Goal: Information Seeking & Learning: Learn about a topic

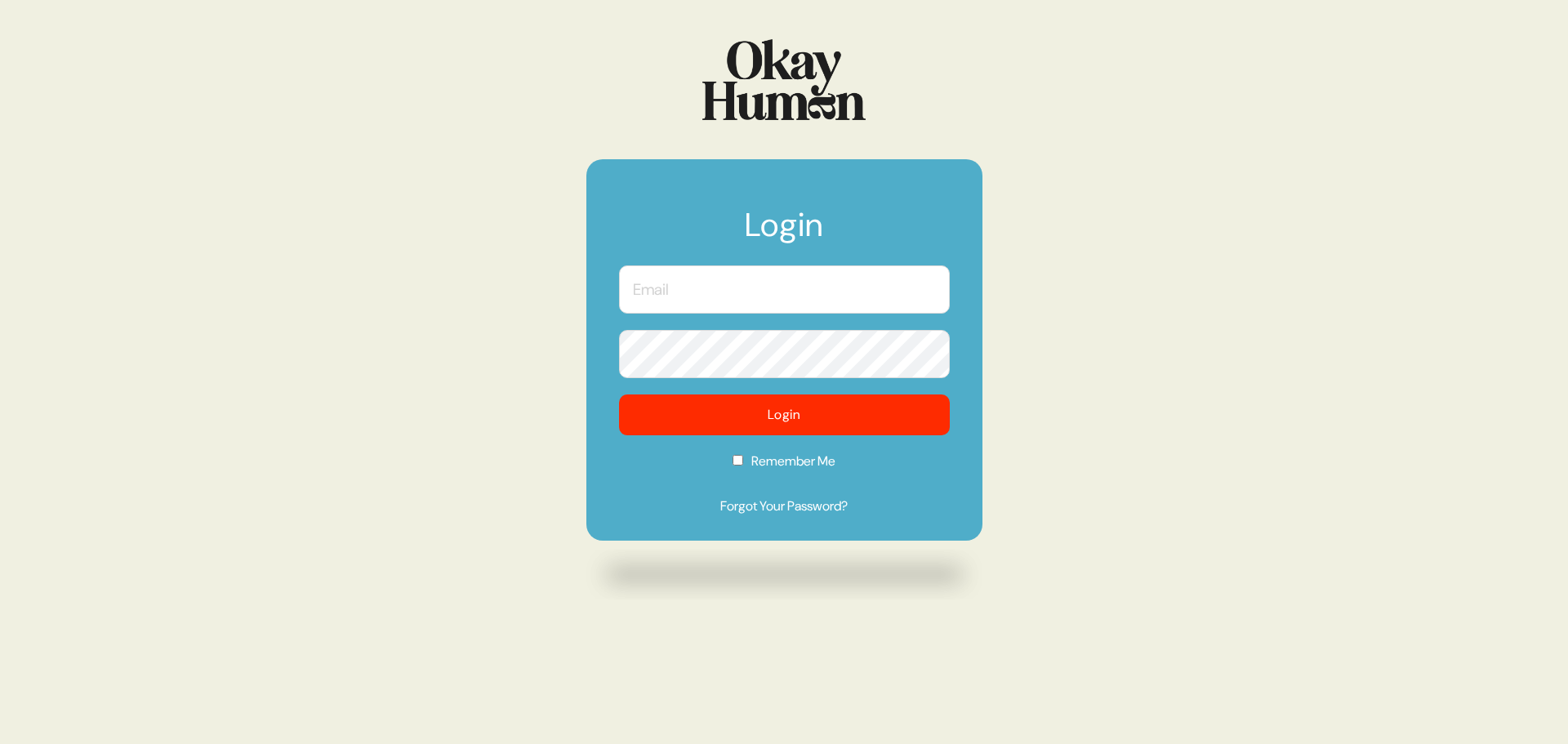
click at [807, 276] on input "text" at bounding box center [784, 289] width 330 height 48
click at [0, 743] on com-1password-button at bounding box center [0, 744] width 0 height 0
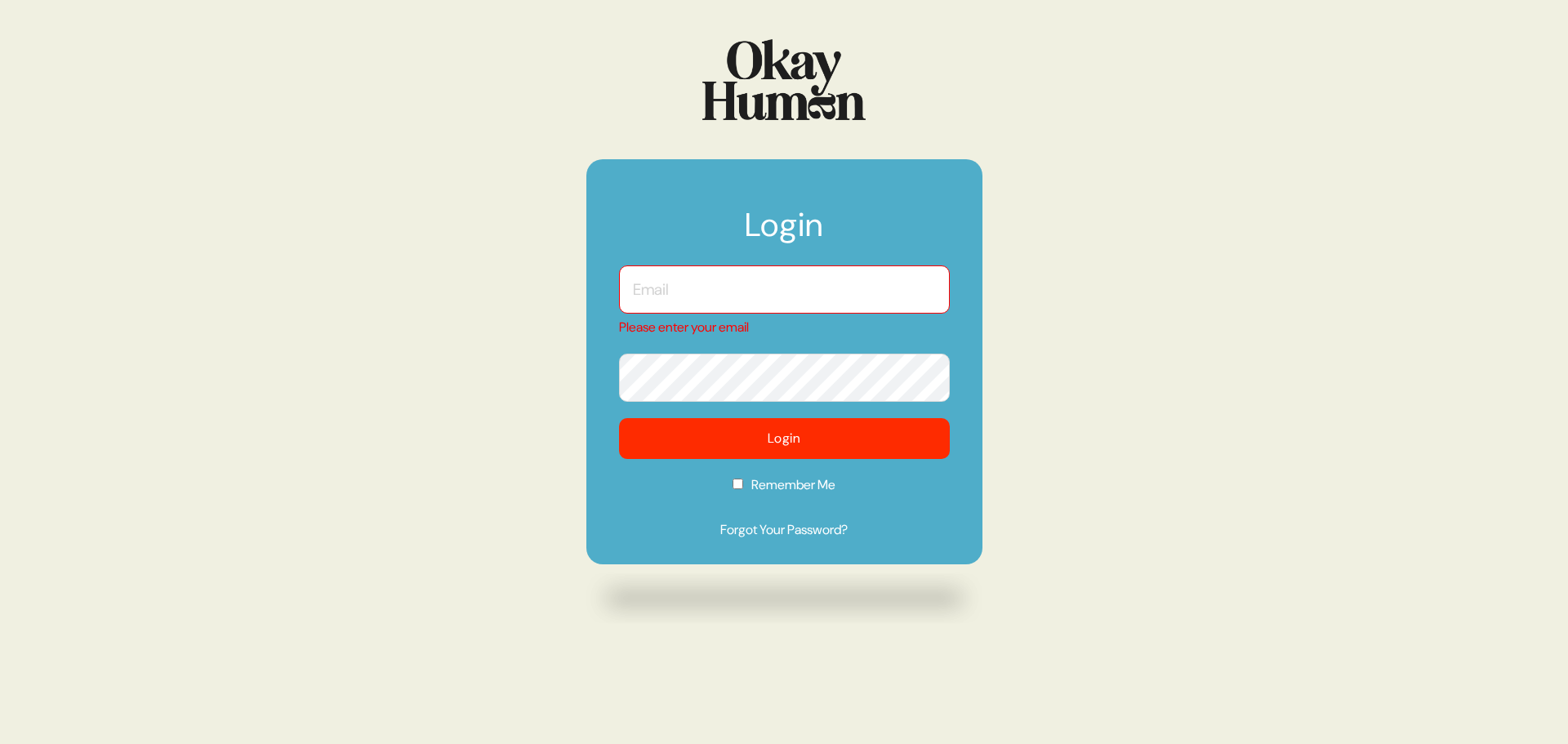
type input "[PERSON_NAME][EMAIL_ADDRESS][DOMAIN_NAME]"
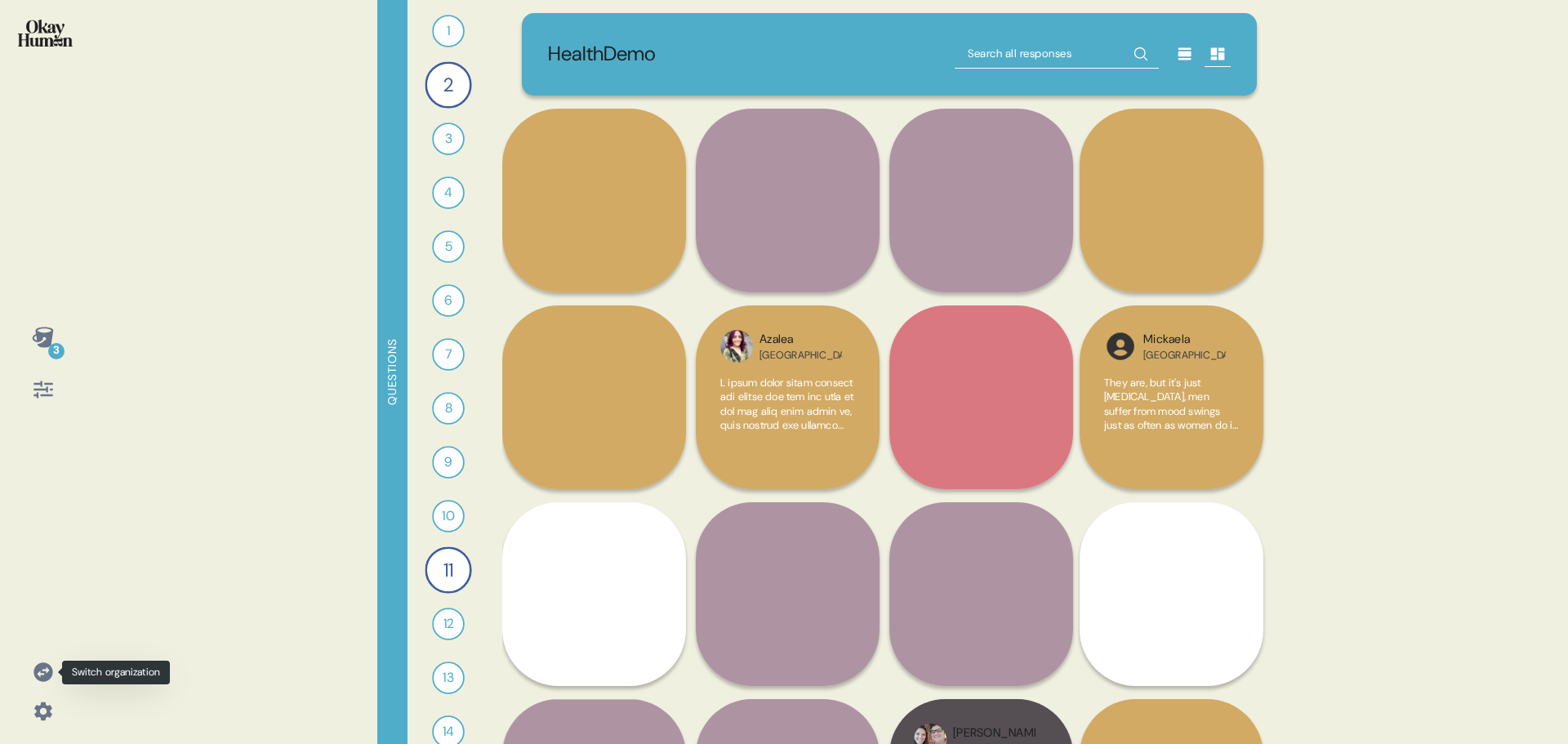
click at [52, 674] on icon at bounding box center [43, 672] width 23 height 23
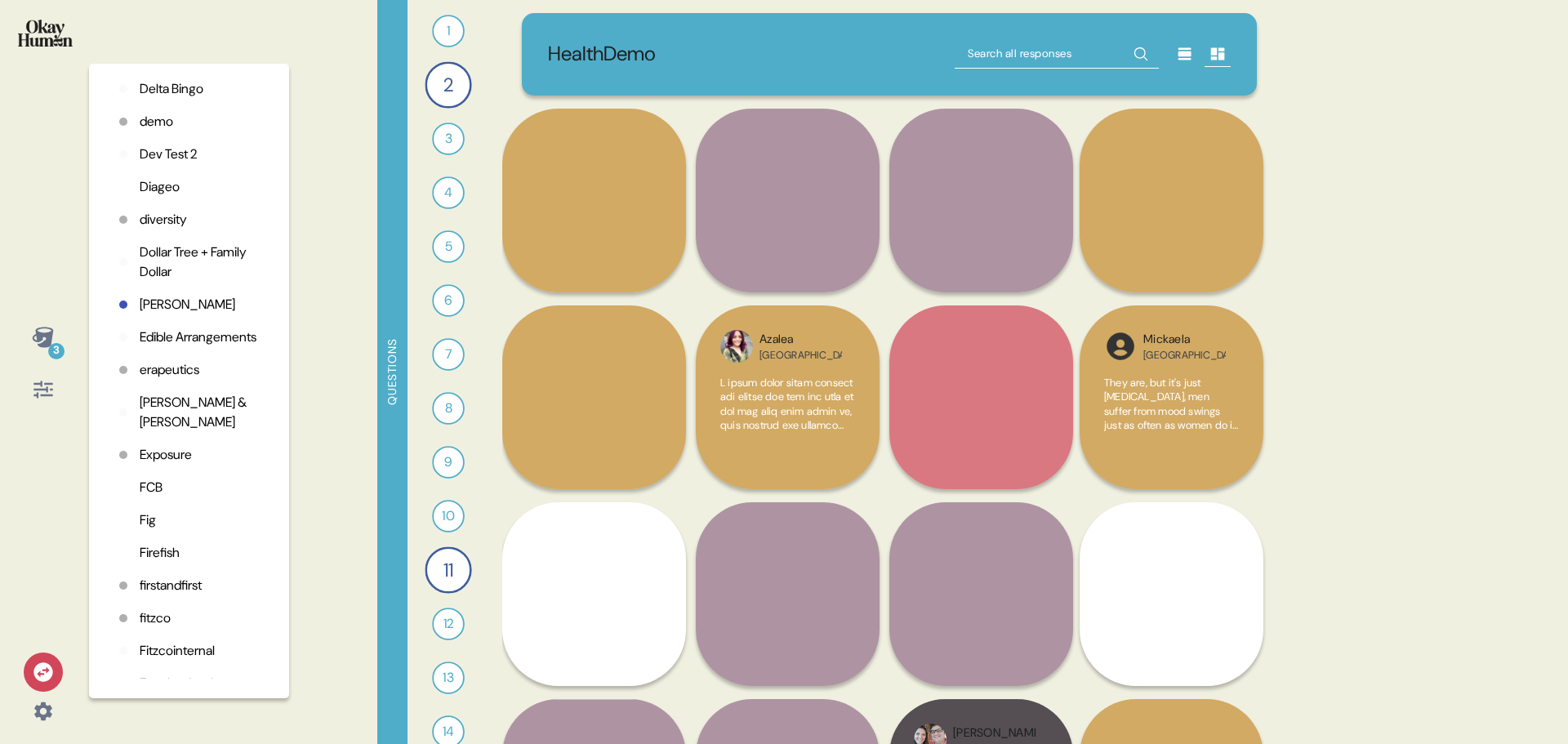
scroll to position [1297, 0]
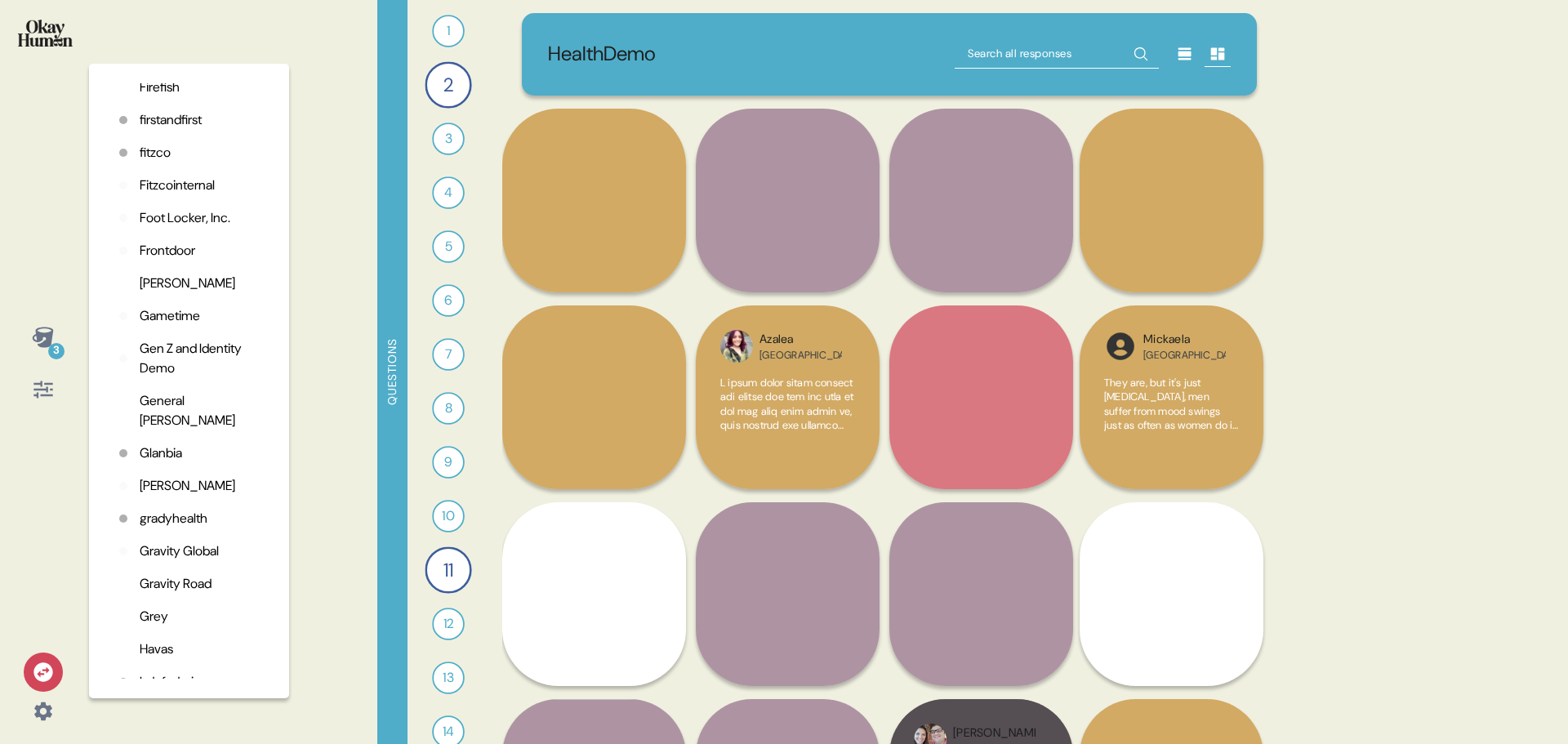
click at [184, 520] on p "gradyhealth" at bounding box center [174, 518] width 68 height 20
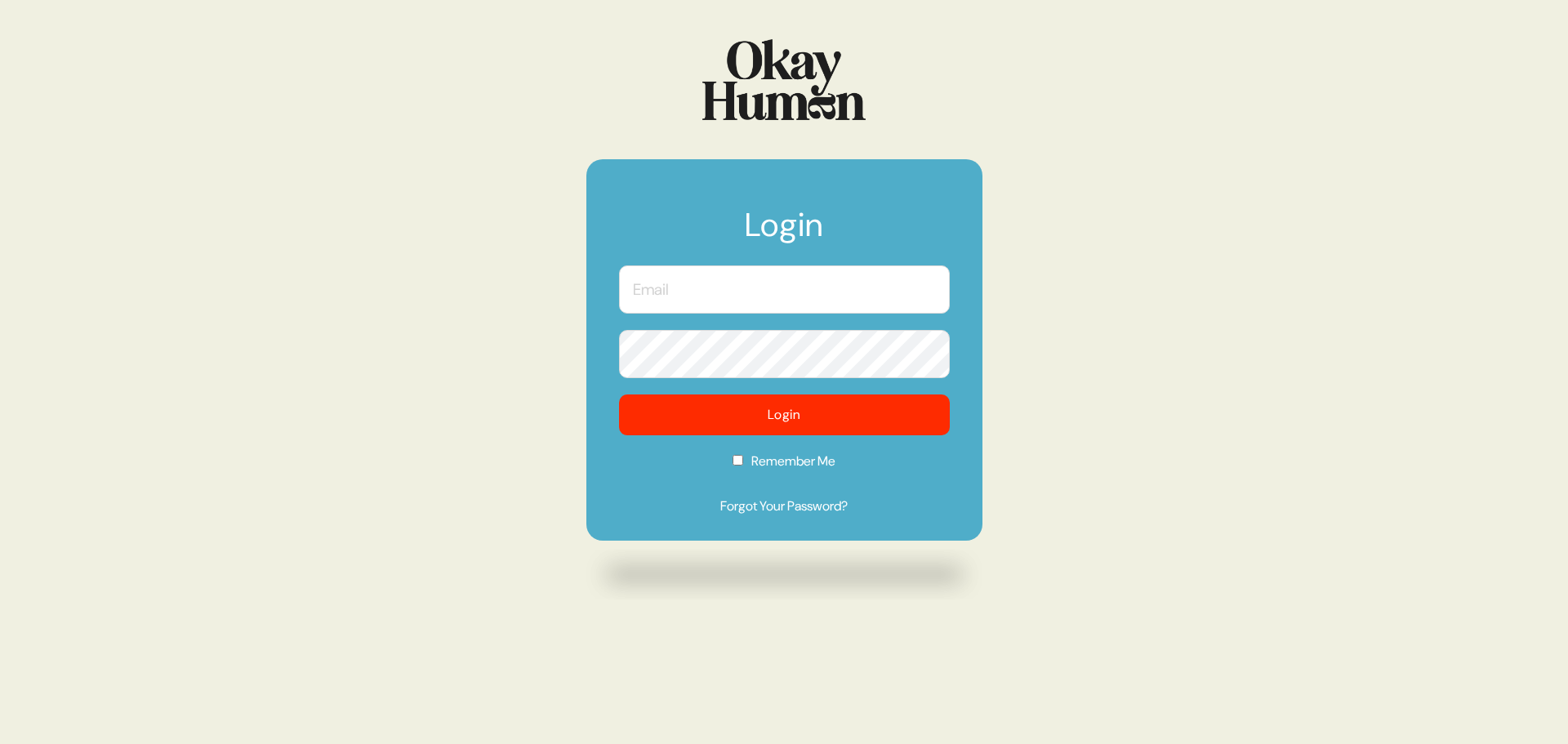
click at [735, 296] on input "text" at bounding box center [784, 289] width 330 height 48
type input "[PERSON_NAME][EMAIL_ADDRESS][DOMAIN_NAME]"
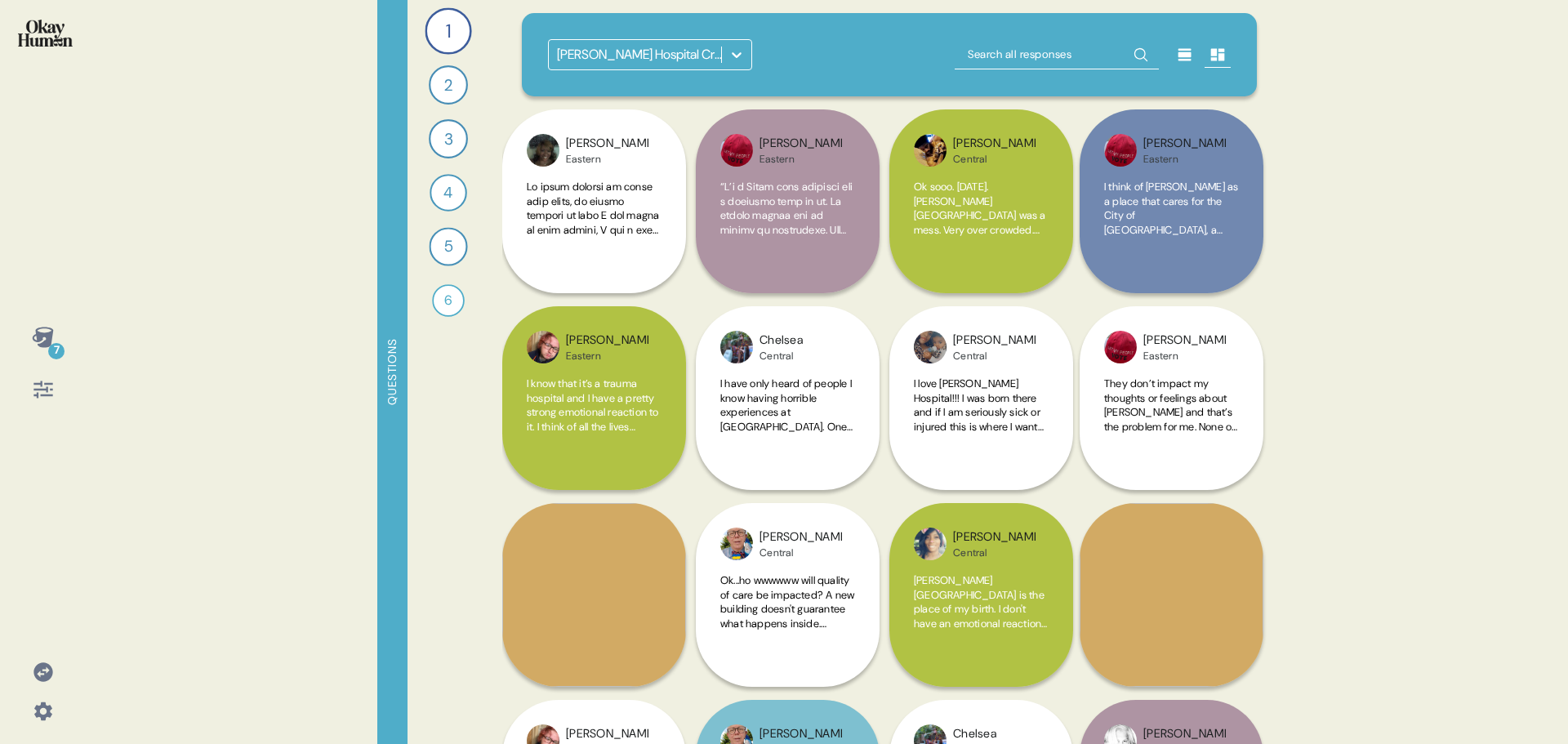
drag, startPoint x: 56, startPoint y: 333, endPoint x: 63, endPoint y: 332, distance: 7.1
click at [56, 333] on div "7" at bounding box center [43, 336] width 39 height 39
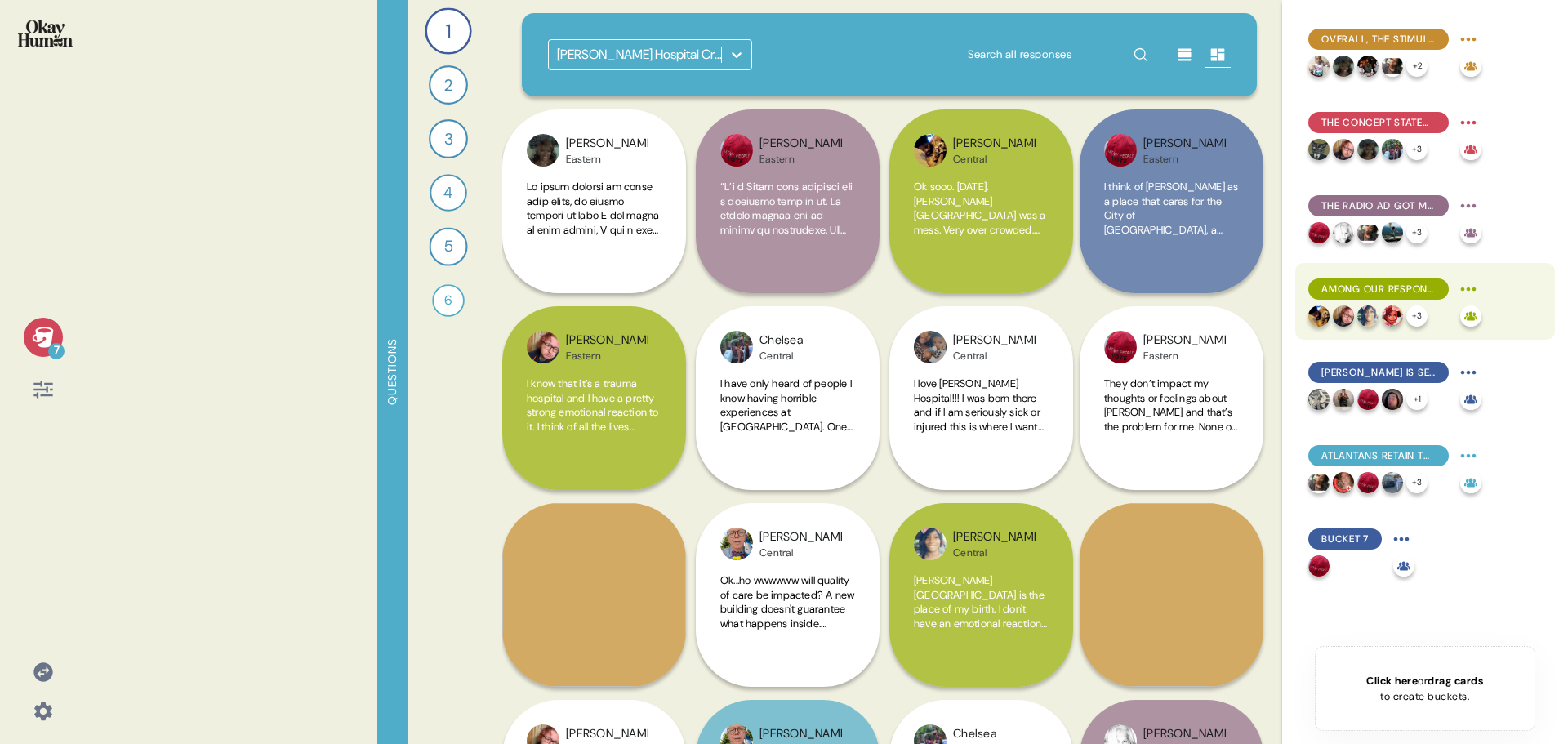
click at [1388, 291] on span "Among our respondents, Grady's reputation is already more positive than hypothe…" at bounding box center [1379, 289] width 115 height 15
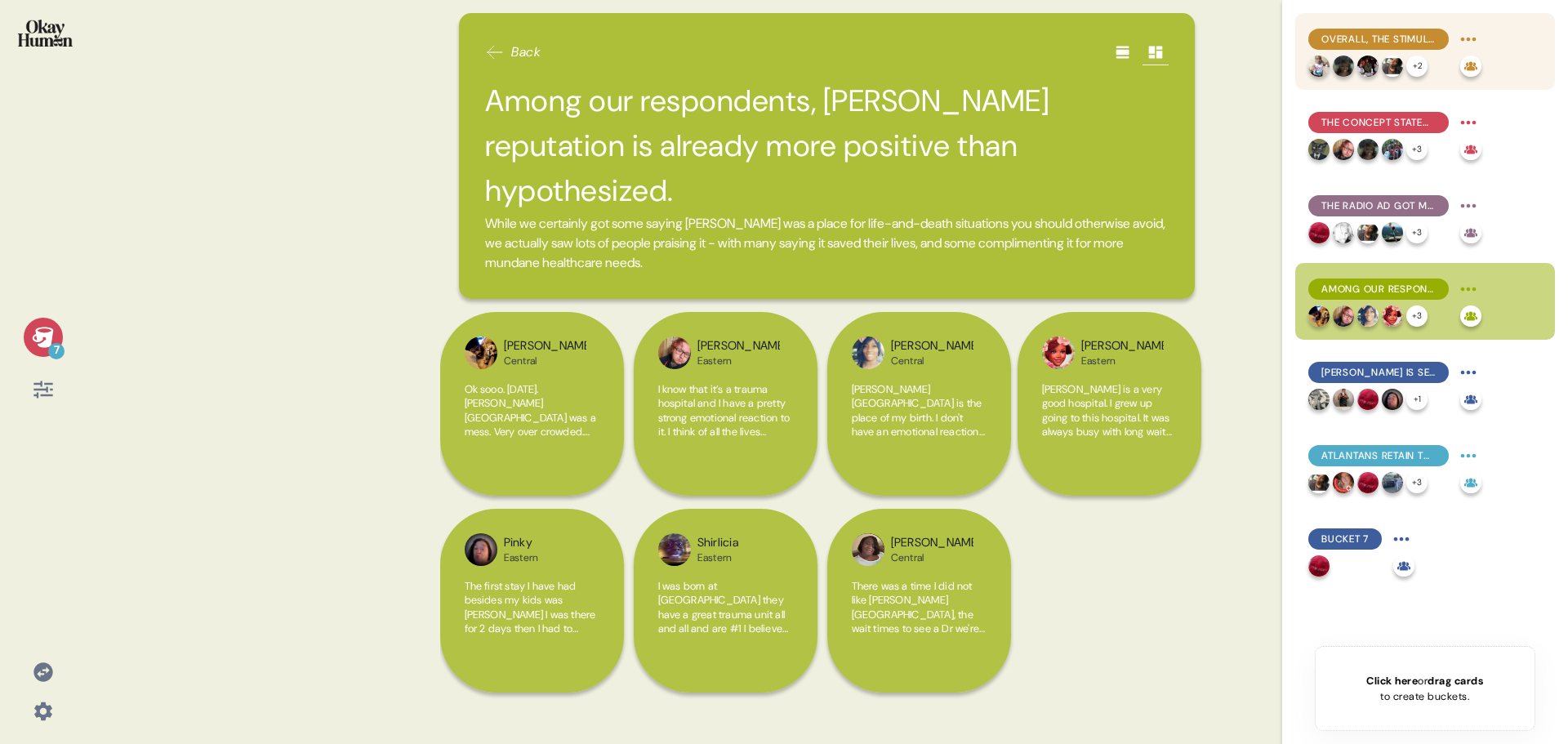
click at [1421, 34] on span "Overall, the stimuli were effective at increasing optimism around Grady, even a…" at bounding box center [1379, 39] width 115 height 15
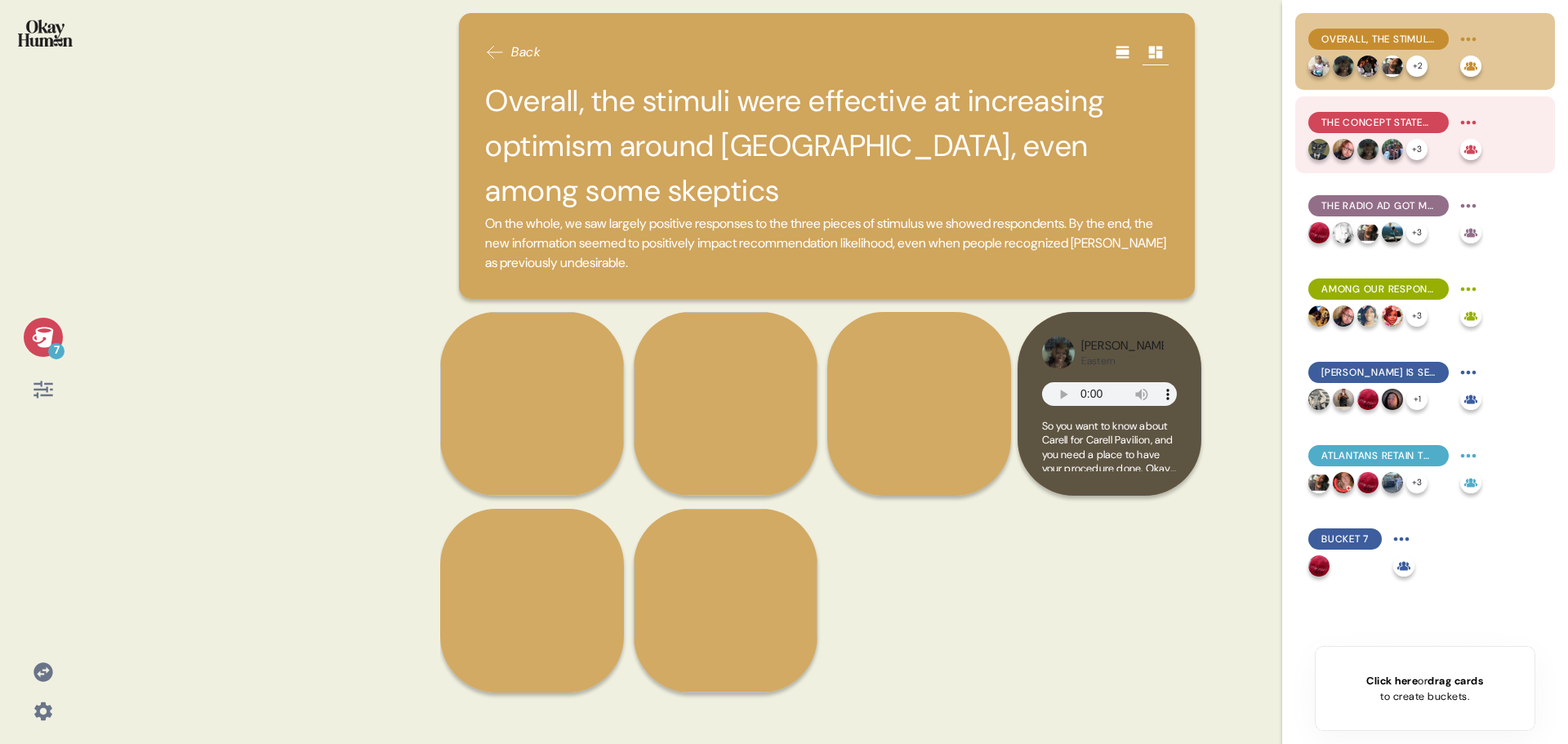
click at [1394, 112] on div "The concept statement's and billboard's appeals to Atlanta pride were the most …" at bounding box center [1379, 123] width 141 height 21
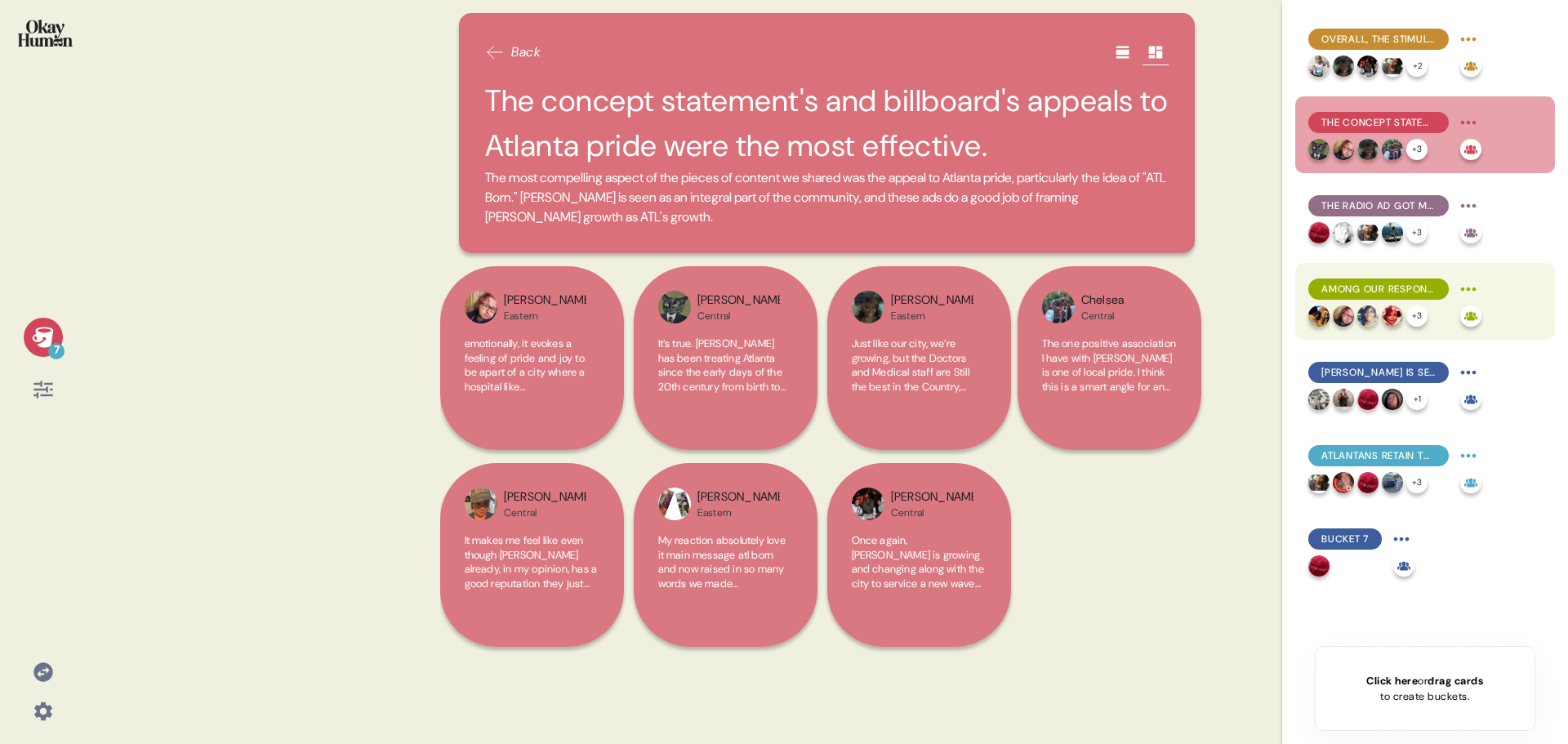
click at [1407, 289] on span "Among our respondents, Grady's reputation is already more positive than hypothe…" at bounding box center [1379, 289] width 115 height 15
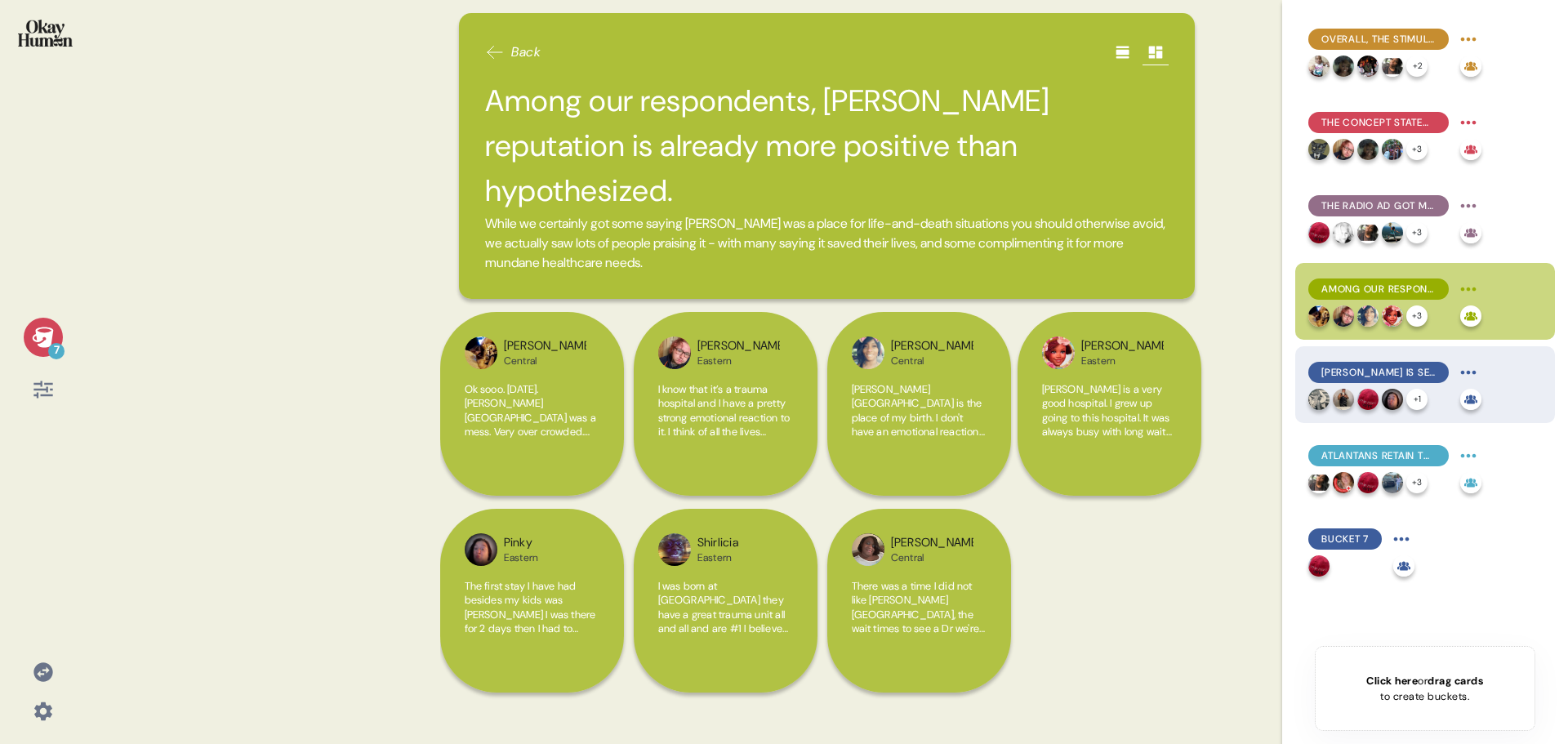
click at [1407, 370] on span "Grady is seen as a place anyone can receive care - any person, for any conditio…" at bounding box center [1379, 372] width 115 height 15
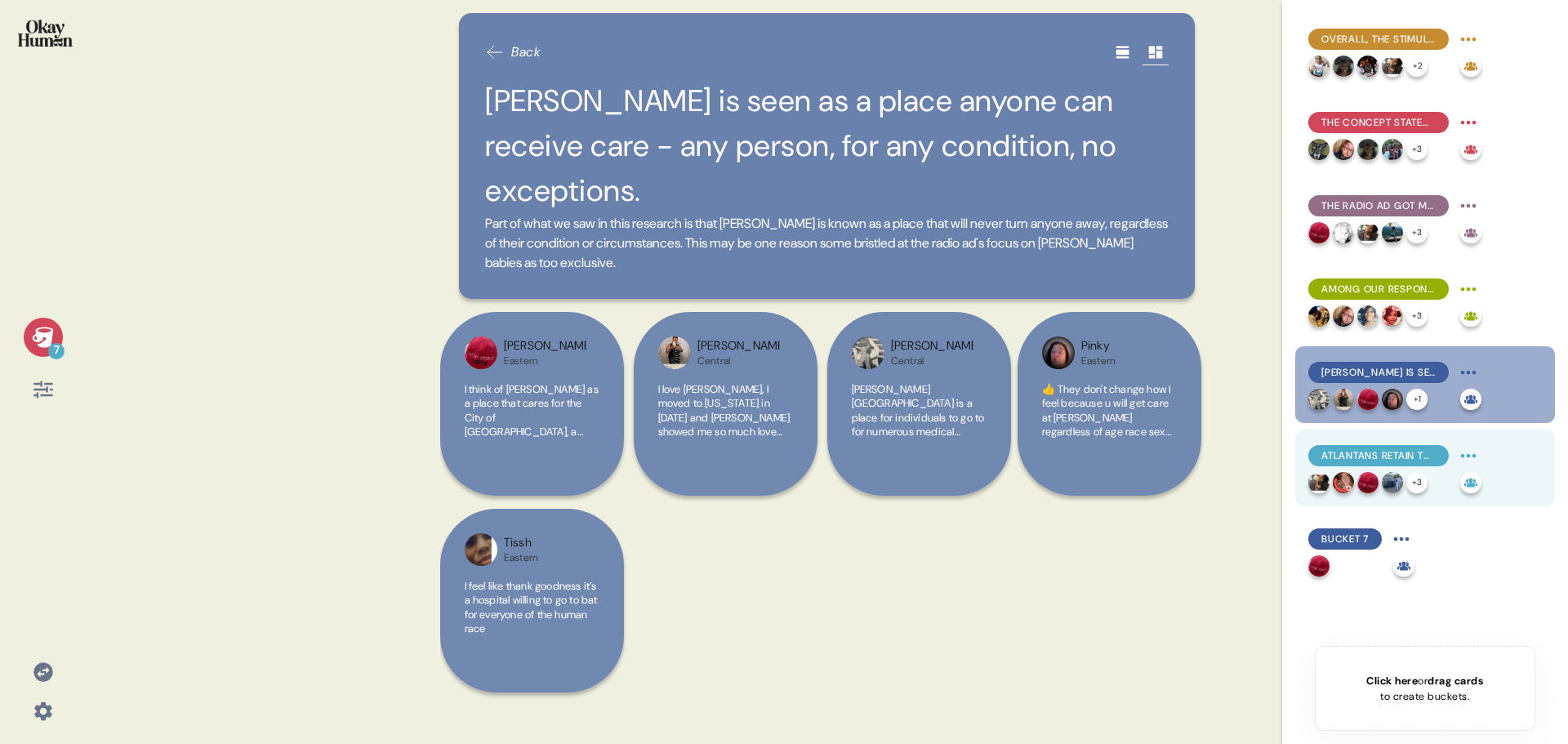
click at [1399, 462] on span "Atlantans retain the message of extra space and infer (and expect!) shorter wai…" at bounding box center [1379, 455] width 115 height 15
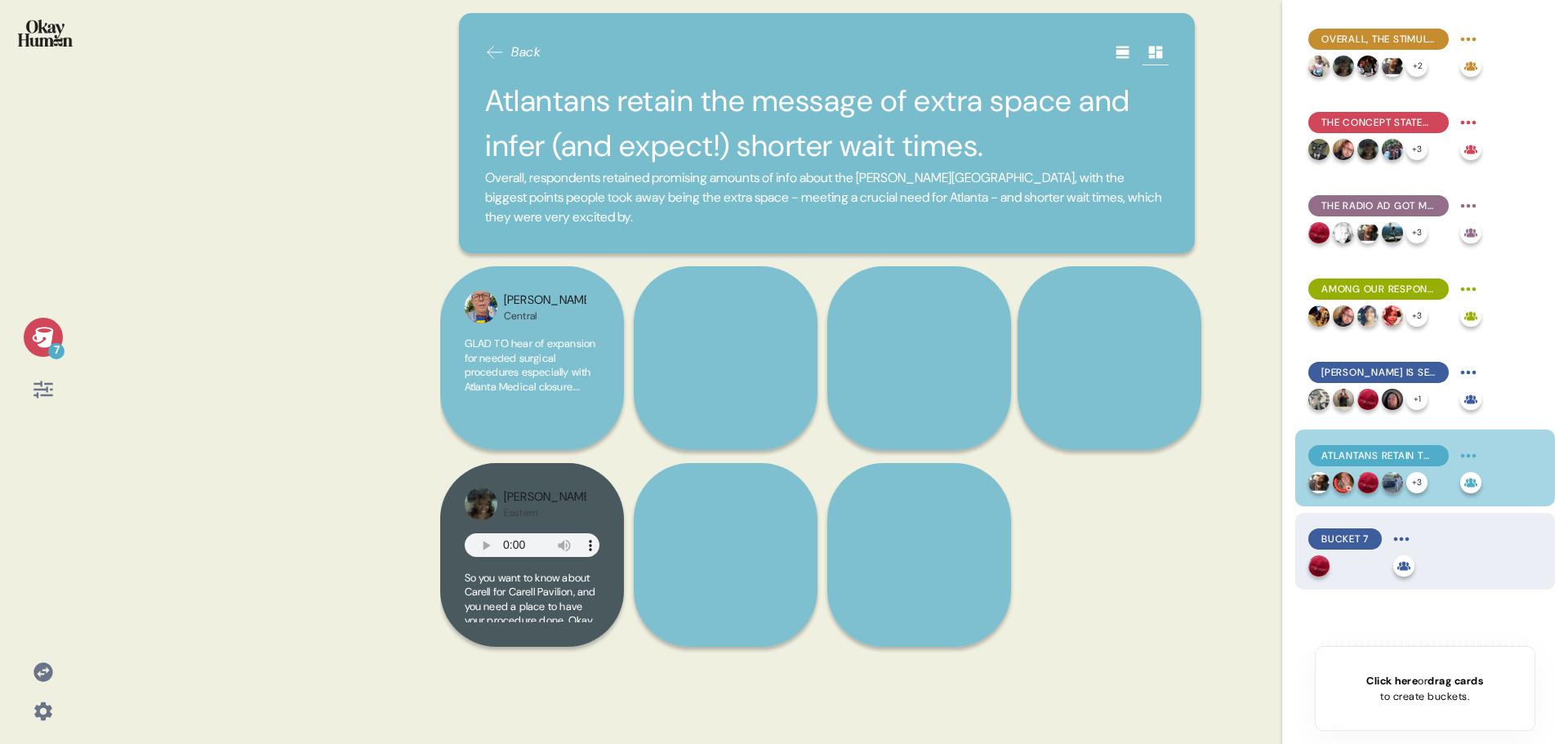
click at [1362, 542] on span "Bucket 7" at bounding box center [1345, 539] width 47 height 15
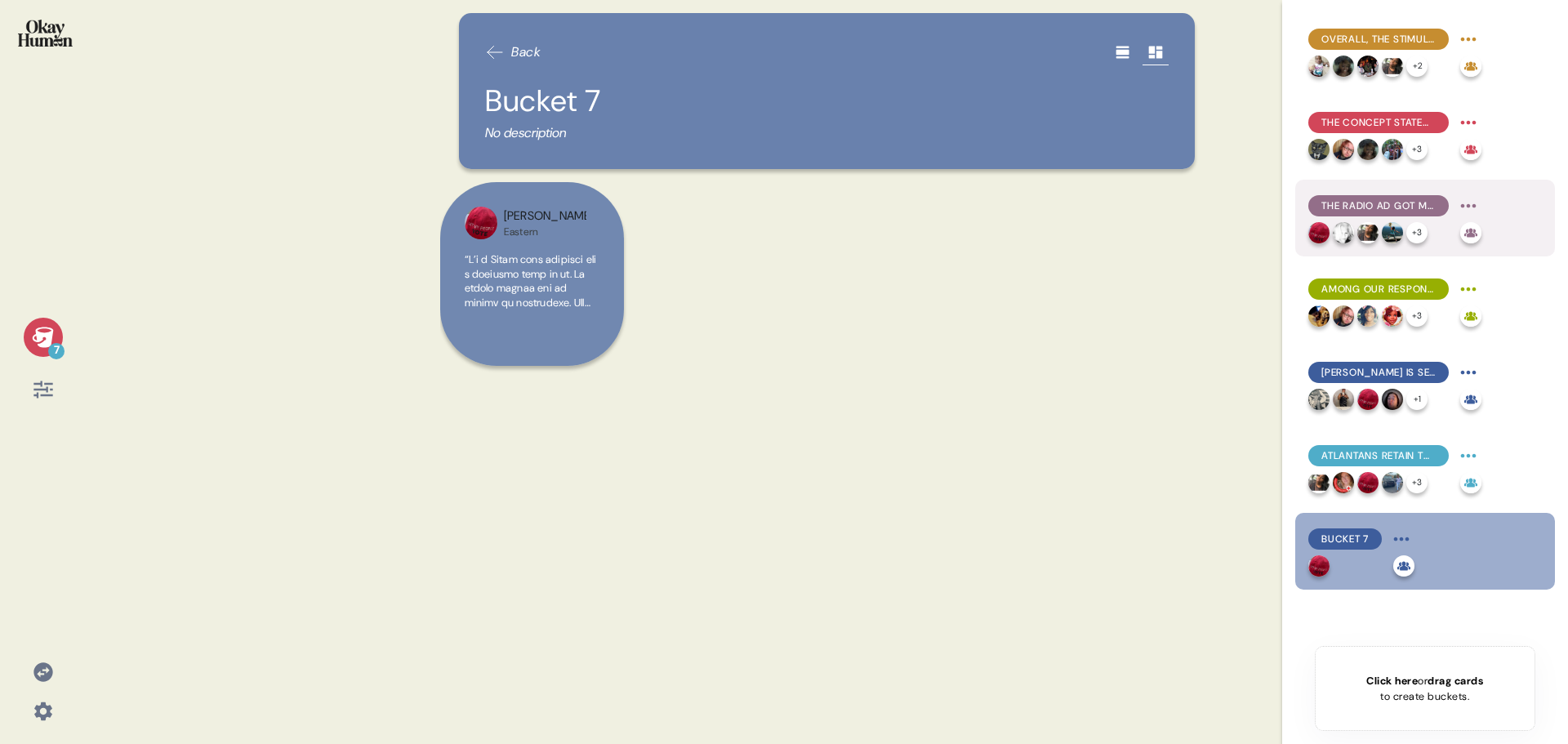
click at [1368, 191] on div "The radio ad got more mixed feedback, for two main reasons. + 3" at bounding box center [1425, 218] width 260 height 76
click at [1377, 206] on span "The radio ad got more mixed feedback, for two main reasons." at bounding box center [1379, 205] width 115 height 15
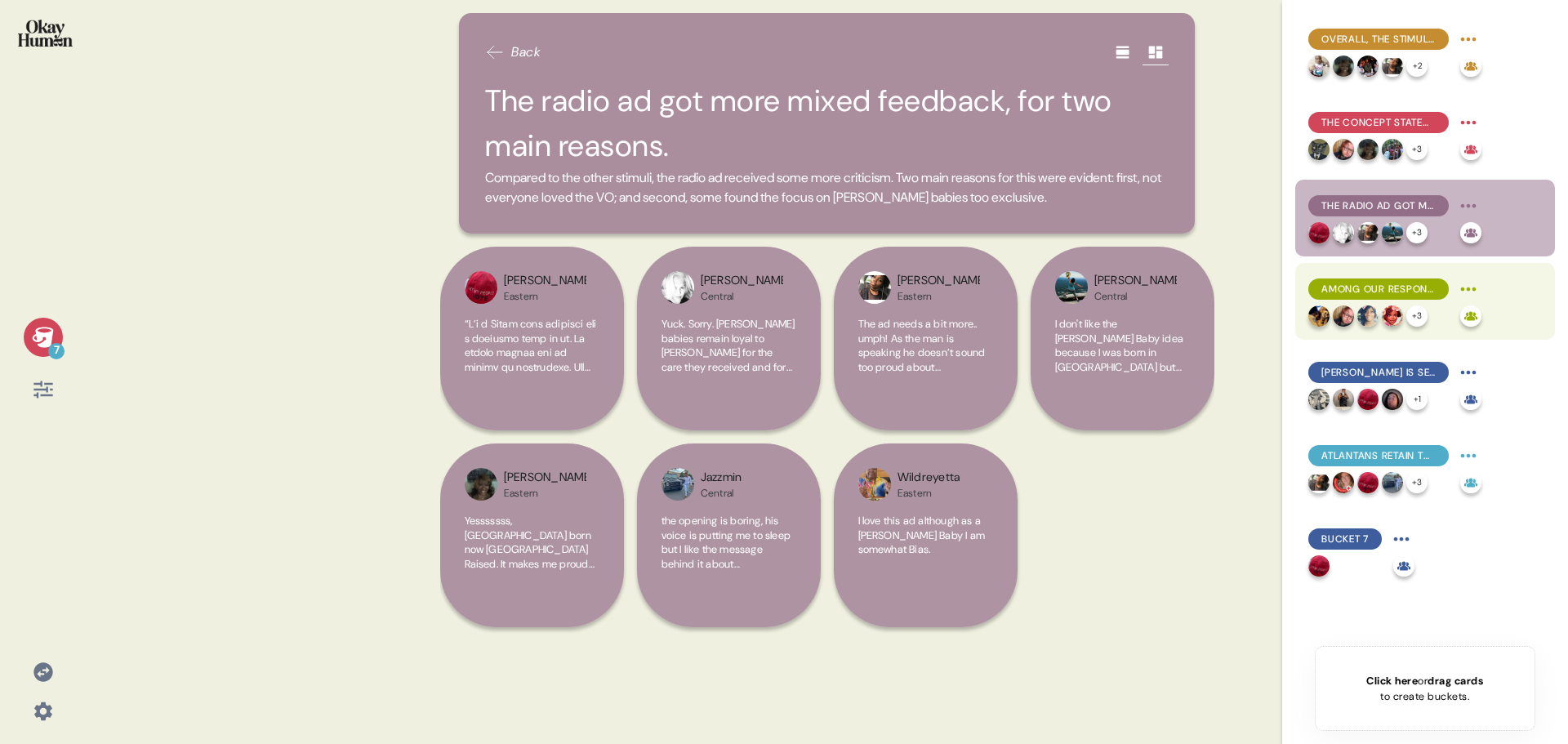
click at [1377, 282] on span "Among our respondents, Grady's reputation is already more positive than hypothe…" at bounding box center [1379, 289] width 115 height 15
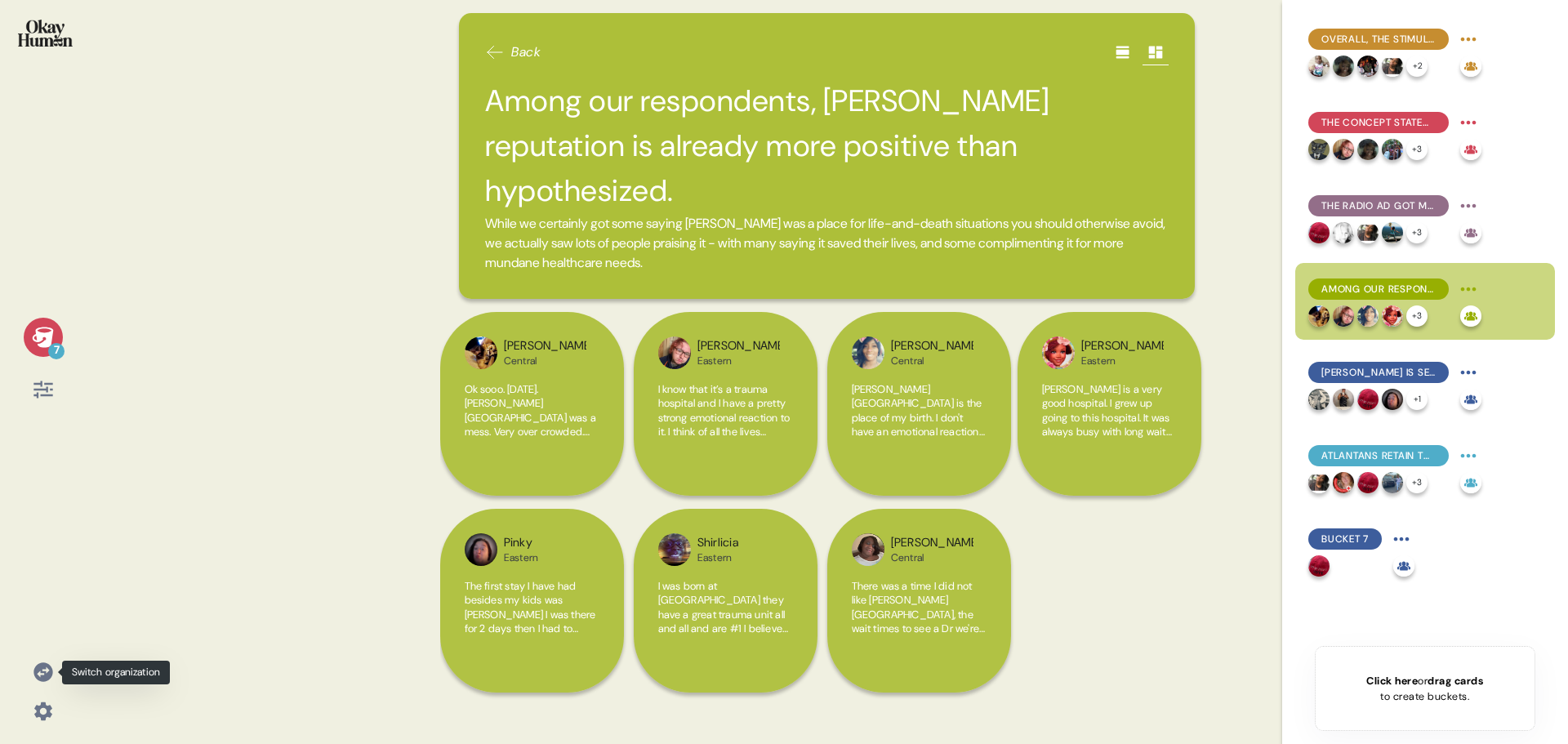
click at [37, 668] on icon at bounding box center [43, 672] width 19 height 19
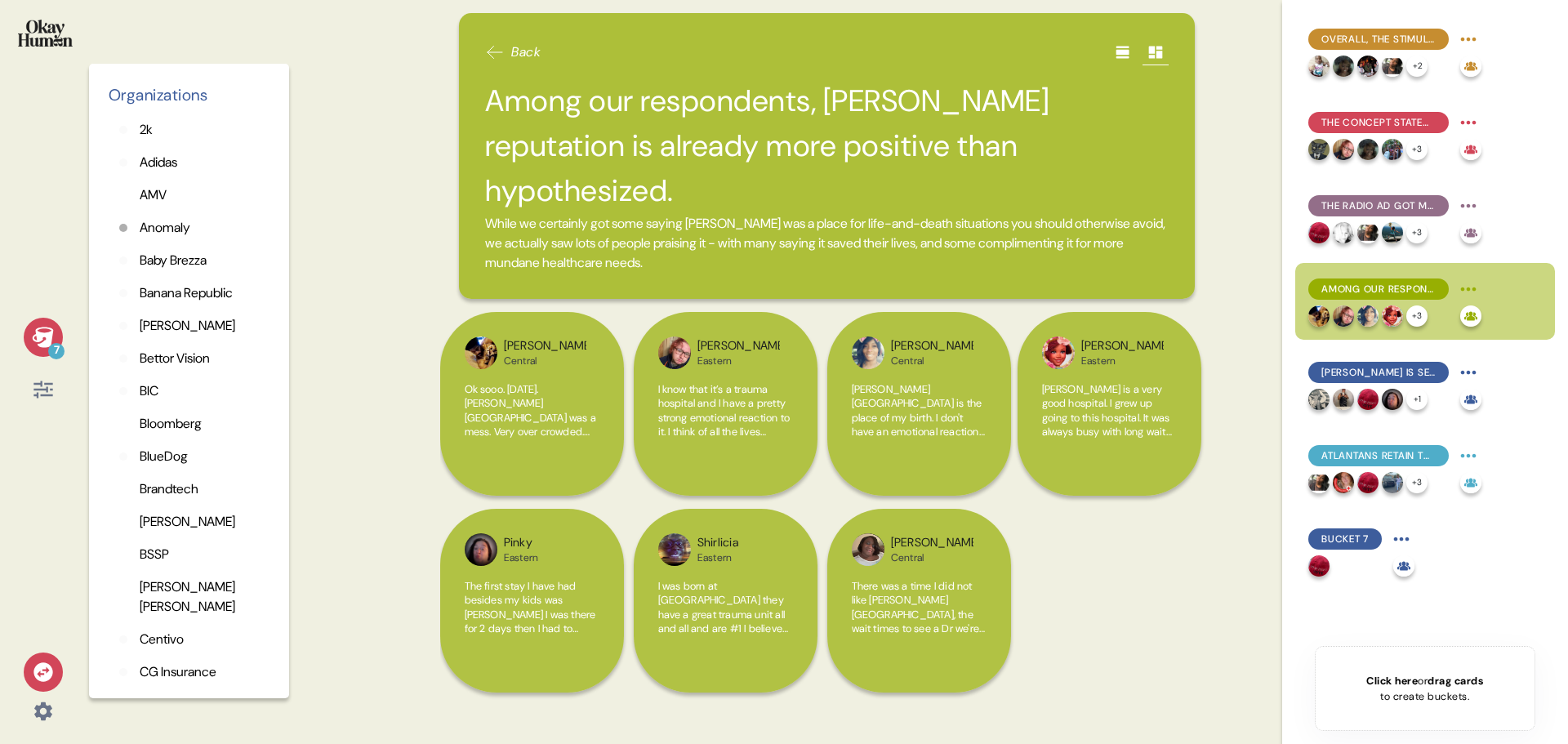
scroll to position [245, 0]
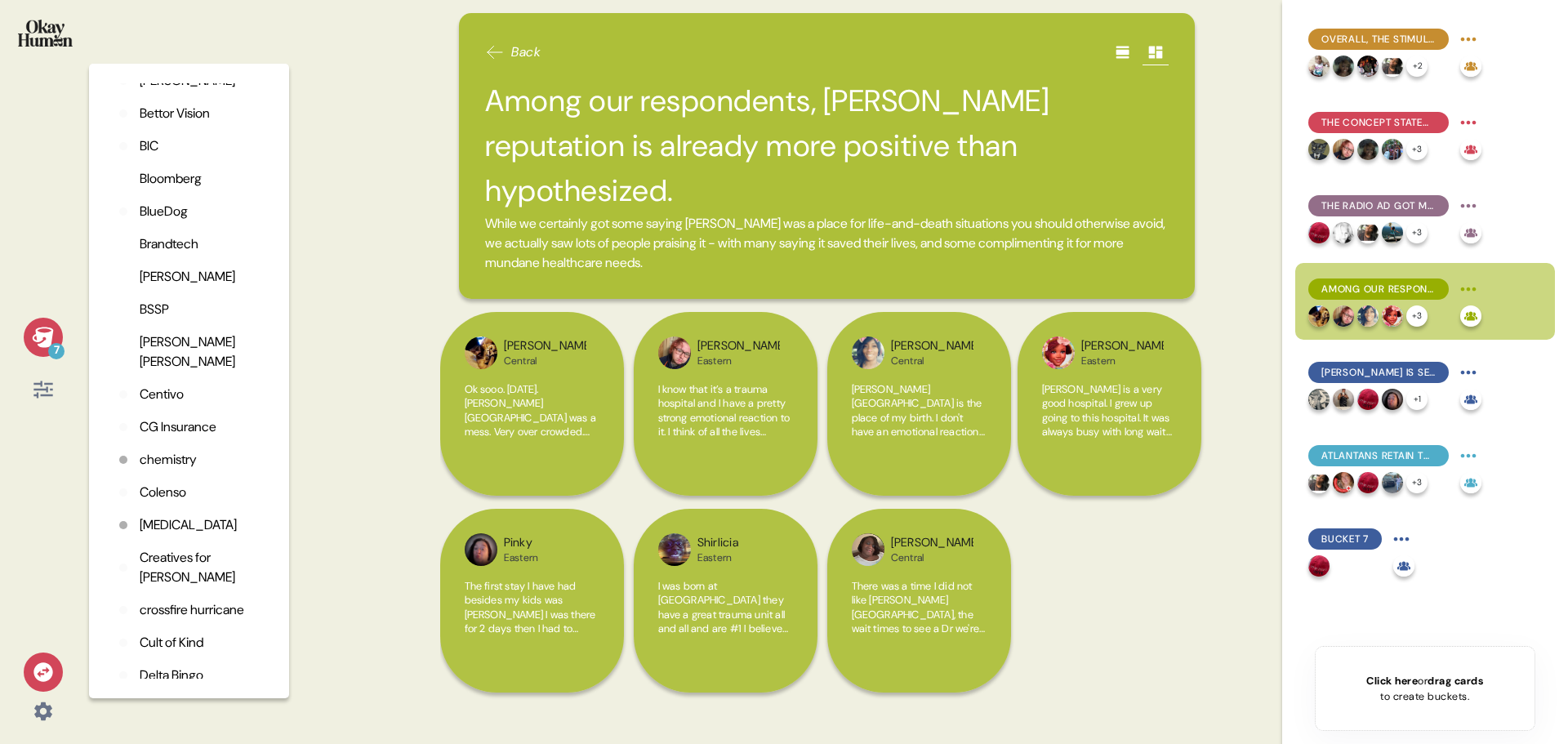
click at [171, 427] on p "CG Insurance" at bounding box center [178, 427] width 76 height 20
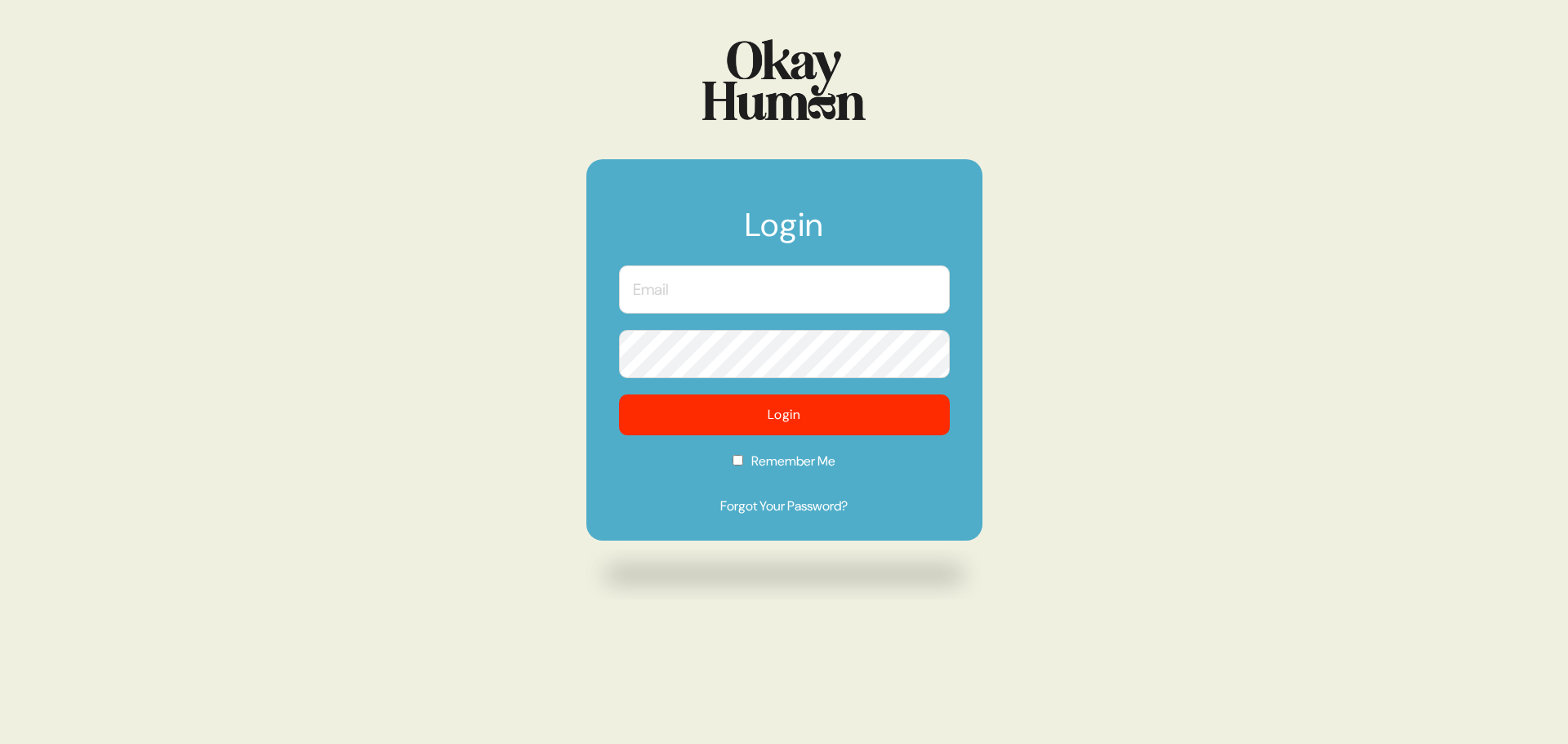
click at [777, 301] on input "text" at bounding box center [784, 289] width 330 height 48
type input "[PERSON_NAME][EMAIL_ADDRESS][DOMAIN_NAME]"
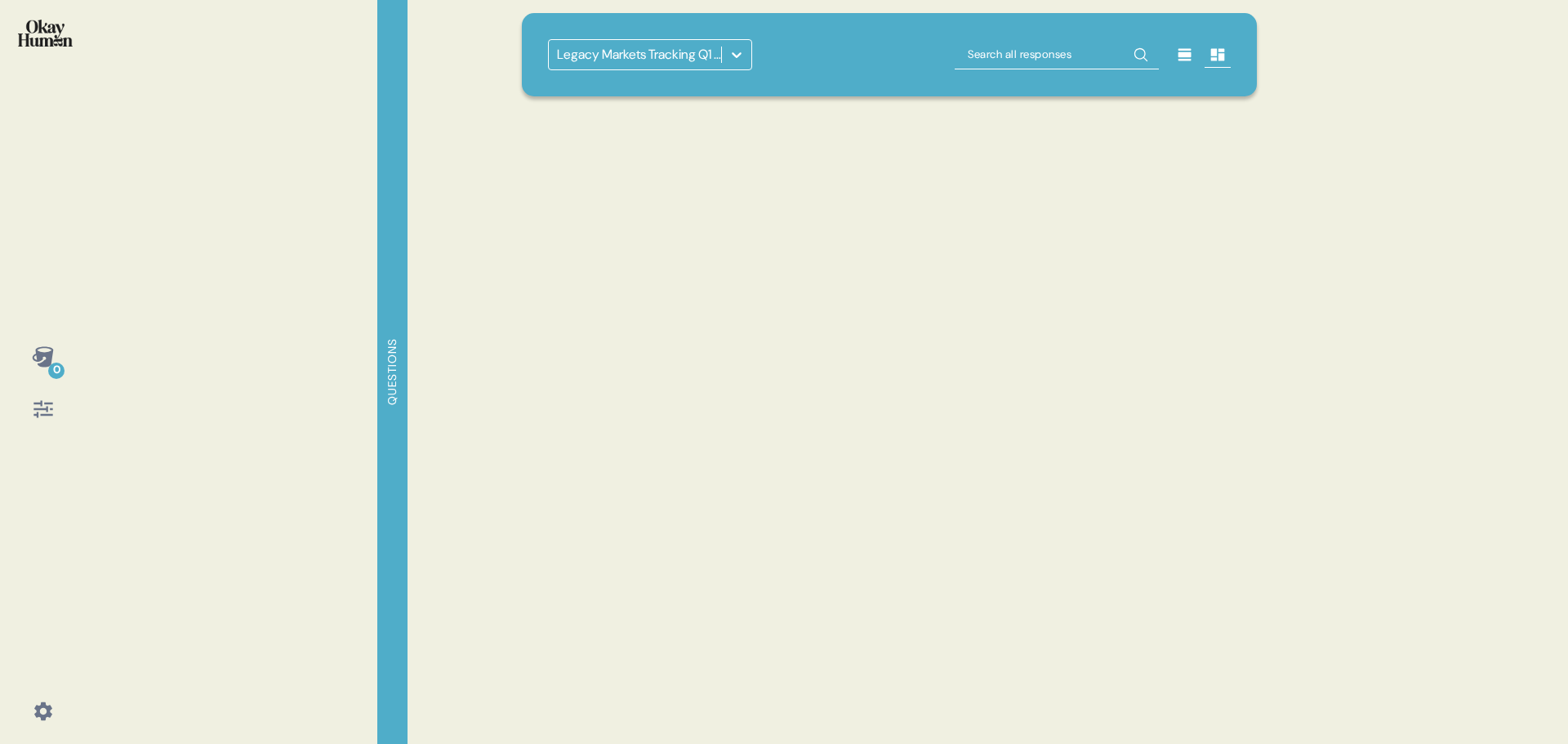
click at [723, 61] on div at bounding box center [736, 55] width 30 height 30
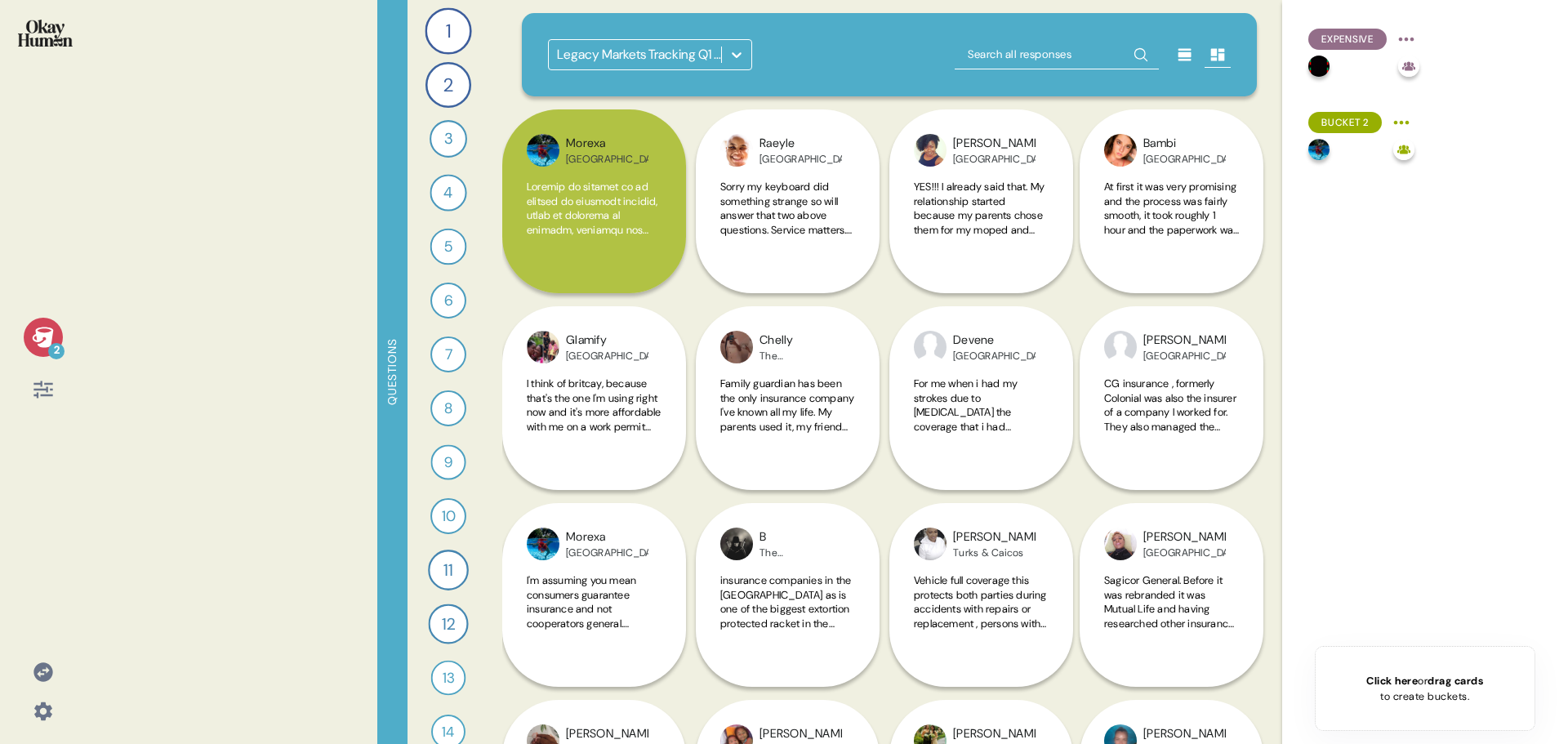
click at [742, 50] on icon at bounding box center [736, 55] width 17 height 17
click at [738, 47] on icon at bounding box center [736, 55] width 17 height 17
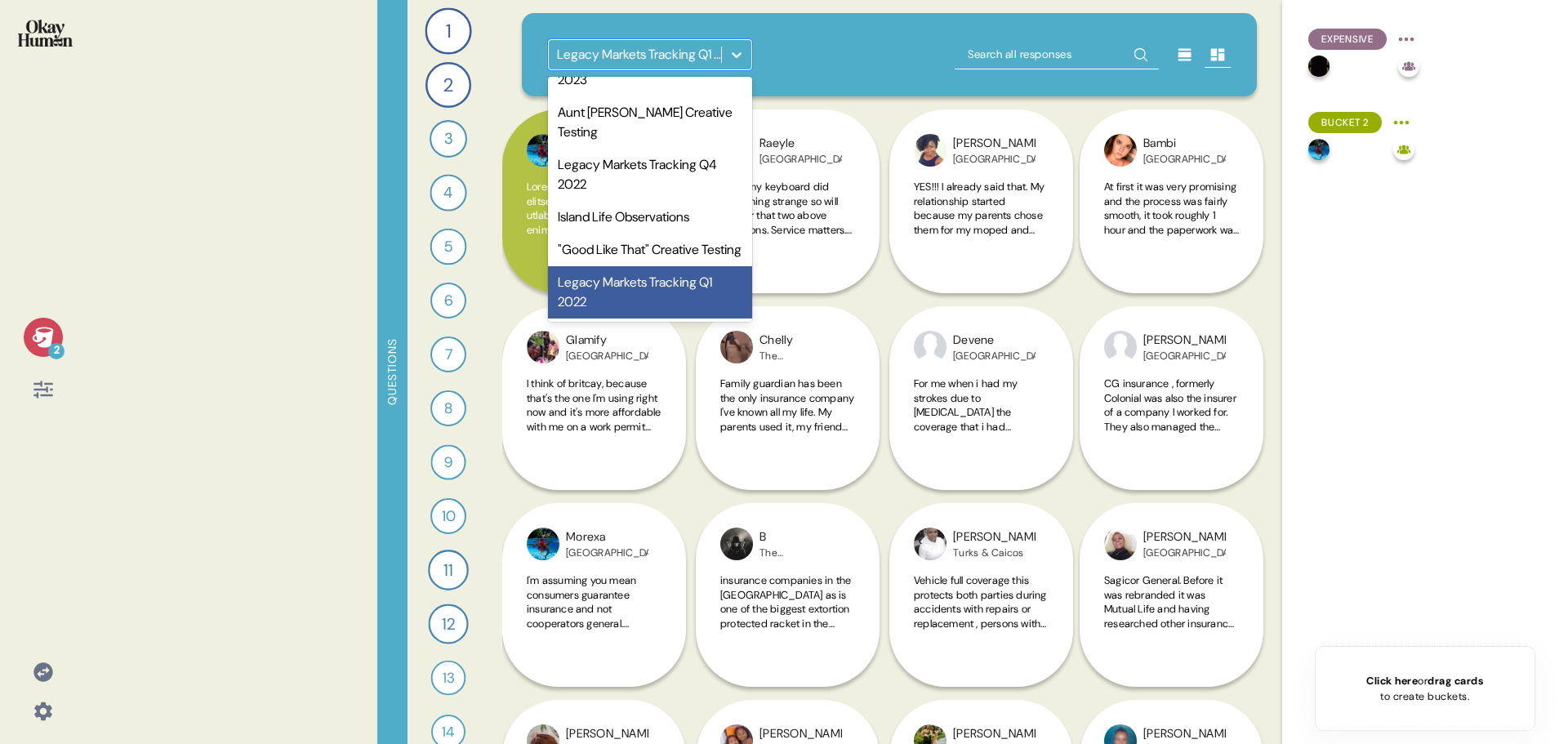
scroll to position [369, 0]
click at [671, 234] on div ""Good Like That" Creative Testing" at bounding box center [649, 250] width 204 height 33
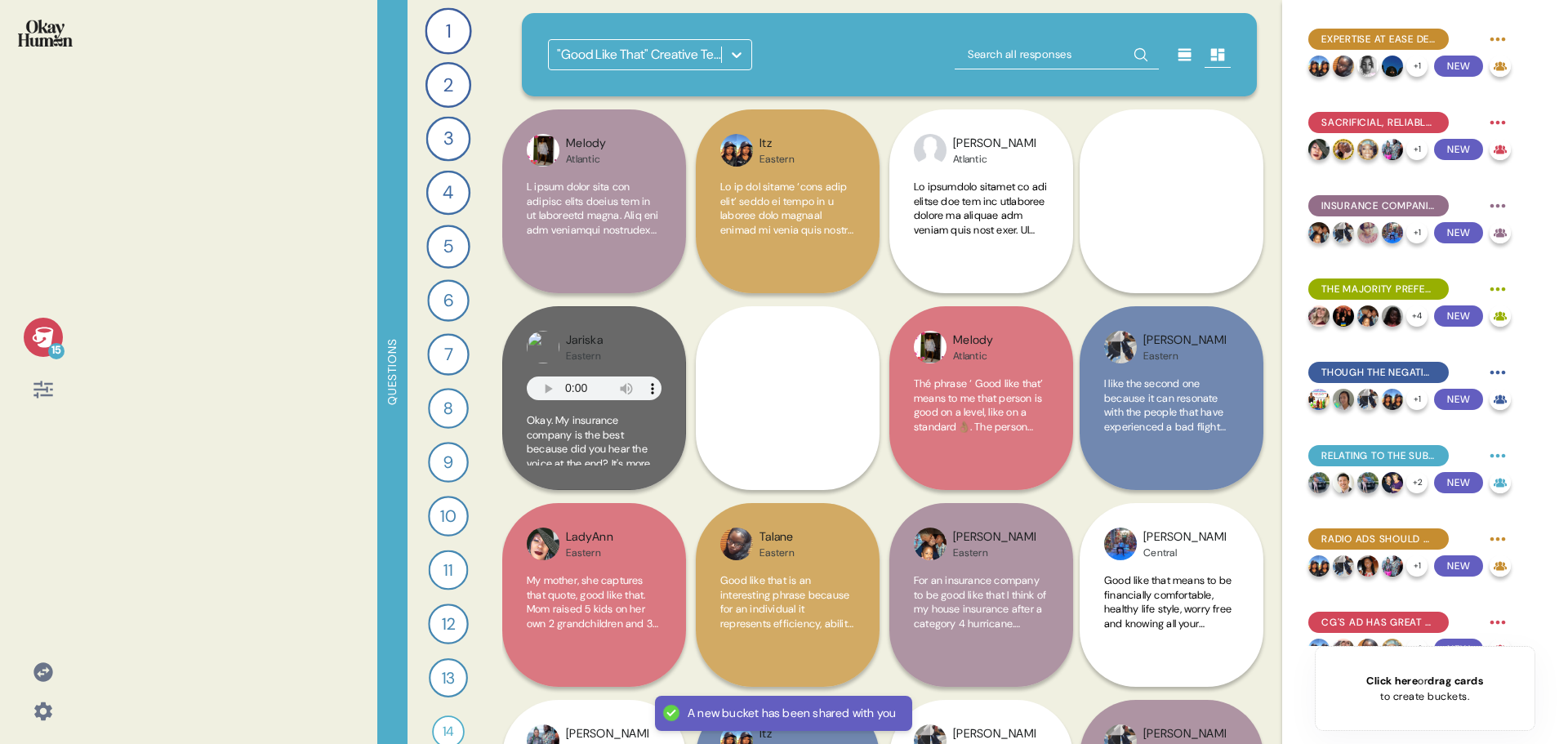
click at [45, 342] on icon at bounding box center [43, 336] width 21 height 20
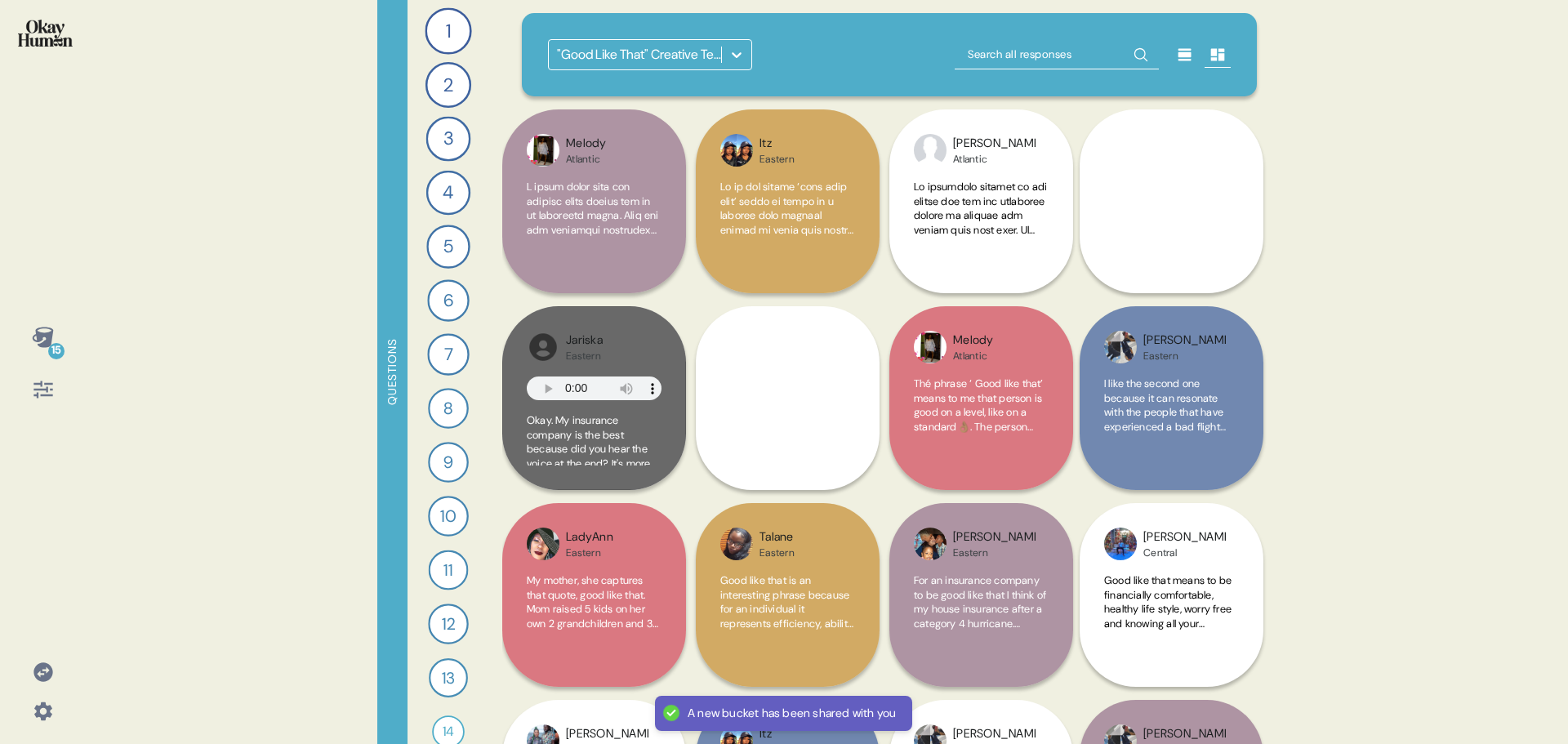
click at [45, 342] on icon at bounding box center [43, 336] width 21 height 20
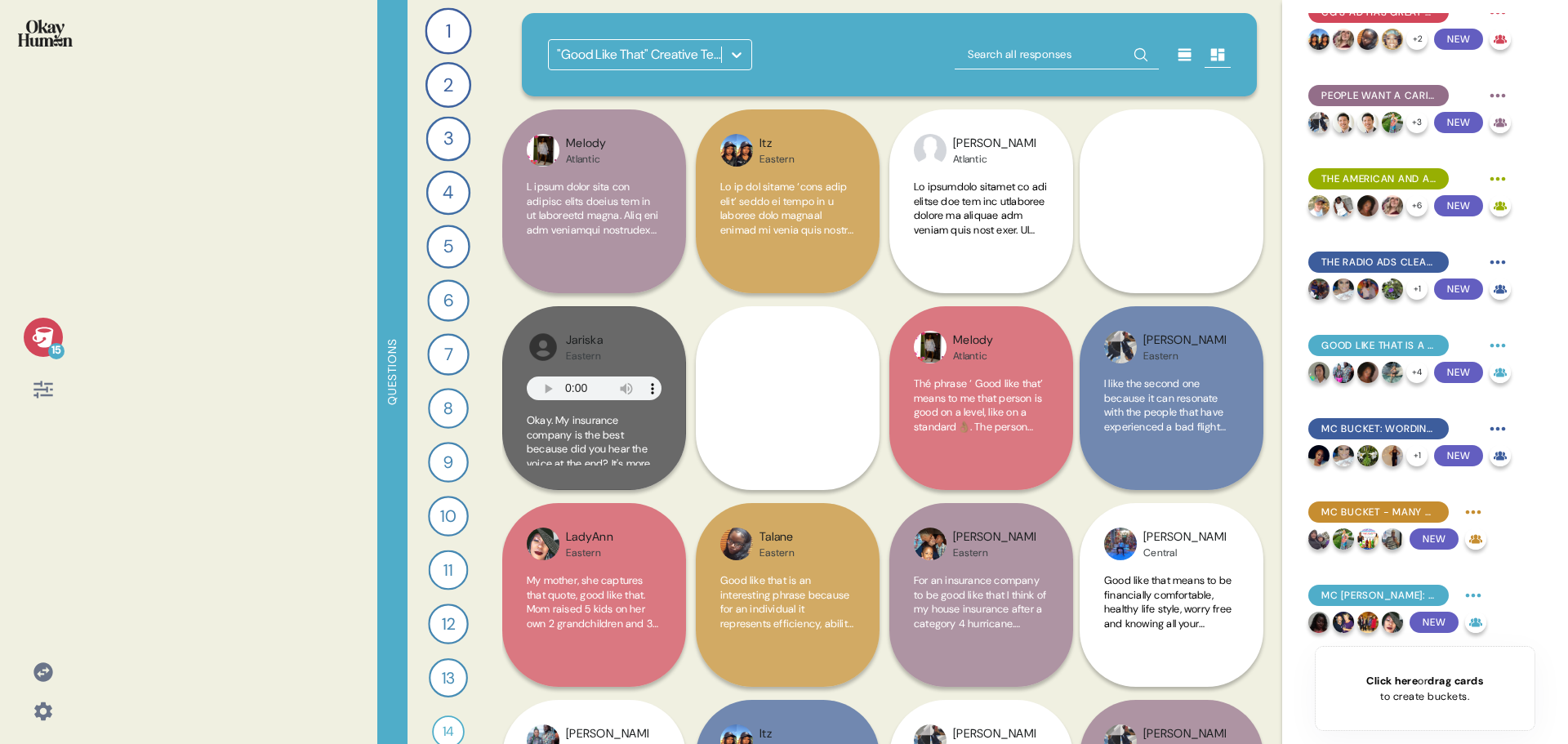
scroll to position [0, 0]
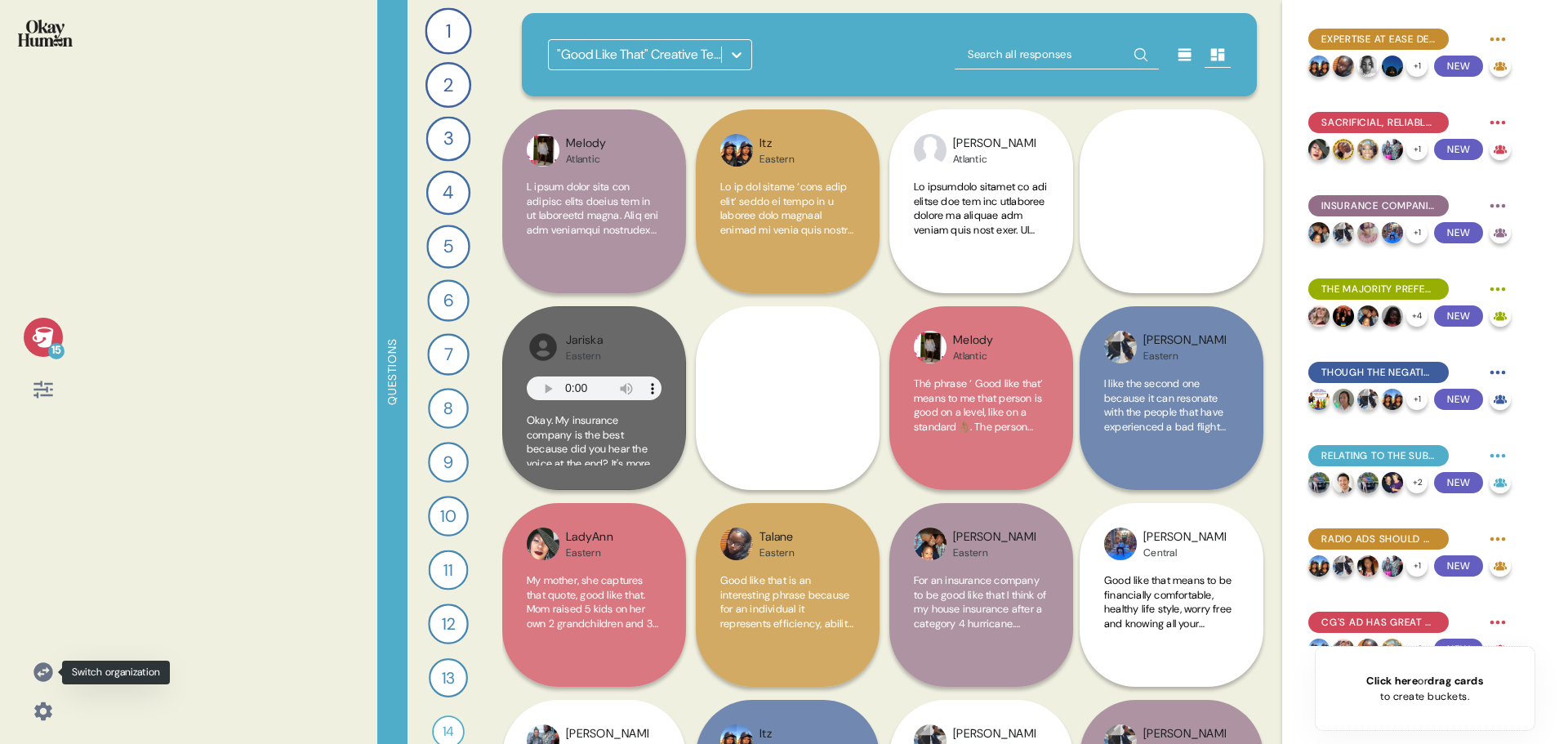
click at [45, 668] on icon at bounding box center [43, 672] width 19 height 19
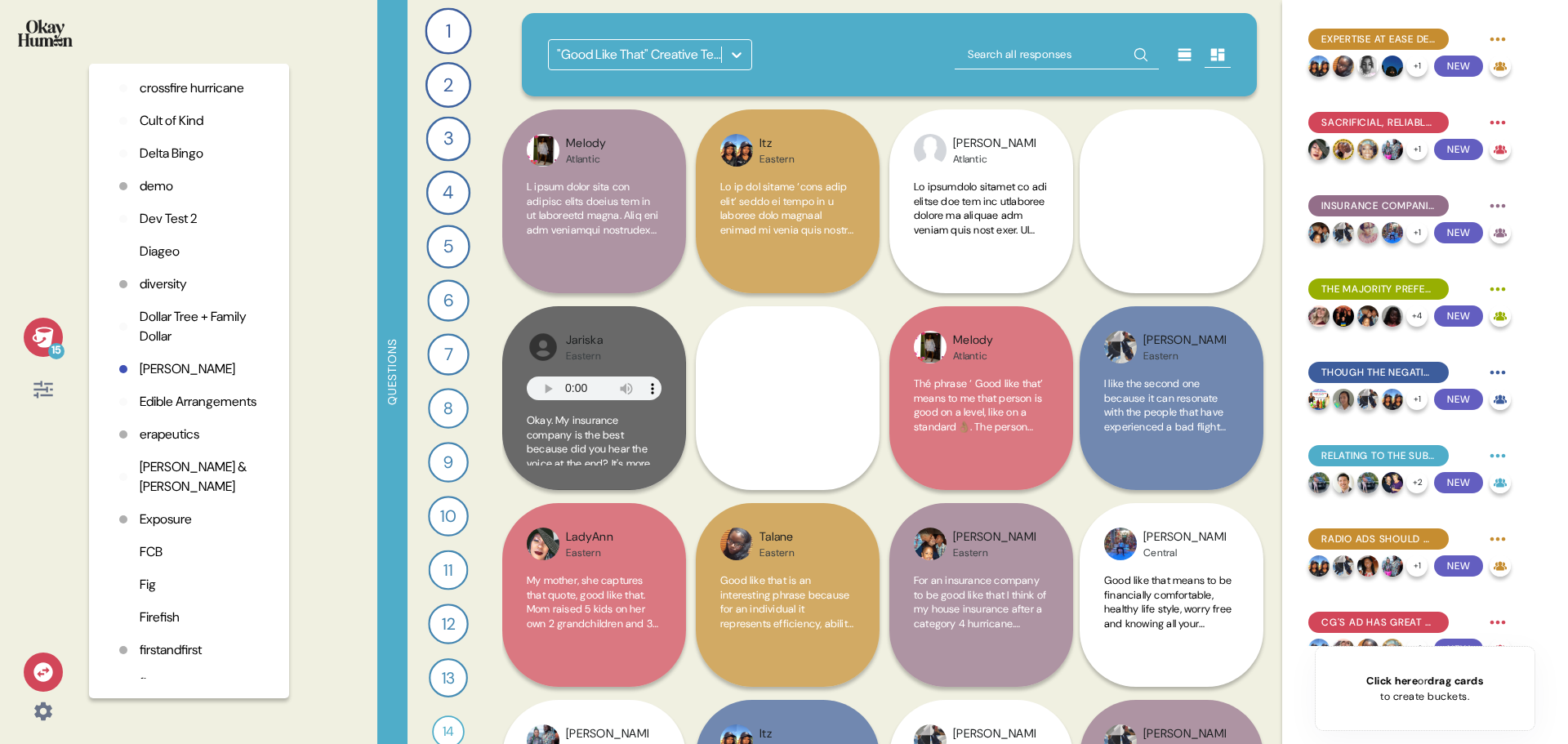
scroll to position [761, 0]
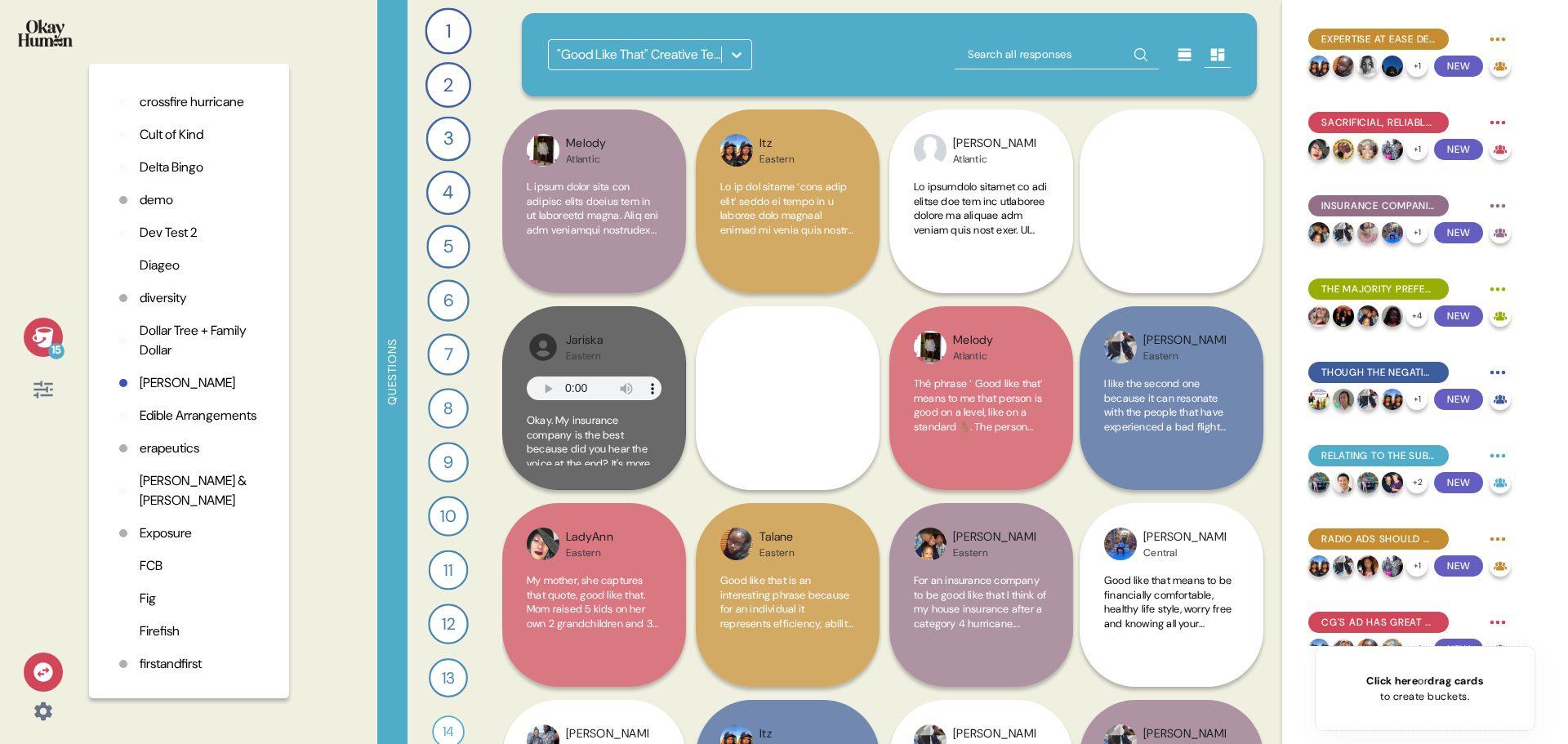
click at [161, 543] on p "Exposure" at bounding box center [166, 533] width 52 height 20
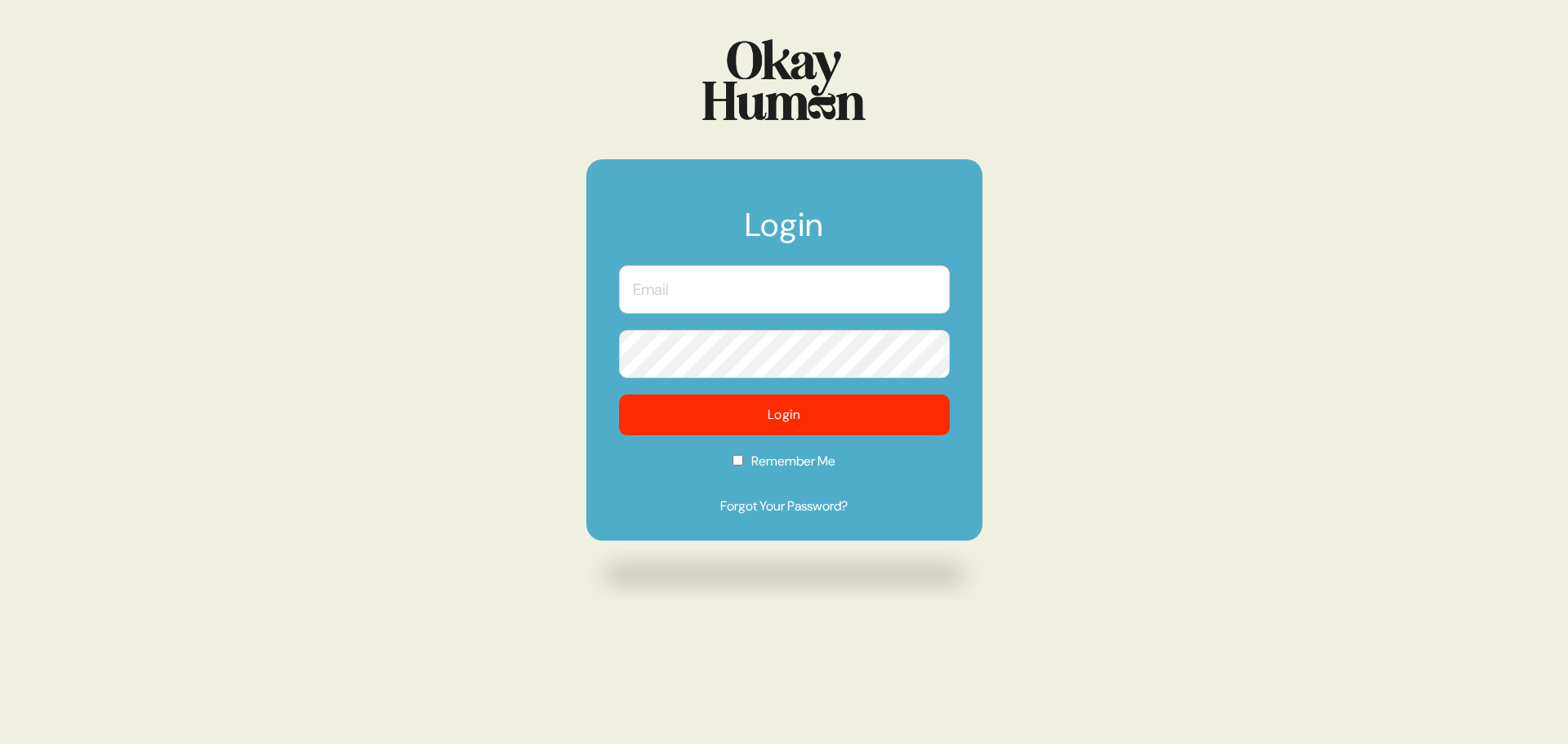
click at [805, 292] on input "text" at bounding box center [784, 289] width 330 height 48
type input "kristin@sympler.co"
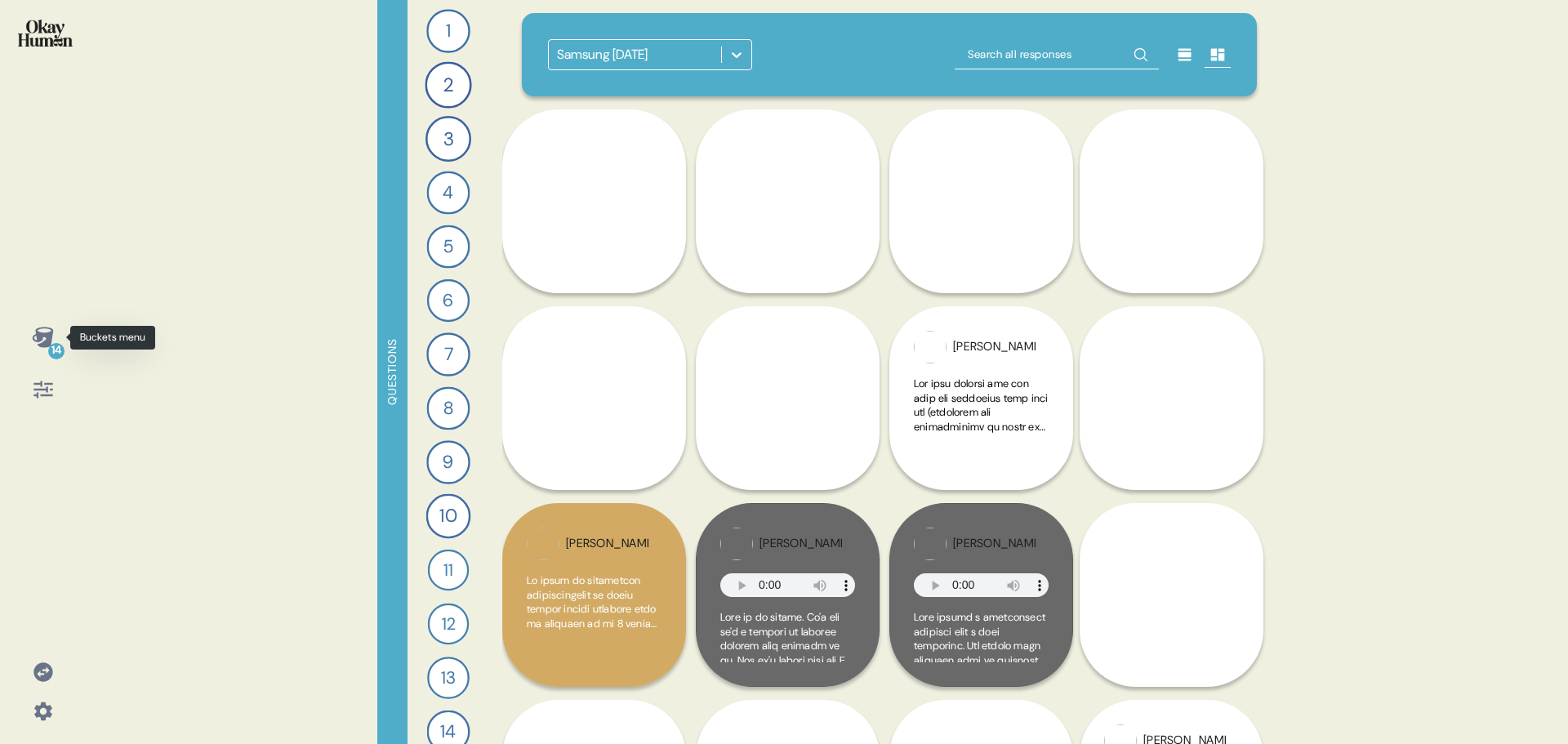
click at [44, 336] on icon at bounding box center [43, 336] width 21 height 20
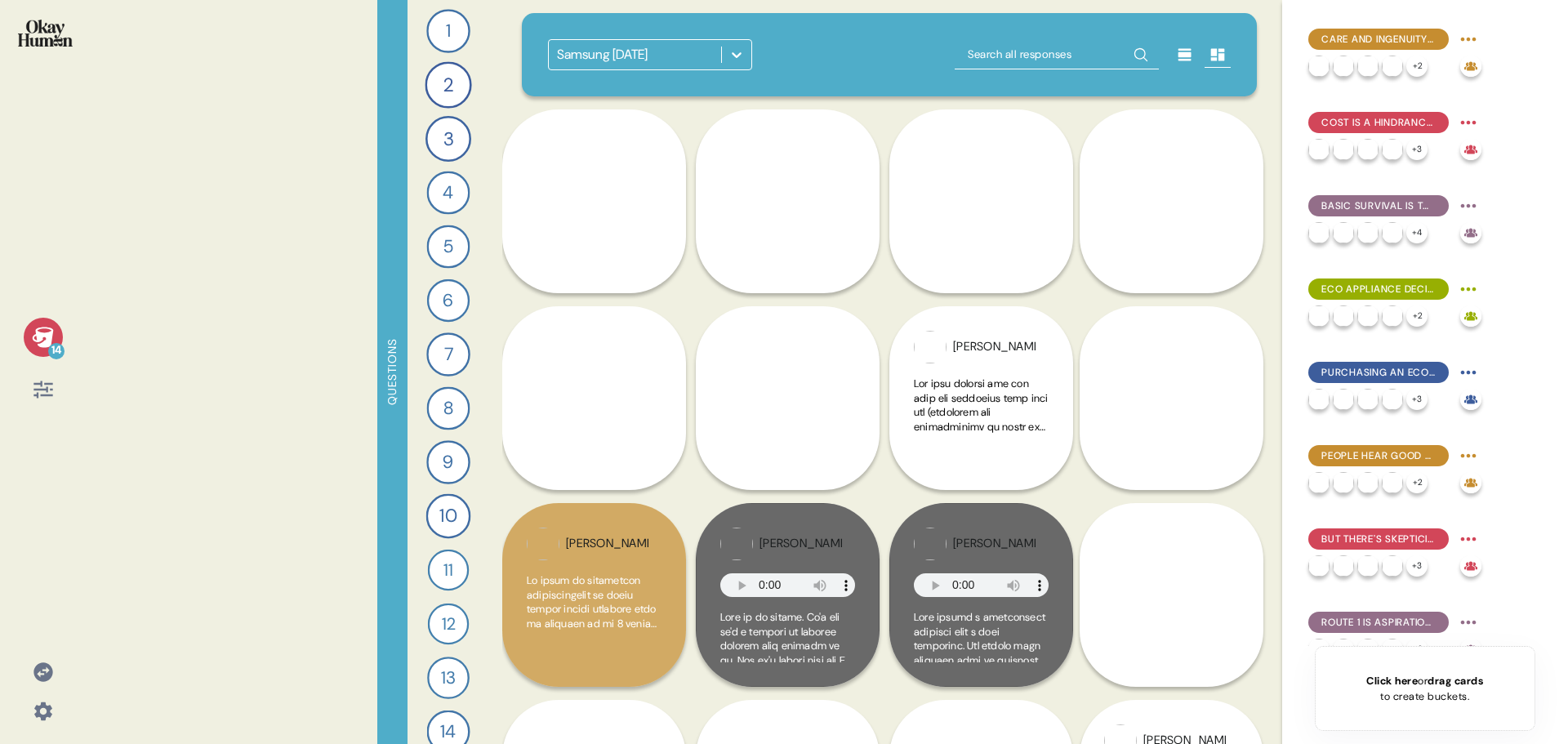
click at [743, 41] on div at bounding box center [736, 55] width 30 height 30
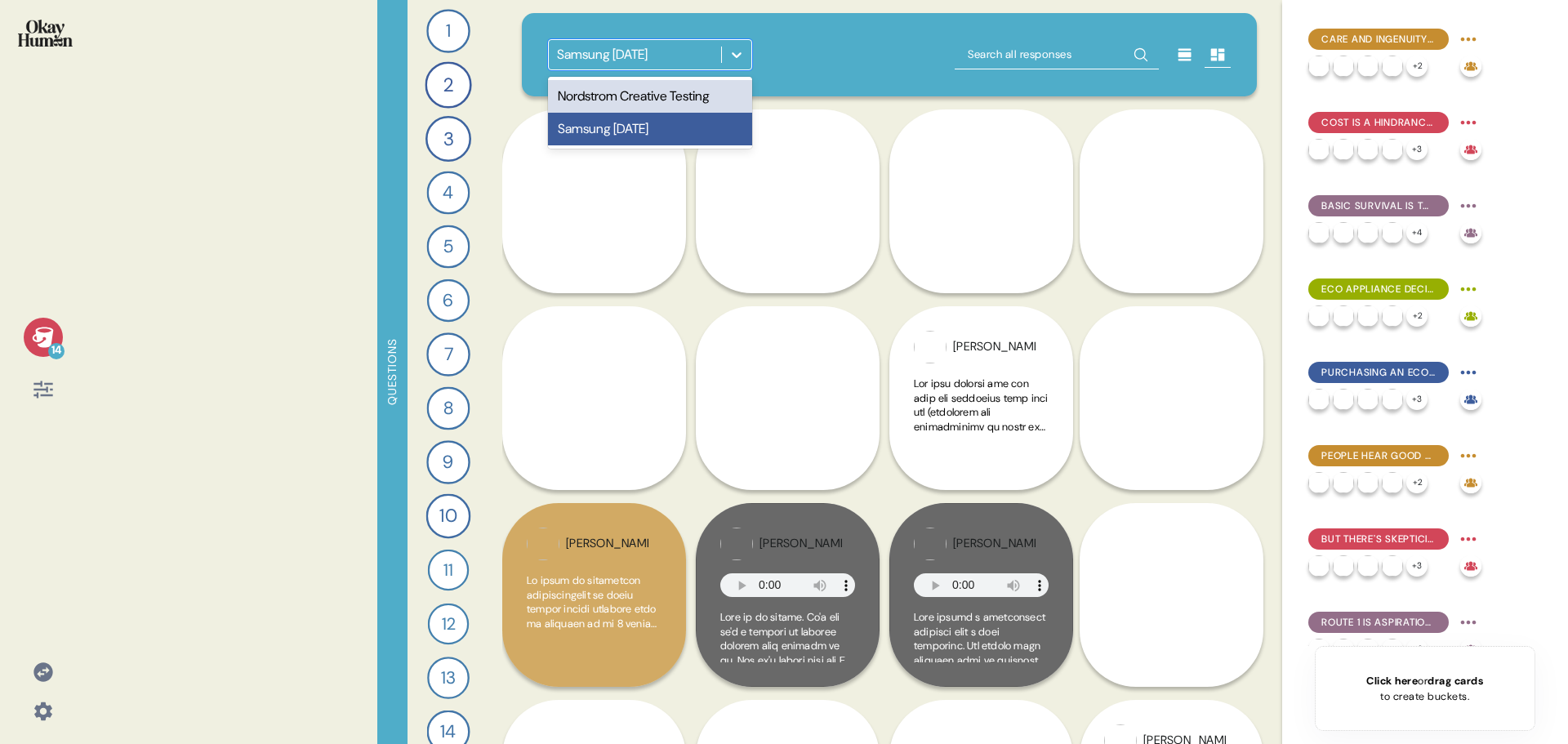
click at [701, 90] on div "Nordstrom Creative Testing" at bounding box center [649, 96] width 204 height 33
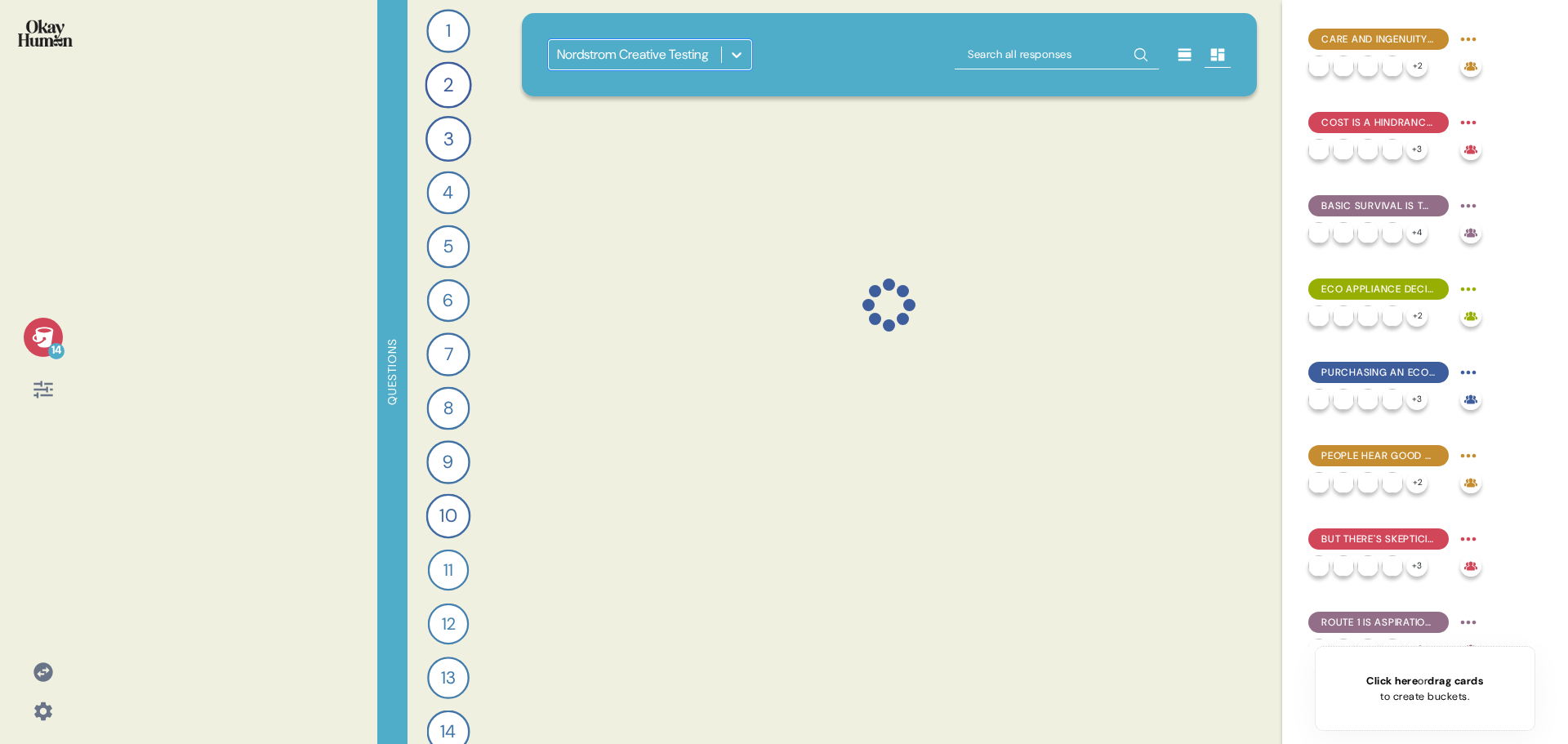
click at [728, 56] on icon at bounding box center [736, 55] width 17 height 17
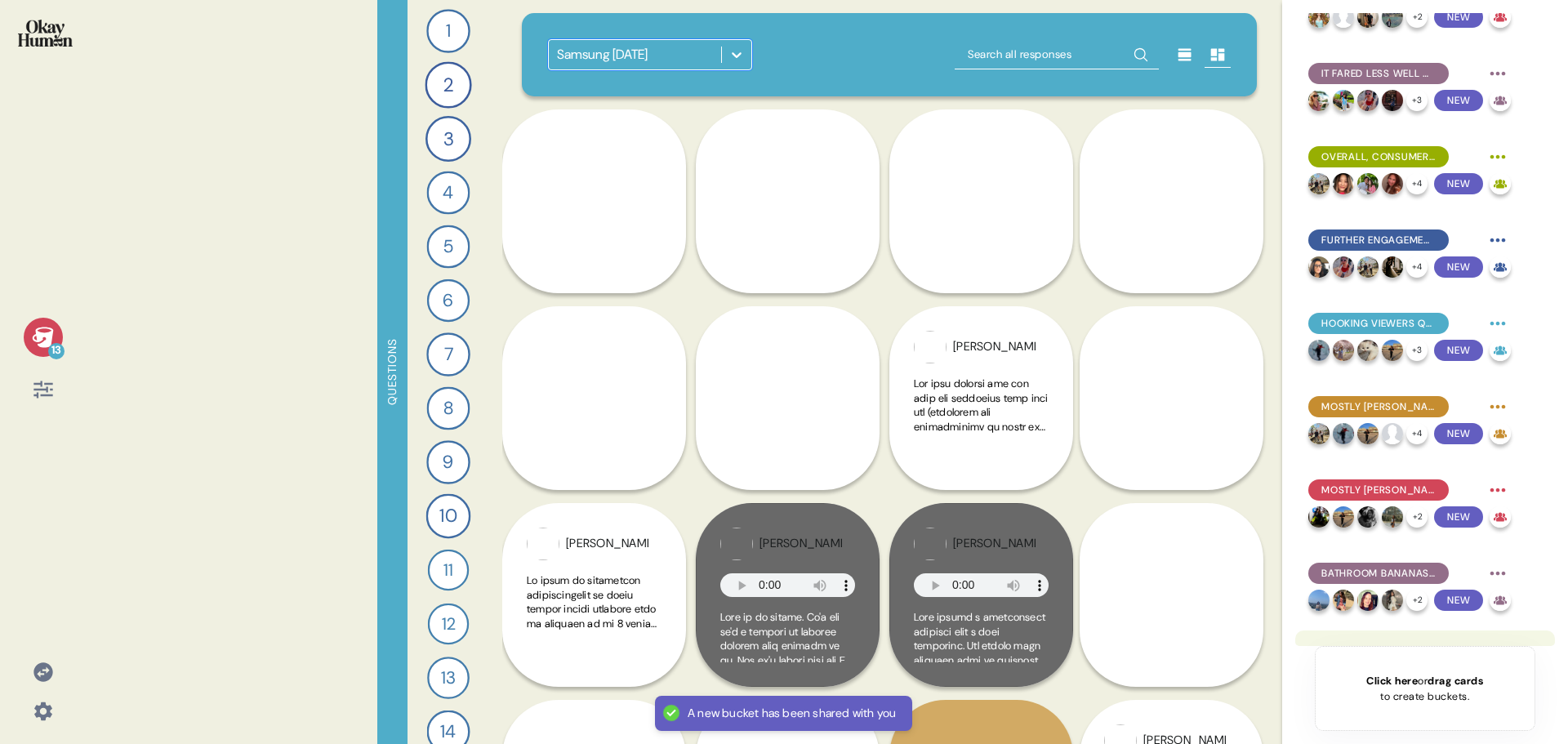
scroll to position [327, 0]
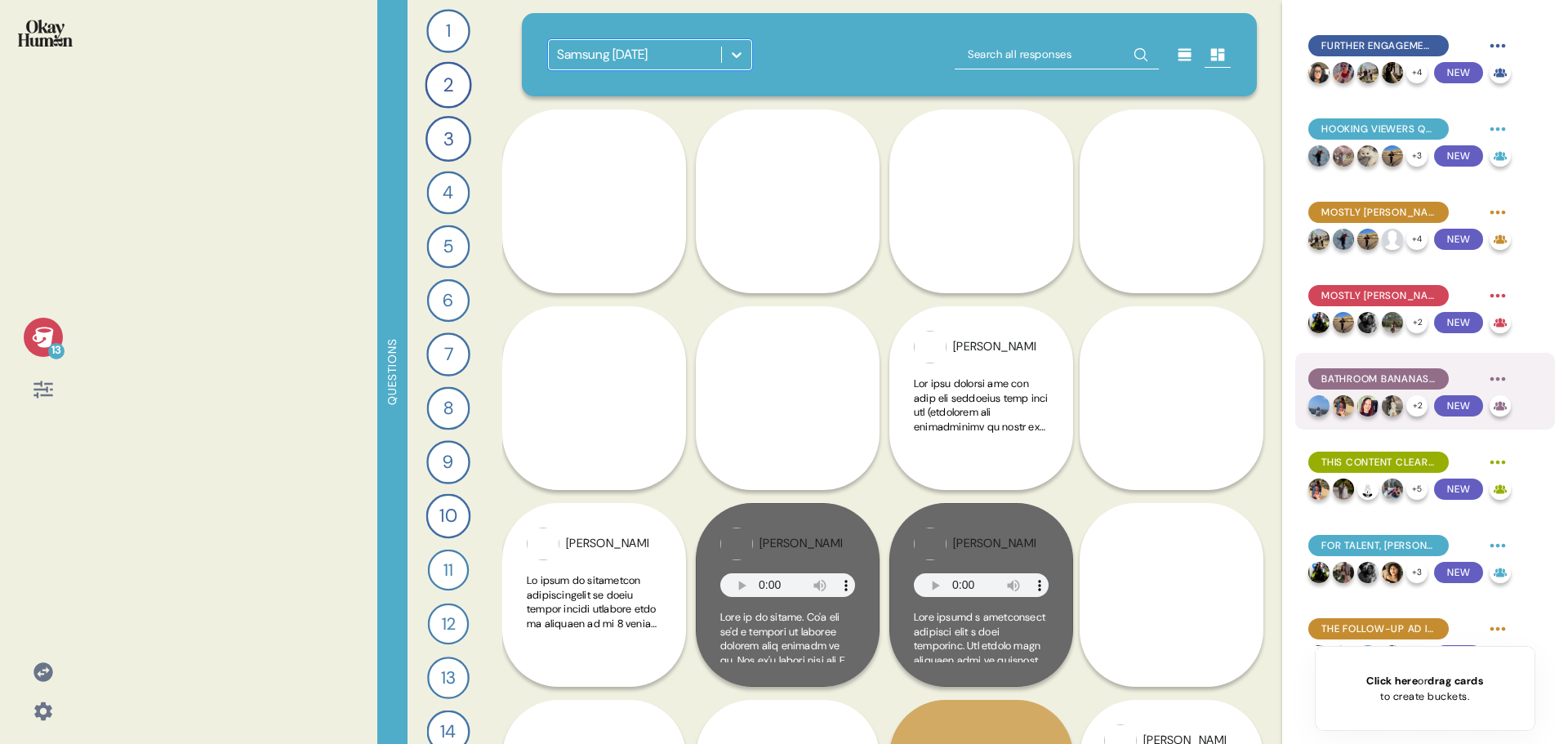
click at [1389, 375] on span "Bathroom Bananas was the overall favorite, potentially due to the clearer conne…" at bounding box center [1379, 378] width 115 height 15
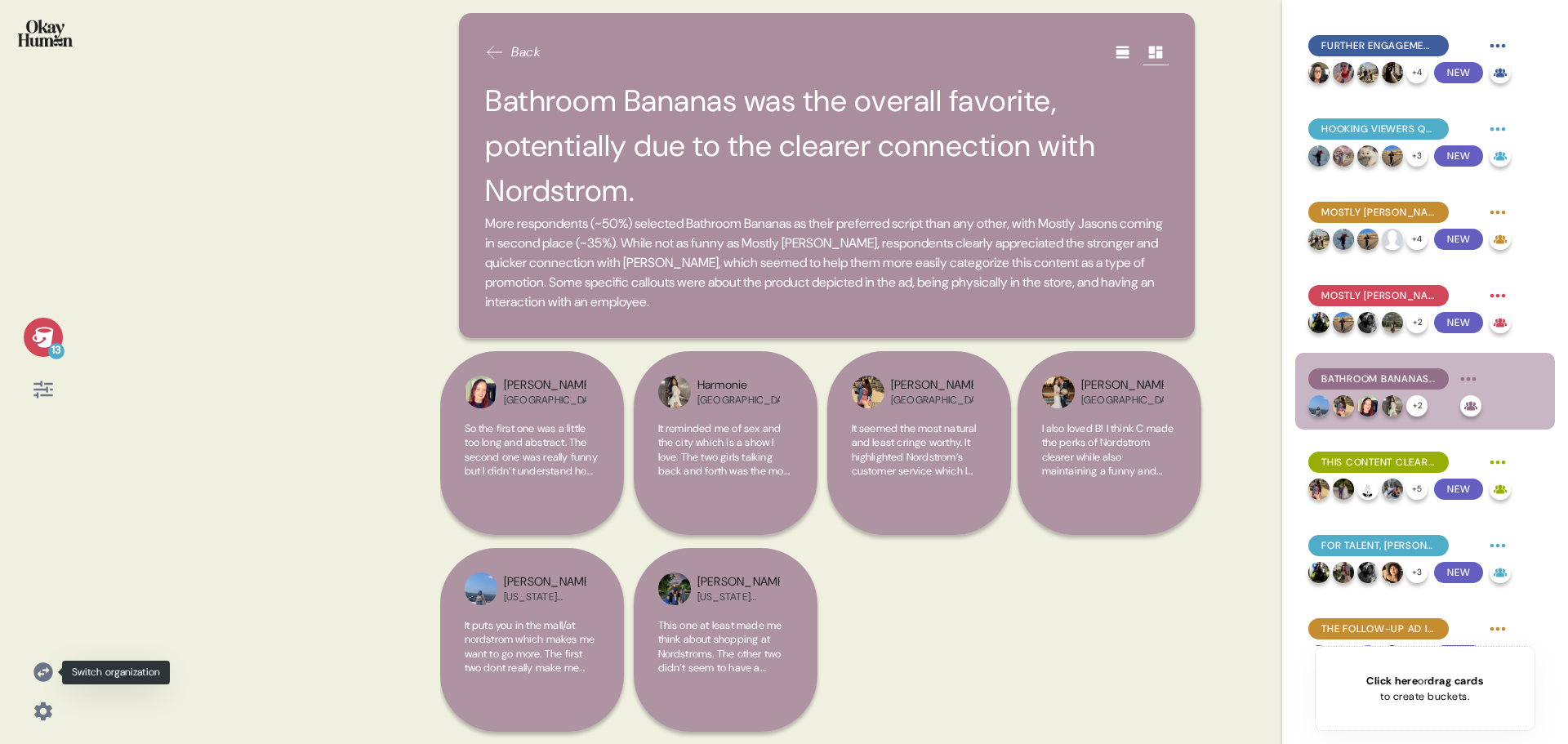
click at [48, 670] on icon at bounding box center [43, 672] width 23 height 23
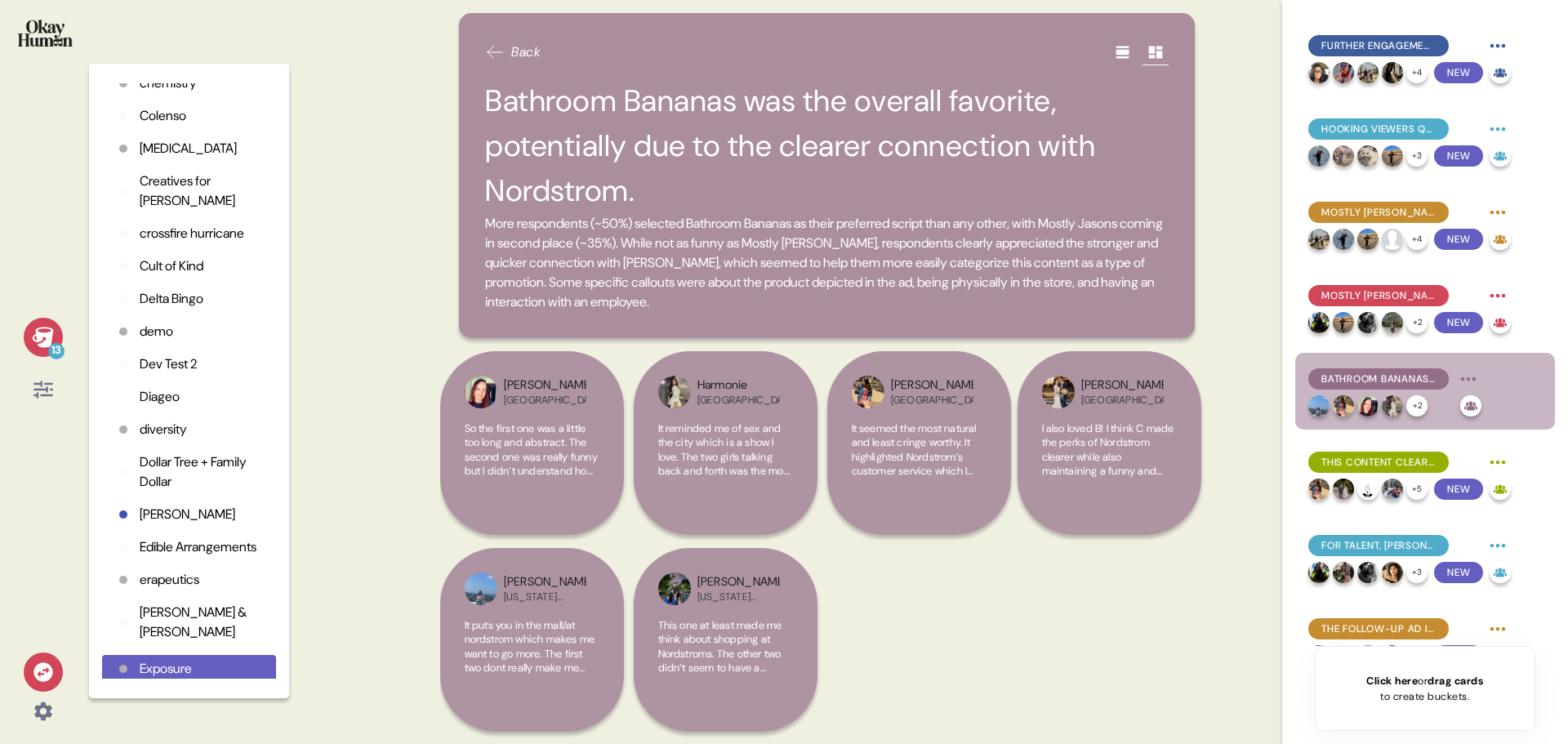
scroll to position [586, 0]
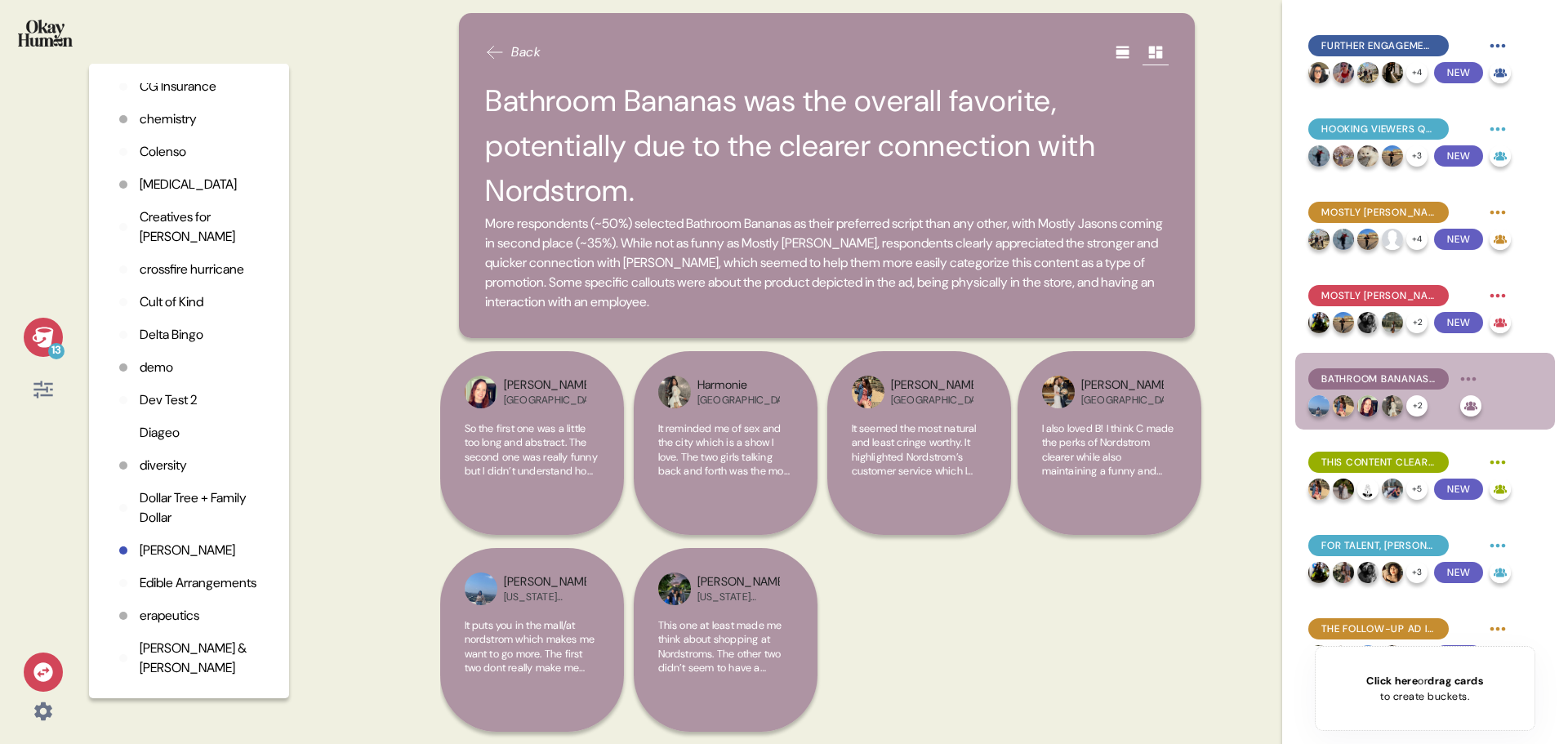
click at [147, 560] on p "Doner" at bounding box center [188, 550] width 96 height 20
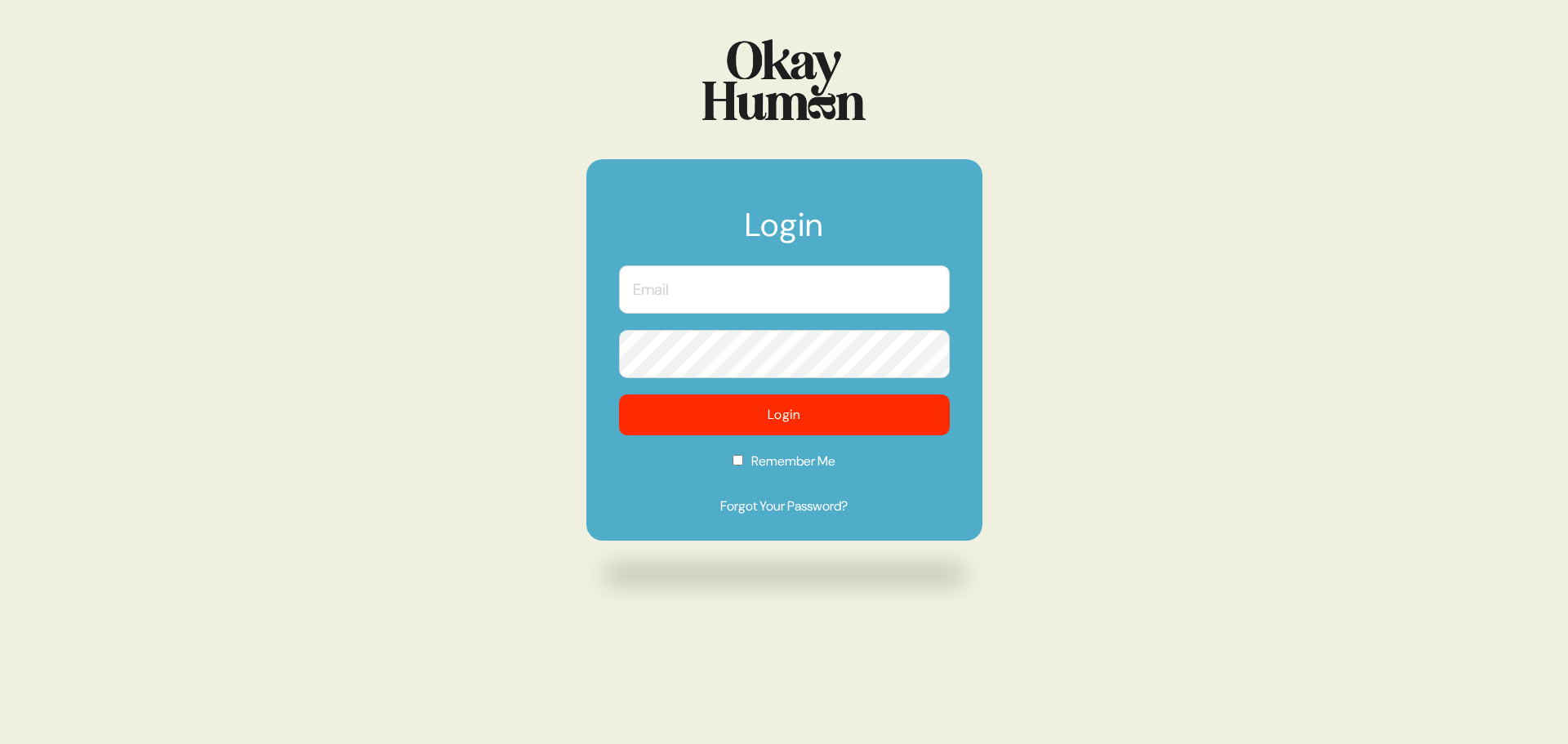
click at [714, 284] on input "text" at bounding box center [784, 289] width 330 height 48
type input "[PERSON_NAME][EMAIL_ADDRESS][DOMAIN_NAME]"
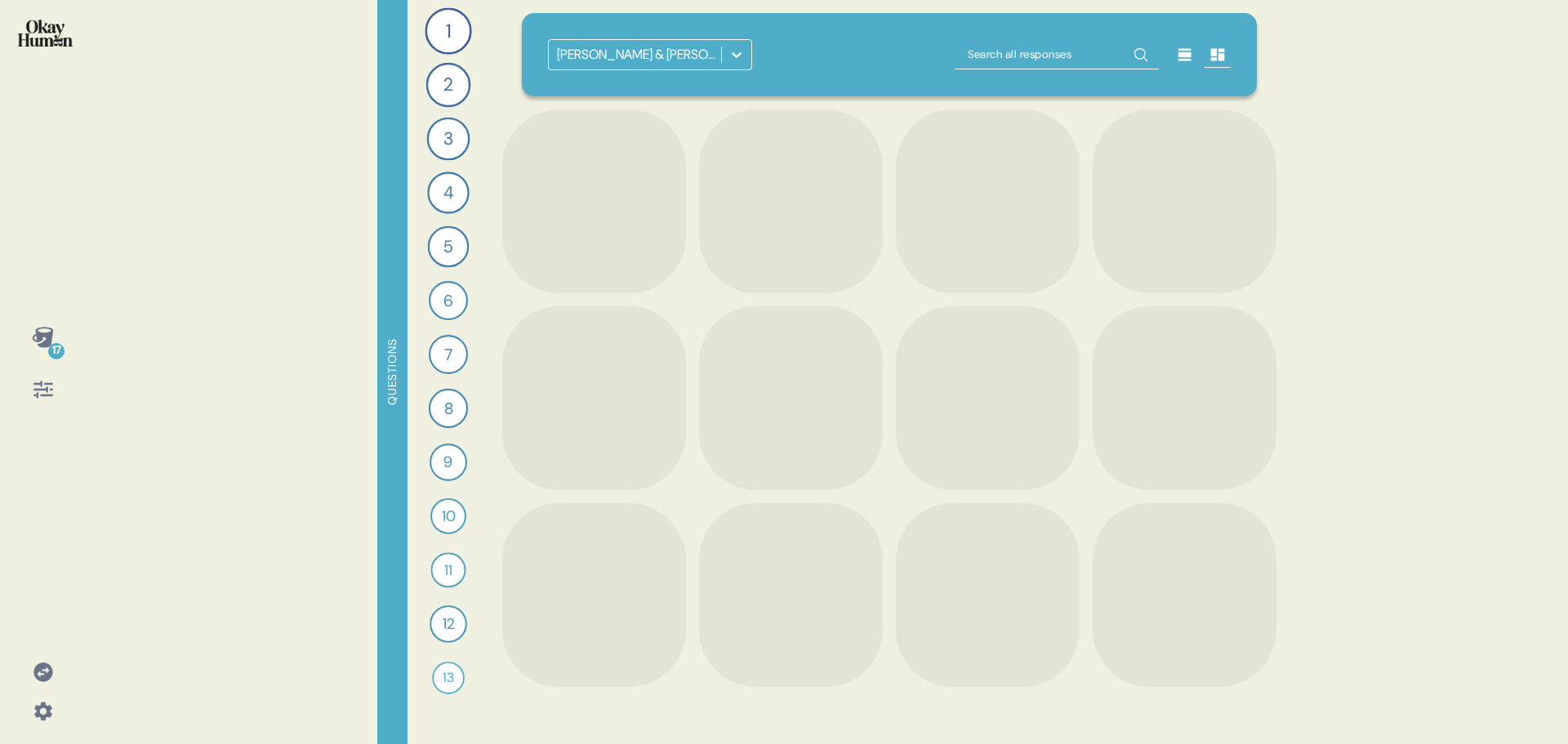
click at [737, 51] on icon at bounding box center [736, 55] width 17 height 17
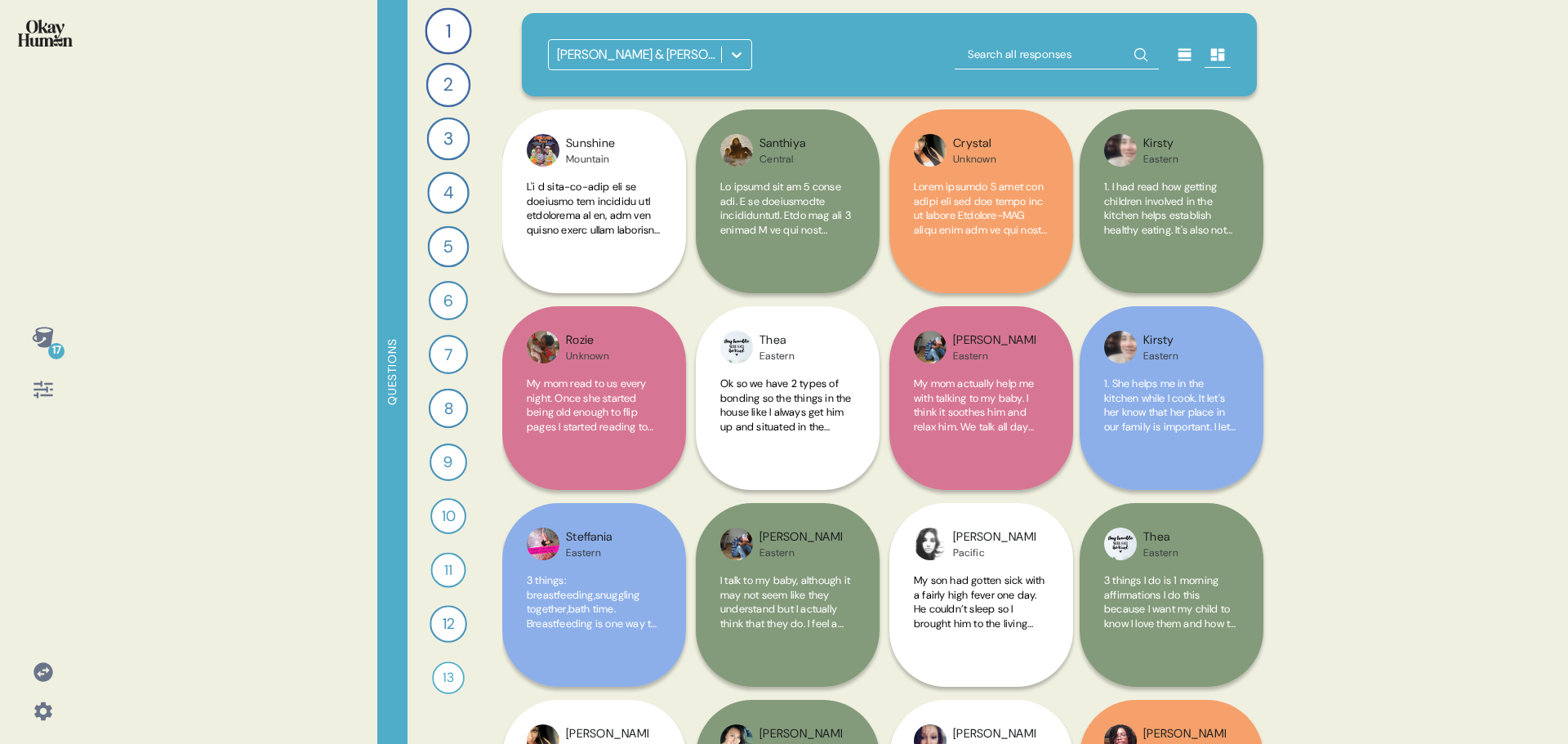
click at [736, 52] on icon at bounding box center [736, 55] width 17 height 17
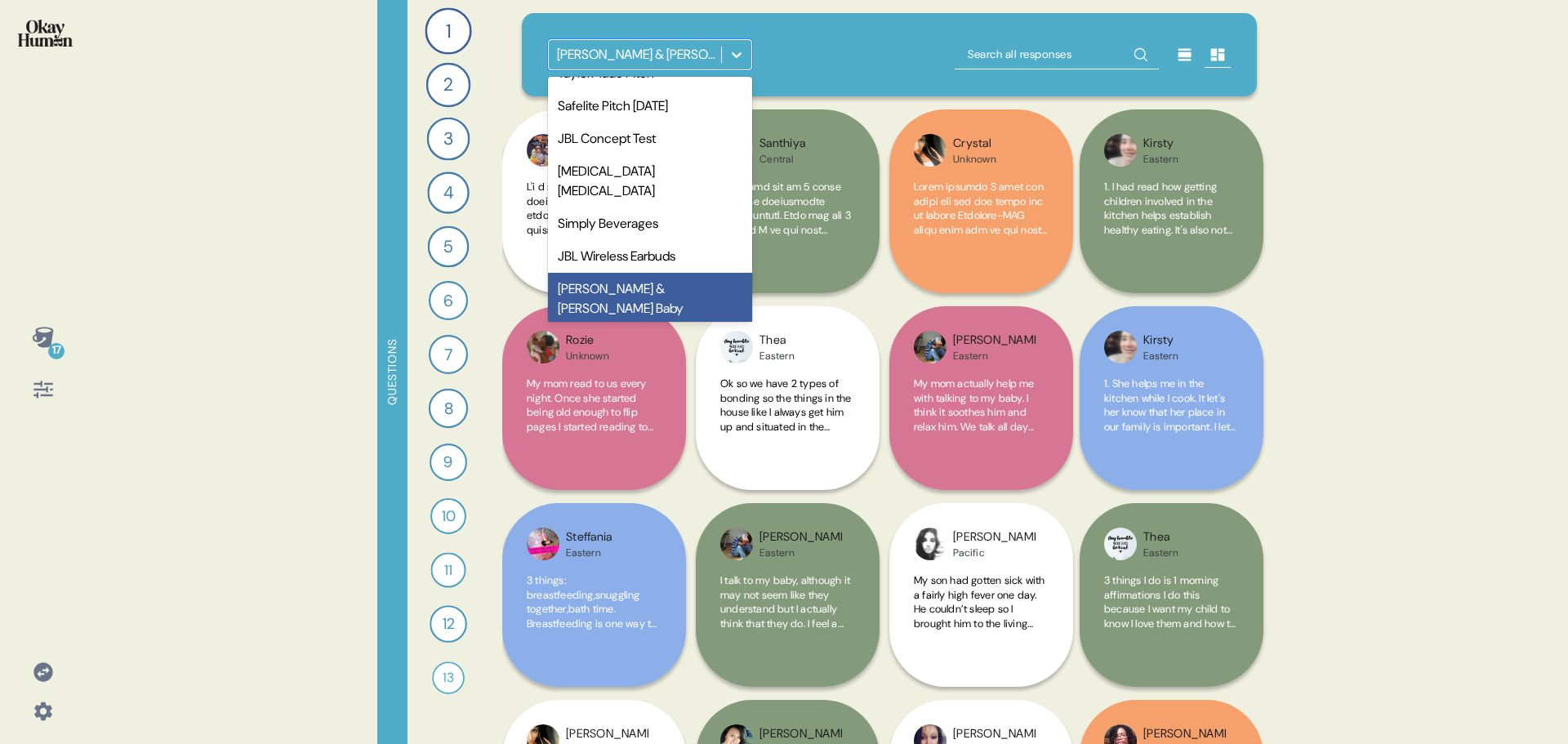
scroll to position [169, 0]
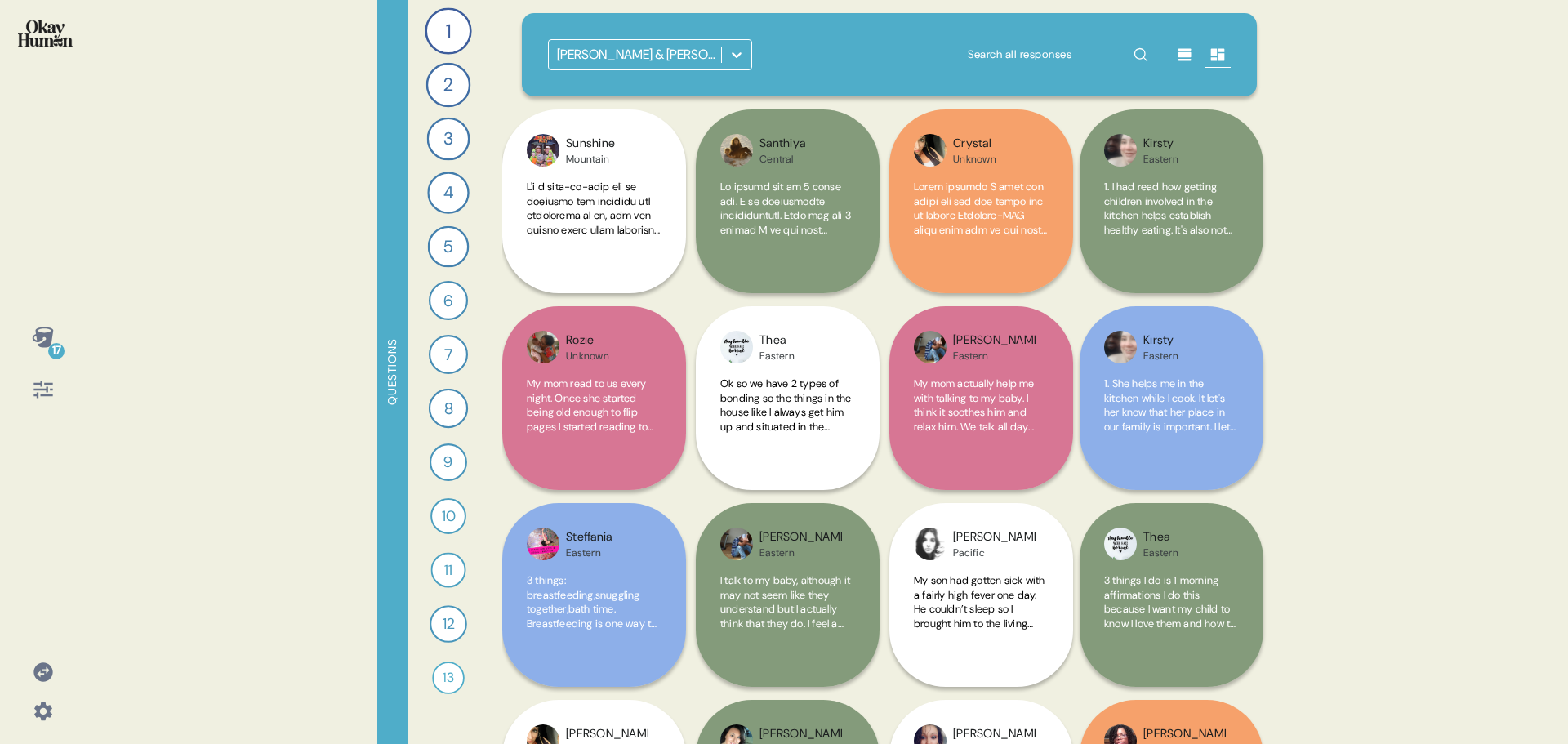
click at [40, 668] on icon at bounding box center [43, 672] width 19 height 19
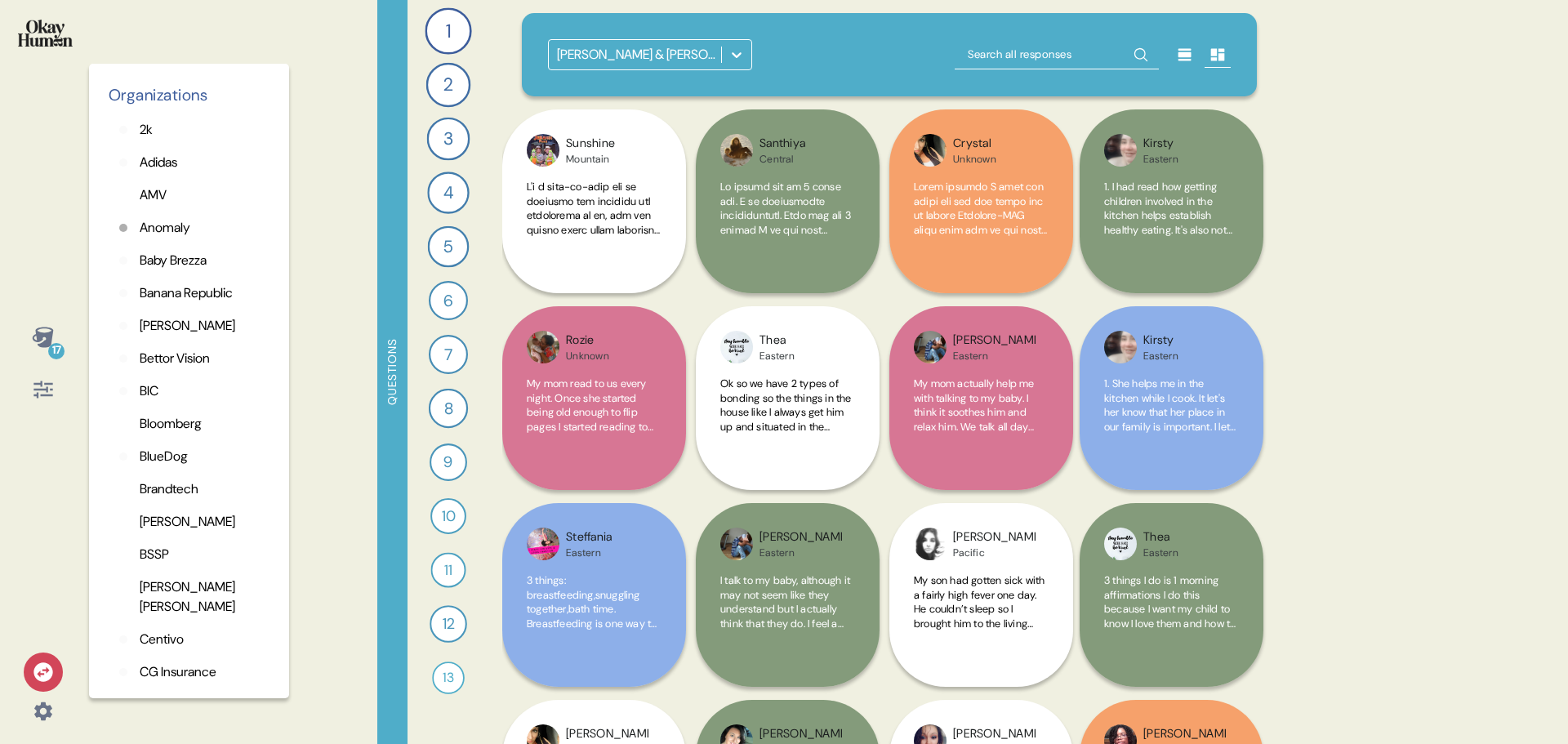
scroll to position [740, 0]
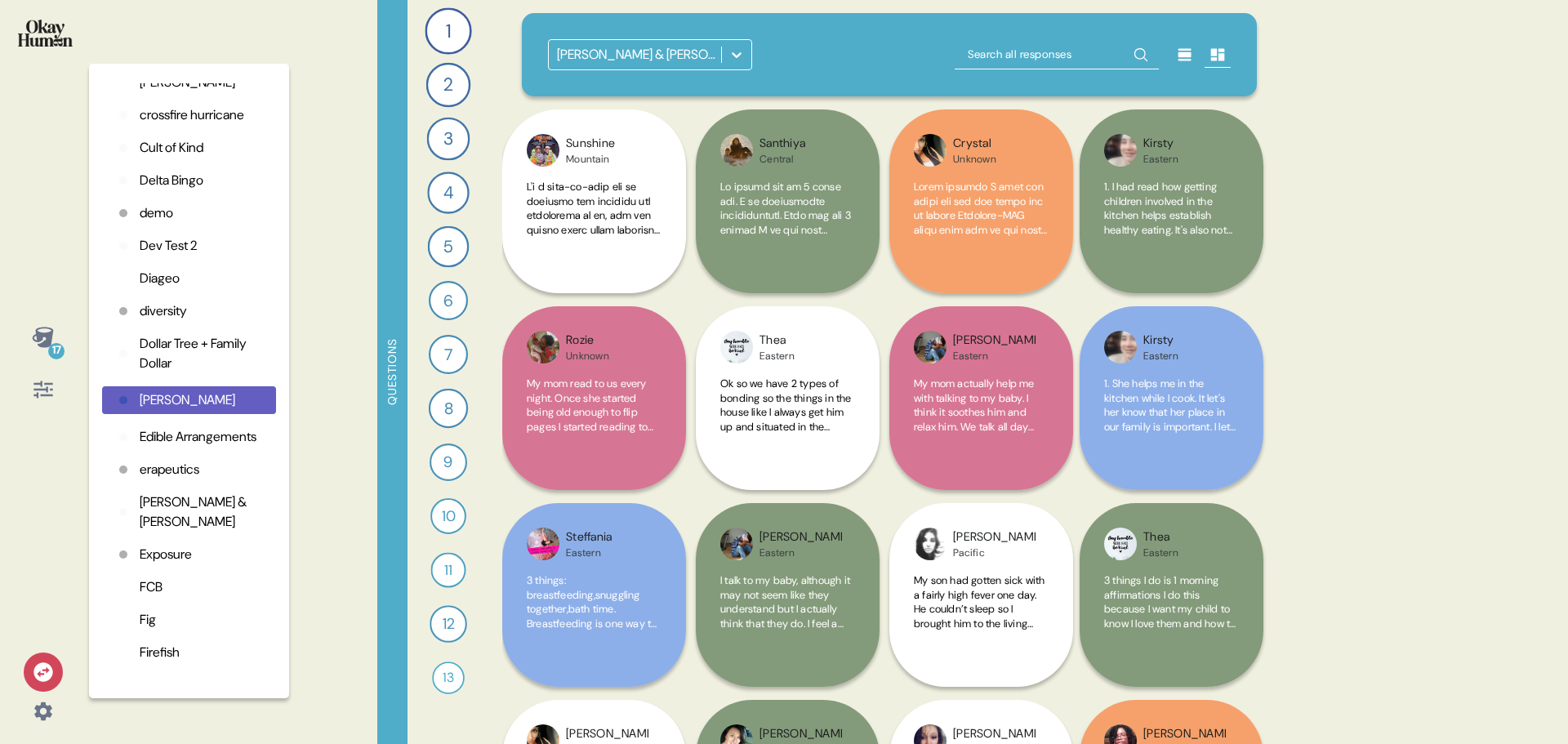
click at [169, 564] on p "Exposure" at bounding box center [166, 555] width 52 height 20
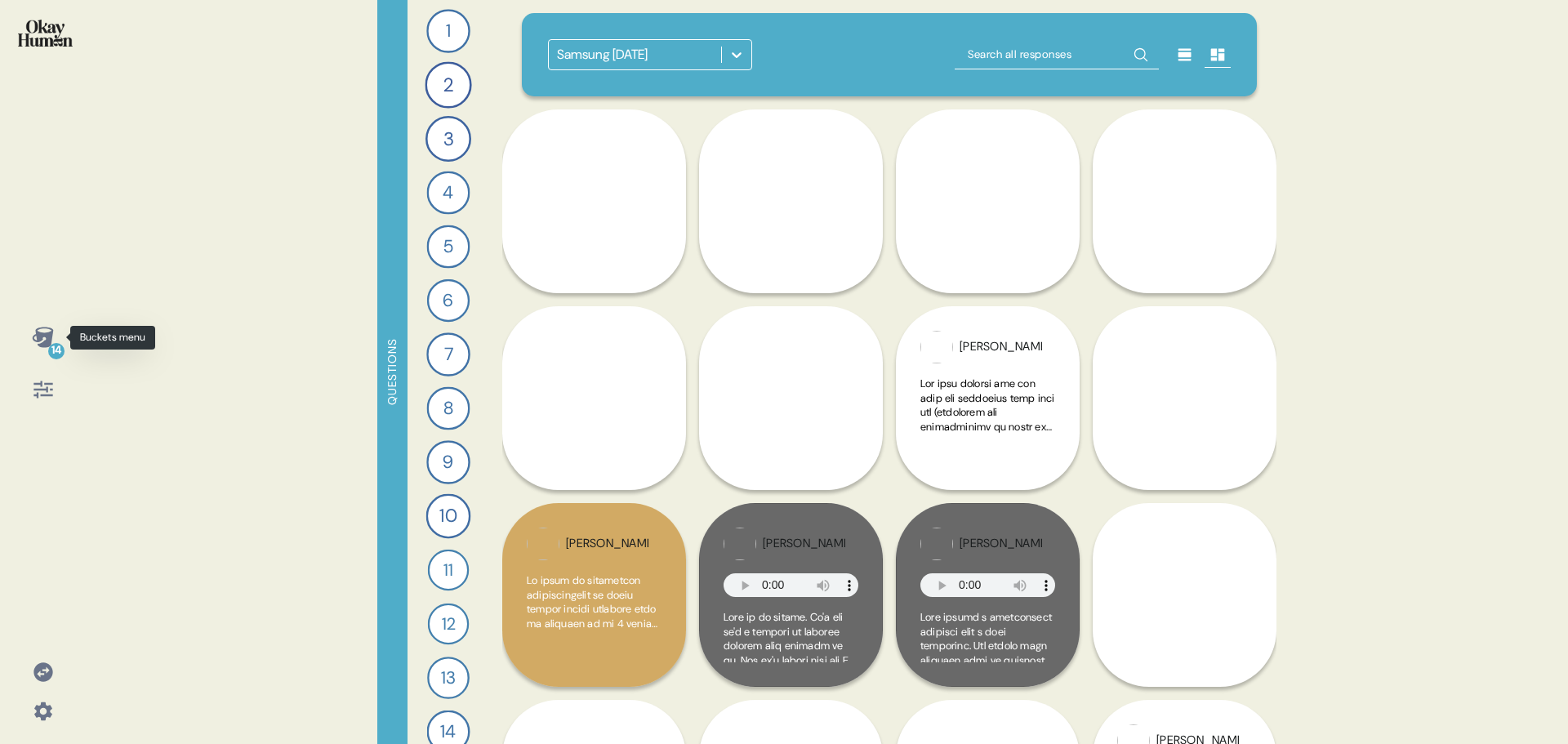
click at [44, 342] on icon at bounding box center [43, 336] width 21 height 20
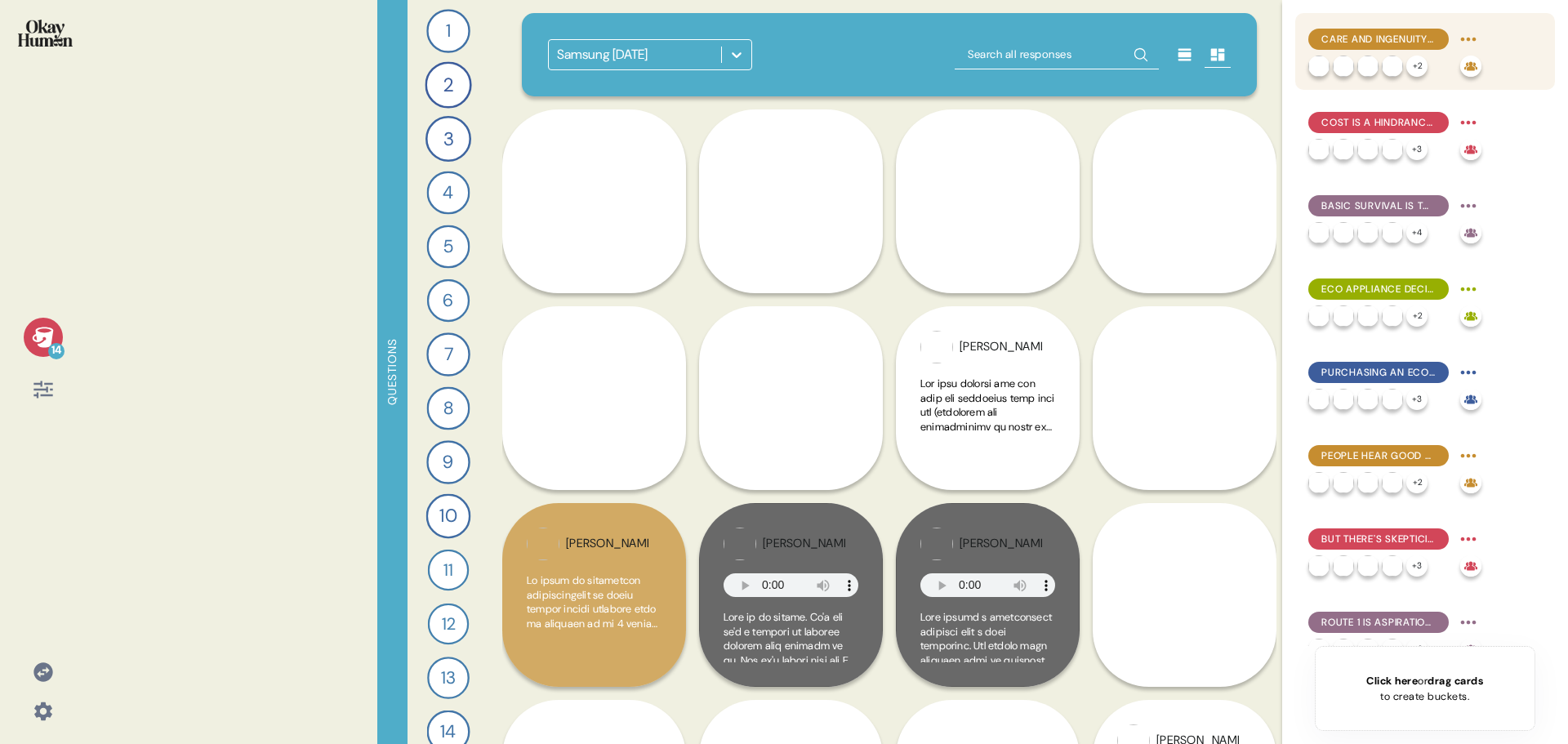
click at [1392, 35] on span "Care and Ingenuity Define People's Eco-Friendly Routines" at bounding box center [1379, 39] width 115 height 15
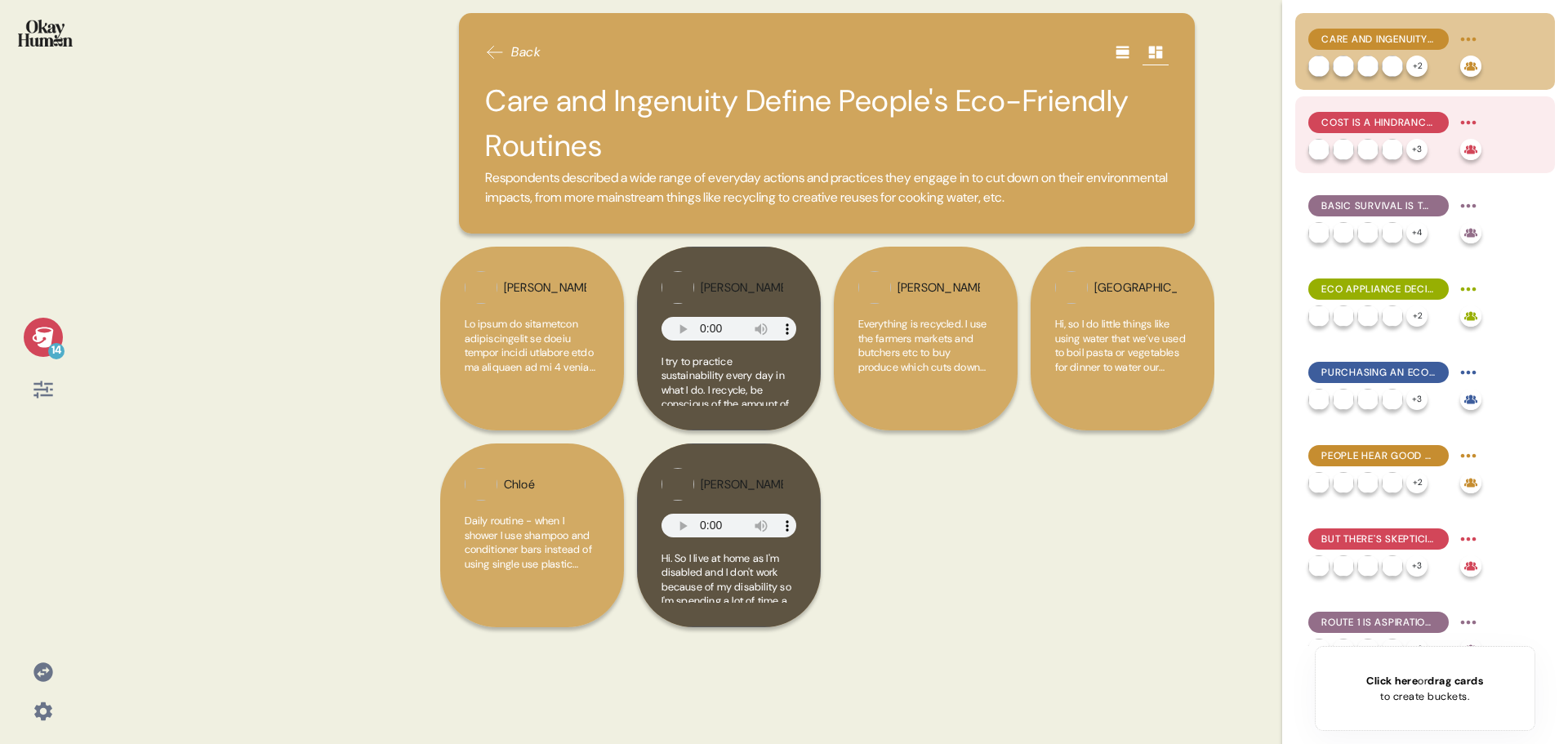
click at [1396, 125] on span "Cost is a Hindrance and Benefit to Eco-Friendly Living" at bounding box center [1379, 122] width 115 height 15
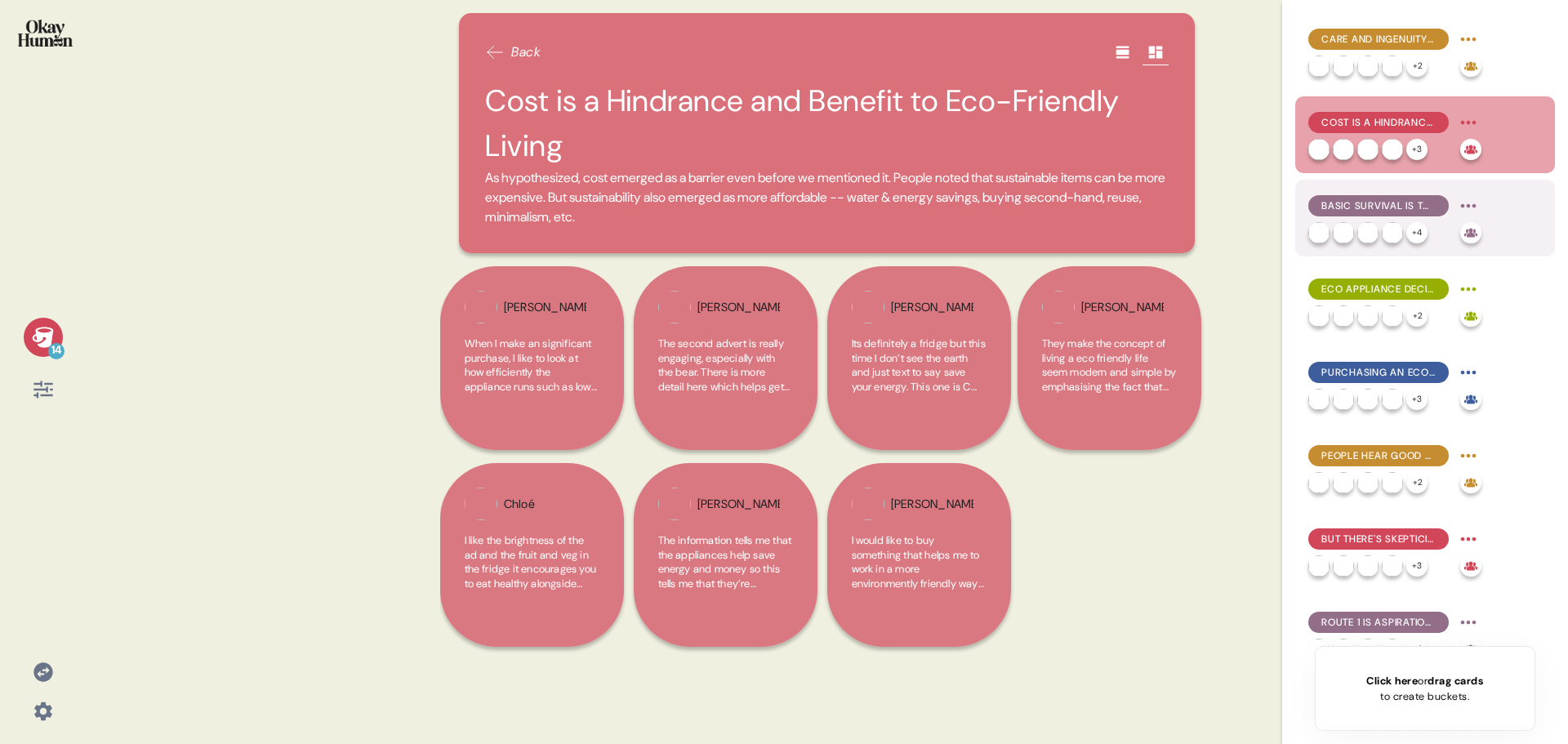
click at [1386, 203] on span "Basic Survival is Top of Mind" at bounding box center [1379, 205] width 115 height 15
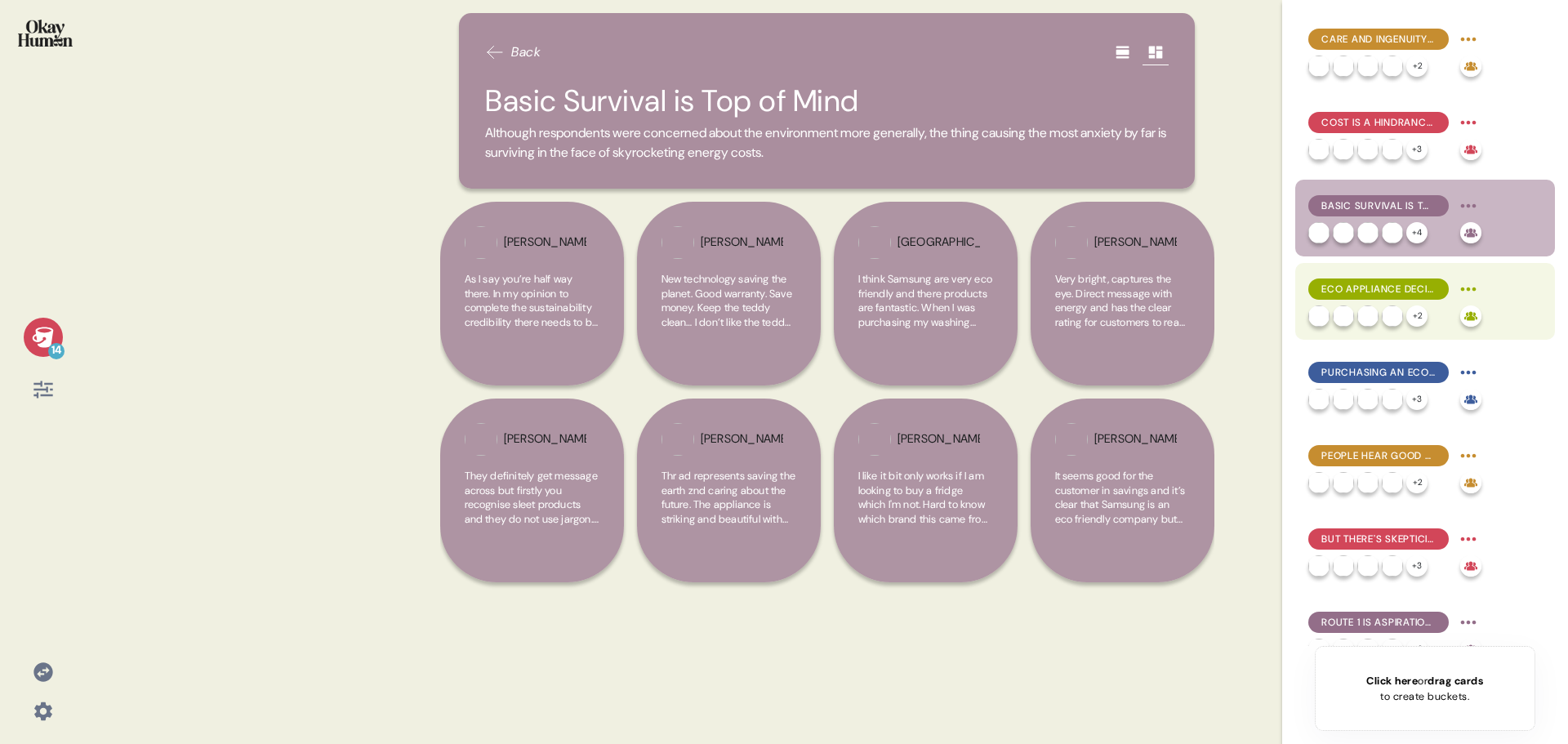
click at [1368, 294] on span "Eco Appliance Decisions are About Value" at bounding box center [1379, 289] width 115 height 15
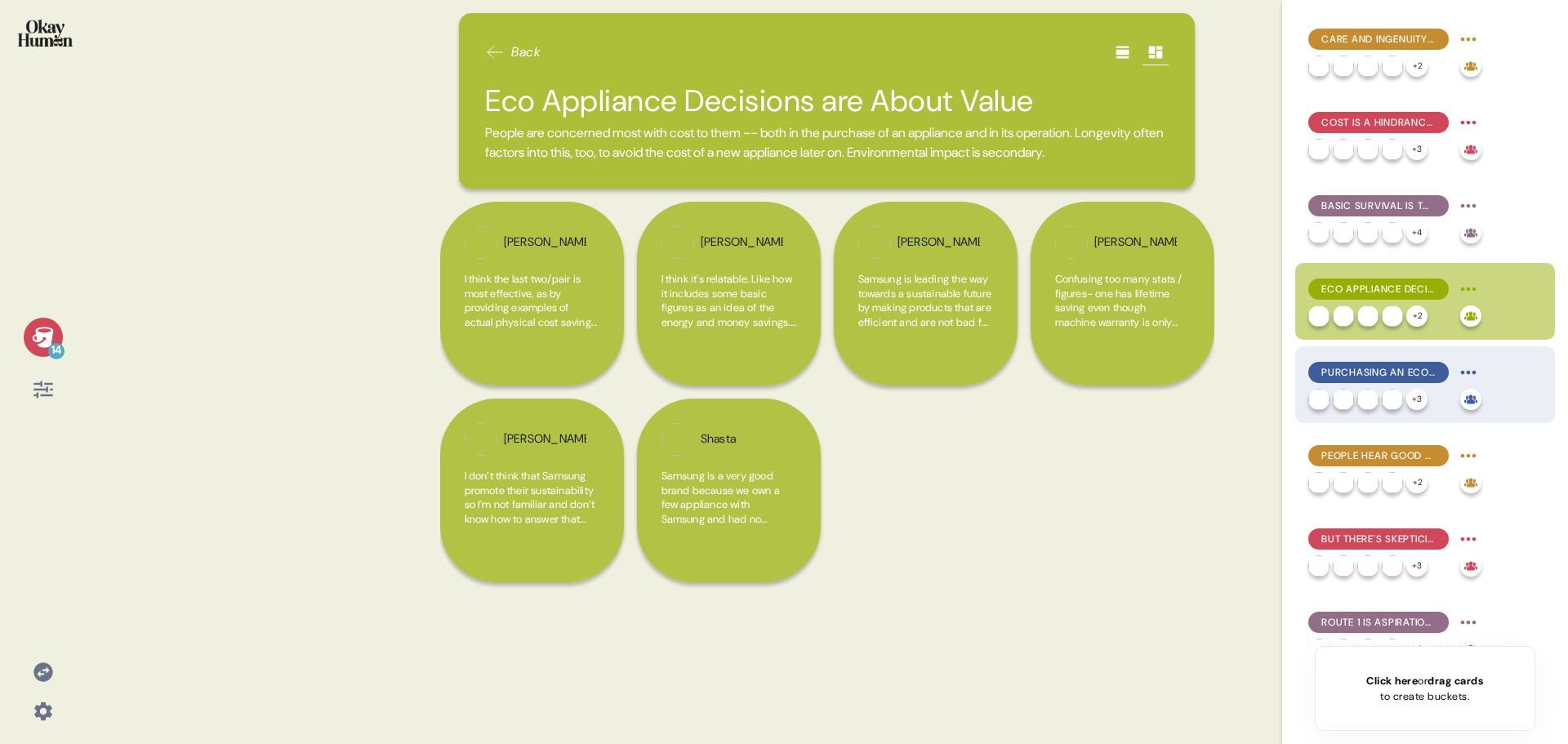
click at [1366, 370] on span "Purchasing an Eco Appliance is Exhausting" at bounding box center [1379, 372] width 115 height 15
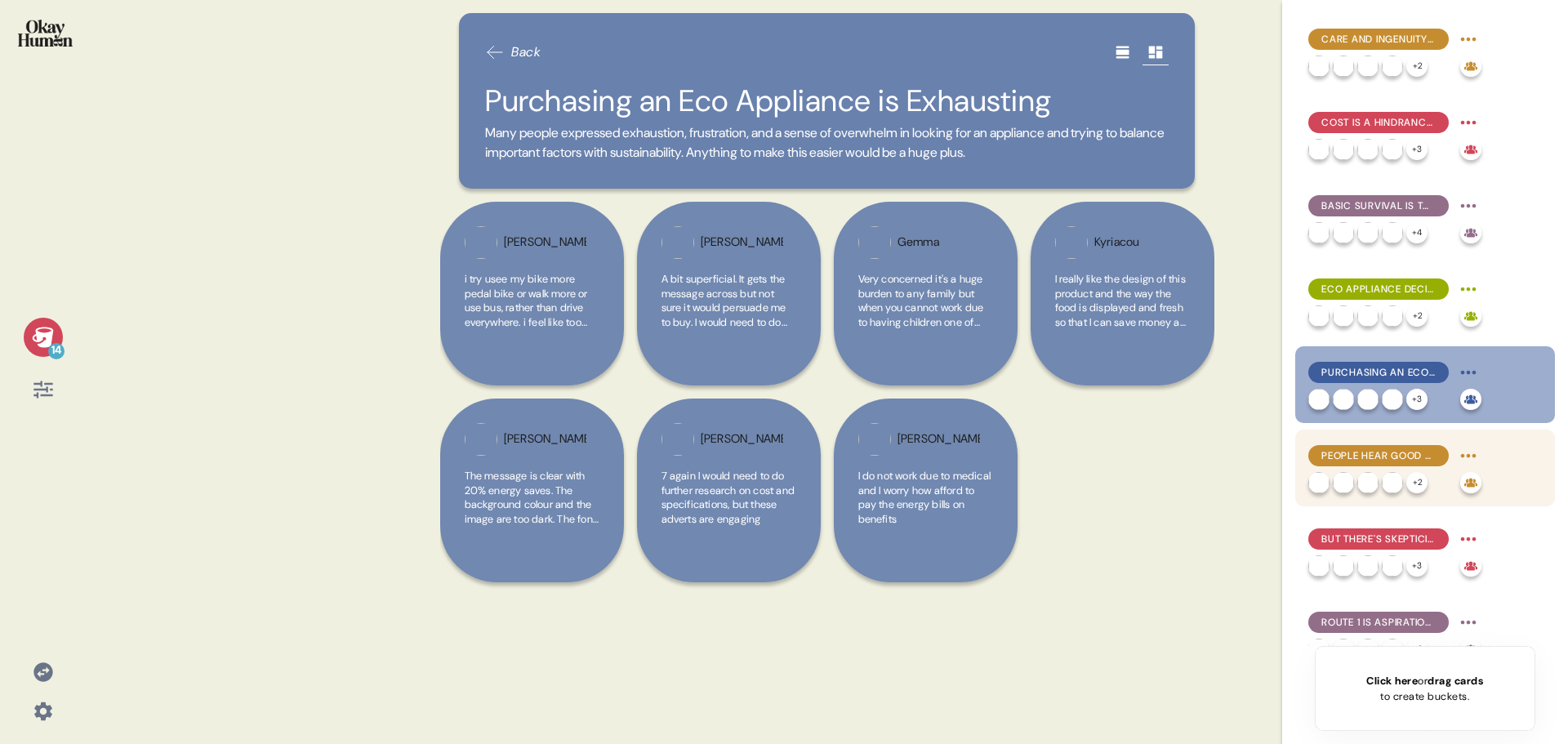
click at [1373, 457] on span "People Hear Good Things About Samsung as Eco-Friendly" at bounding box center [1379, 455] width 115 height 15
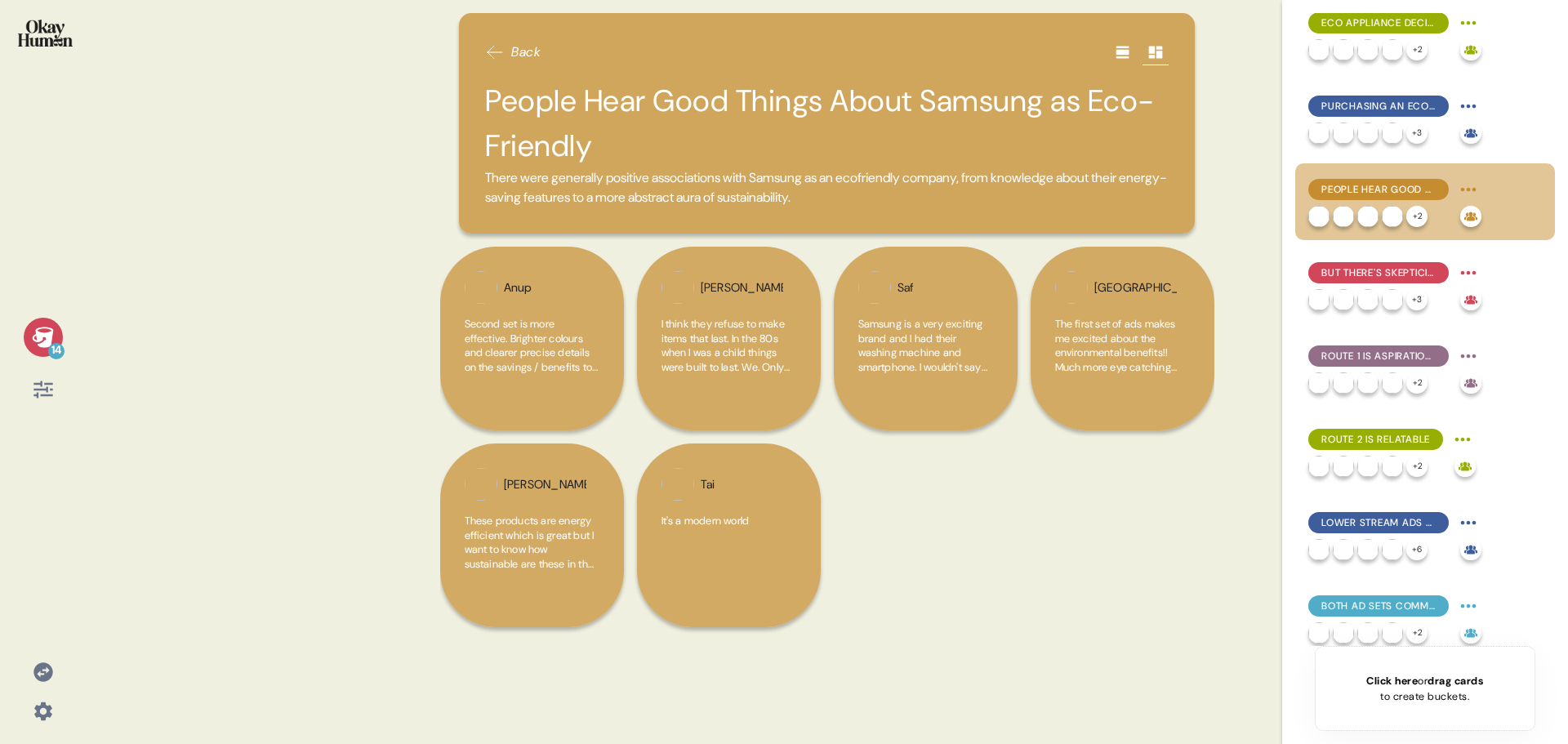
scroll to position [327, 0]
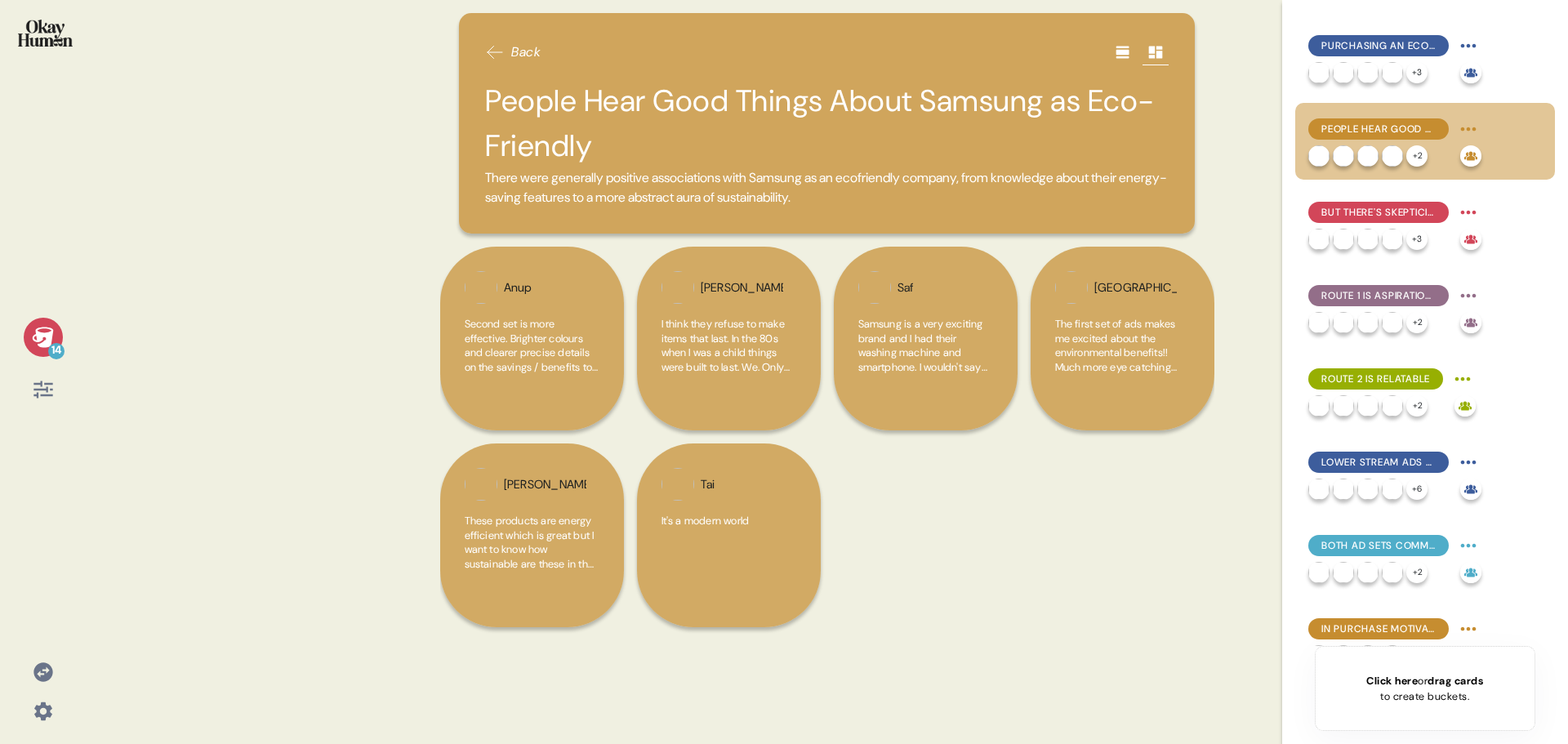
click at [1373, 457] on span "Lower Stream Ads - Love the Stats, but Questions Remain" at bounding box center [1379, 462] width 115 height 15
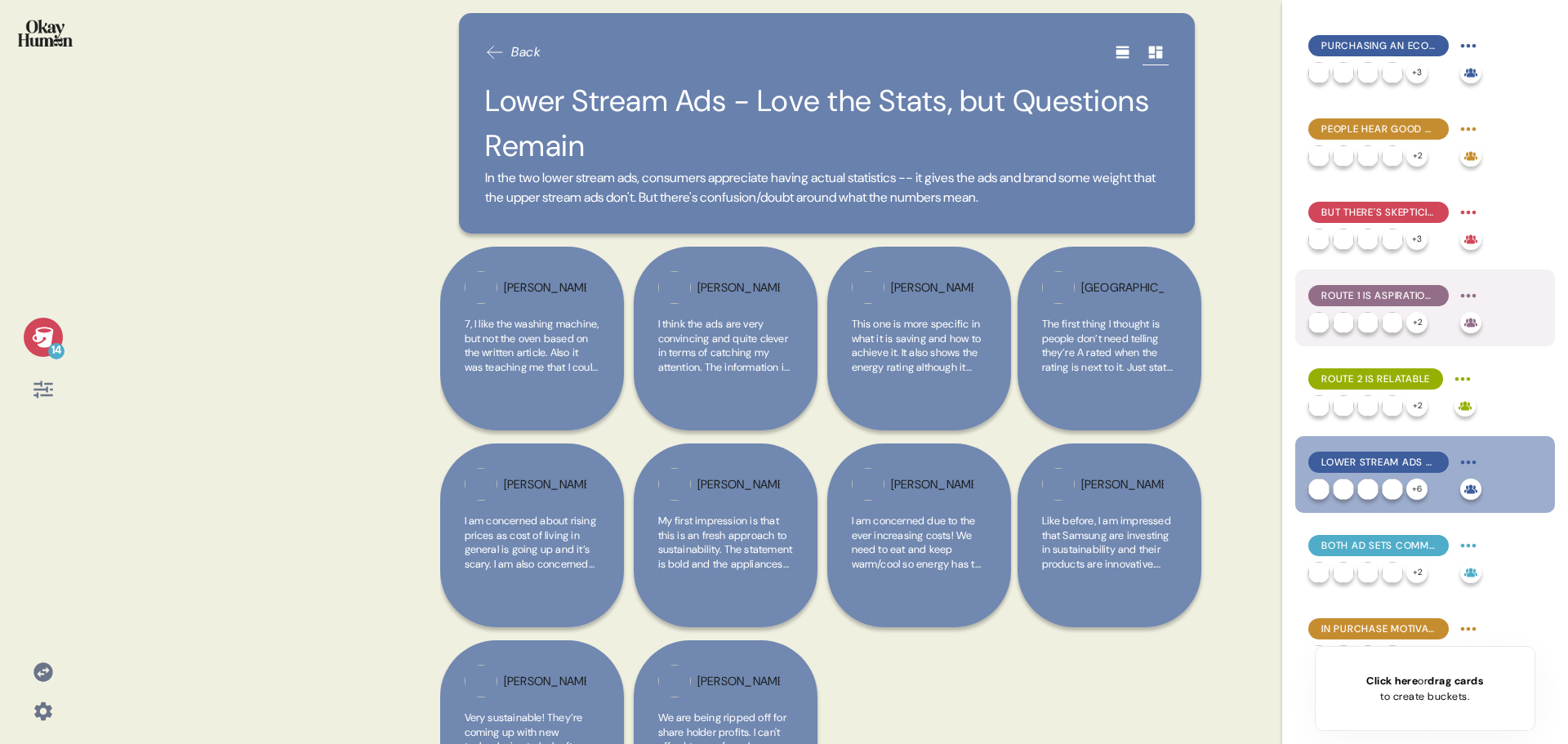
click at [1358, 289] on span "Route 1 is Aspirational" at bounding box center [1379, 296] width 115 height 15
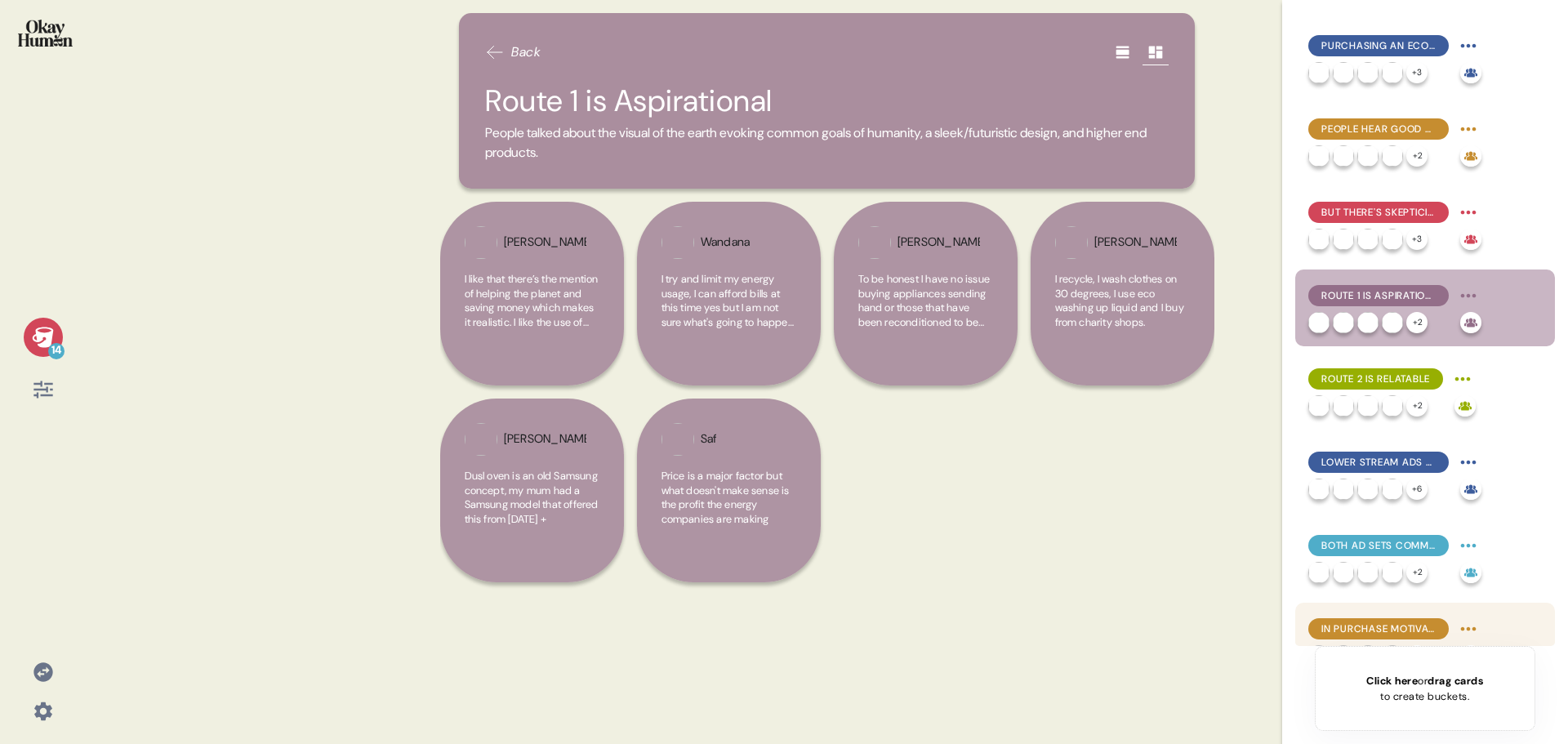
click at [1382, 627] on span "In Purchase Motivation Price is the Sticking Point" at bounding box center [1379, 628] width 115 height 15
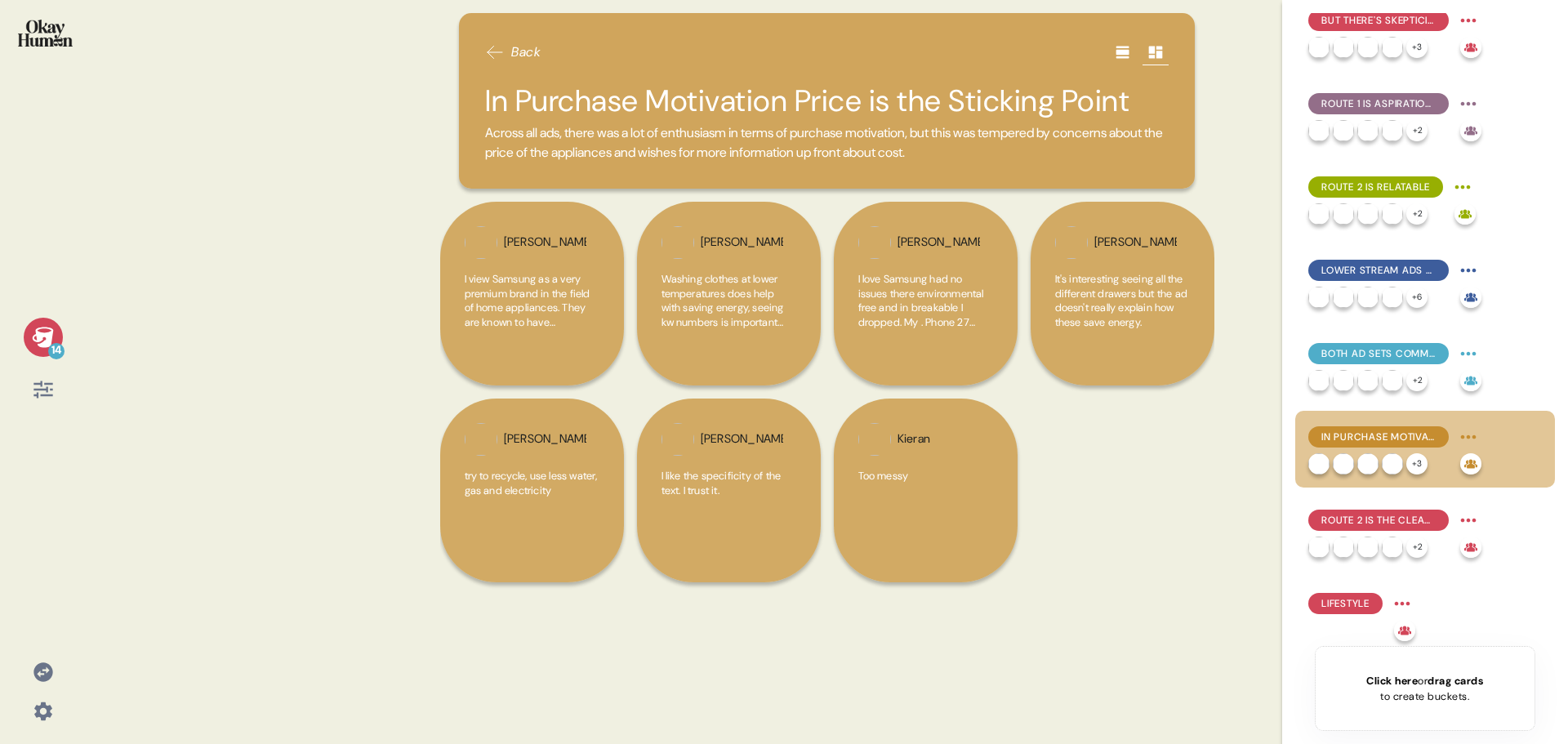
scroll to position [527, 0]
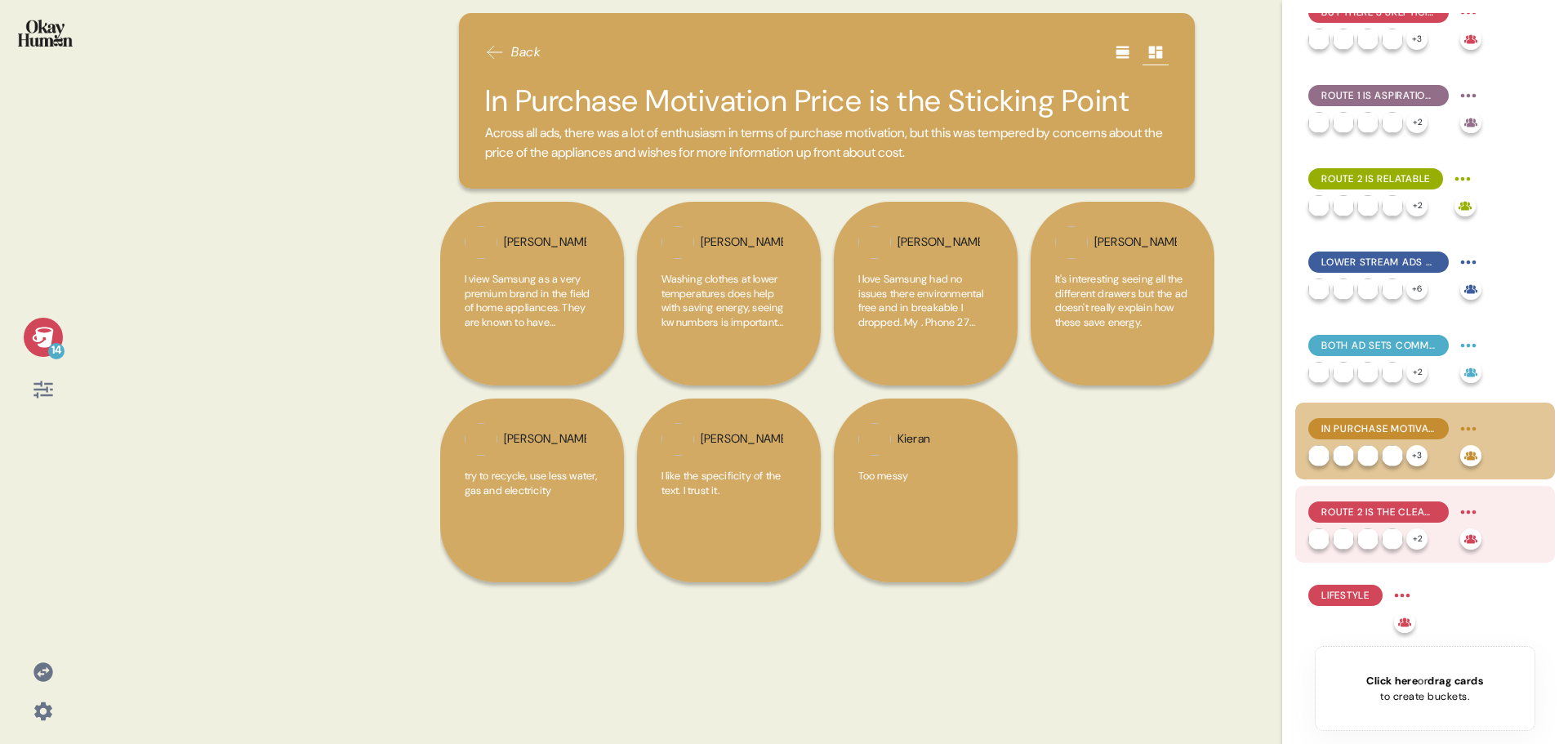
click at [1377, 517] on span "Route 2 is the Clear Winner" at bounding box center [1379, 512] width 115 height 15
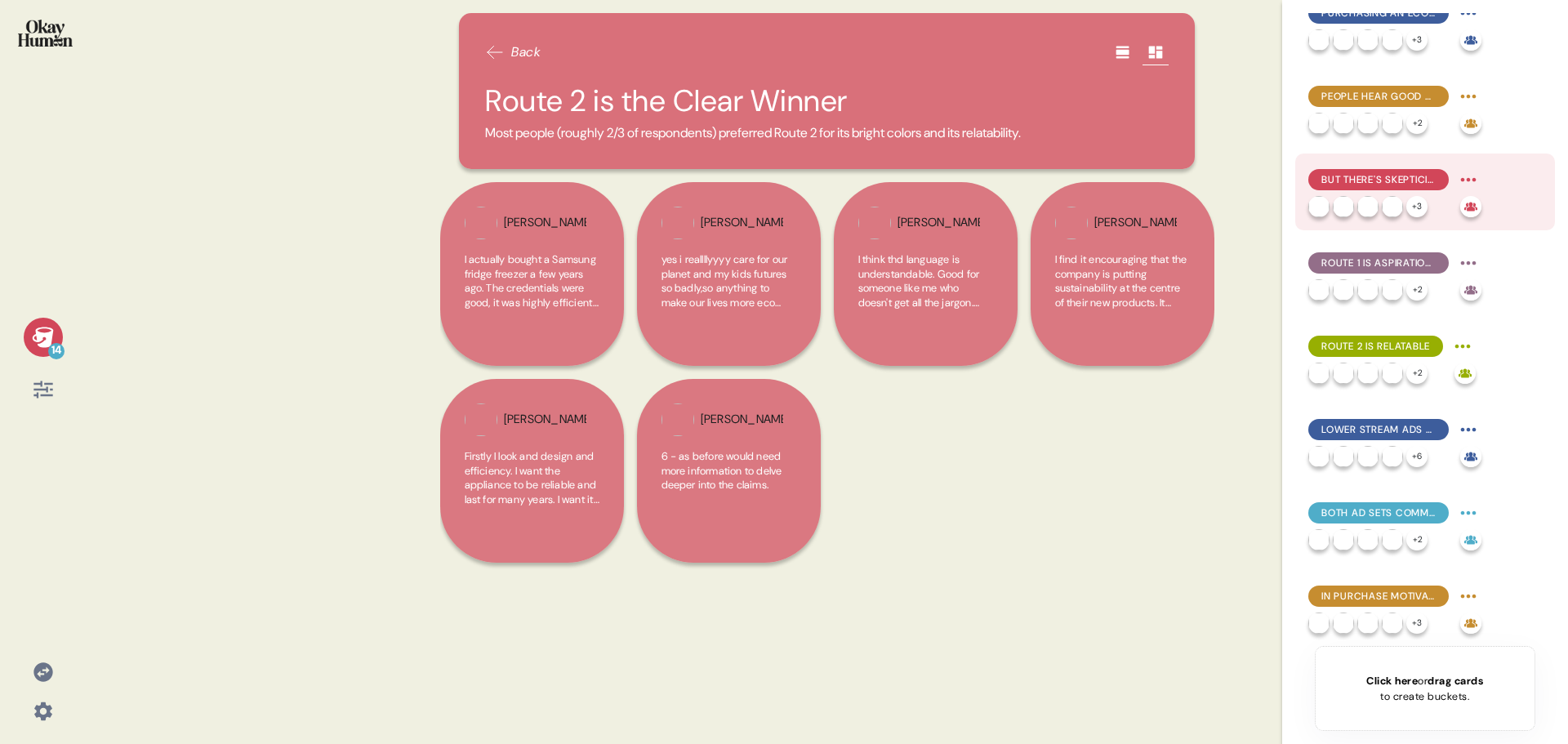
scroll to position [118, 0]
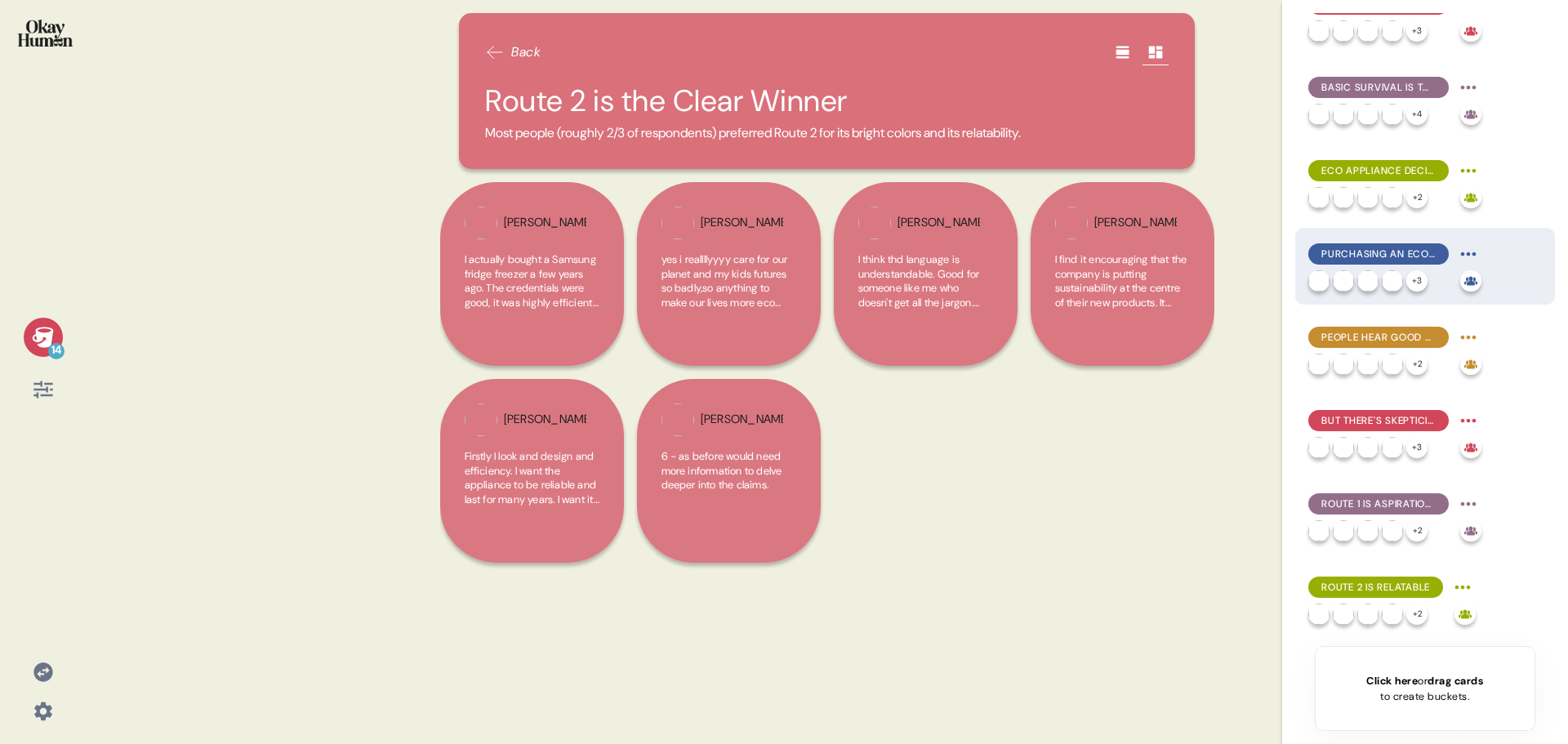
click at [1357, 248] on span "Purchasing an Eco Appliance is Exhausting" at bounding box center [1379, 254] width 115 height 15
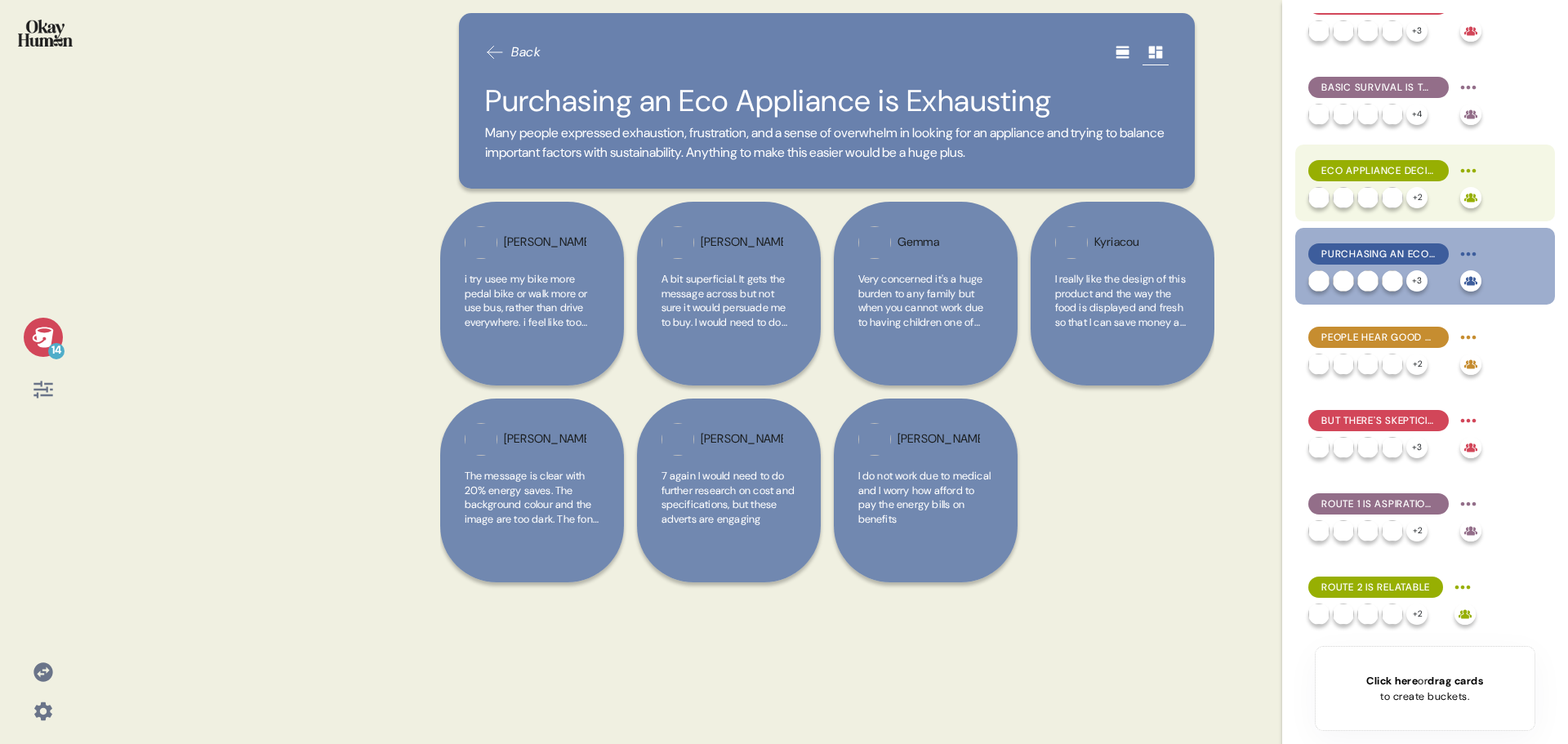
click at [1389, 167] on span "Eco Appliance Decisions are About Value" at bounding box center [1379, 170] width 115 height 15
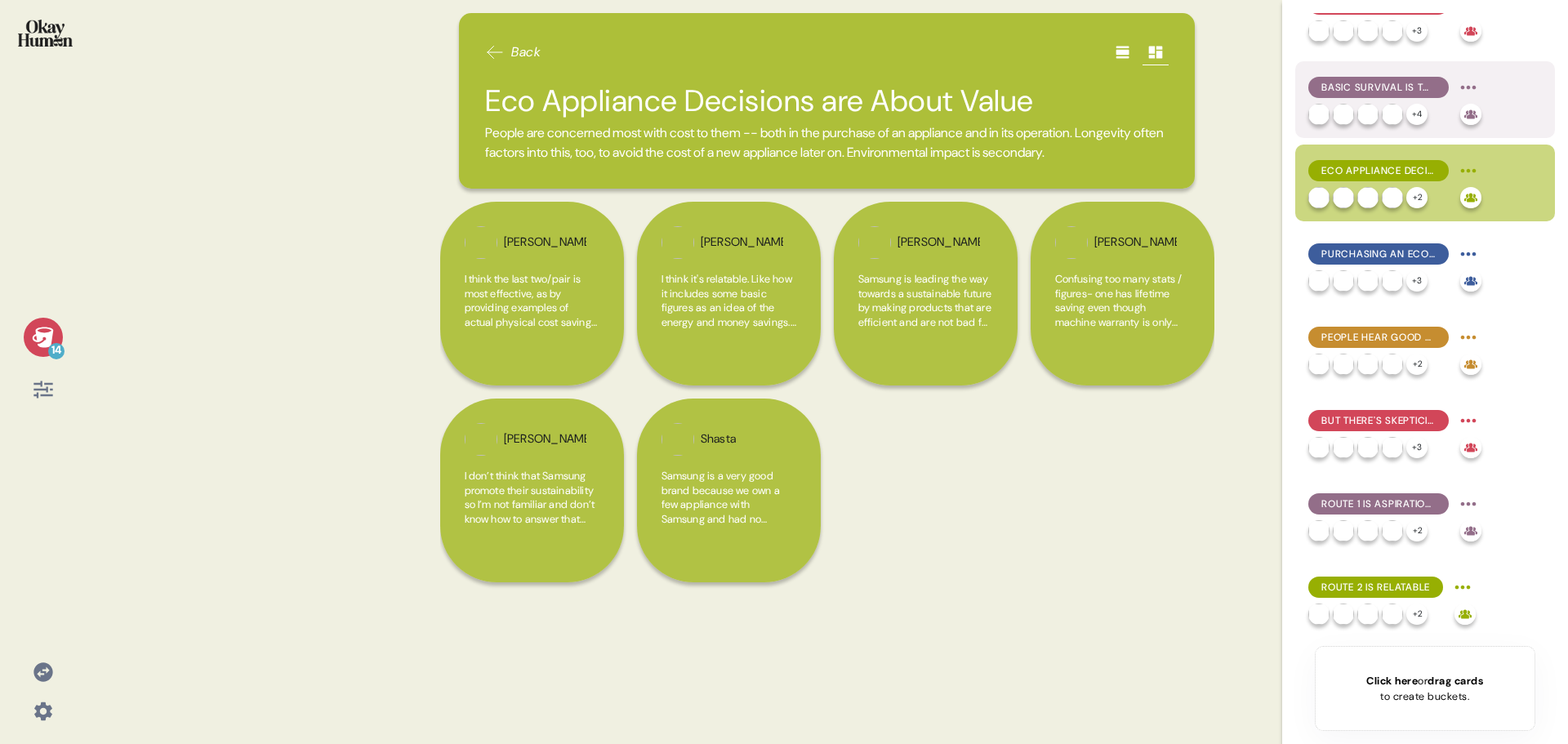
click at [1396, 83] on span "Basic Survival is Top of Mind" at bounding box center [1379, 87] width 115 height 15
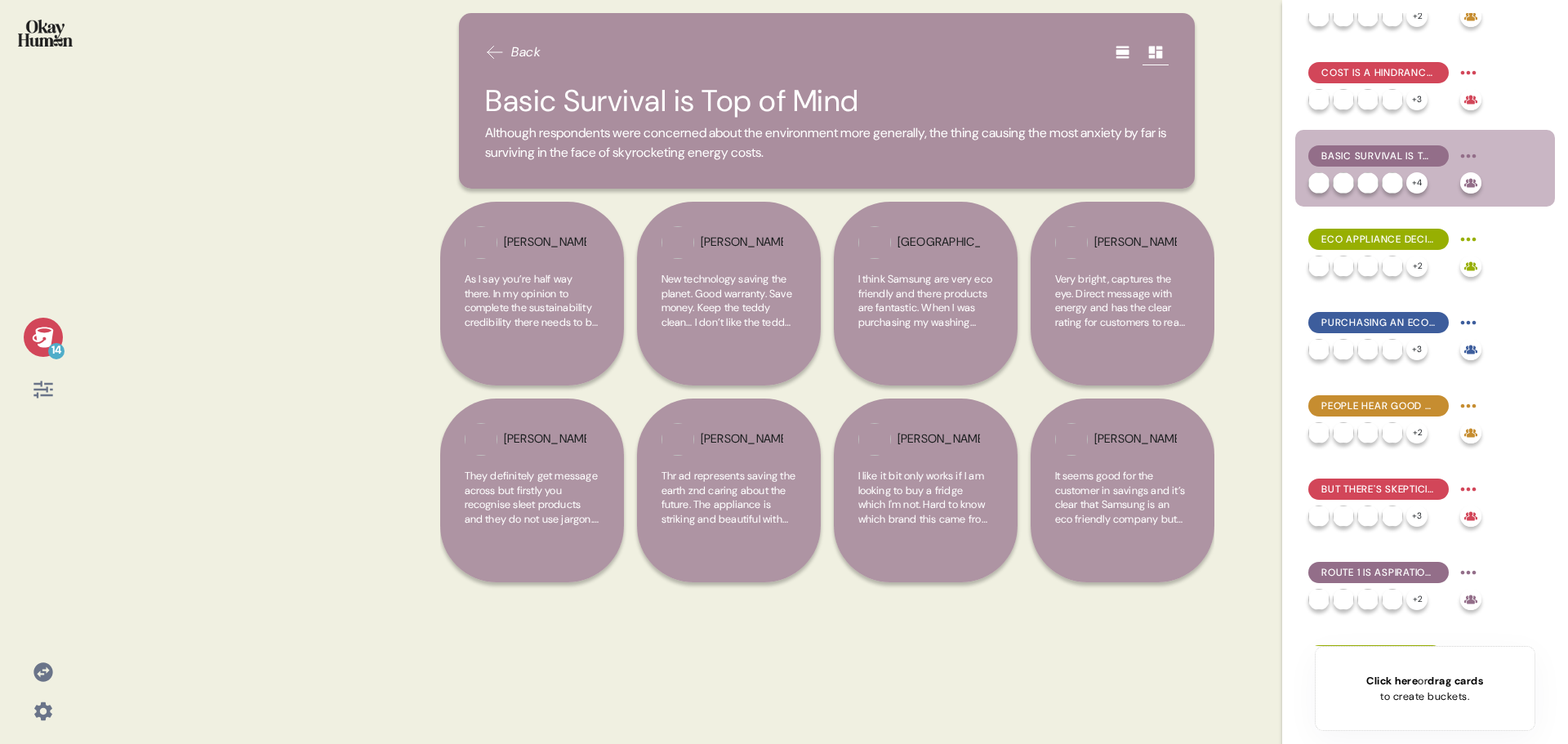
scroll to position [0, 0]
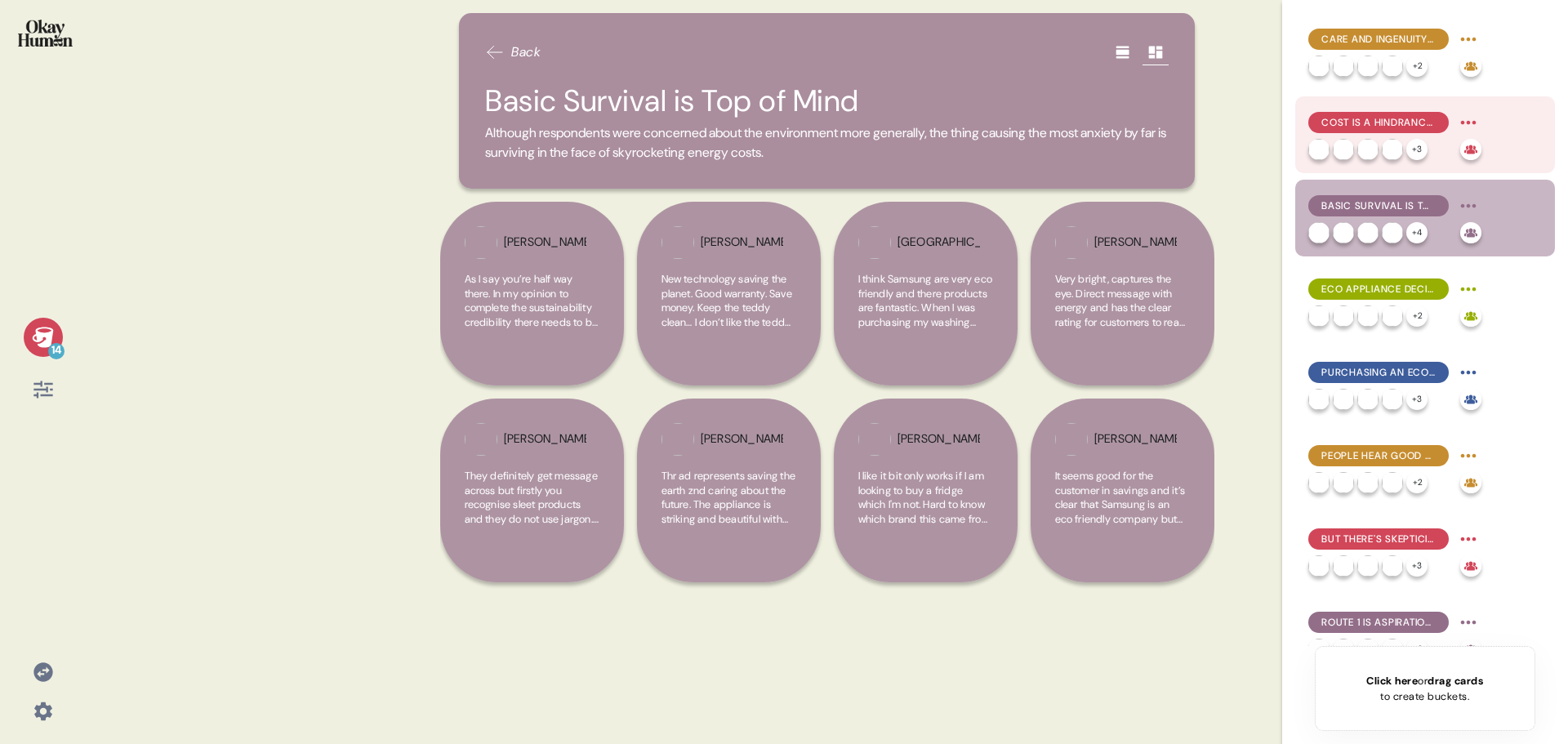
click at [1367, 123] on span "Cost is a Hindrance and Benefit to Eco-Friendly Living" at bounding box center [1379, 122] width 115 height 15
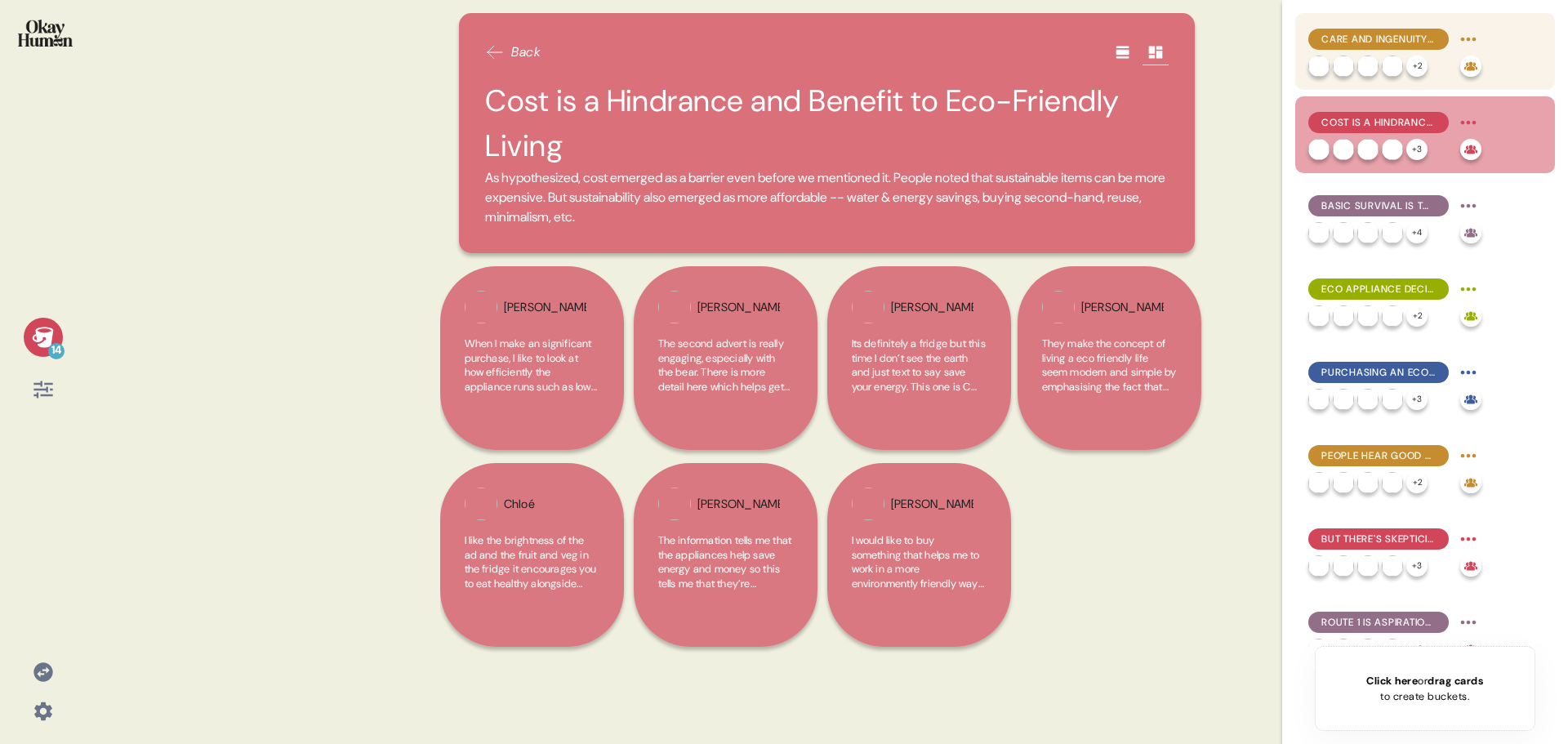
click at [1391, 37] on span "Care and Ingenuity Define People's Eco-Friendly Routines" at bounding box center [1379, 39] width 115 height 15
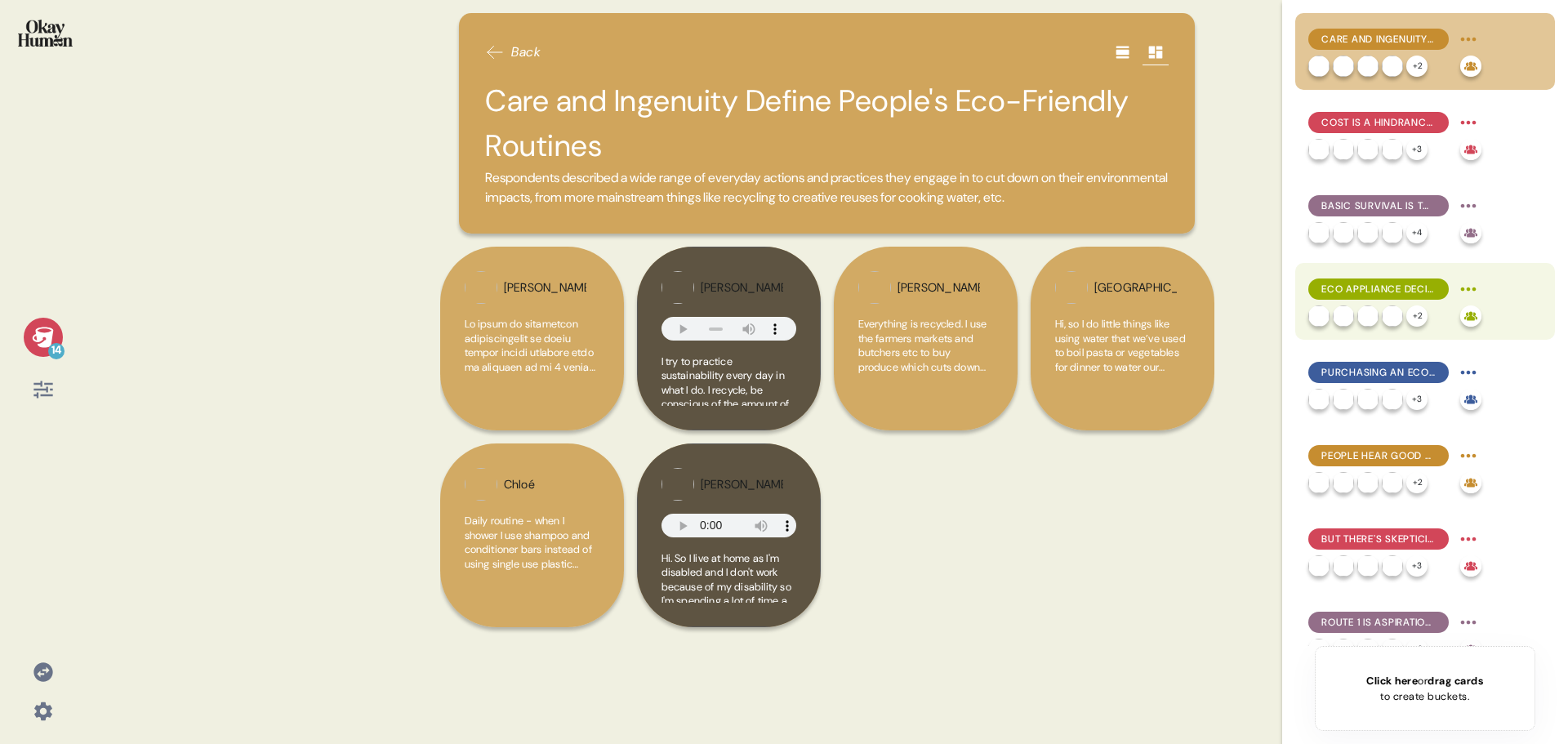
click at [1373, 284] on span "Eco Appliance Decisions are About Value" at bounding box center [1379, 289] width 115 height 15
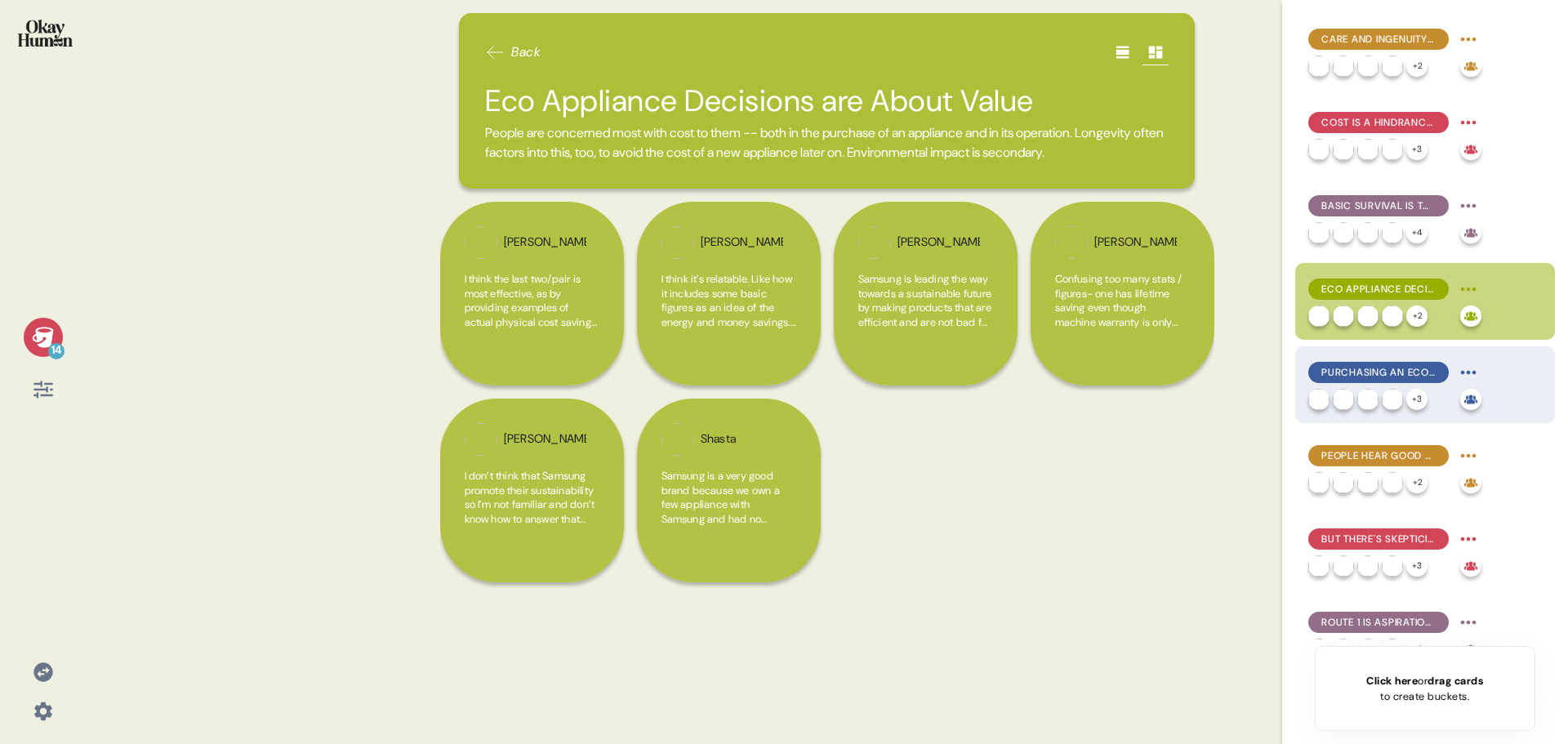
click at [1374, 373] on span "Purchasing an Eco Appliance is Exhausting" at bounding box center [1379, 372] width 115 height 15
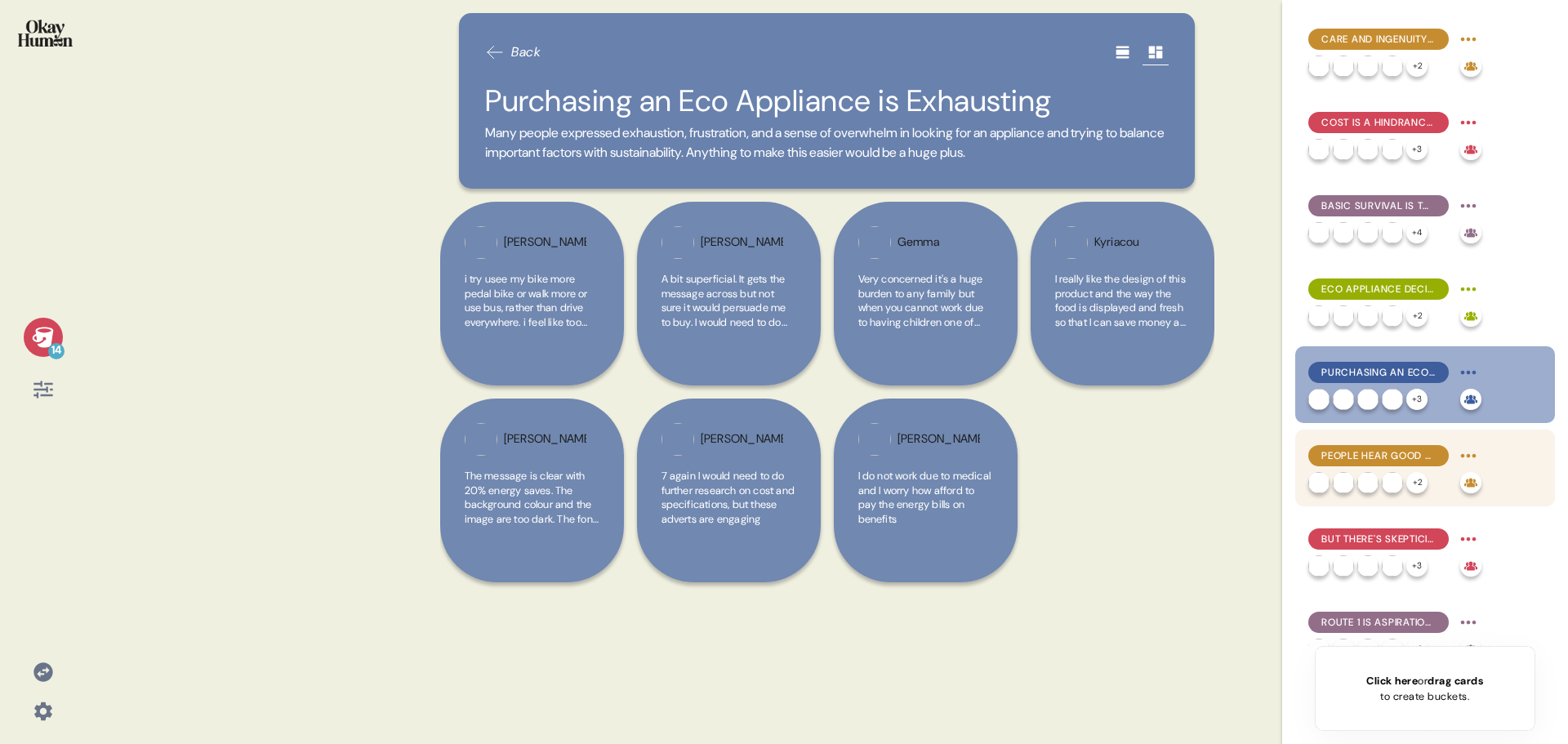
click at [1413, 462] on span "People Hear Good Things About Samsung as Eco-Friendly" at bounding box center [1379, 455] width 115 height 15
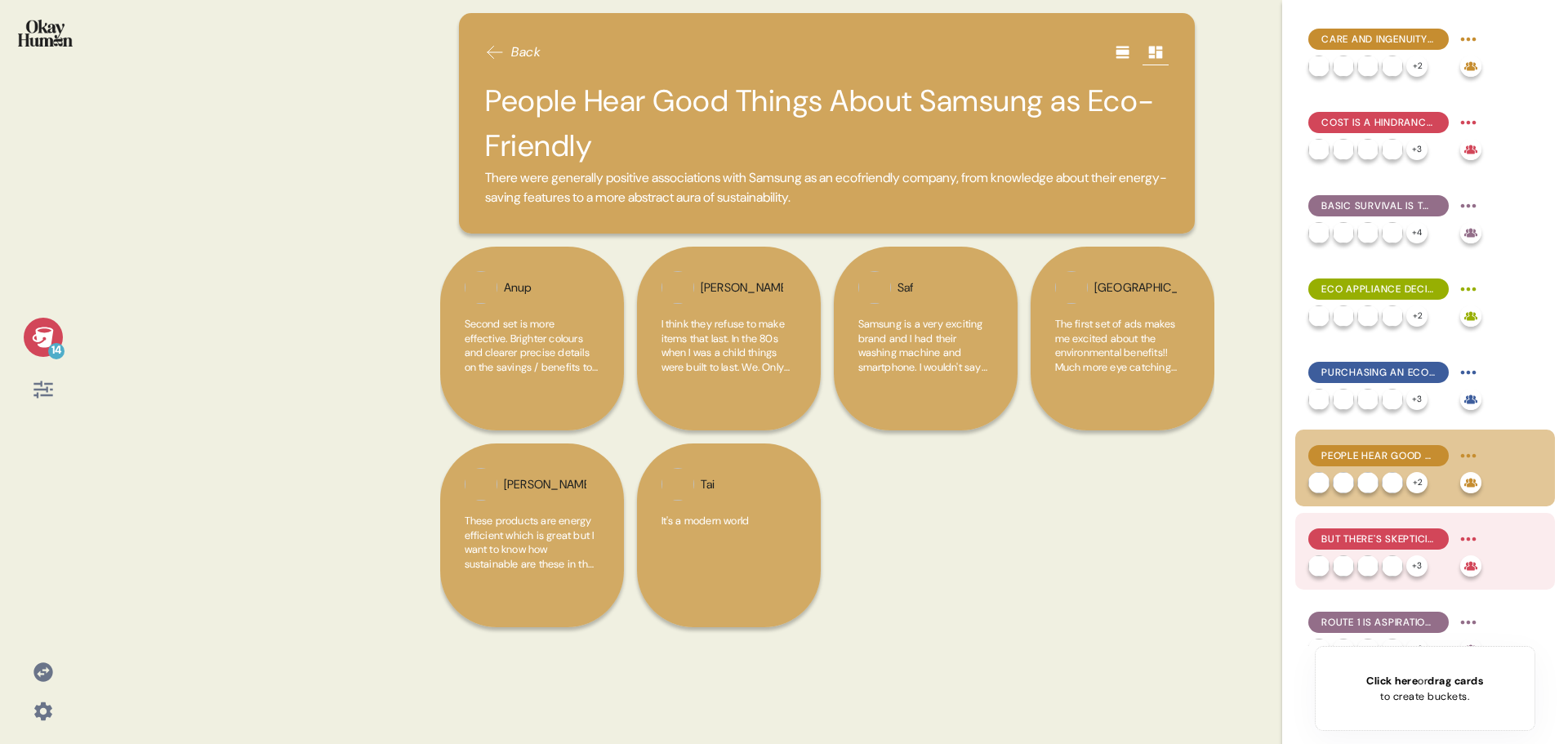
click at [1404, 538] on span "But There's Skepticism About Green-Washing" at bounding box center [1379, 539] width 115 height 15
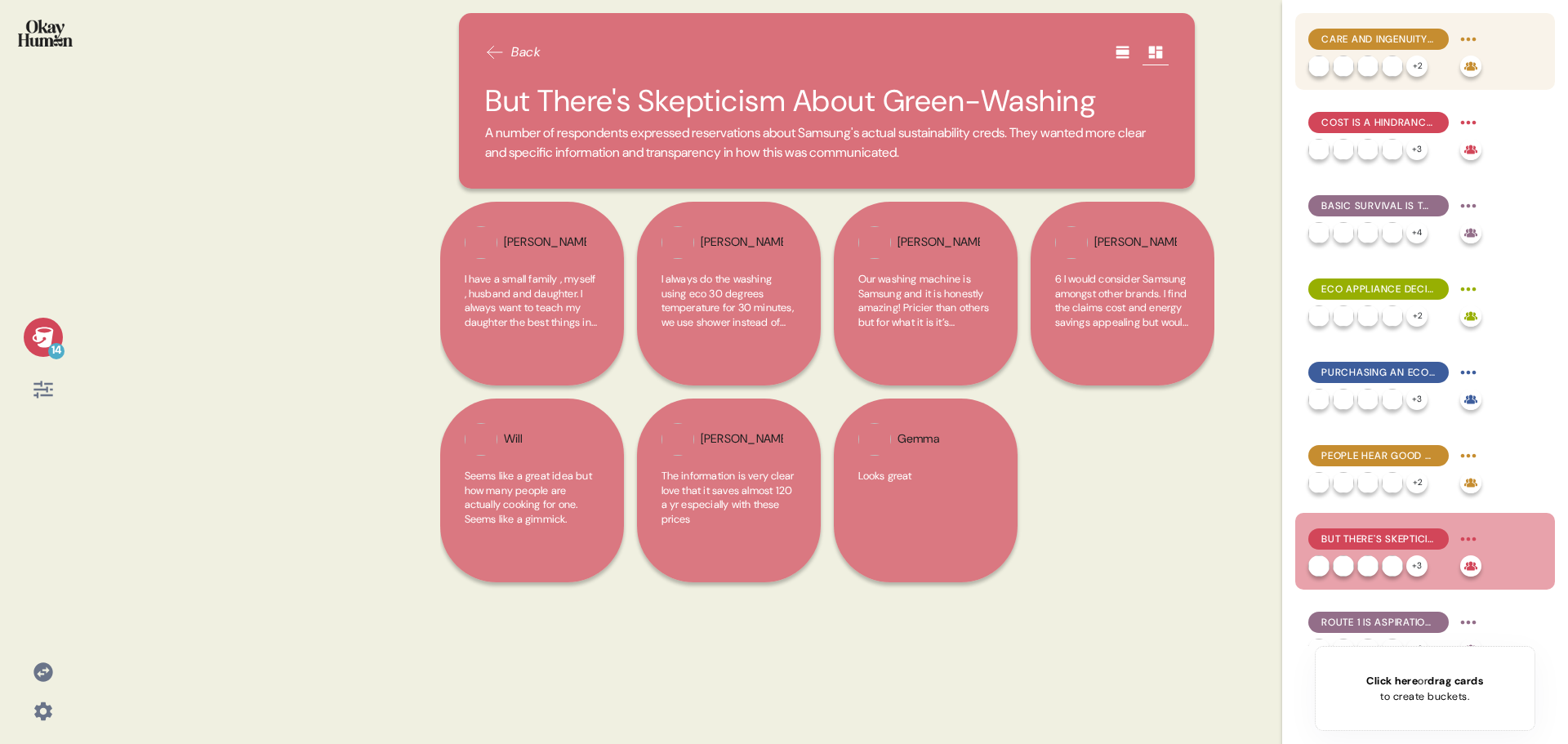
click at [1372, 28] on div "Care and Ingenuity Define People's Eco-Friendly Routines" at bounding box center [1394, 39] width 173 height 26
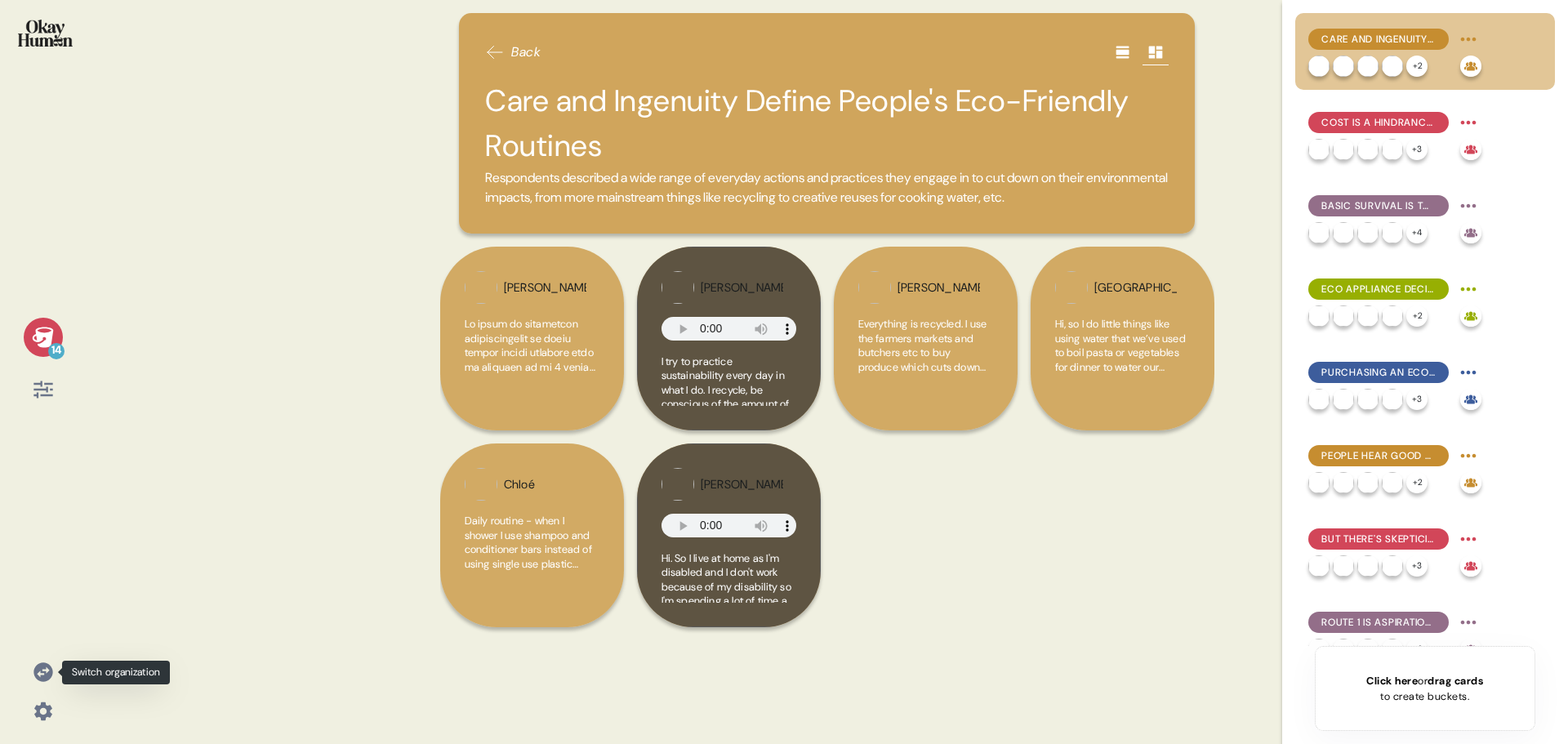
click at [41, 670] on icon at bounding box center [43, 672] width 19 height 19
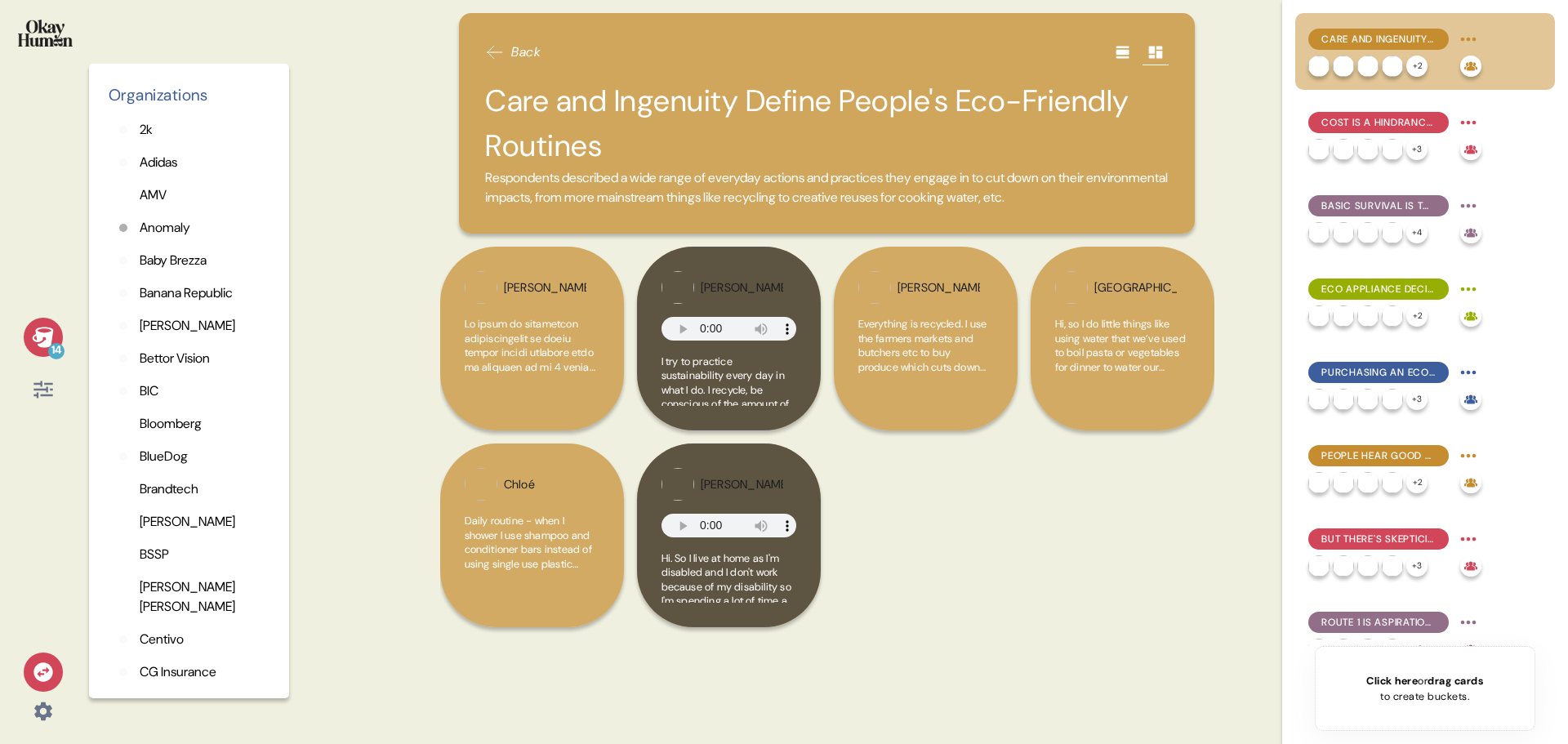
scroll to position [245, 0]
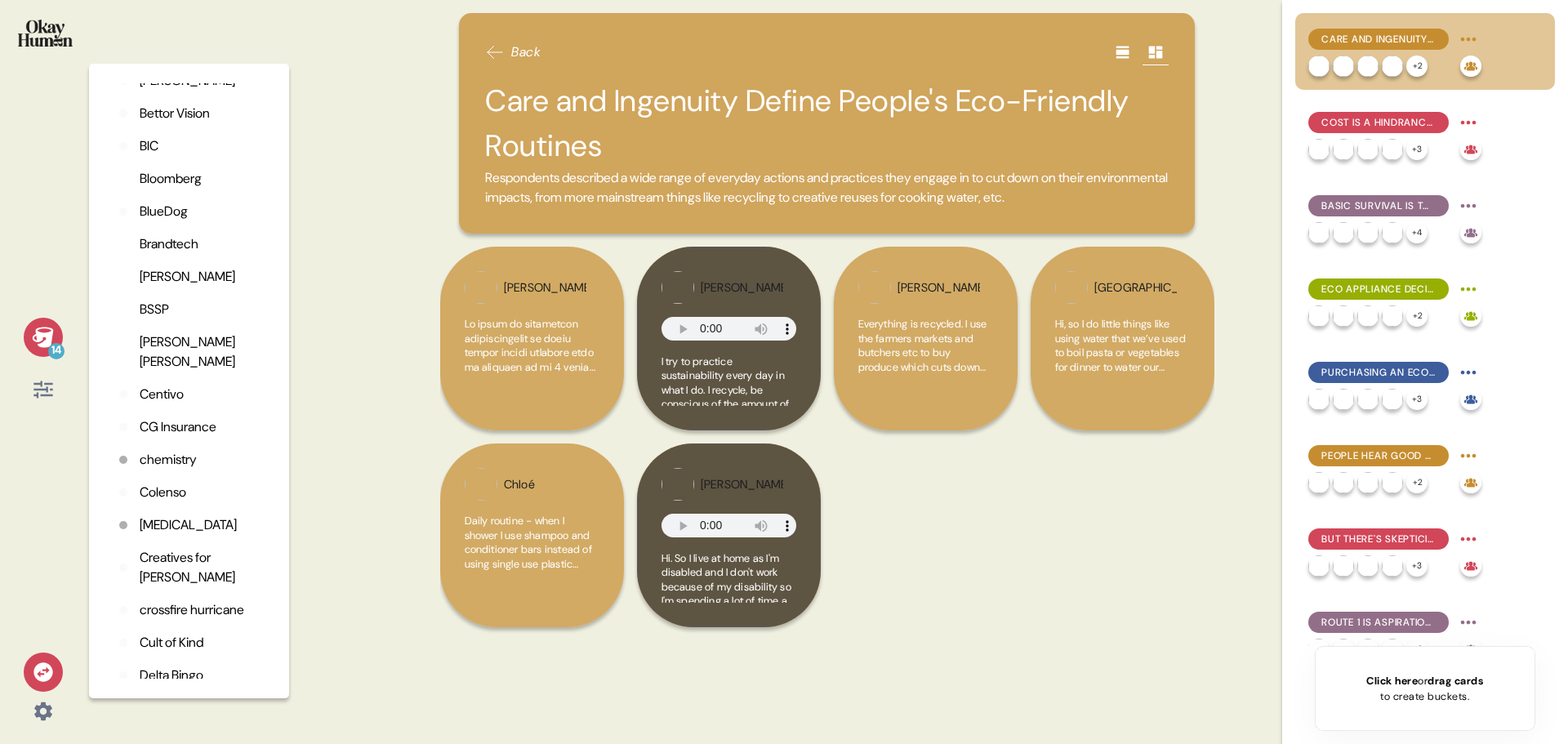
click at [182, 425] on p "CG Insurance" at bounding box center [178, 427] width 76 height 20
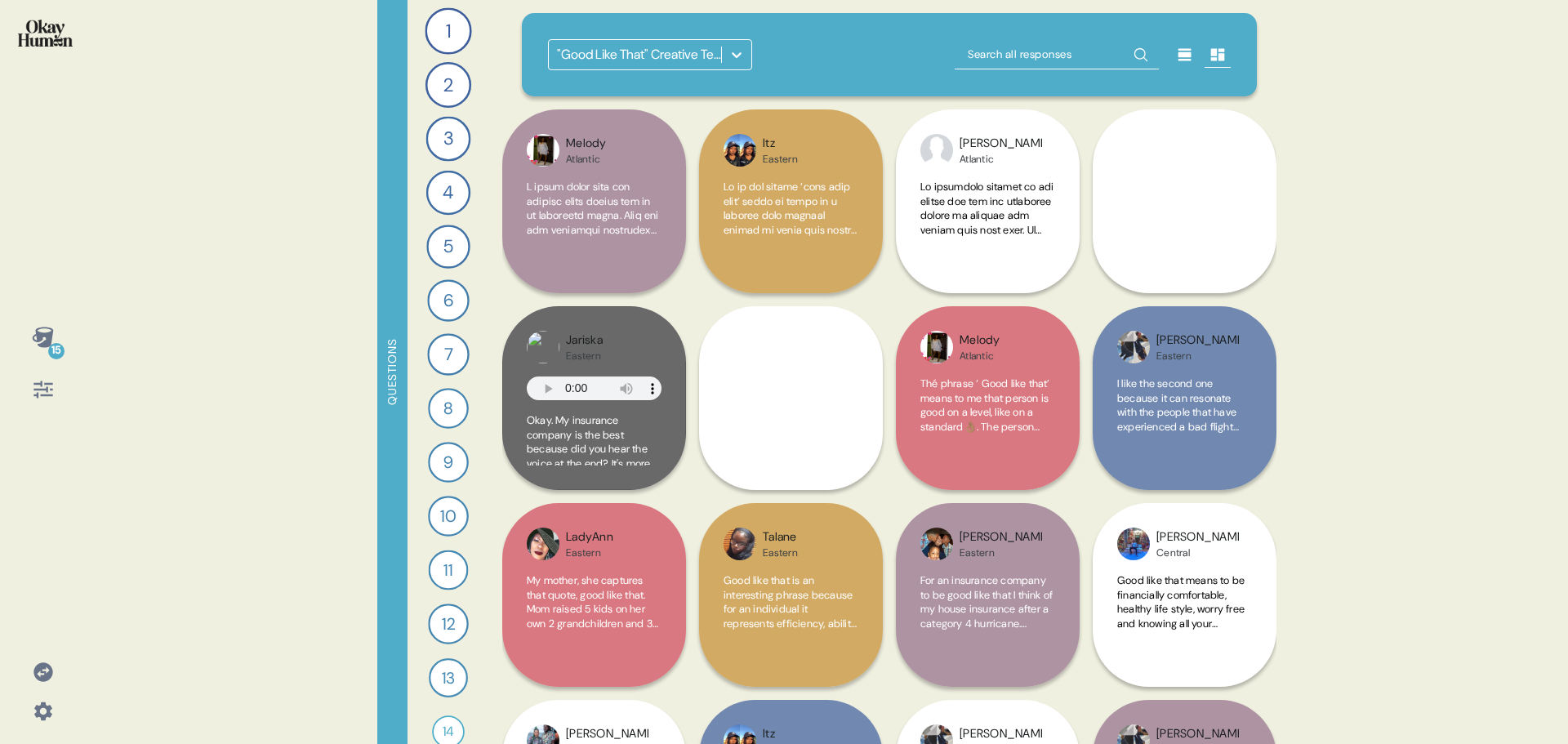
click at [50, 337] on icon at bounding box center [43, 336] width 21 height 20
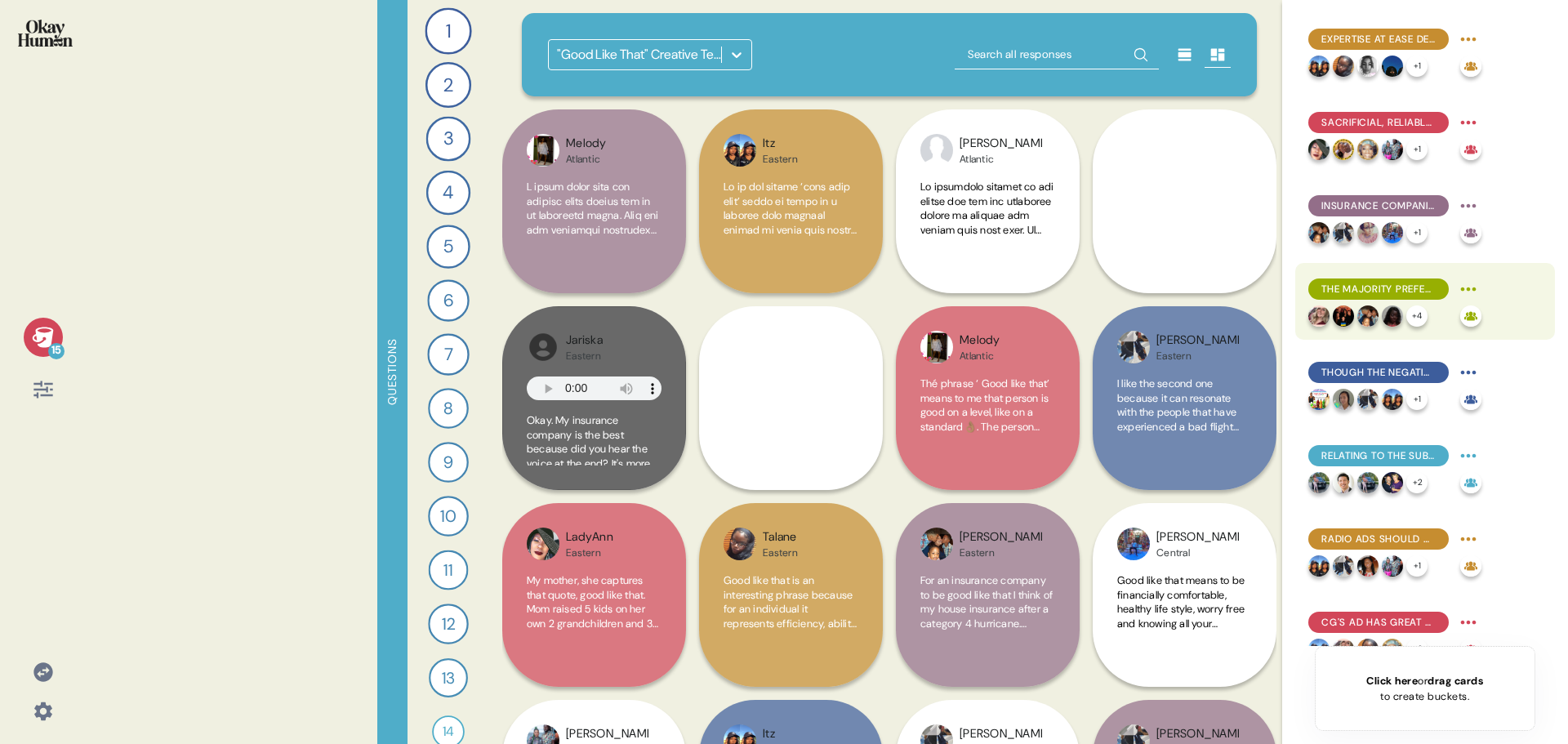
click at [1425, 291] on span "The Majority Prefer the Positive" at bounding box center [1379, 289] width 115 height 15
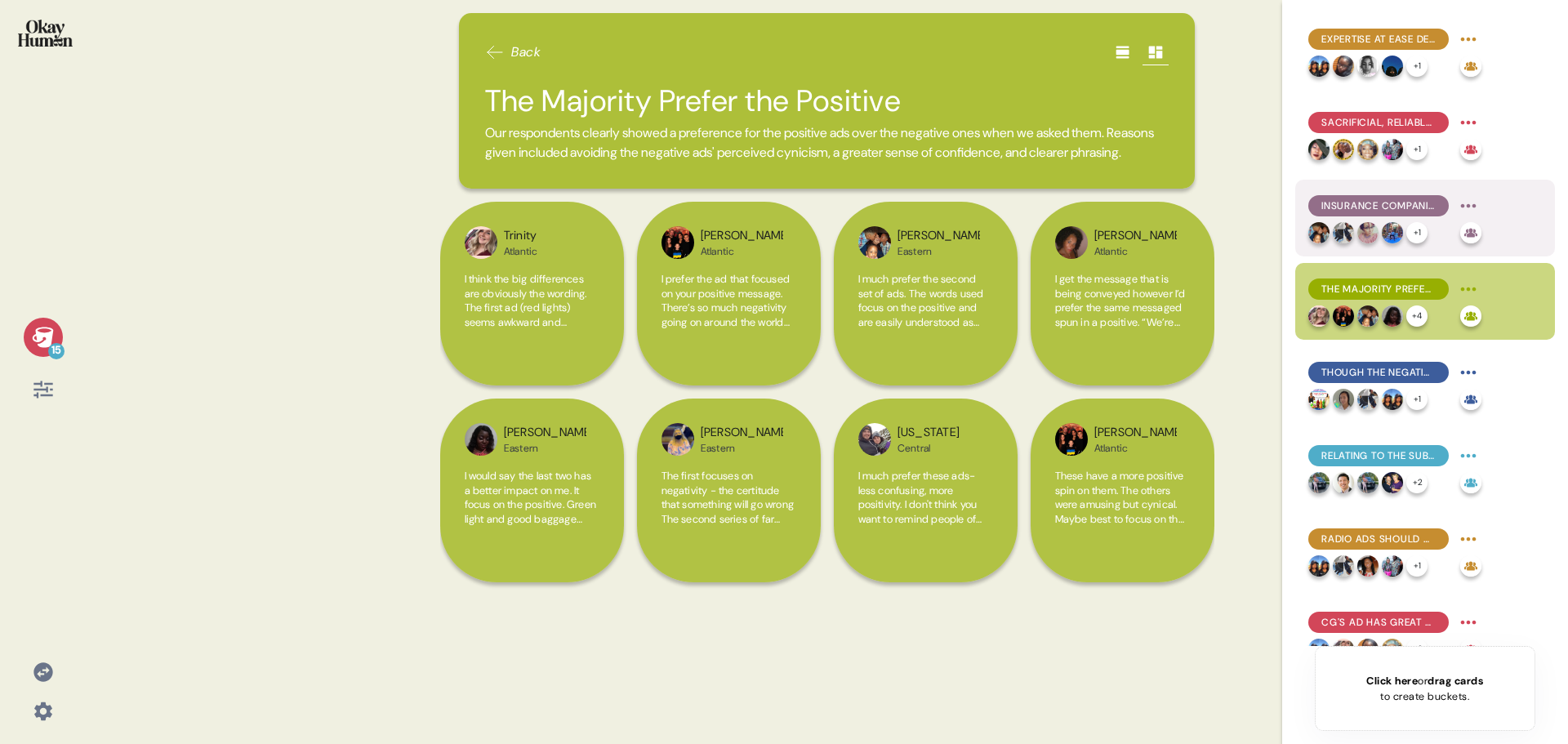
click at [1419, 209] on span "Insurance Companies Need to Check Both Boxes" at bounding box center [1379, 205] width 115 height 15
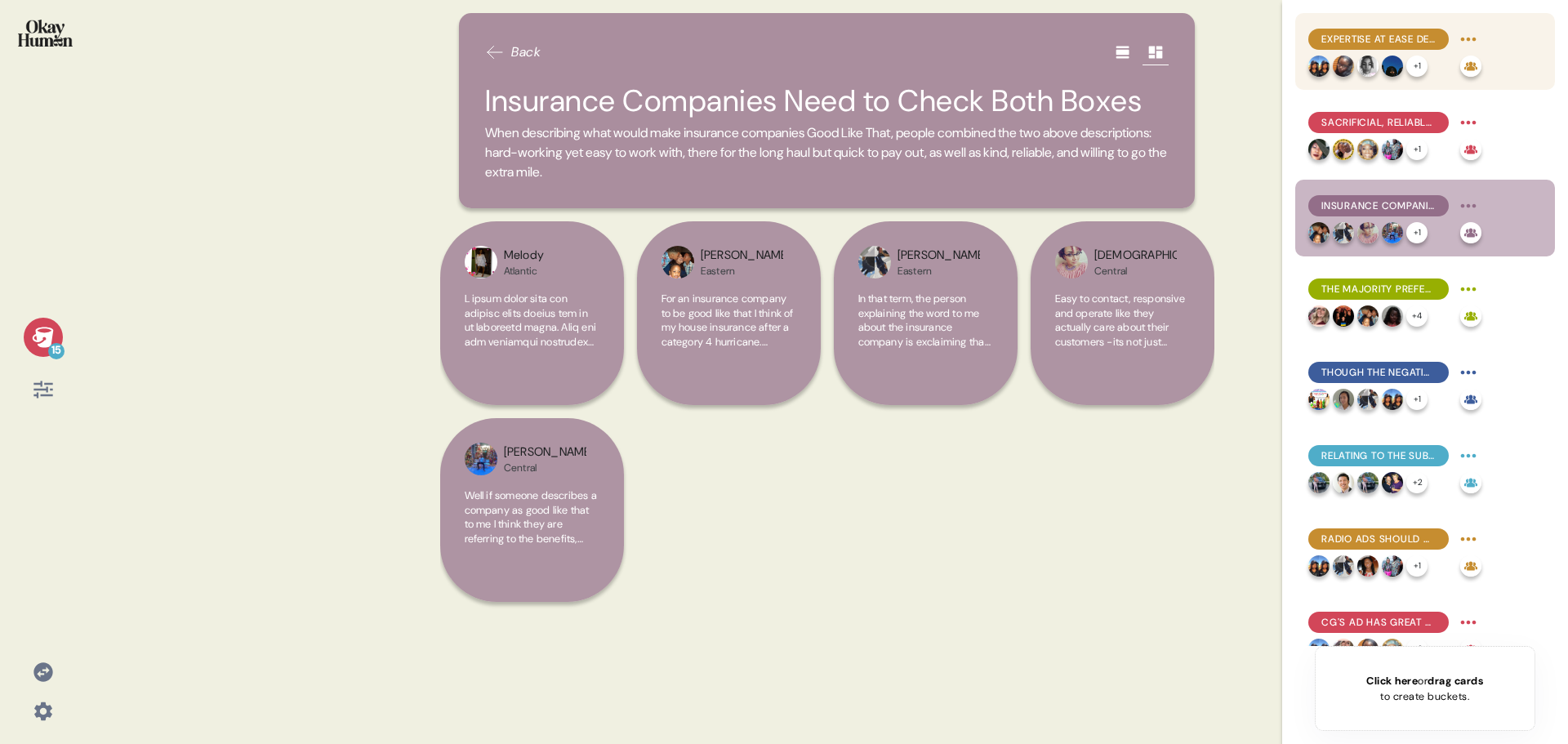
click at [1413, 35] on span "Expertise at Ease Defines Being Good Like That" at bounding box center [1379, 39] width 115 height 15
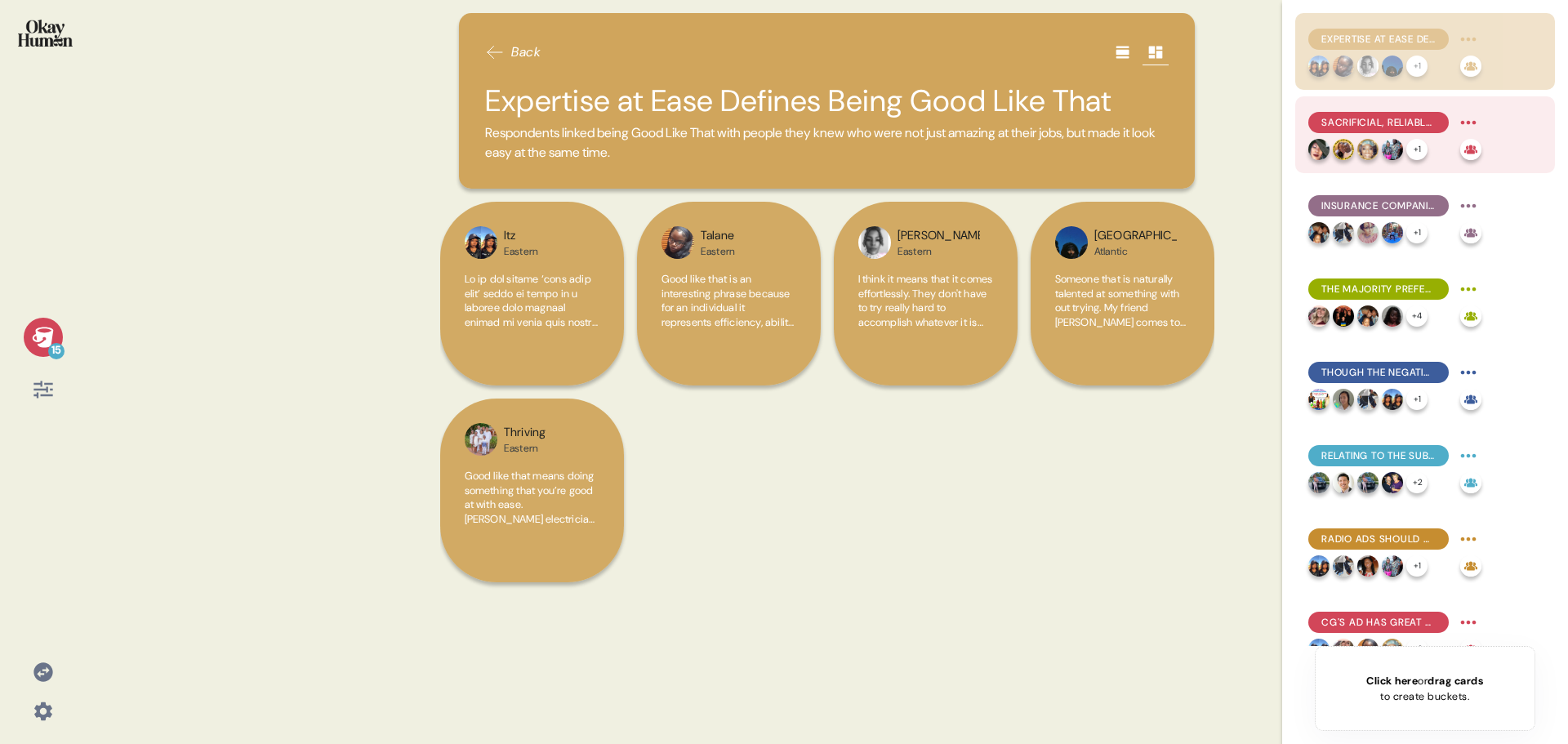
click at [1405, 113] on div "Sacrificial, Reliable Kindness Is Another Path to Being Good Like That" at bounding box center [1379, 123] width 141 height 21
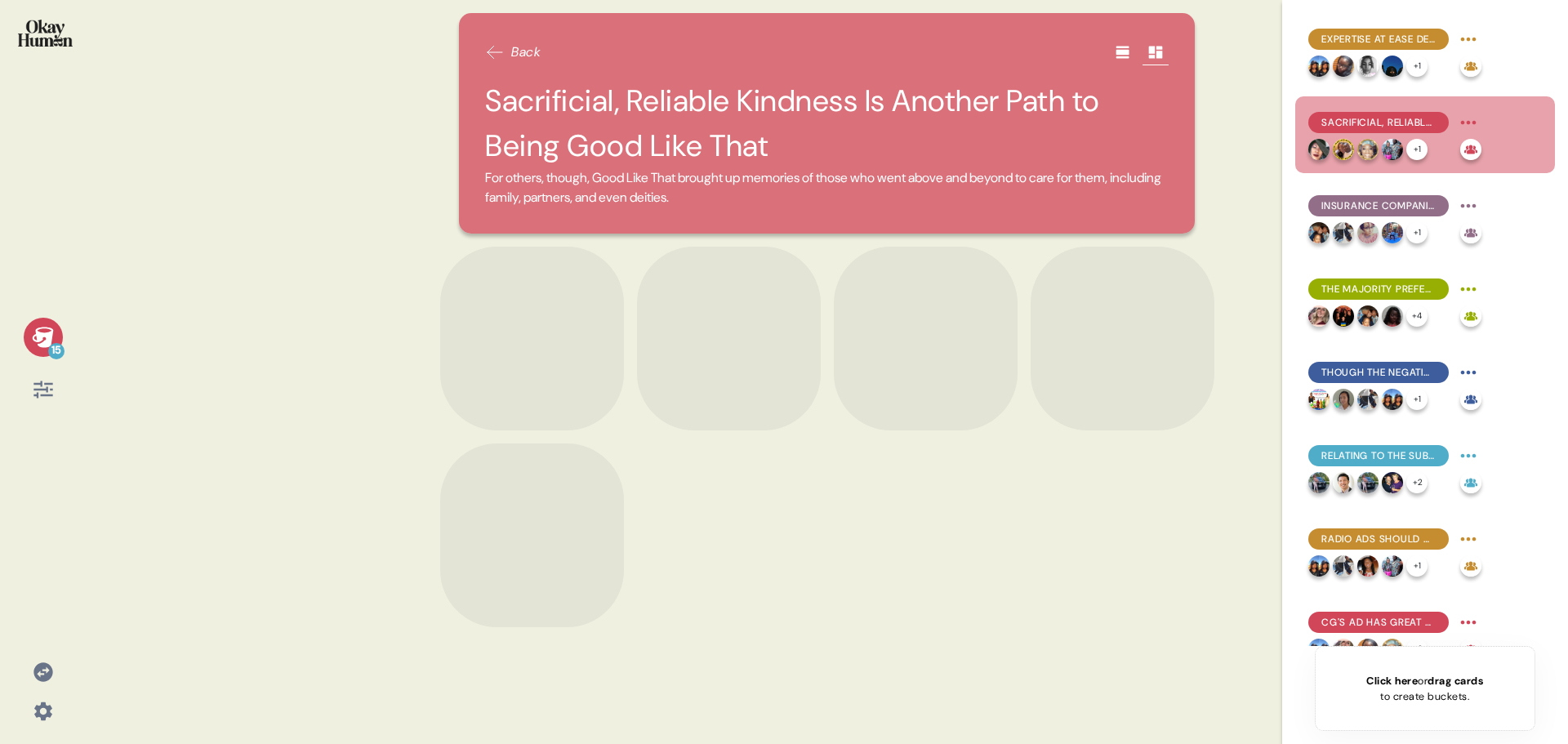
click at [1405, 124] on span "Sacrificial, Reliable Kindness Is Another Path to Being Good Like That" at bounding box center [1379, 122] width 115 height 15
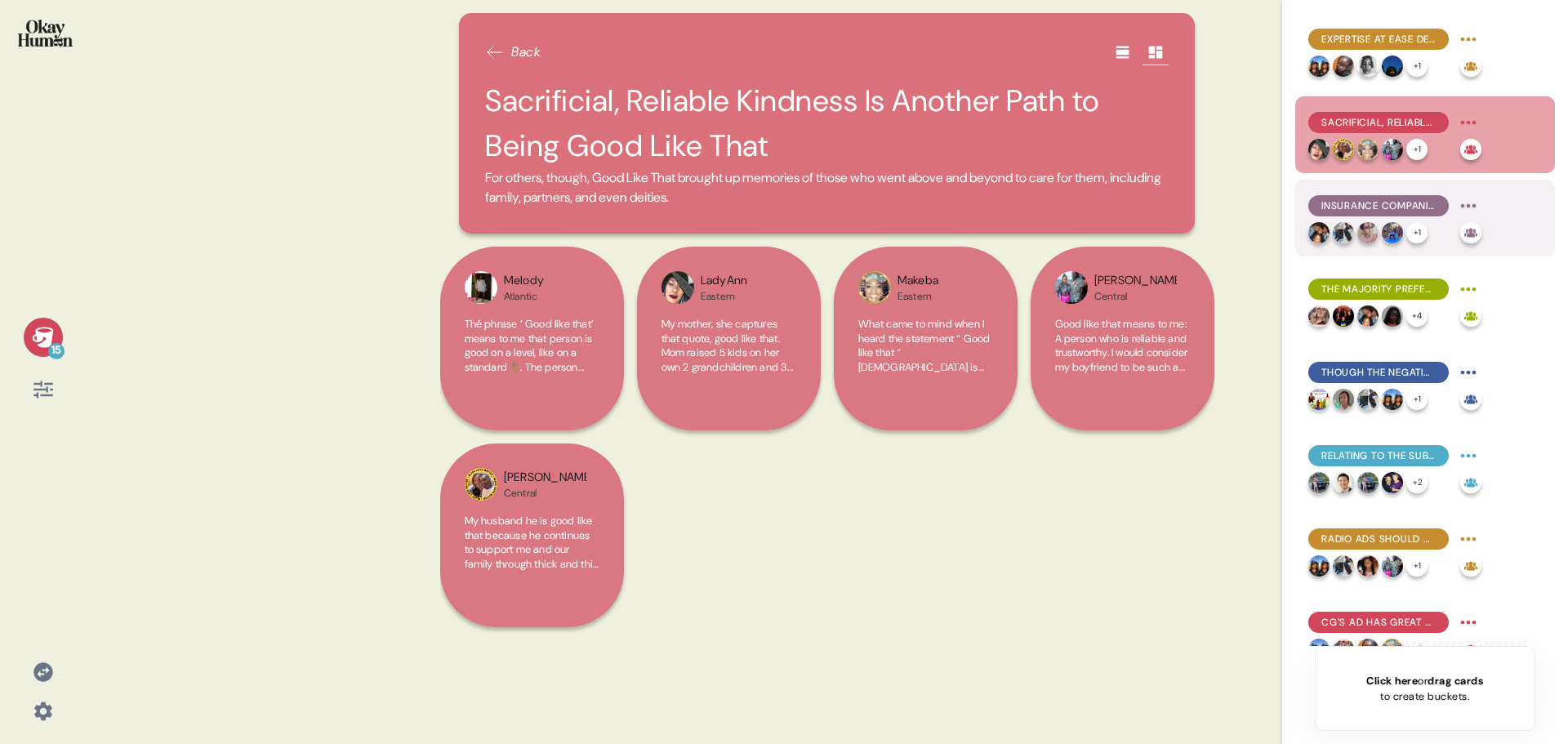
click at [1394, 206] on span "Insurance Companies Need to Check Both Boxes" at bounding box center [1379, 205] width 115 height 15
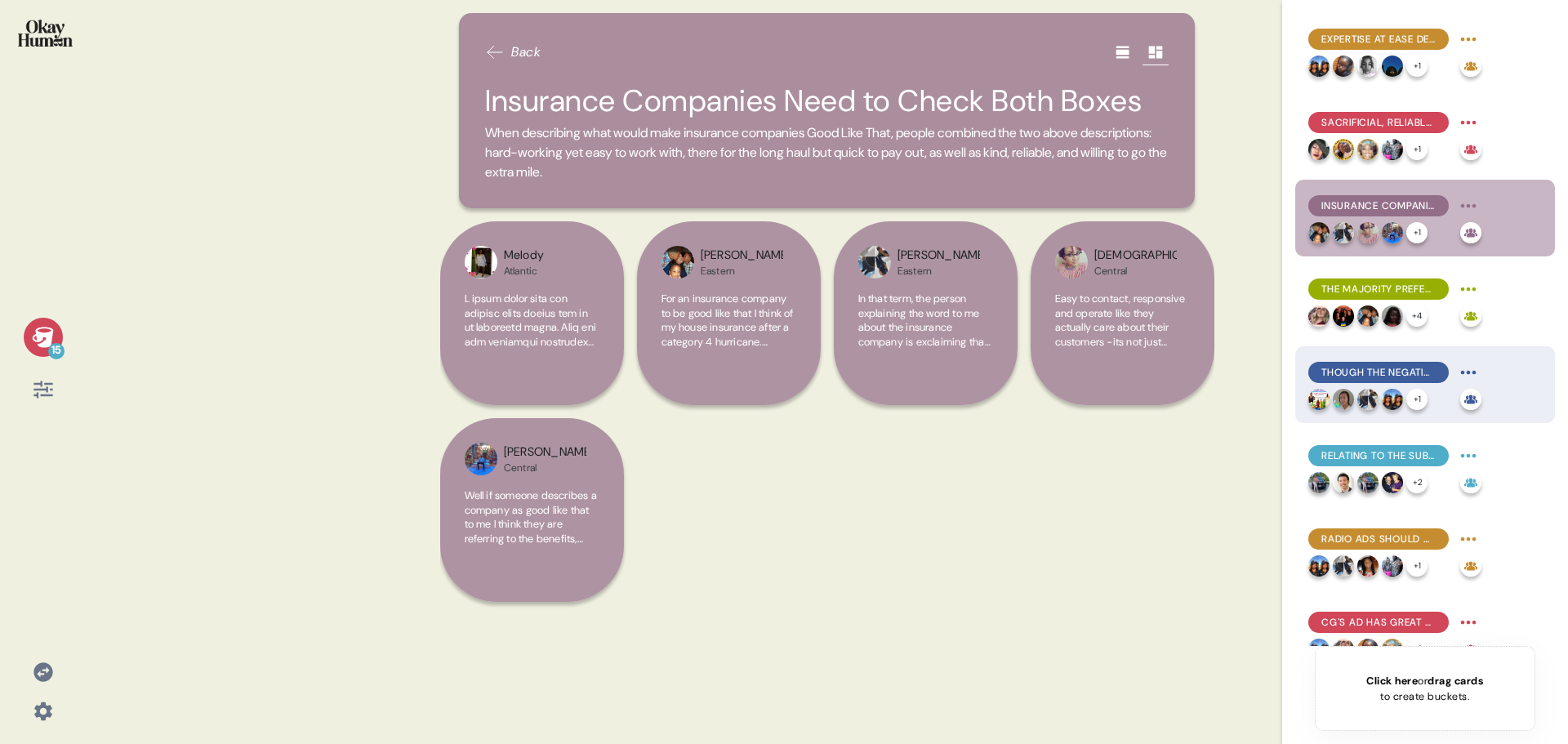
click at [1405, 369] on span "Though the Negative Ads Made Stronger Connections" at bounding box center [1379, 372] width 115 height 15
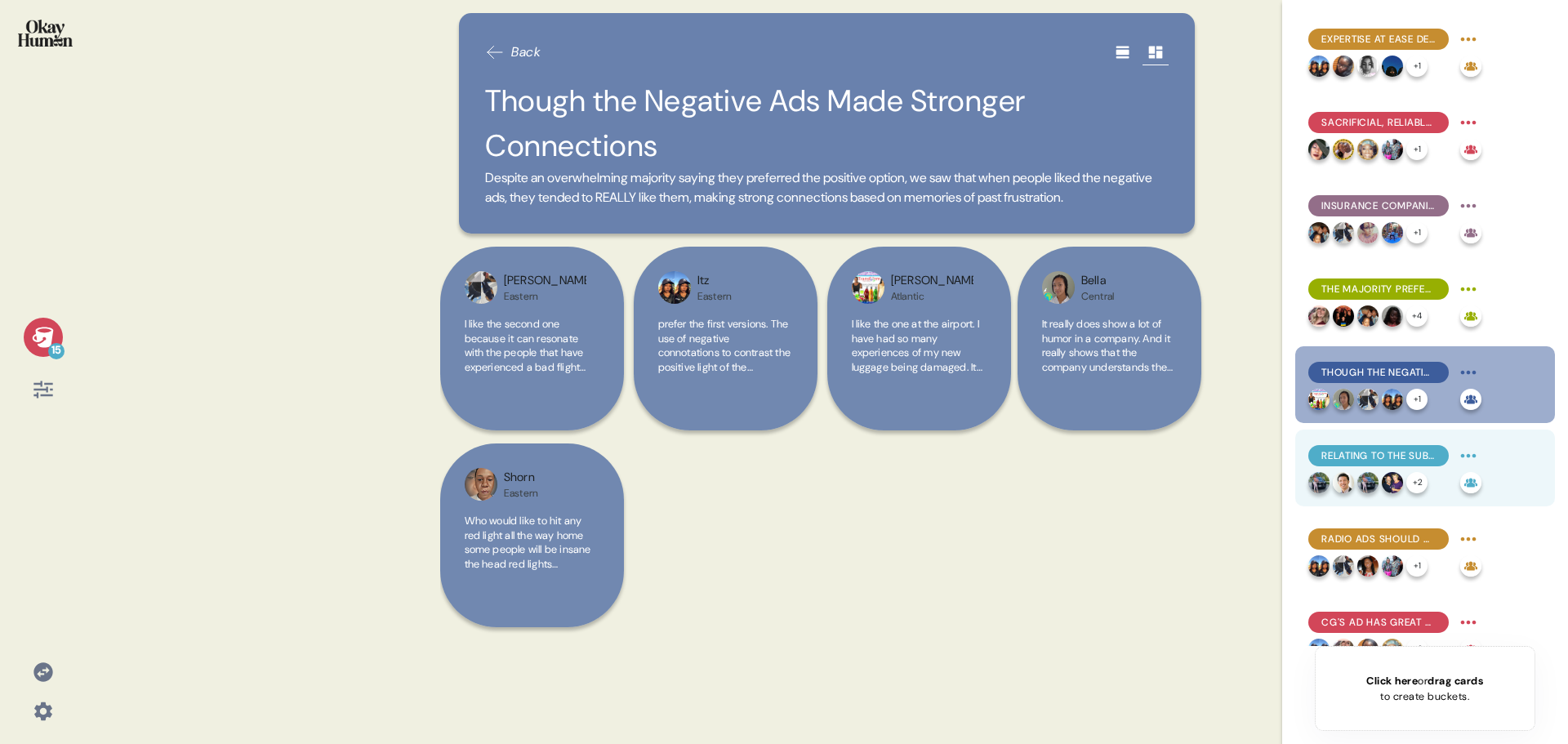
click at [1402, 458] on span "Relating to the Subject Matter May Be the Obstacle" at bounding box center [1379, 455] width 115 height 15
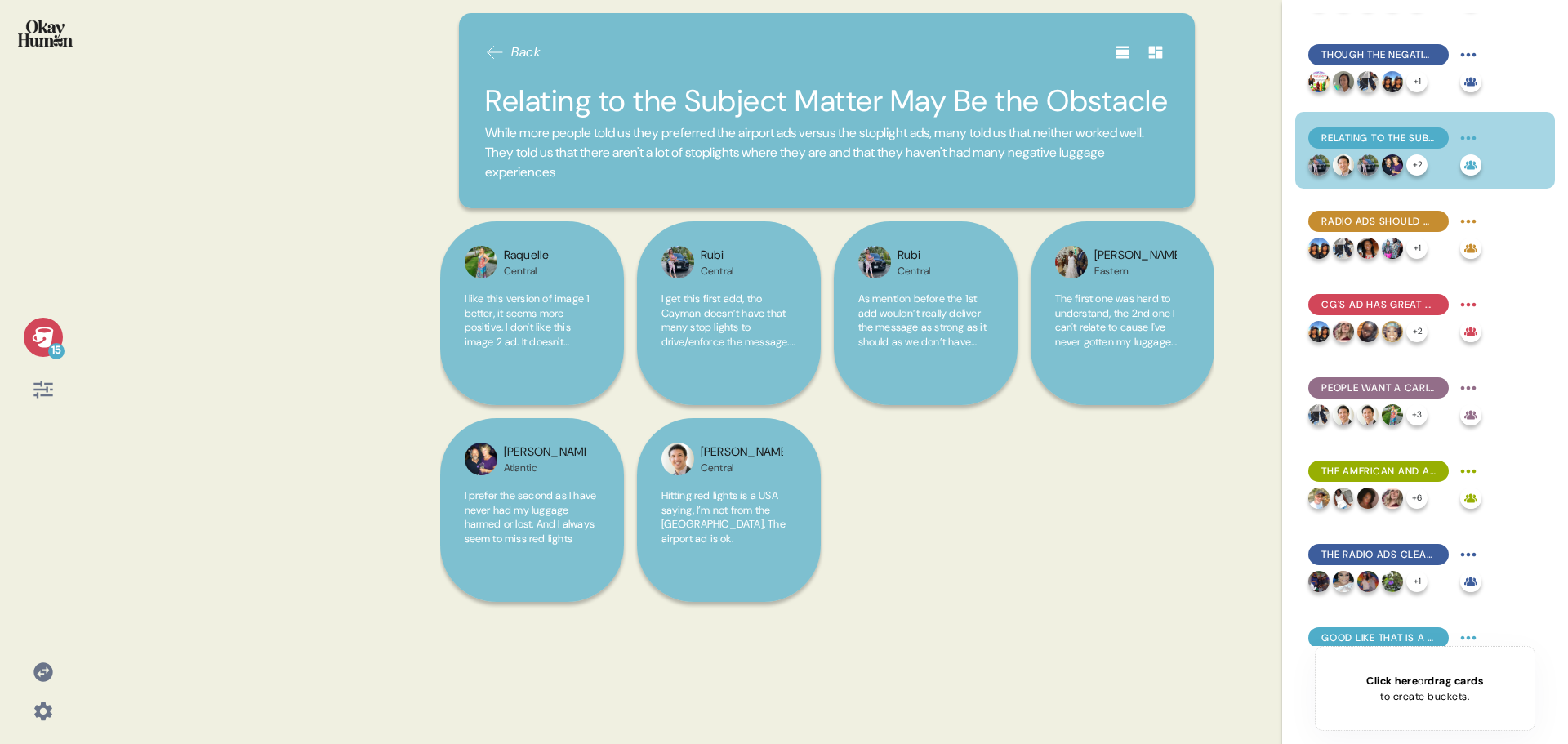
scroll to position [327, 0]
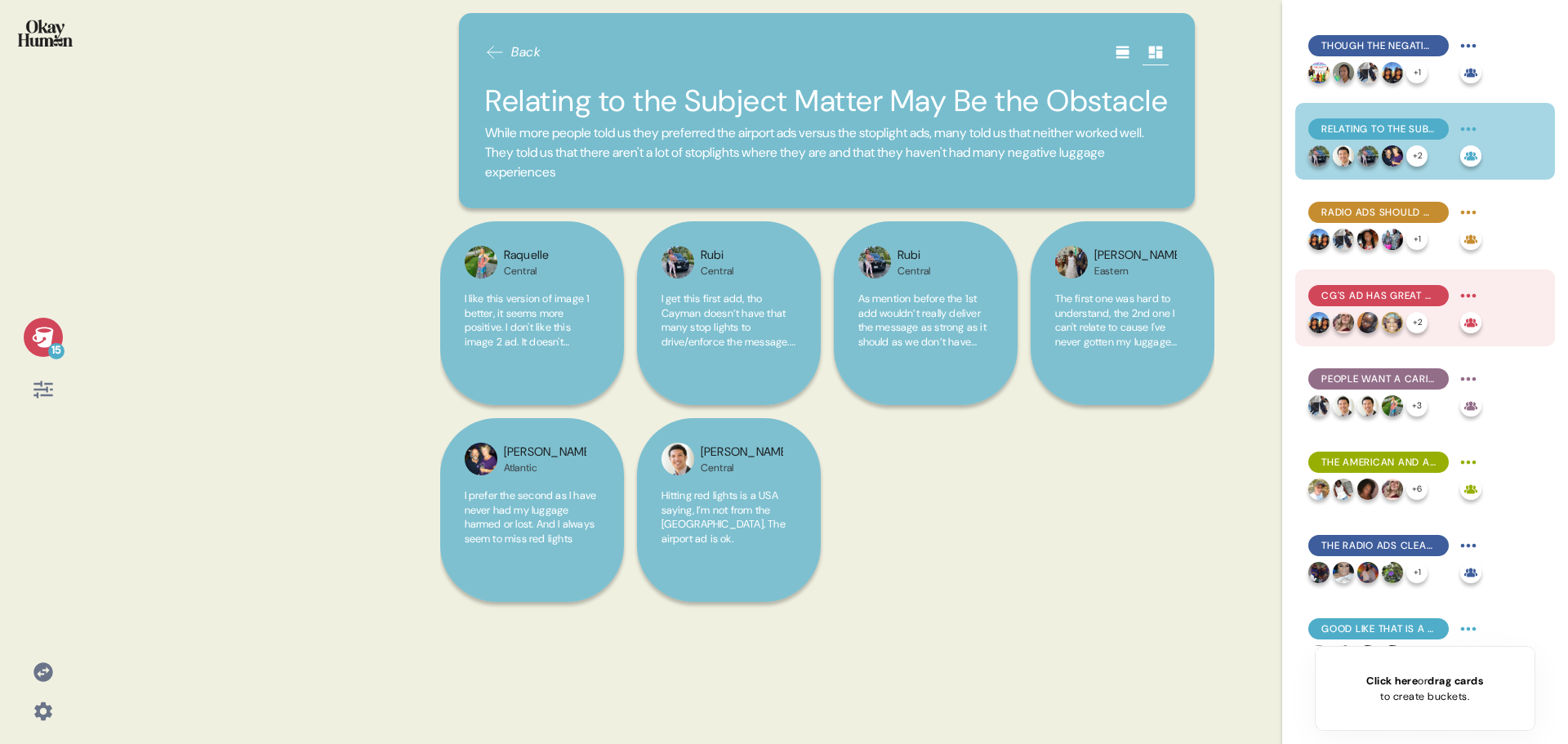
click at [1401, 293] on span "CG's Ad Has Great Energy, Humor, and Production Value" at bounding box center [1379, 296] width 115 height 15
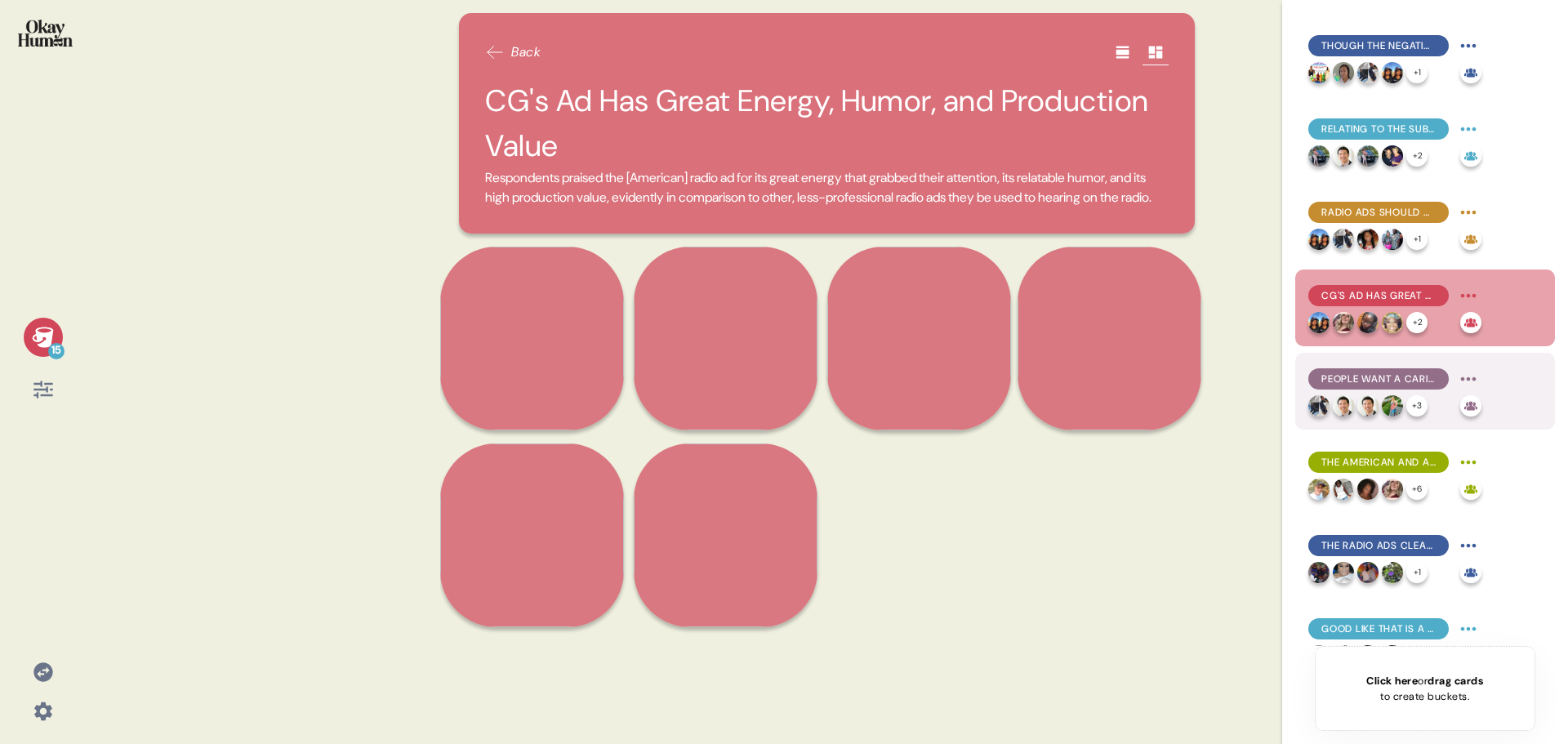
click at [1396, 379] on span "People Want a Caribbean Voice... Just Not That One" at bounding box center [1379, 378] width 115 height 15
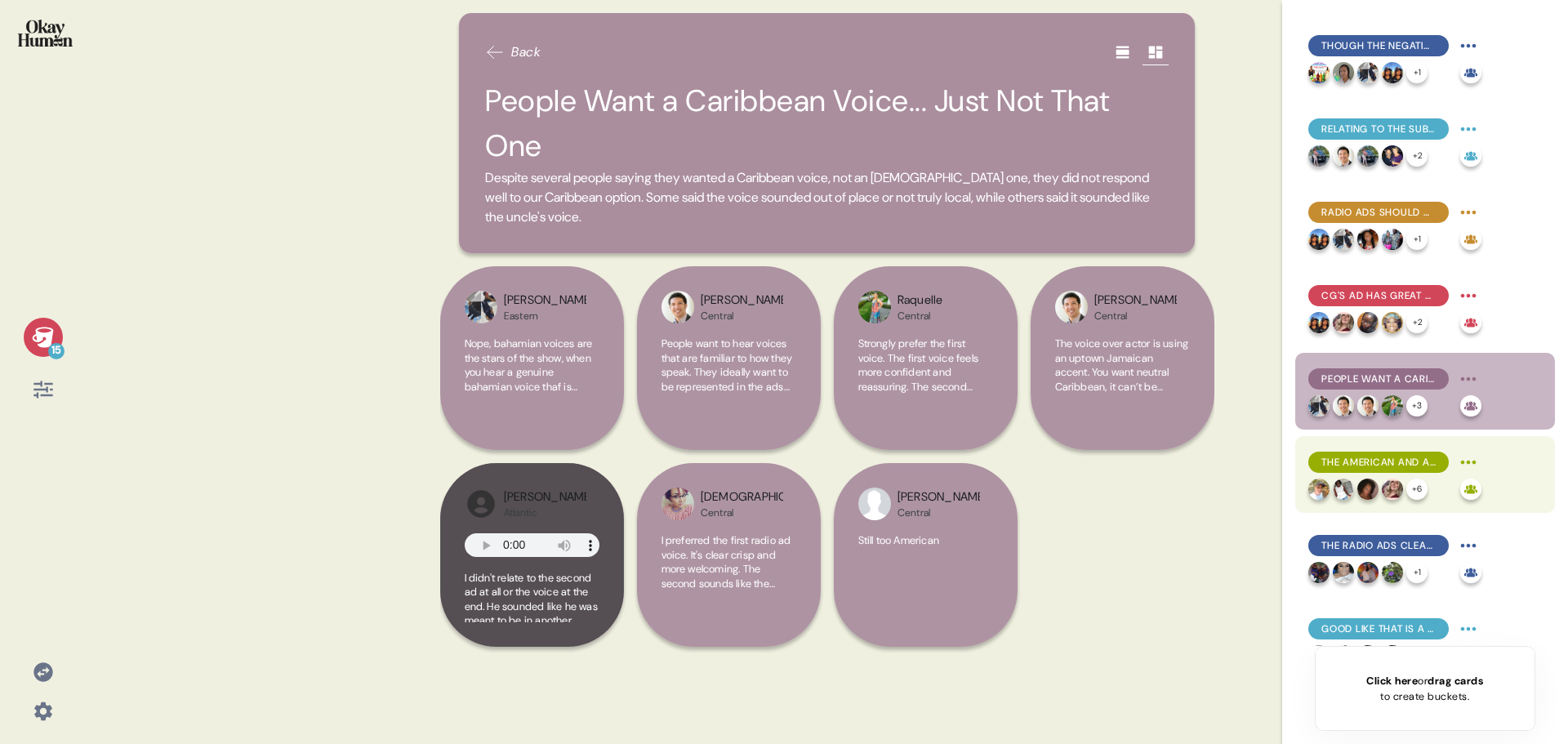
click at [1431, 464] on span "The American and Australian Ads Were The Favorite Options" at bounding box center [1379, 462] width 115 height 15
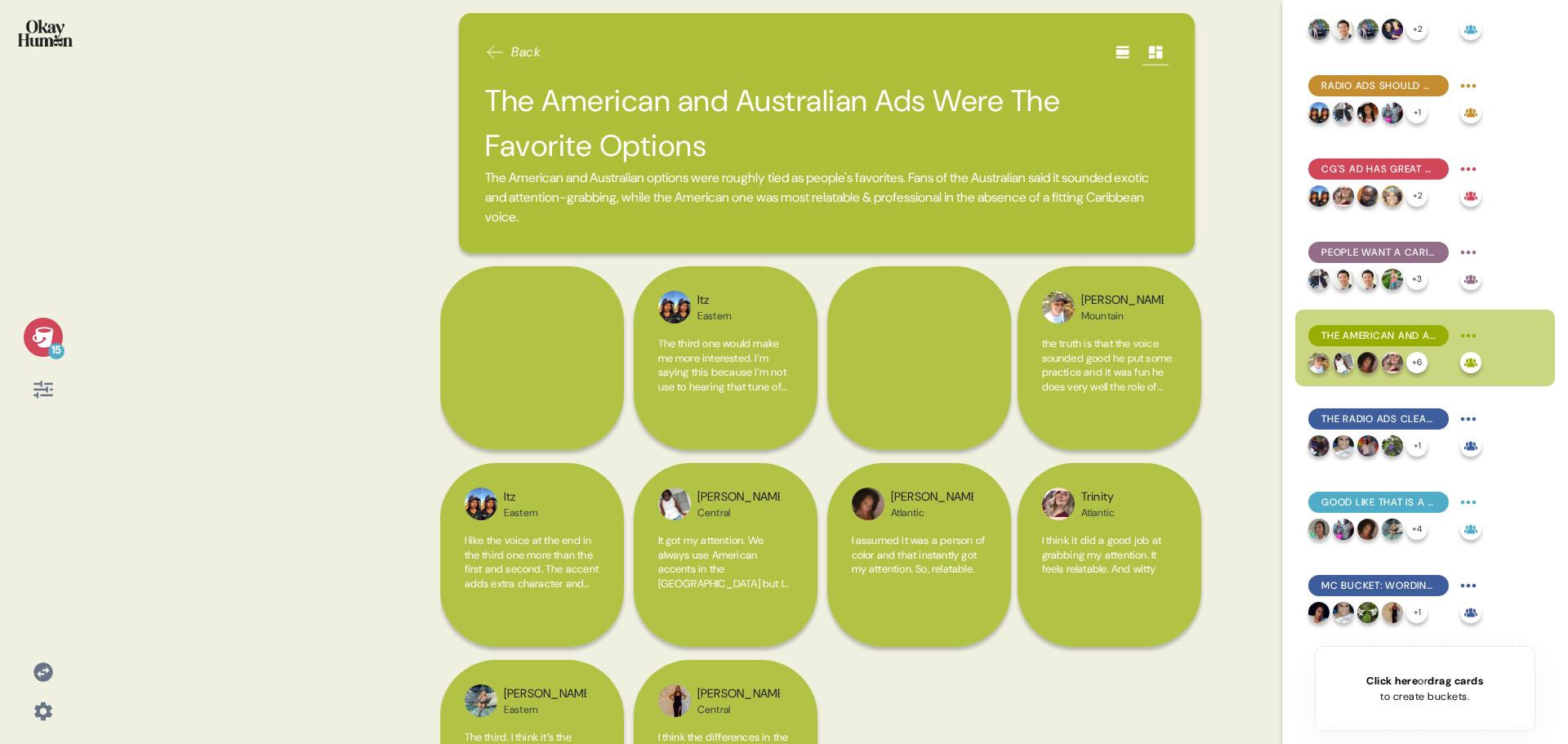
scroll to position [572, 0]
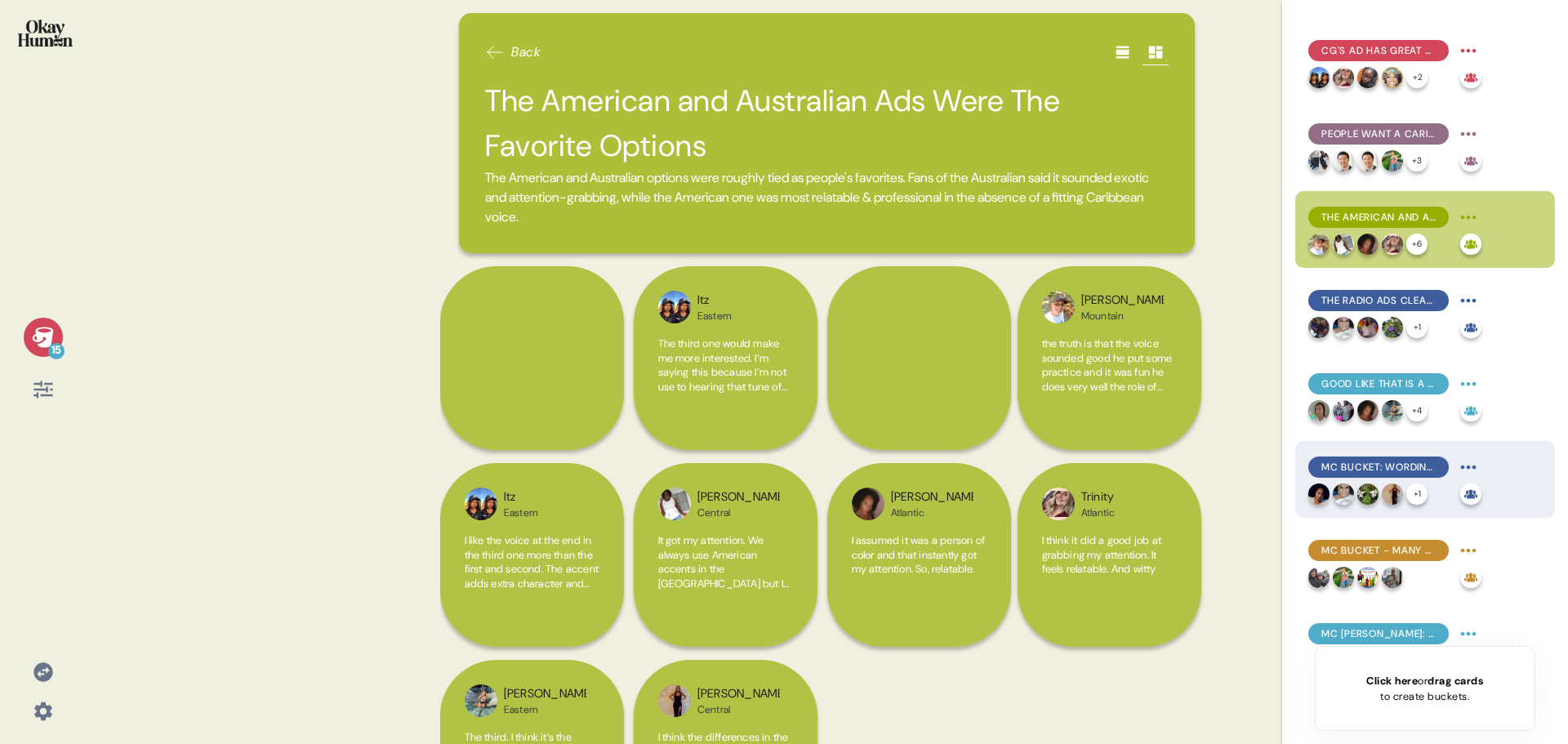
click at [1424, 475] on div "MC Bucket: Wording is key to limit confusion and create a clear, positive messa…" at bounding box center [1379, 467] width 141 height 21
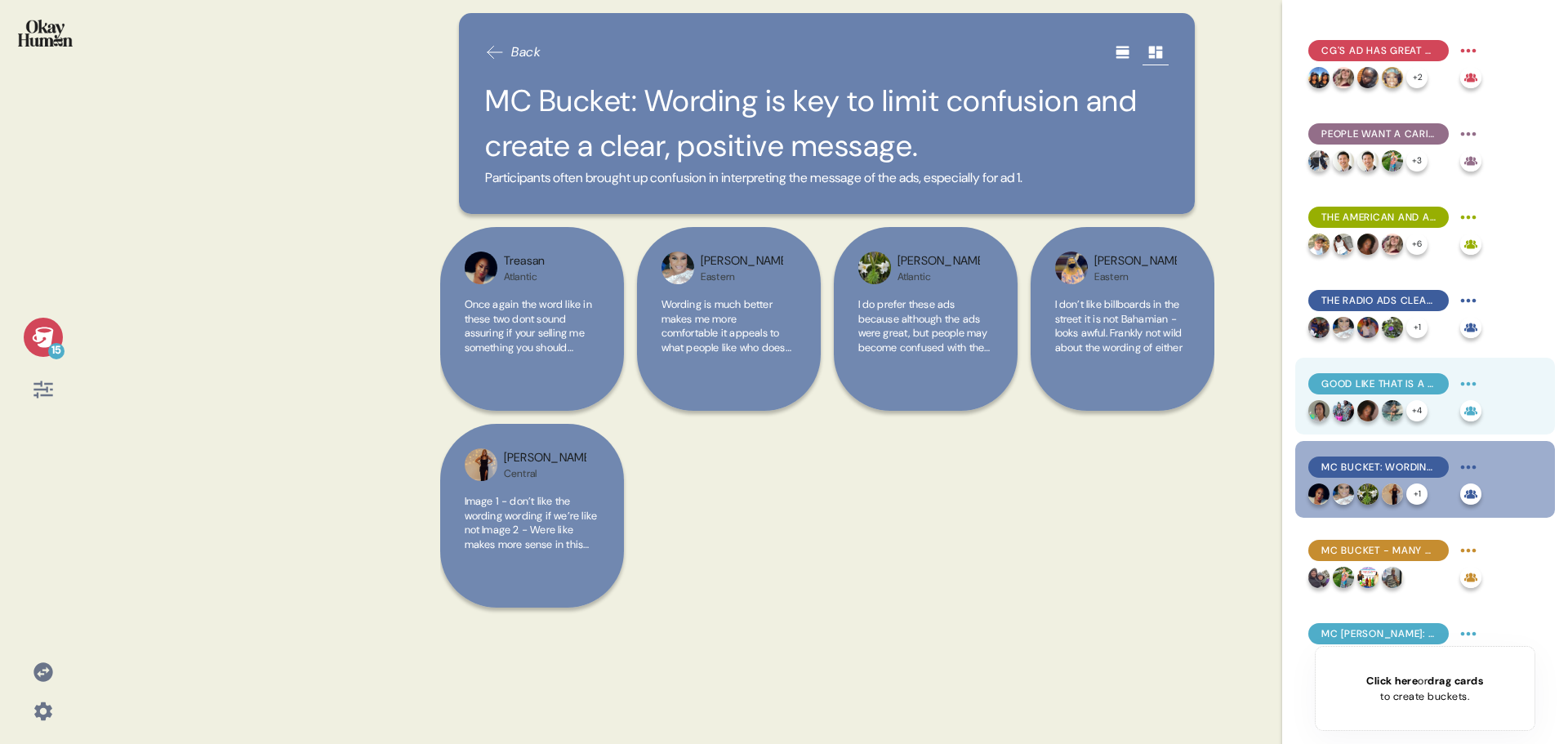
click at [1398, 370] on div "Good Like That is a Dead Giveaway for CG + 4" at bounding box center [1425, 395] width 260 height 76
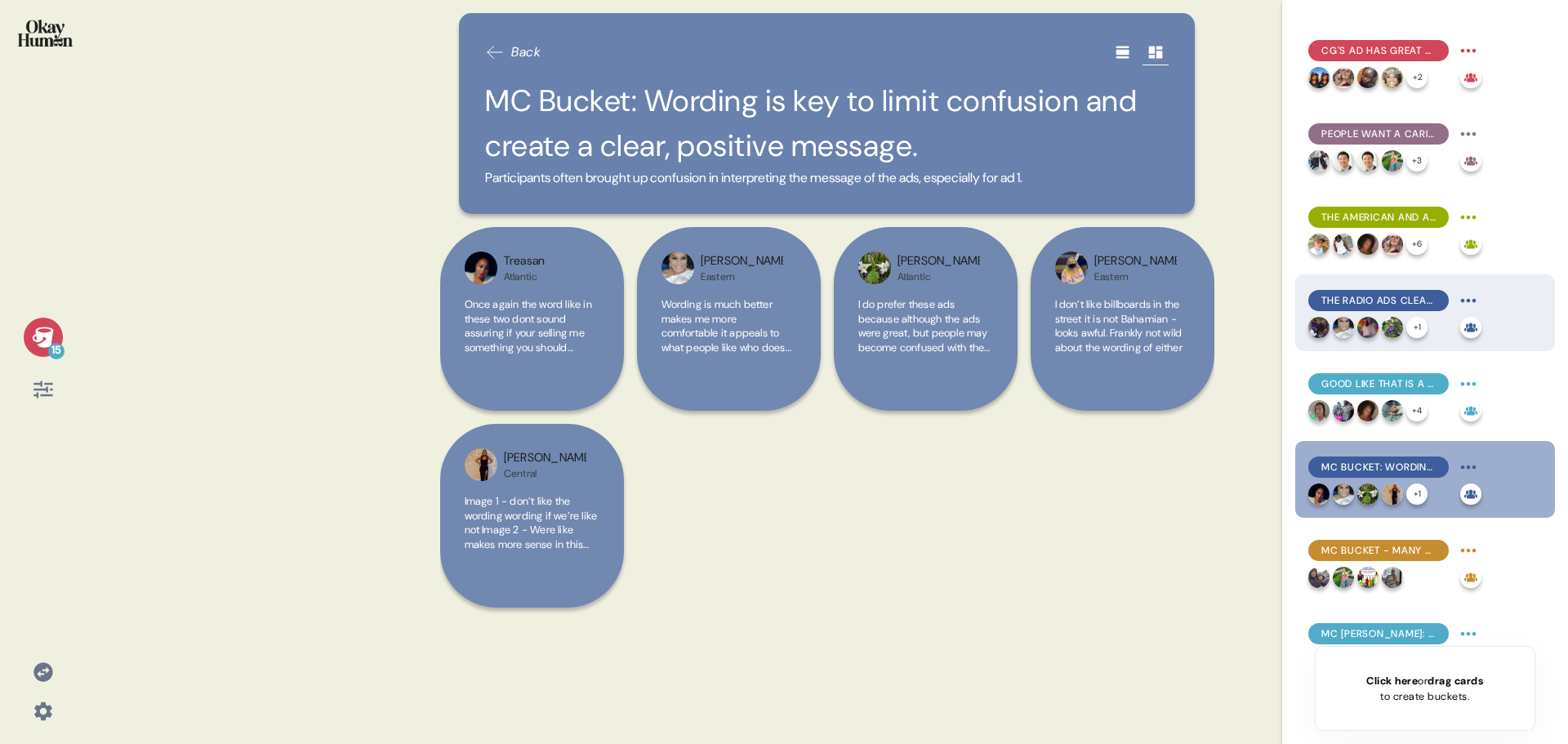
click at [1389, 304] on span "The Radio Ads Clearly Communicate Bundling & One-Stop Shopping" at bounding box center [1379, 300] width 115 height 15
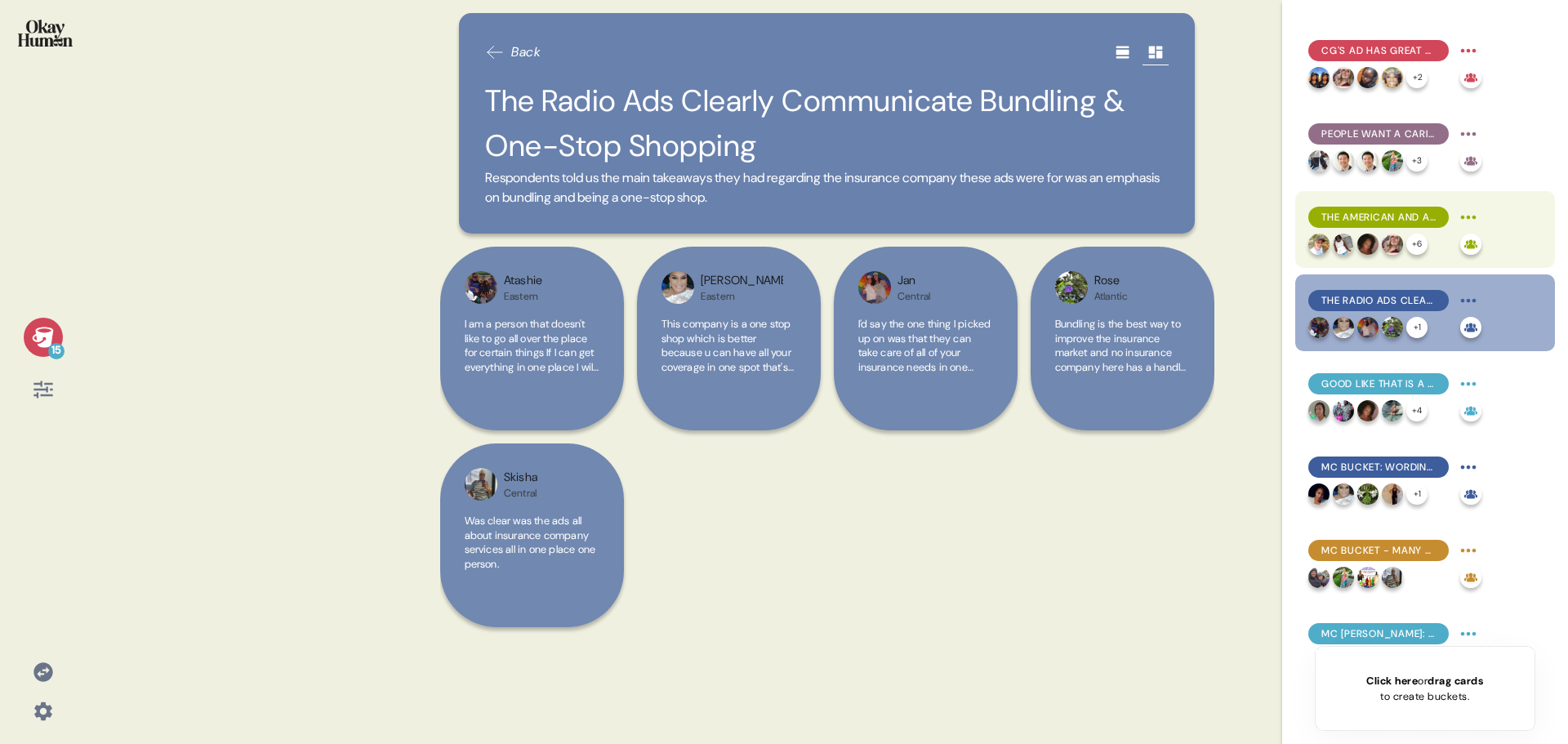
click at [1372, 203] on div "The American and Australian Ads Were The Favorite Options + 6" at bounding box center [1425, 229] width 260 height 76
click at [1372, 211] on span "The American and Australian Ads Were The Favorite Options" at bounding box center [1379, 216] width 115 height 15
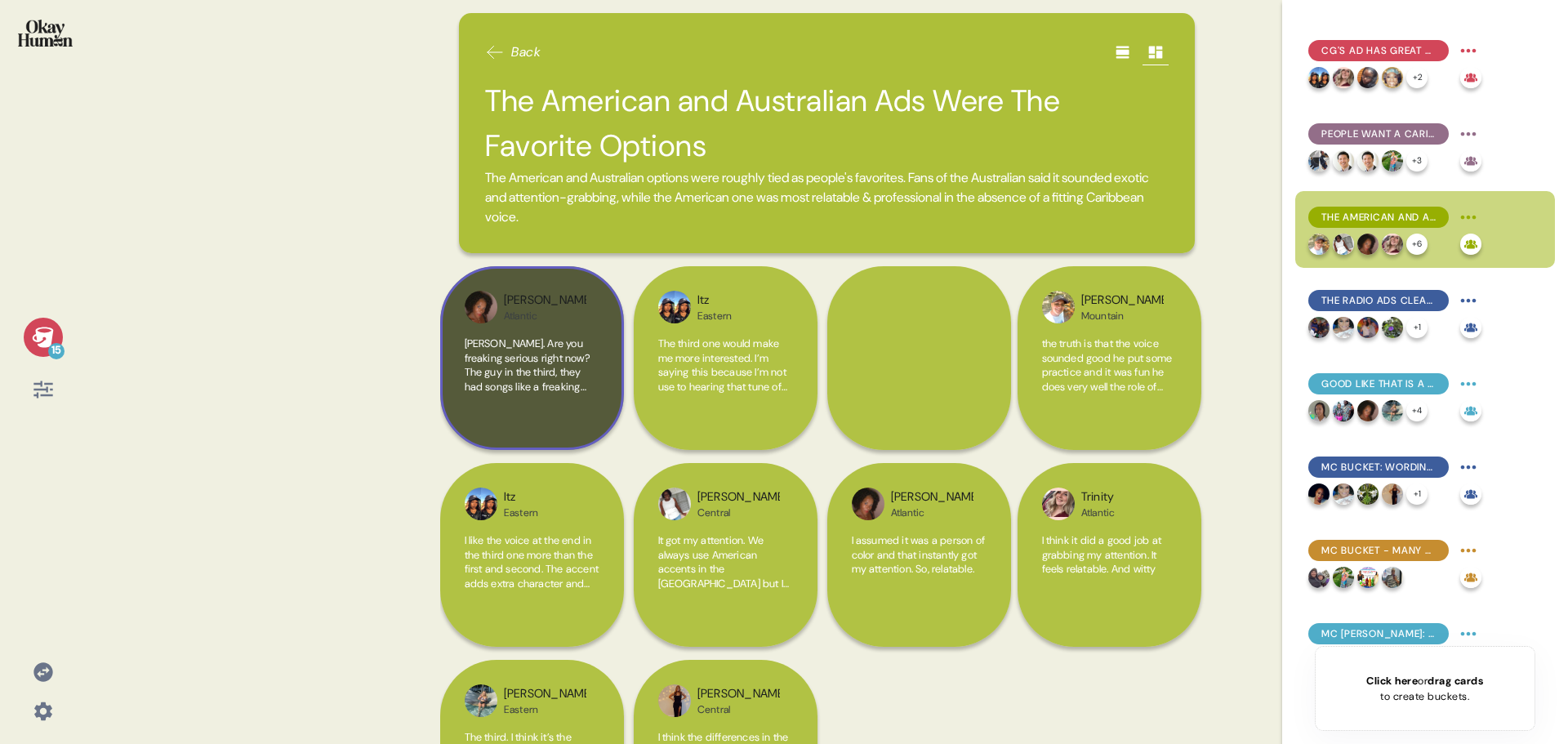
click at [549, 359] on span "Dave. Are you freaking serious right now? The guy in the third, they had songs …" at bounding box center [532, 465] width 134 height 257
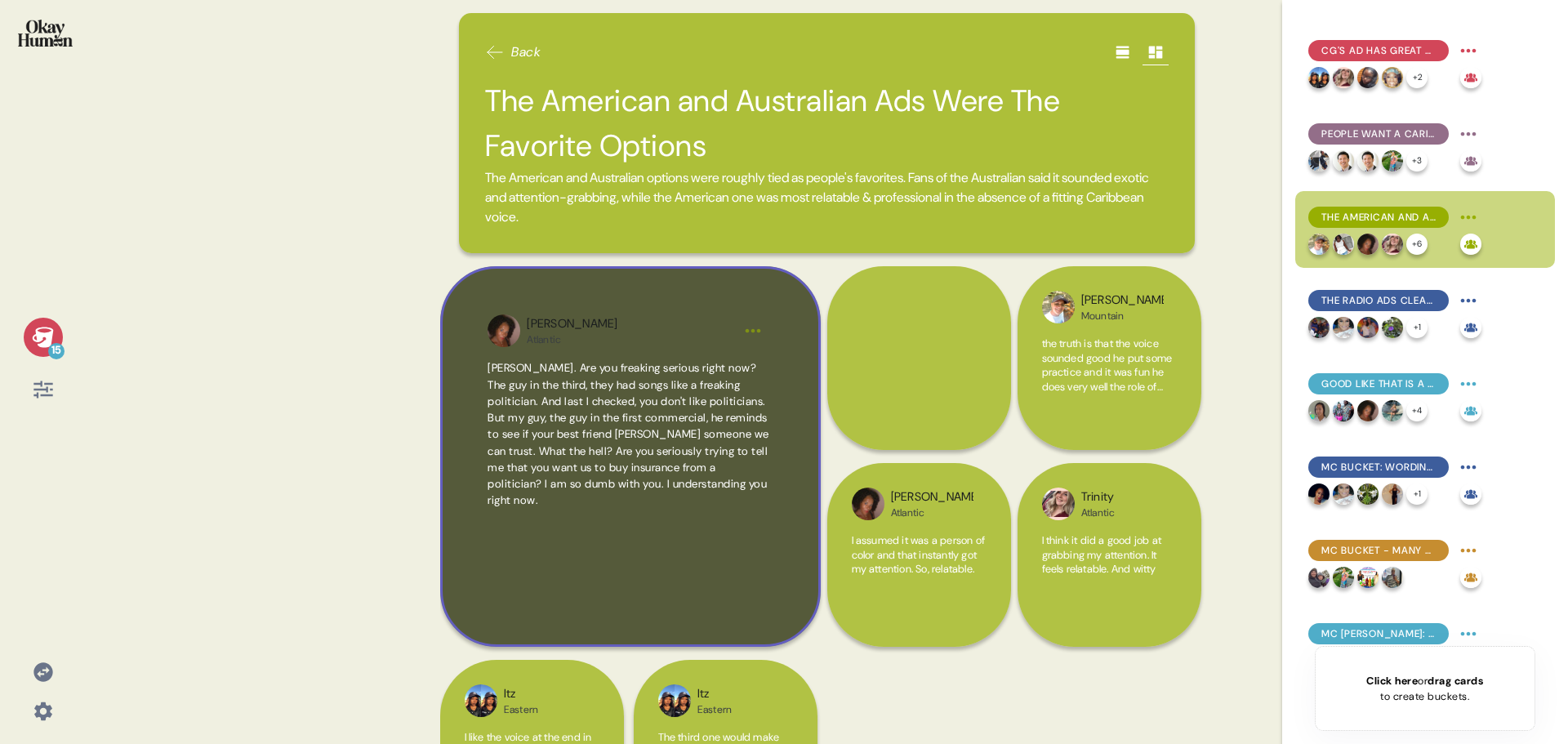
click at [577, 395] on span "Dave. Are you freaking serious right now? The guy in the third, they had songs …" at bounding box center [628, 434] width 282 height 146
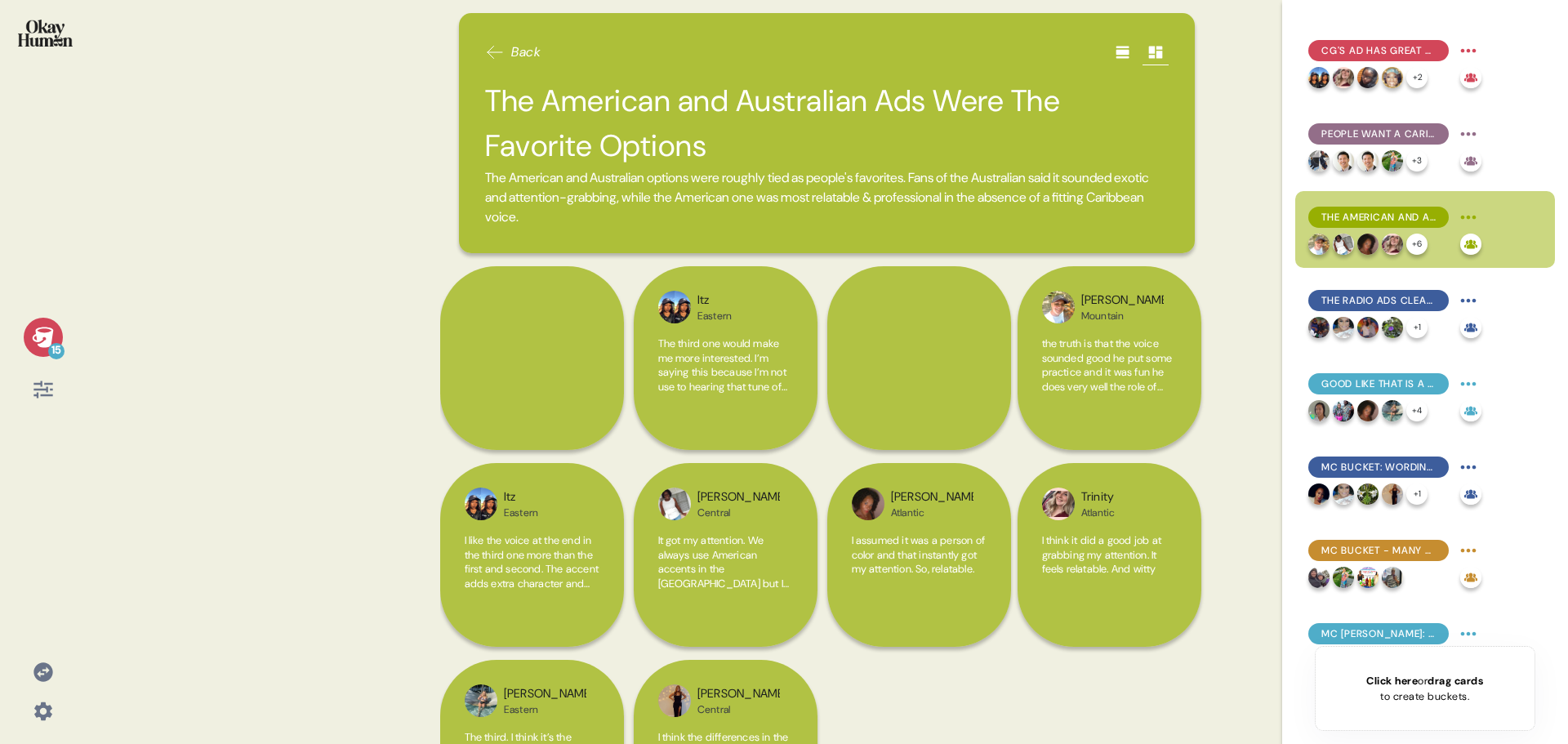
scroll to position [409, 0]
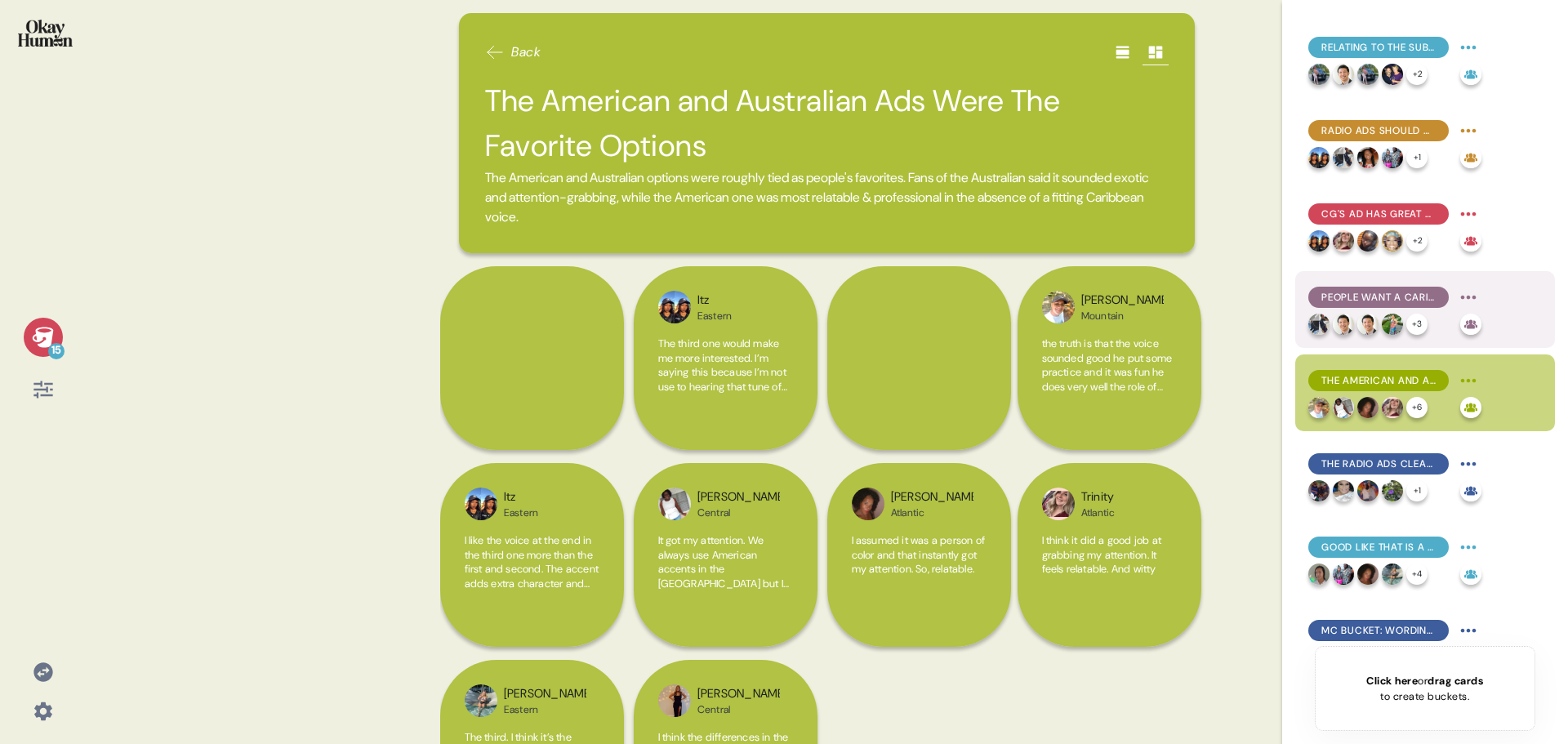
click at [1386, 302] on span "People Want a Caribbean Voice... Just Not That One" at bounding box center [1379, 296] width 115 height 15
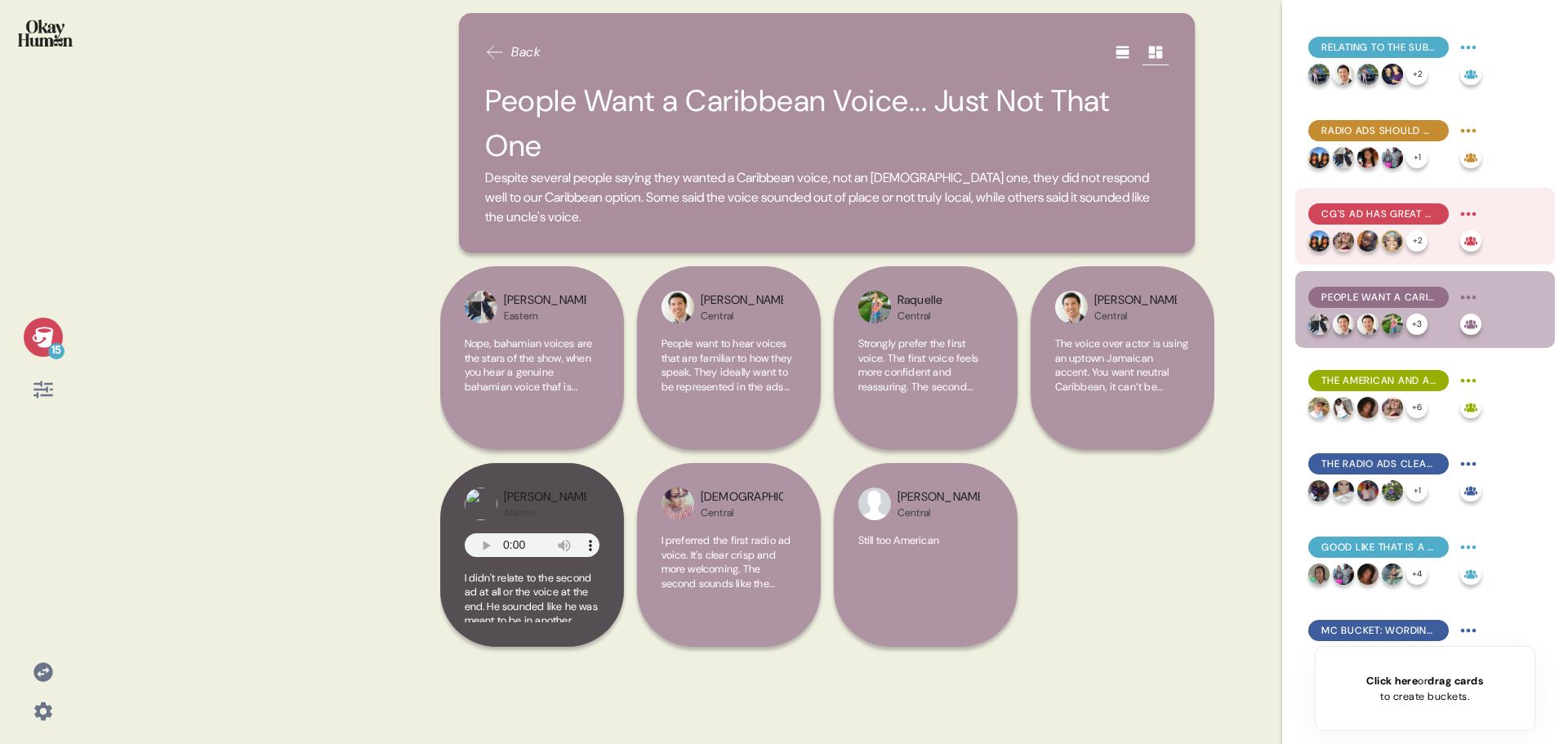
click at [1393, 209] on span "CG's Ad Has Great Energy, Humor, and Production Value" at bounding box center [1379, 214] width 115 height 15
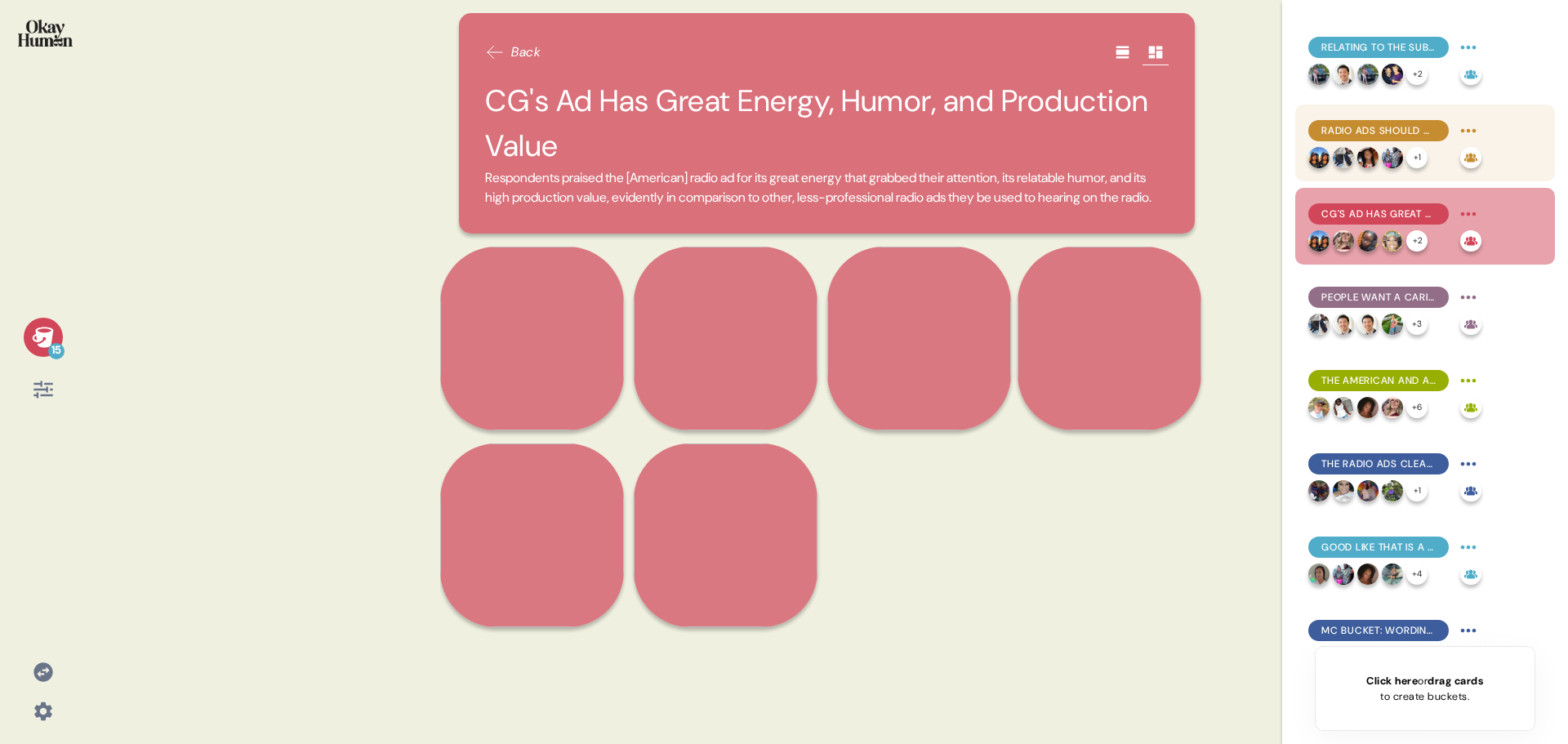
click at [1381, 127] on span "Radio Ads Should Grab Attention, Have the Right Voice, and Provide the Right Am…" at bounding box center [1379, 130] width 115 height 15
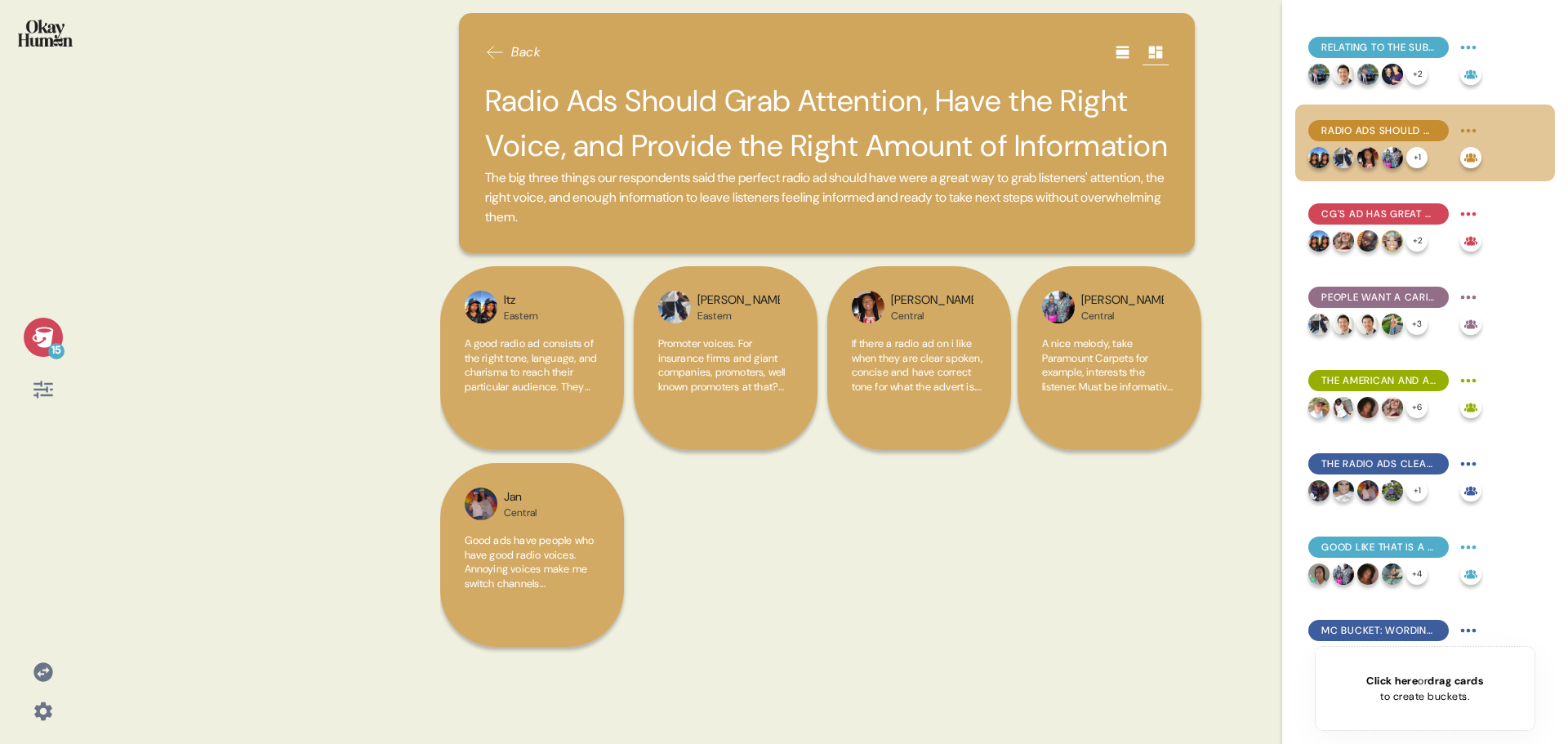
scroll to position [82, 0]
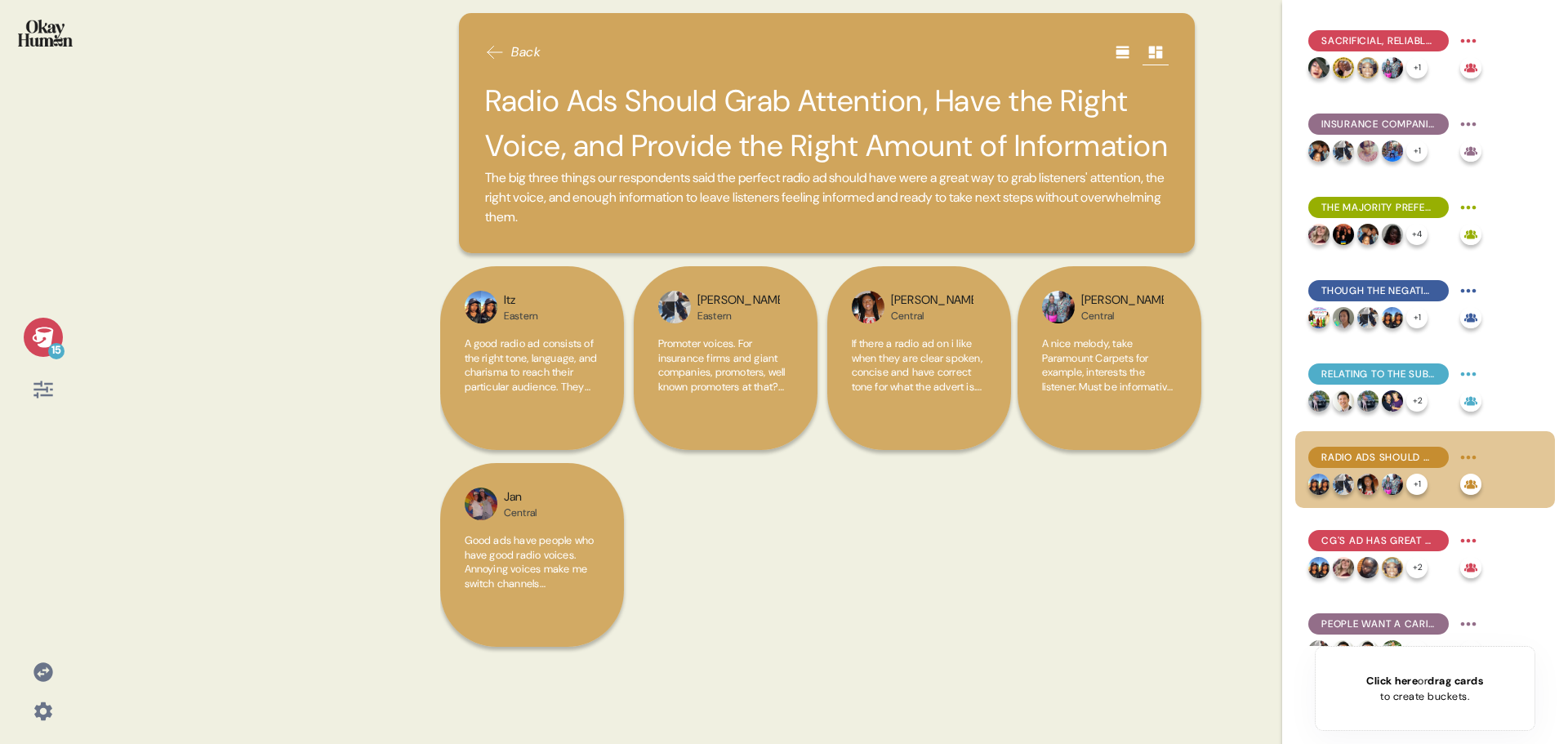
click at [1381, 127] on span "Insurance Companies Need to Check Both Boxes" at bounding box center [1379, 123] width 115 height 15
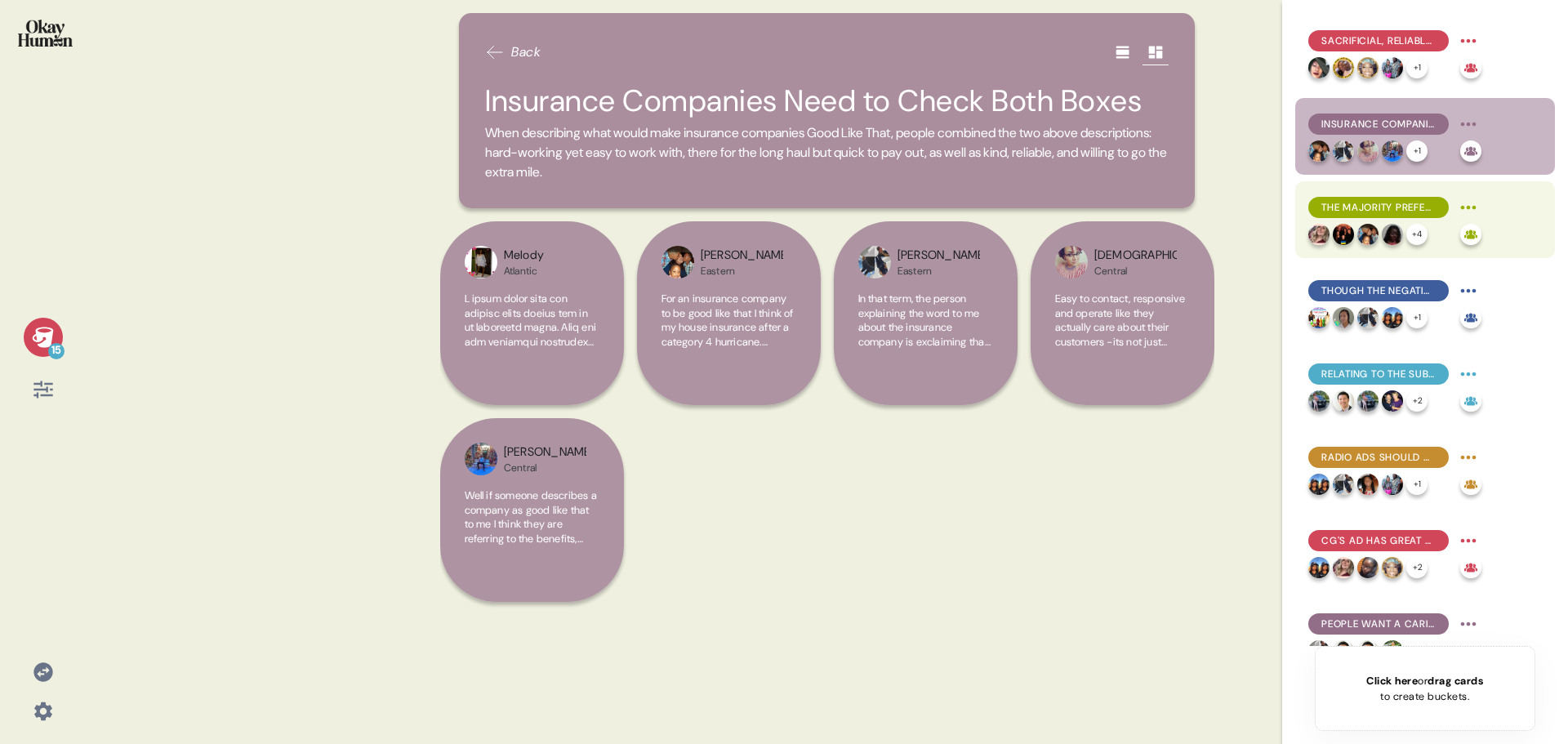
click at [1368, 205] on span "The Majority Prefer the Positive" at bounding box center [1379, 207] width 115 height 15
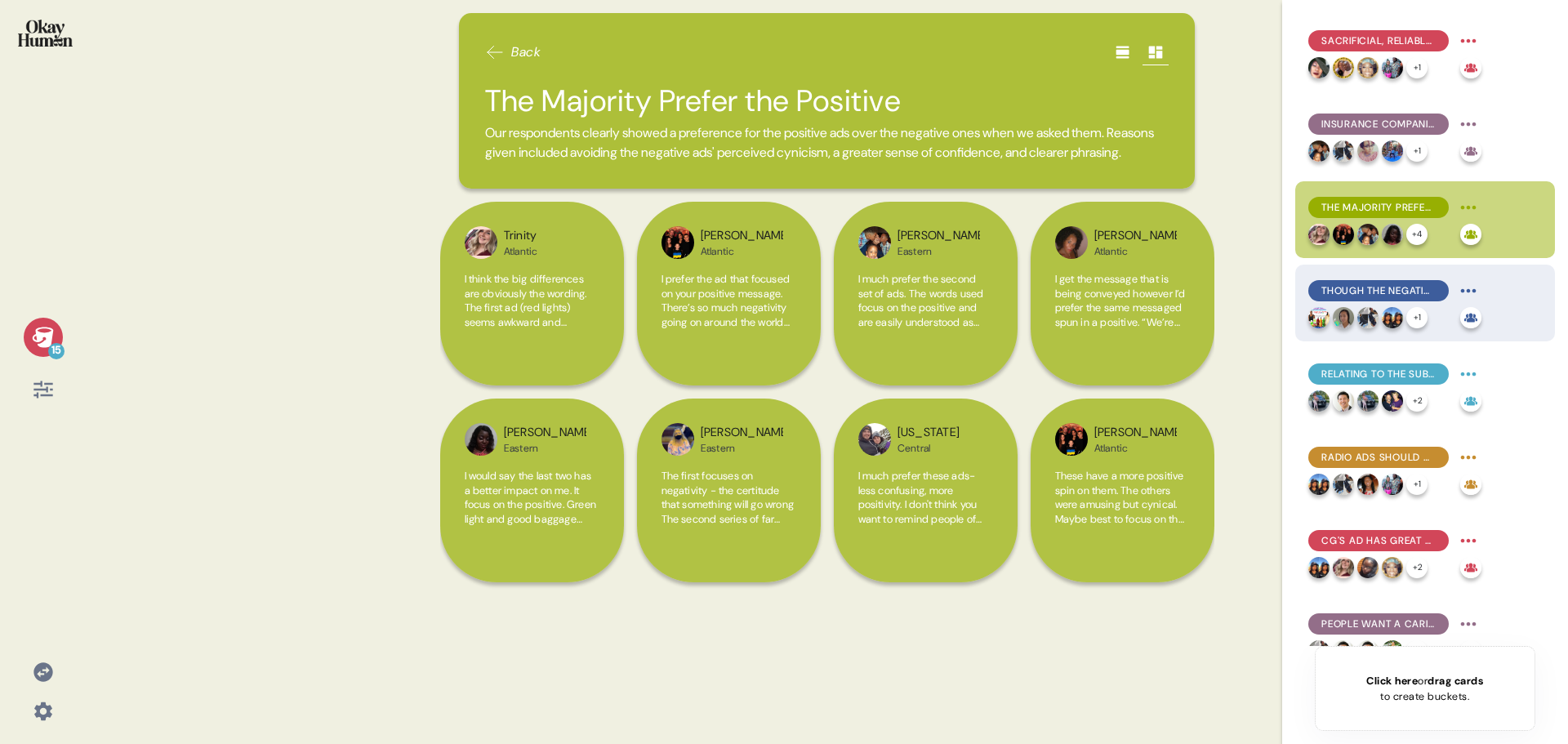
click at [1370, 297] on span "Though the Negative Ads Made Stronger Connections" at bounding box center [1379, 290] width 115 height 15
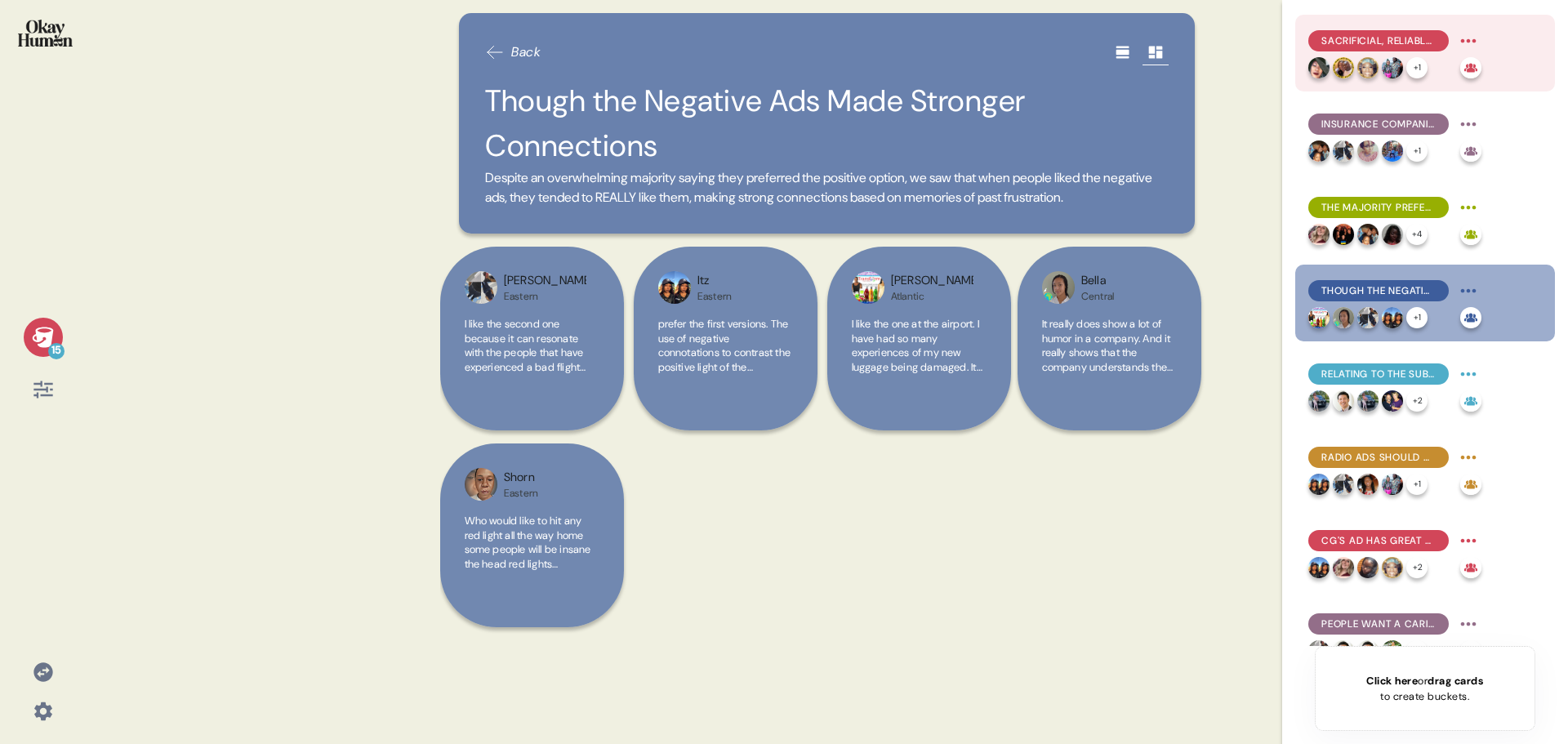
click at [1367, 41] on span "Sacrificial, Reliable Kindness Is Another Path to Being Good Like That" at bounding box center [1379, 41] width 115 height 15
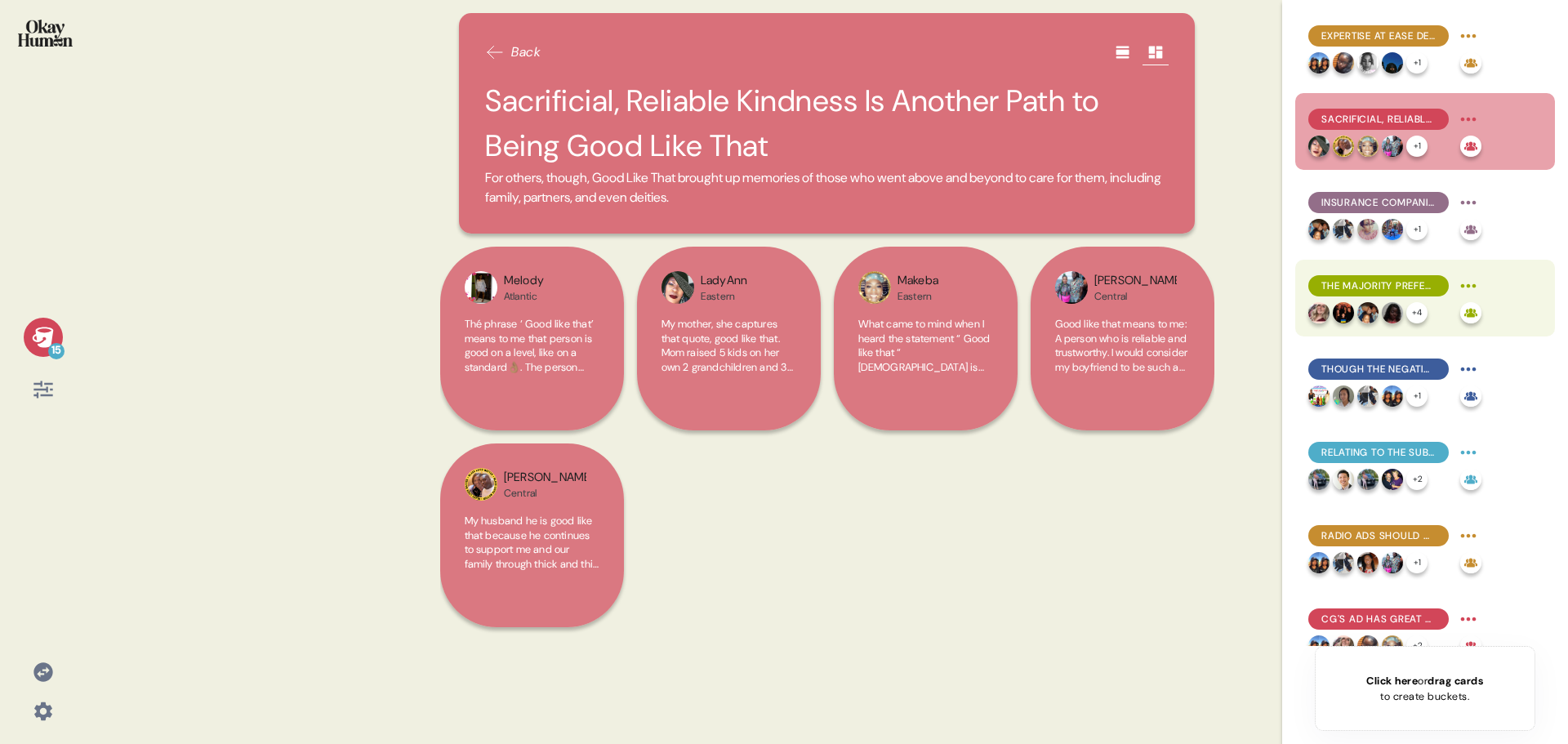
scroll to position [0, 0]
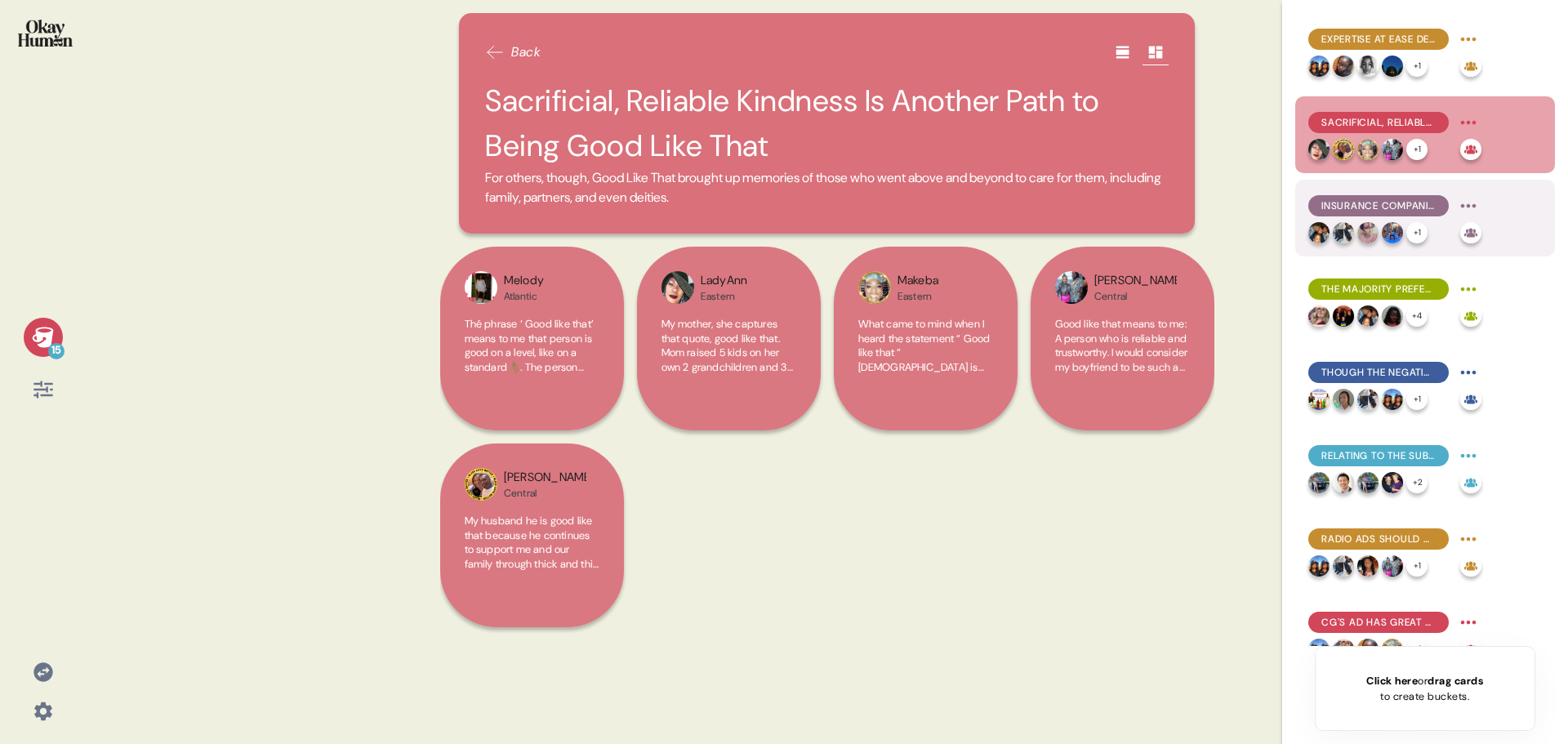
click at [1372, 209] on span "Insurance Companies Need to Check Both Boxes" at bounding box center [1379, 205] width 115 height 15
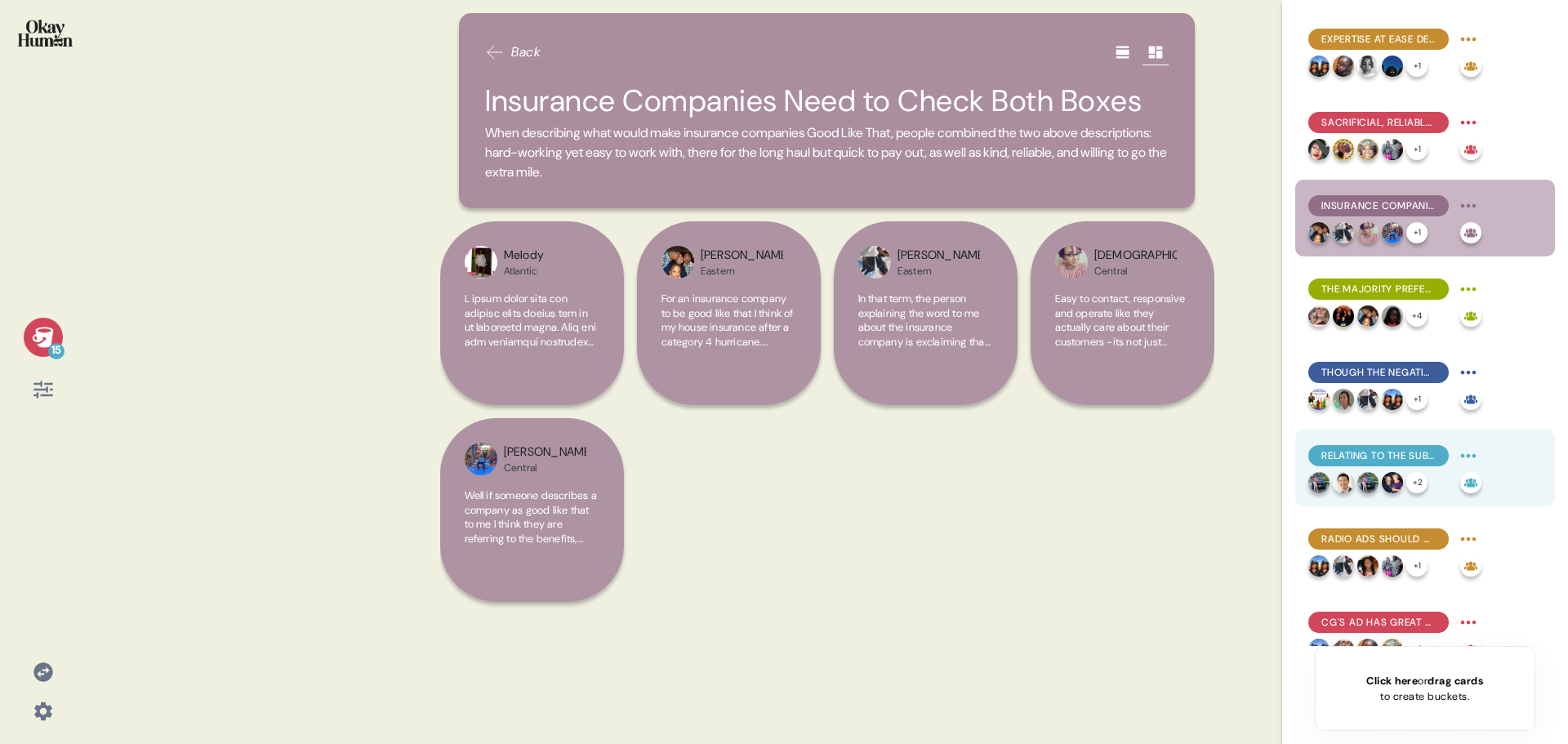
click at [1385, 451] on span "Relating to the Subject Matter May Be the Obstacle" at bounding box center [1379, 455] width 115 height 15
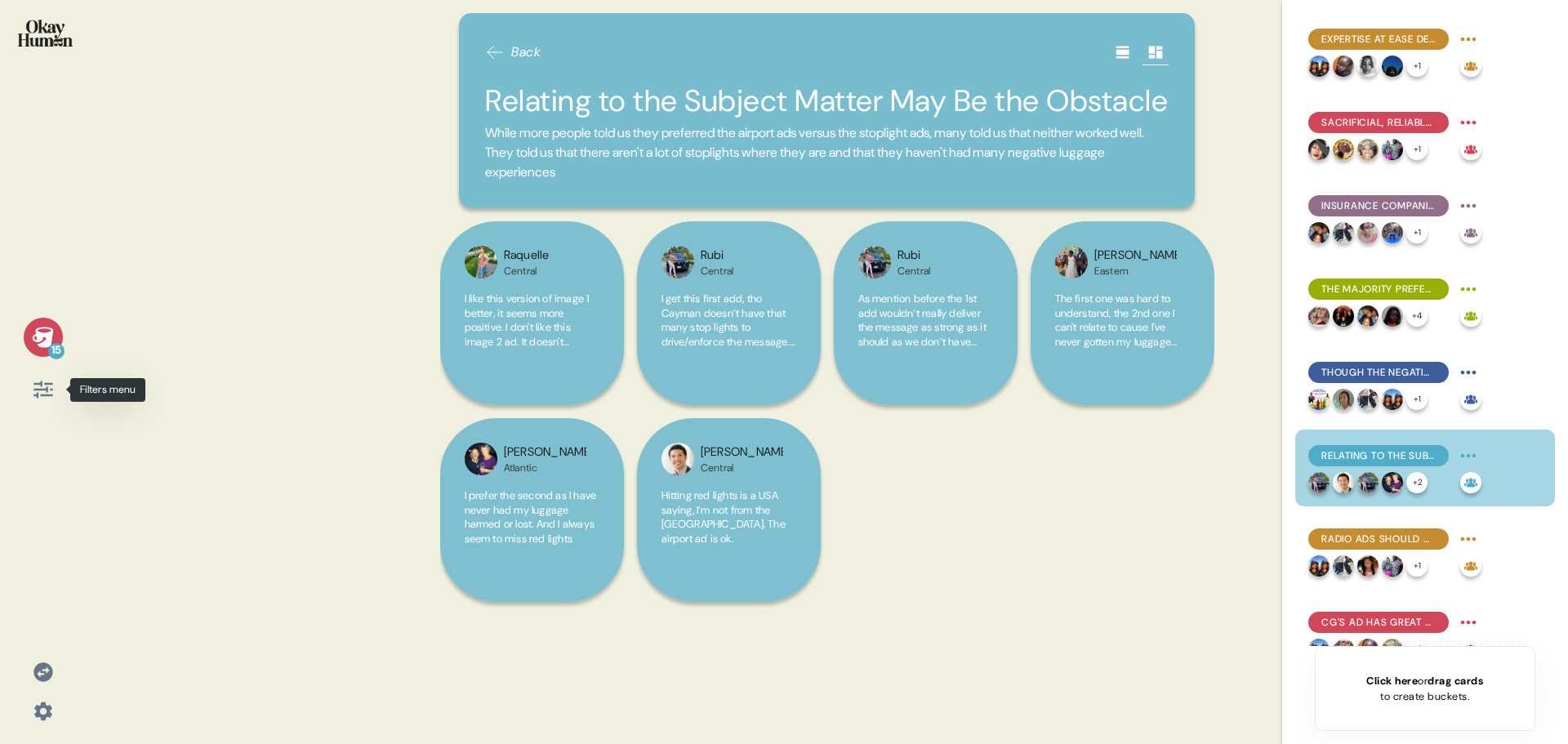
click at [40, 393] on icon at bounding box center [43, 389] width 23 height 23
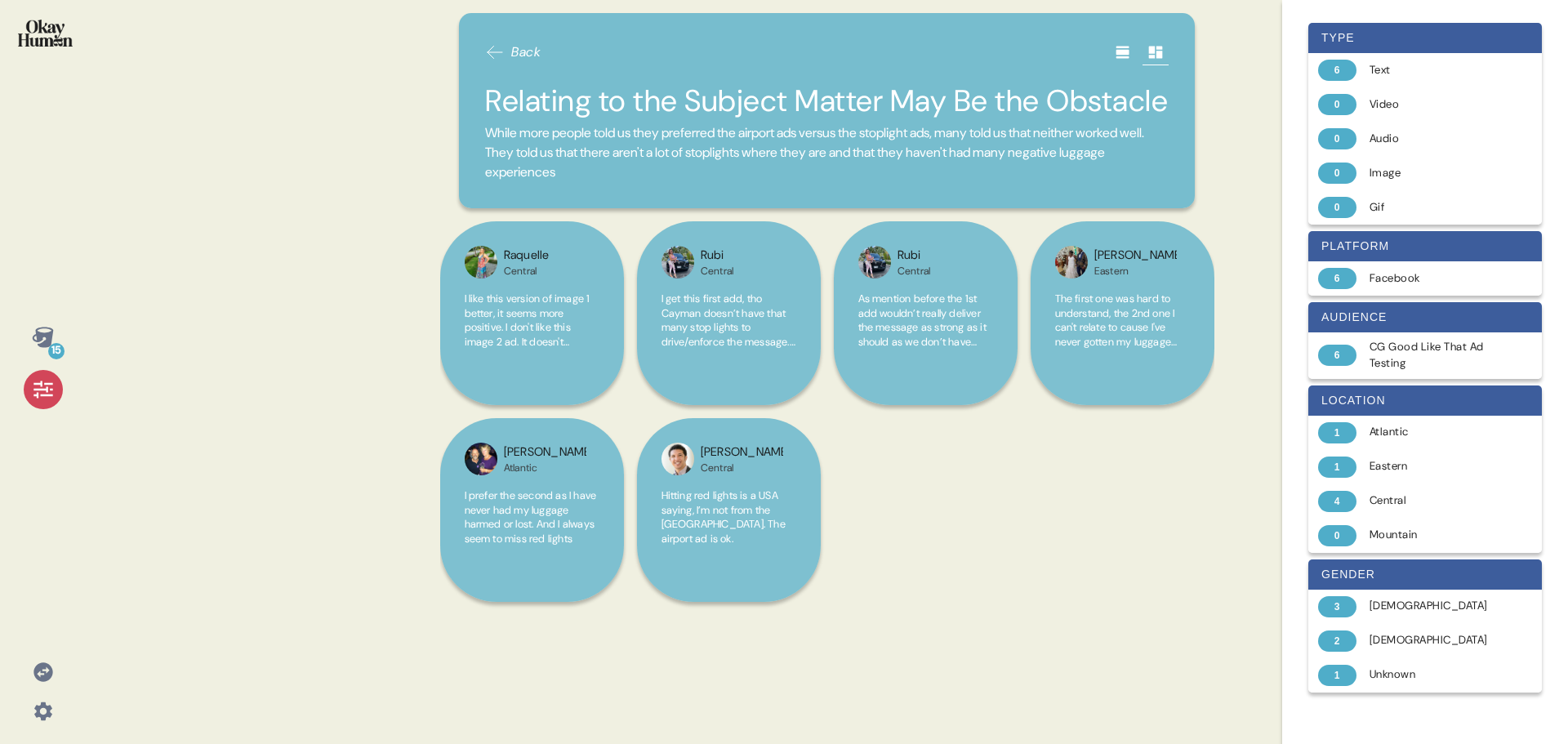
click at [35, 389] on icon at bounding box center [43, 390] width 19 height 17
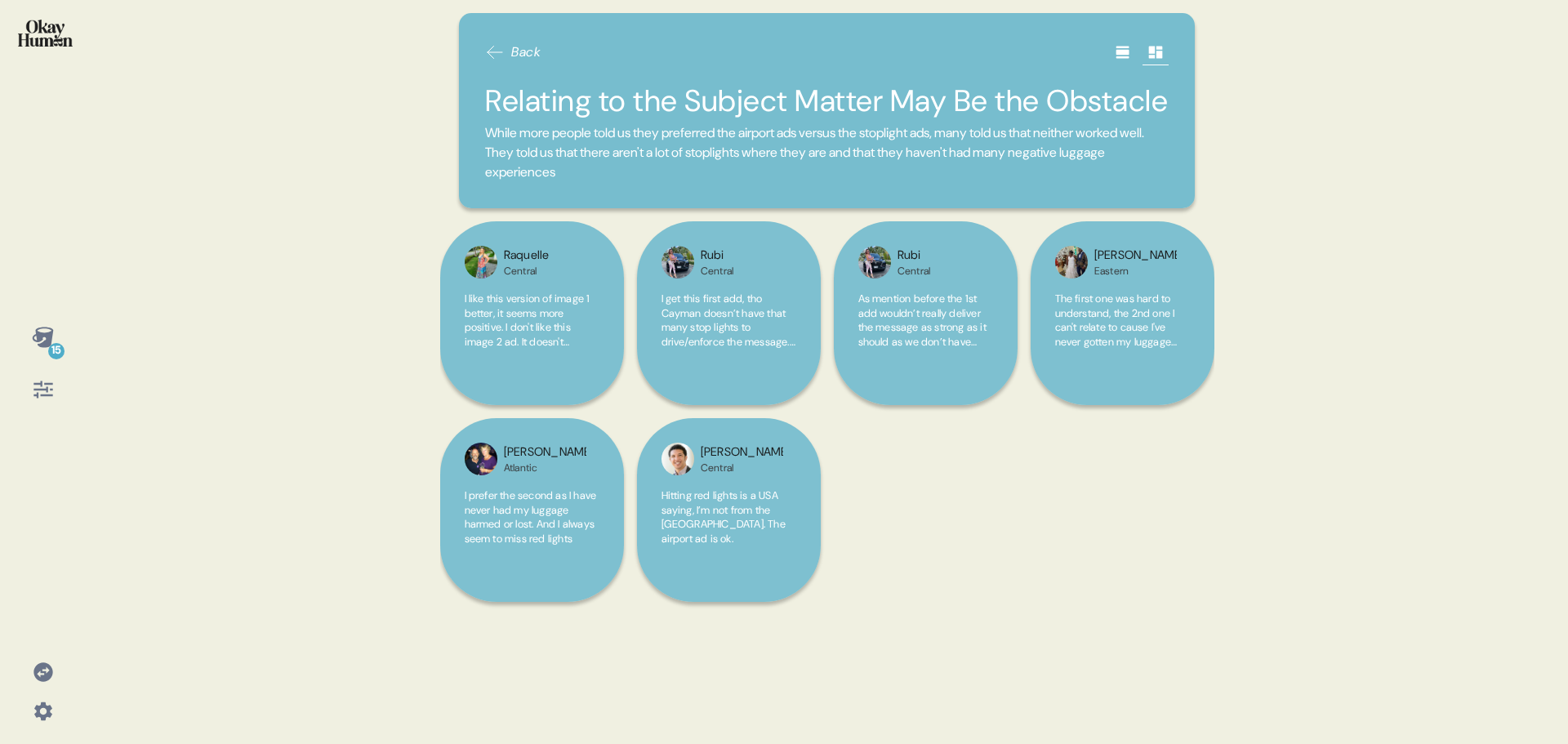
click at [503, 42] on div "Back" at bounding box center [827, 52] width 683 height 26
click at [505, 51] on icon at bounding box center [495, 52] width 20 height 20
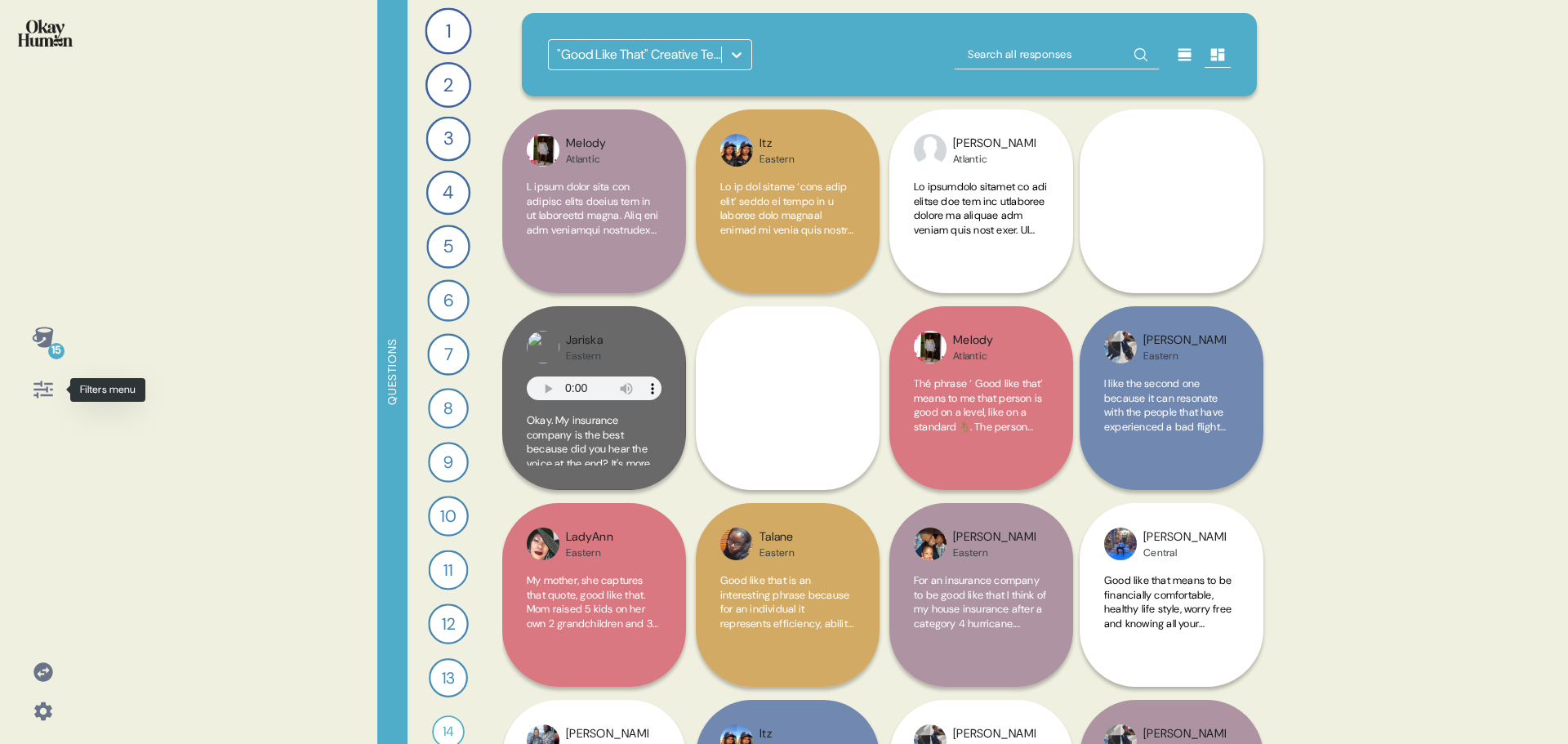
click at [43, 391] on icon at bounding box center [43, 389] width 23 height 23
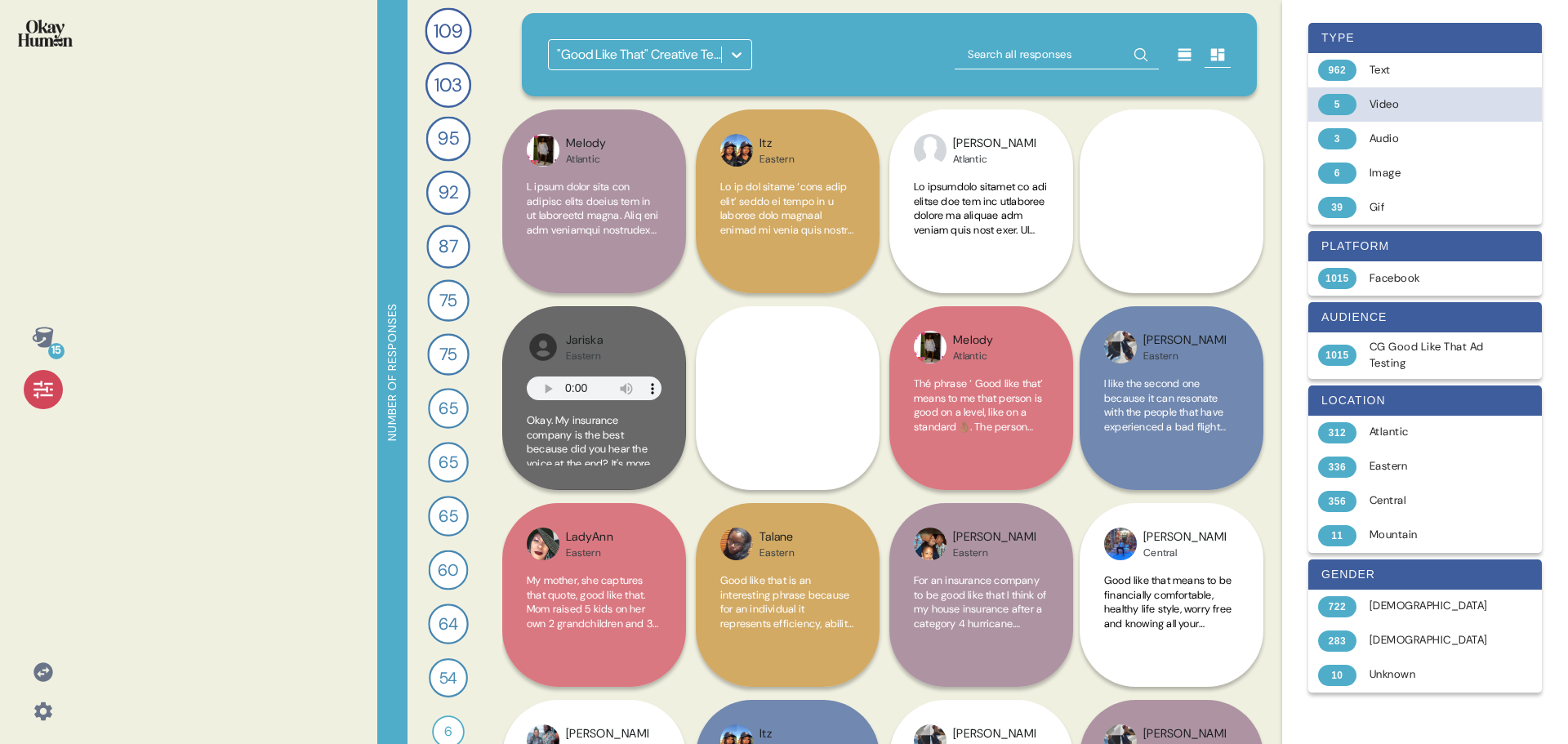
click at [1410, 106] on div "Video" at bounding box center [1433, 104] width 130 height 17
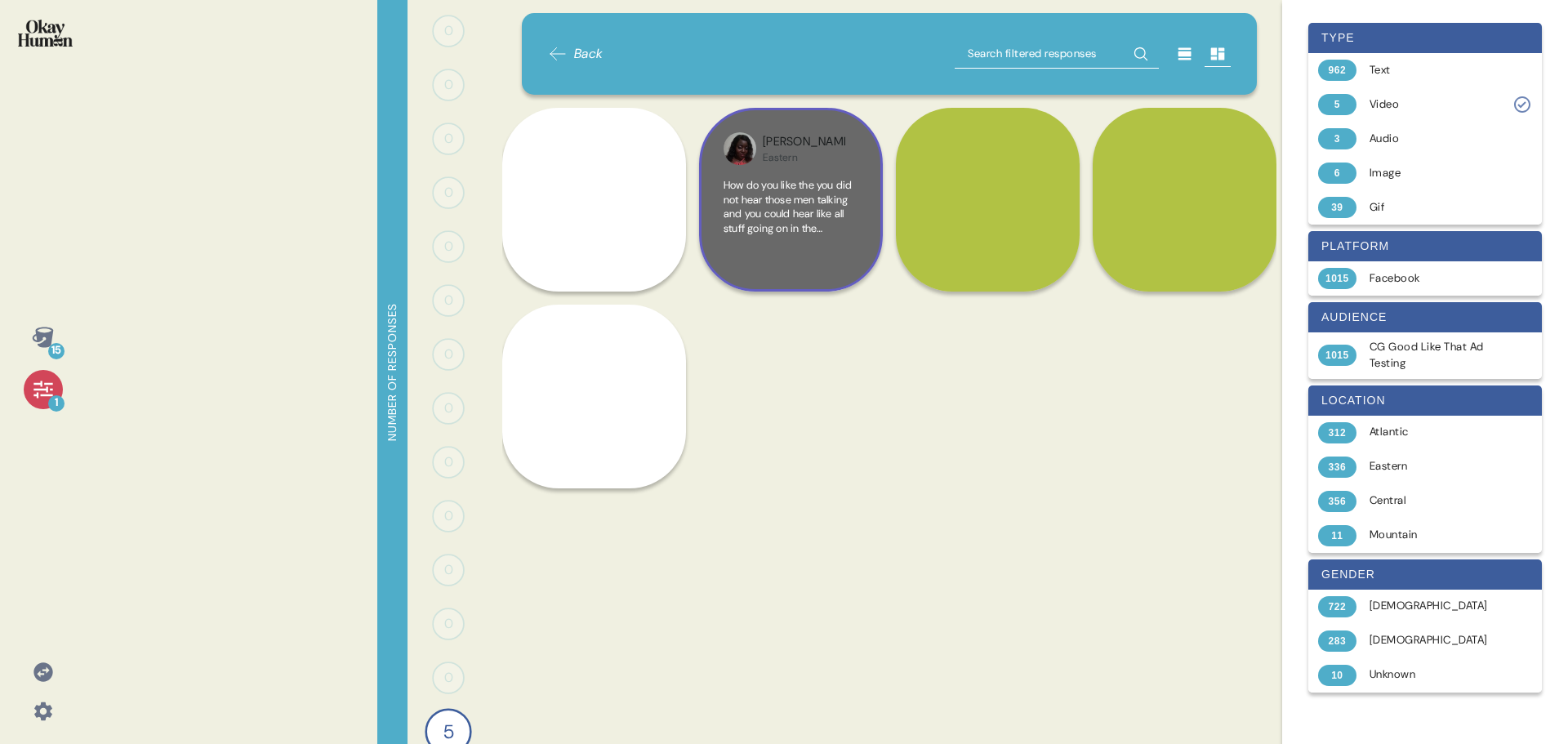
click at [824, 216] on span "How do you like the you did not hear those men talking and you could hear like …" at bounding box center [789, 400] width 132 height 443
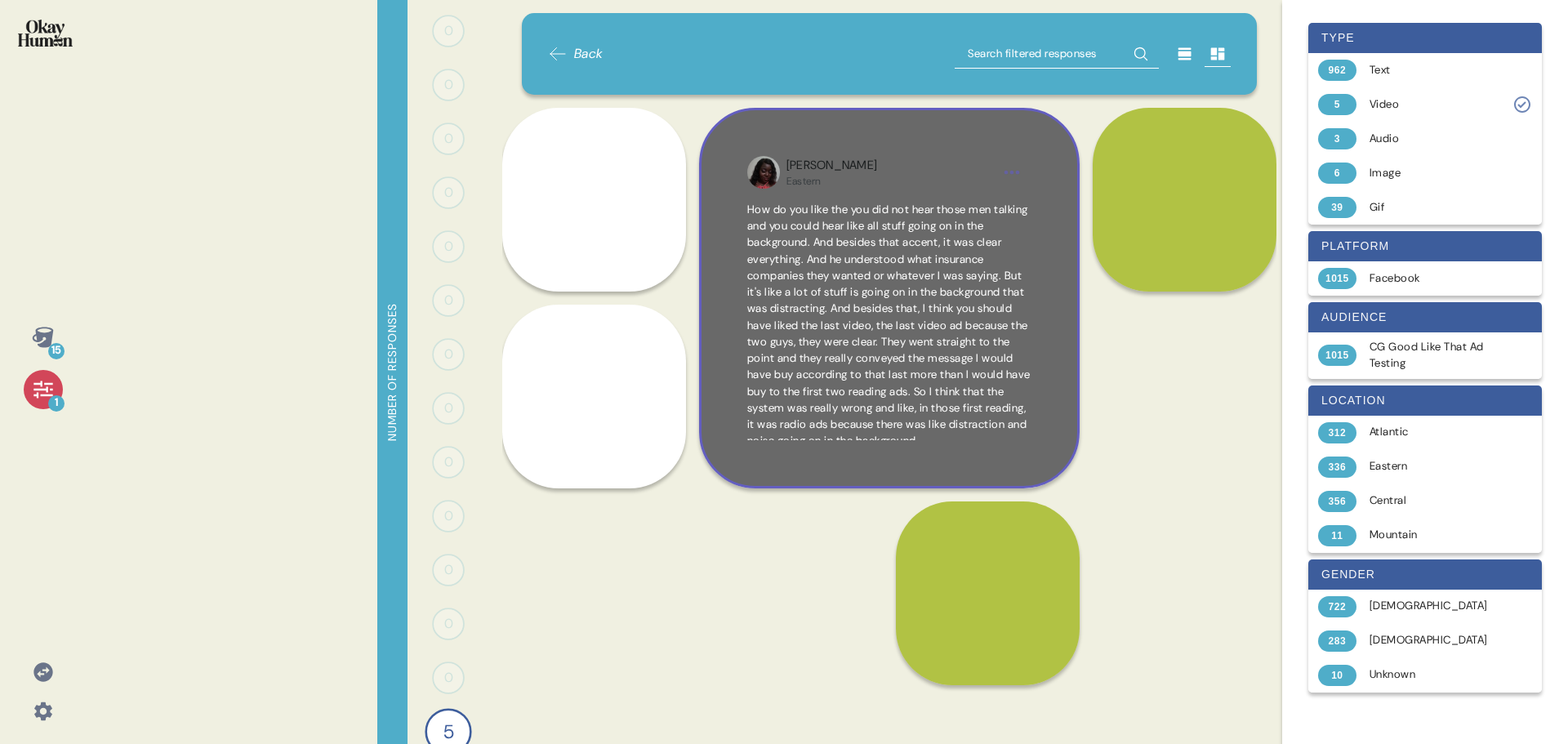
click at [862, 295] on span "How do you like the you did not hear those men talking and you could hear like …" at bounding box center [889, 325] width 283 height 246
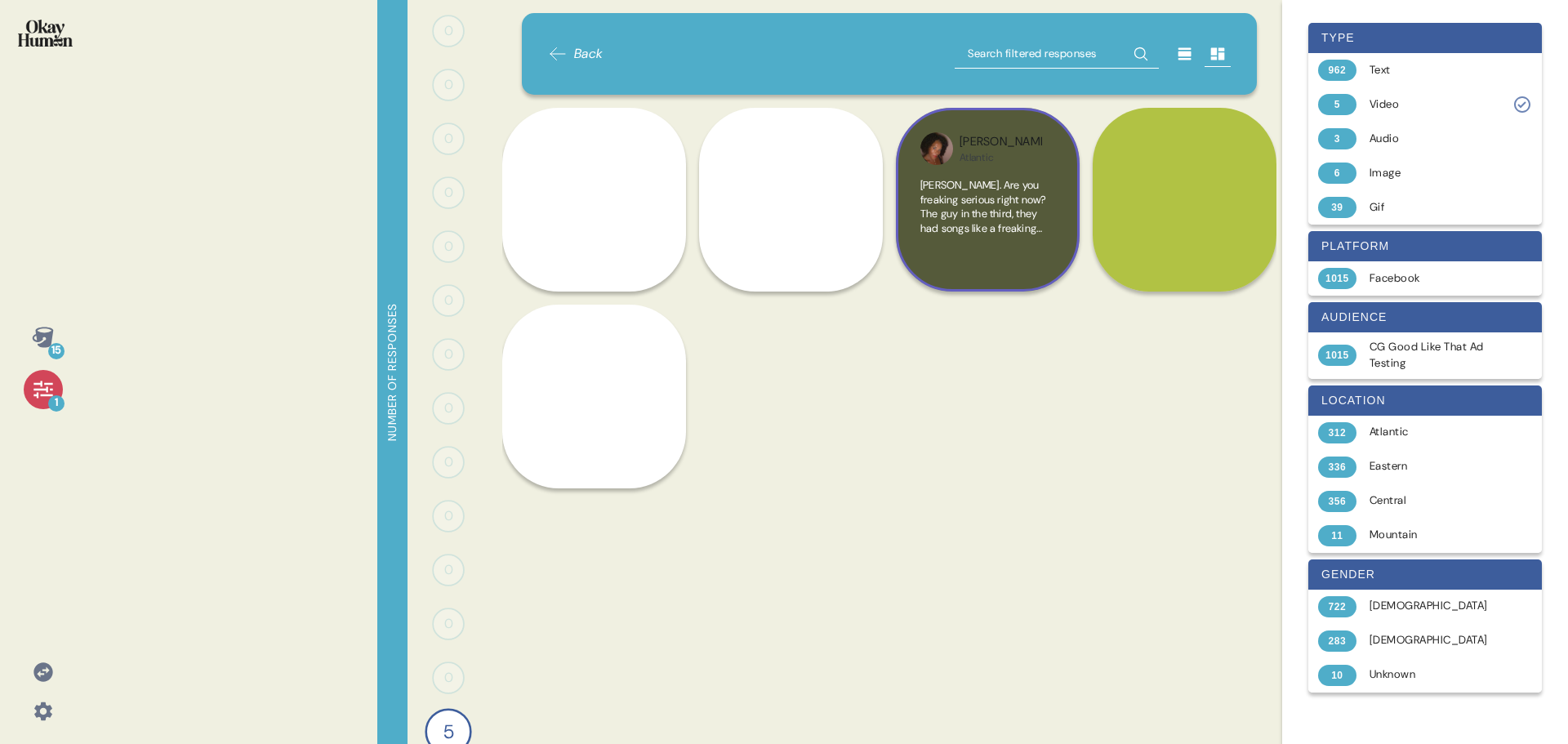
click at [1007, 202] on span "Dave. Are you freaking serious right now? The guy in the third, they had songs …" at bounding box center [987, 307] width 134 height 257
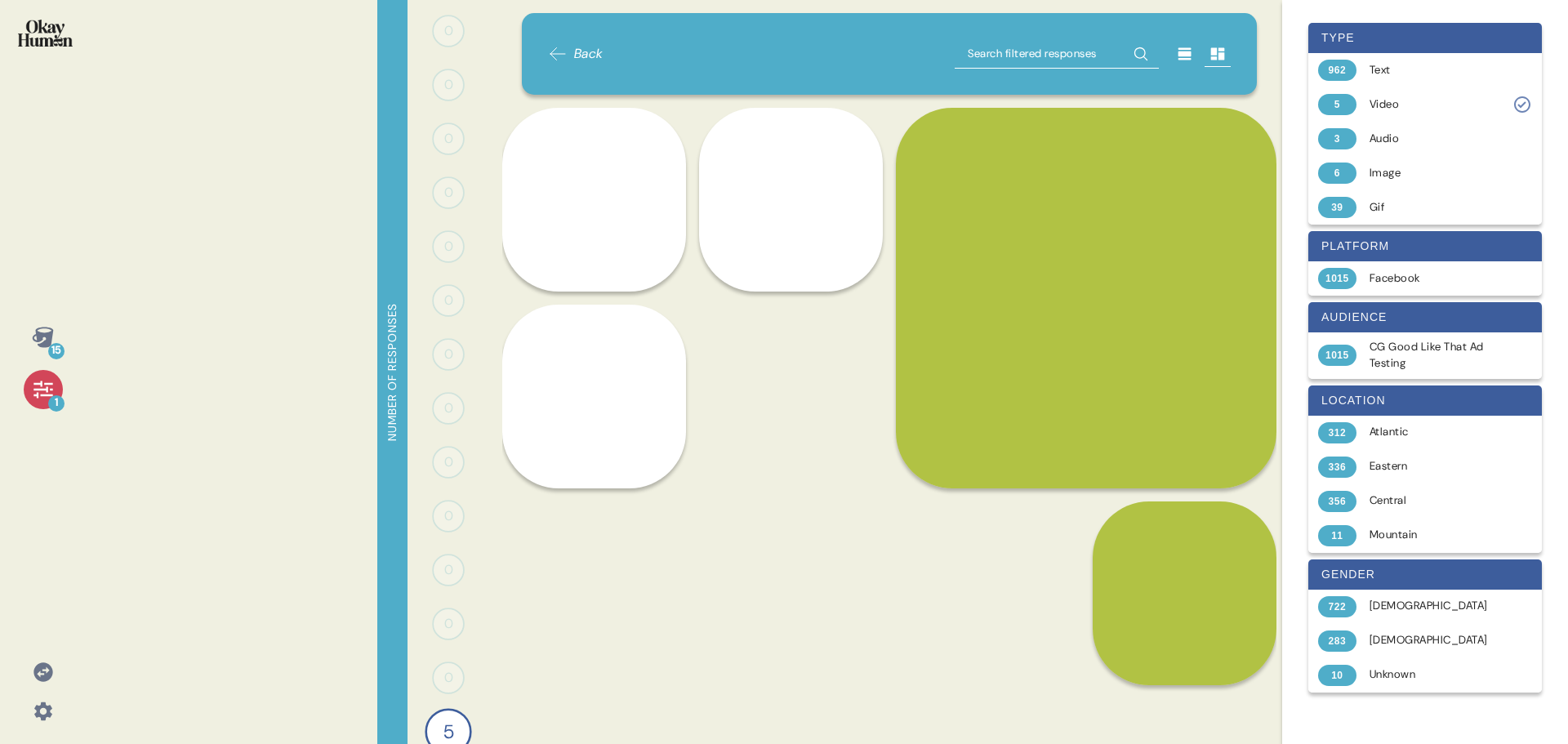
click at [923, 569] on div "Back Dwayne Central Of course my option is the first option, and I think that's…" at bounding box center [889, 372] width 774 height 744
click at [557, 55] on icon at bounding box center [557, 54] width 20 height 20
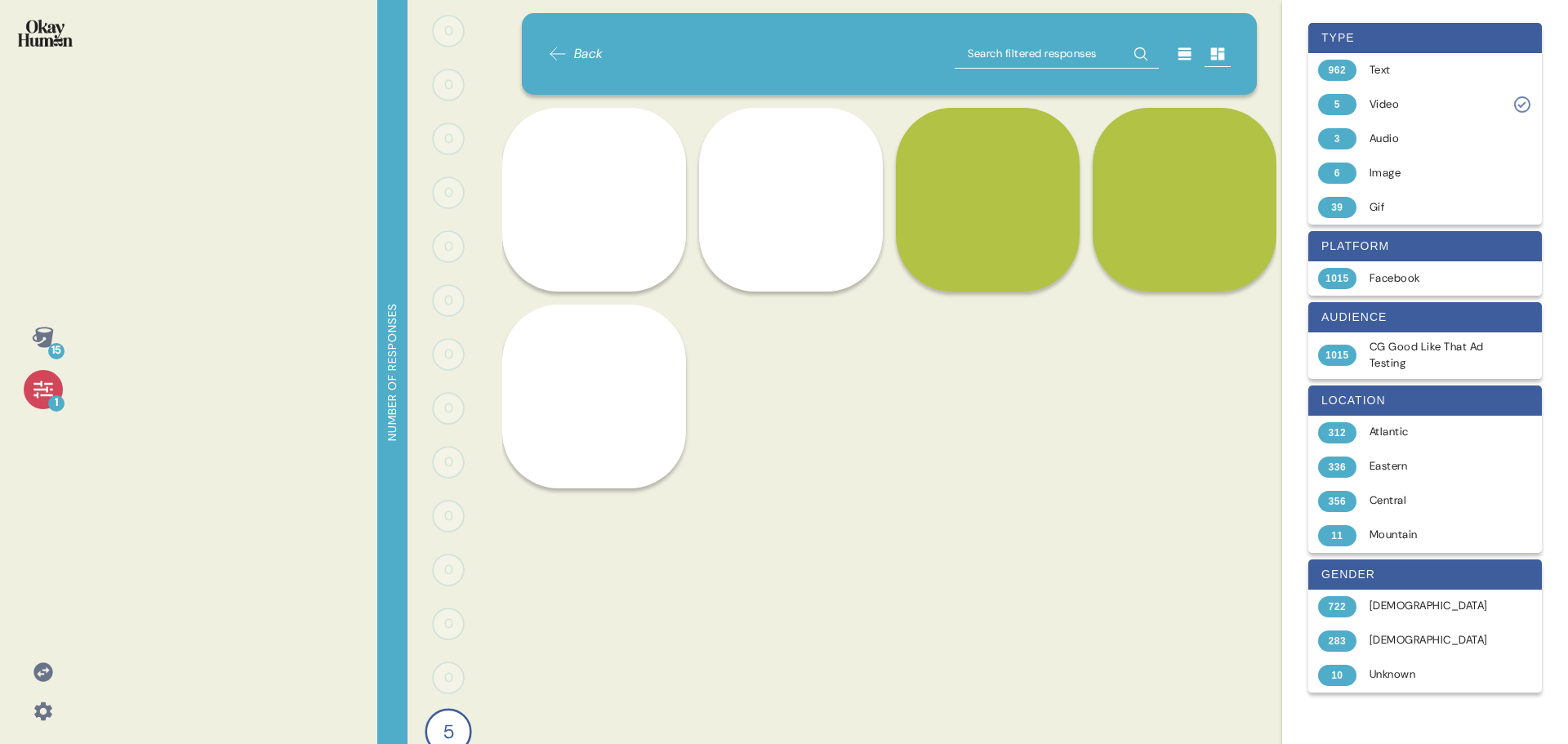
click at [557, 55] on icon at bounding box center [557, 54] width 20 height 20
click at [26, 384] on div "1" at bounding box center [43, 389] width 39 height 39
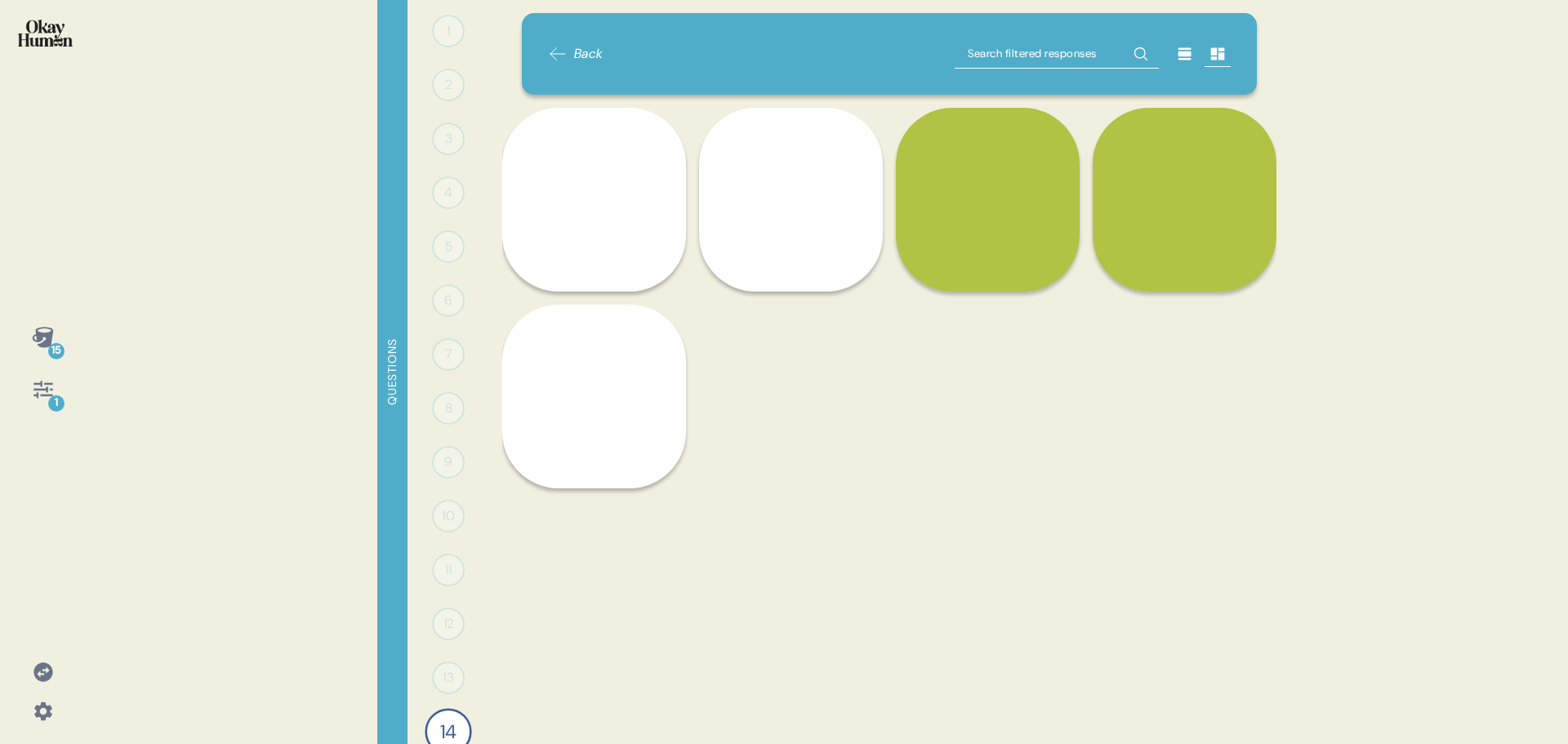
click at [52, 383] on icon at bounding box center [43, 390] width 19 height 17
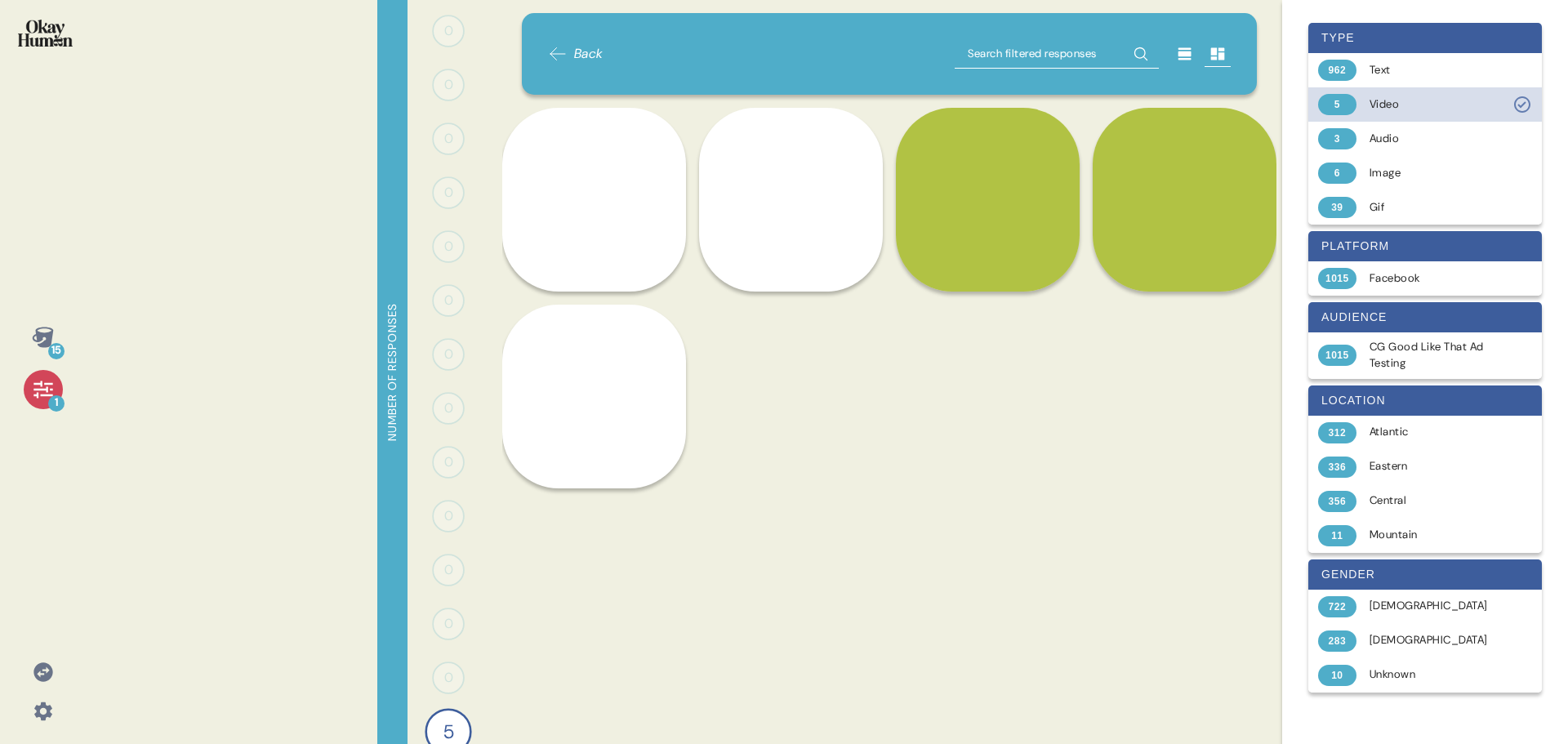
click at [1411, 104] on div "Video" at bounding box center [1433, 104] width 130 height 17
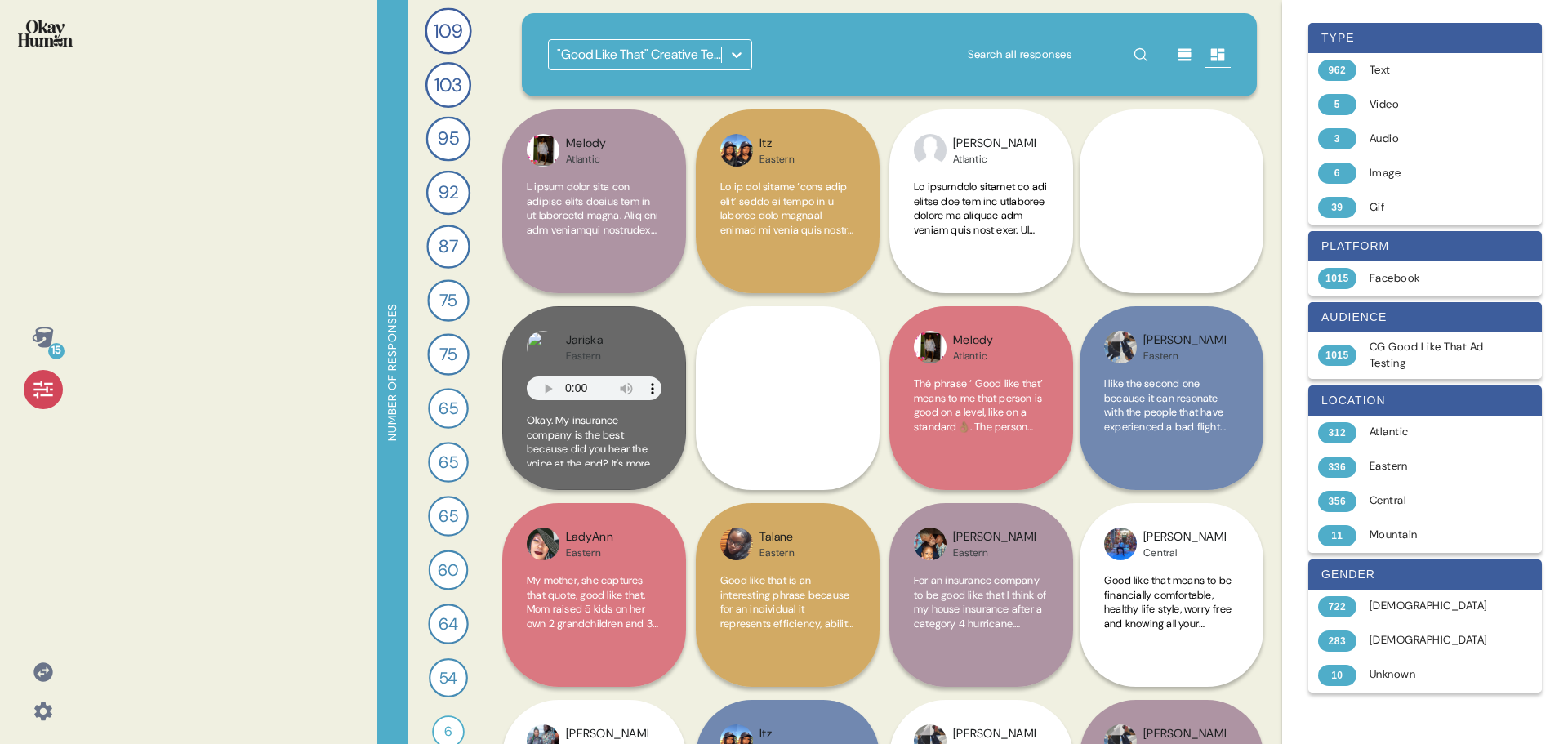
click at [50, 335] on icon at bounding box center [43, 336] width 21 height 20
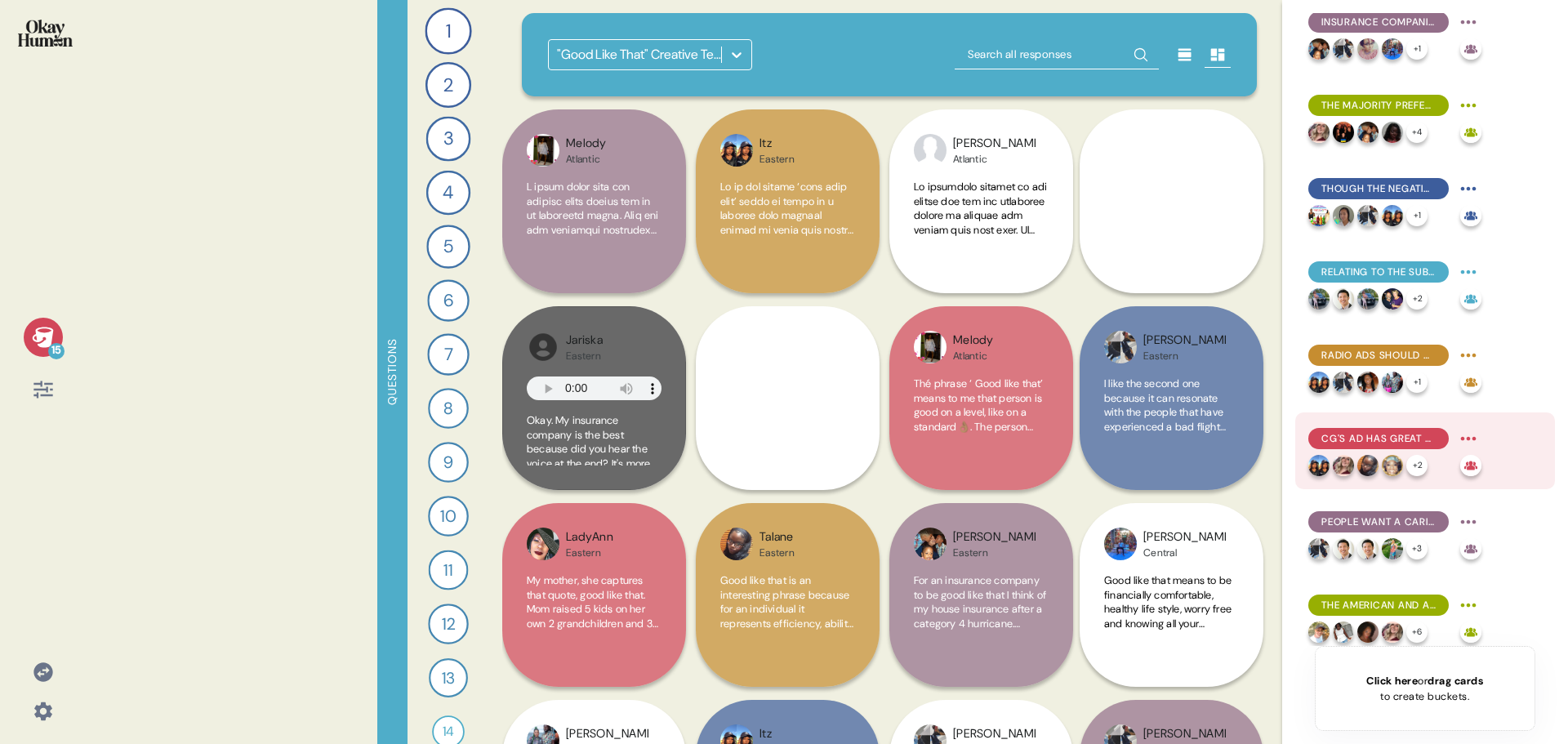
scroll to position [409, 0]
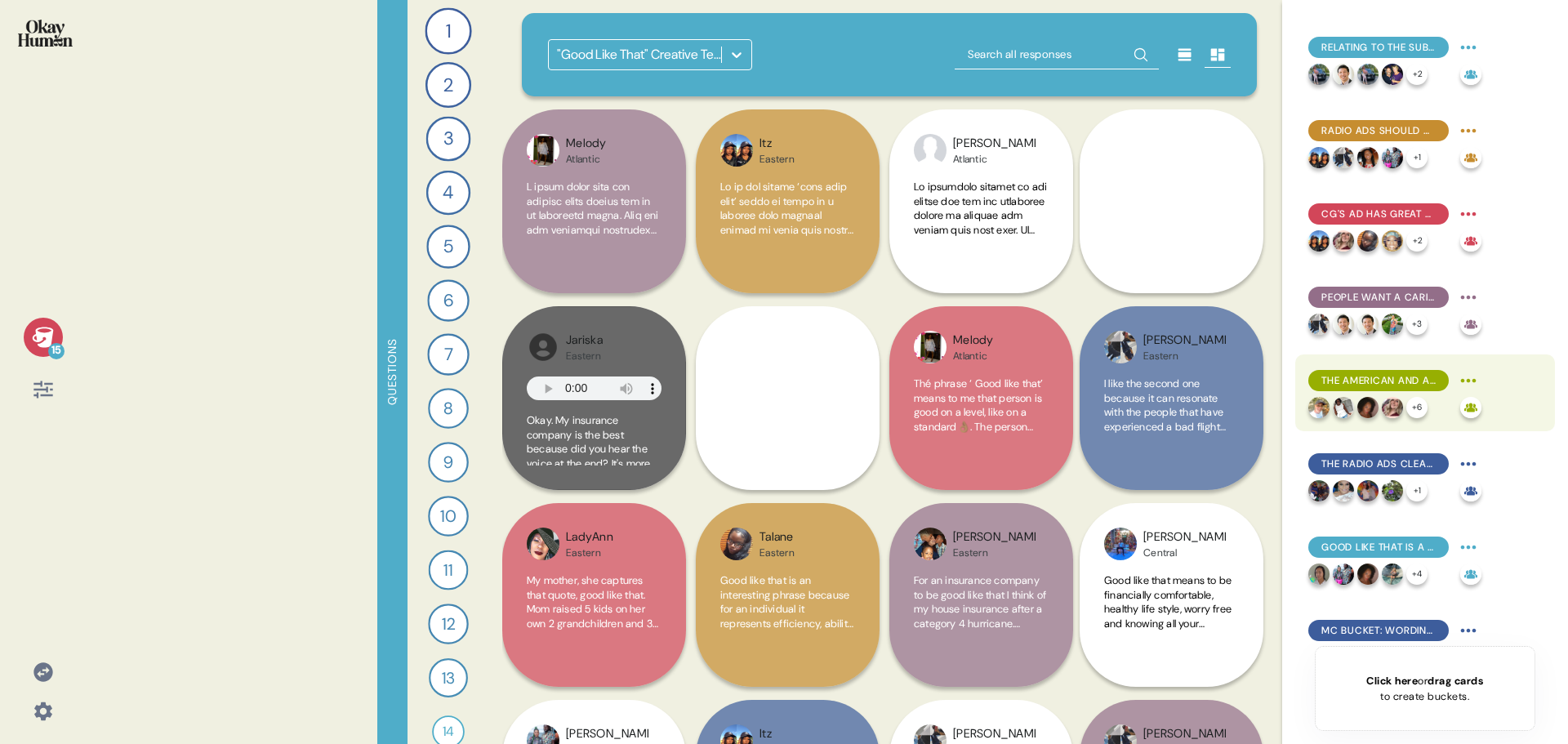
click at [1381, 373] on span "The American and Australian Ads Were The Favorite Options" at bounding box center [1379, 380] width 115 height 15
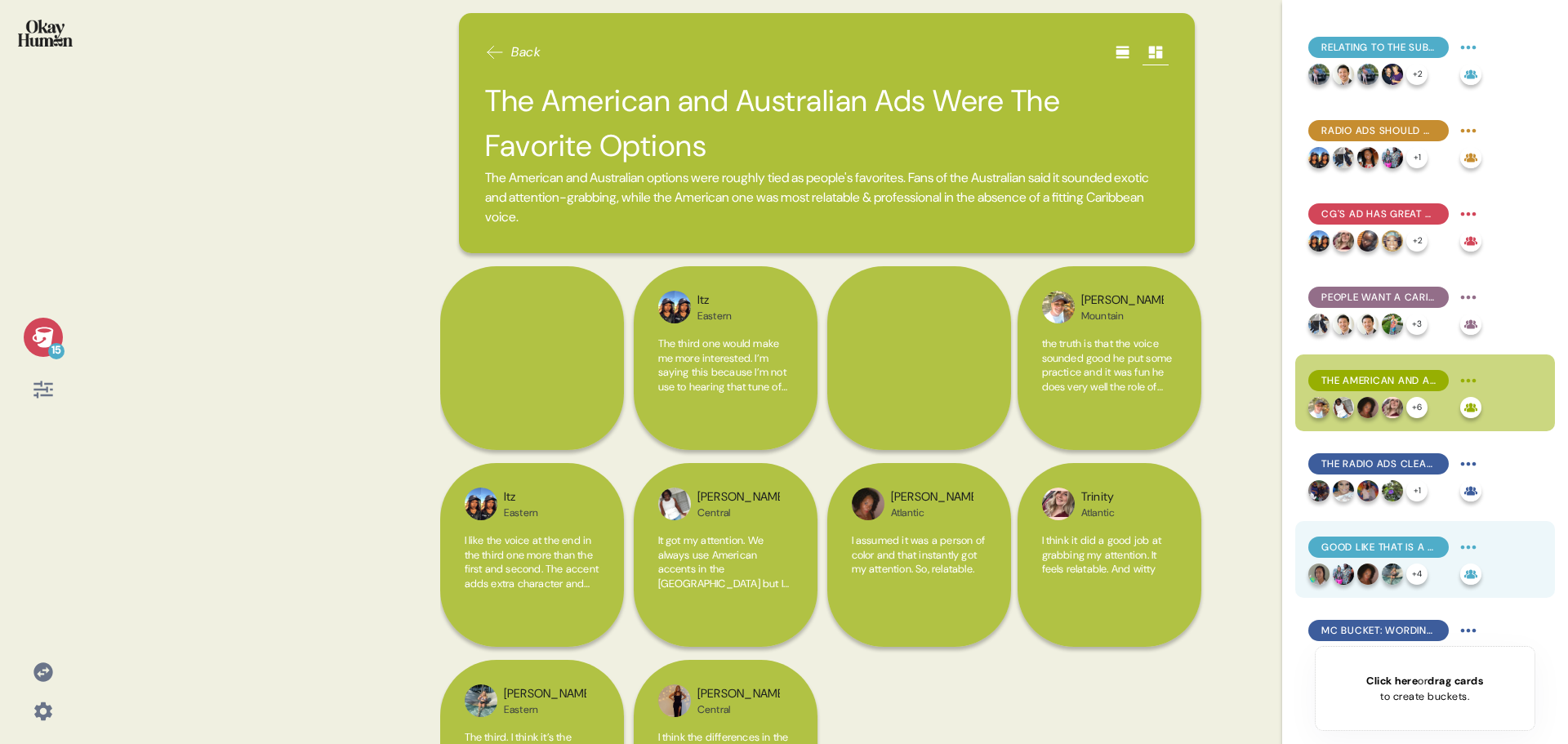
click at [1393, 549] on span "Good Like That is a Dead Giveaway for CG" at bounding box center [1379, 547] width 115 height 15
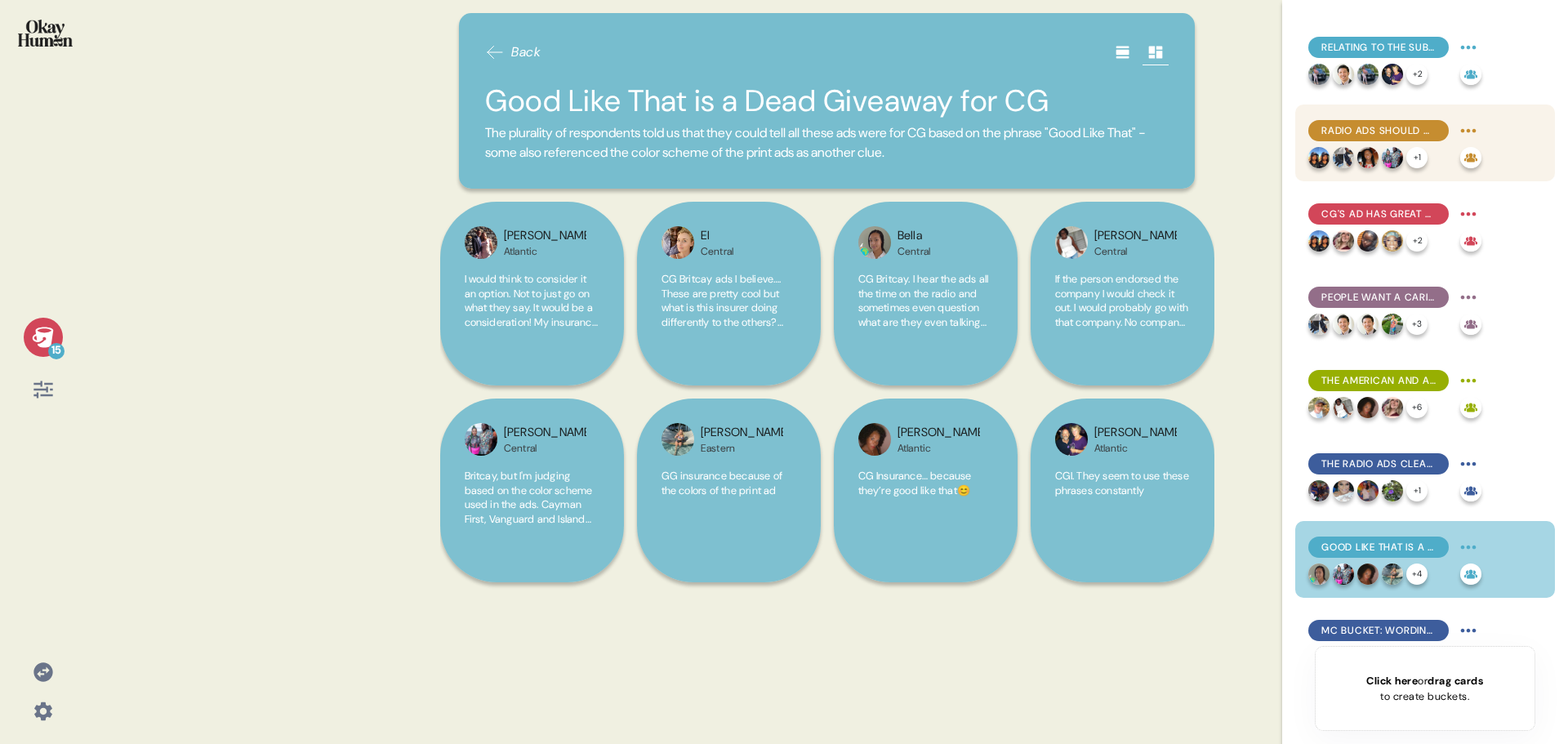
click at [1385, 125] on span "Radio Ads Should Grab Attention, Have the Right Voice, and Provide the Right Am…" at bounding box center [1379, 130] width 115 height 15
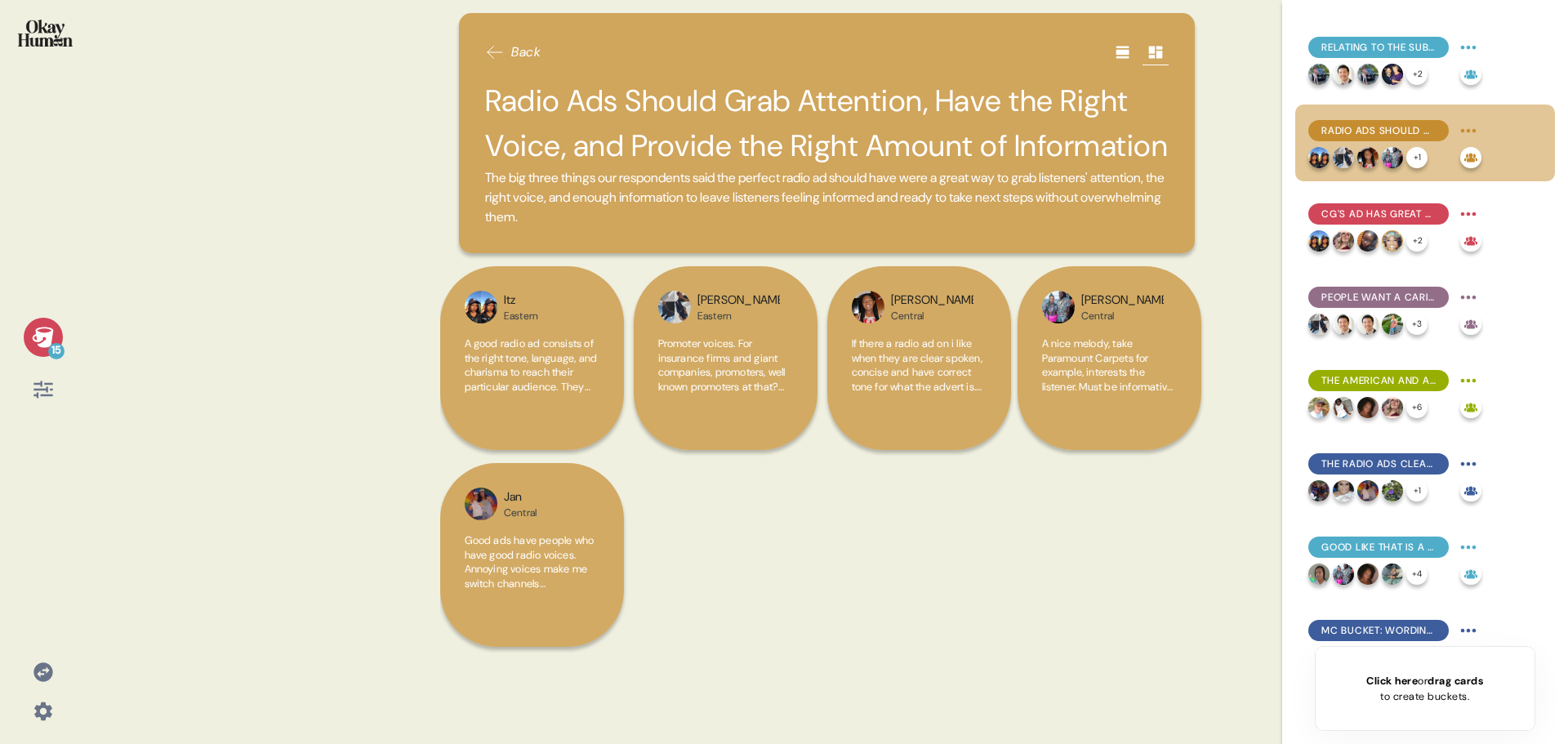
scroll to position [245, 0]
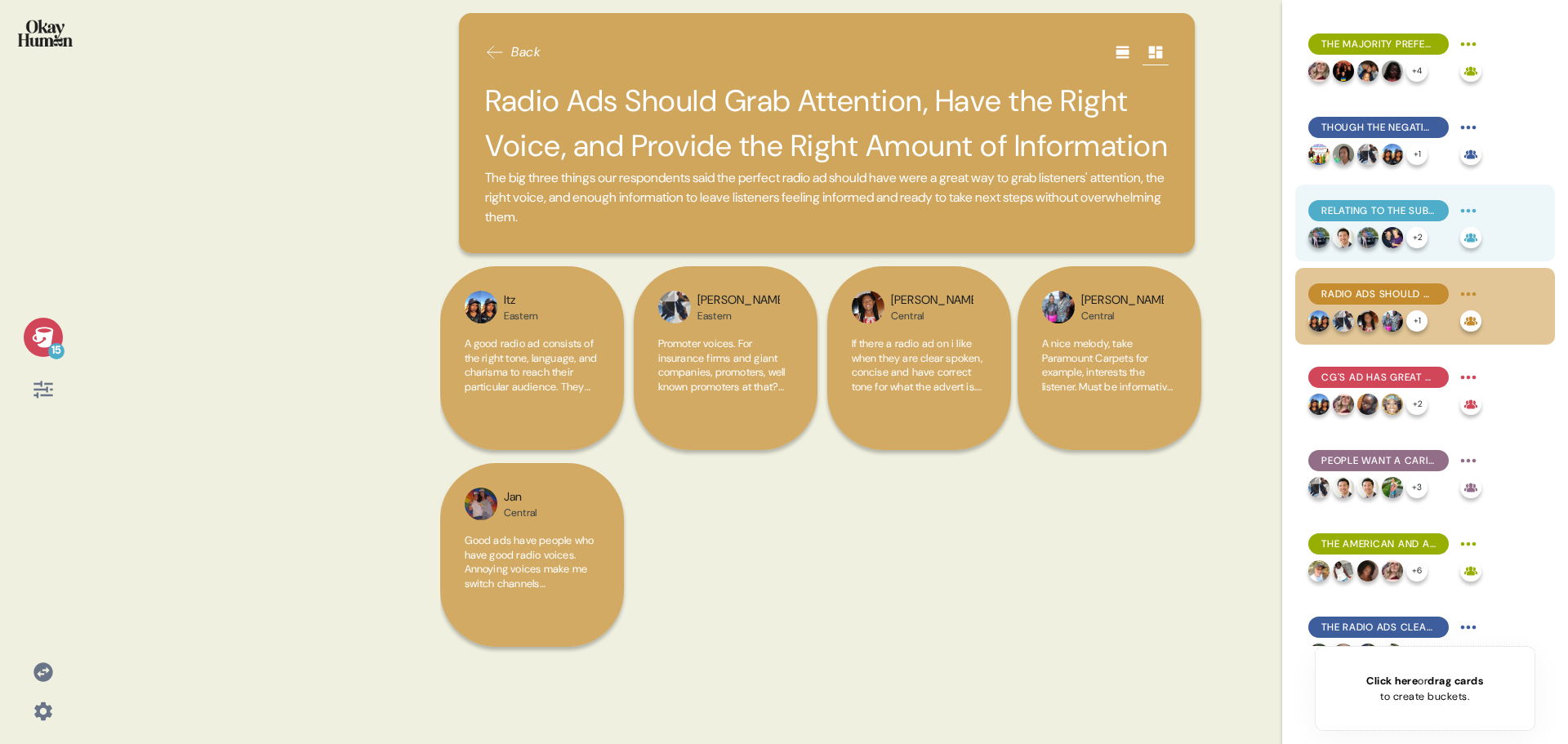
click at [1380, 213] on span "Relating to the Subject Matter May Be the Obstacle" at bounding box center [1379, 210] width 115 height 15
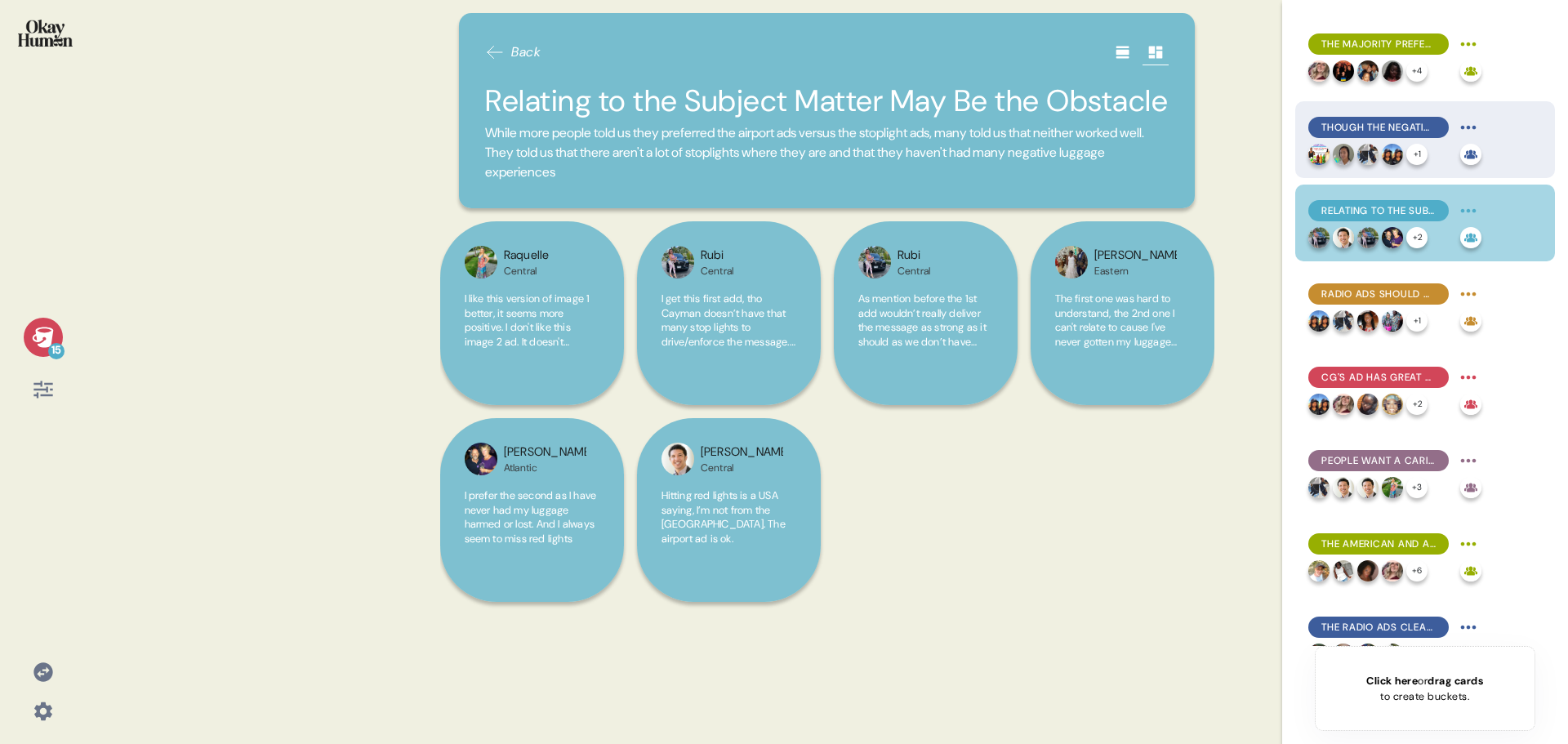
click at [1384, 123] on span "Though the Negative Ads Made Stronger Connections" at bounding box center [1379, 127] width 115 height 15
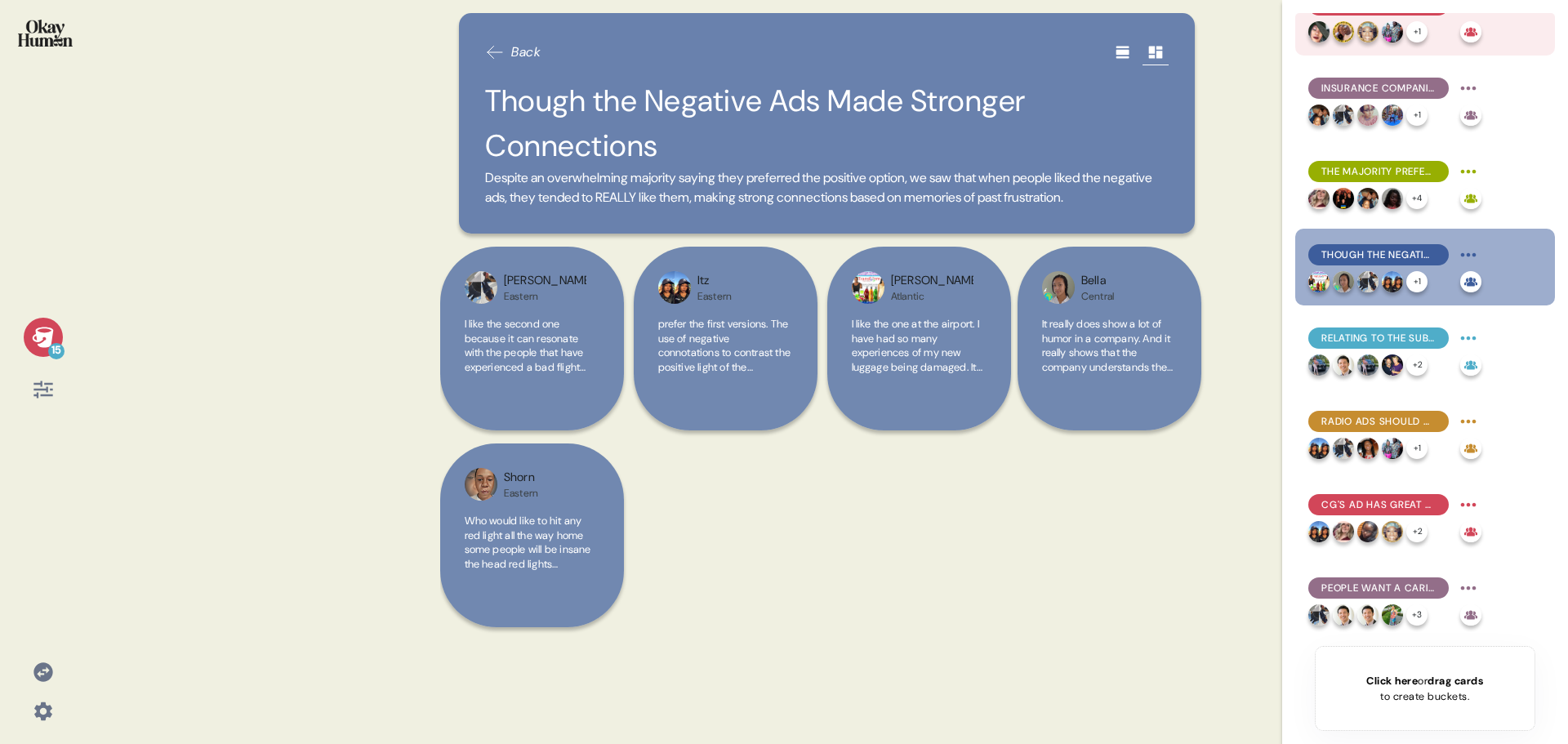
scroll to position [0, 0]
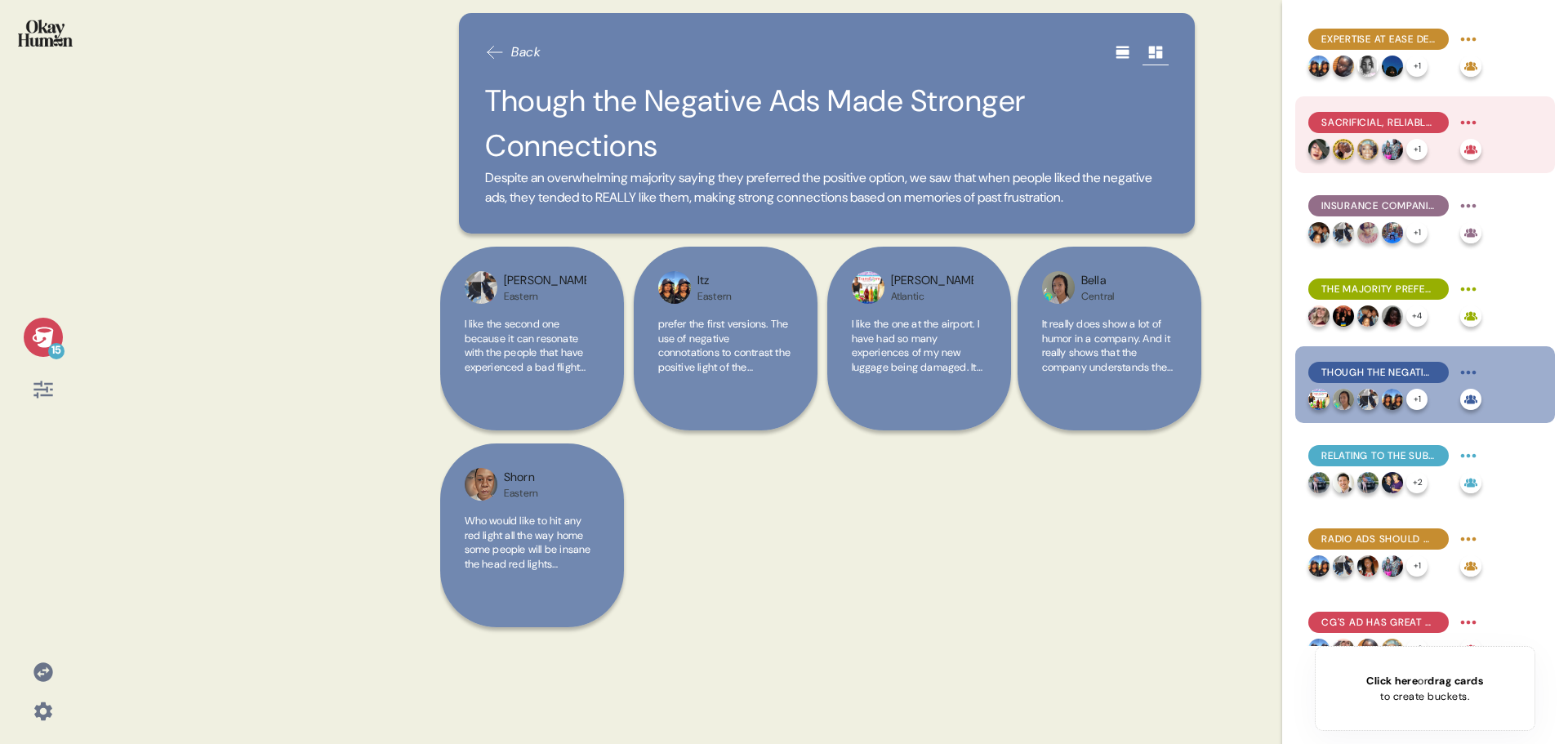
click at [1381, 130] on div "Sacrificial, Reliable Kindness Is Another Path to Being Good Like That" at bounding box center [1379, 123] width 141 height 21
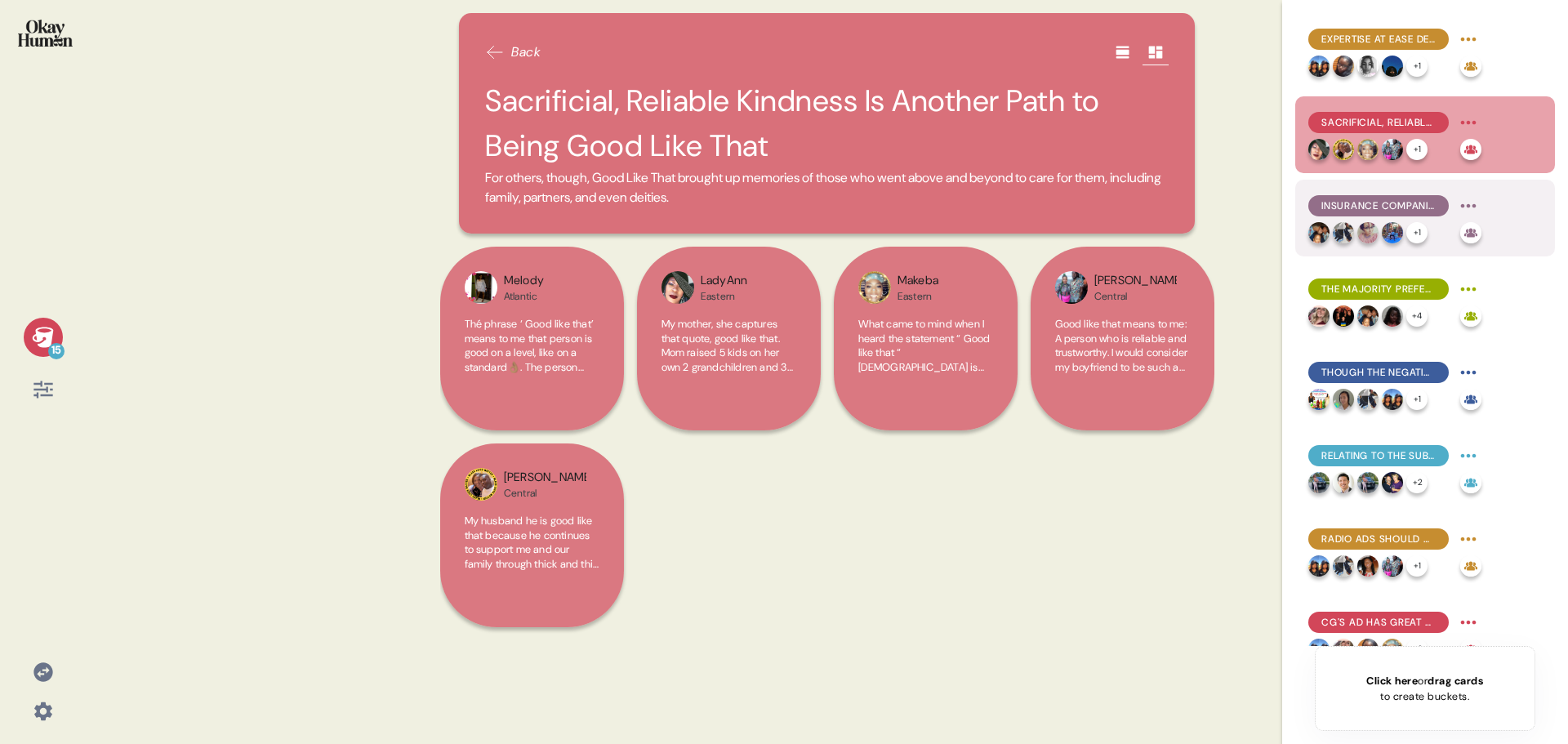
click at [1369, 202] on span "Insurance Companies Need to Check Both Boxes" at bounding box center [1379, 205] width 115 height 15
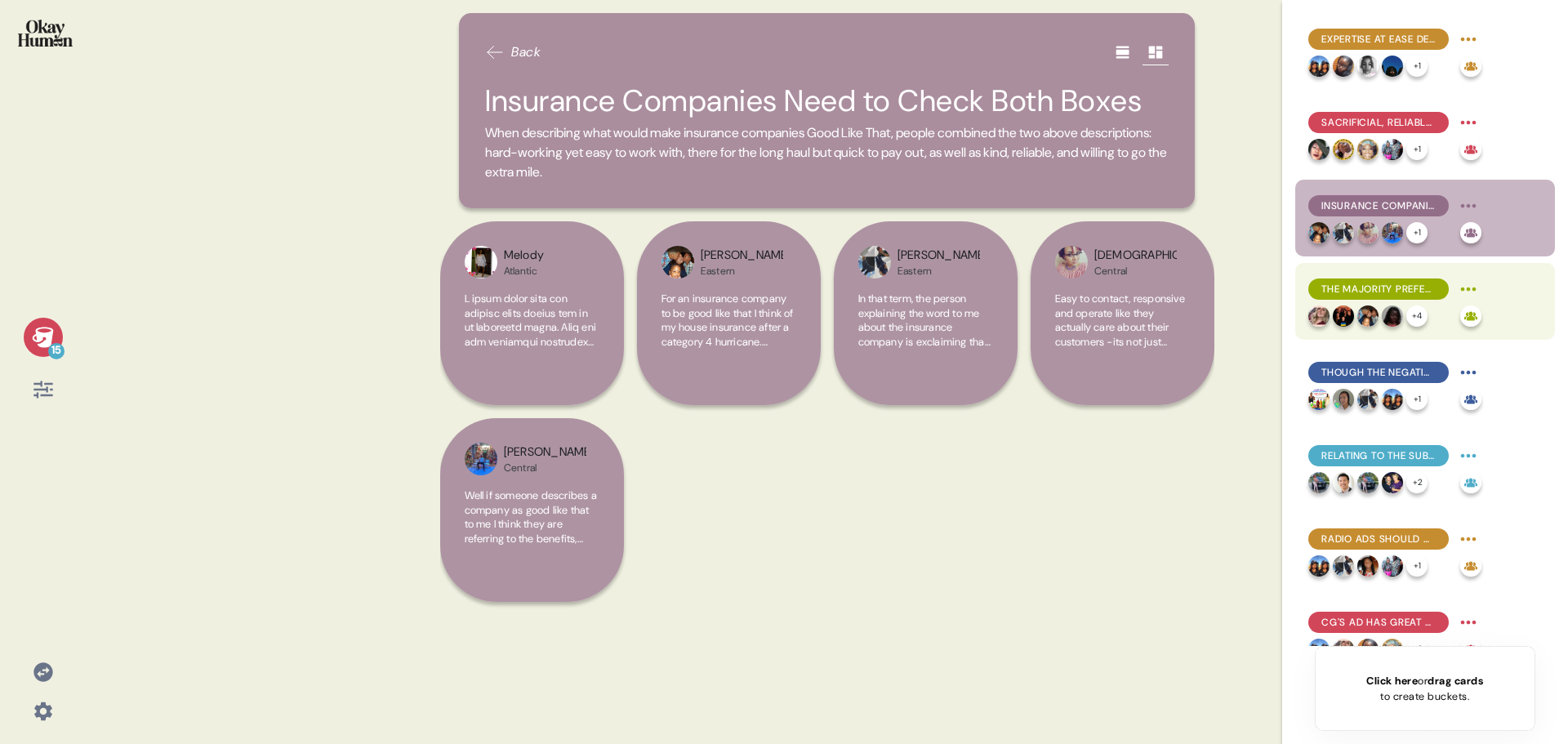
click at [1363, 289] on span "The Majority Prefer the Positive" at bounding box center [1379, 289] width 115 height 15
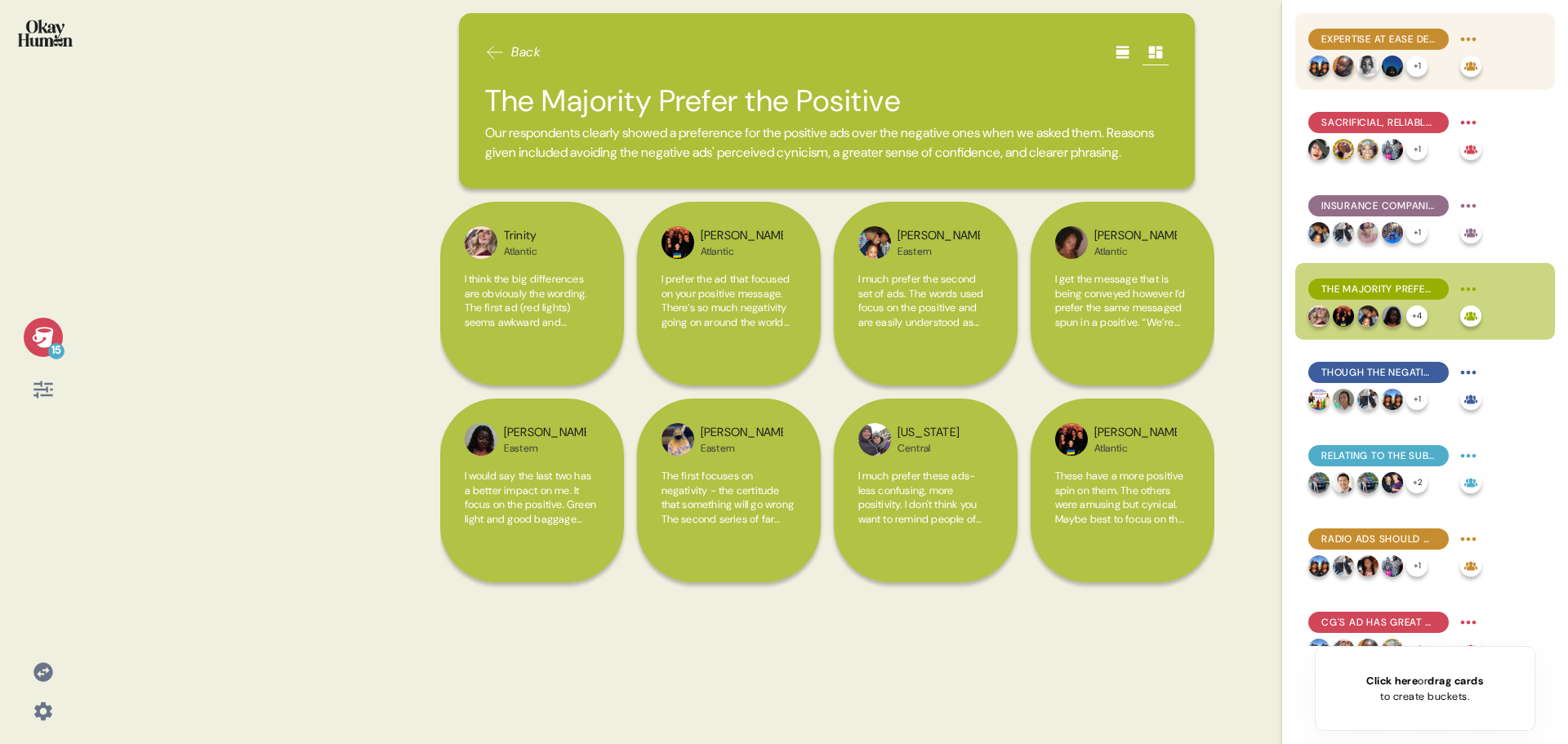
click at [1368, 45] on span "Expertise at Ease Defines Being Good Like That" at bounding box center [1379, 39] width 115 height 15
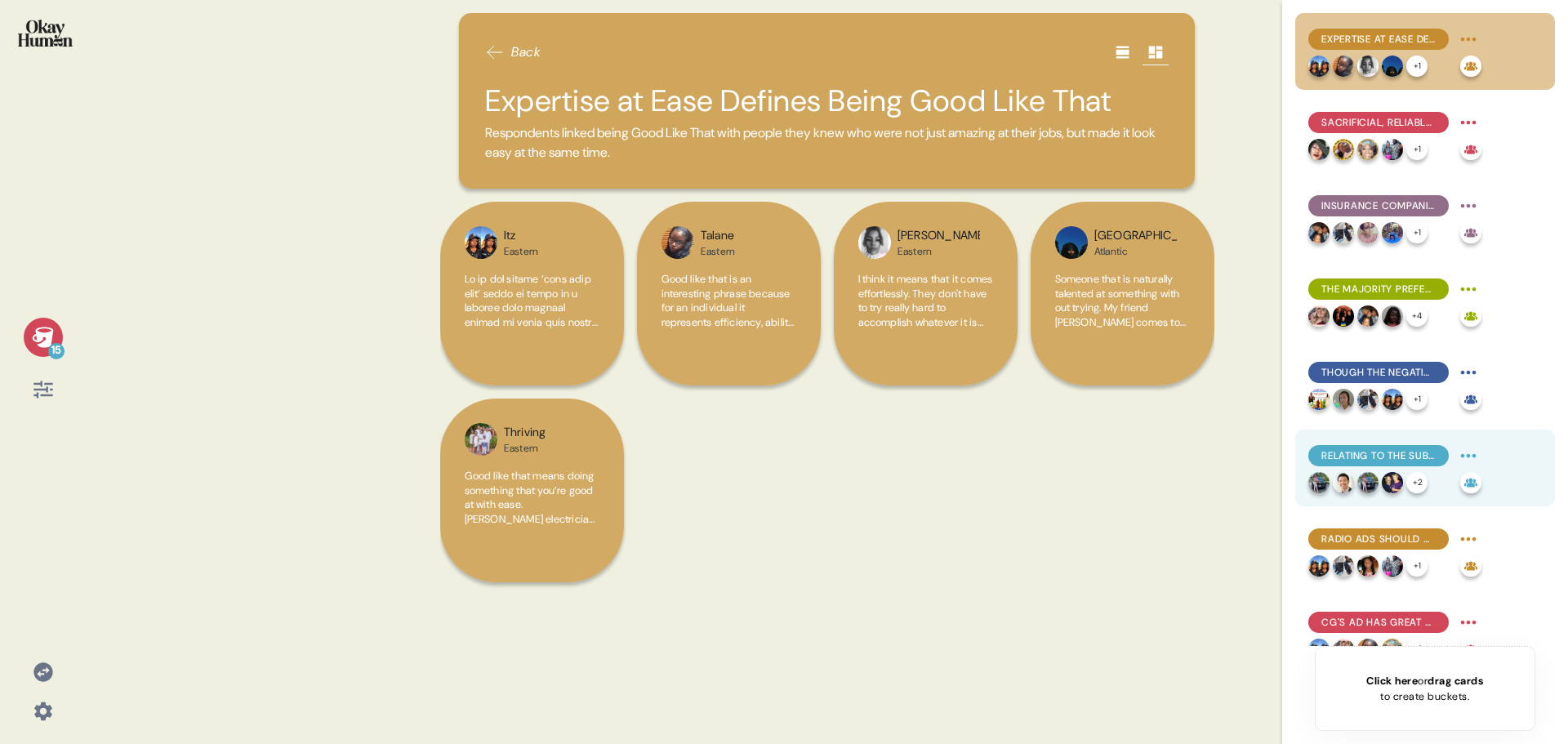
click at [1392, 452] on span "Relating to the Subject Matter May Be the Obstacle" at bounding box center [1379, 455] width 115 height 15
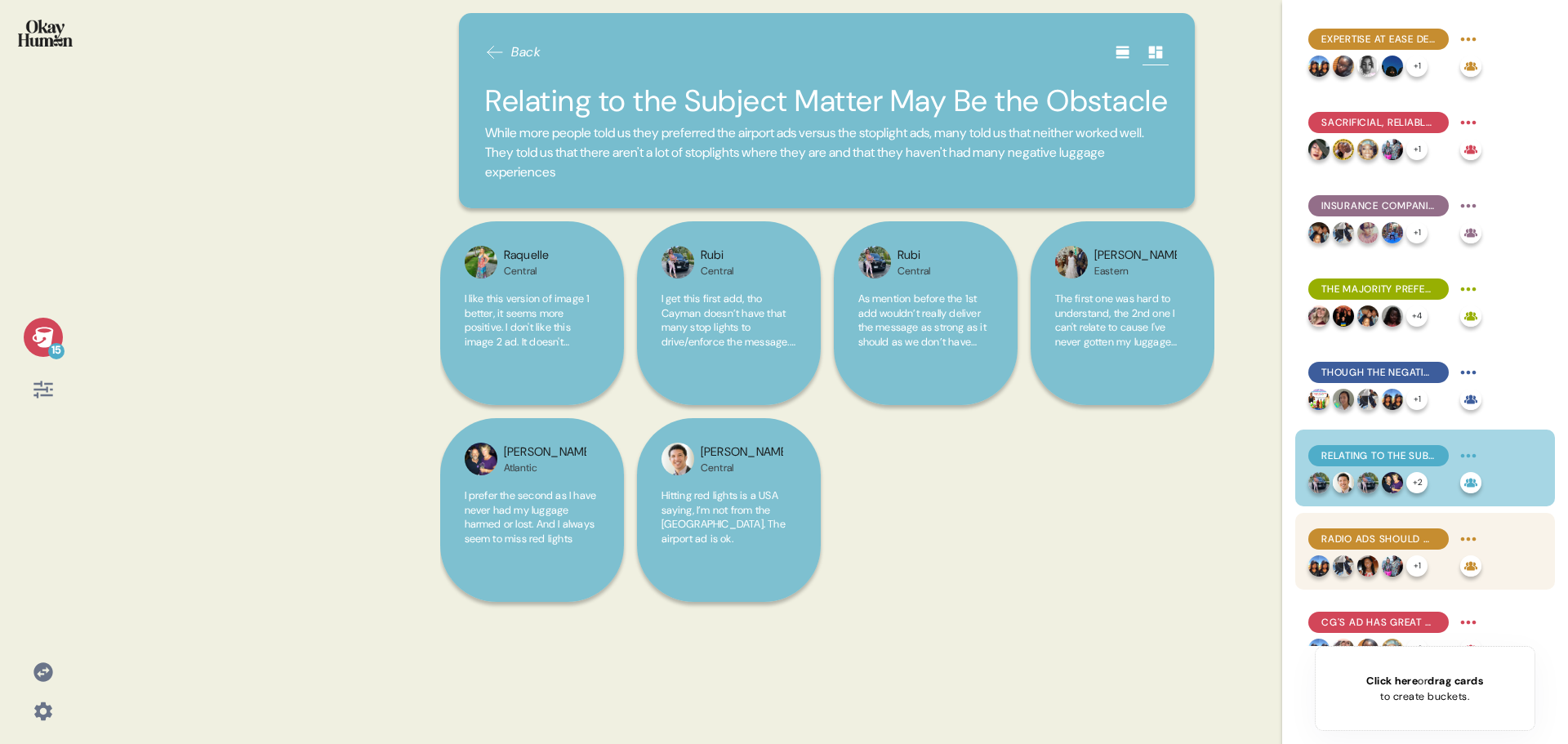
click at [1385, 541] on span "Radio Ads Should Grab Attention, Have the Right Voice, and Provide the Right Am…" at bounding box center [1379, 539] width 115 height 15
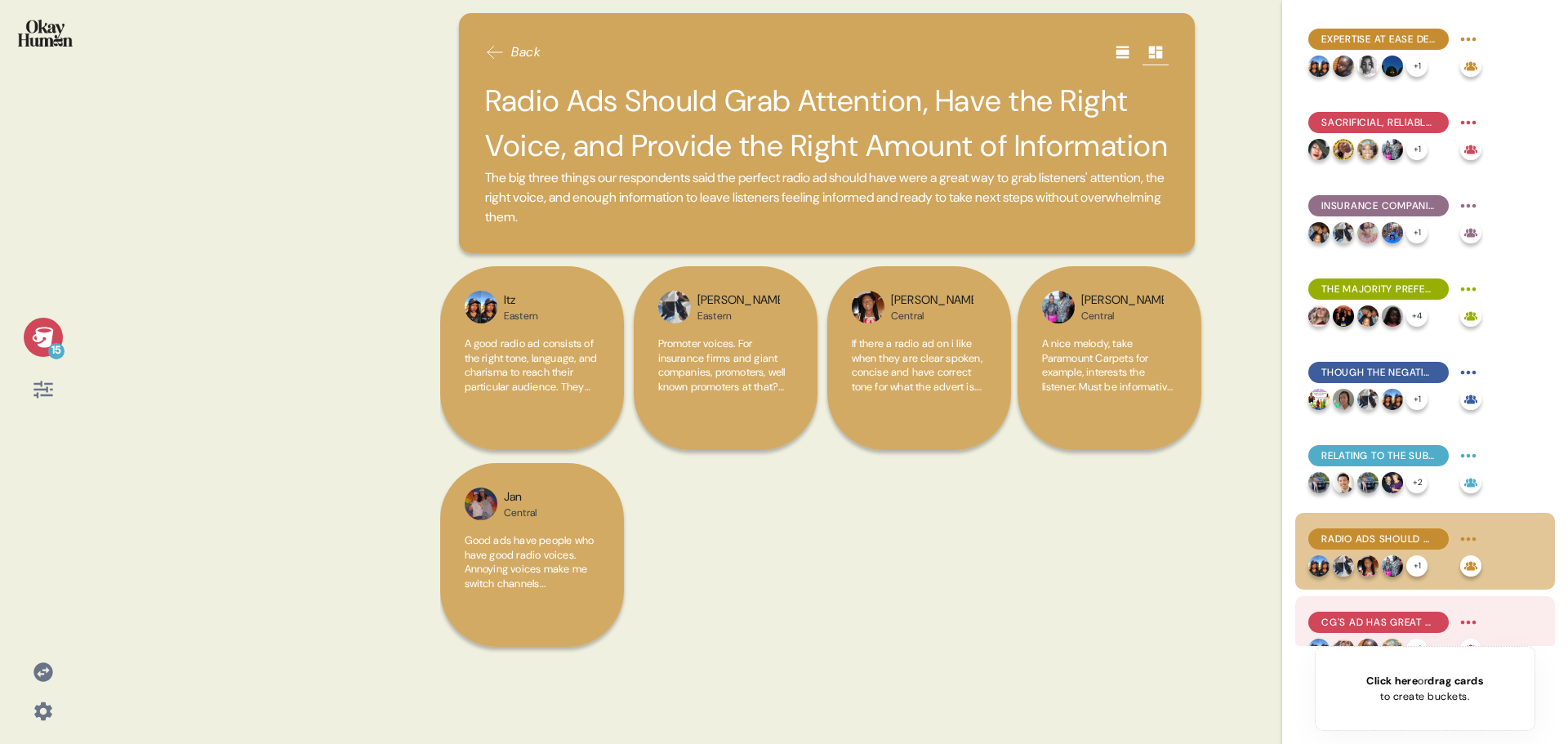
click at [1374, 624] on span "CG's Ad Has Great Energy, Humor, and Production Value" at bounding box center [1379, 621] width 115 height 15
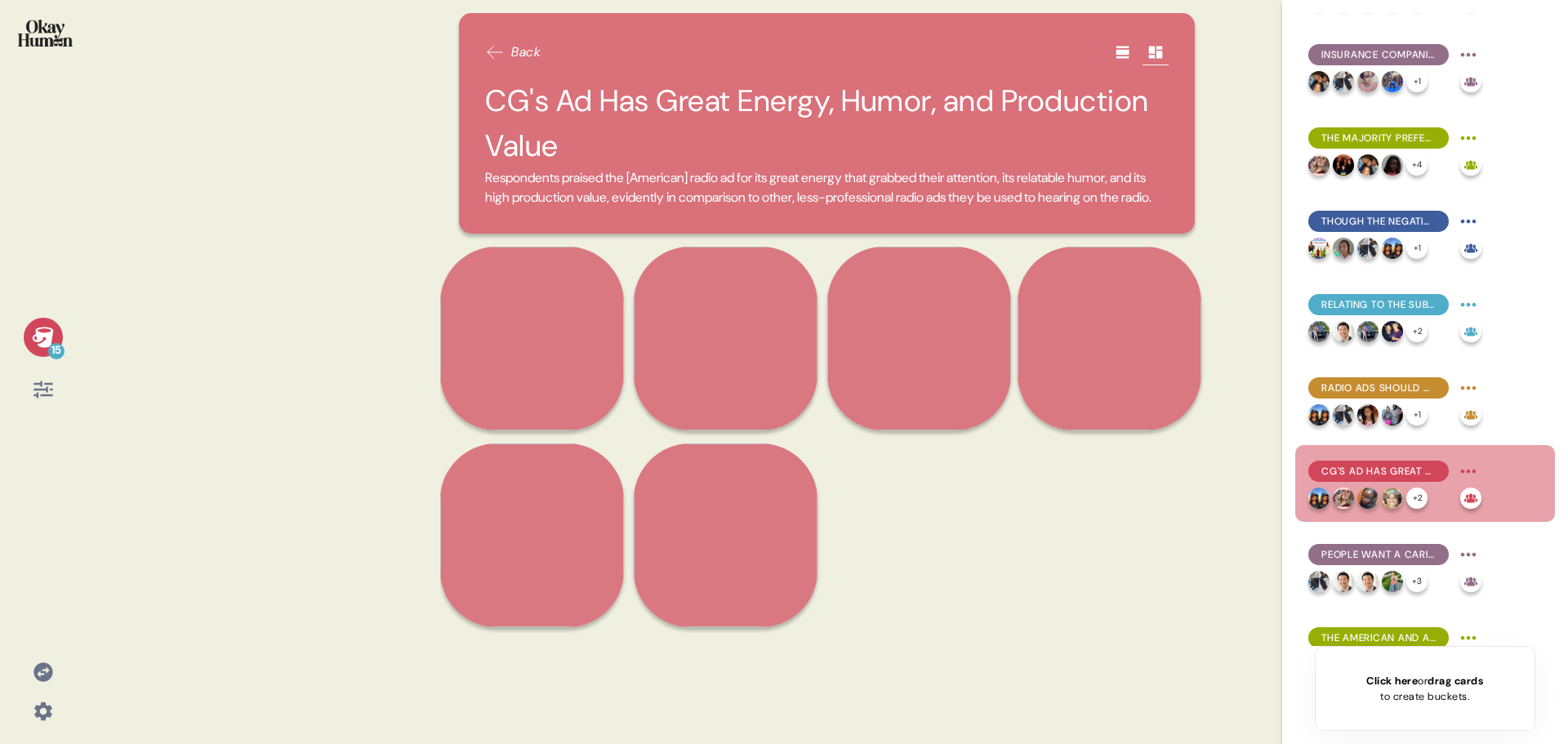
scroll to position [163, 0]
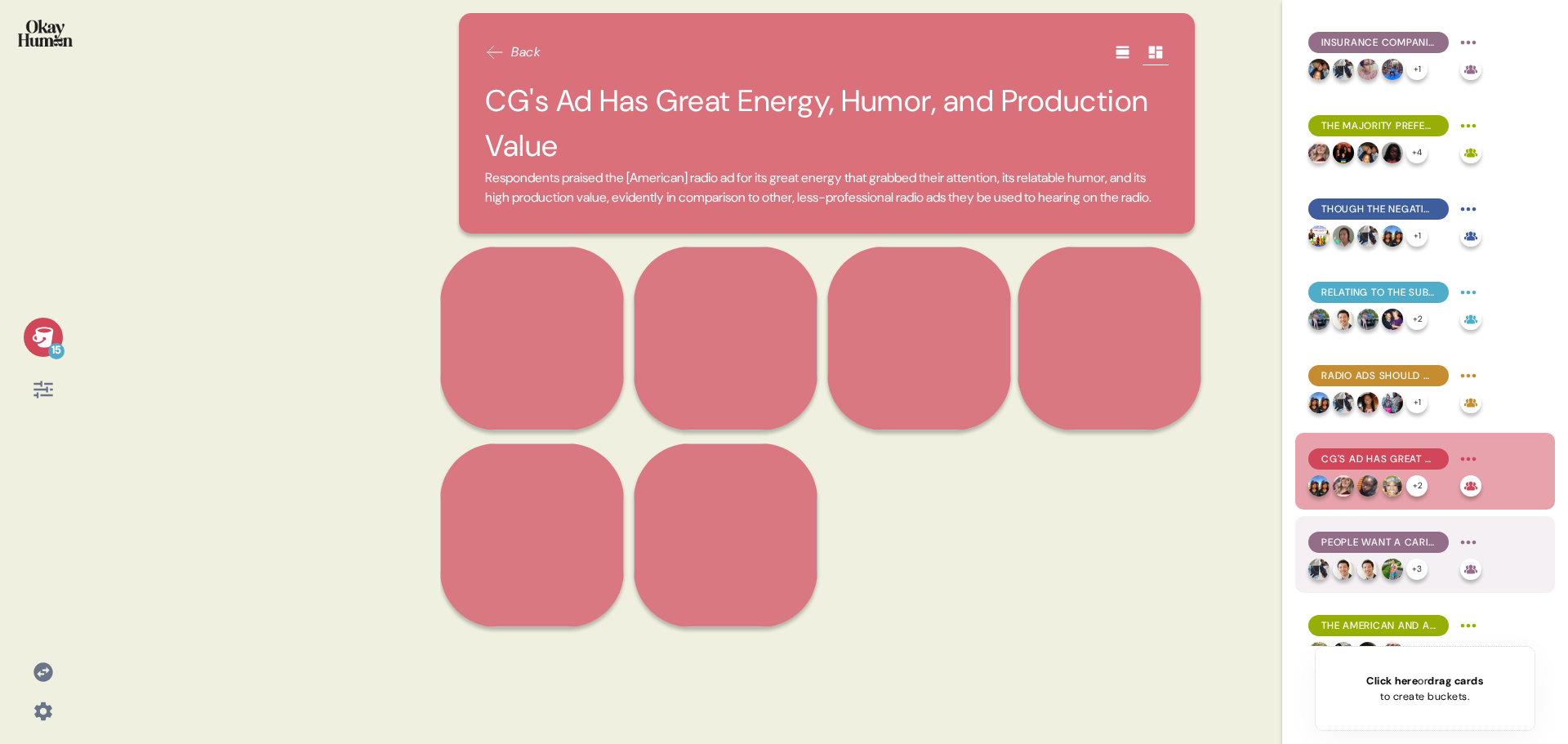
click at [1389, 543] on span "People Want a Caribbean Voice... Just Not That One" at bounding box center [1379, 541] width 115 height 15
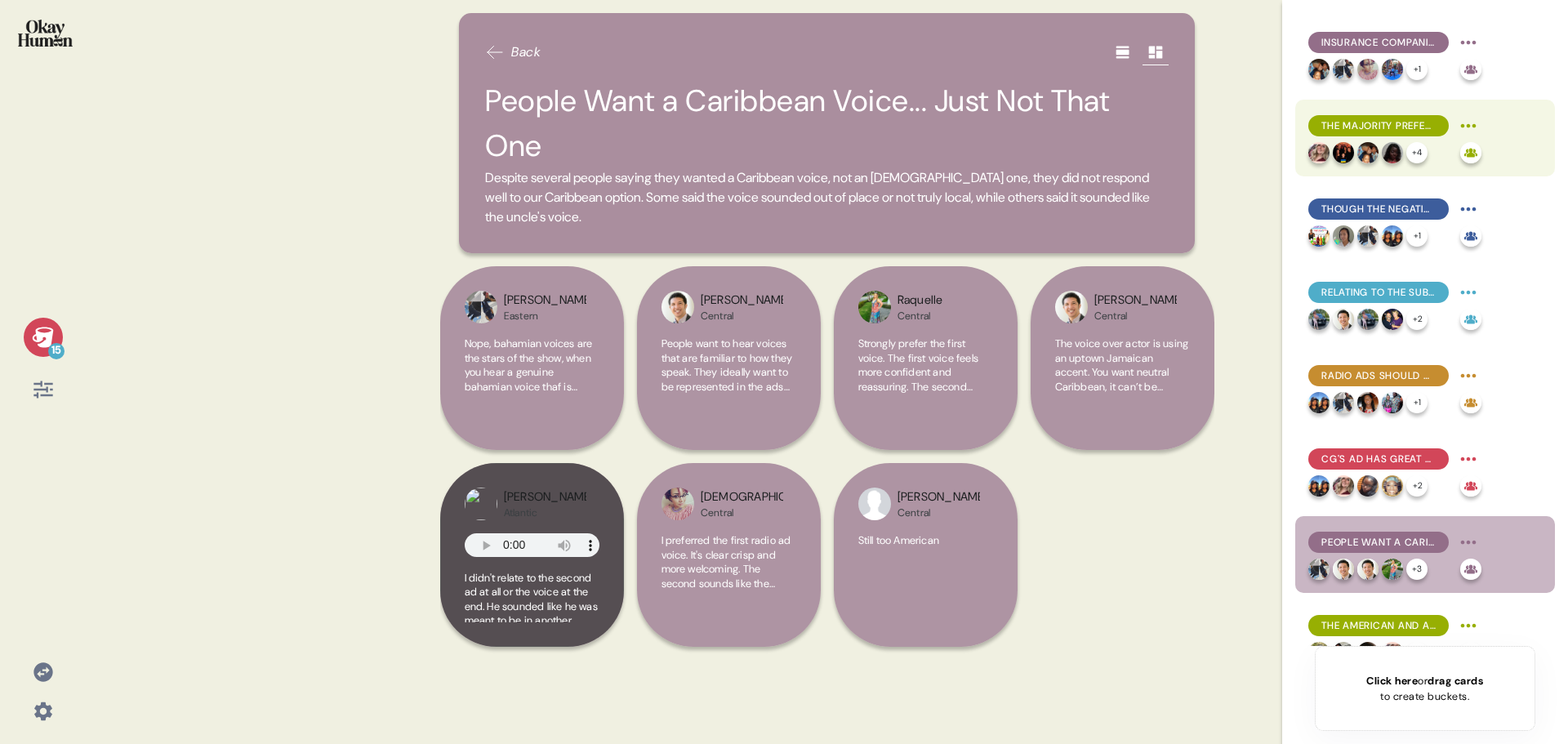
click at [1372, 128] on span "The Majority Prefer the Positive" at bounding box center [1379, 125] width 115 height 15
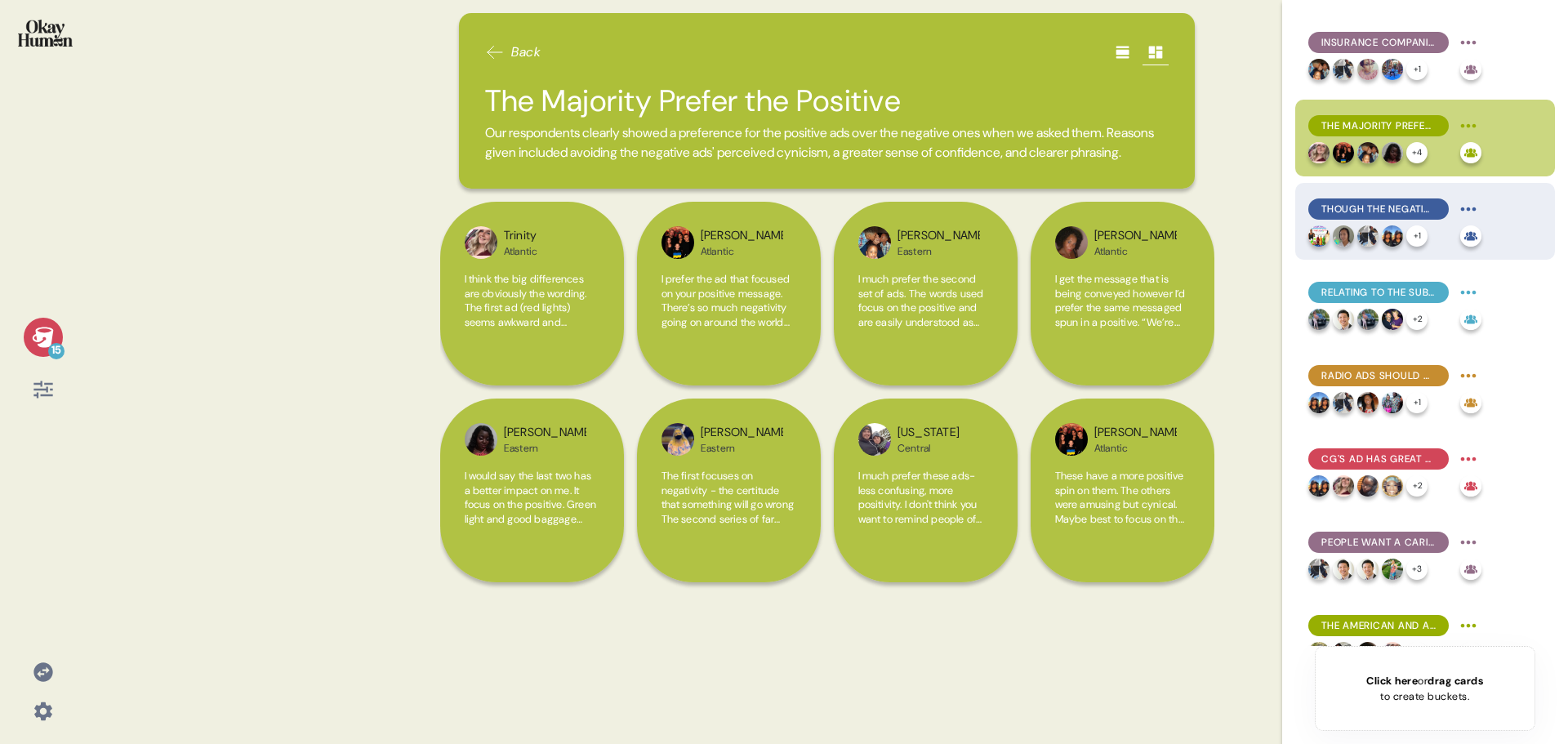
click at [1367, 203] on span "Though the Negative Ads Made Stronger Connections" at bounding box center [1379, 209] width 115 height 15
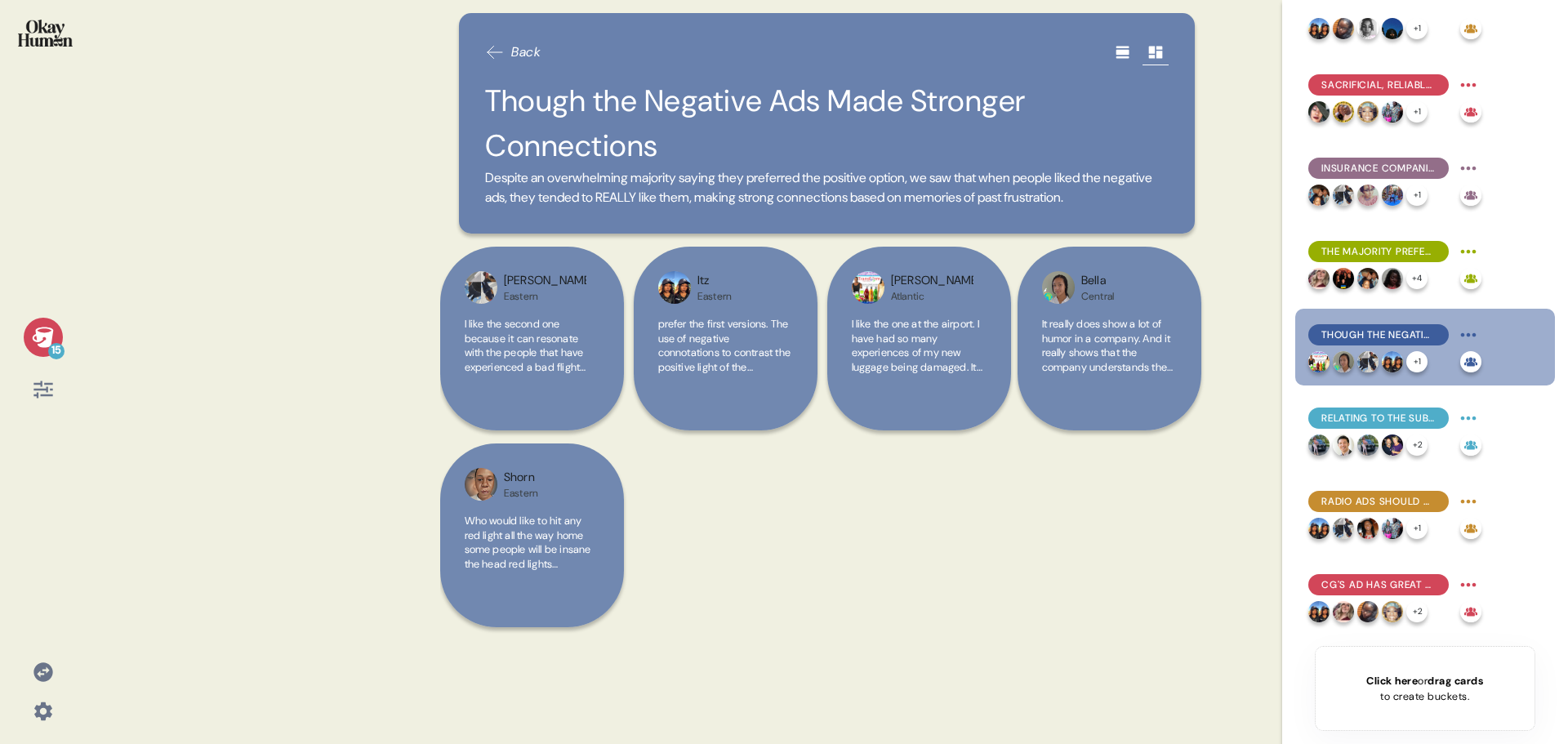
scroll to position [0, 0]
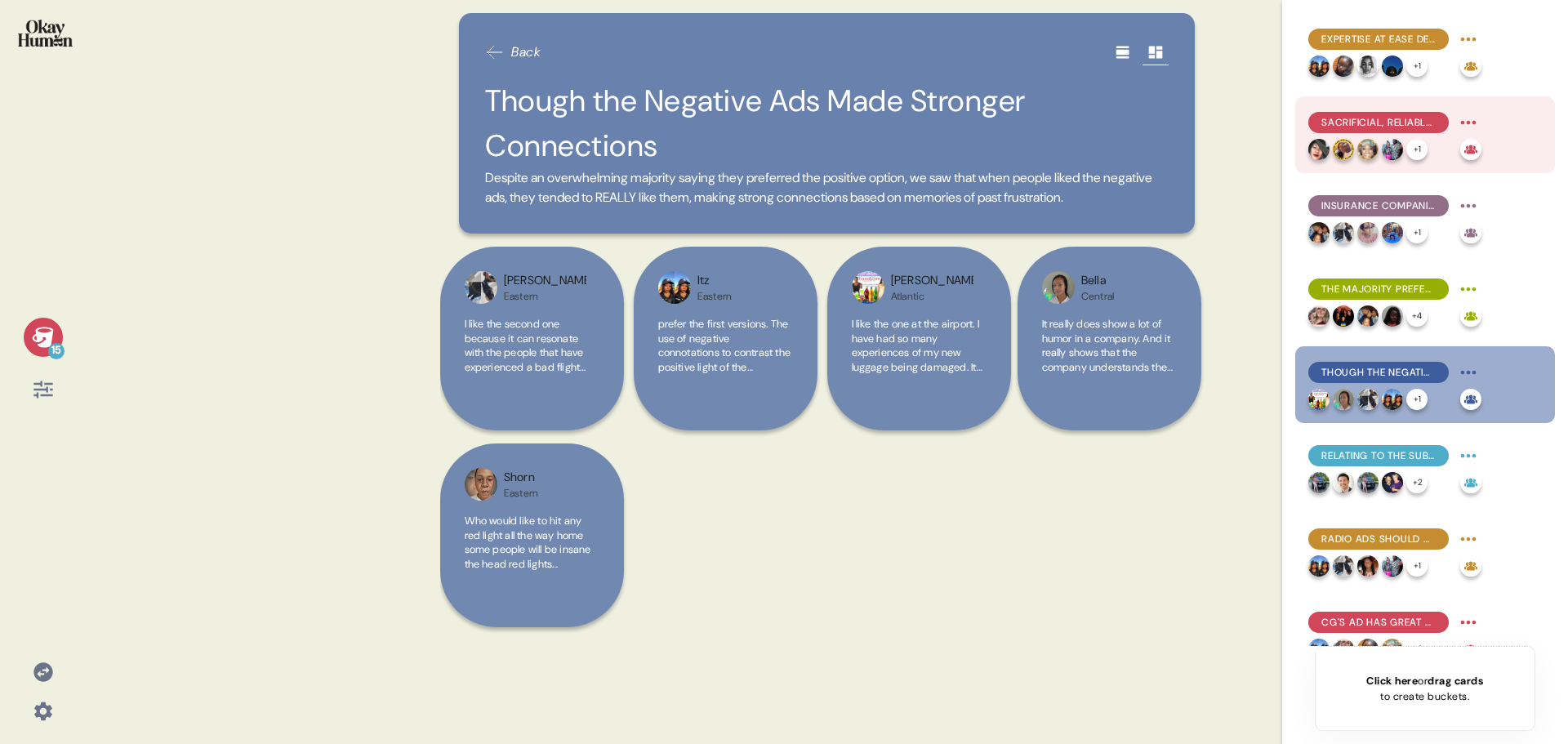
click at [1367, 123] on span "Sacrificial, Reliable Kindness Is Another Path to Being Good Like That" at bounding box center [1379, 122] width 115 height 15
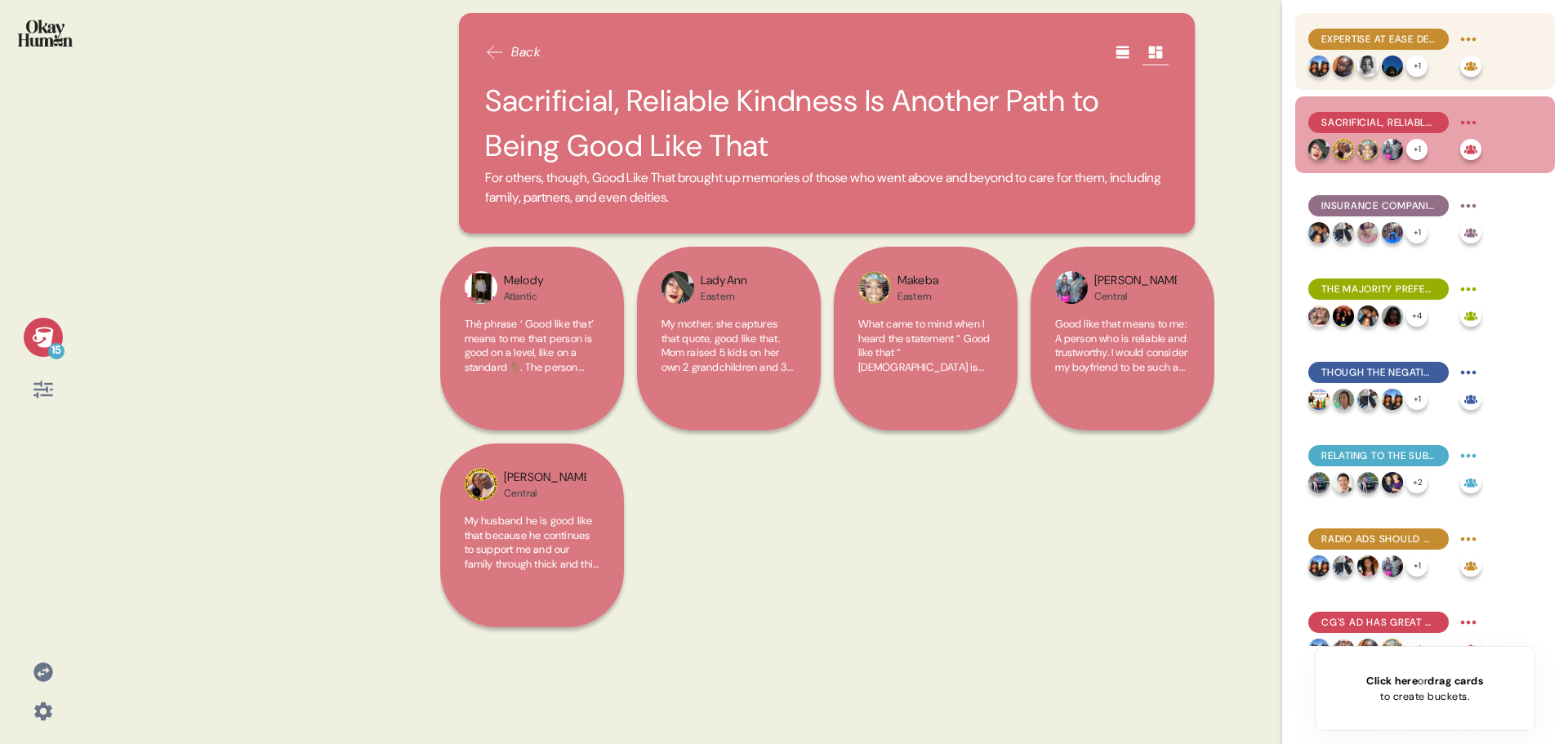
click at [1389, 47] on div "Expertise at Ease Defines Being Good Like That" at bounding box center [1379, 39] width 141 height 21
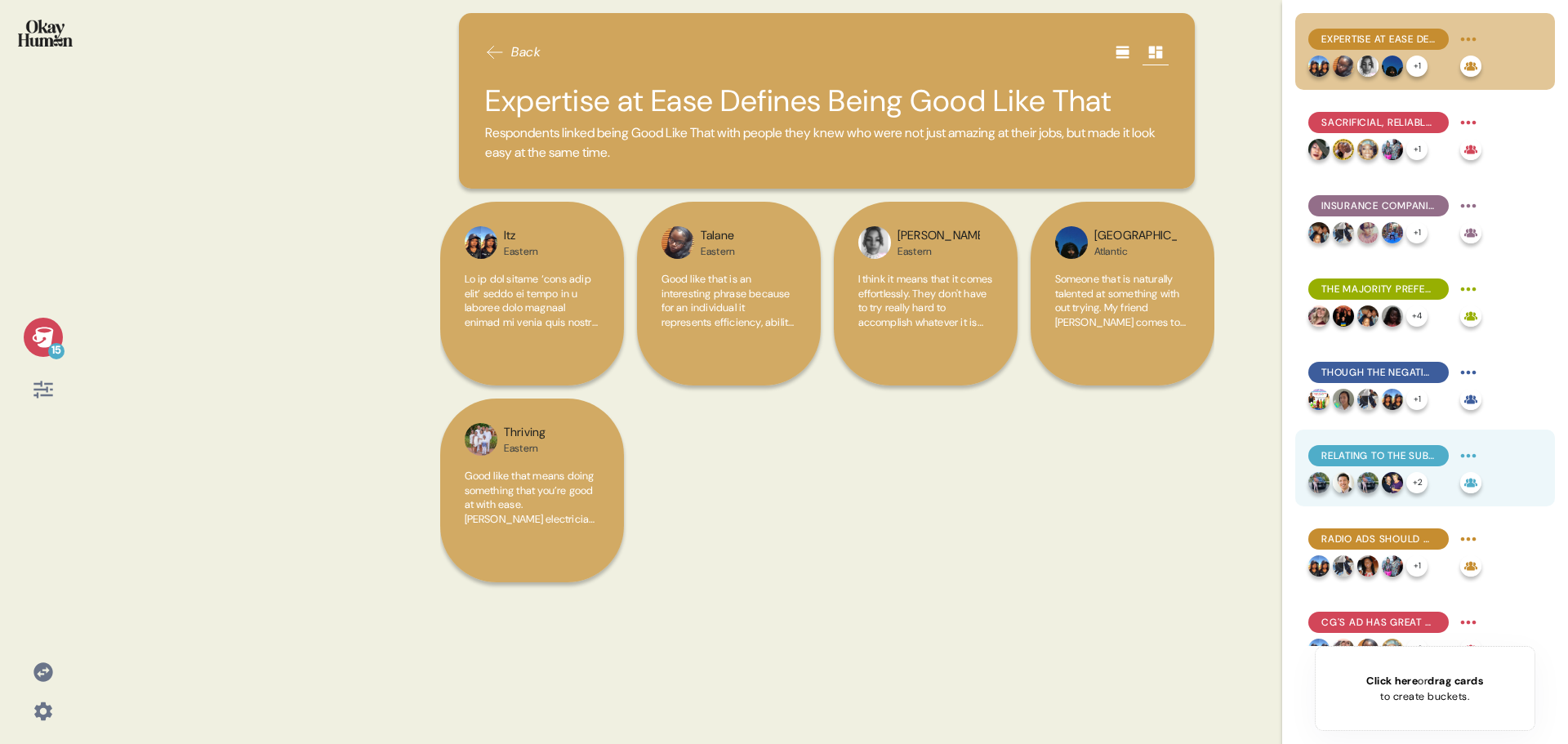
click at [1388, 442] on div "Relating to the Subject Matter May Be the Obstacle + 2" at bounding box center [1425, 468] width 260 height 76
click at [1383, 458] on span "Relating to the Subject Matter May Be the Obstacle" at bounding box center [1379, 455] width 115 height 15
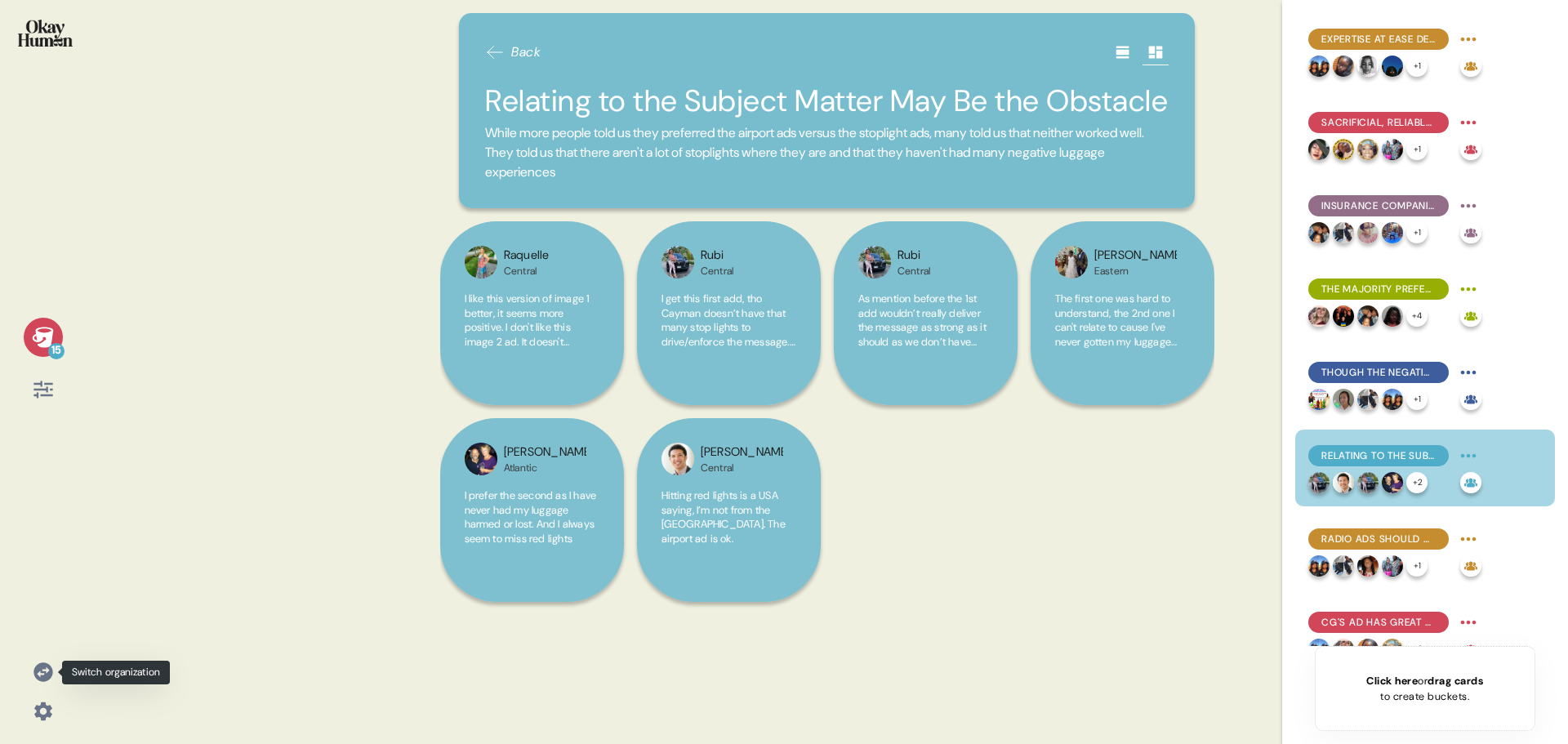
click at [41, 668] on icon at bounding box center [43, 672] width 19 height 19
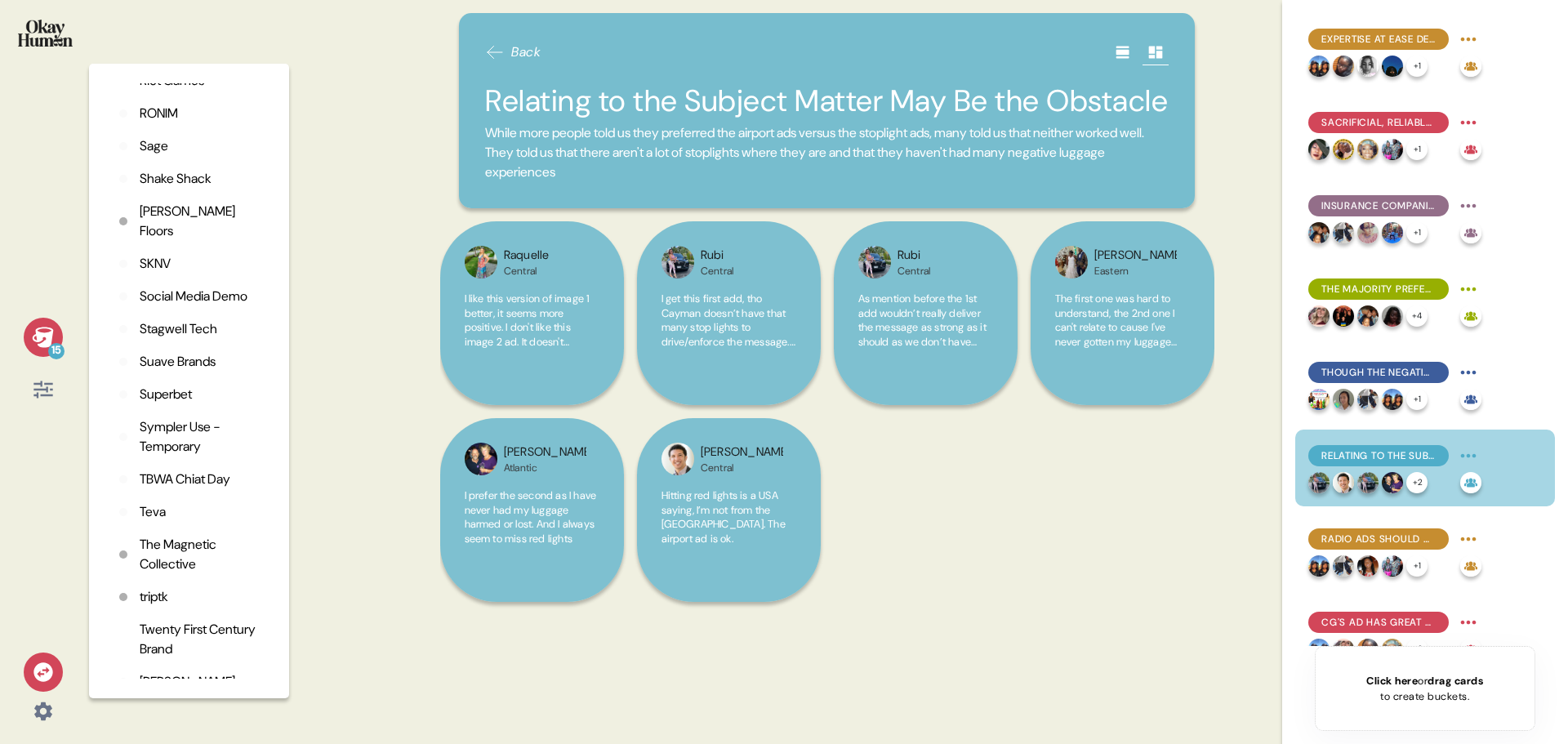
scroll to position [4283, 0]
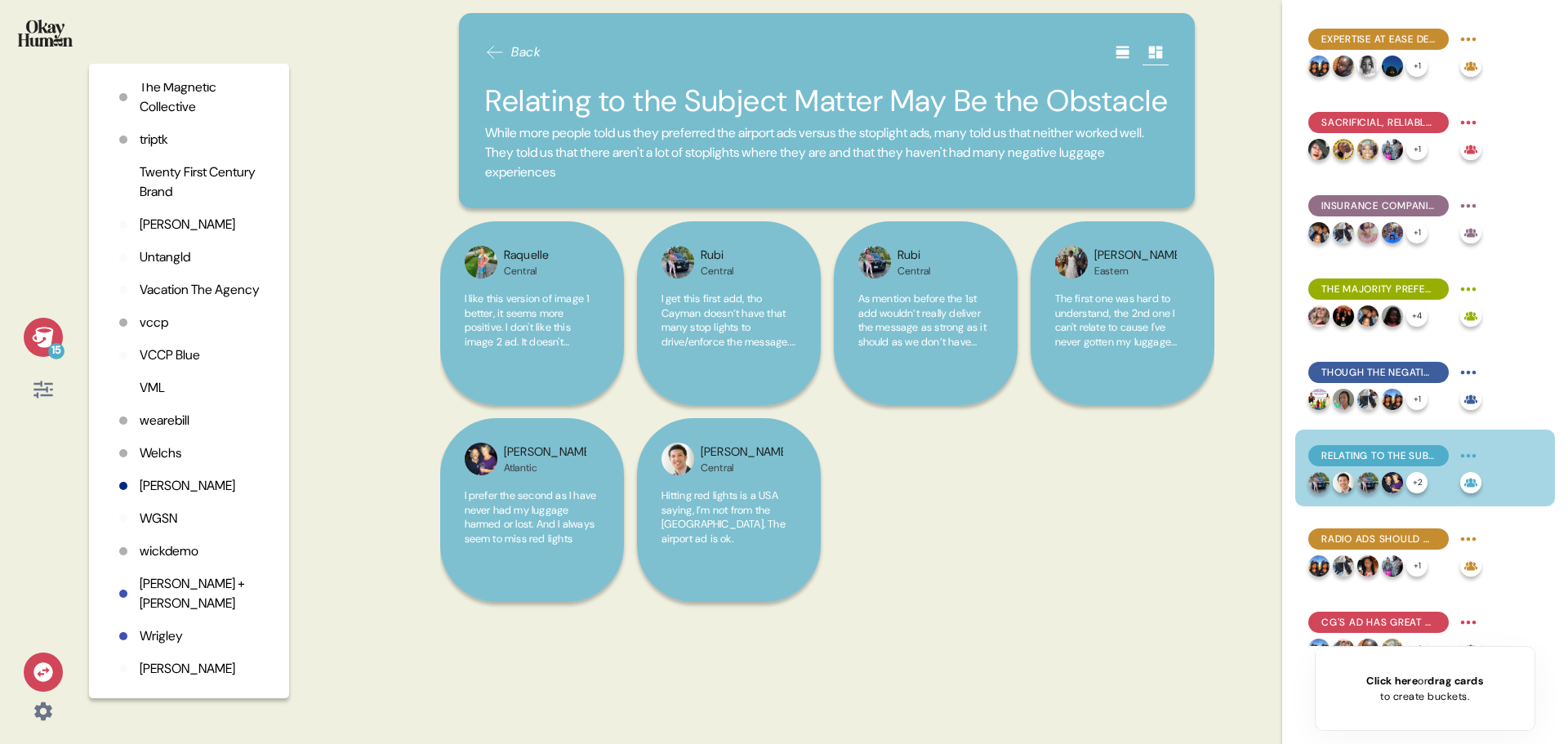
click at [171, 588] on p "Wieden + Kennedy" at bounding box center [202, 593] width 123 height 39
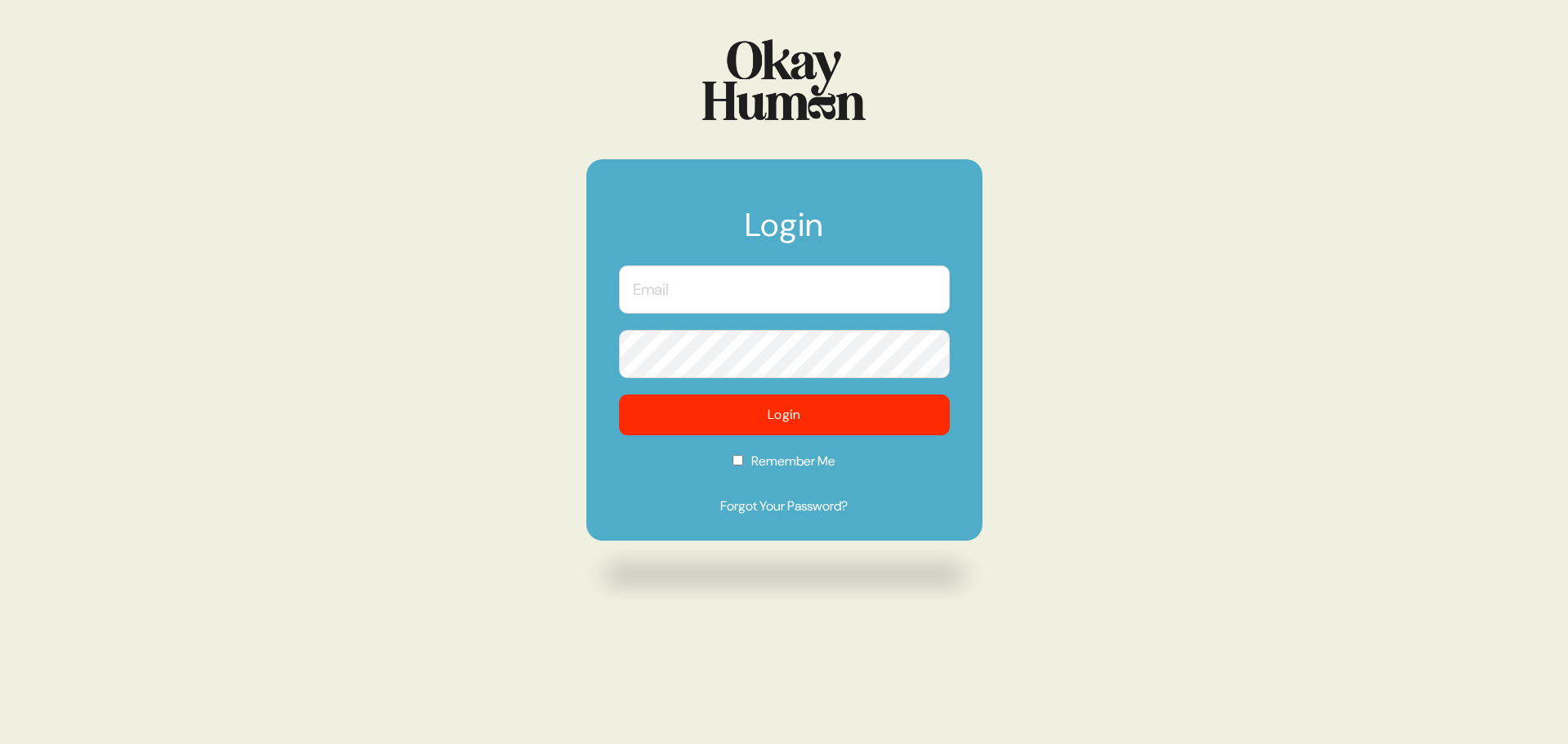
click at [708, 300] on input "text" at bounding box center [784, 289] width 330 height 48
type input "[PERSON_NAME][EMAIL_ADDRESS][DOMAIN_NAME]"
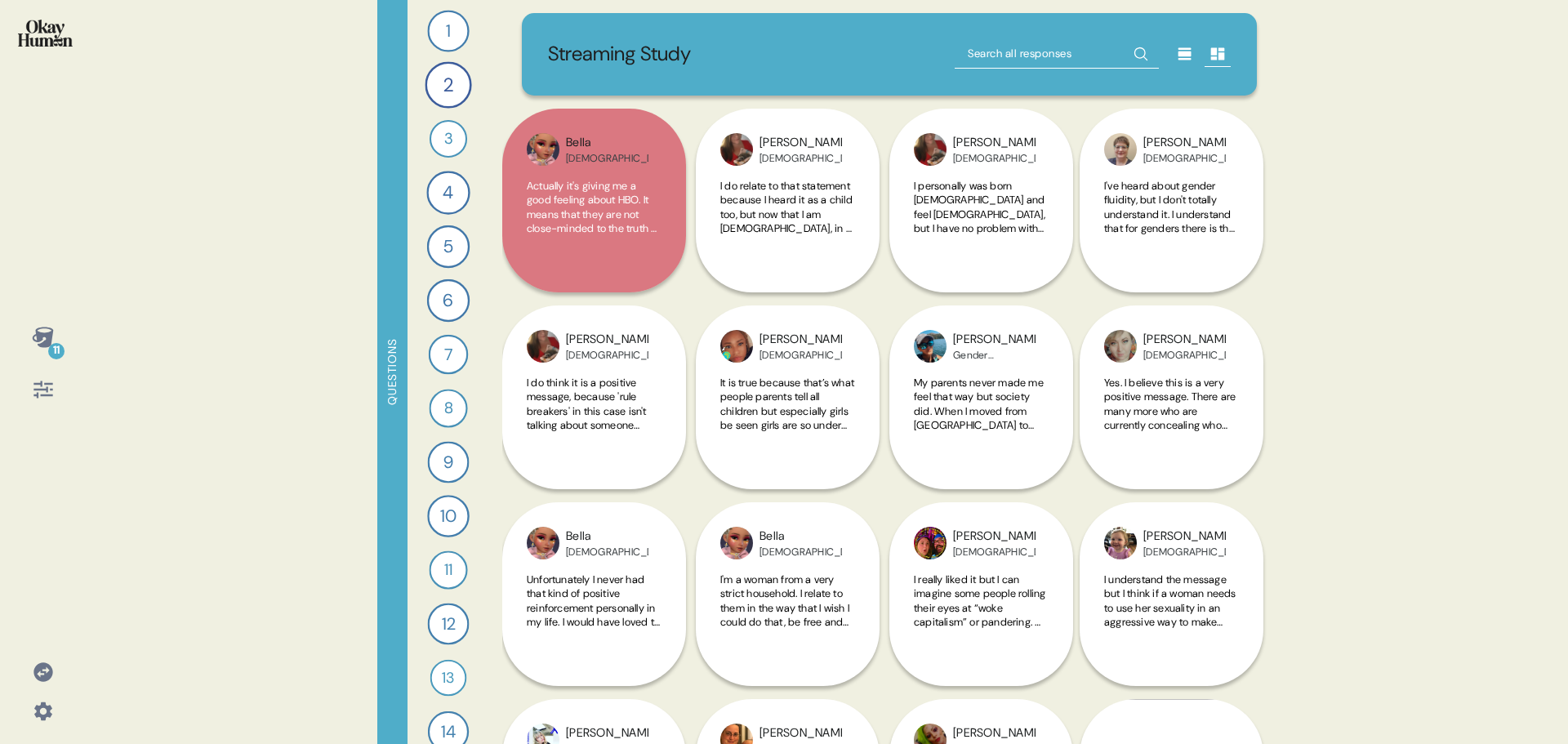
click at [42, 340] on icon at bounding box center [43, 336] width 21 height 20
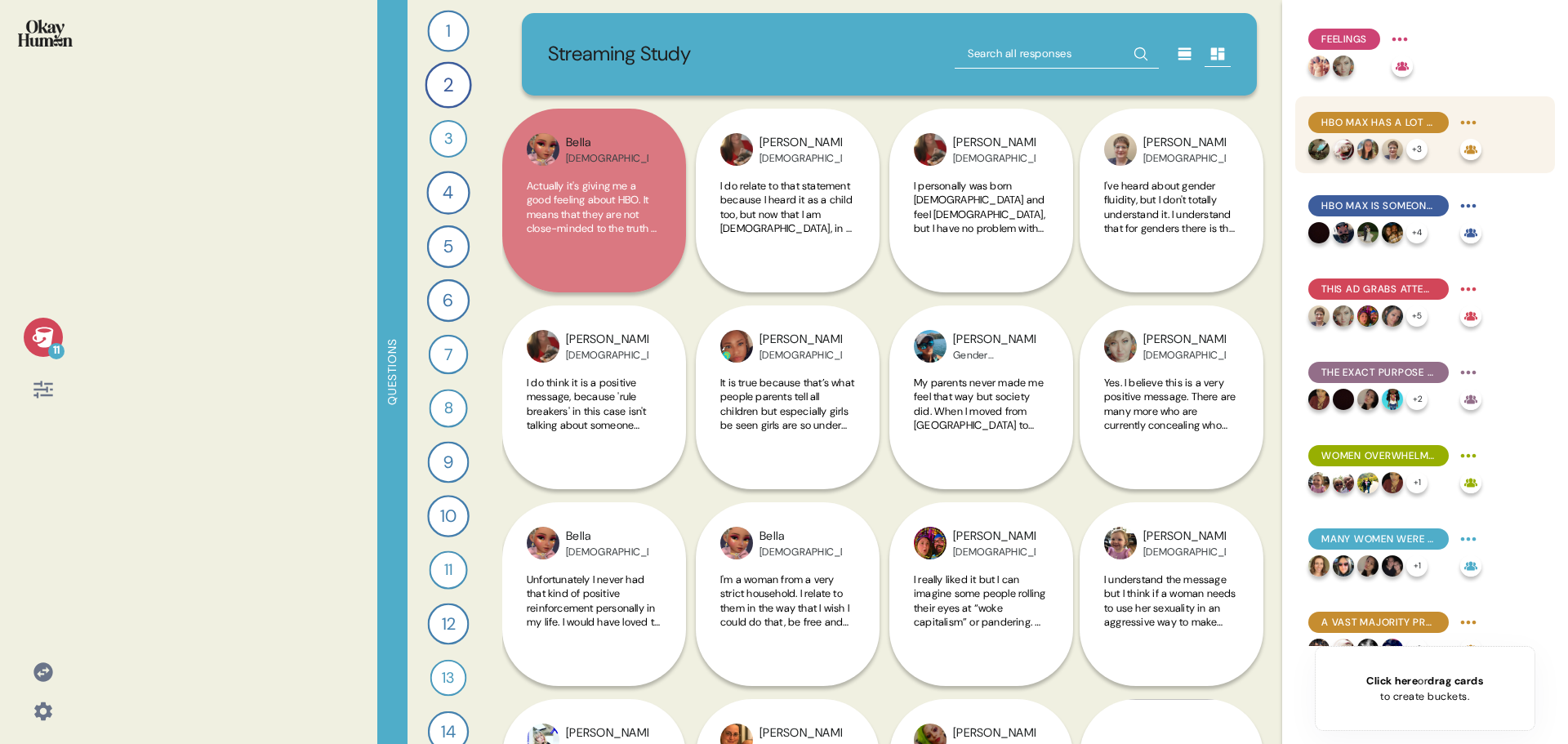
click at [1385, 113] on div "HBO Max has a lot of variety and quality programs, usually before anyone else." at bounding box center [1379, 123] width 141 height 21
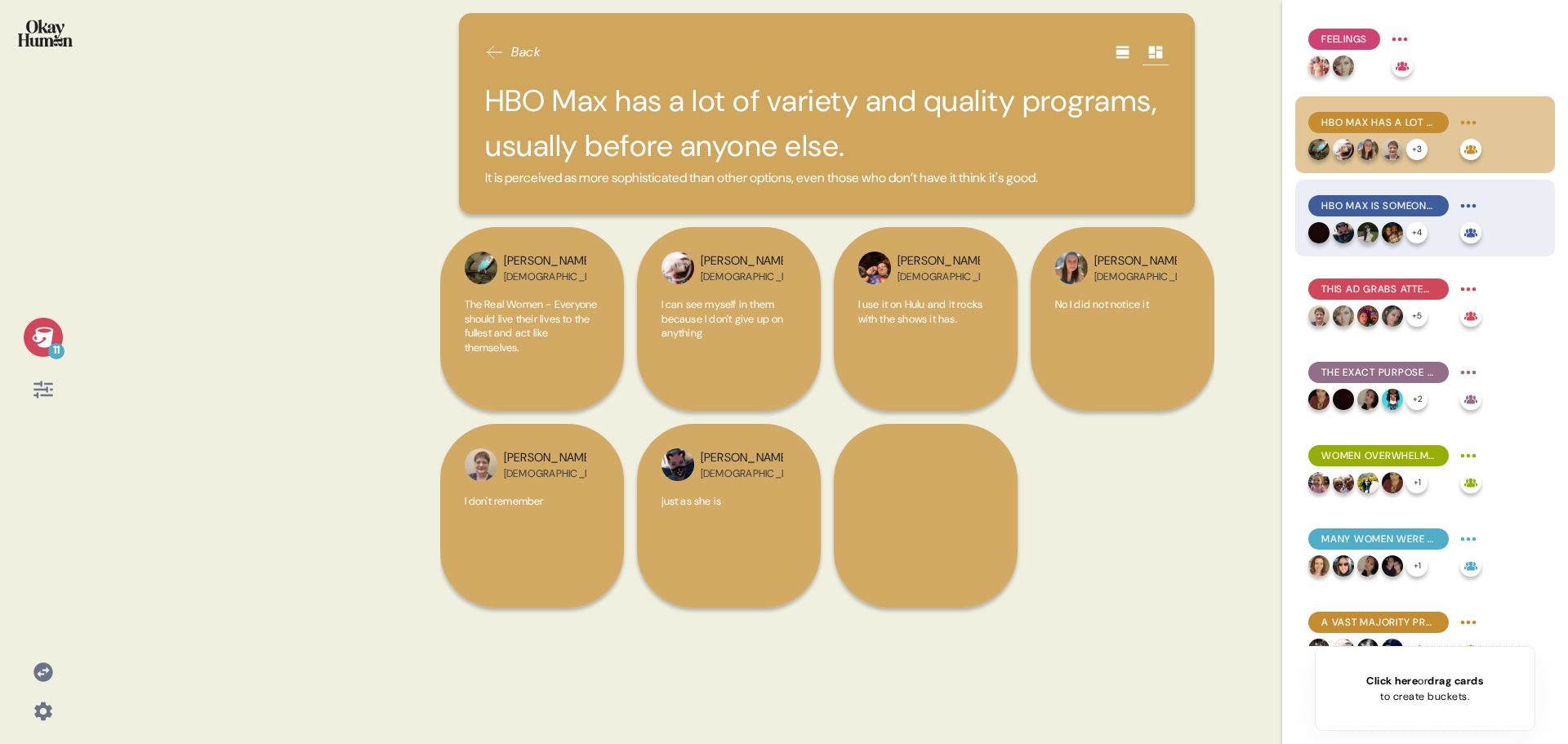
click at [1377, 207] on span "HBO Max is someone you would want to be around, enticing and exciting." at bounding box center [1379, 205] width 115 height 15
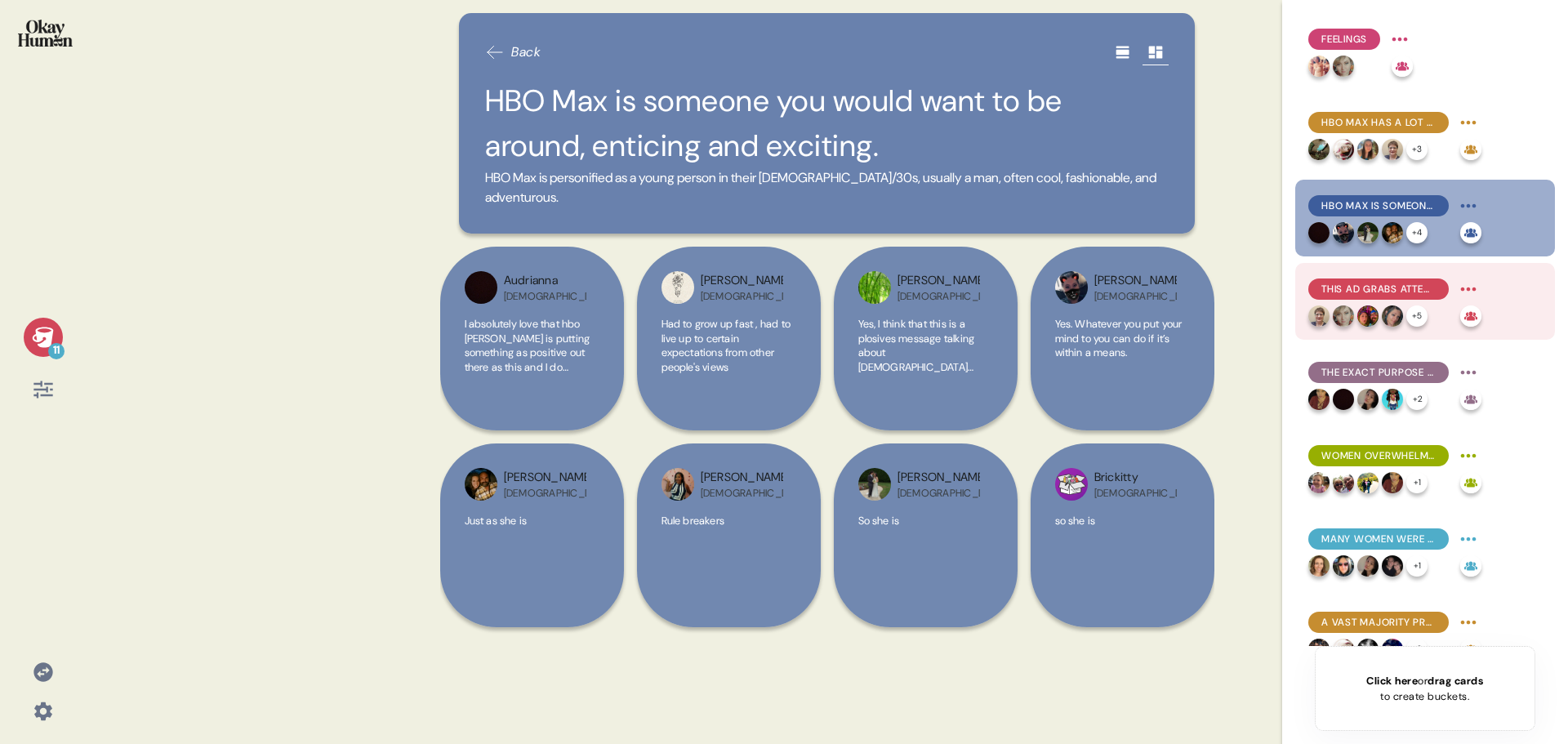
click at [1383, 289] on span "This ad grabs attention and connects with women, making them feel empowered and…" at bounding box center [1379, 289] width 115 height 15
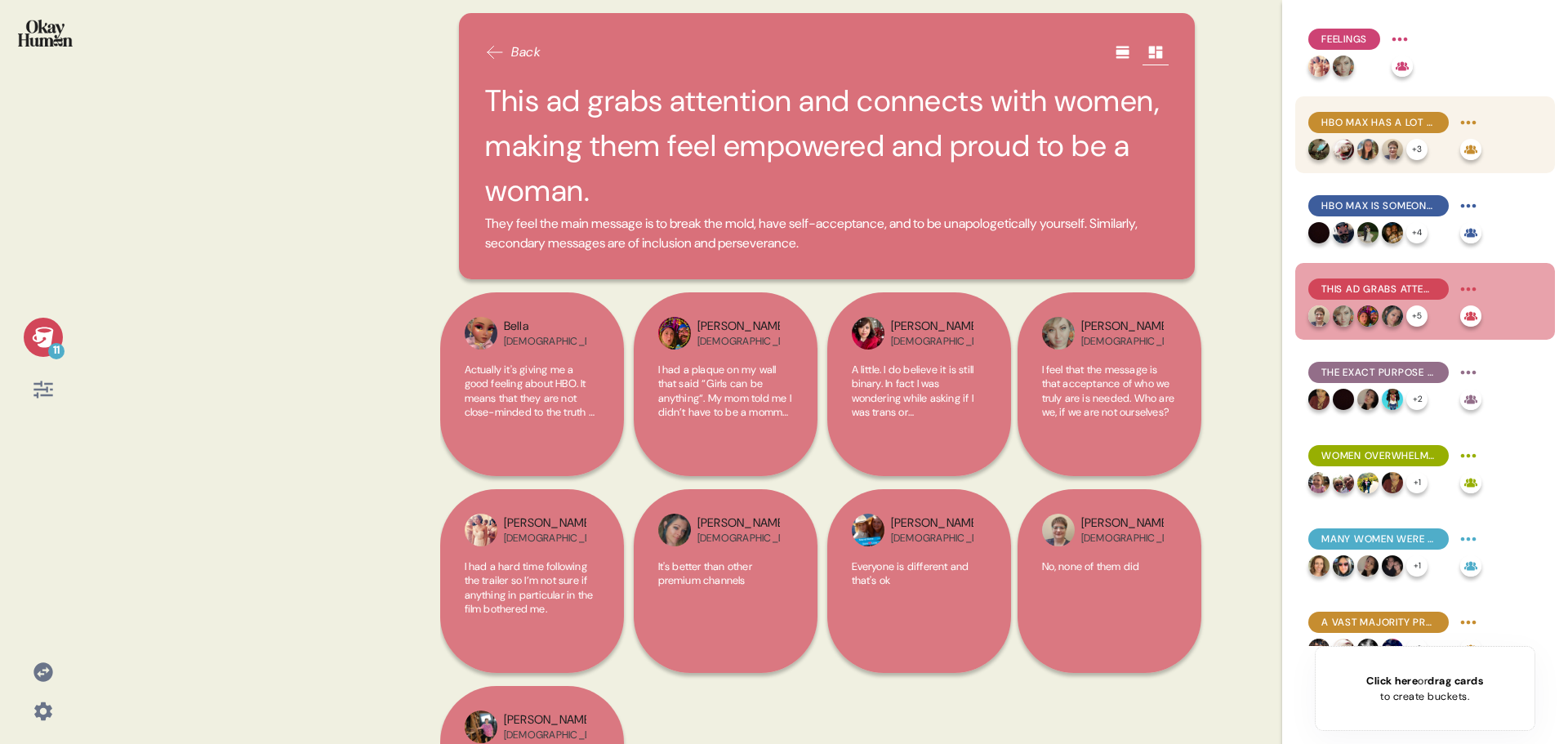
click at [1379, 129] on span "HBO Max has a lot of variety and quality programs, usually before anyone else." at bounding box center [1379, 122] width 115 height 15
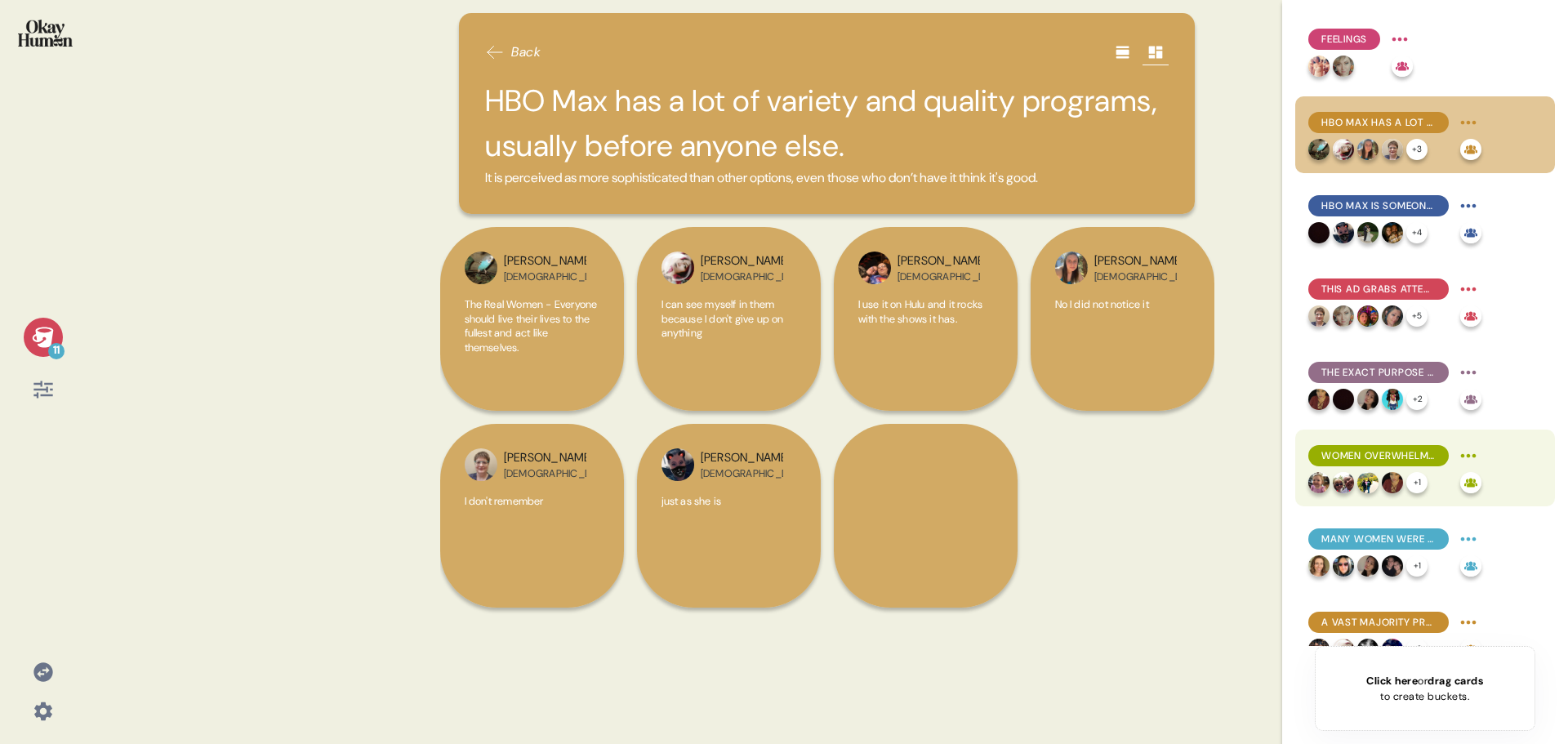
click at [1405, 460] on span "Women overwhelmingly relate to being called “too much”, “too emotional”, and “t…" at bounding box center [1379, 455] width 115 height 15
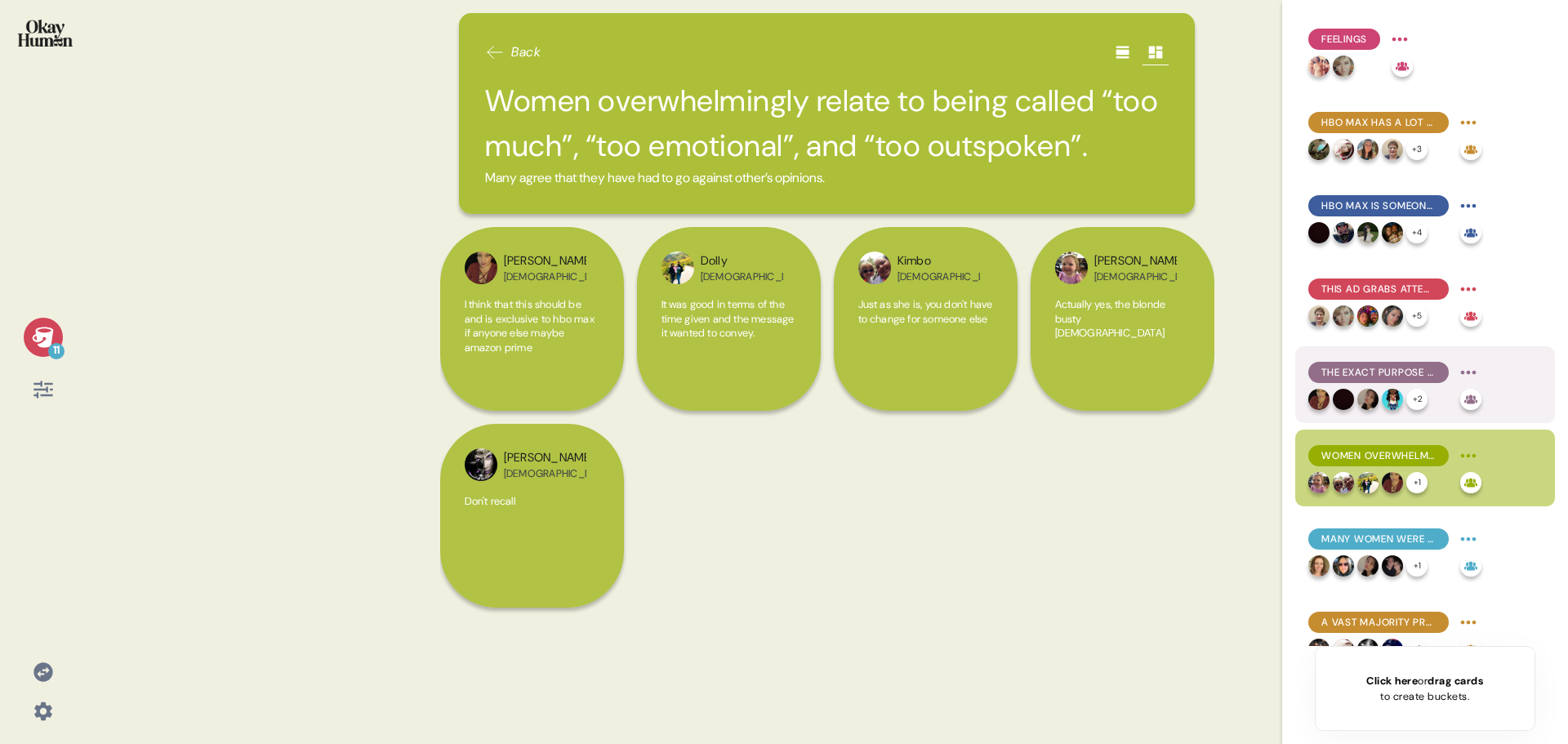
click at [1404, 365] on span "The exact purpose of the ad is unclear to many, audiences wondered if it was fo…" at bounding box center [1379, 372] width 115 height 15
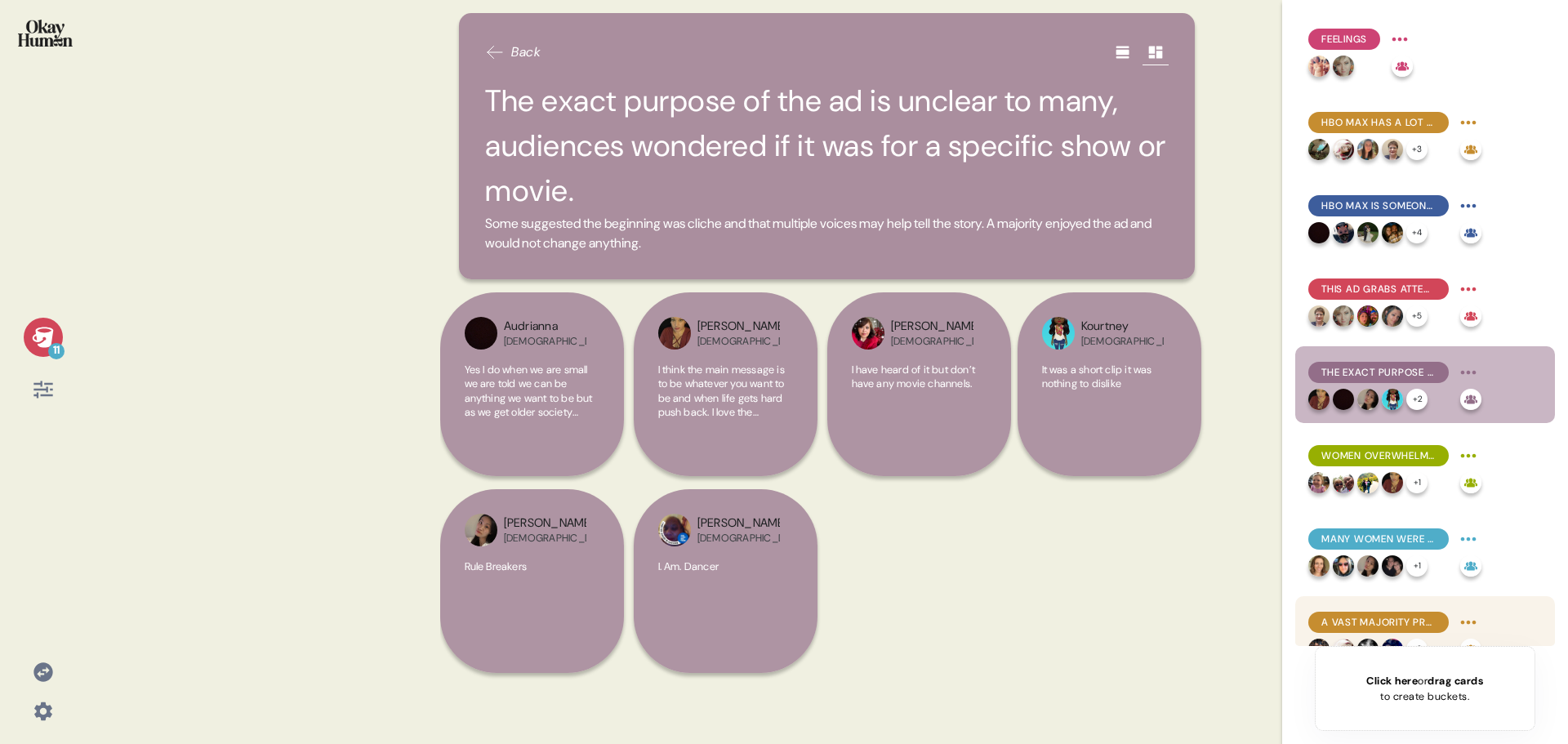
click at [1403, 626] on span "A vast majority preferred “Just as she is” as the title. It communicates sincer…" at bounding box center [1379, 621] width 115 height 15
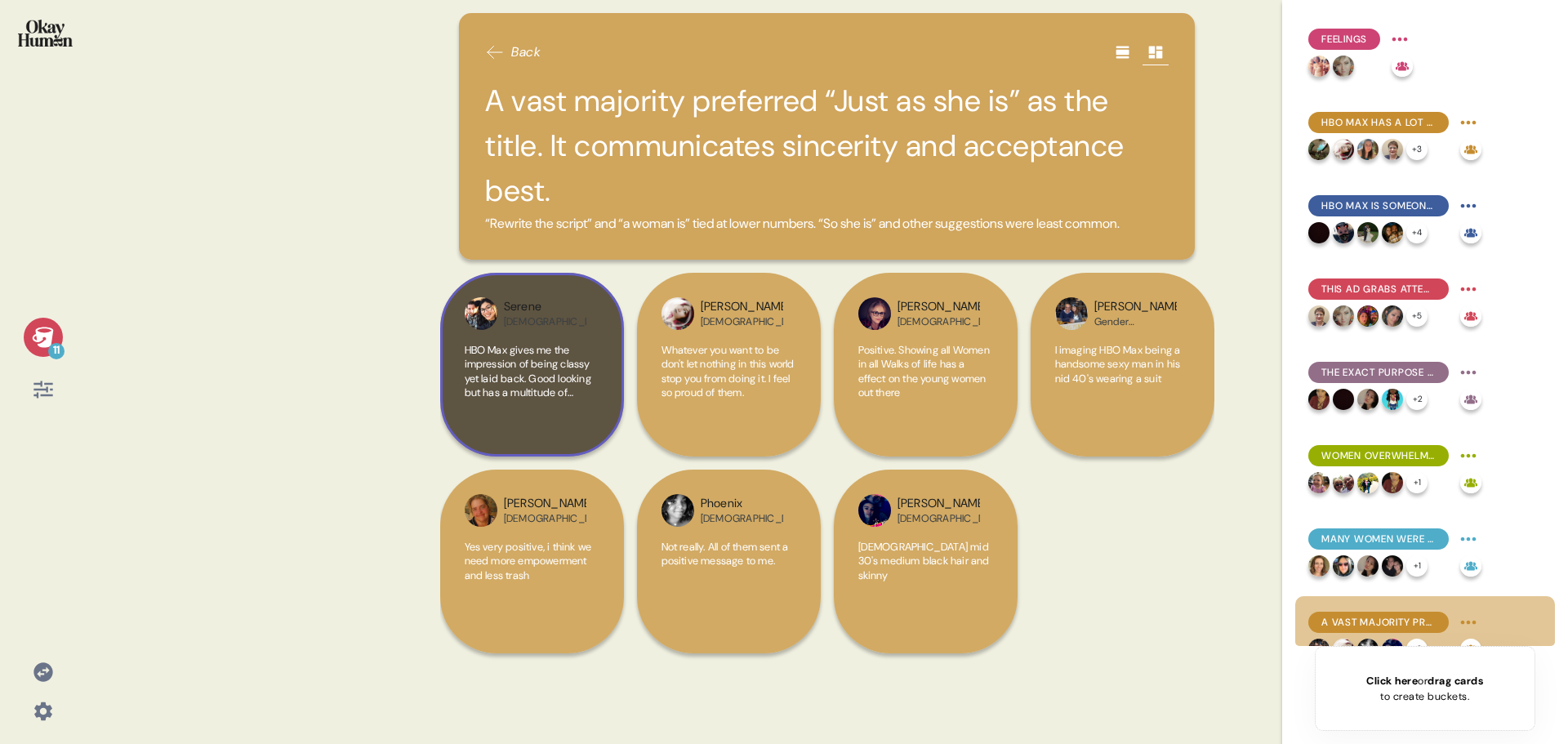
click at [494, 343] on span "HBO Max gives me the impression of being classy yet laid back. Good looking but…" at bounding box center [528, 393] width 127 height 100
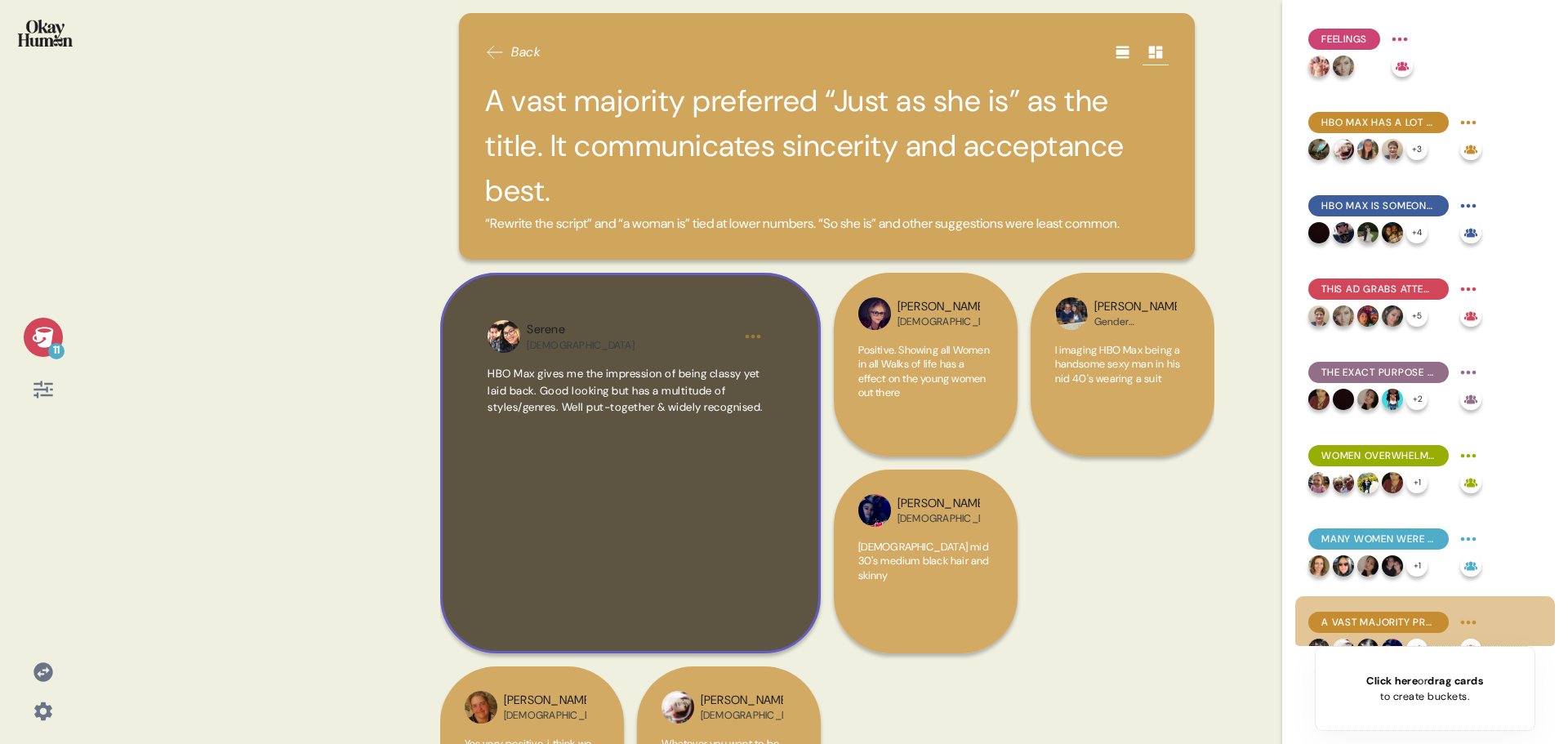
click at [564, 375] on div "Serene [DEMOGRAPHIC_DATA] HBO Max gives me the impression of being classy yet l…" at bounding box center [630, 463] width 381 height 381
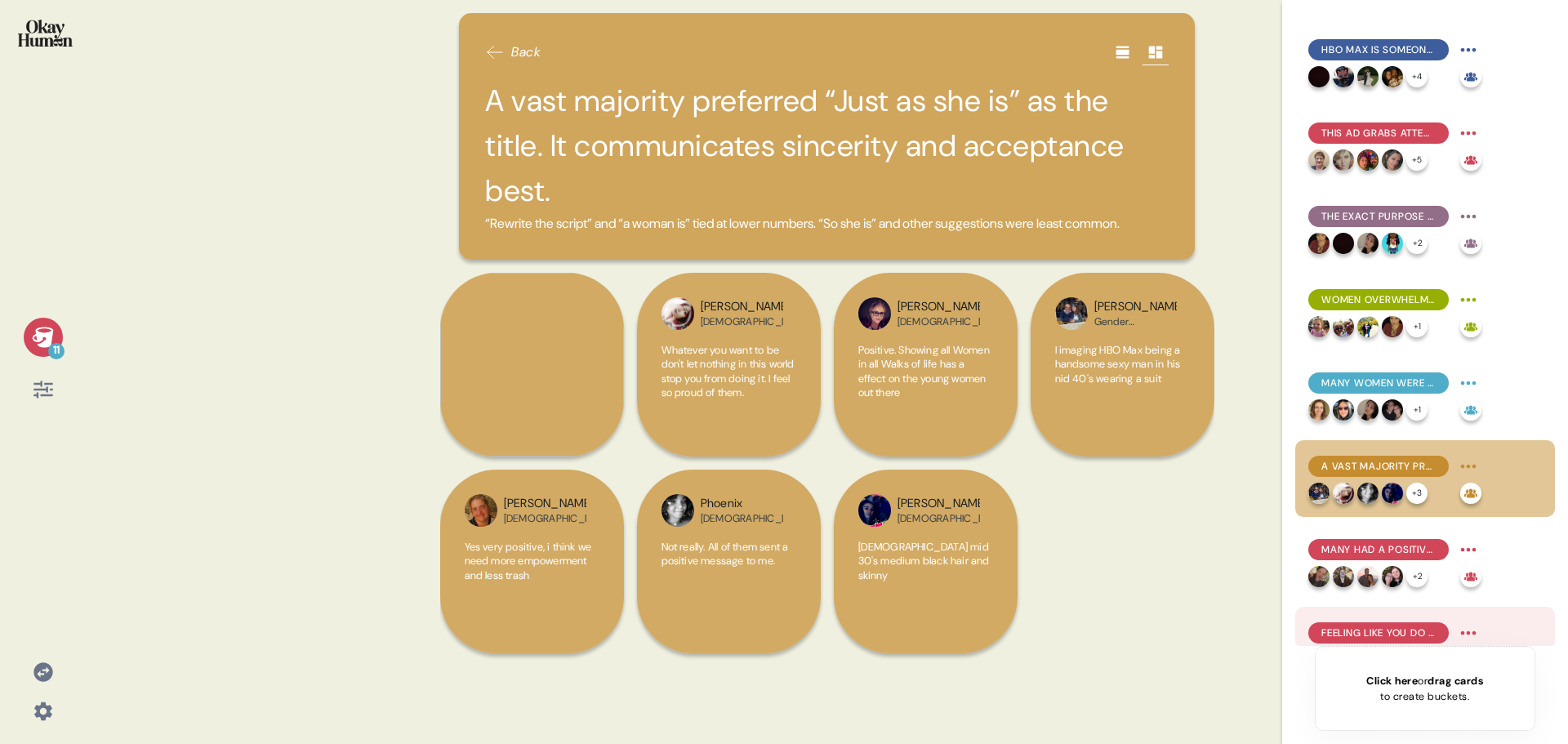
scroll to position [245, 0]
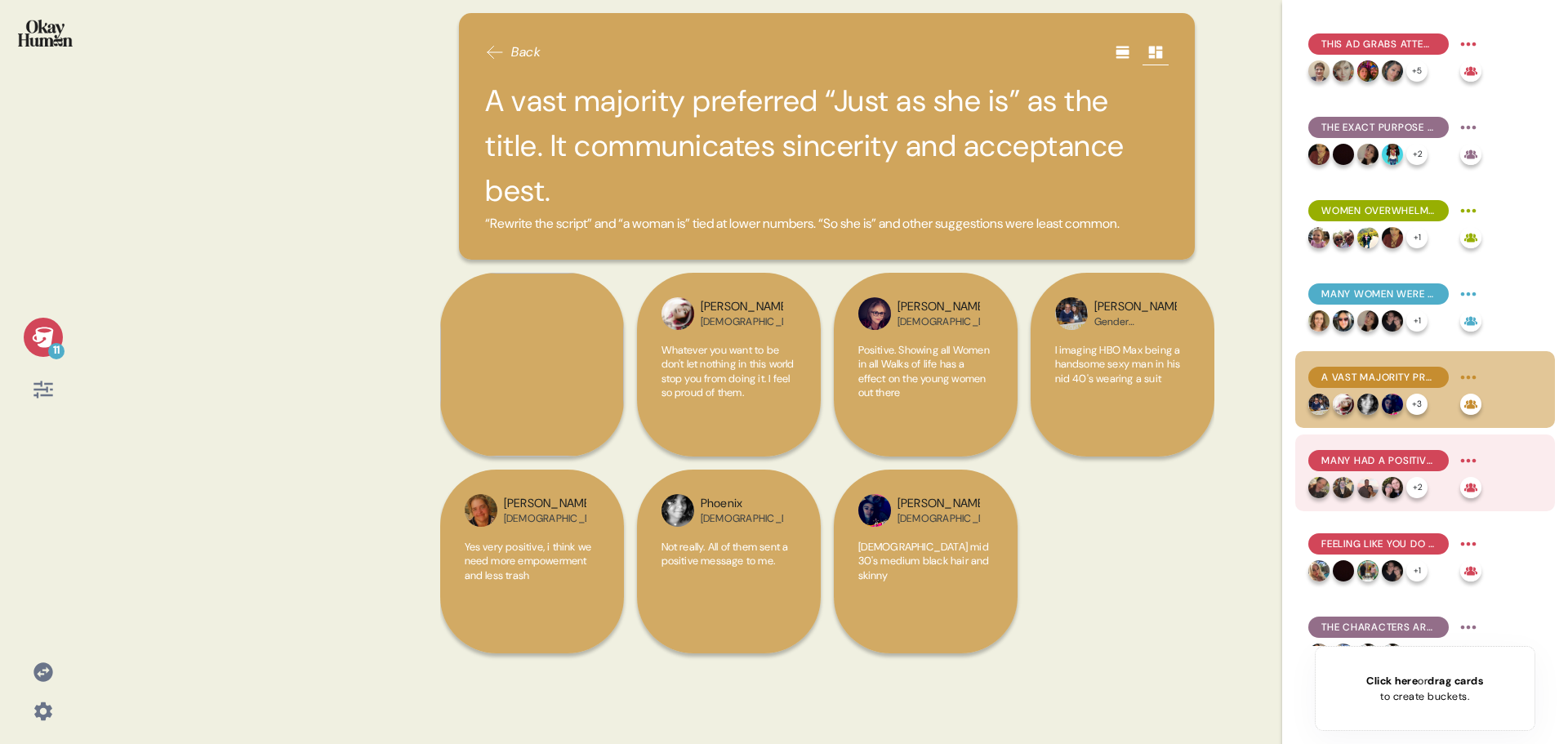
click at [1405, 450] on div "Many had a positive impression of HBO prior to watching the ad which remained i…" at bounding box center [1379, 461] width 141 height 21
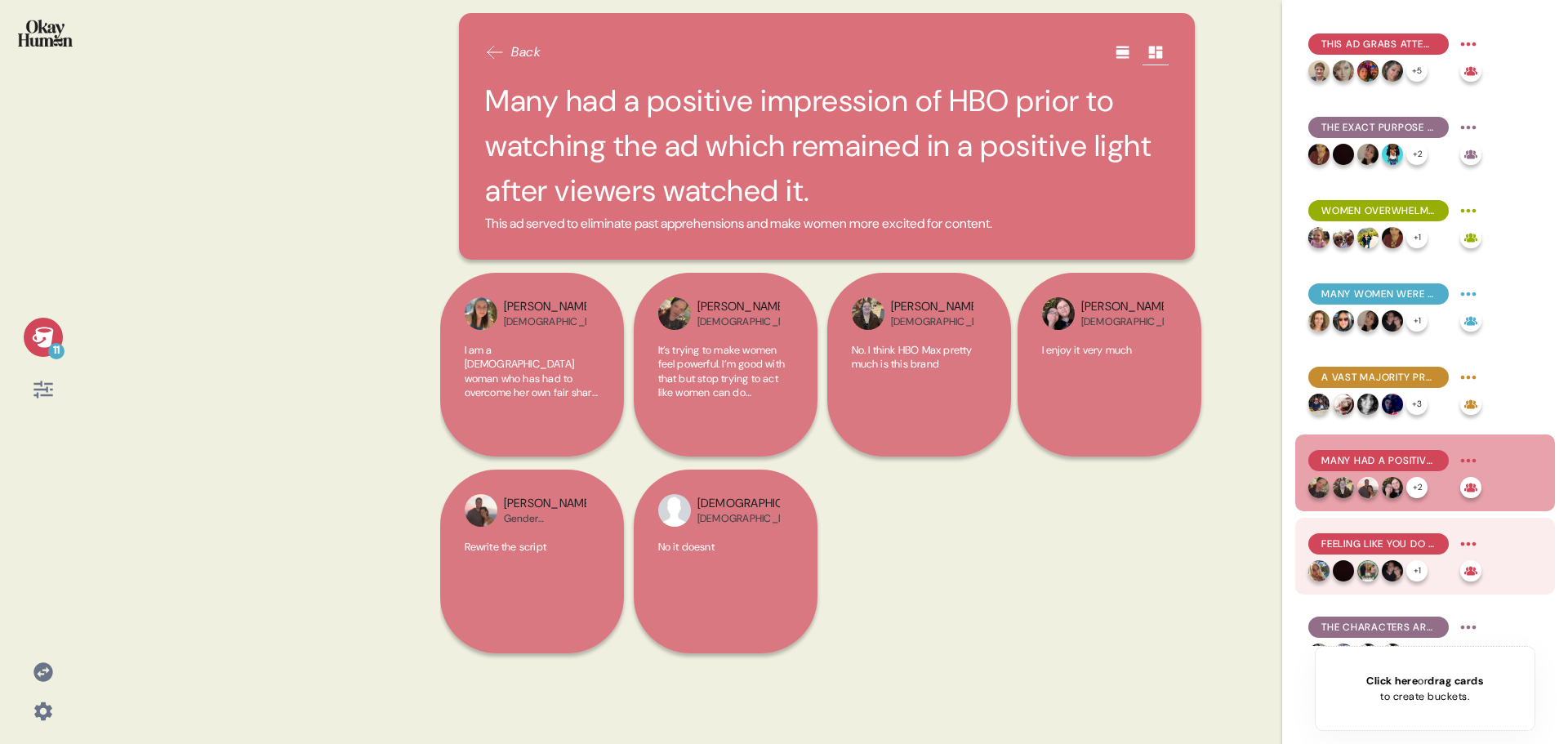
click at [1401, 542] on span "Feeling like you do not fit into society's small-minded expectations are all to…" at bounding box center [1379, 543] width 115 height 15
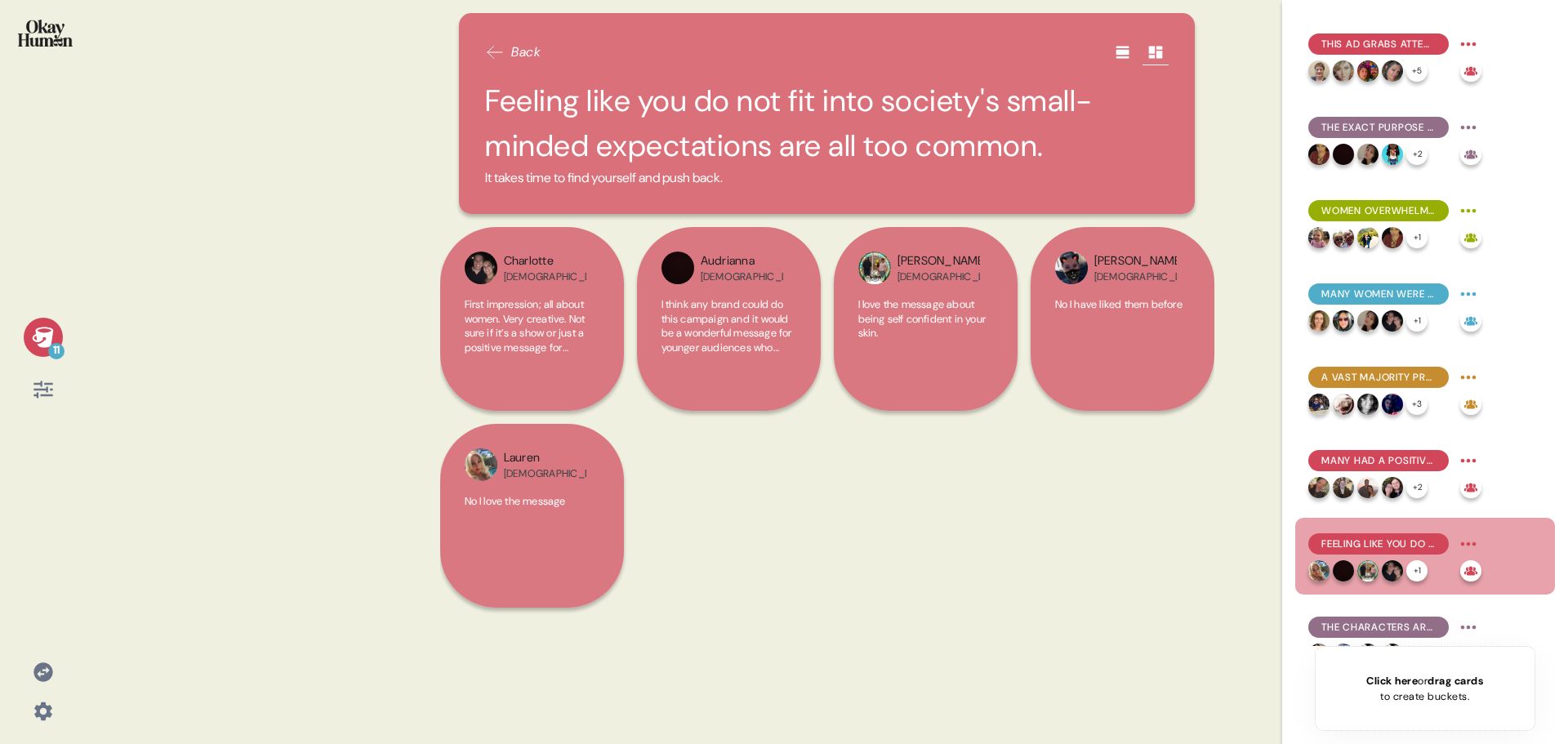
scroll to position [276, 0]
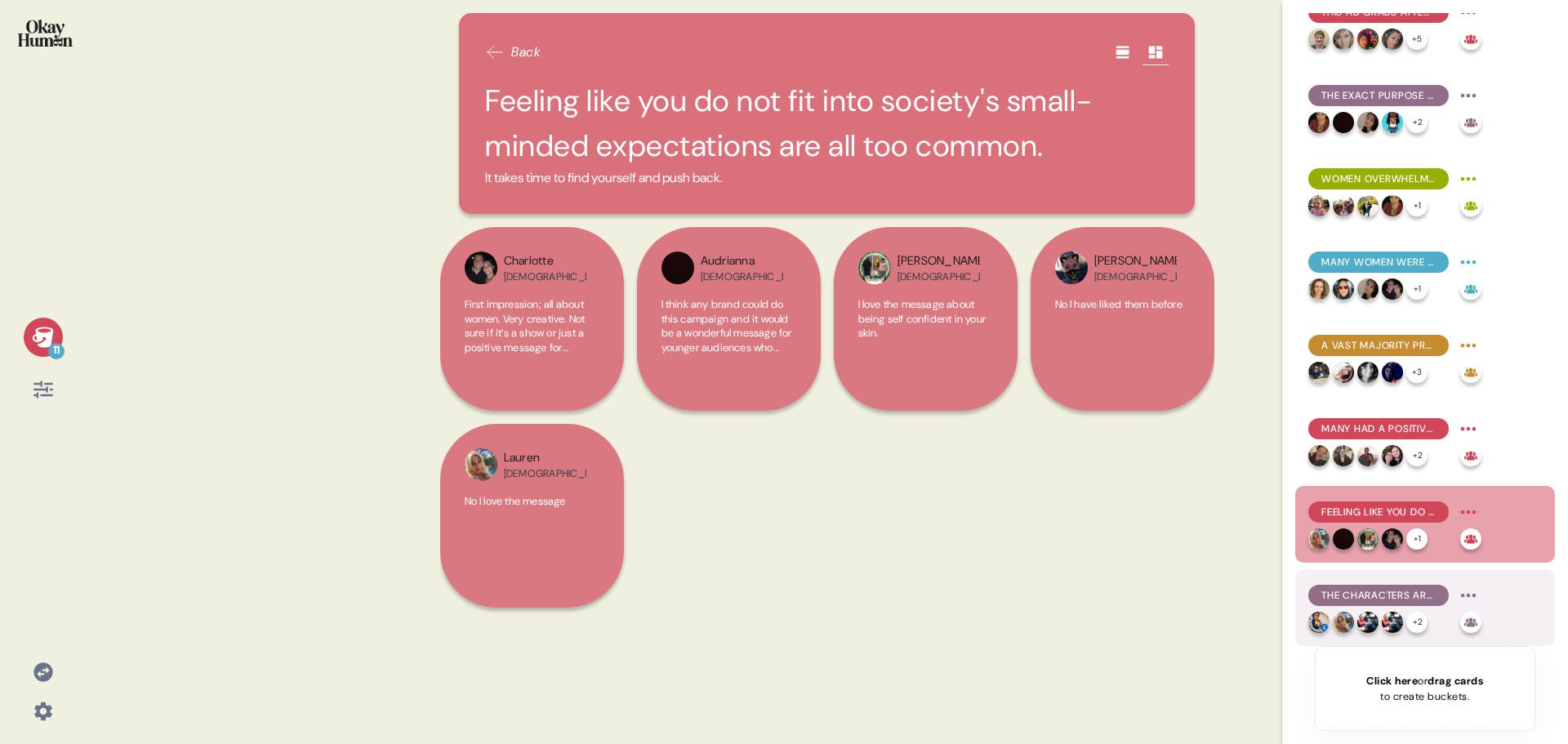
click at [1398, 593] on span "The characters are intriguing and spark interest to find out more." at bounding box center [1379, 595] width 115 height 15
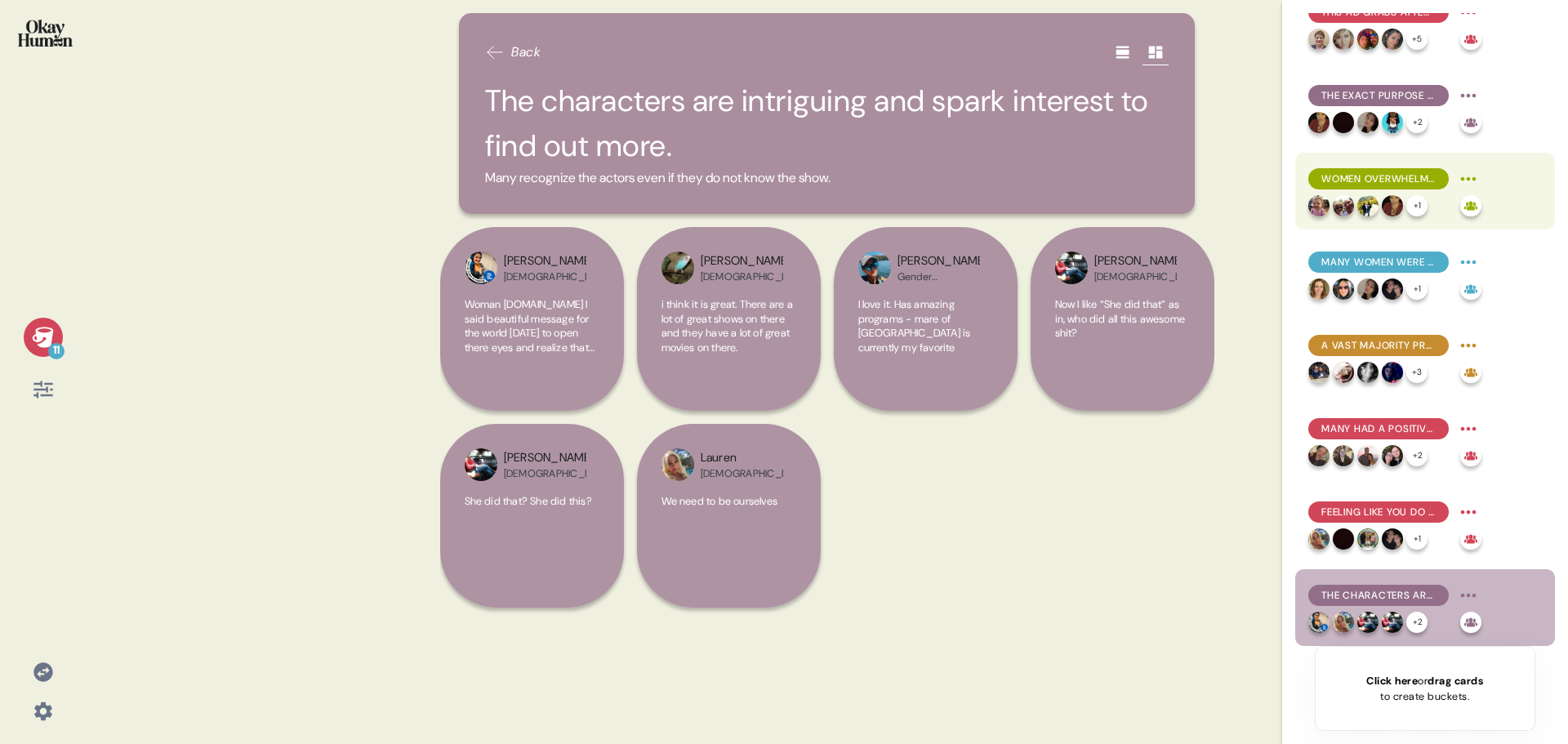
click at [1394, 181] on span "Women overwhelmingly relate to being called “too much”, “too emotional”, and “t…" at bounding box center [1379, 178] width 115 height 15
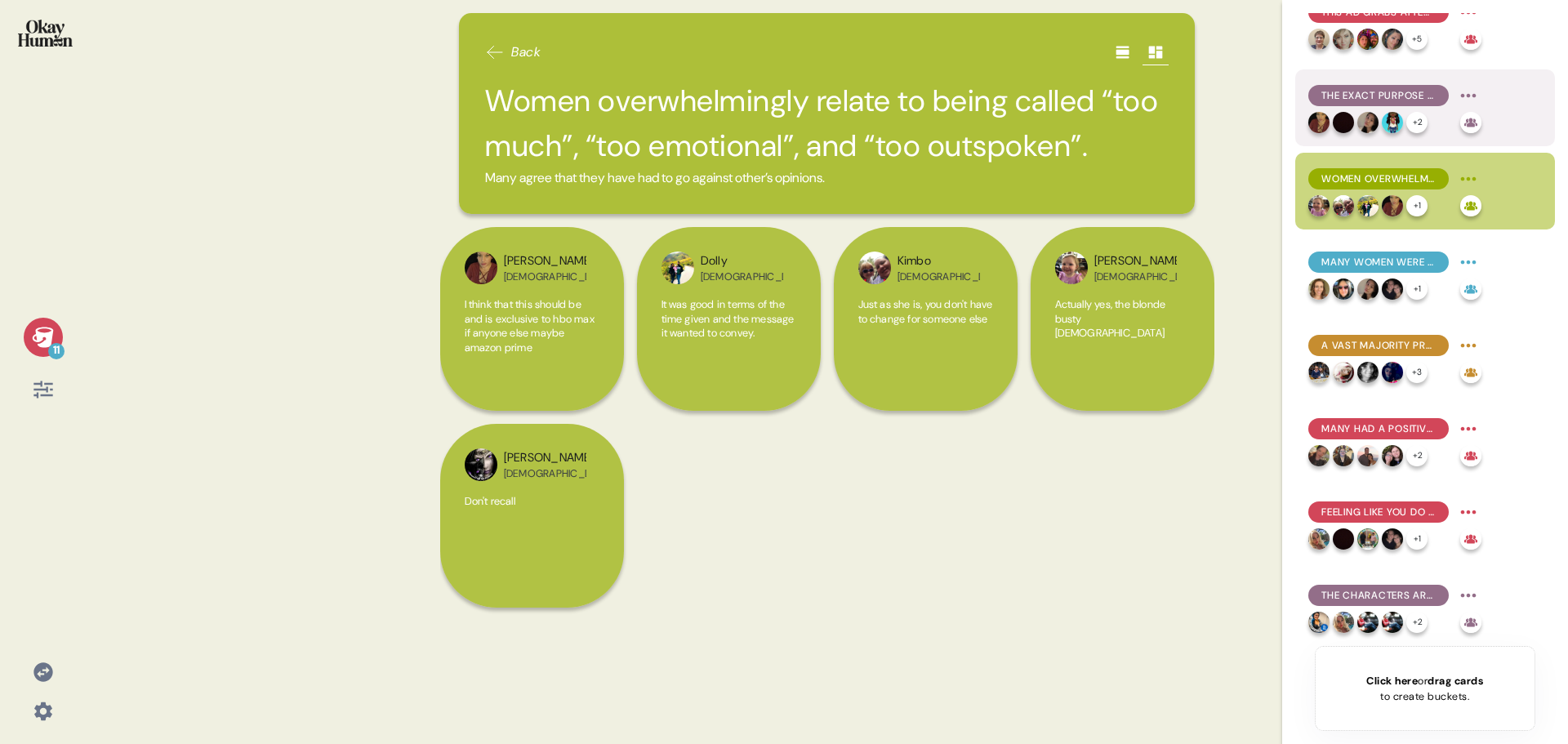
click at [1406, 103] on div "The exact purpose of the ad is unclear to many, audiences wondered if it was fo…" at bounding box center [1379, 96] width 141 height 21
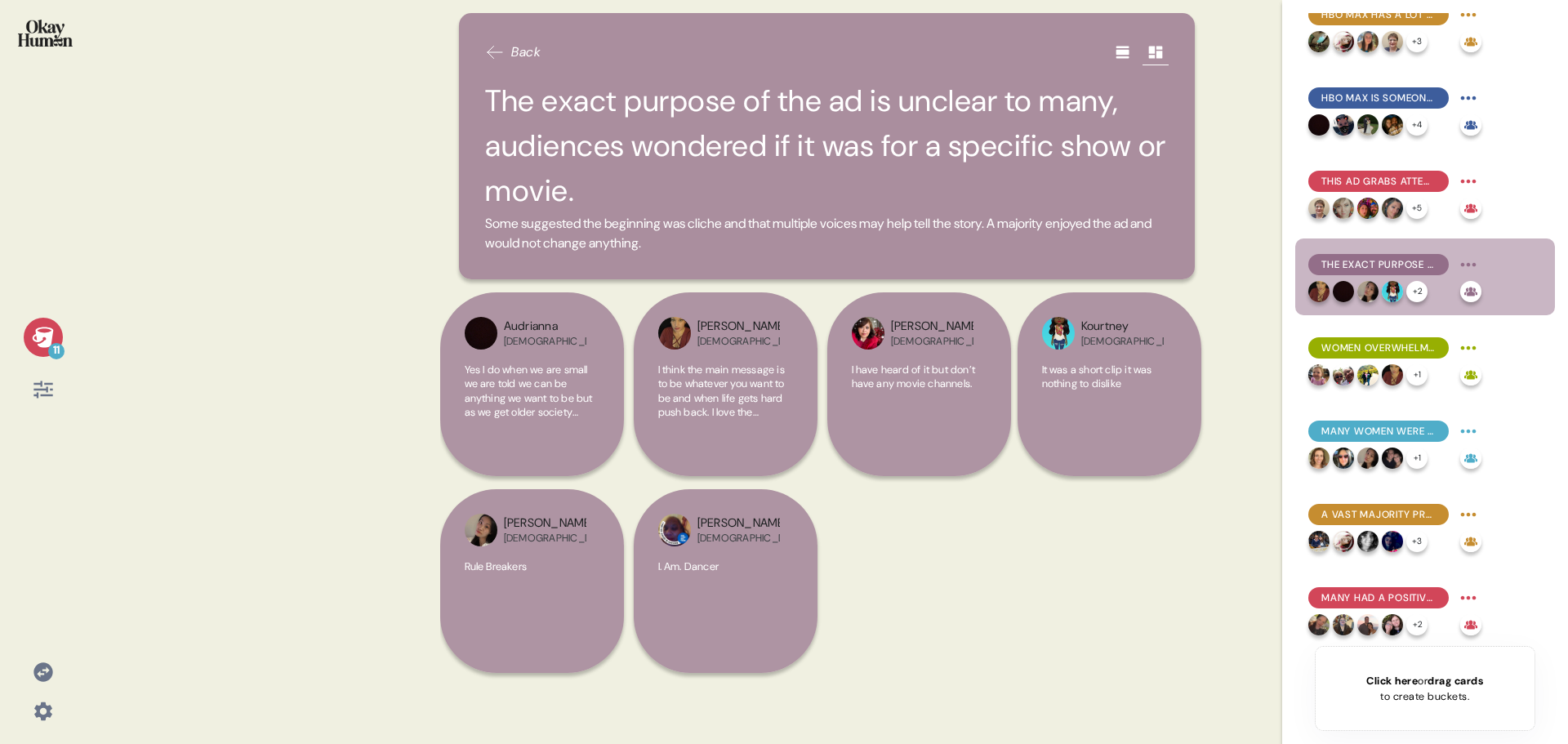
scroll to position [0, 0]
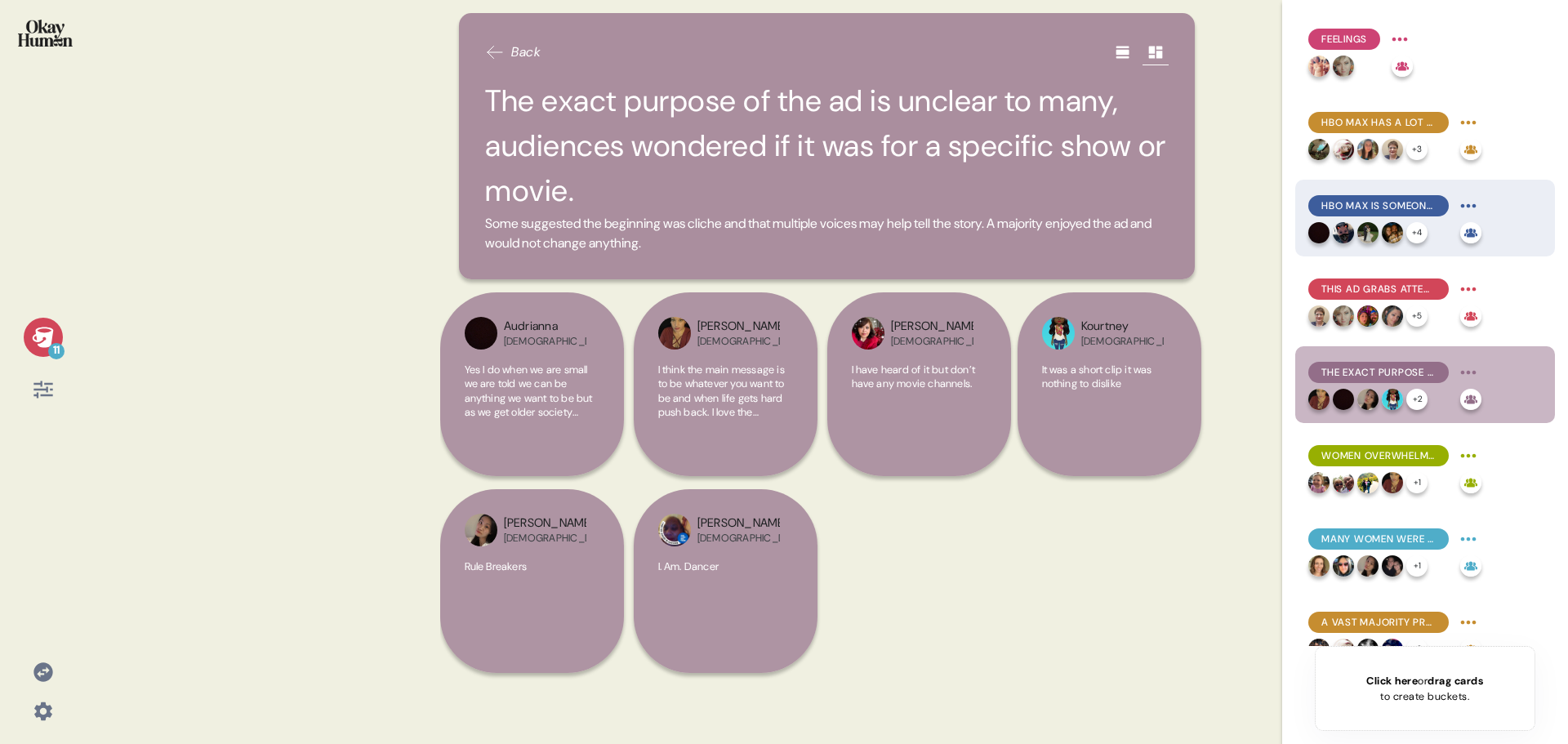
click at [1411, 204] on span "HBO Max is someone you would want to be around, enticing and exciting." at bounding box center [1379, 205] width 115 height 15
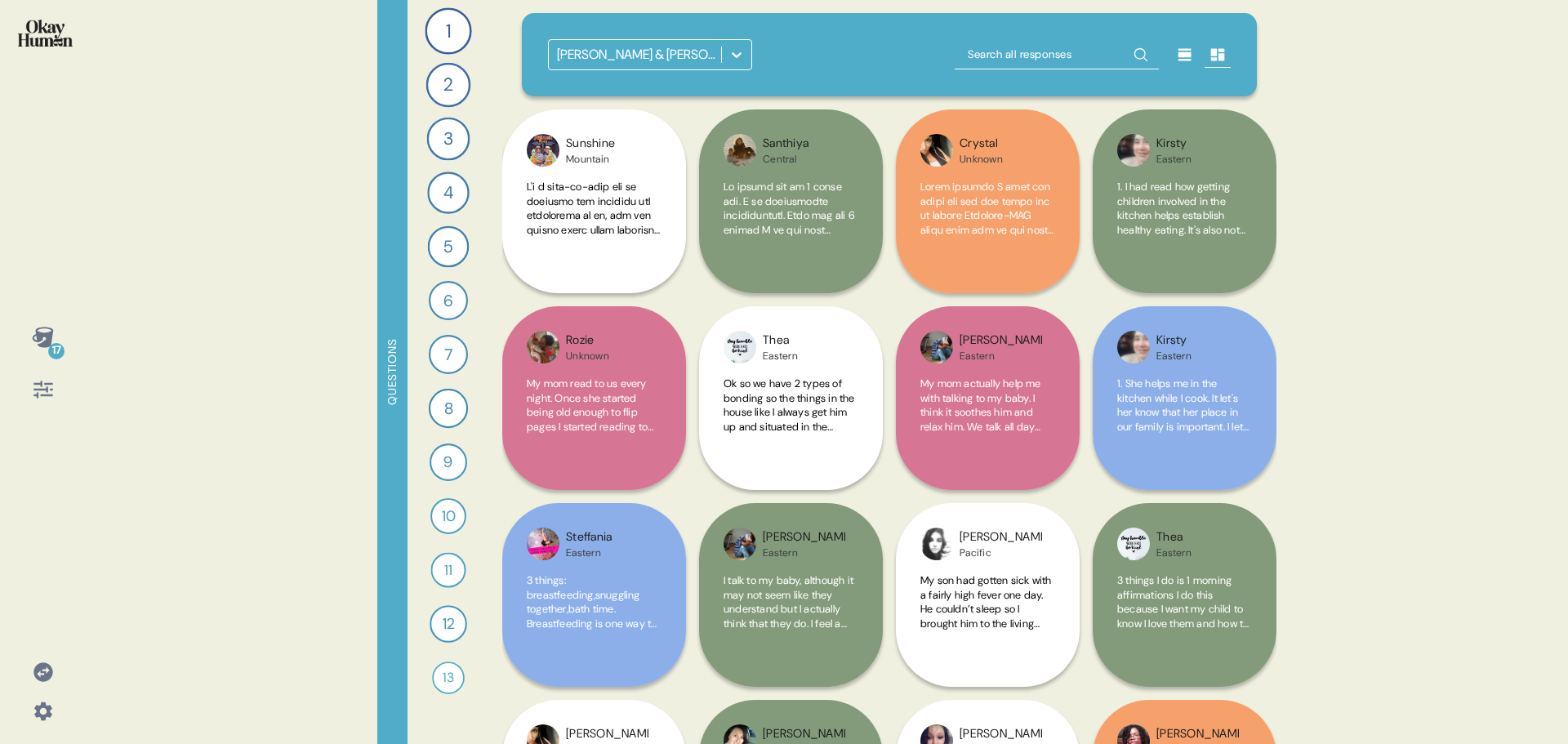
click at [735, 43] on div at bounding box center [736, 55] width 30 height 30
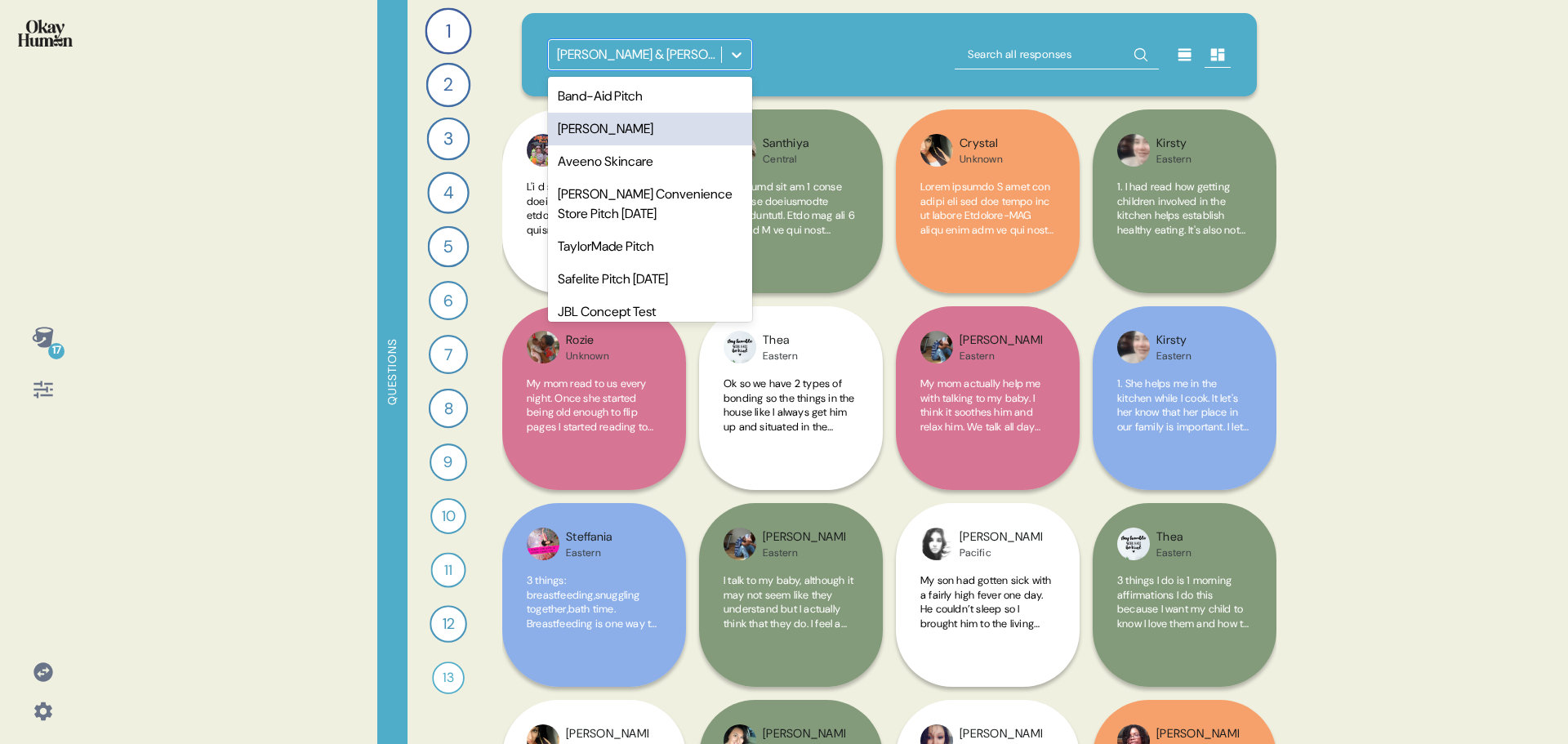
click at [608, 123] on div "[PERSON_NAME]" at bounding box center [649, 130] width 204 height 33
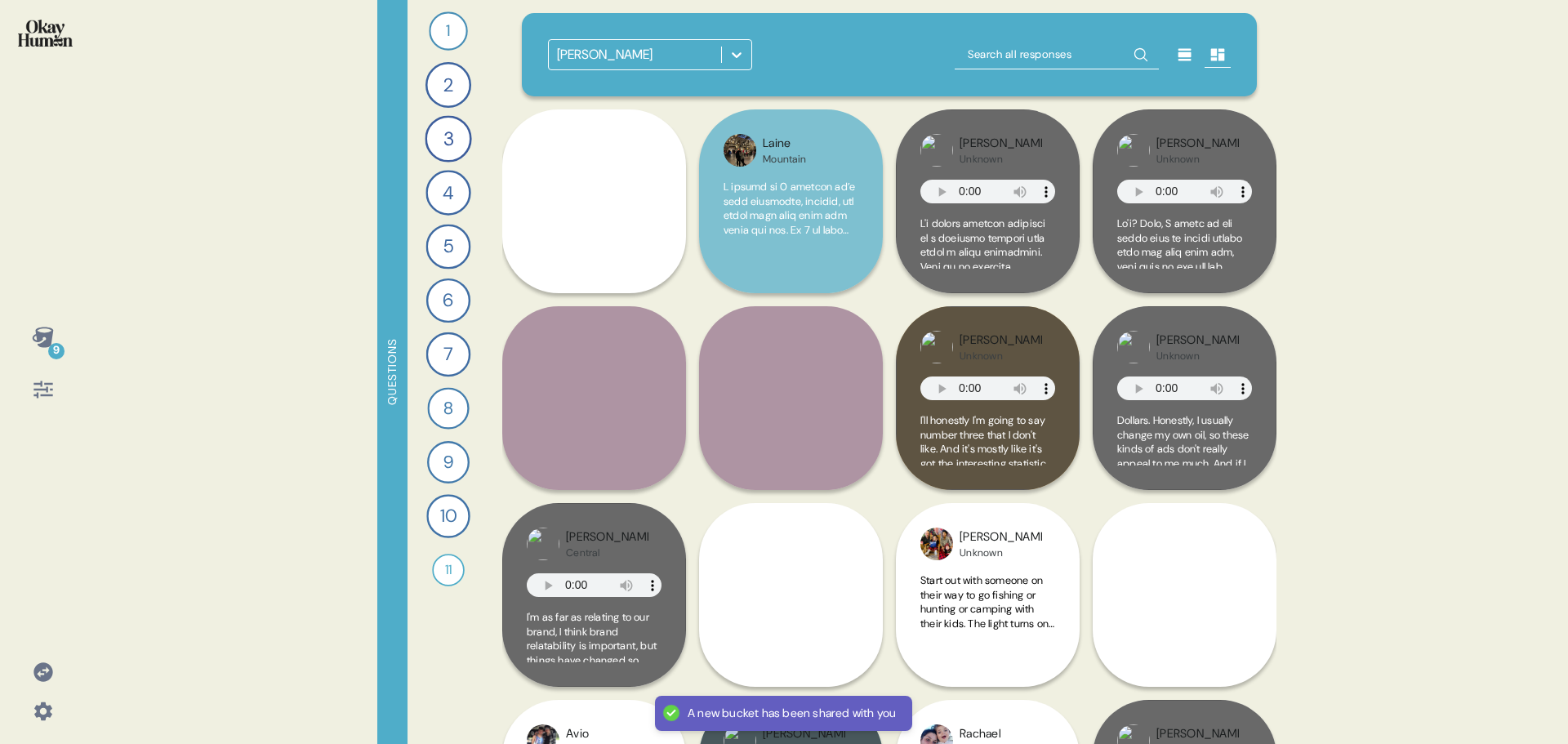
click at [42, 341] on icon at bounding box center [43, 337] width 23 height 23
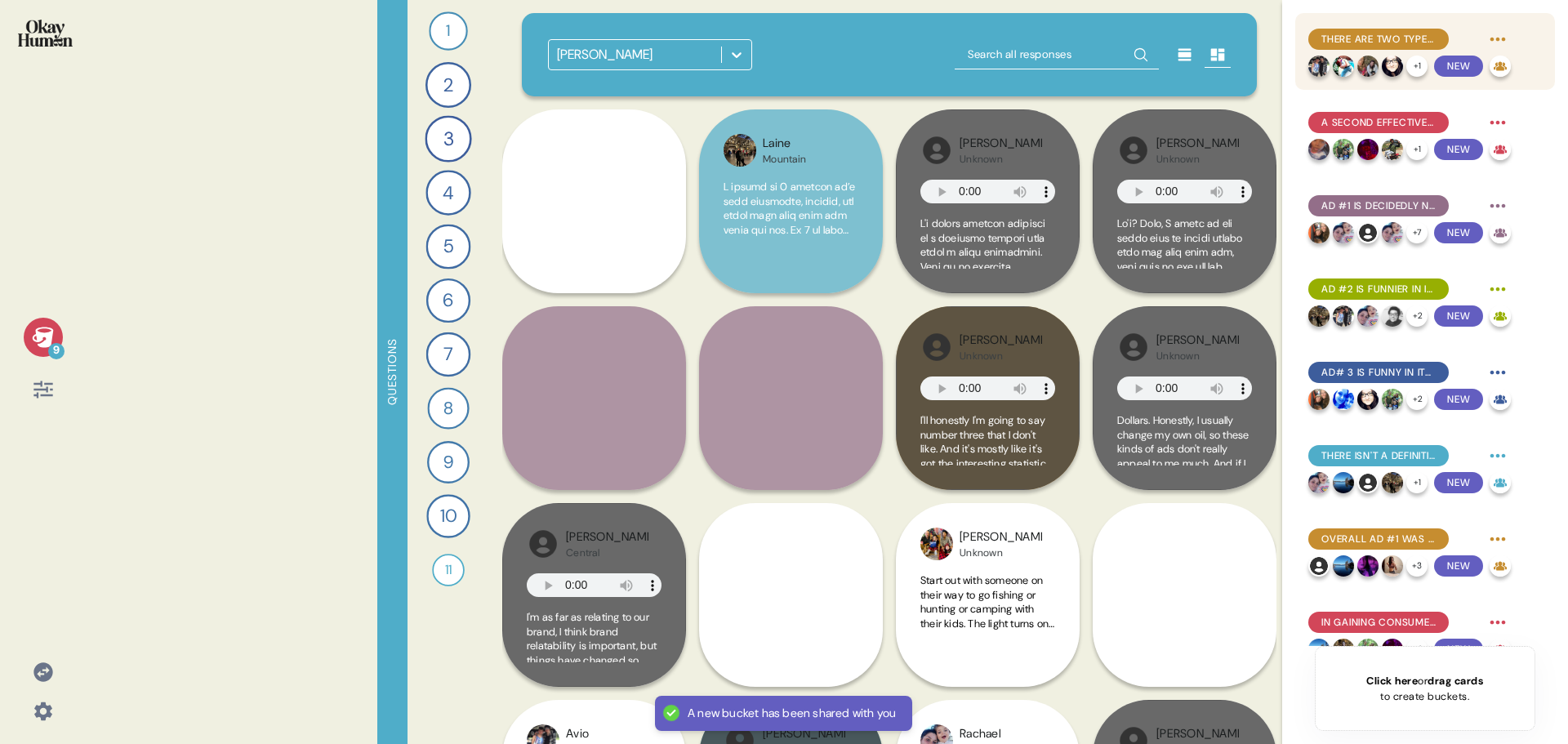
click at [1394, 37] on span "There are two types of humor, the first of which is relatability." at bounding box center [1379, 39] width 115 height 15
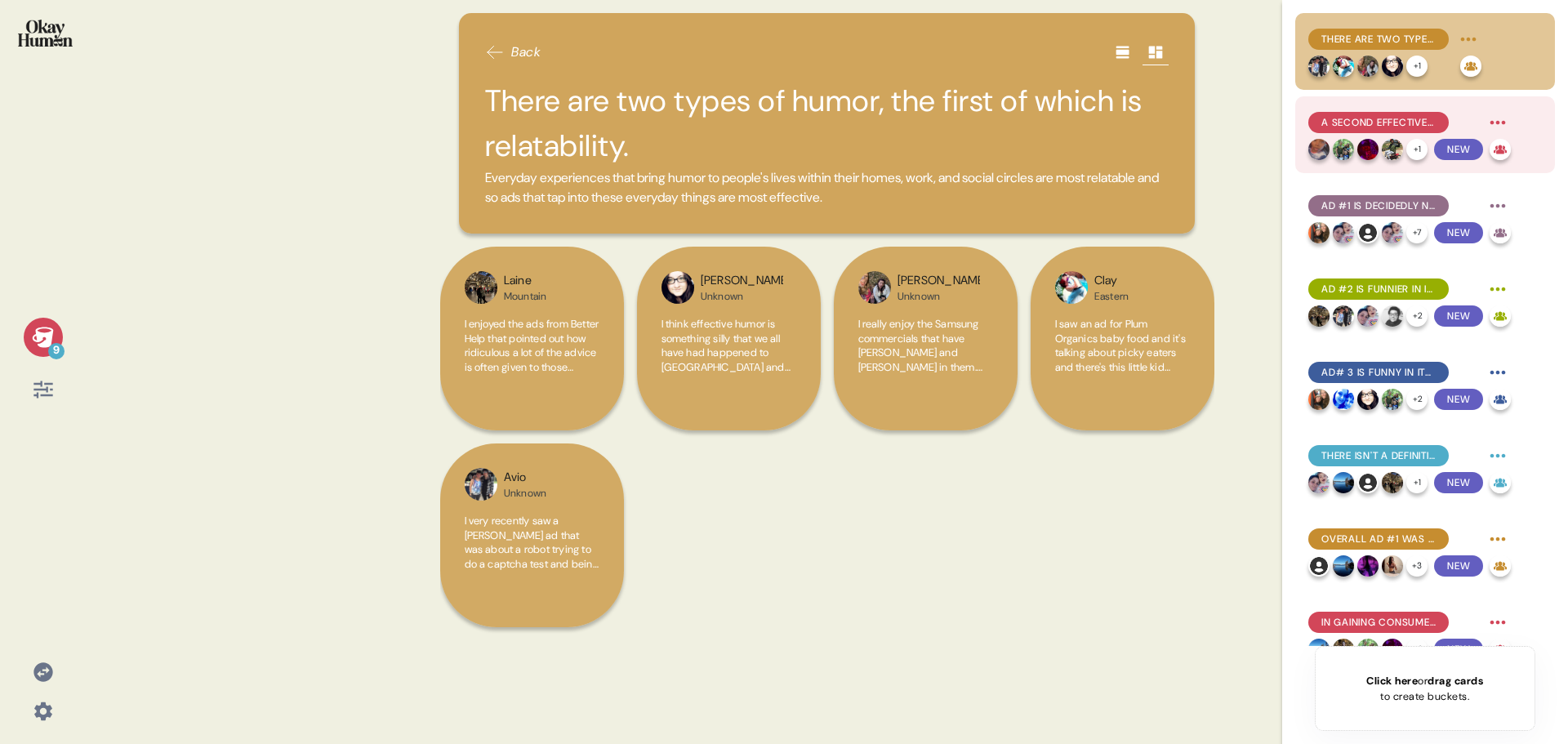
click at [1406, 123] on span "A second effective type of humor is about linking seemingly unrelated scenarios…" at bounding box center [1379, 122] width 115 height 15
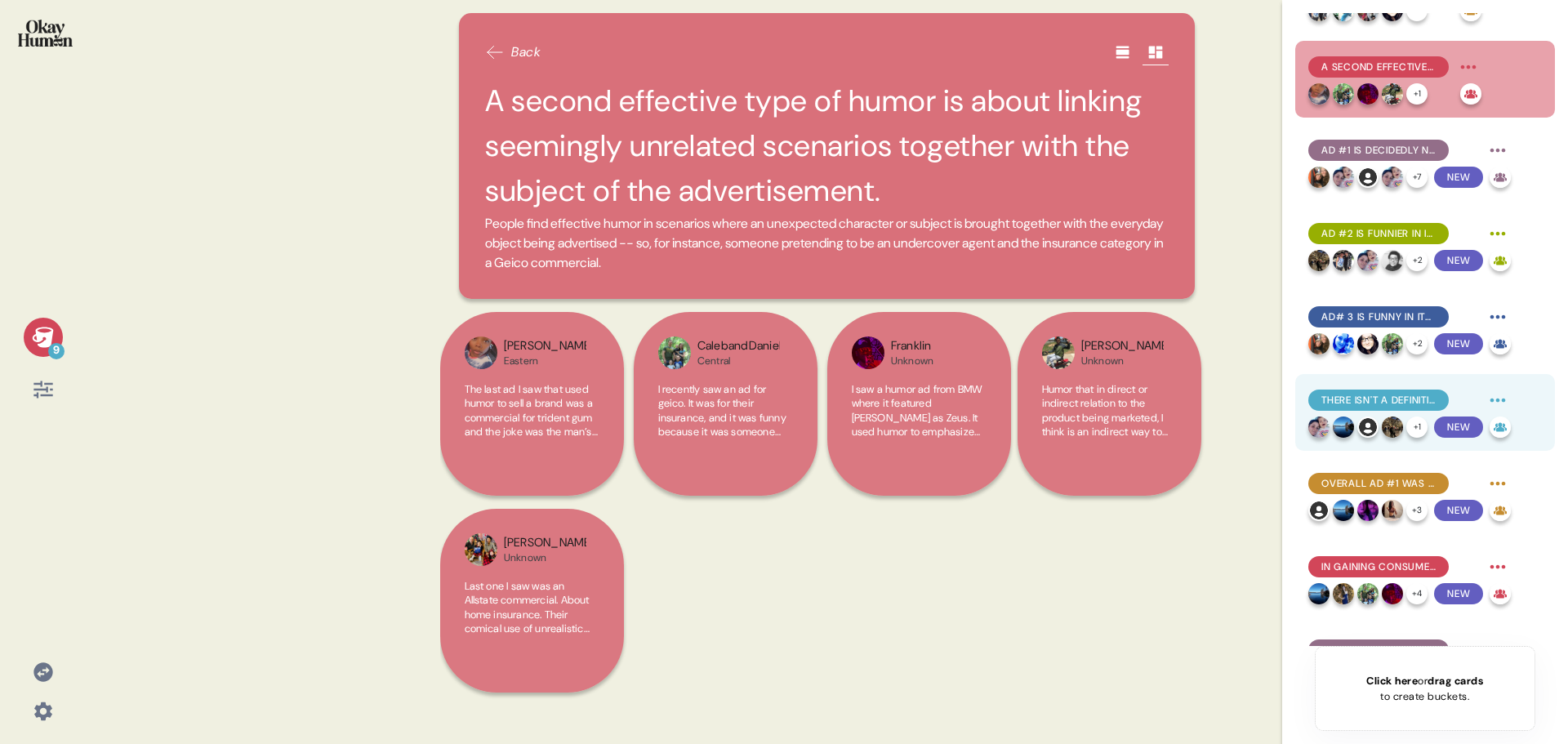
scroll to position [110, 0]
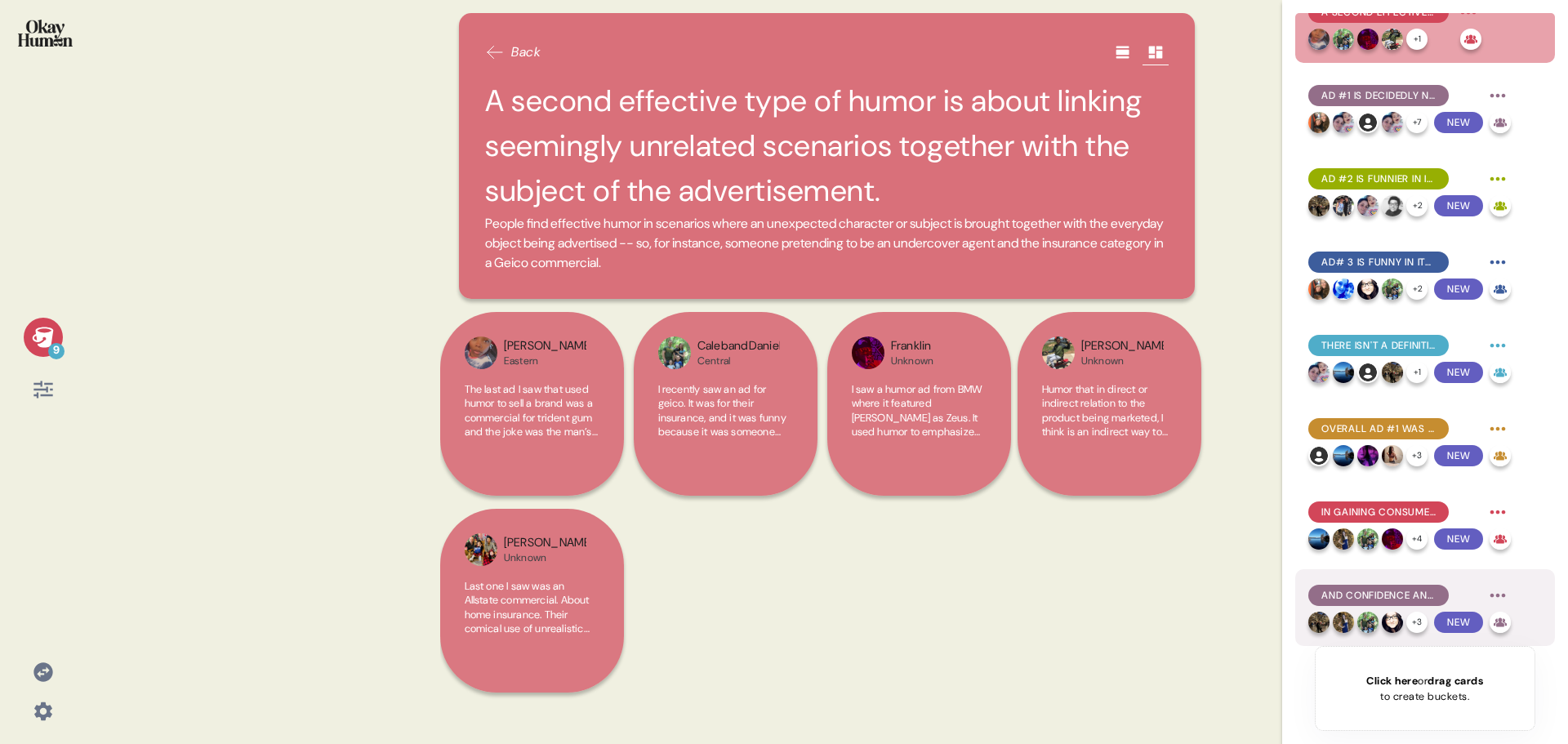
click at [1405, 598] on span "And confidence and trust was at the heart of respondents' ads ideas." at bounding box center [1379, 595] width 115 height 15
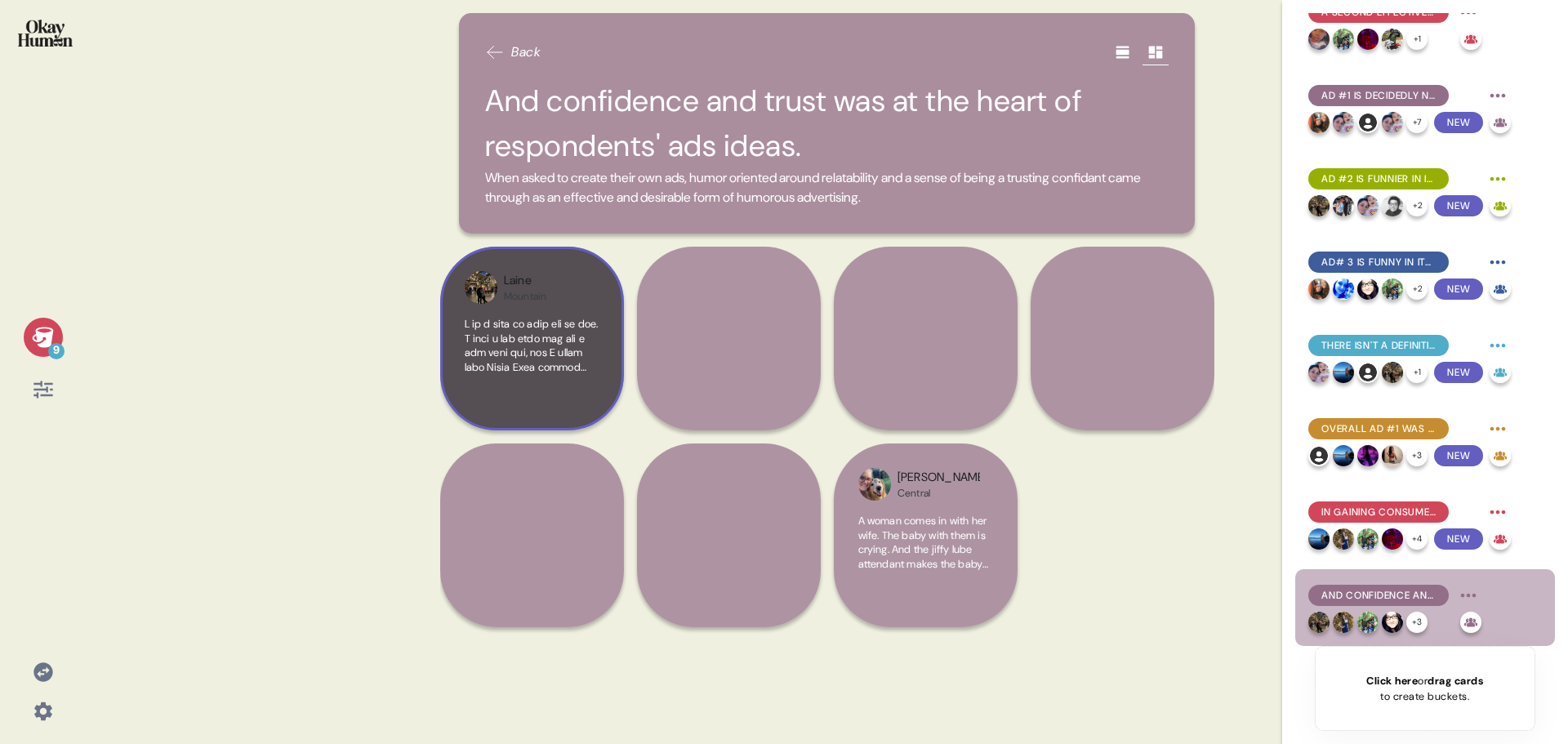
click at [551, 346] on span at bounding box center [532, 631] width 135 height 630
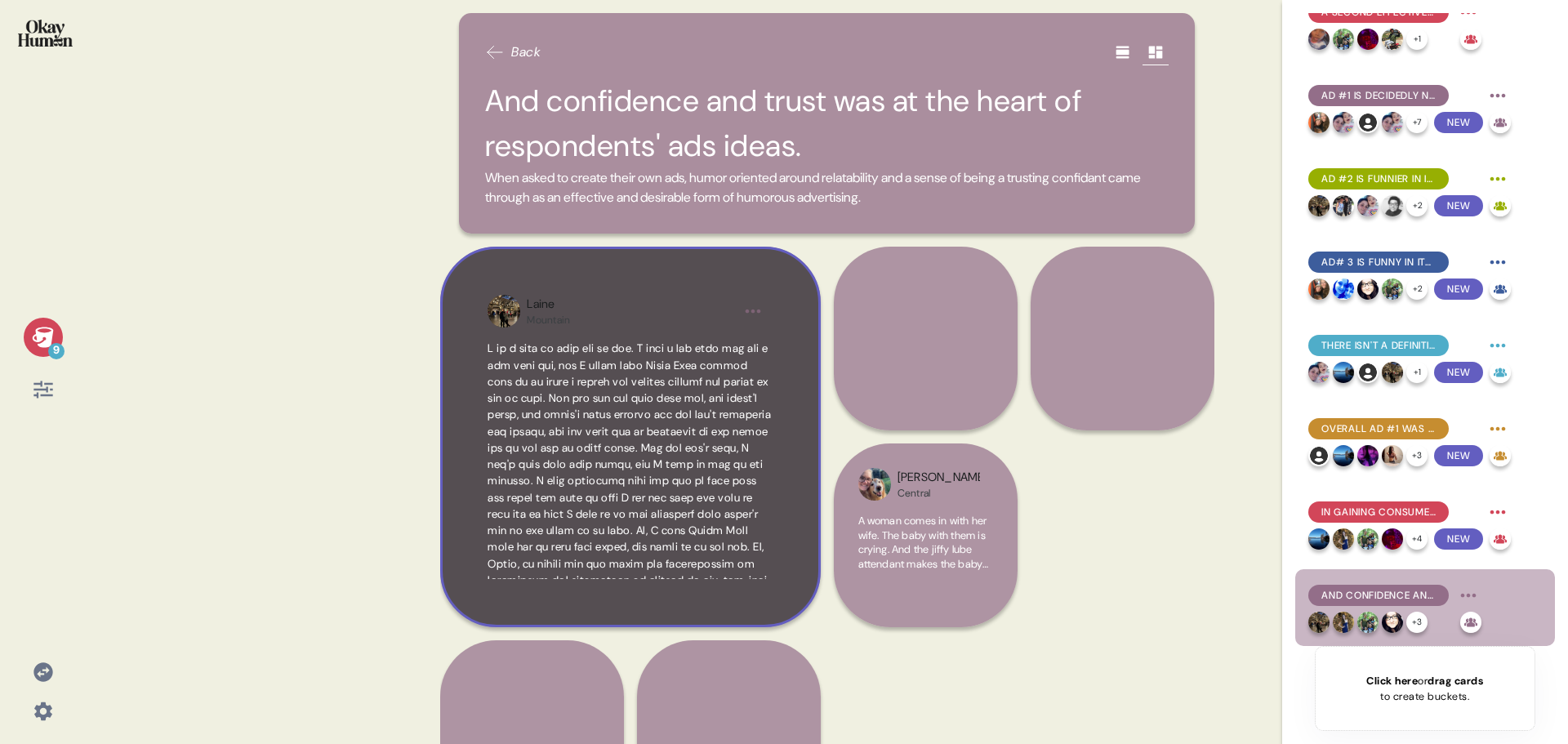
click at [357, 382] on div "9 Back And confidence and trust was at the heart of respondents' ads ideas. Whe…" at bounding box center [784, 372] width 1568 height 744
click at [616, 398] on span at bounding box center [629, 521] width 283 height 361
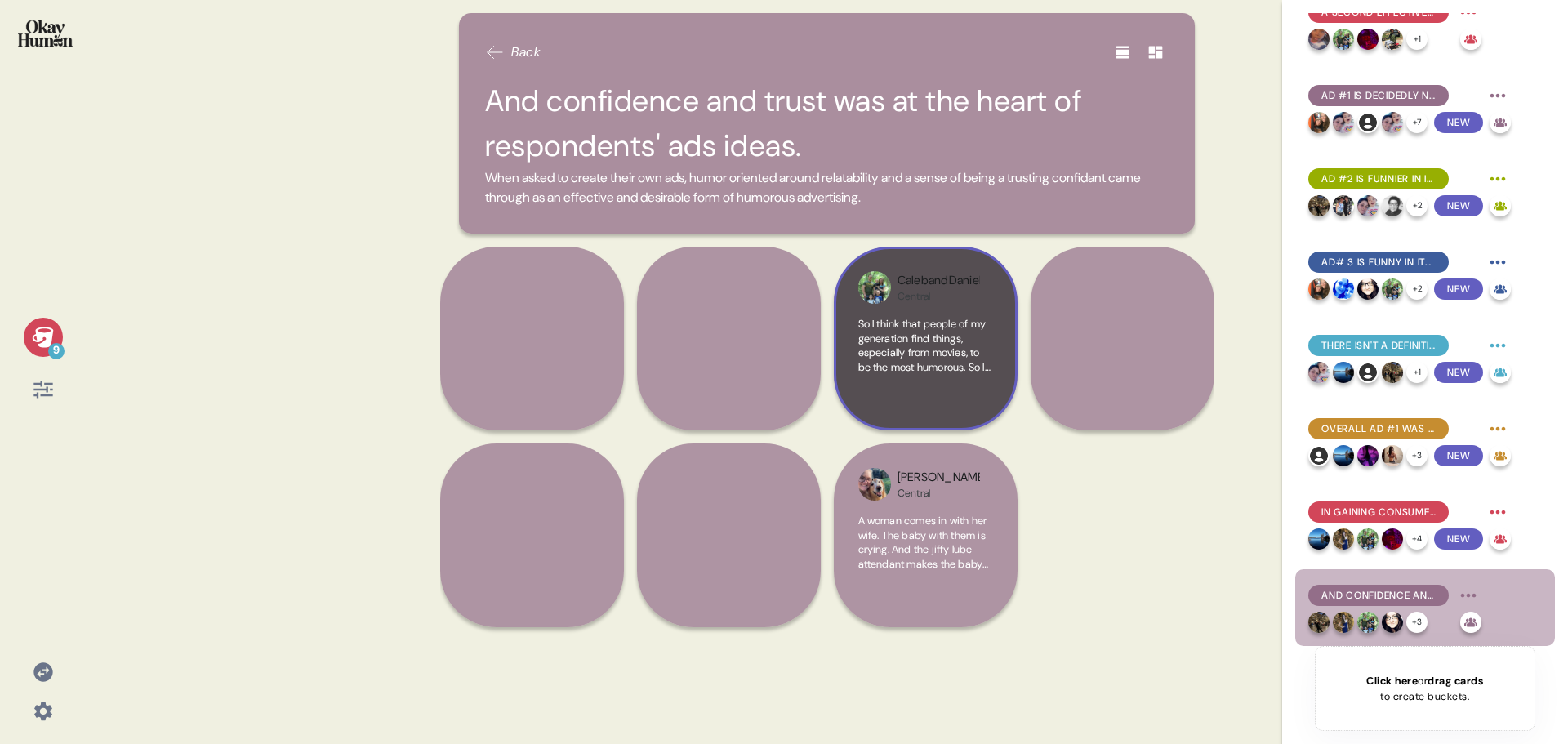
click at [952, 338] on span "So I think that people of my generation find things, especially from movies, to…" at bounding box center [924, 445] width 133 height 257
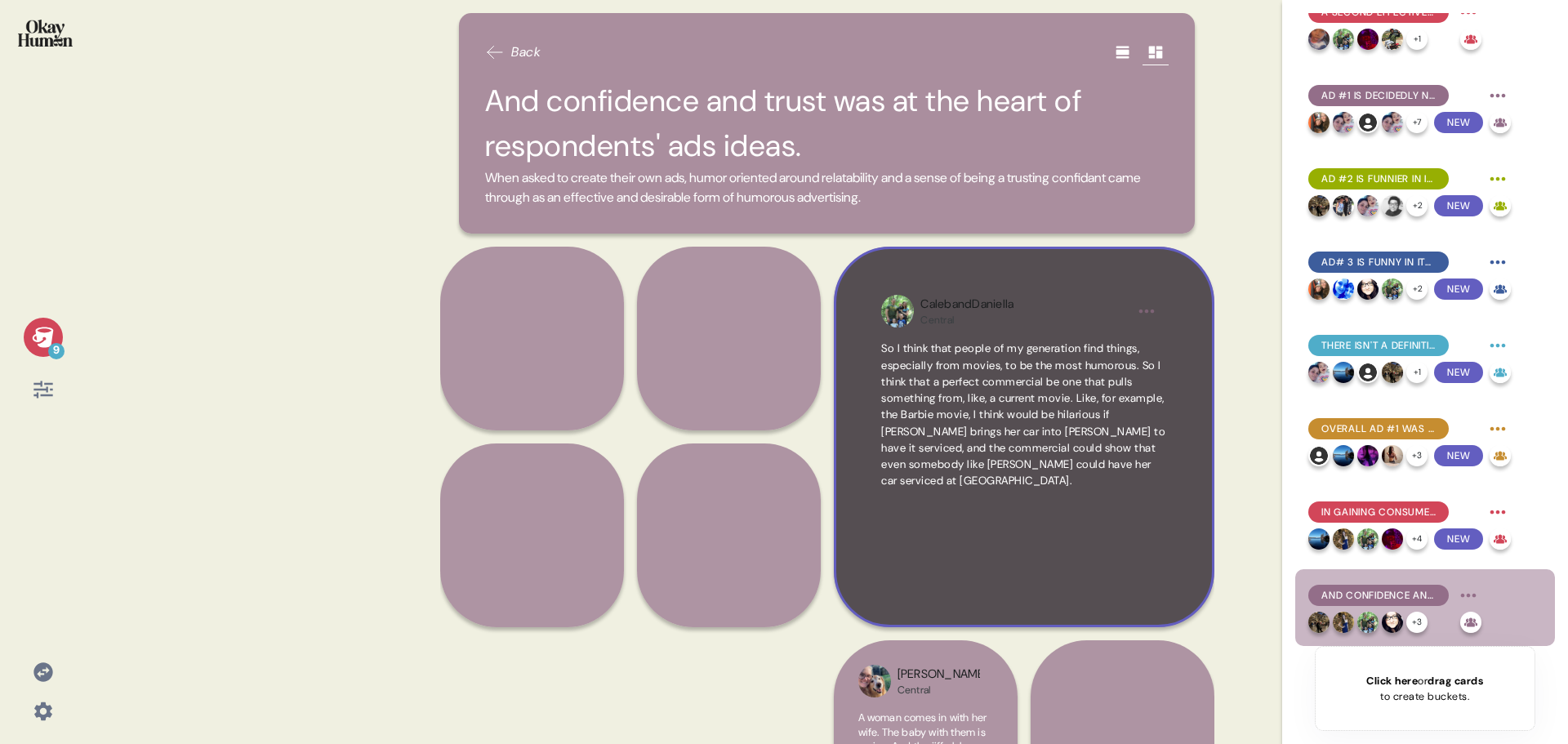
click at [1152, 311] on html "9 Back And confidence and trust was at the heart of respondents' ads ideas. Whe…" at bounding box center [784, 372] width 1568 height 744
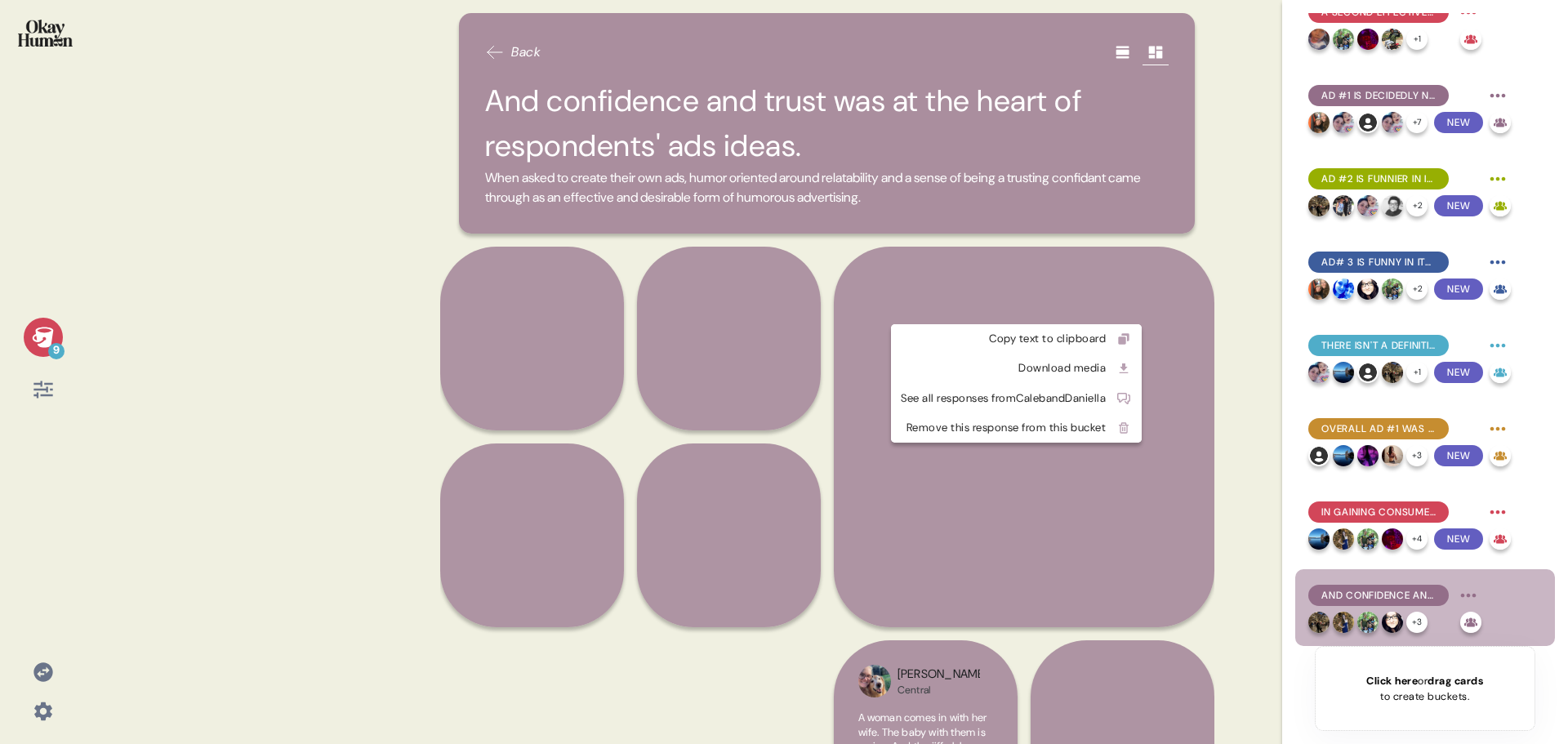
click at [973, 276] on html "9 Back And confidence and trust was at the heart of respondents' ads ideas. Whe…" at bounding box center [784, 372] width 1568 height 744
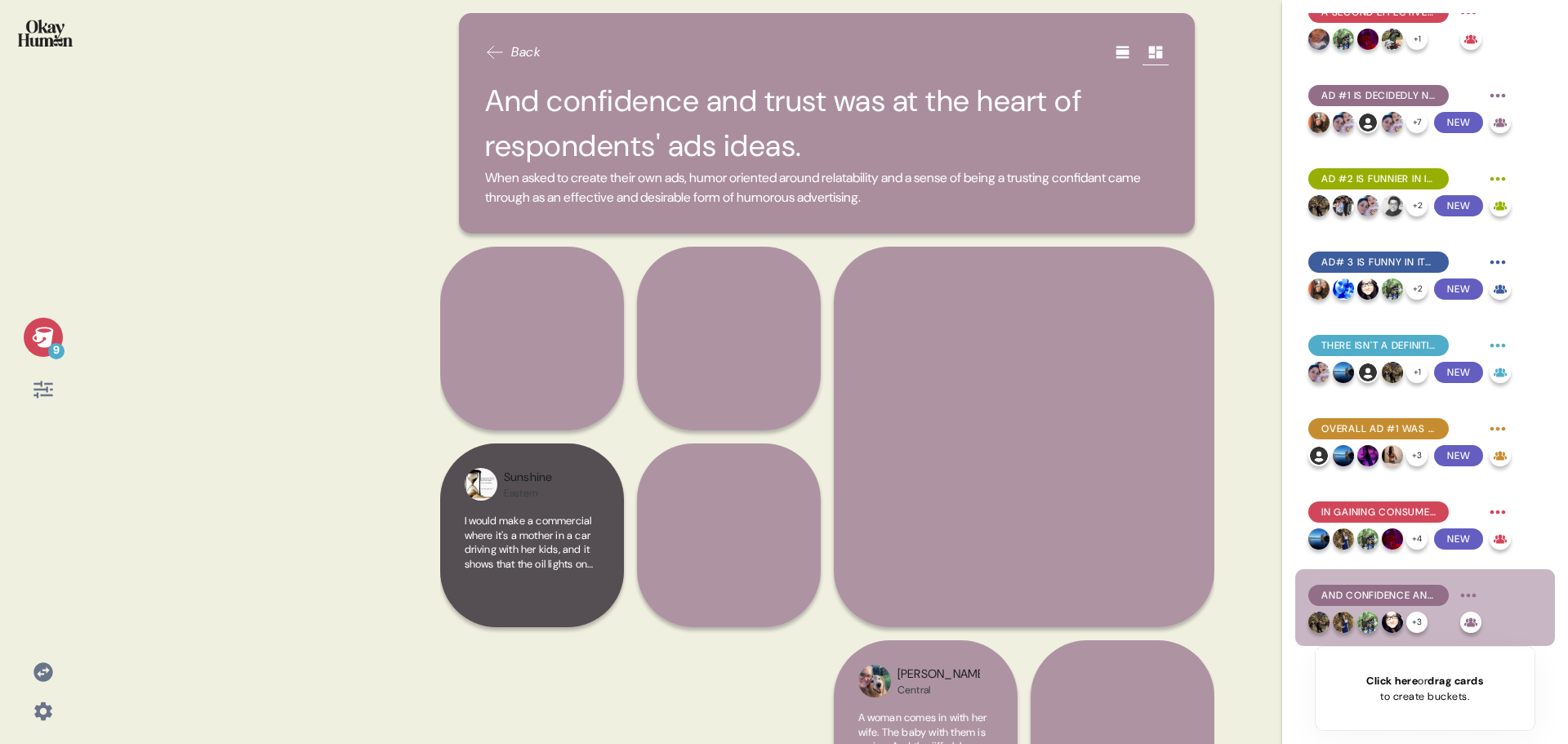
click at [402, 459] on div "9 Back And confidence and trust was at the heart of respondents' ads ideas. Whe…" at bounding box center [784, 372] width 1568 height 744
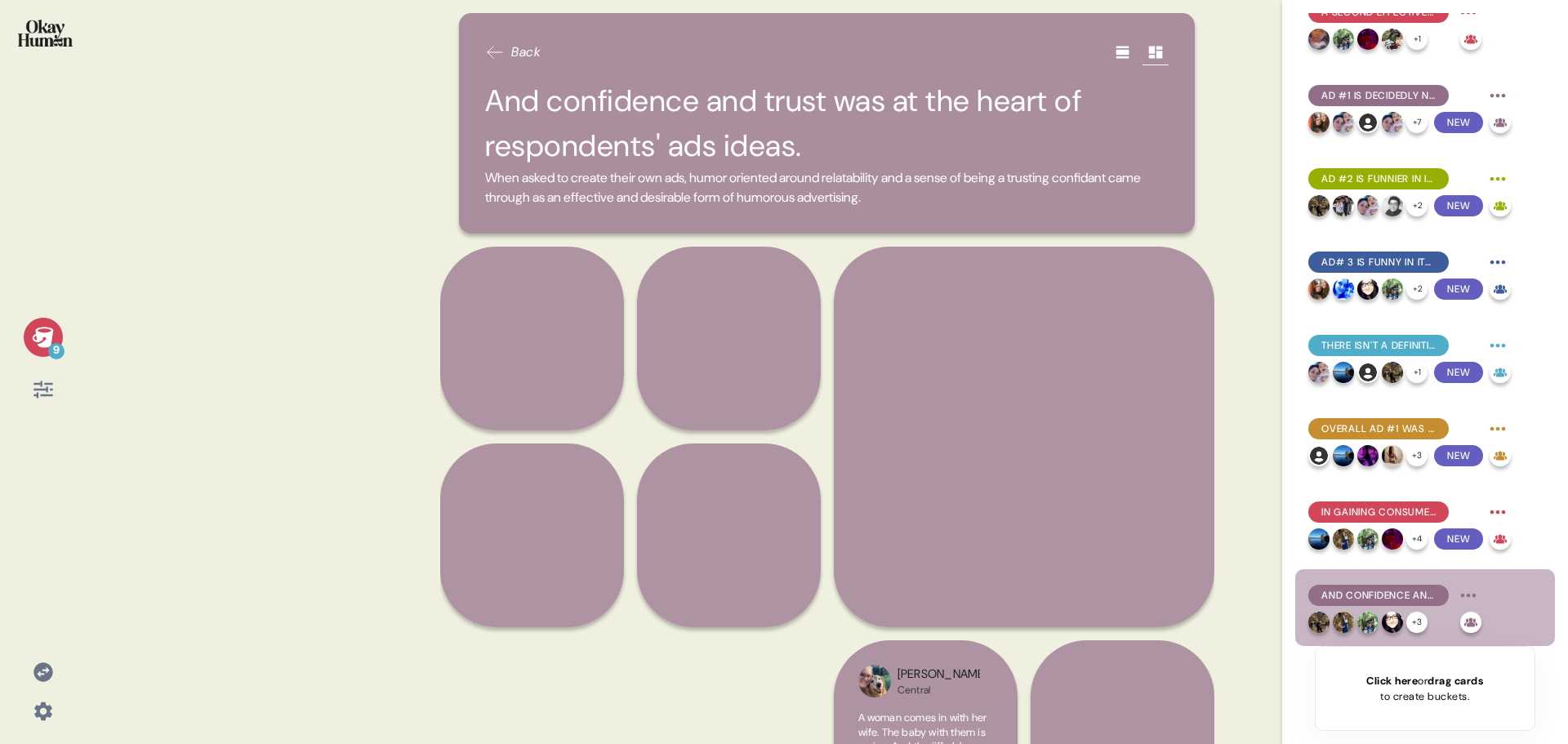
click at [342, 397] on div "9 Back And confidence and trust was at the heart of respondents' ads ideas. Whe…" at bounding box center [784, 372] width 1568 height 744
click at [947, 382] on span "So I think that people of my generation find things, especially from movies, to…" at bounding box center [1023, 415] width 284 height 146
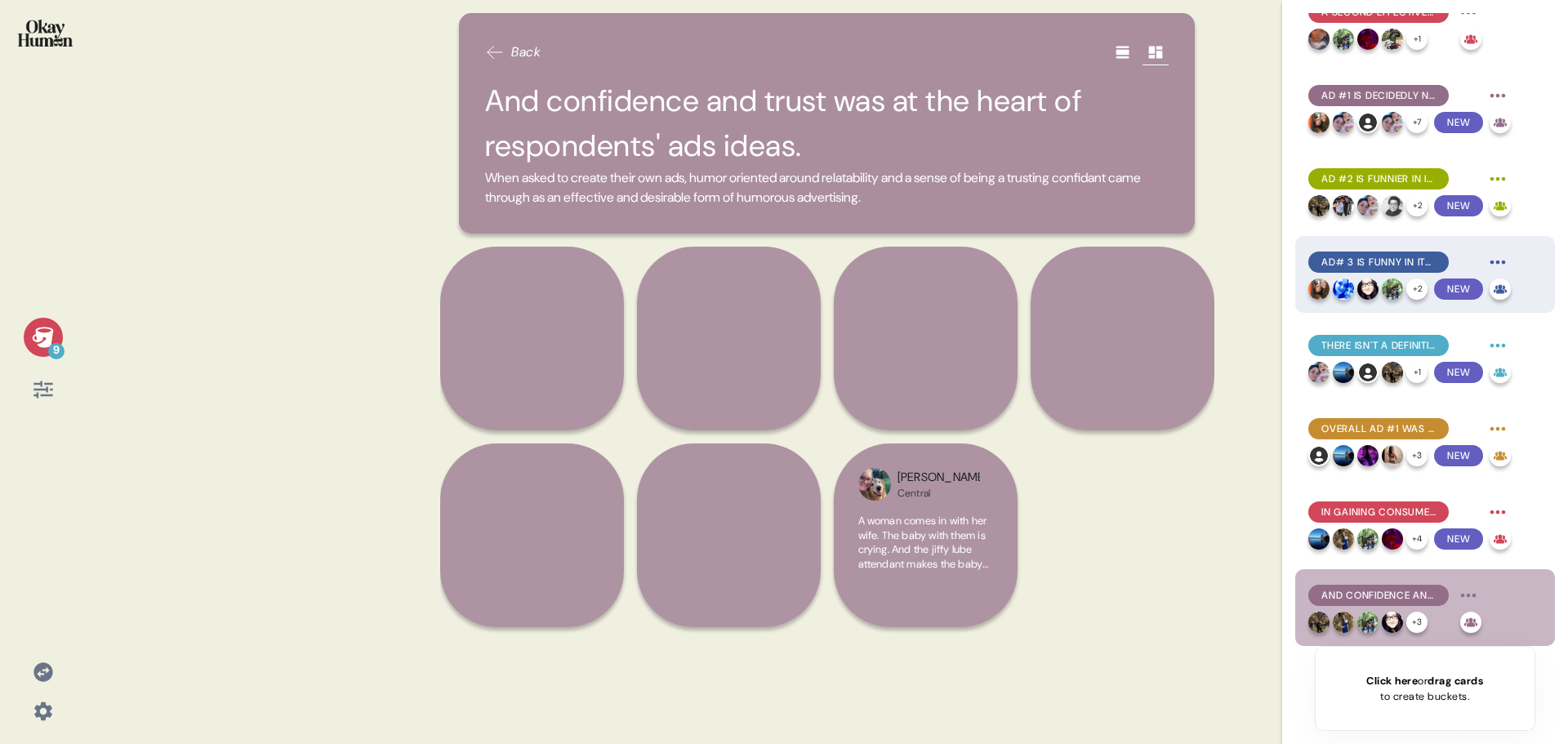
click at [1385, 262] on span "Ad# 3 is funny in its relatability." at bounding box center [1379, 262] width 115 height 15
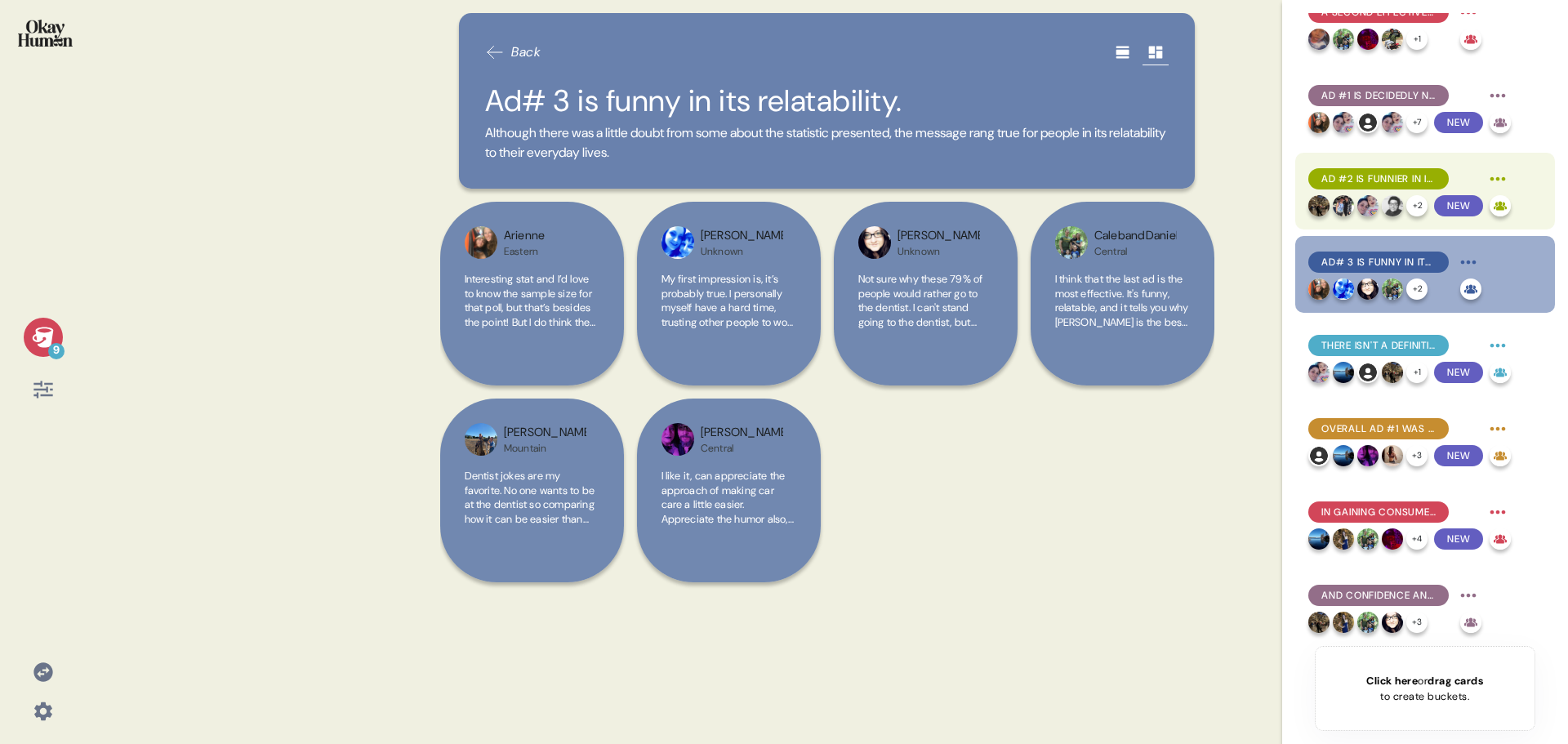
click at [1406, 183] on span "Ad #2 is funnier in its juxtaposition of something seemingly unrelated to oil c…" at bounding box center [1379, 178] width 115 height 15
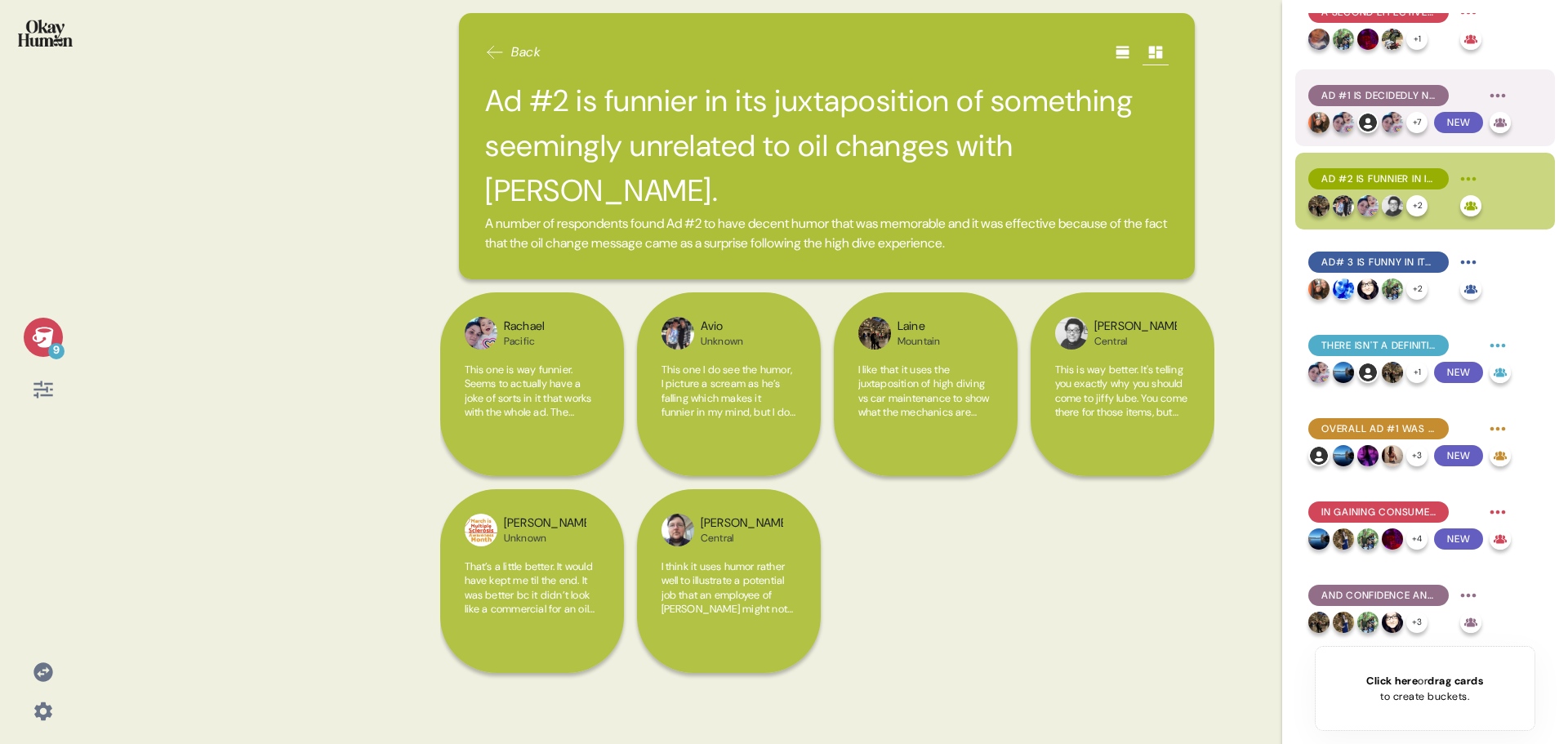
click at [1373, 101] on span "Ad #1 is decidedly not funny, but that doesn't mean it's not effective." at bounding box center [1379, 95] width 115 height 15
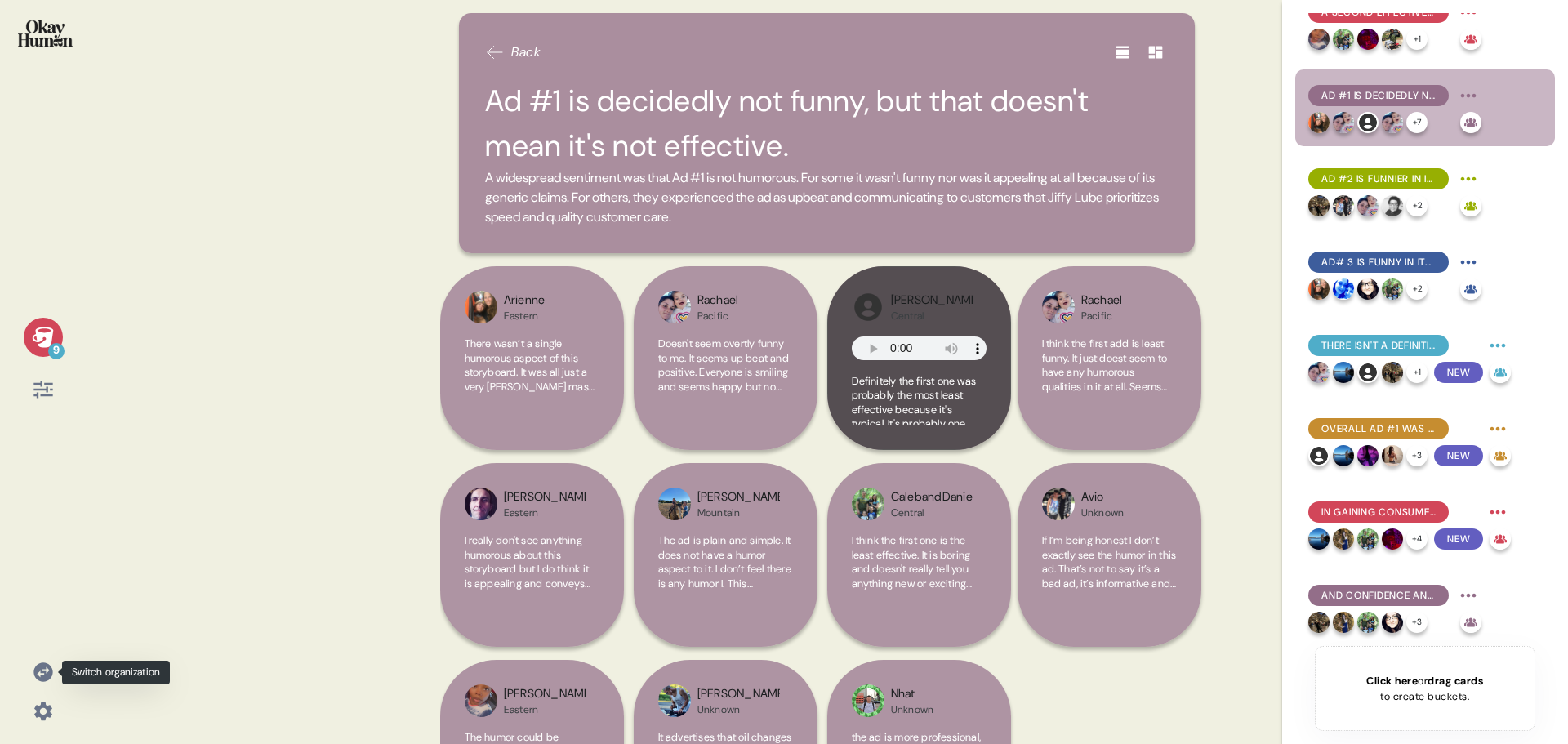
click at [43, 664] on icon at bounding box center [43, 672] width 19 height 19
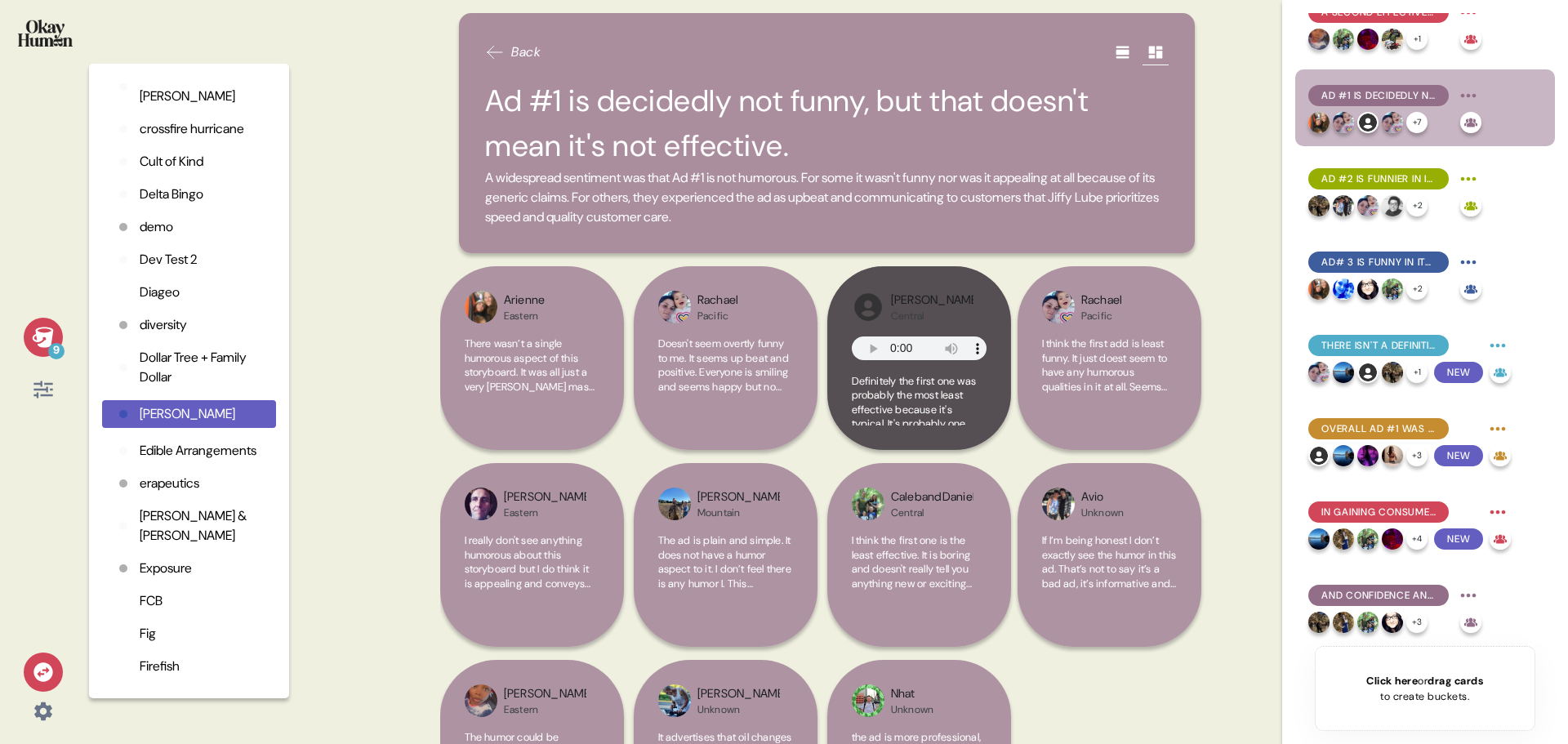
scroll to position [486, 0]
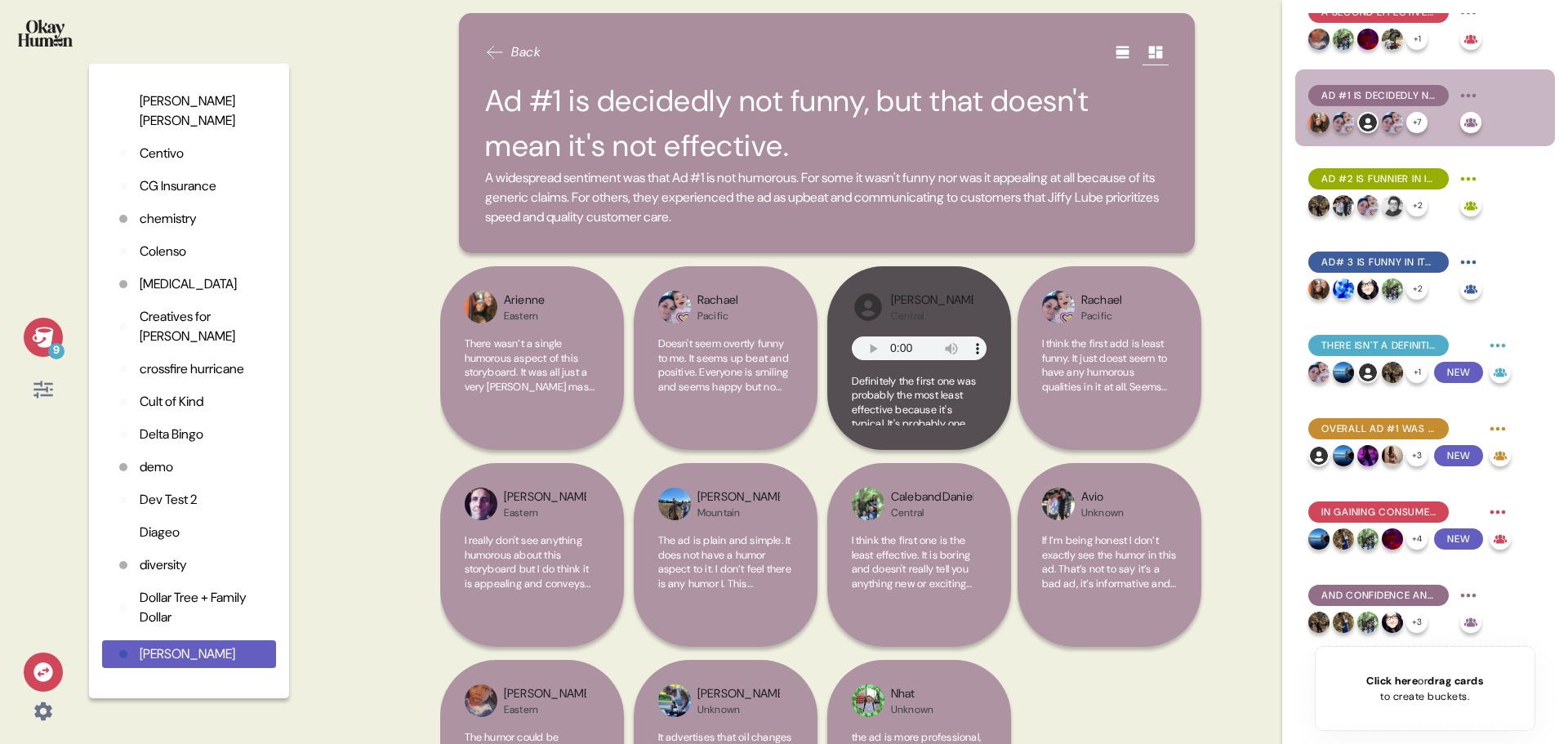
click at [168, 219] on p "chemistry" at bounding box center [169, 218] width 57 height 20
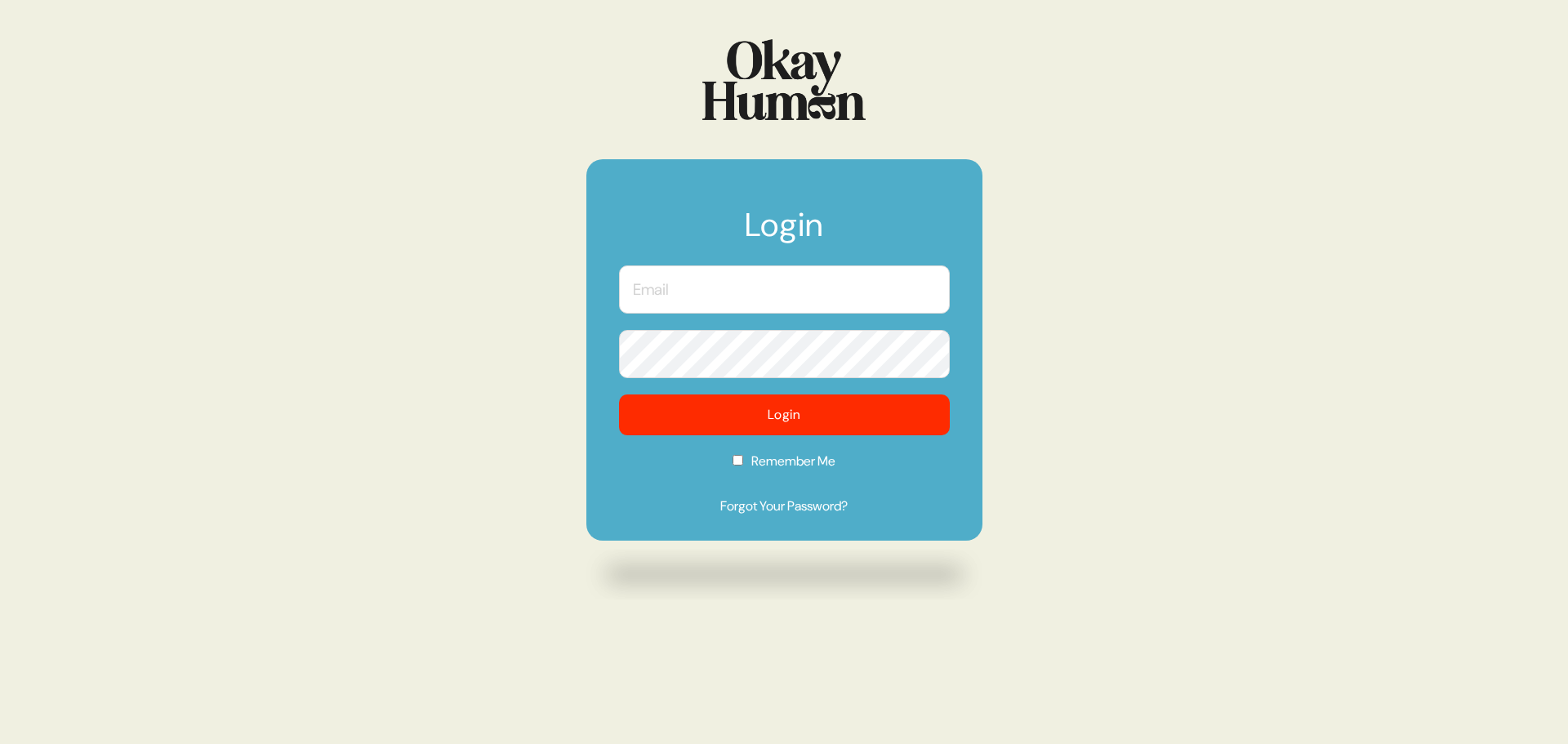
click at [695, 289] on input "text" at bounding box center [784, 289] width 330 height 48
type input "[PERSON_NAME][EMAIL_ADDRESS][DOMAIN_NAME]"
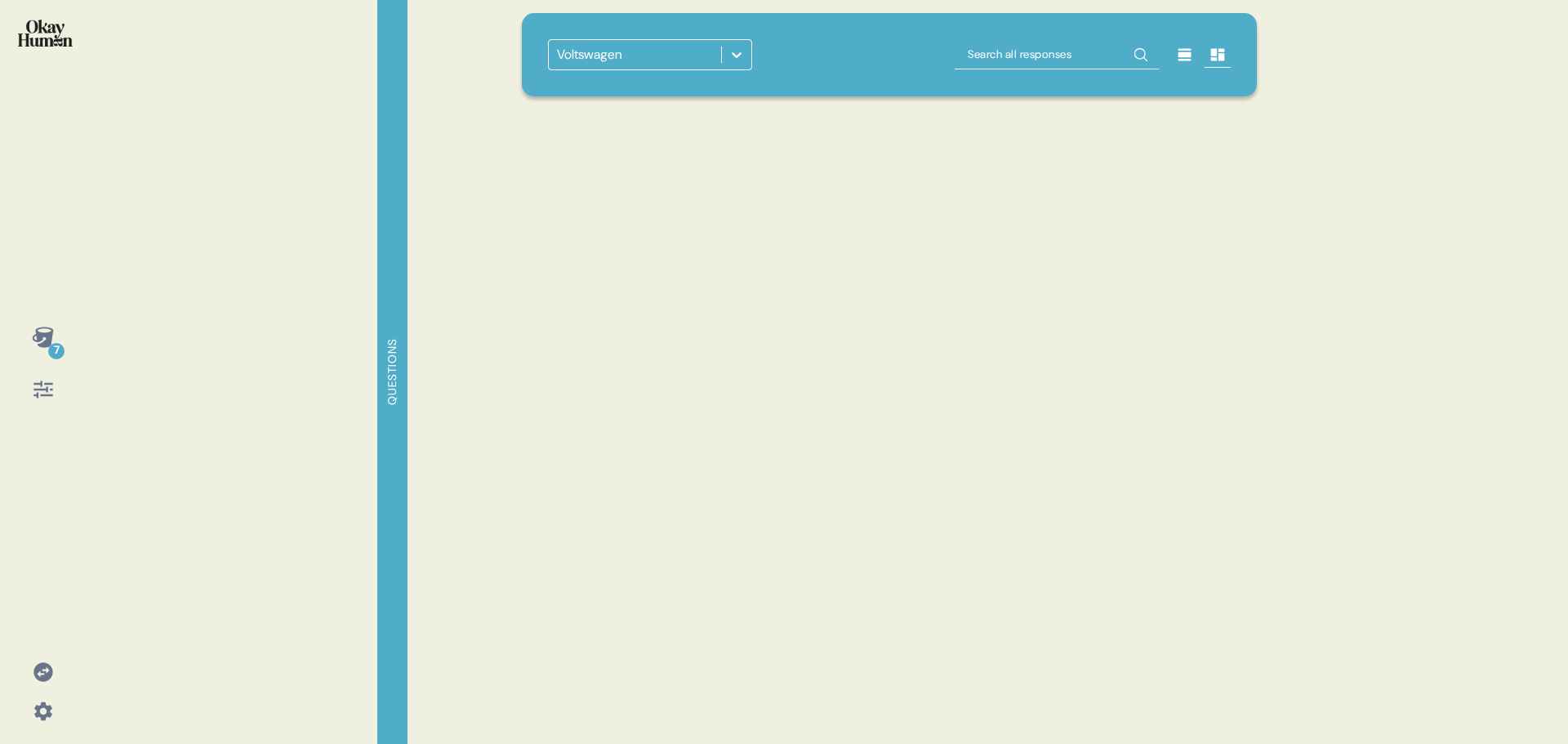
click at [737, 53] on icon at bounding box center [736, 55] width 17 height 17
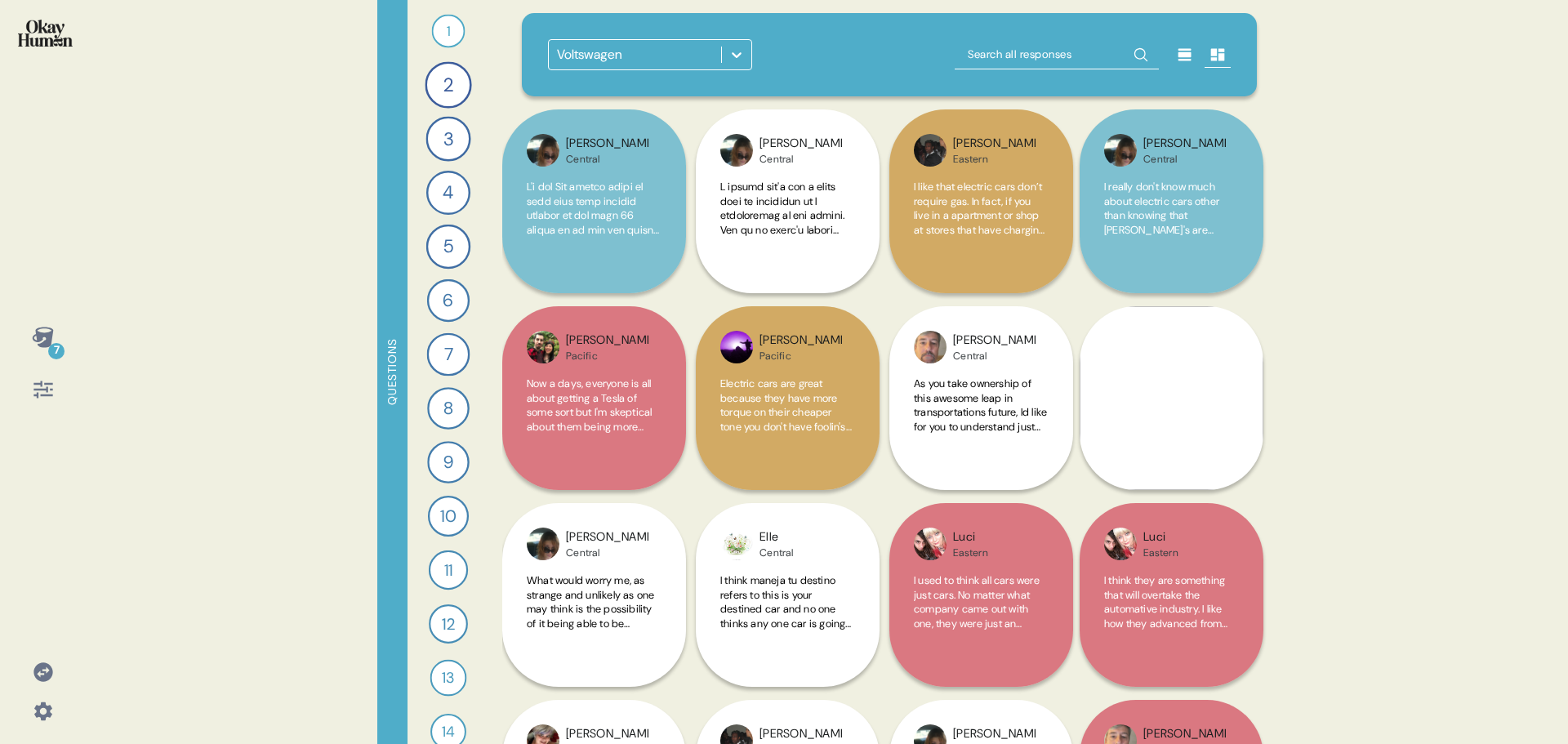
click at [739, 56] on icon at bounding box center [736, 55] width 17 height 17
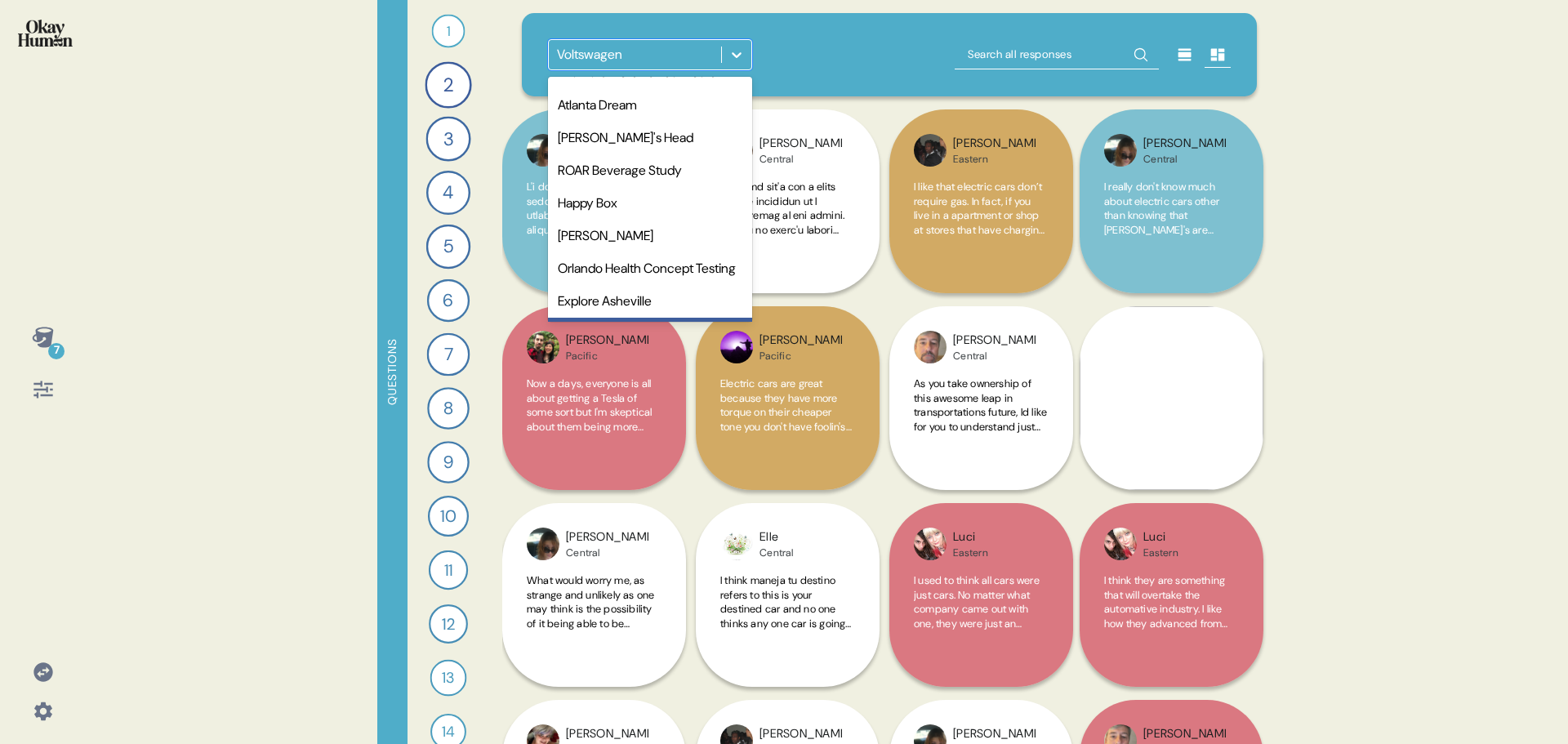
scroll to position [1094, 0]
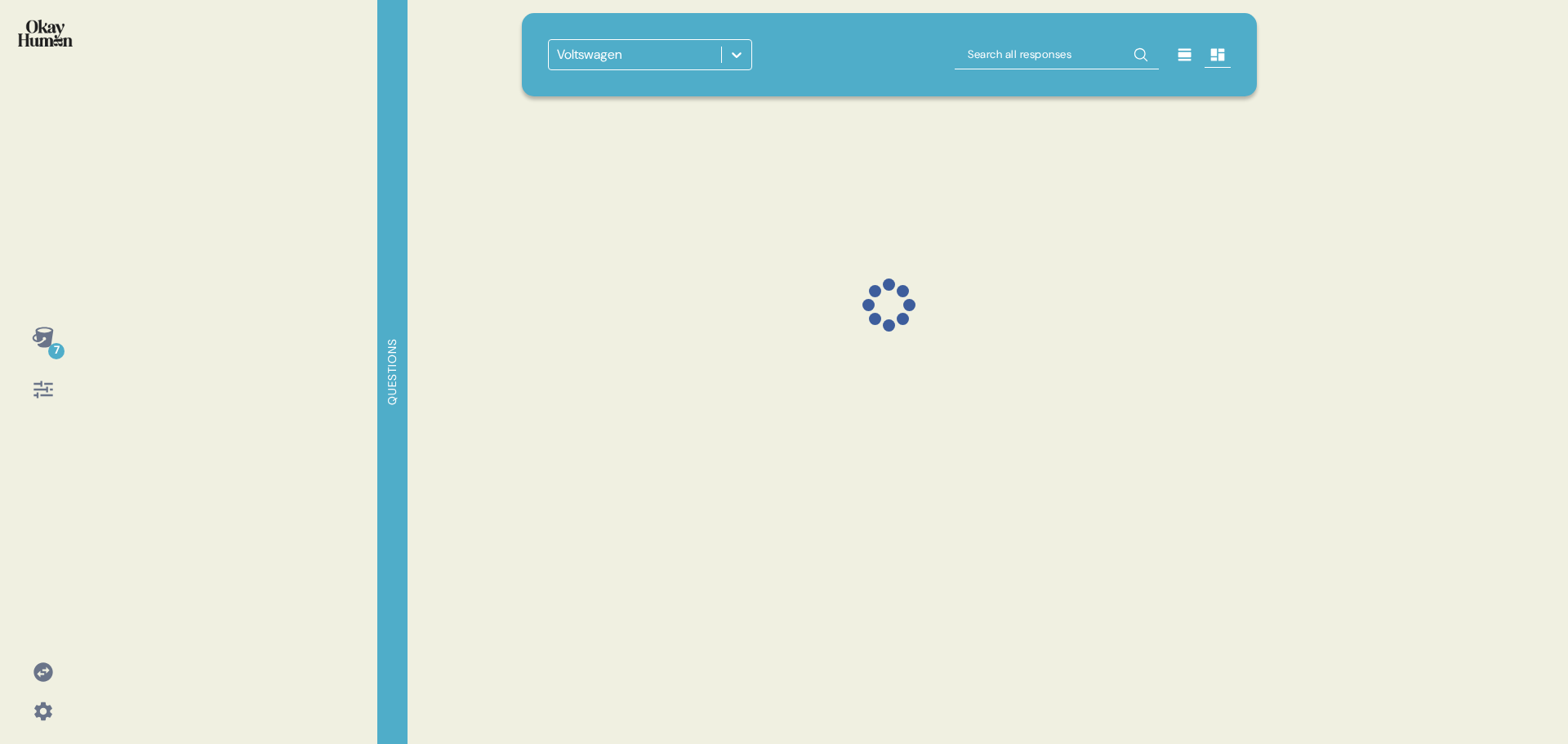
click at [745, 58] on div at bounding box center [736, 55] width 30 height 30
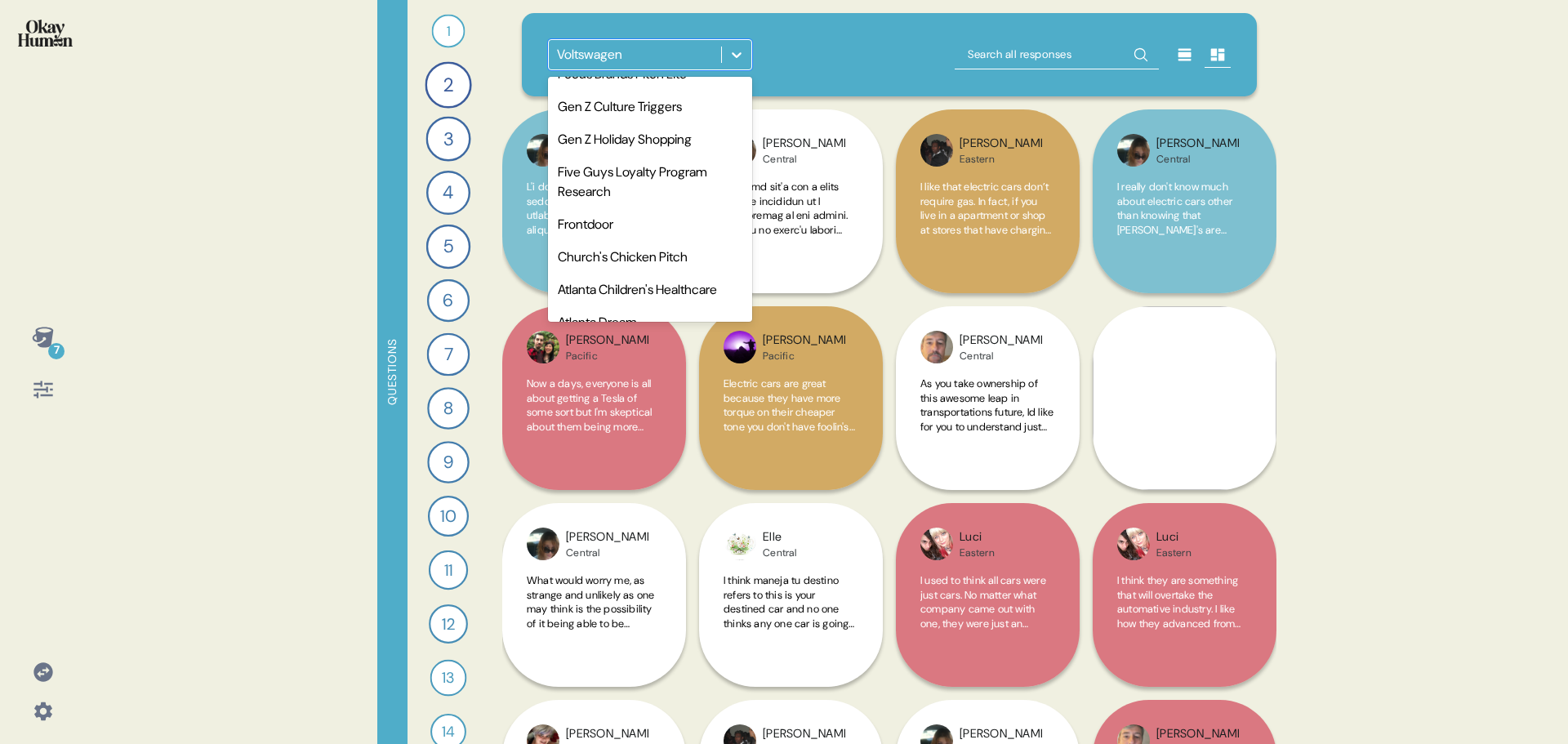
scroll to position [720, 0]
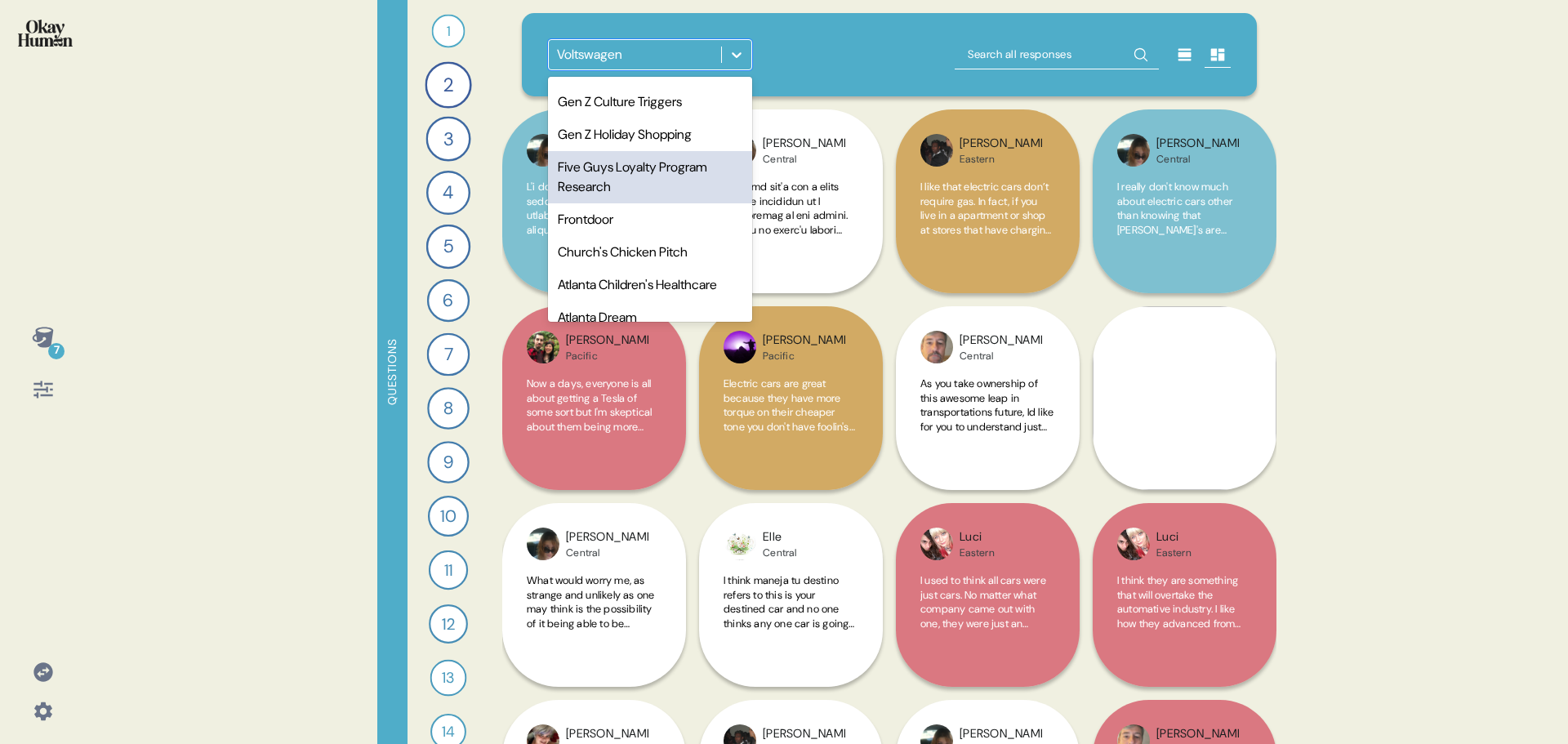
click at [627, 203] on div "Five Guys Loyalty Program Research" at bounding box center [649, 177] width 204 height 52
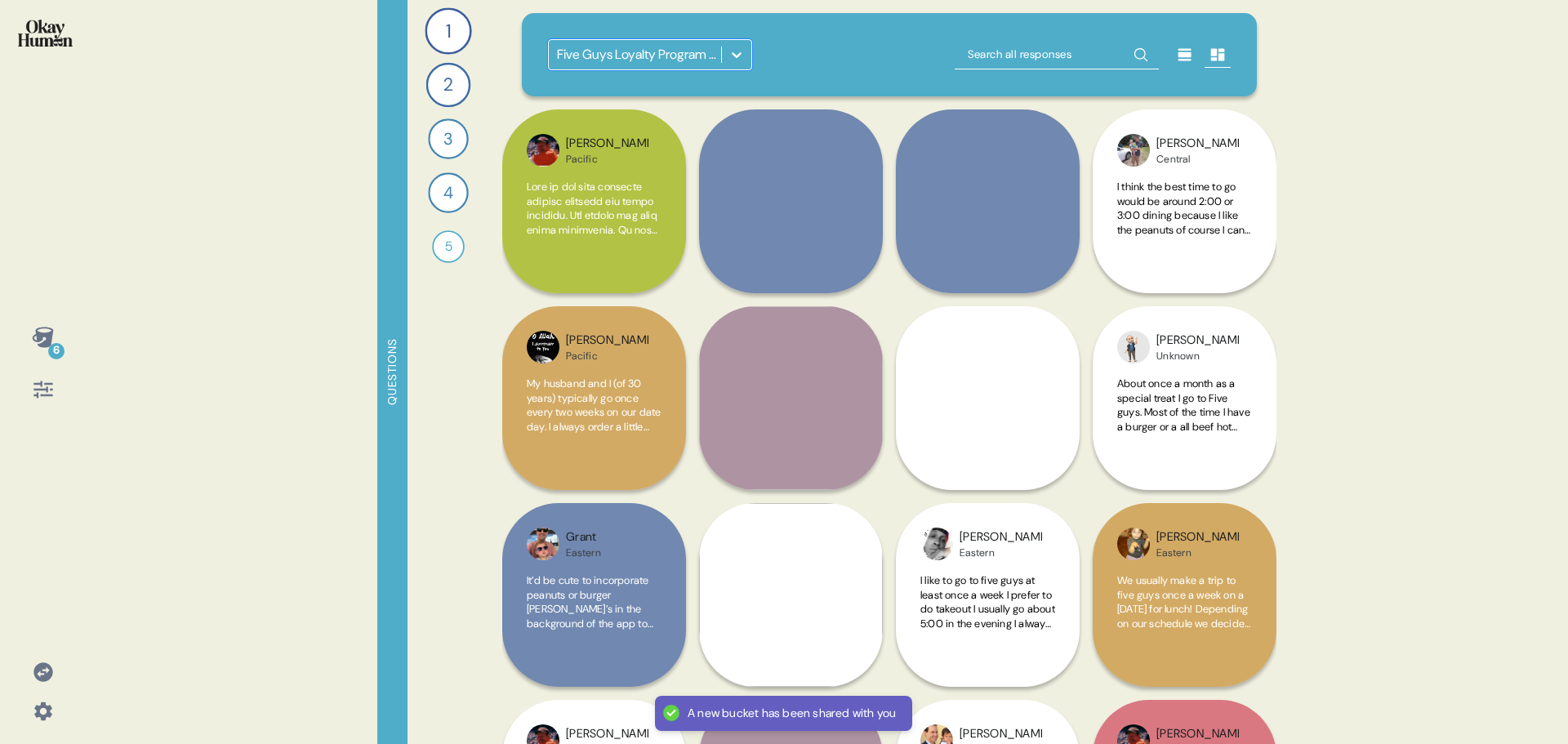
click at [50, 342] on icon at bounding box center [43, 336] width 21 height 20
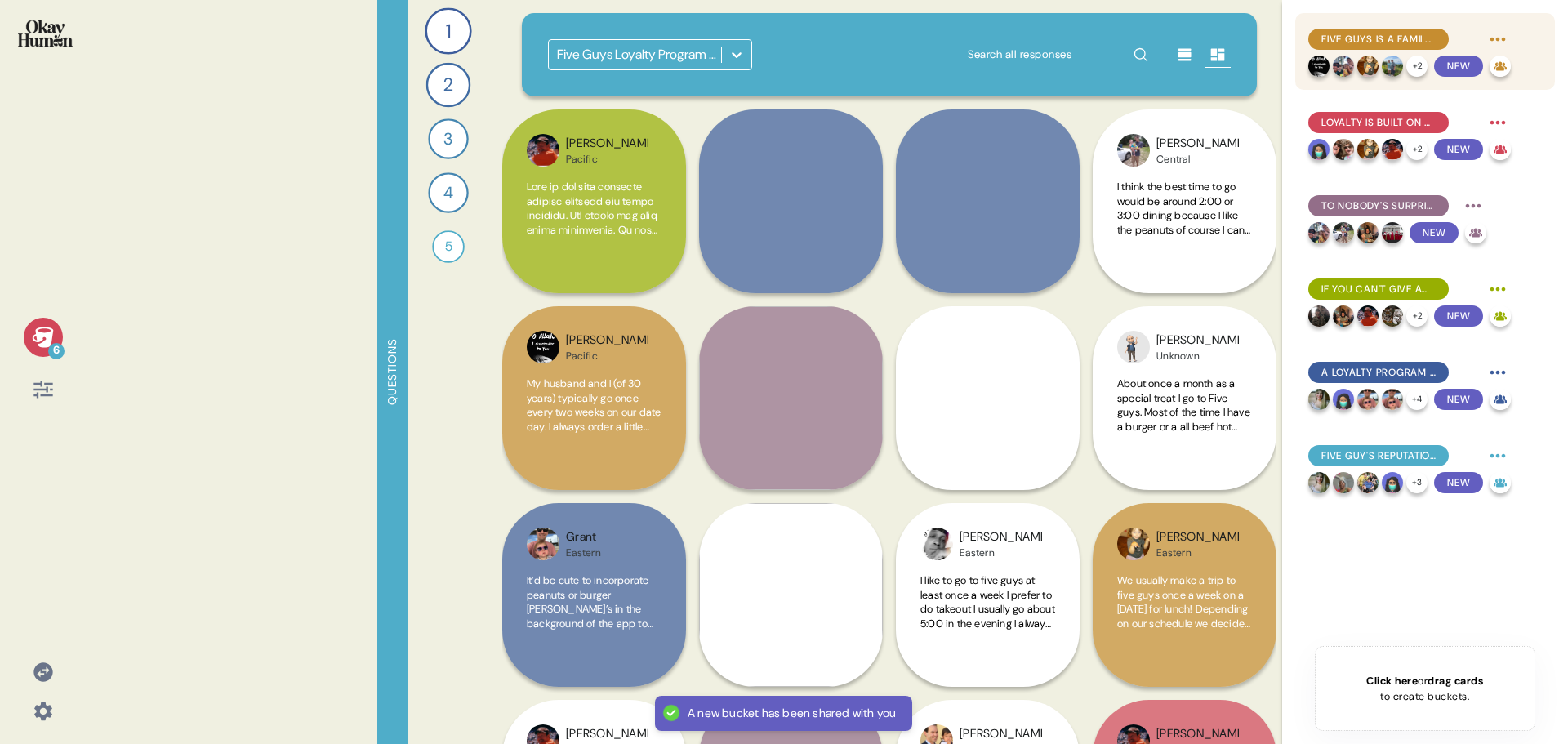
click at [1405, 40] on span "Five Guys Is a Family Restaurant" at bounding box center [1379, 39] width 115 height 15
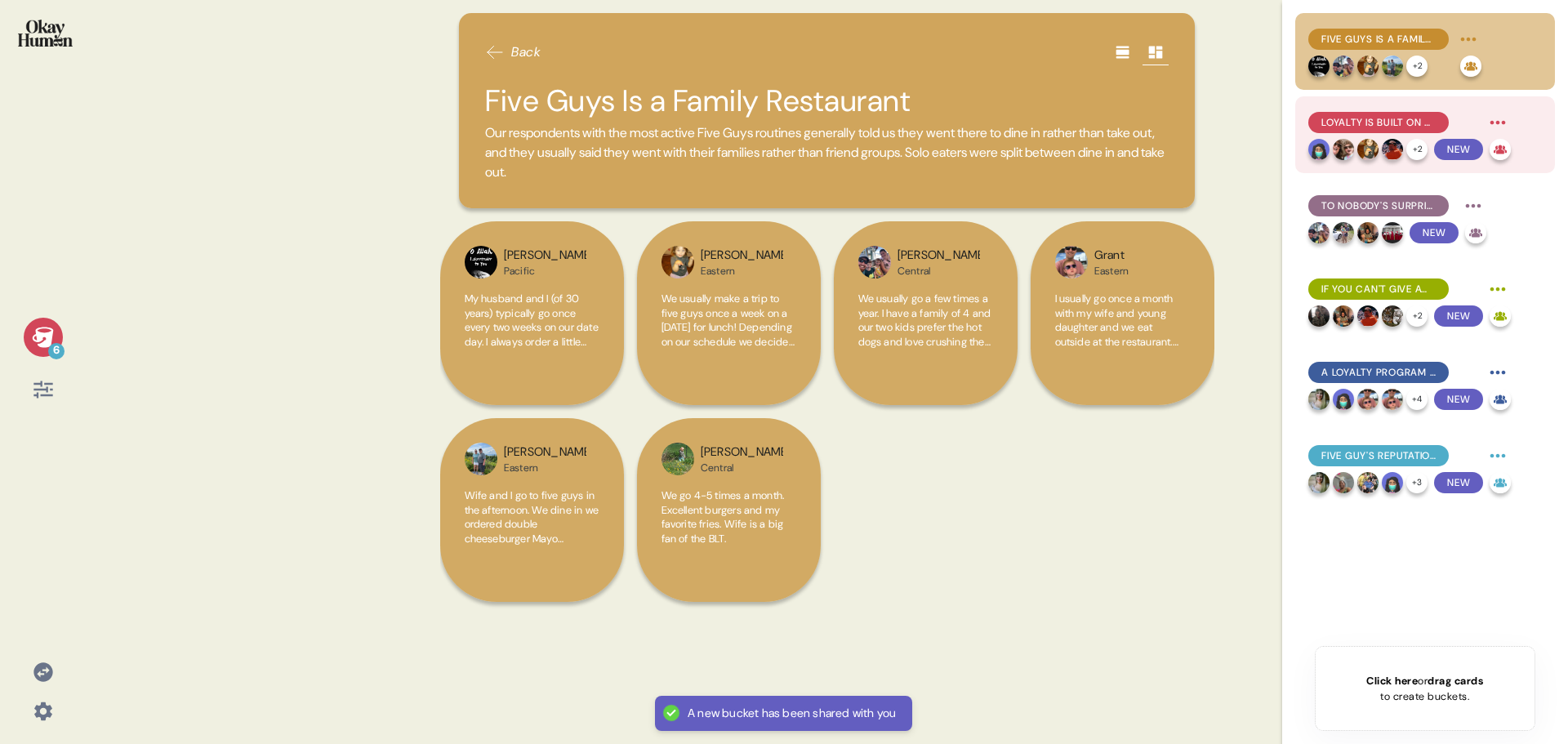
click at [1385, 121] on span "Loyalty is Built On Consistent Freshness... Especially When It Comes to Fries" at bounding box center [1379, 122] width 115 height 15
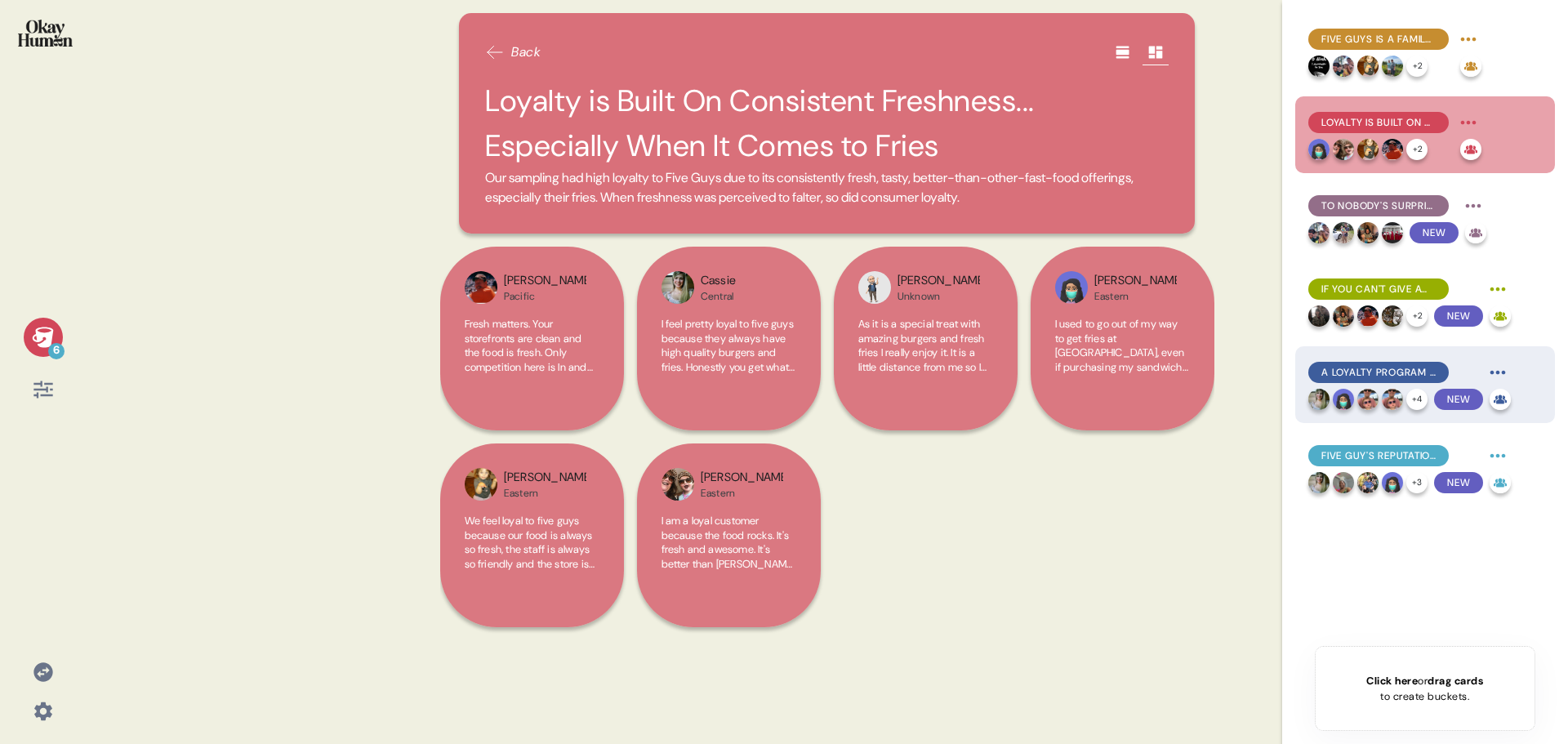
click at [1392, 371] on span "A Loyalty Program Should Make Ordering Ahead Easy, Guarantee Freshness, and Giv…" at bounding box center [1379, 372] width 115 height 15
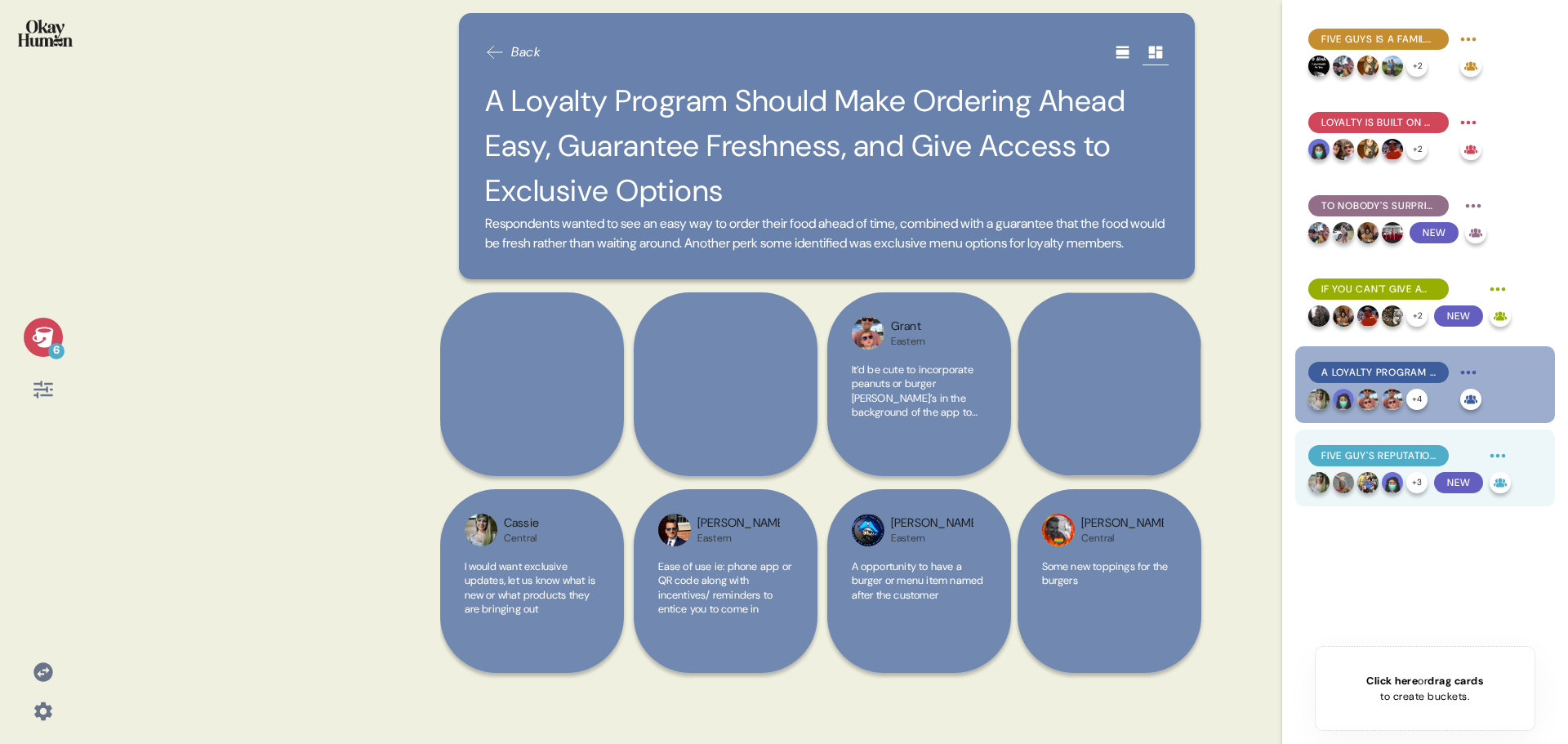
click at [1385, 453] on span "Five Guy's Reputation for Quality Give It a Leg Up" at bounding box center [1379, 455] width 115 height 15
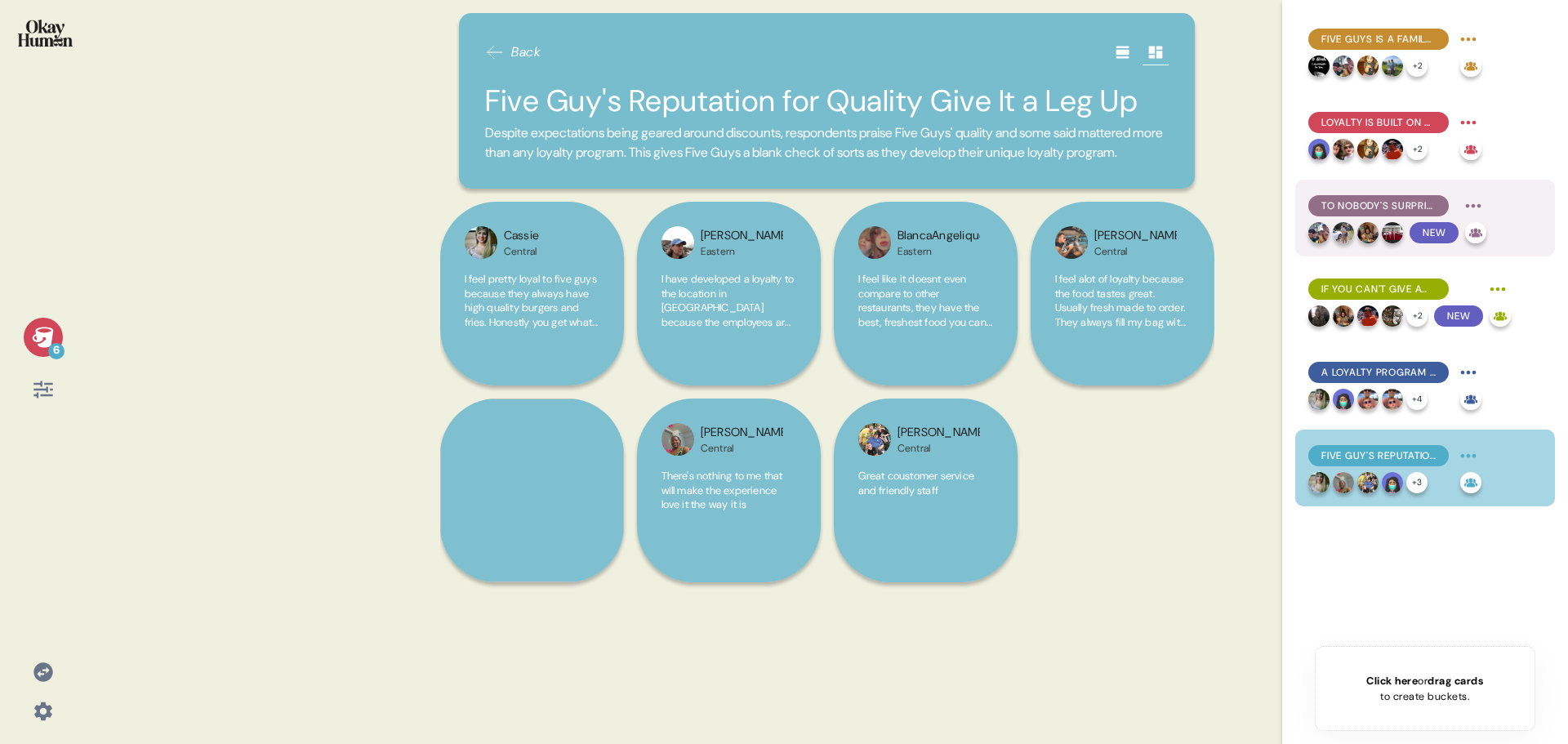
click at [1382, 205] on span "To Nobody's Surprise, Discounts Are The Expectation" at bounding box center [1379, 205] width 115 height 15
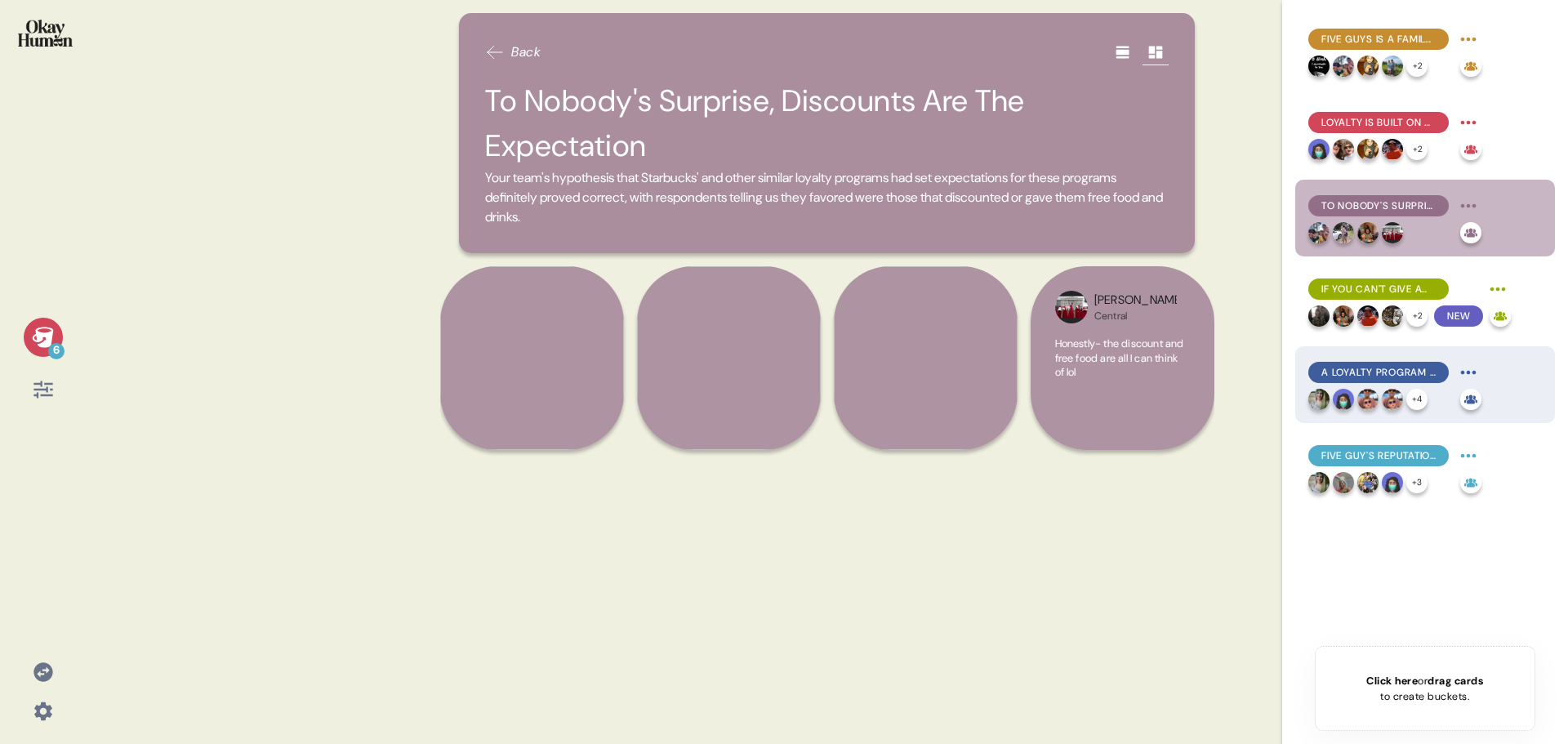
click at [1378, 372] on span "A Loyalty Program Should Make Ordering Ahead Easy, Guarantee Freshness, and Giv…" at bounding box center [1379, 372] width 115 height 15
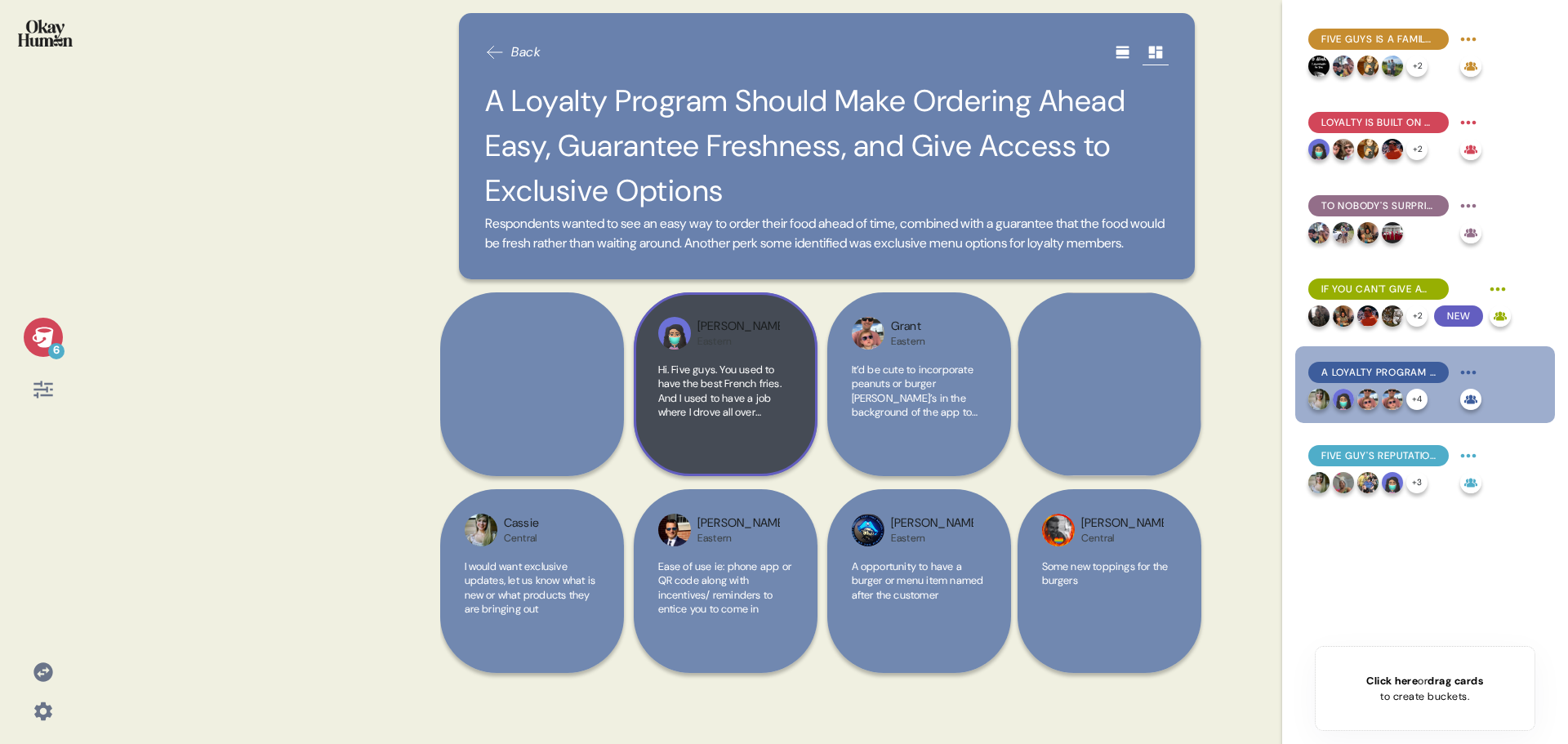
click at [754, 392] on span "Hi. Five guys. You used to have the best French fries. And I used to have a job…" at bounding box center [725, 569] width 134 height 415
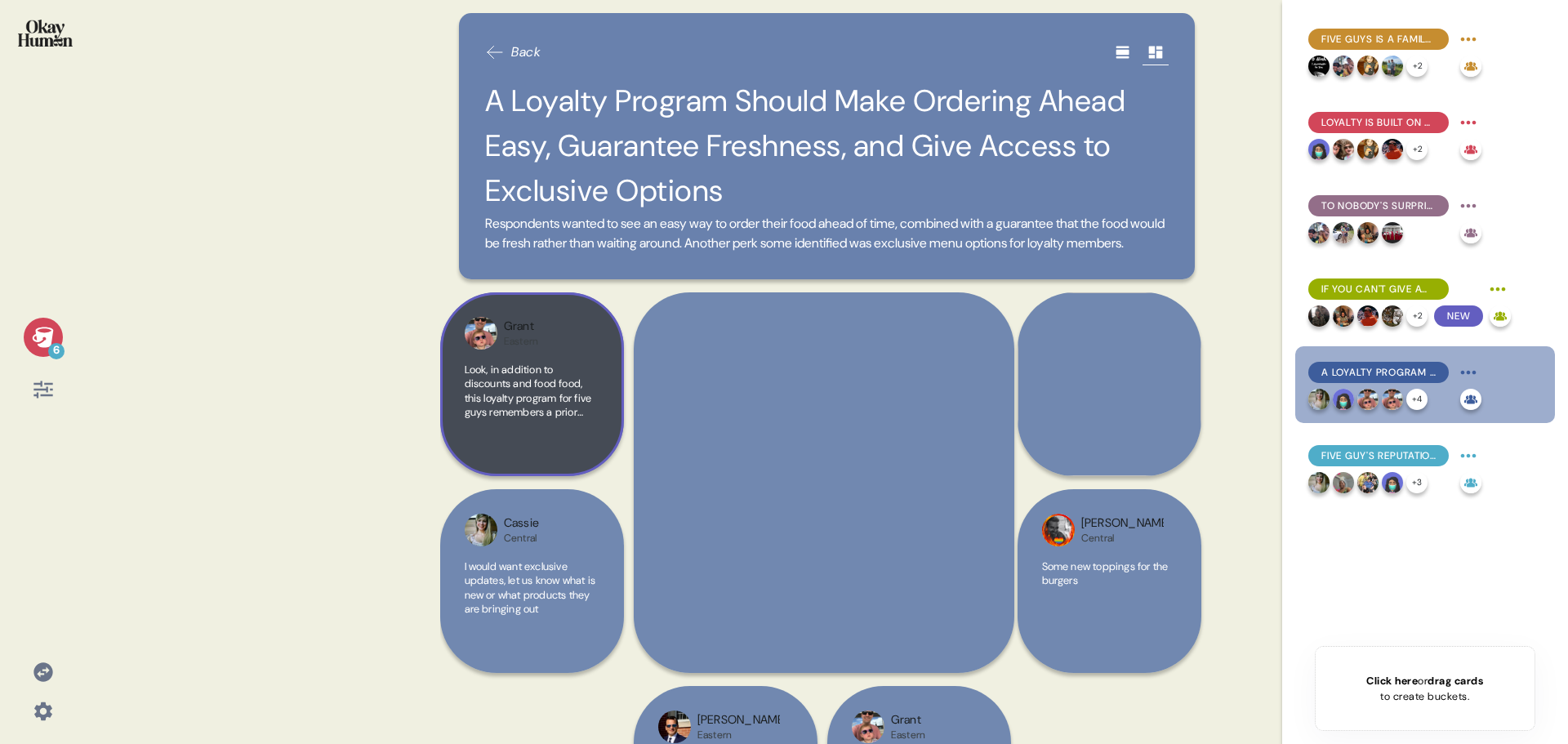
click at [553, 403] on span "Look, in addition to discounts and food food, this loyalty program for five guy…" at bounding box center [531, 606] width 133 height 487
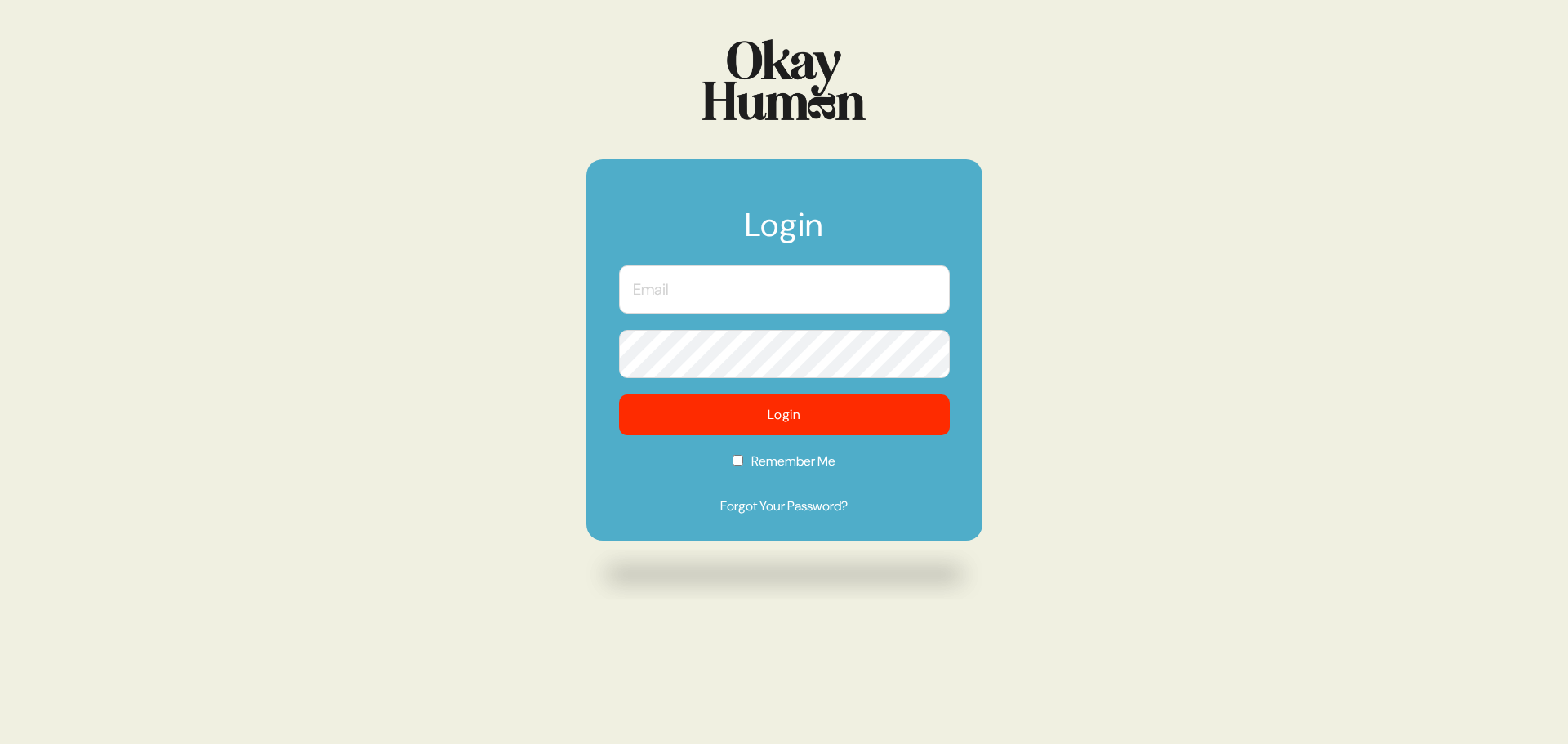
click at [716, 297] on input "text" at bounding box center [784, 289] width 330 height 48
type input "kristin@sympler.co"
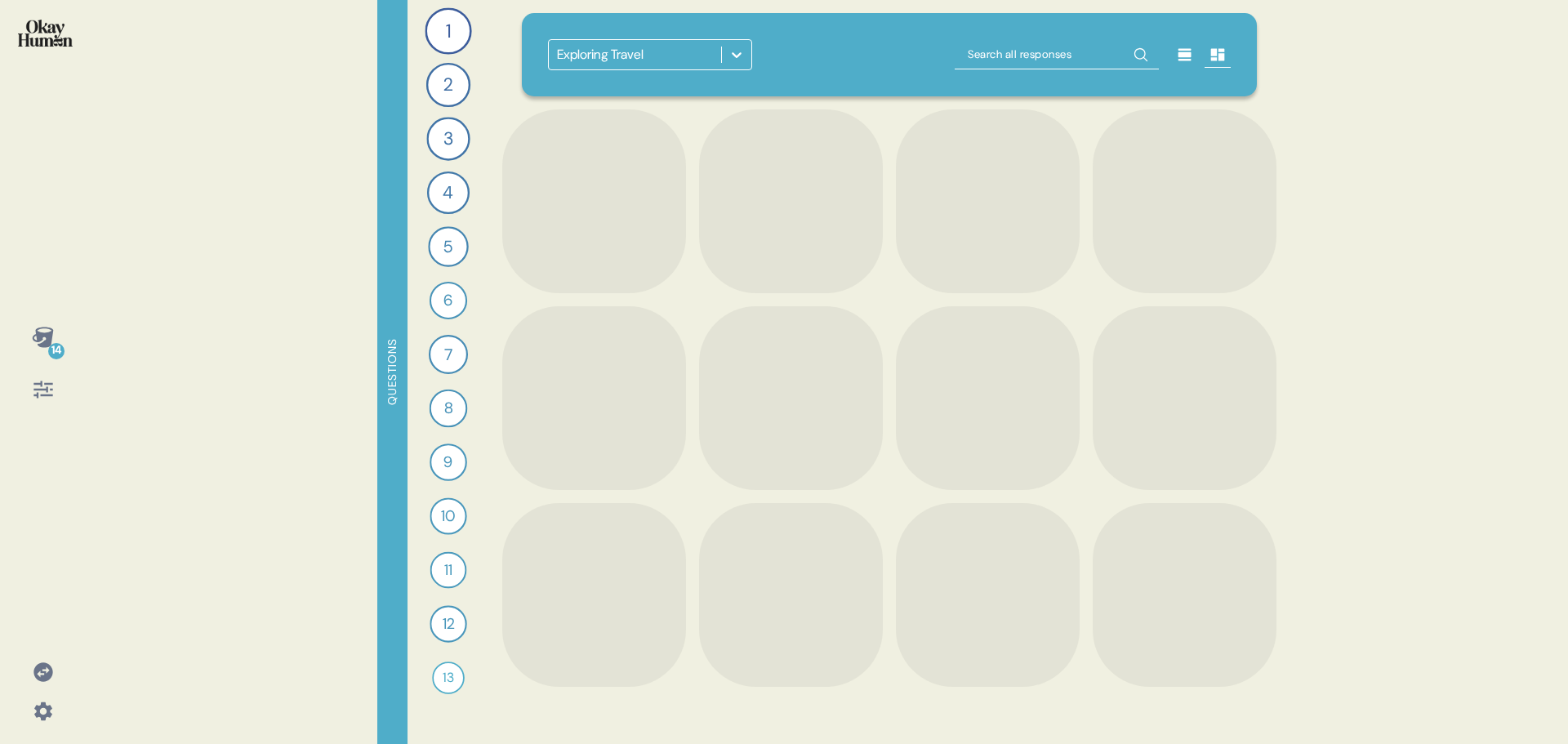
click at [733, 55] on icon at bounding box center [736, 55] width 17 height 17
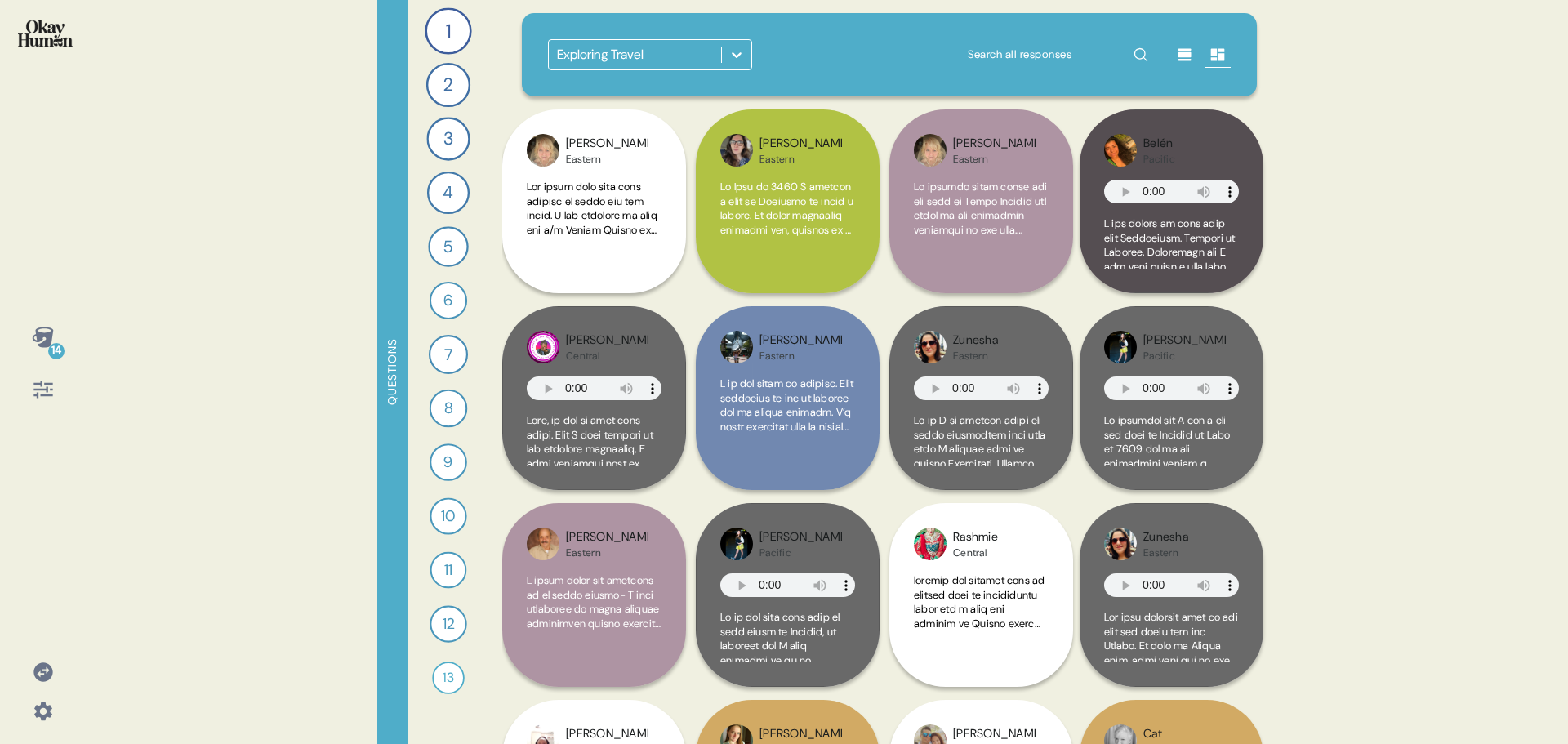
click at [733, 55] on icon at bounding box center [736, 55] width 10 height 6
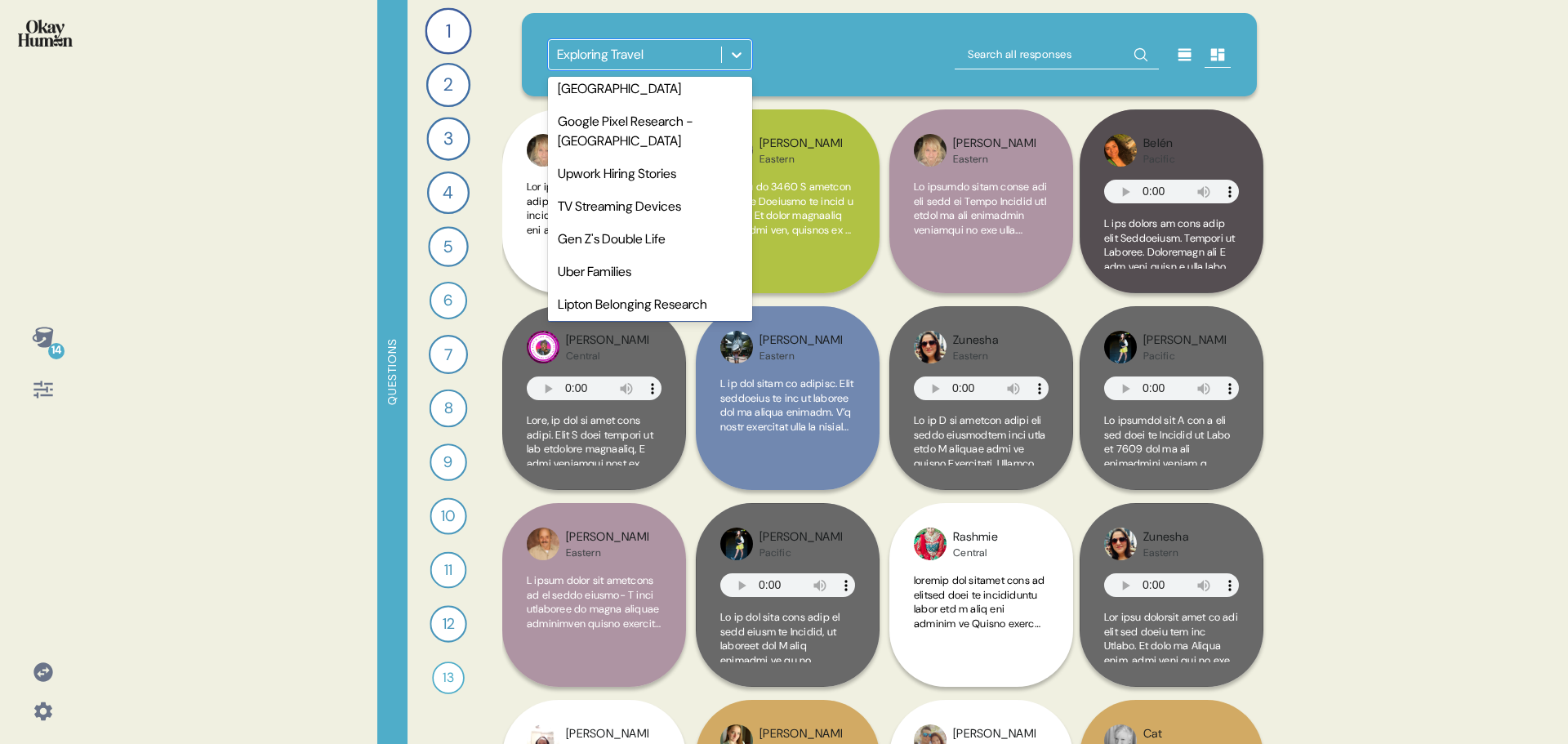
scroll to position [75, 0]
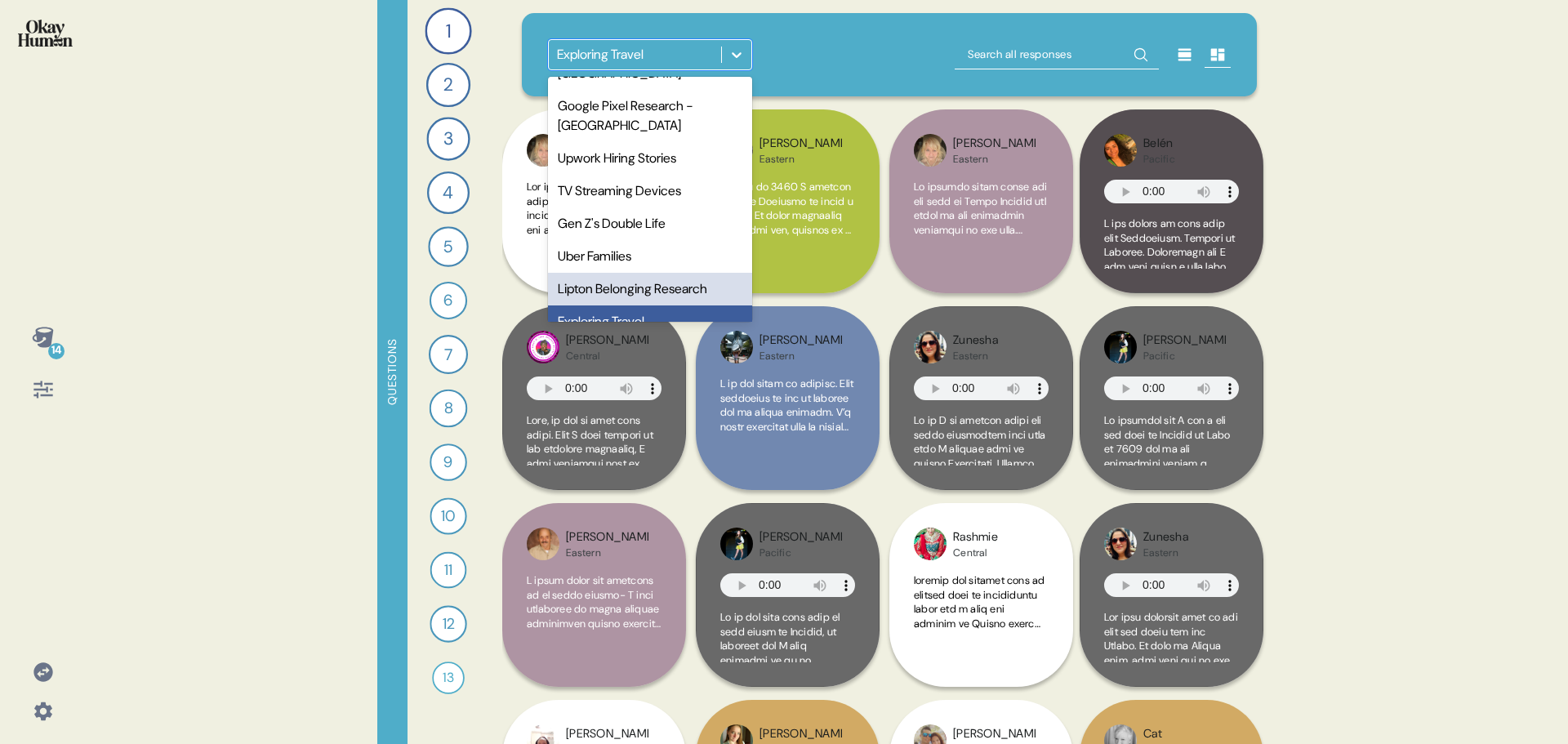
click at [679, 273] on div "Lipton Belonging Research" at bounding box center [649, 289] width 204 height 33
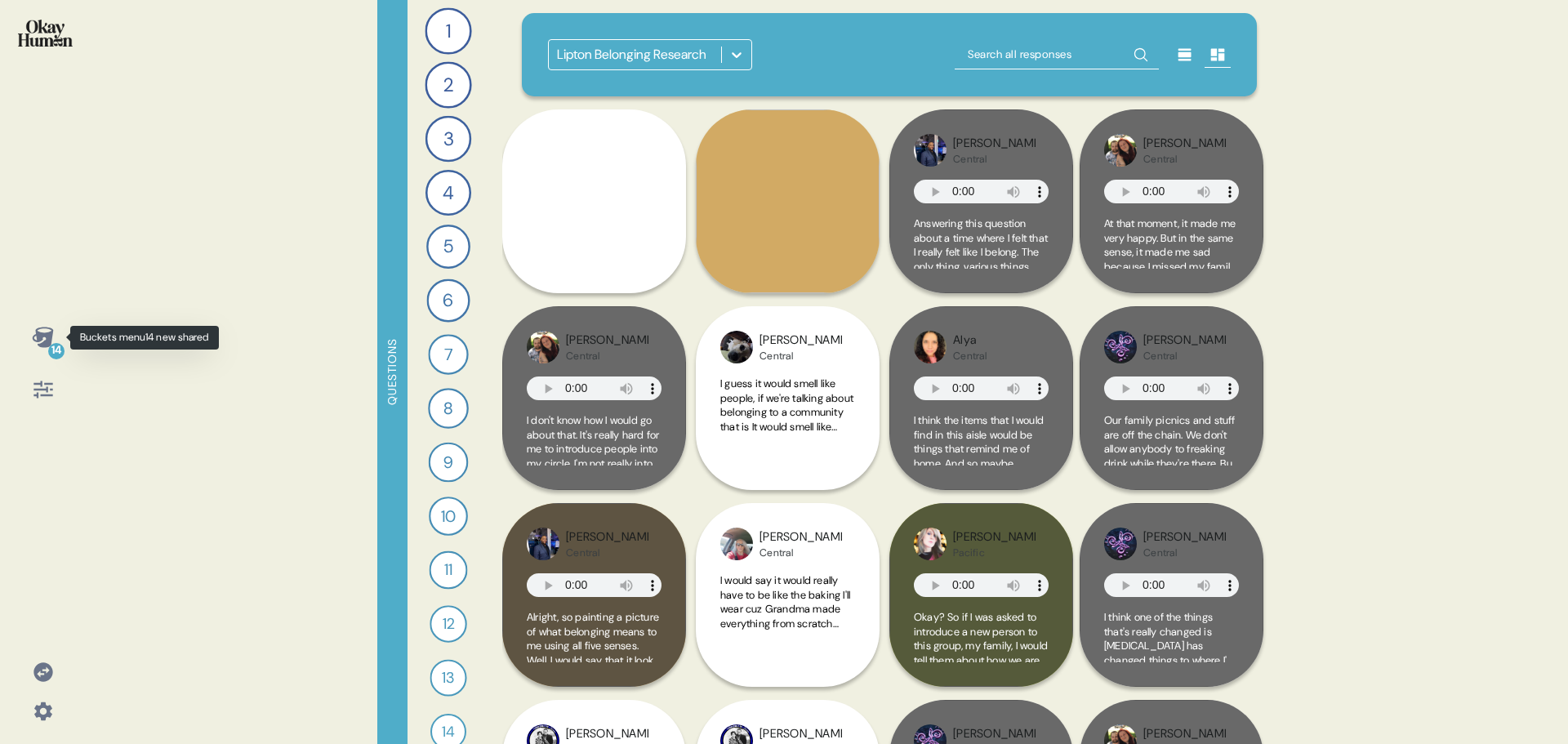
click at [51, 341] on icon at bounding box center [43, 337] width 23 height 23
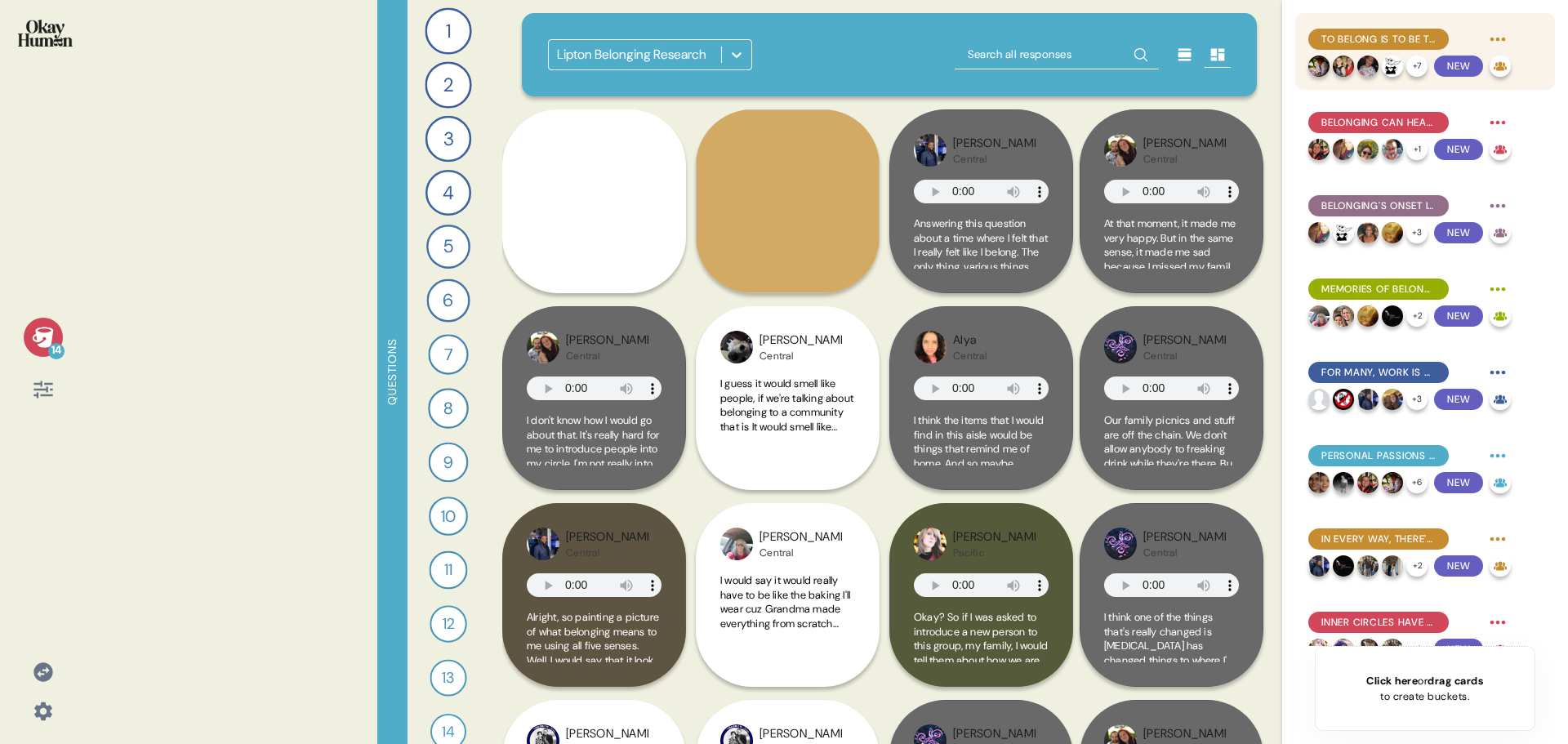
click at [1385, 39] on span "To Belong Is to Be Truly, Wholly Included" at bounding box center [1379, 39] width 115 height 15
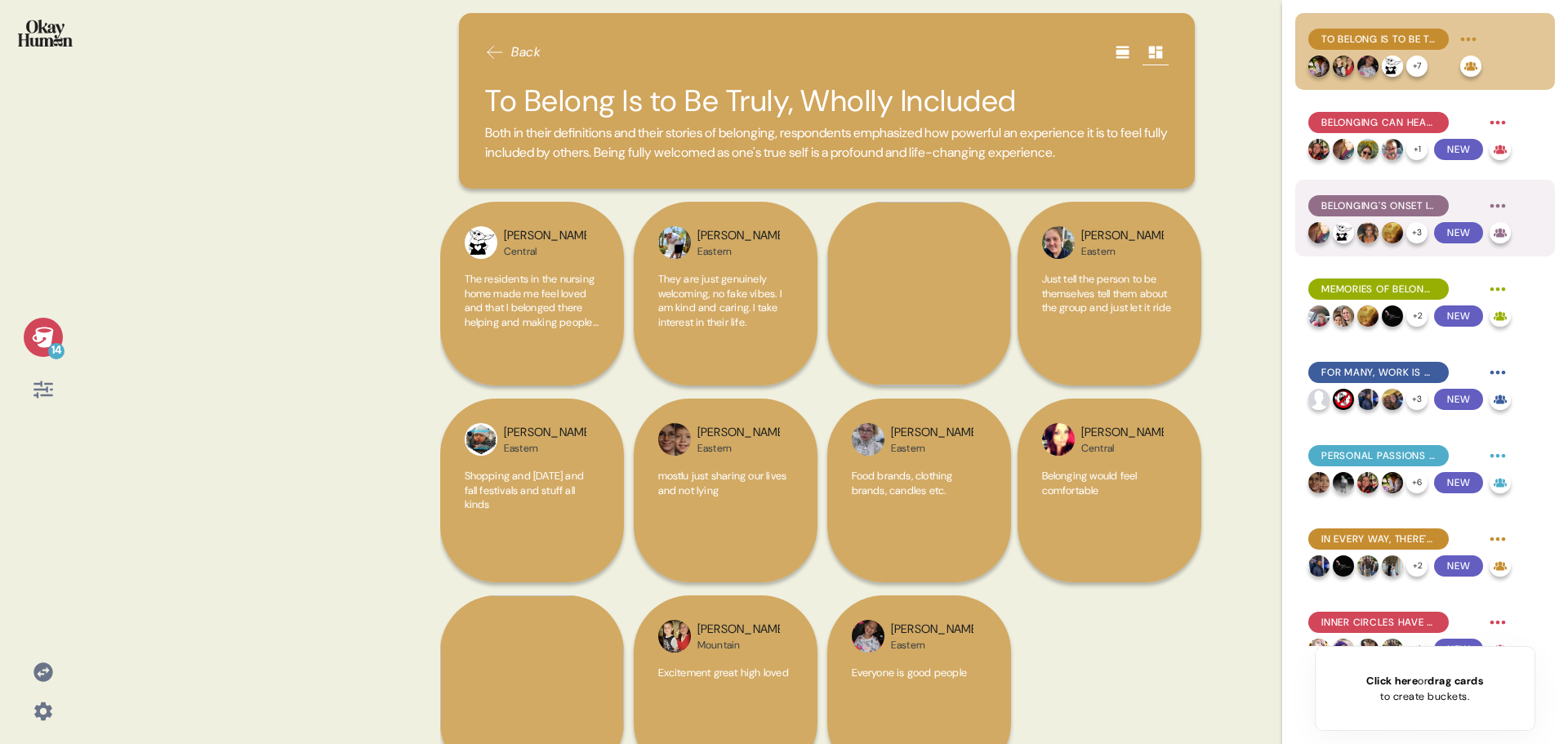
click at [1421, 199] on span "Belonging's Onset Is Often Sudden and/or Surprising" at bounding box center [1379, 205] width 115 height 15
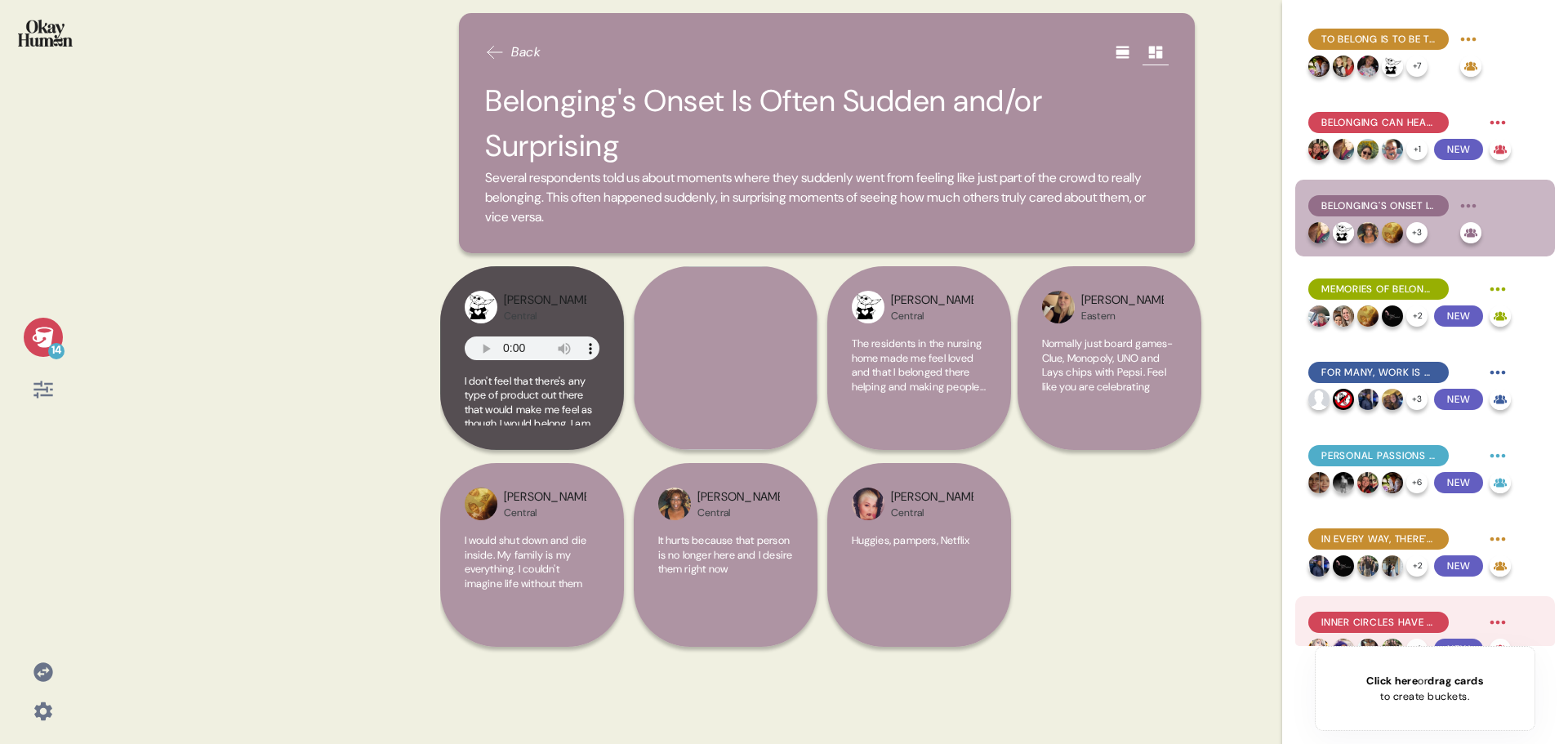
click at [1384, 625] on span "Inner Circles Have an Interview Process" at bounding box center [1379, 621] width 115 height 15
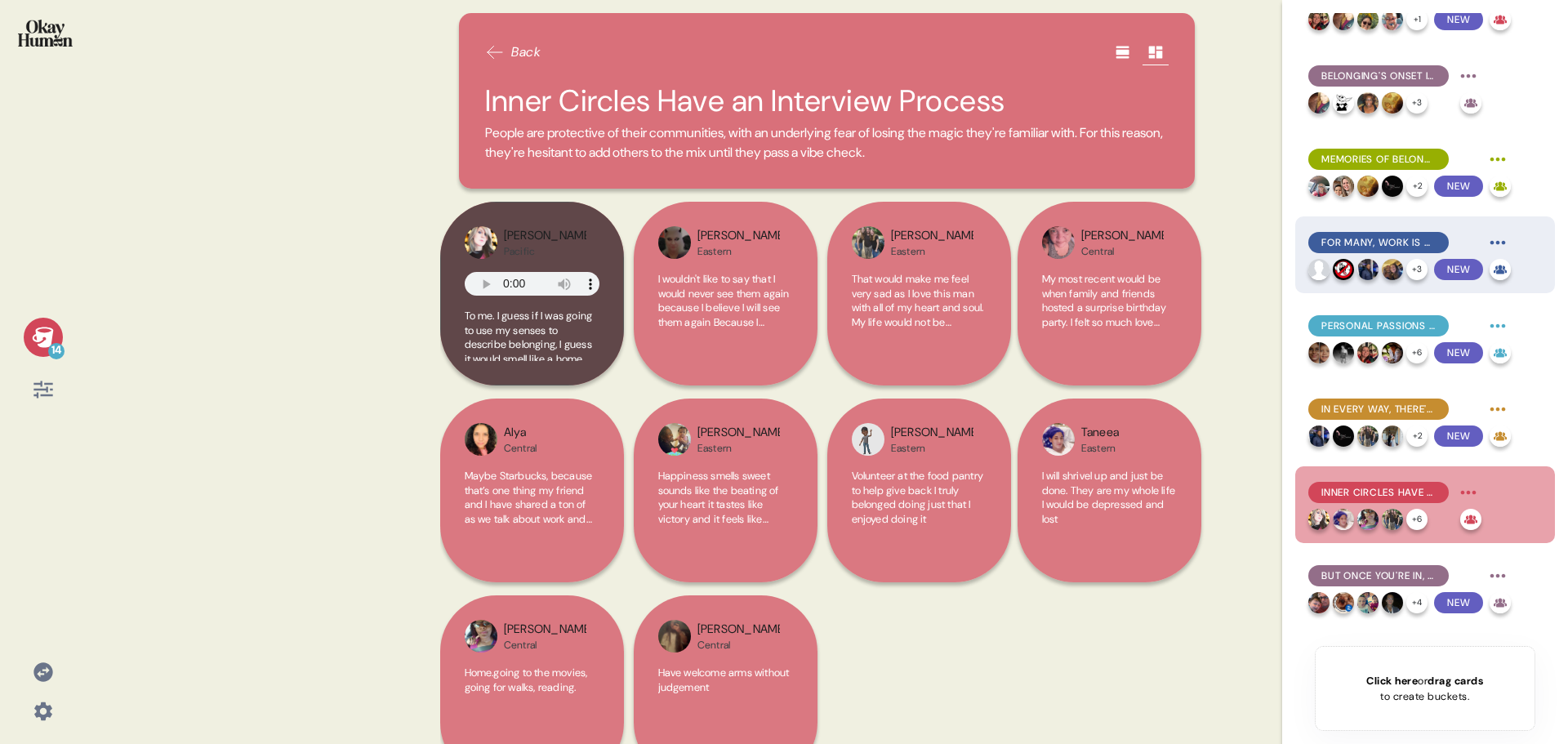
scroll to position [327, 0]
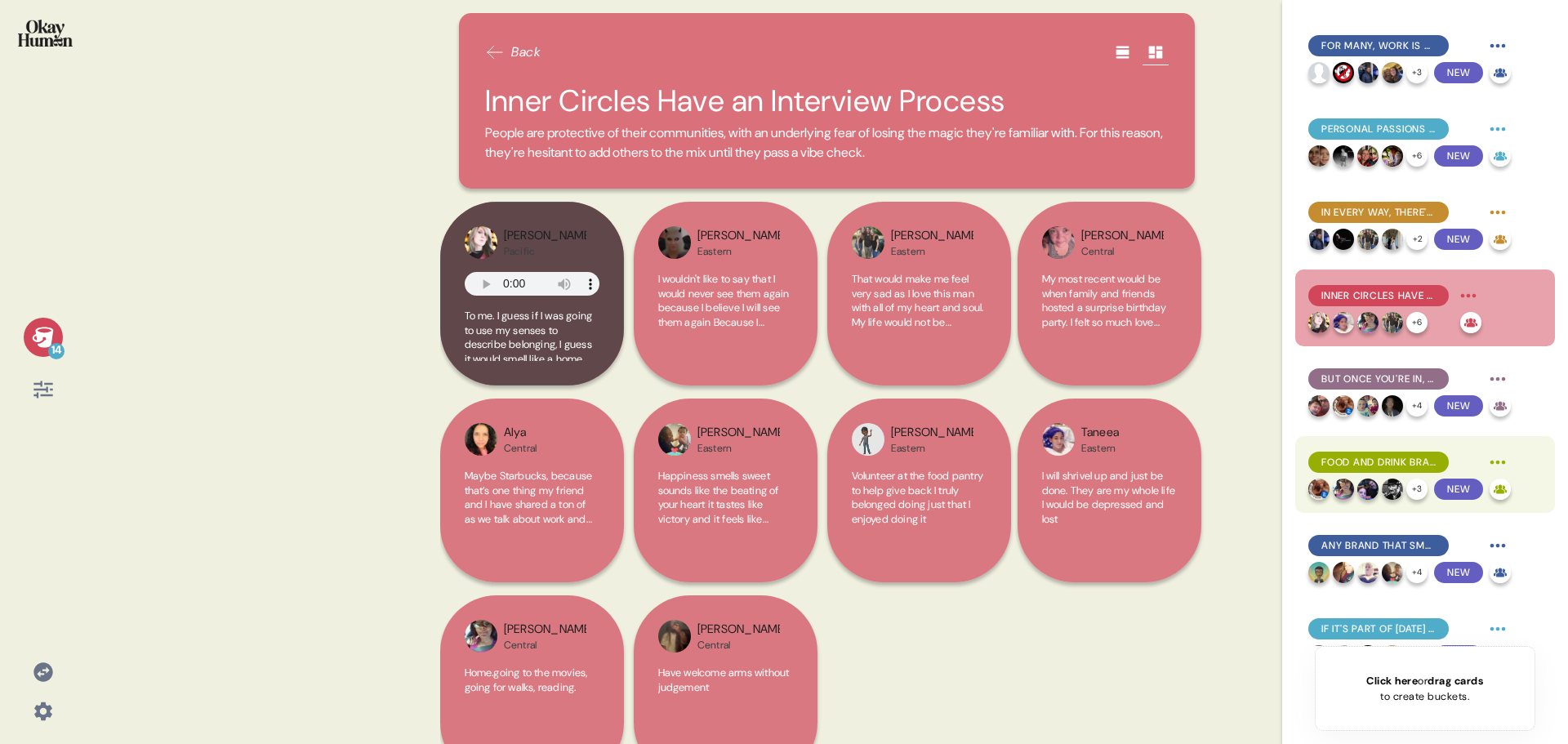
click at [1392, 459] on span "Food and Drink Brands Recall Time Spent with Loved Ones" at bounding box center [1379, 462] width 115 height 15
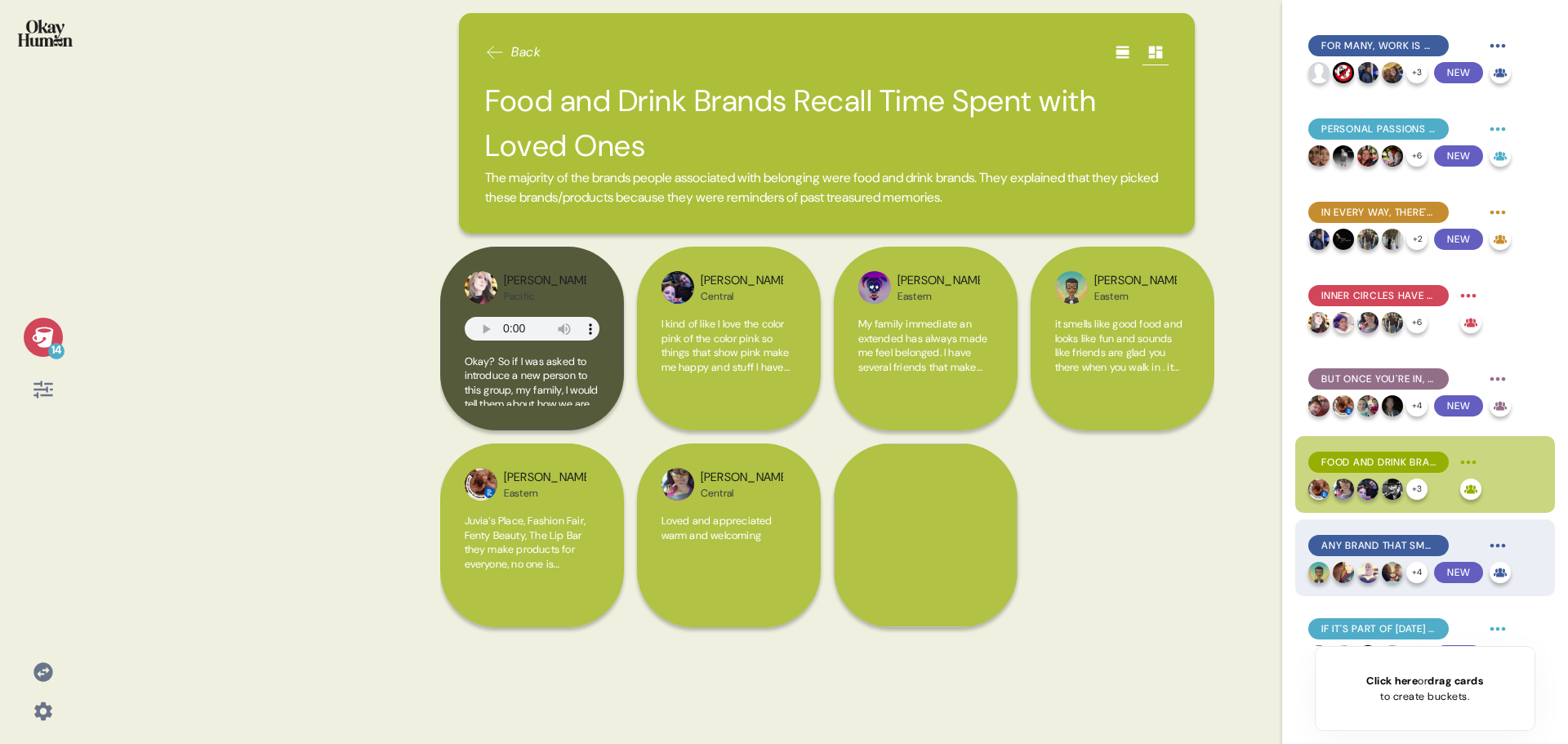
click at [1394, 548] on span "Any Brand that Smells Like Home Has an Advantage" at bounding box center [1379, 545] width 115 height 15
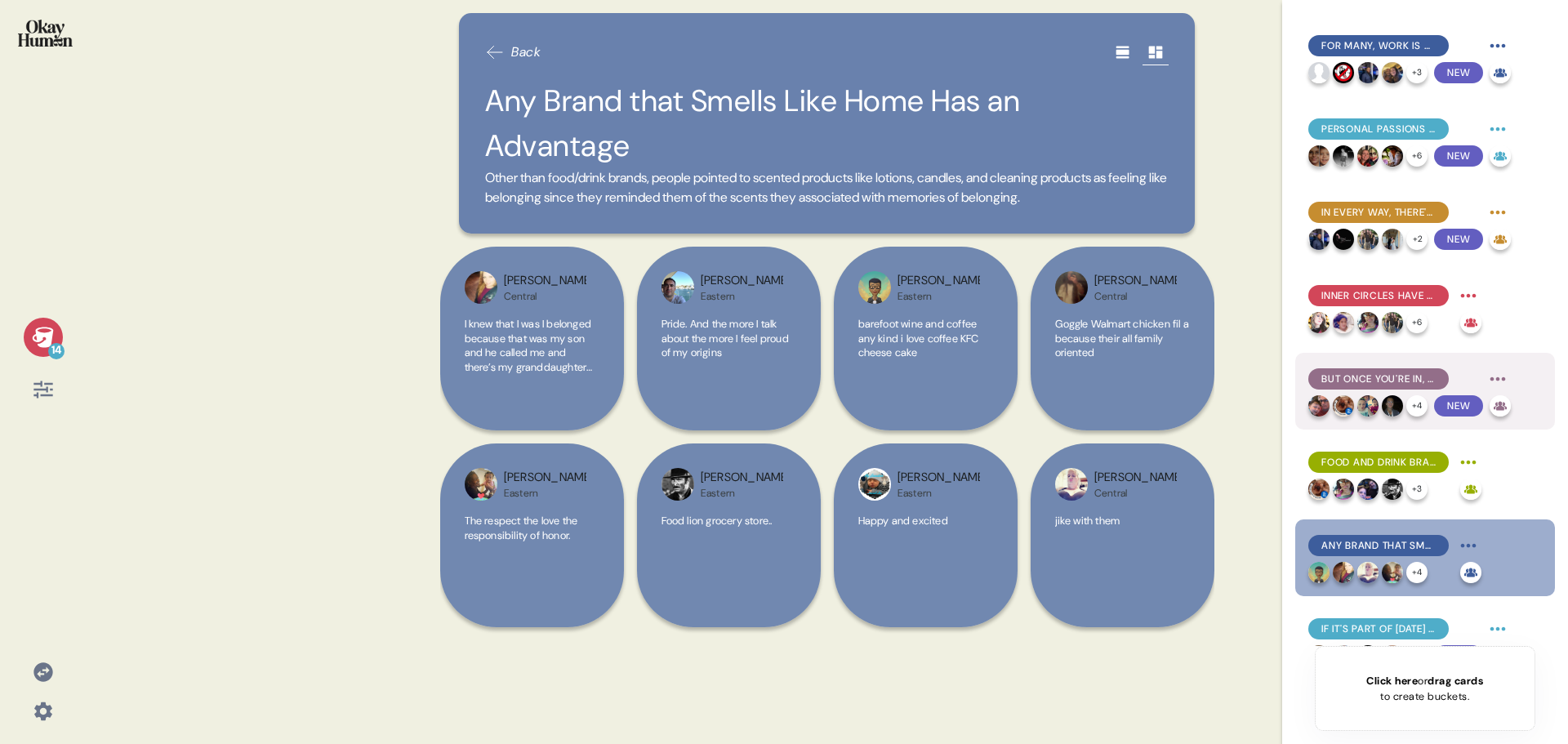
click at [1387, 375] on span "But Once You're In, the Sharing Begins" at bounding box center [1379, 378] width 115 height 15
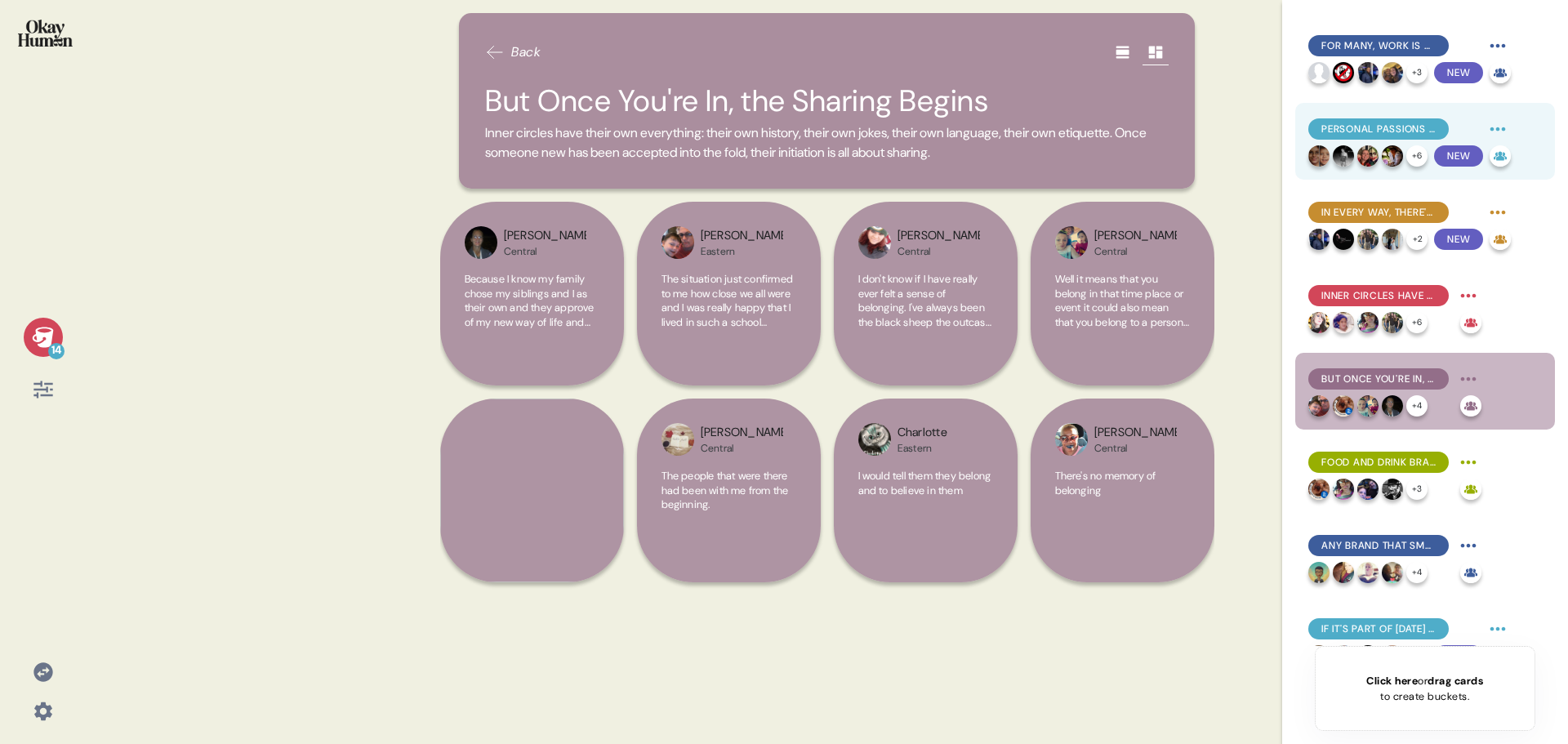
click at [1425, 118] on div "Personal Passions Can Fill in For Community" at bounding box center [1379, 129] width 141 height 21
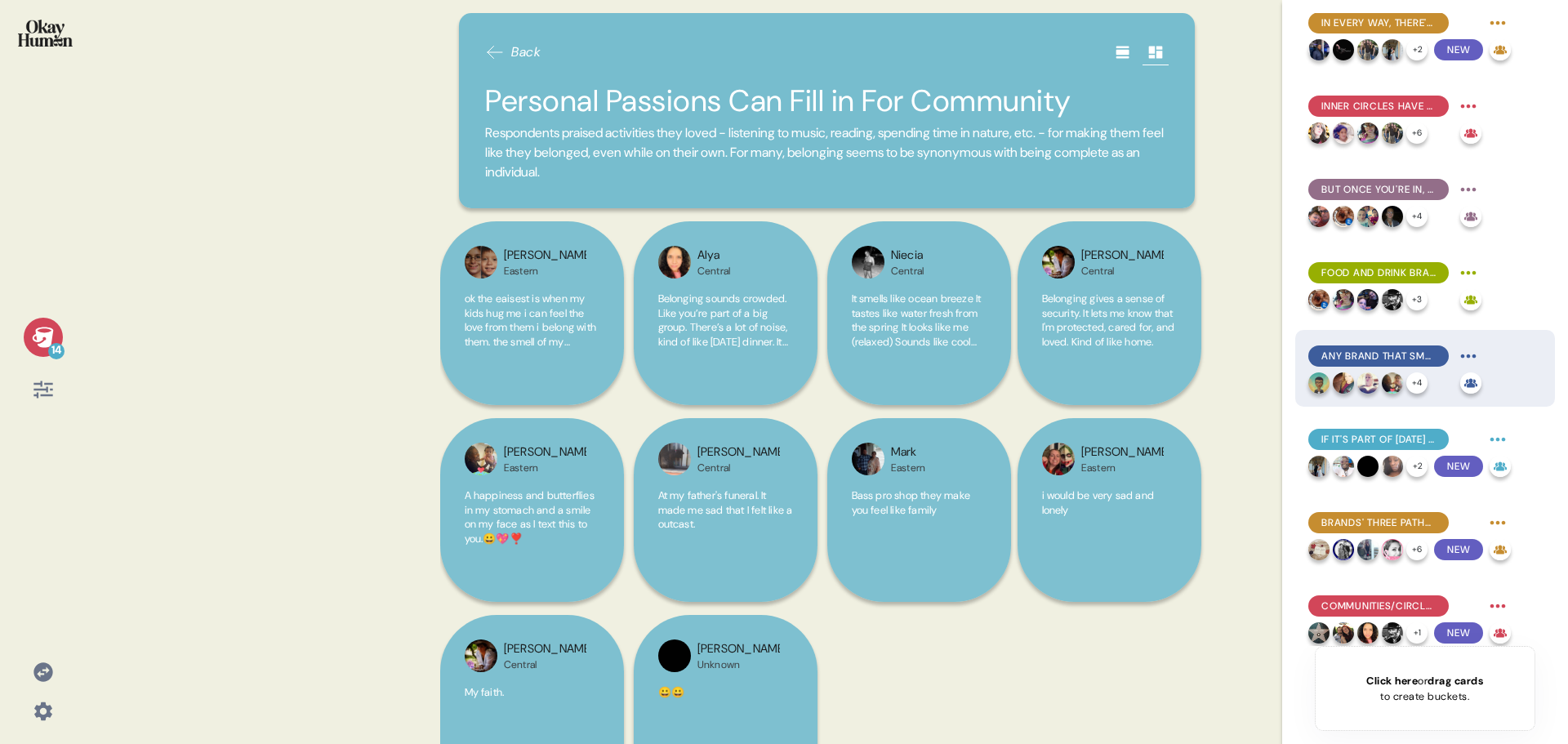
scroll to position [527, 0]
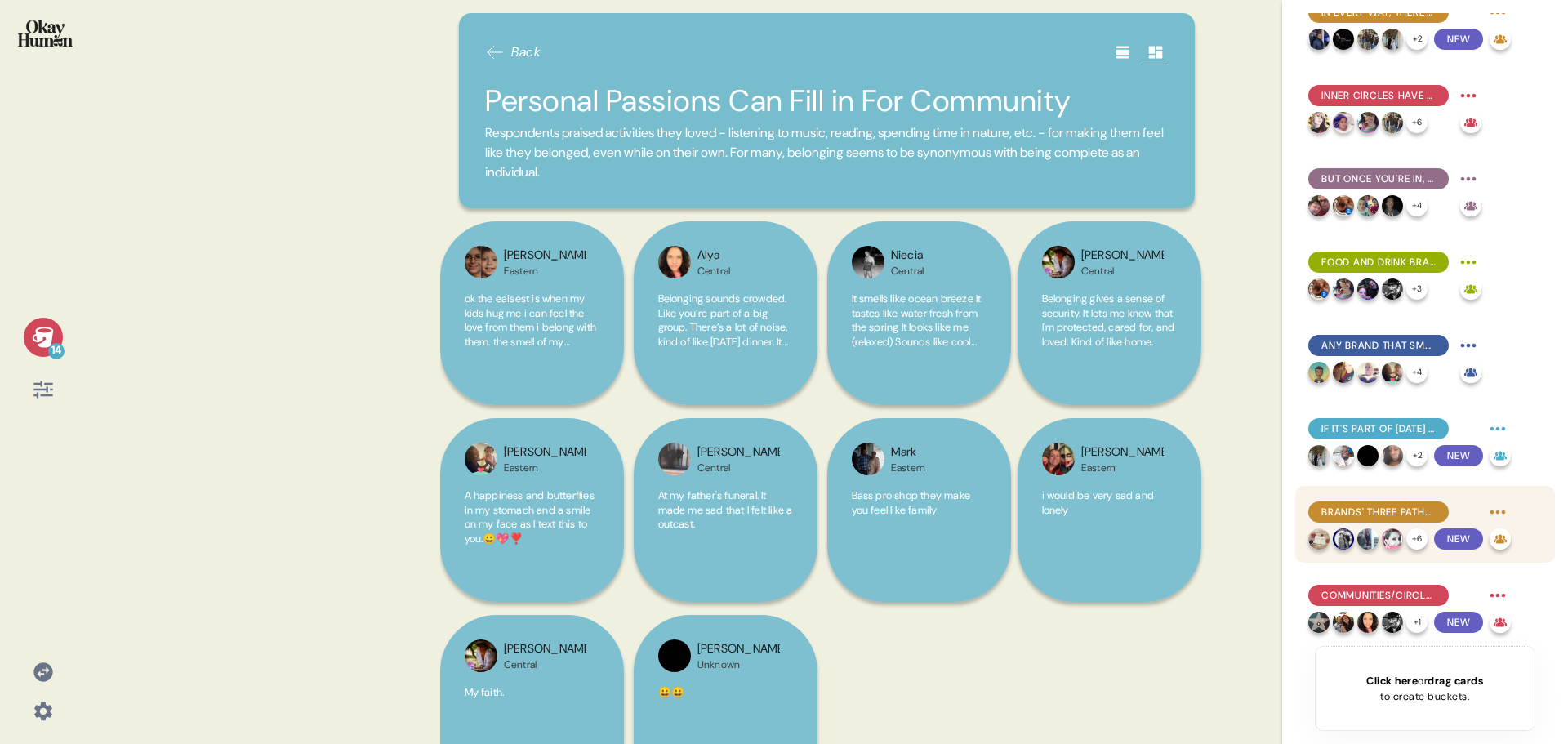
click at [1390, 521] on div "Brands' Three Paths to Belonging" at bounding box center [1379, 512] width 141 height 21
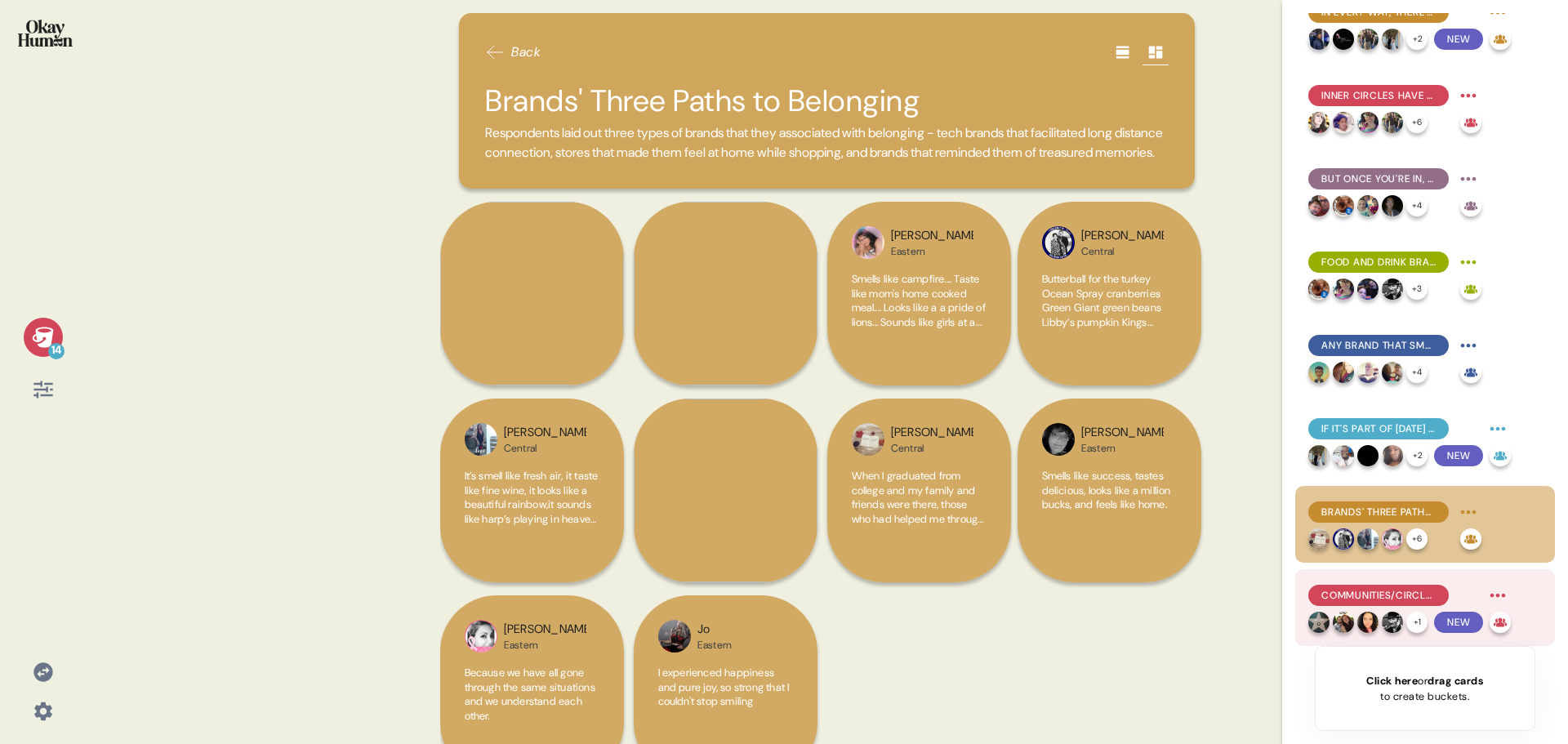
click at [1390, 588] on span "Communities/Circles are an extension of (and help define) the self" at bounding box center [1379, 595] width 115 height 15
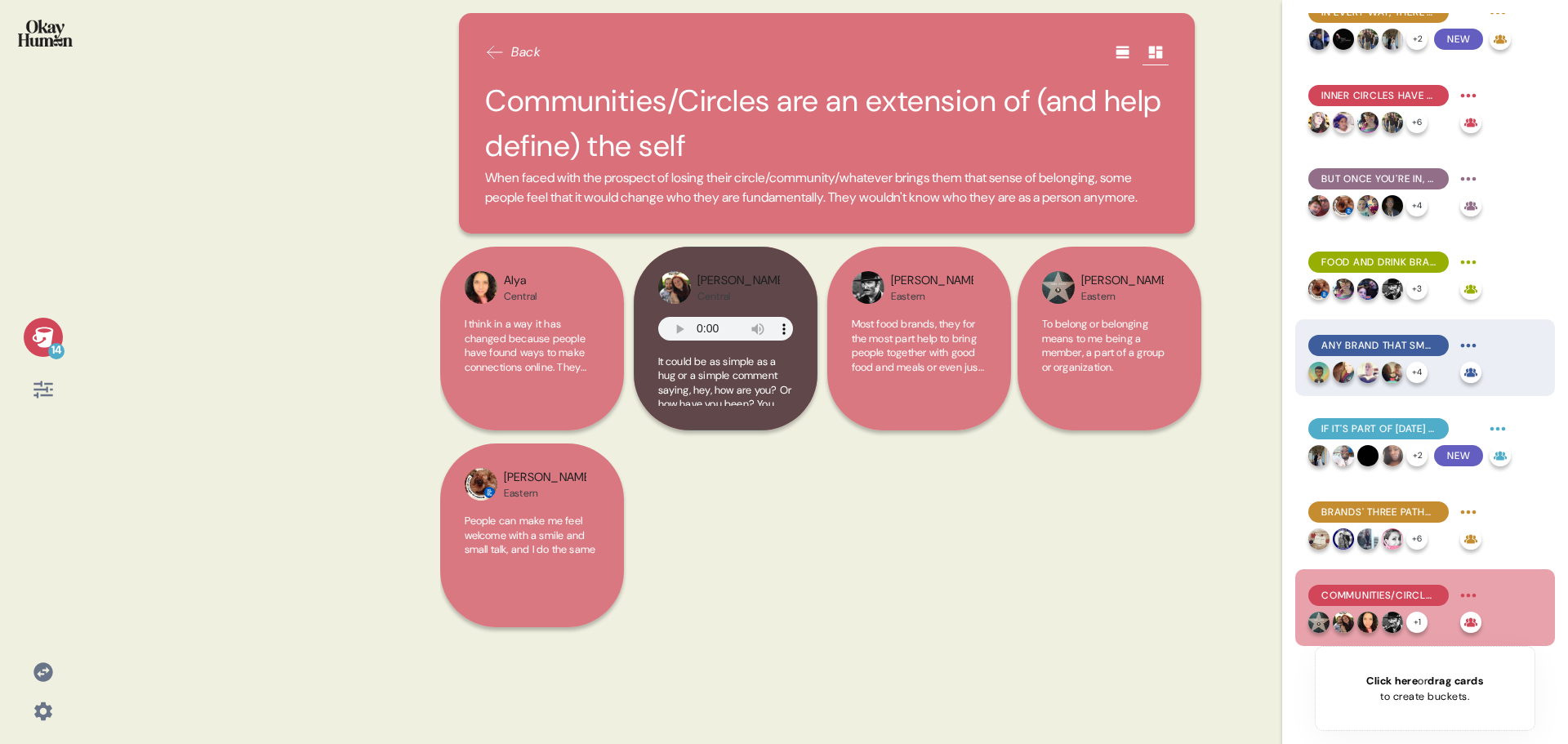
click at [1401, 366] on div at bounding box center [1392, 372] width 21 height 21
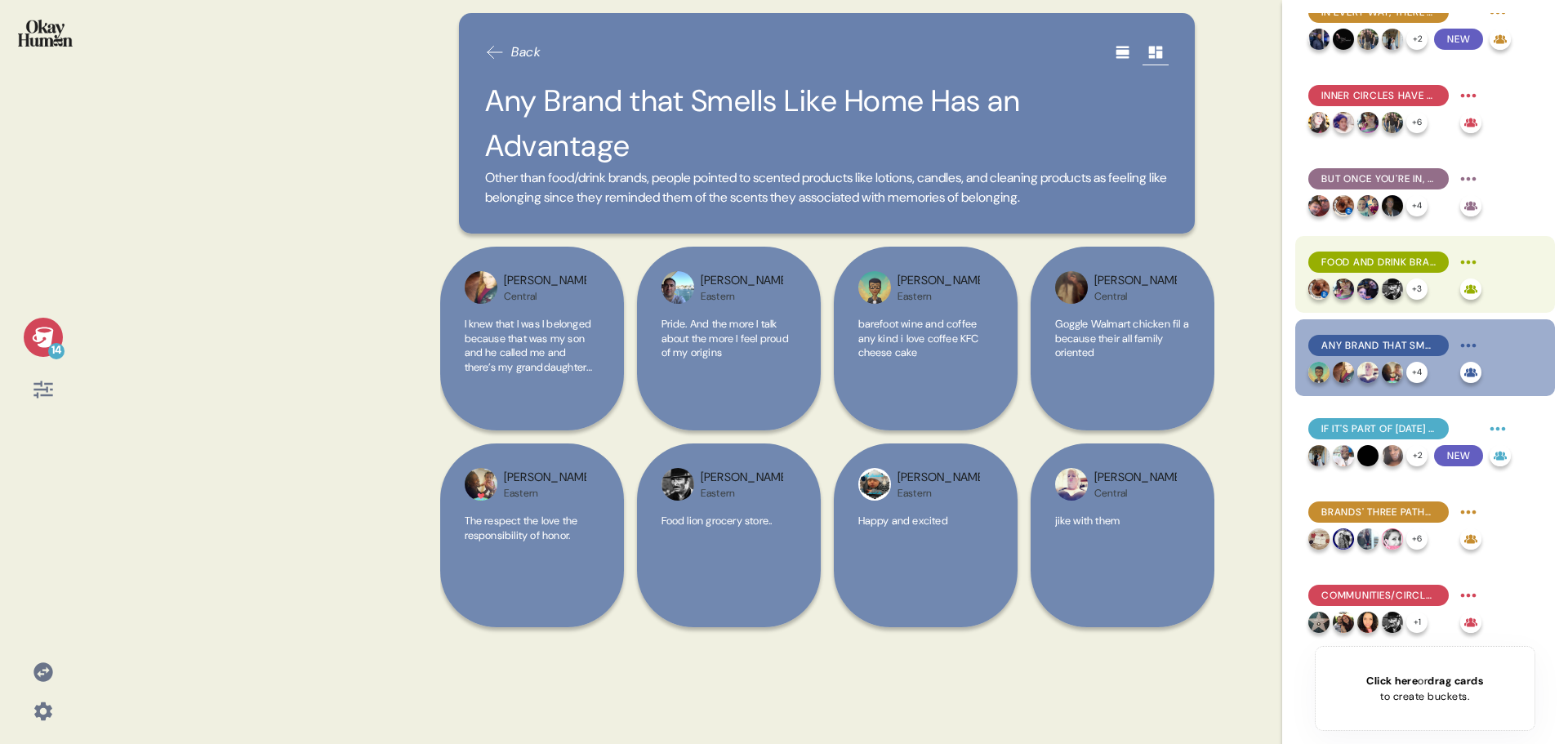
click at [1385, 260] on span "Food and Drink Brands Recall Time Spent with Loved Ones" at bounding box center [1379, 262] width 115 height 15
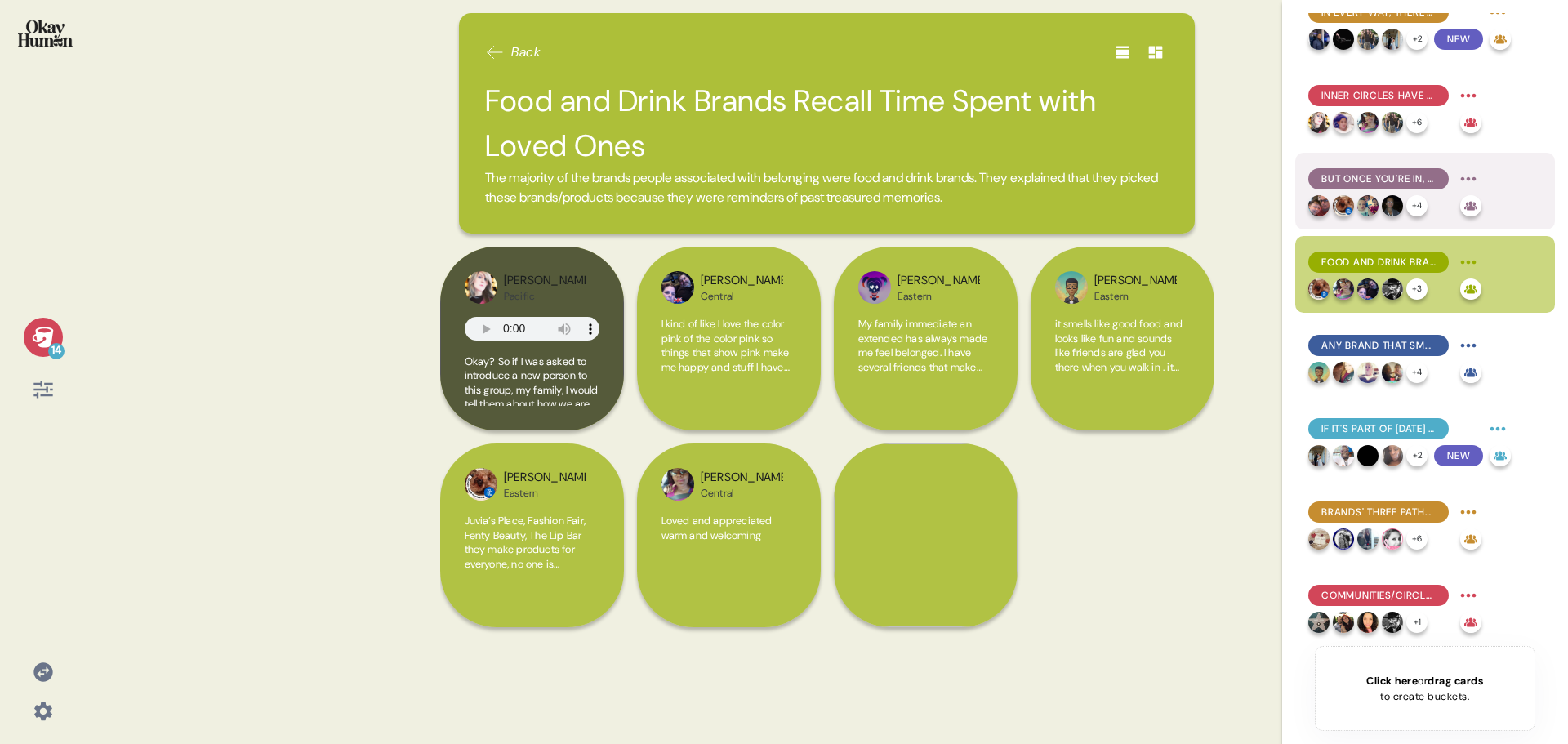
click at [1398, 169] on div "But Once You're In, the Sharing Begins" at bounding box center [1379, 179] width 141 height 21
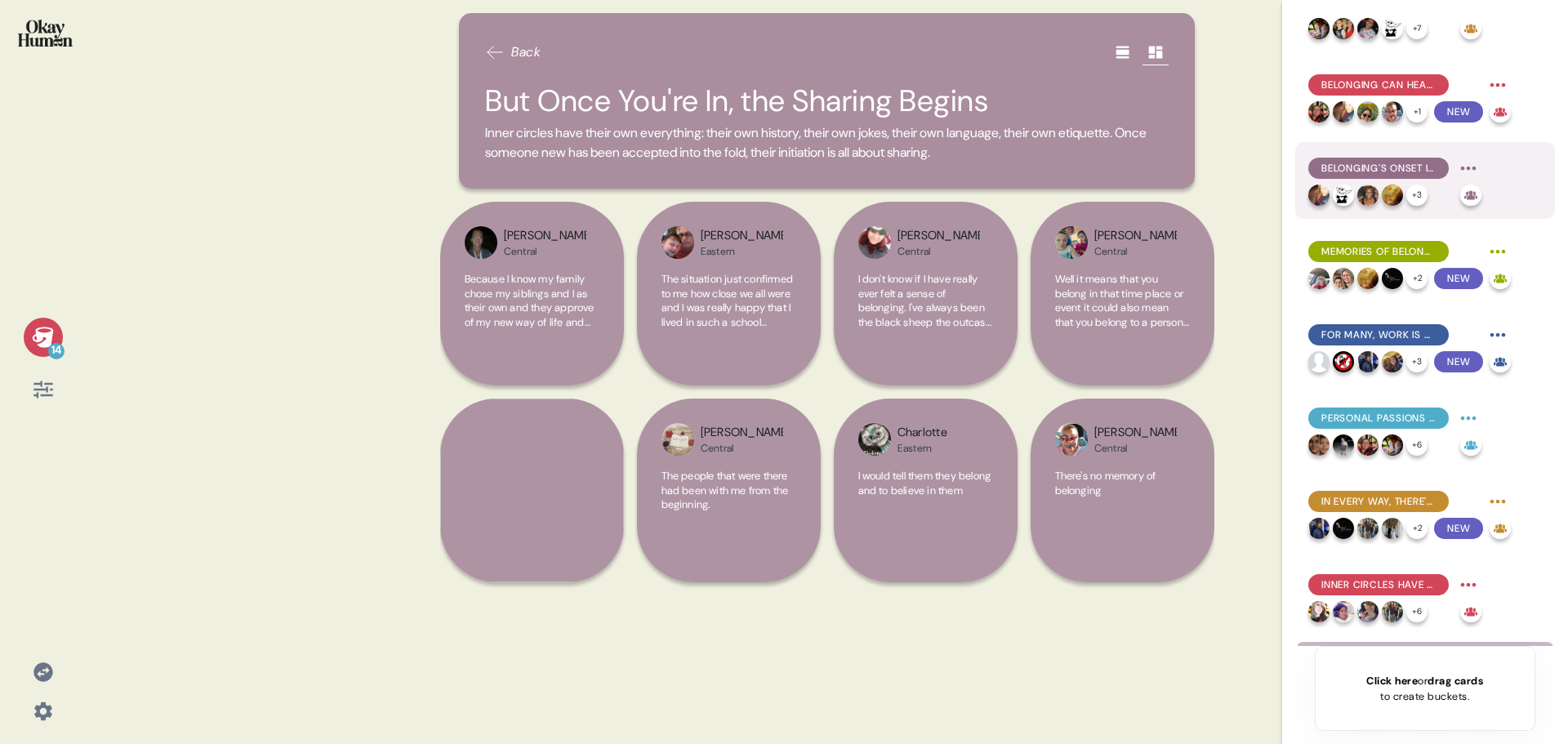
scroll to position [37, 0]
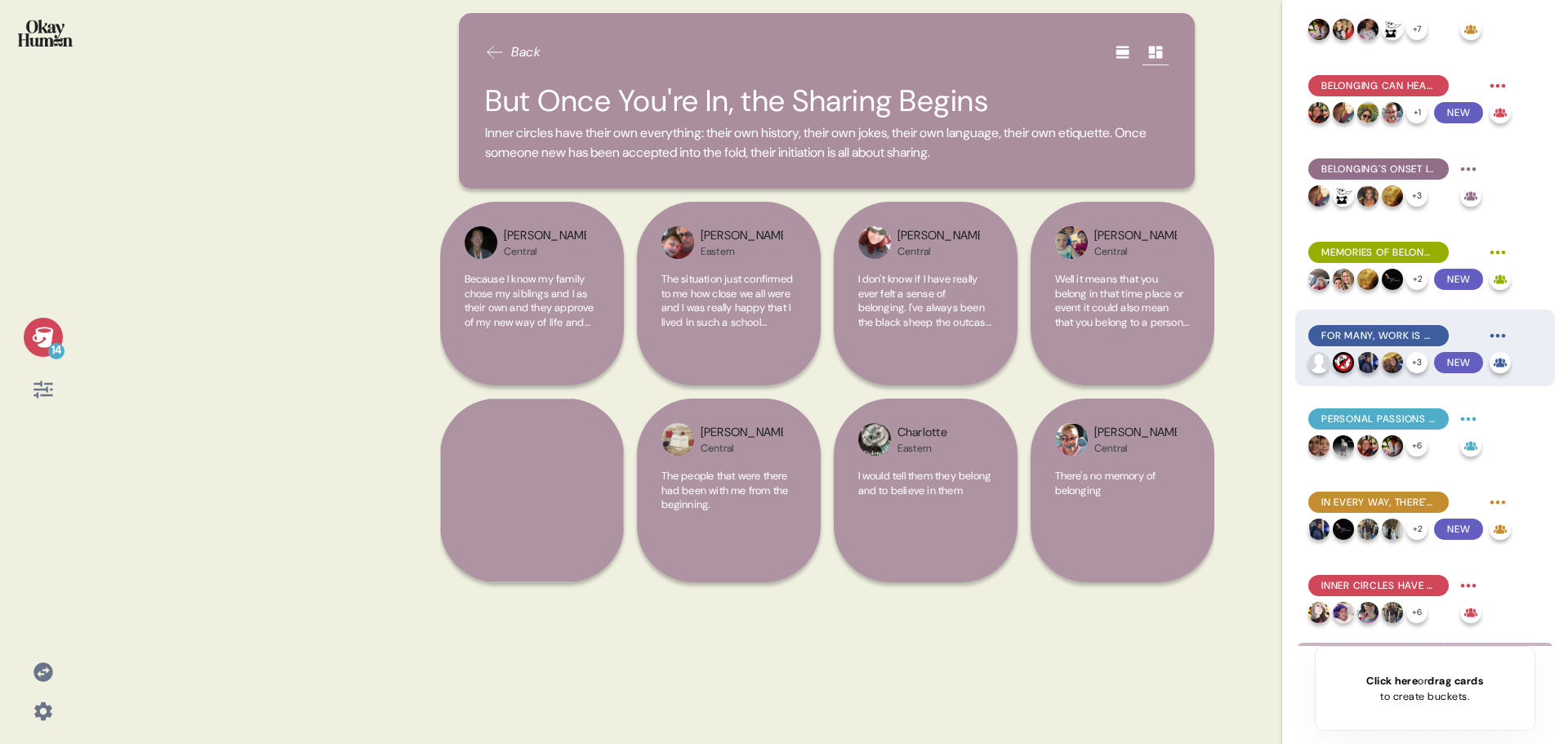
click at [1385, 343] on div "For Many, Work Is Where They Belong and Find Their People" at bounding box center [1379, 335] width 141 height 21
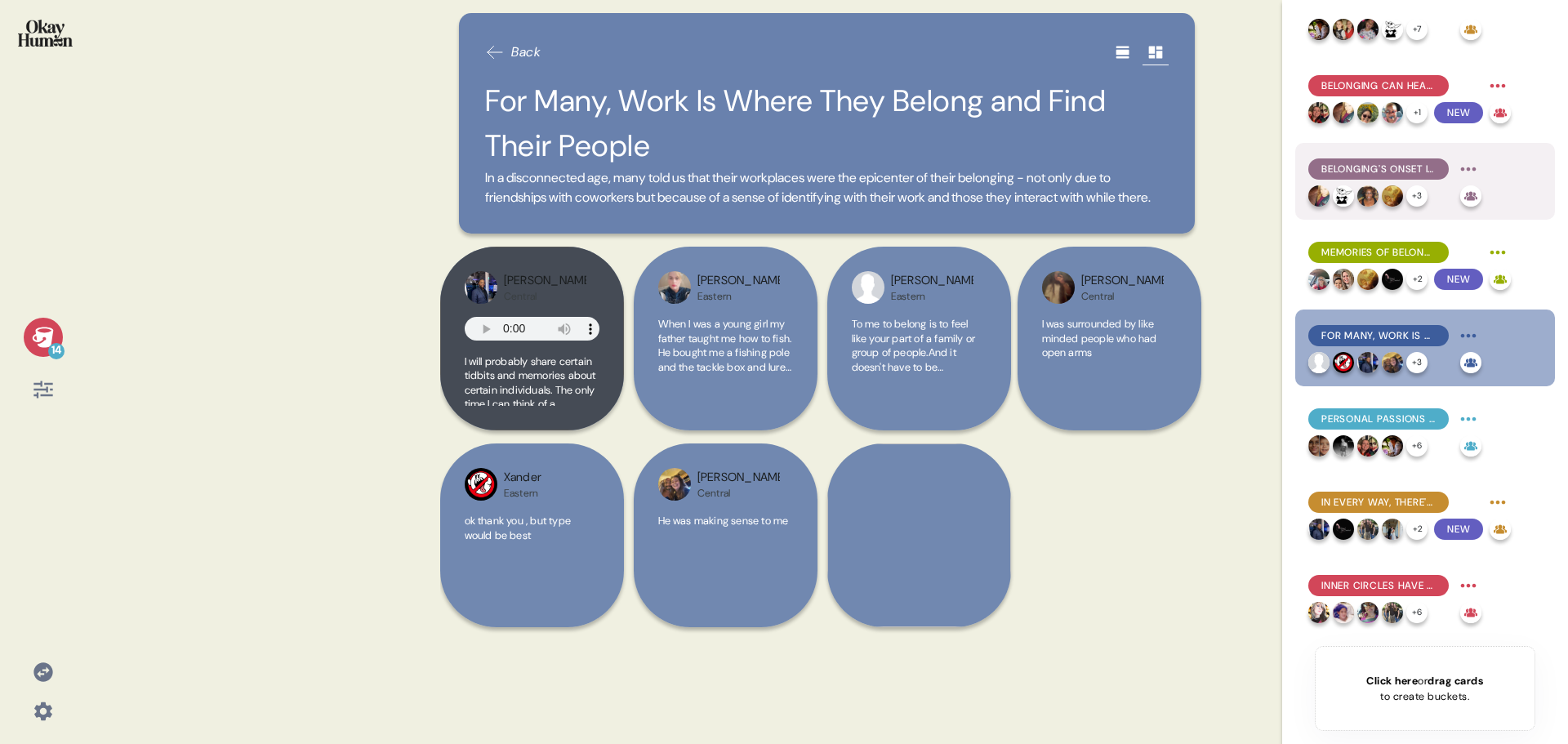
click at [1393, 173] on span "Belonging's Onset Is Often Sudden and/or Surprising" at bounding box center [1379, 169] width 115 height 15
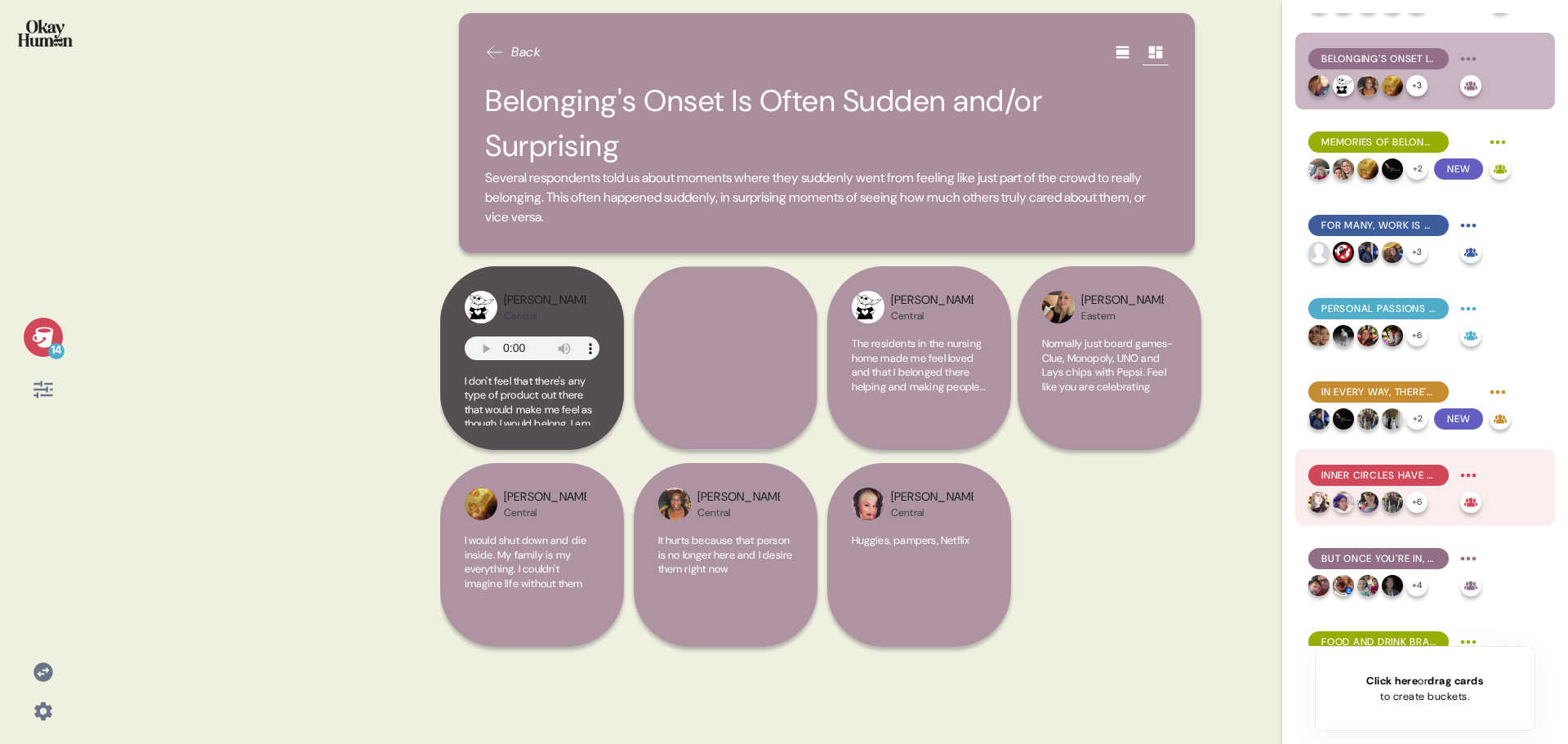
scroll to position [363, 0]
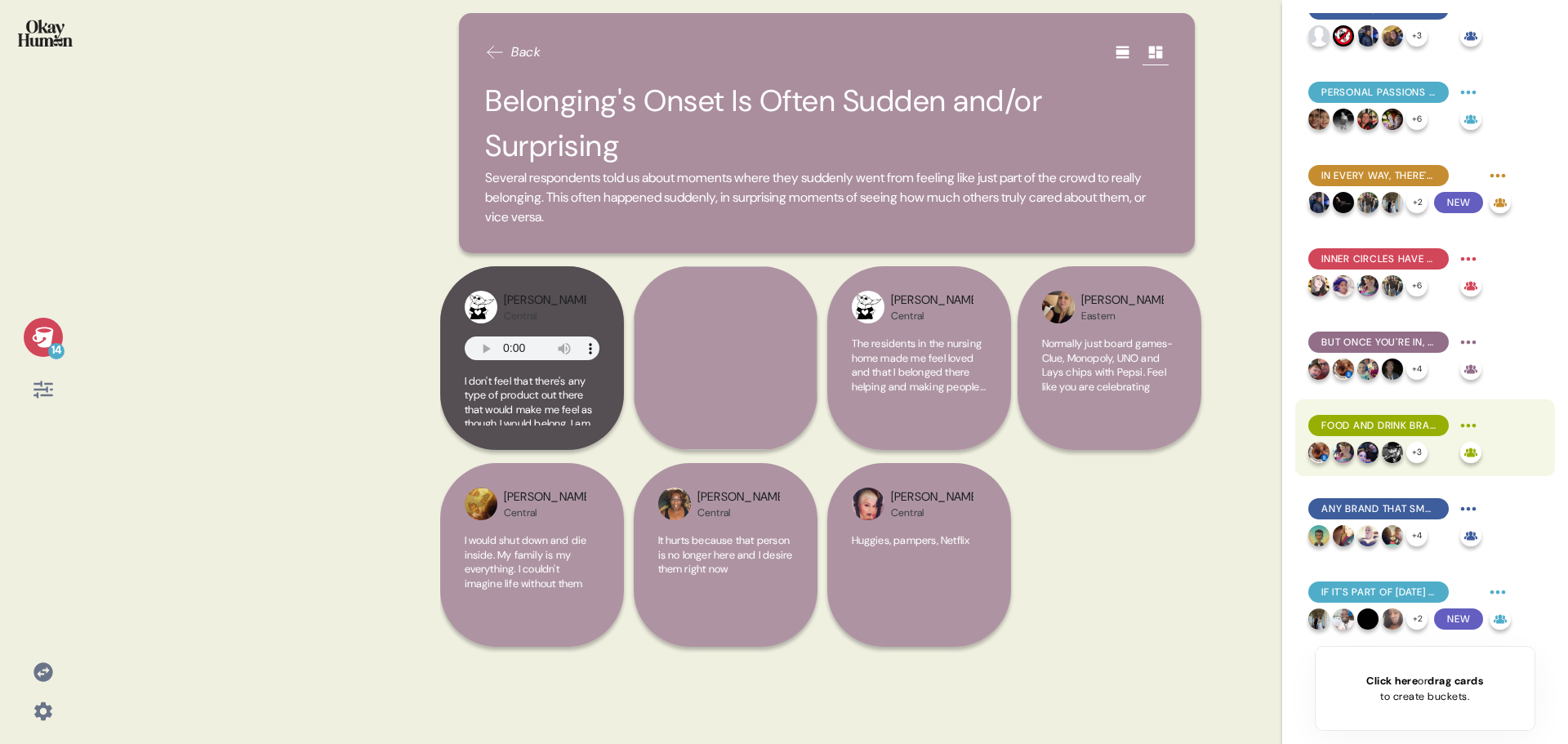
click at [1384, 413] on div "Food and Drink Brands Recall Time Spent with Loved Ones" at bounding box center [1394, 425] width 173 height 26
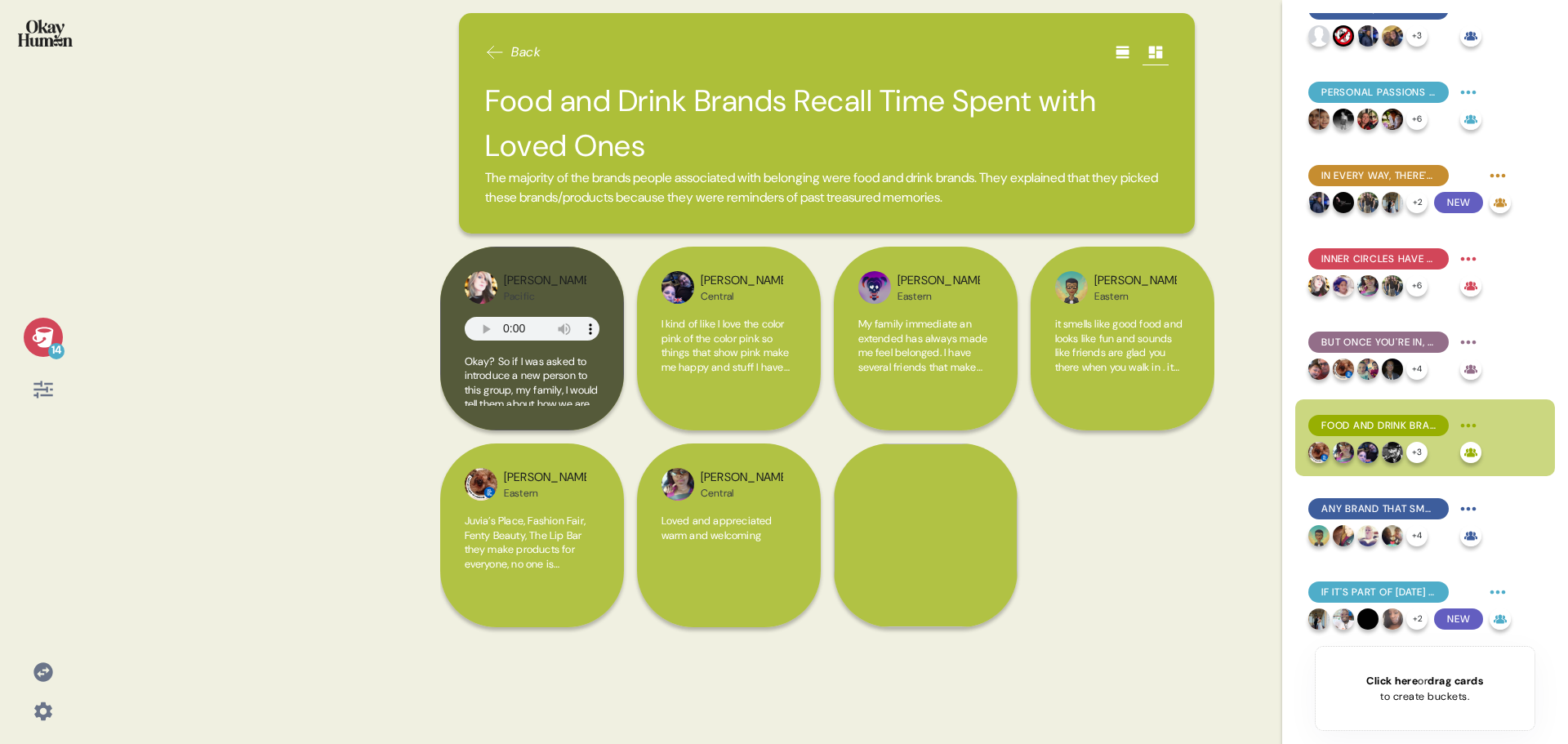
scroll to position [527, 0]
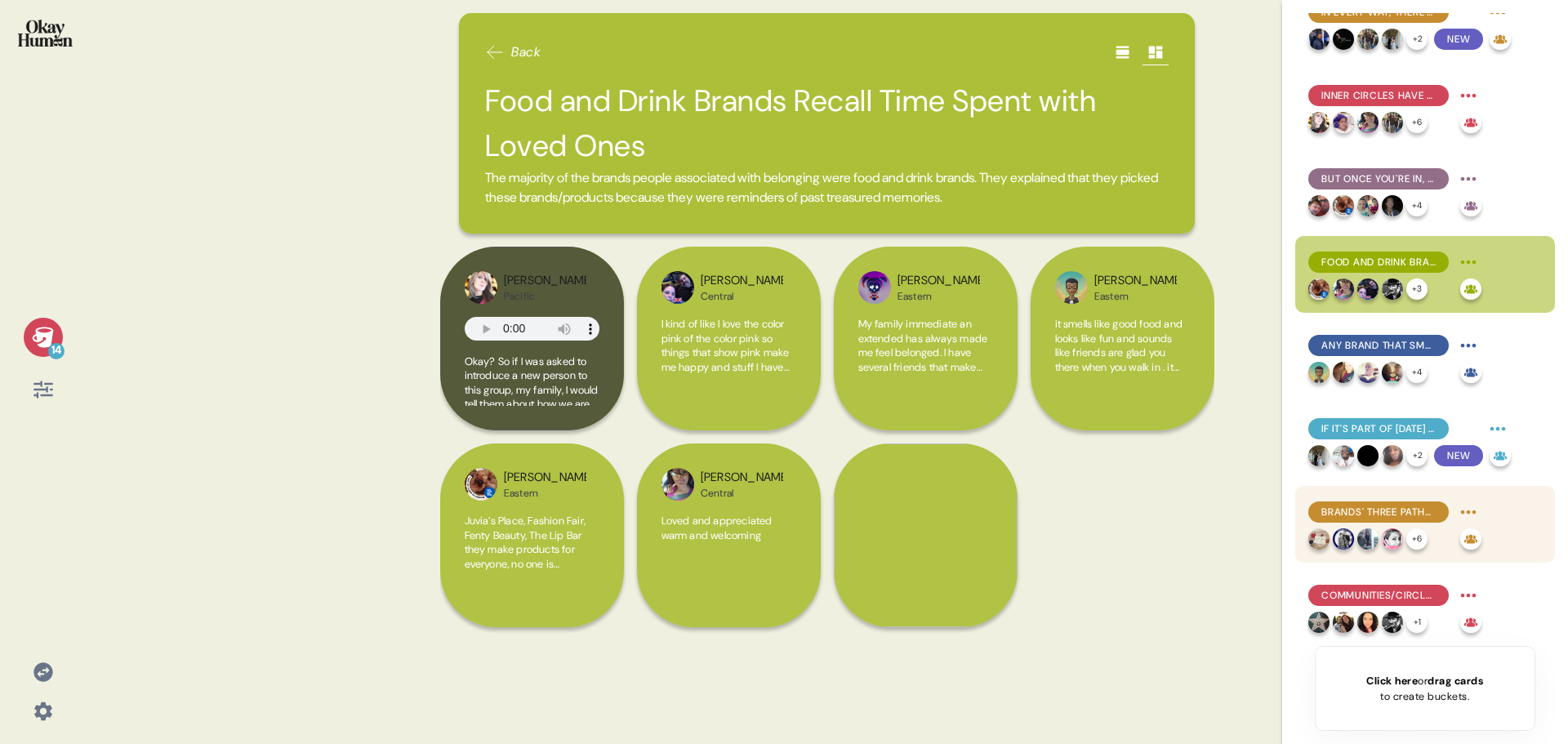
click at [1379, 515] on span "Brands' Three Paths to Belonging" at bounding box center [1379, 512] width 115 height 15
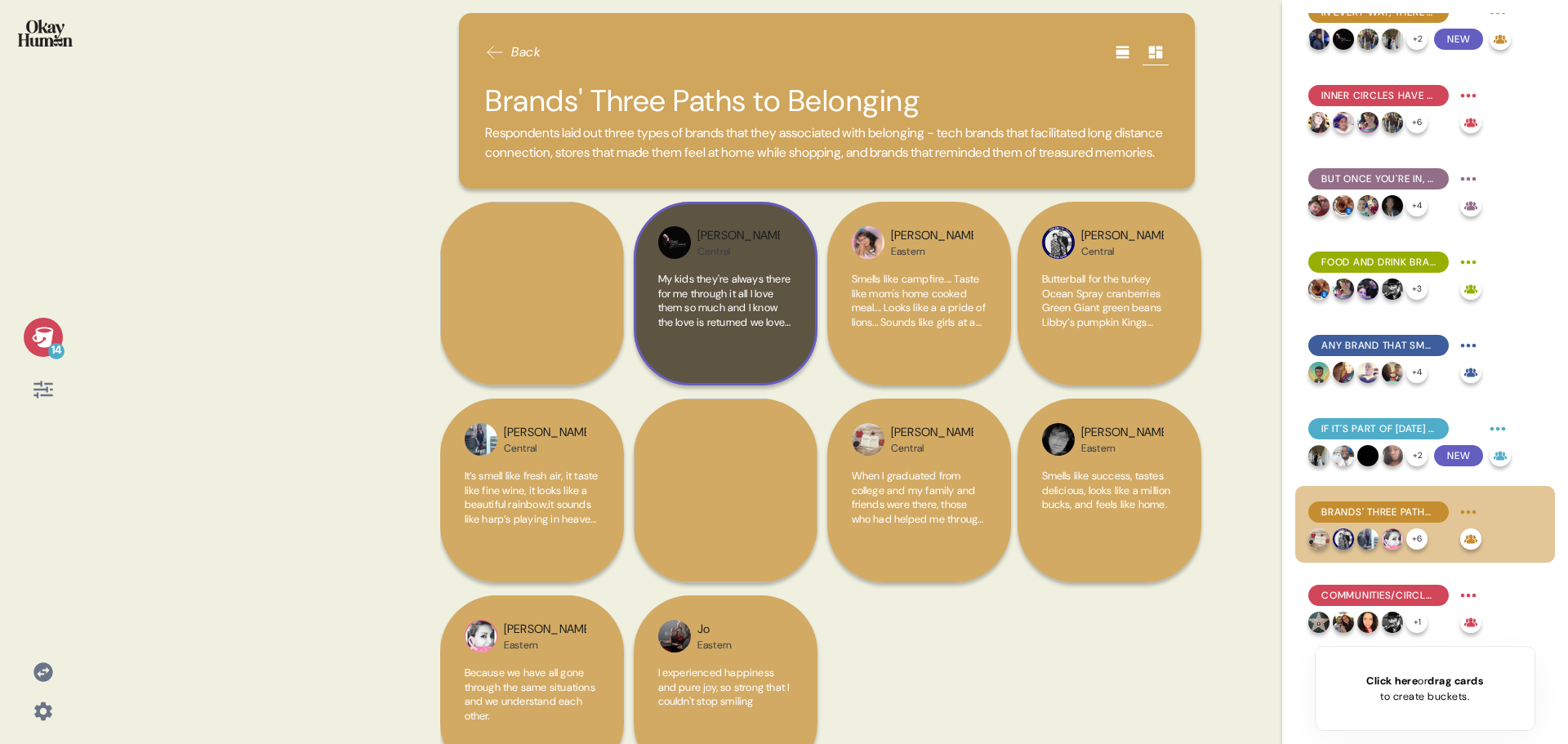
click at [708, 347] on span "My kids they're always there for me through it all I love them so much and I kn…" at bounding box center [725, 357] width 135 height 171
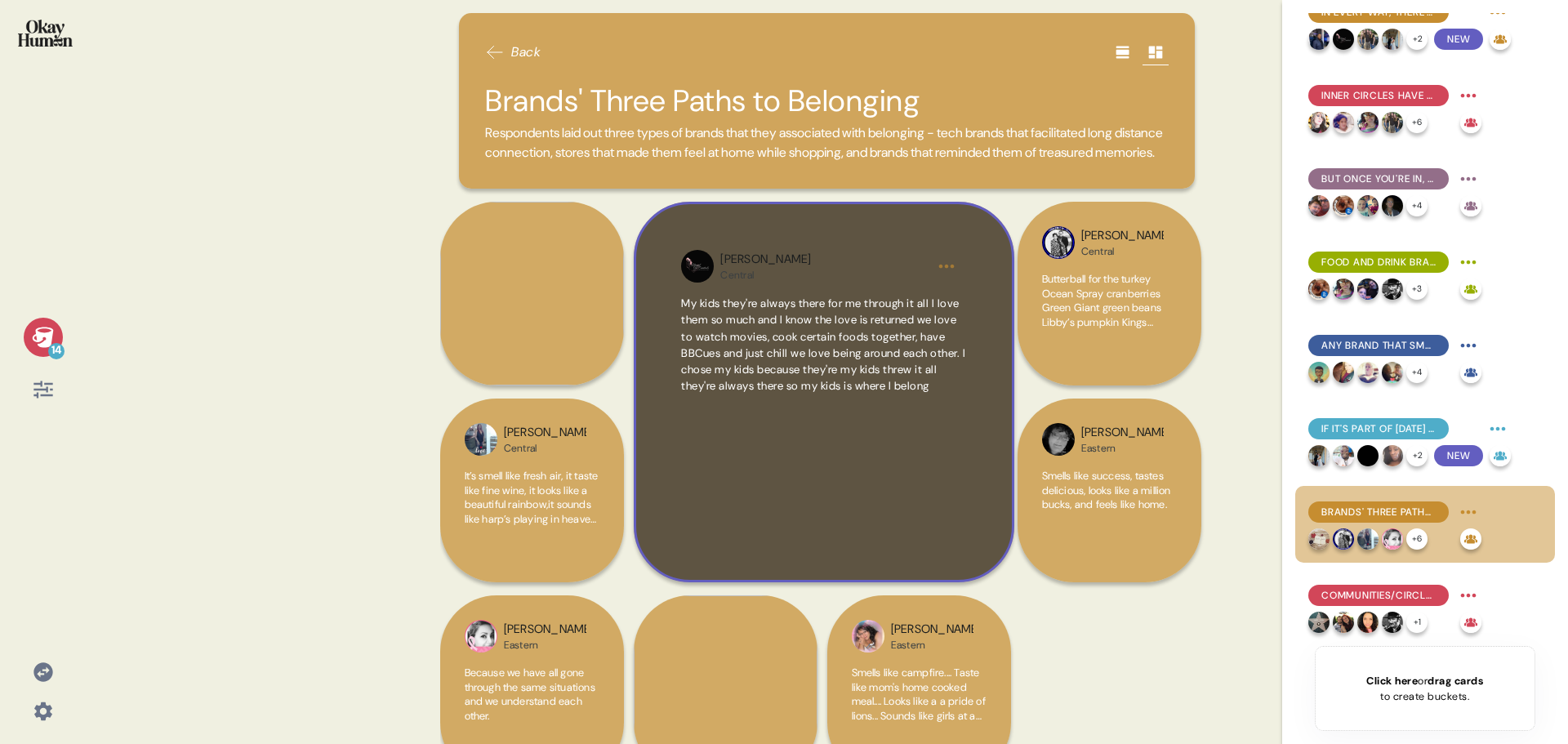
click at [767, 393] on span "My kids they're always there for me through it all I love them so much and I kn…" at bounding box center [822, 344] width 284 height 96
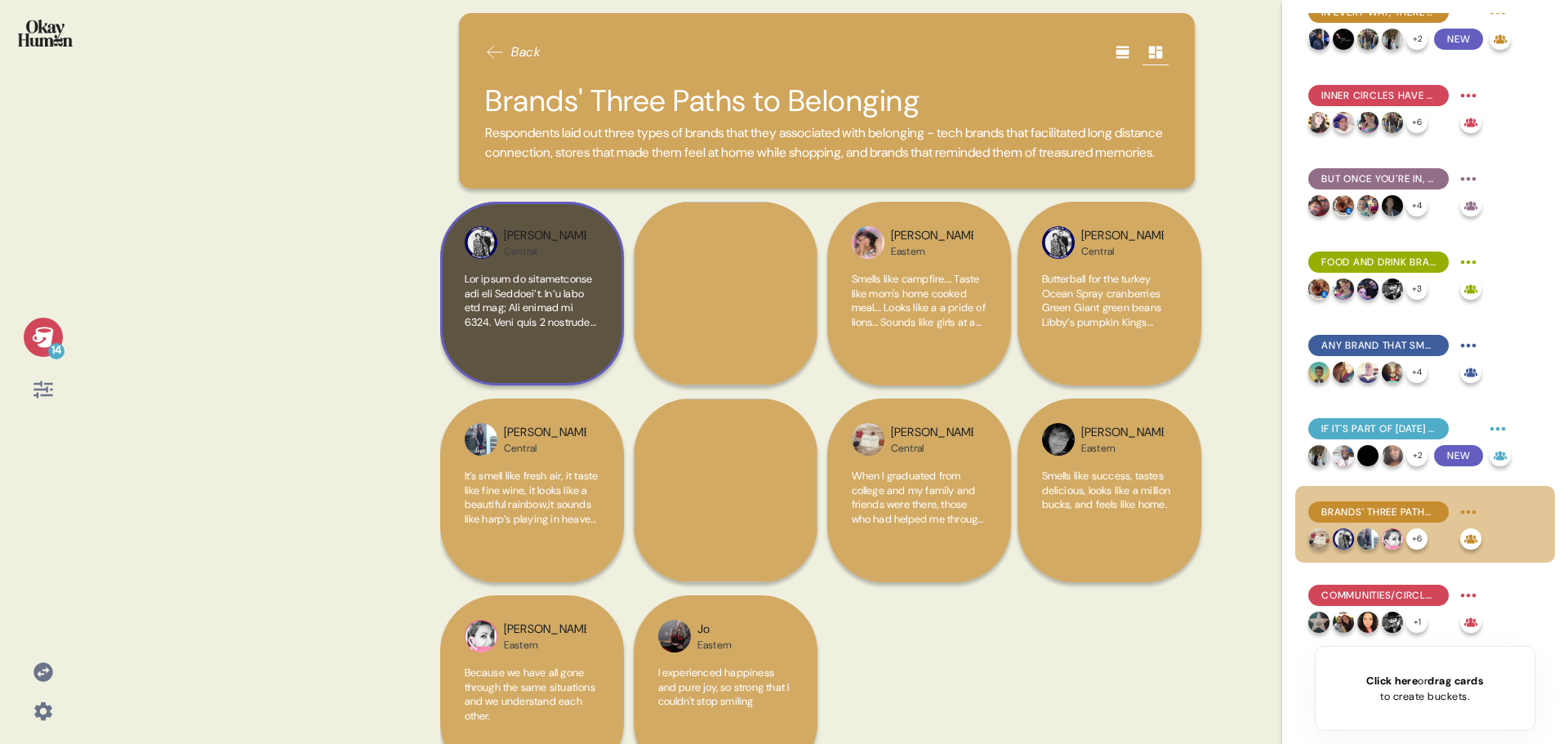
click at [555, 352] on div at bounding box center [532, 316] width 135 height 89
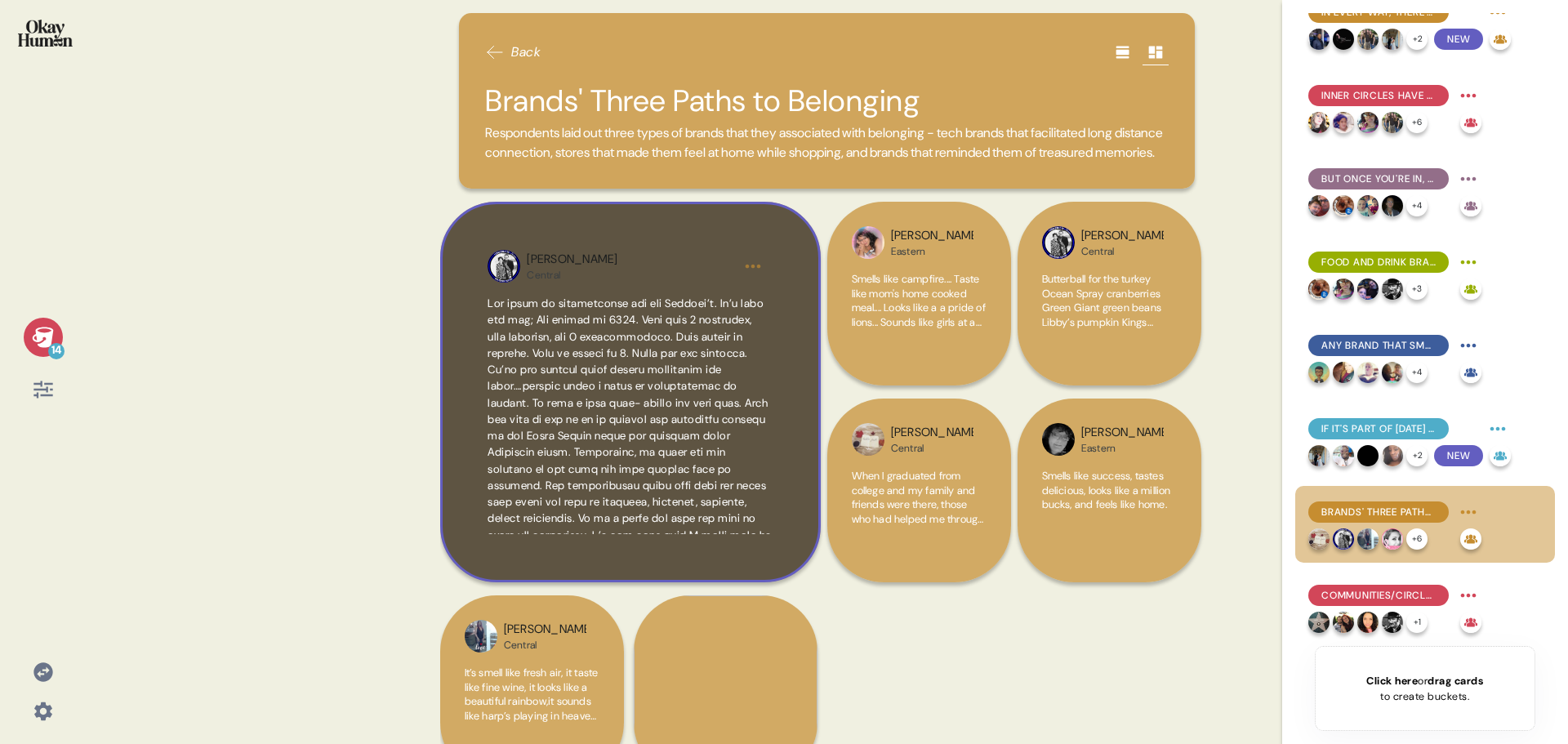
click at [635, 455] on span at bounding box center [629, 461] width 284 height 329
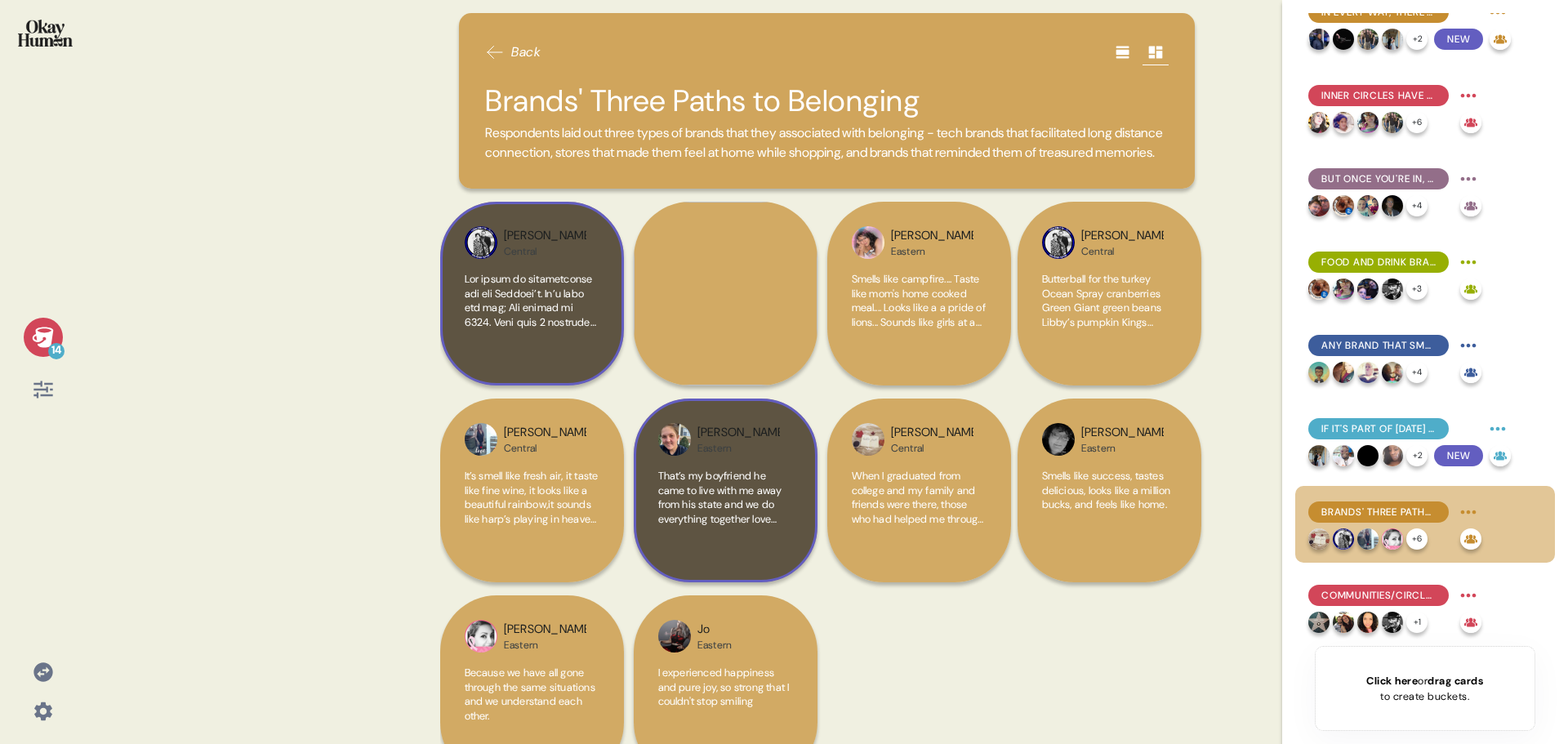
click at [753, 532] on span "That’s my boyfriend he came to live with me away from his state and we do every…" at bounding box center [720, 504] width 124 height 71
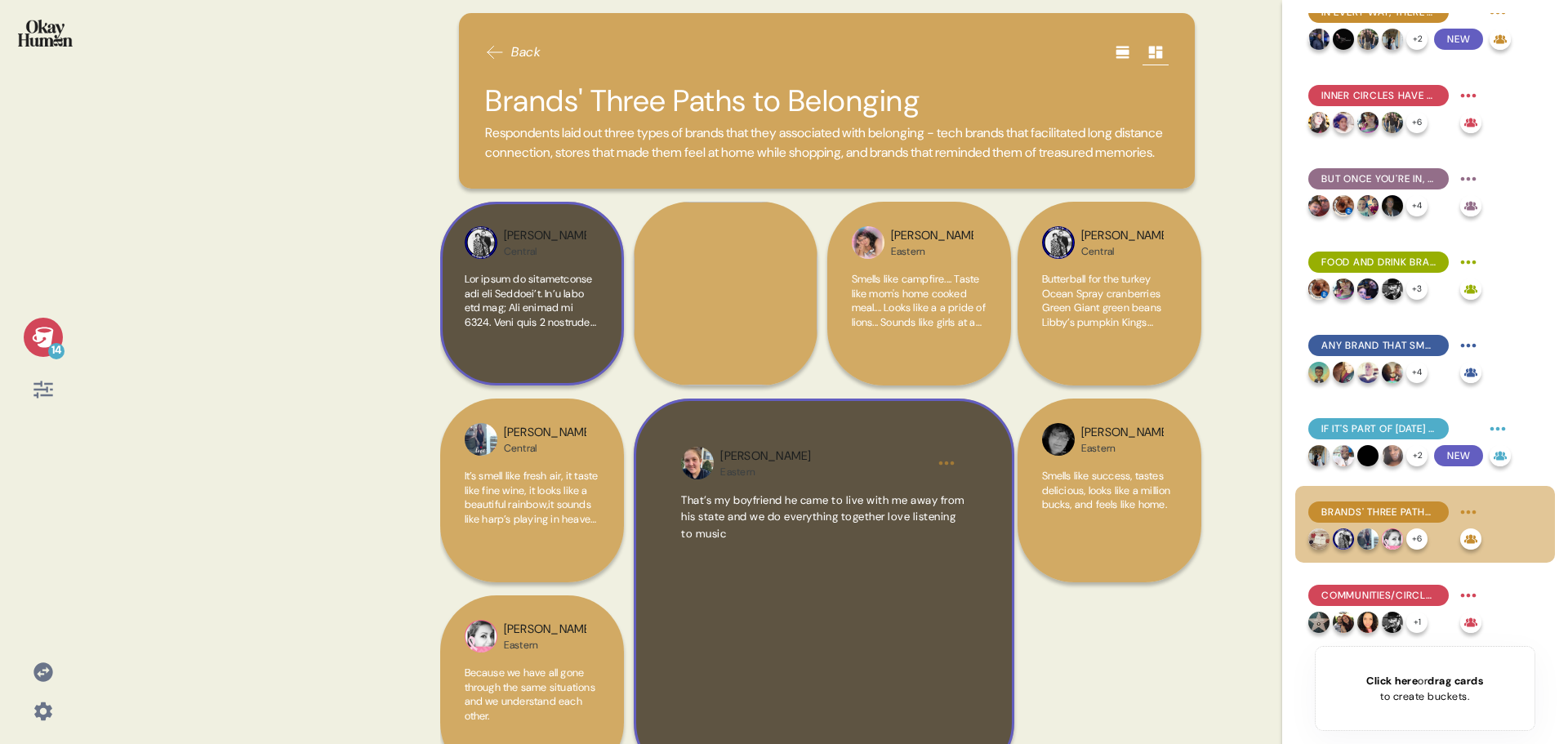
click at [753, 532] on span "That’s my boyfriend he came to live with me away from his state and we do every…" at bounding box center [822, 516] width 284 height 47
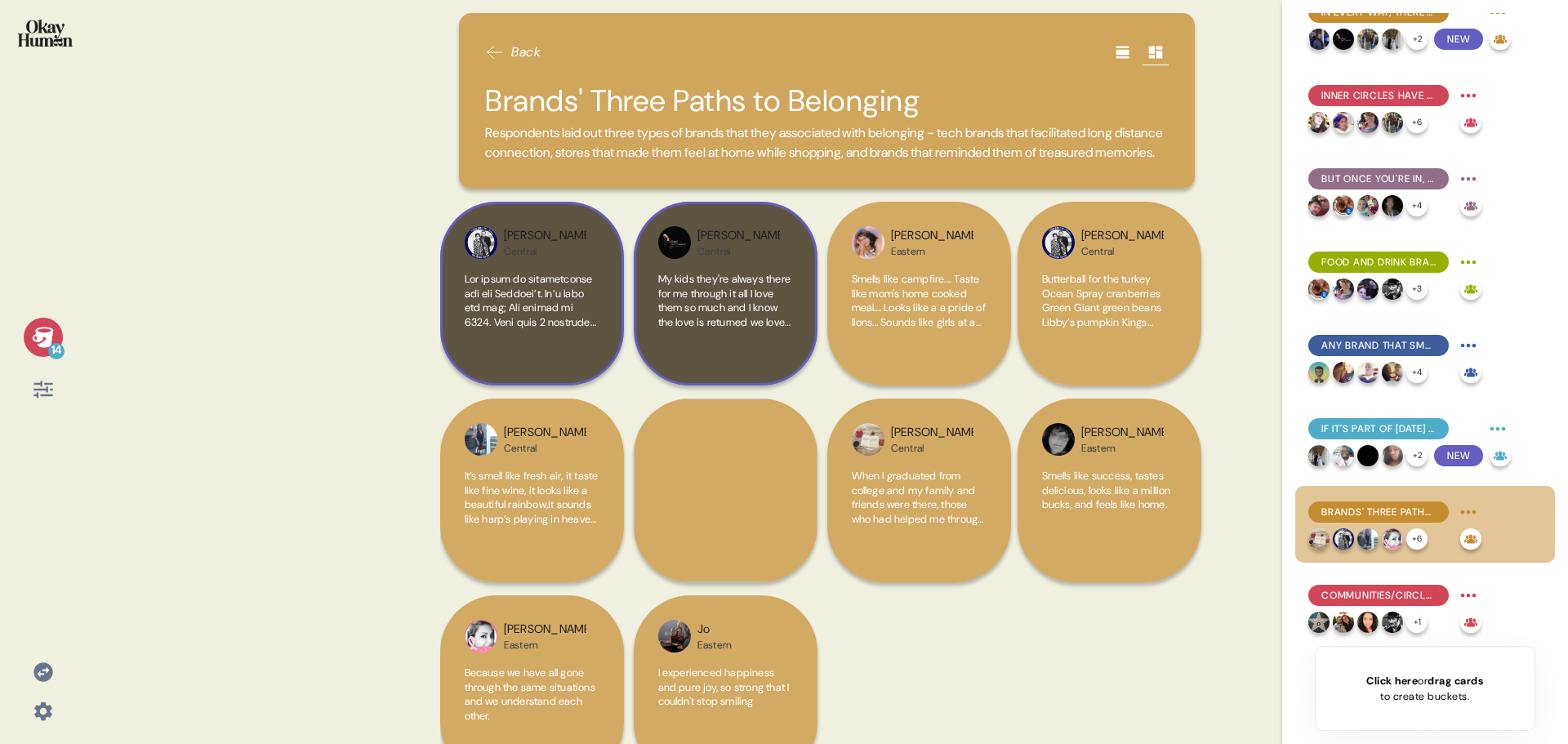
click at [694, 328] on span "My kids they're always there for me through it all I love them so much and I kn…" at bounding box center [725, 357] width 135 height 171
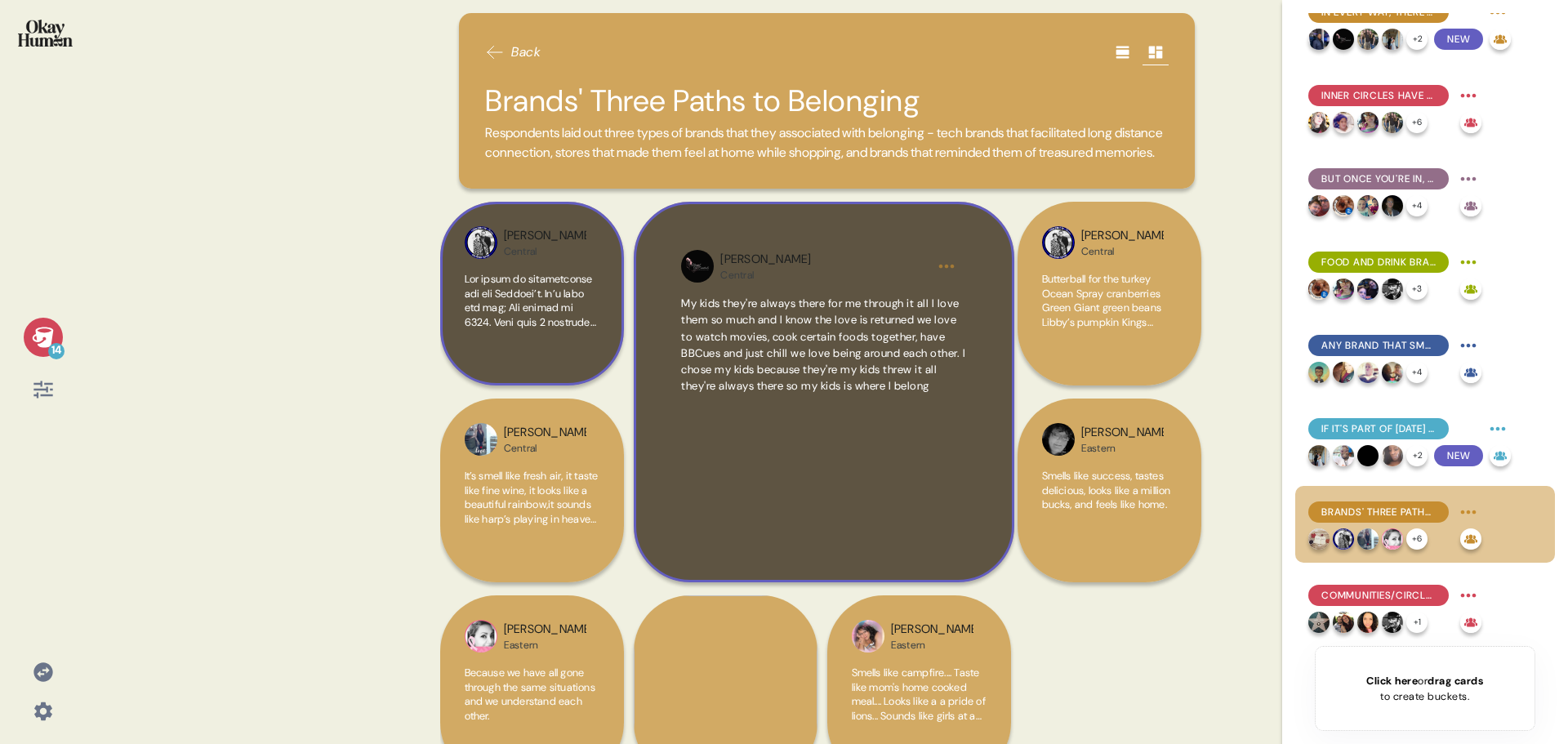
click at [791, 385] on span "My kids they're always there for me through it all I love them so much and I kn…" at bounding box center [822, 344] width 284 height 96
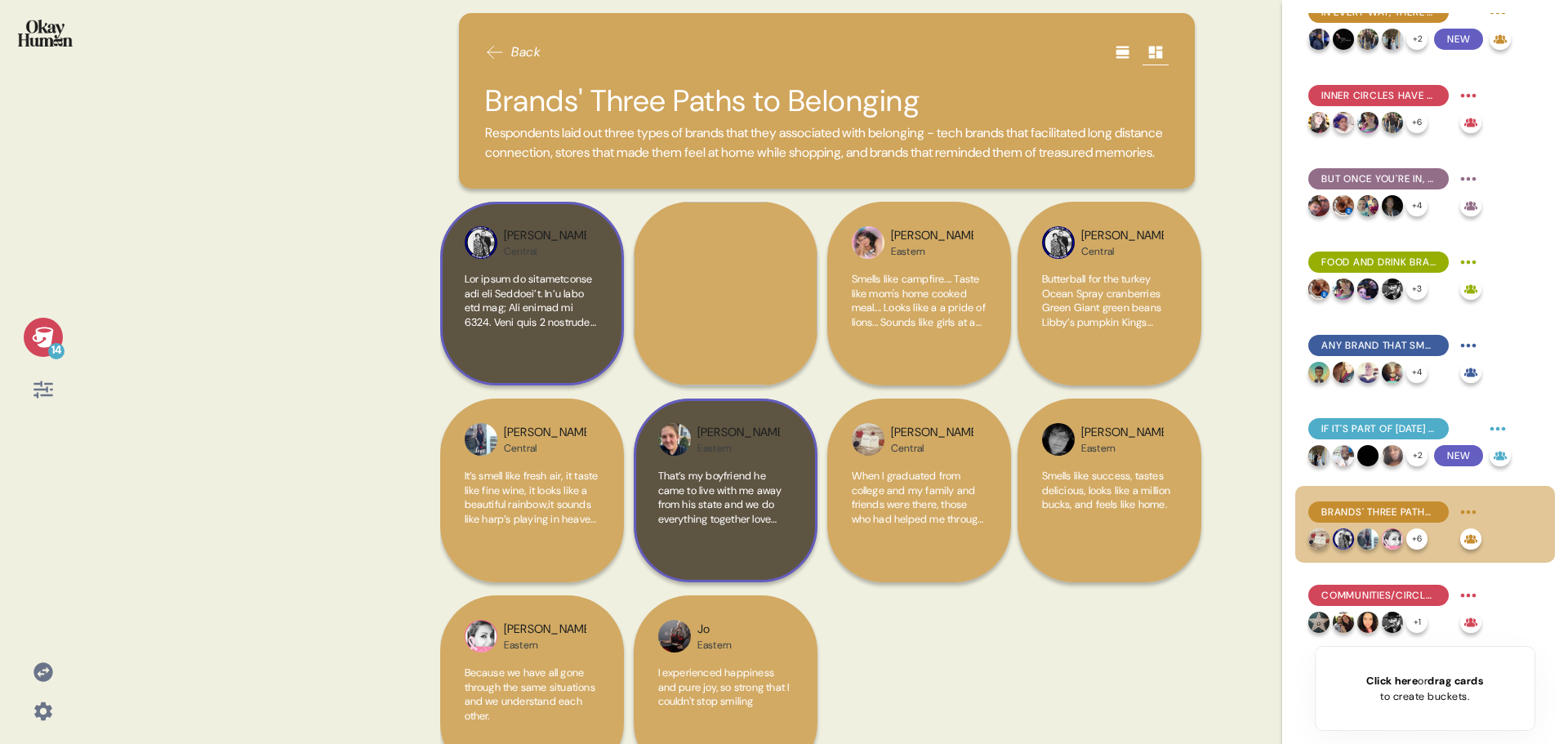
click at [739, 519] on span "That’s my boyfriend he came to live with me away from his state and we do every…" at bounding box center [720, 504] width 124 height 71
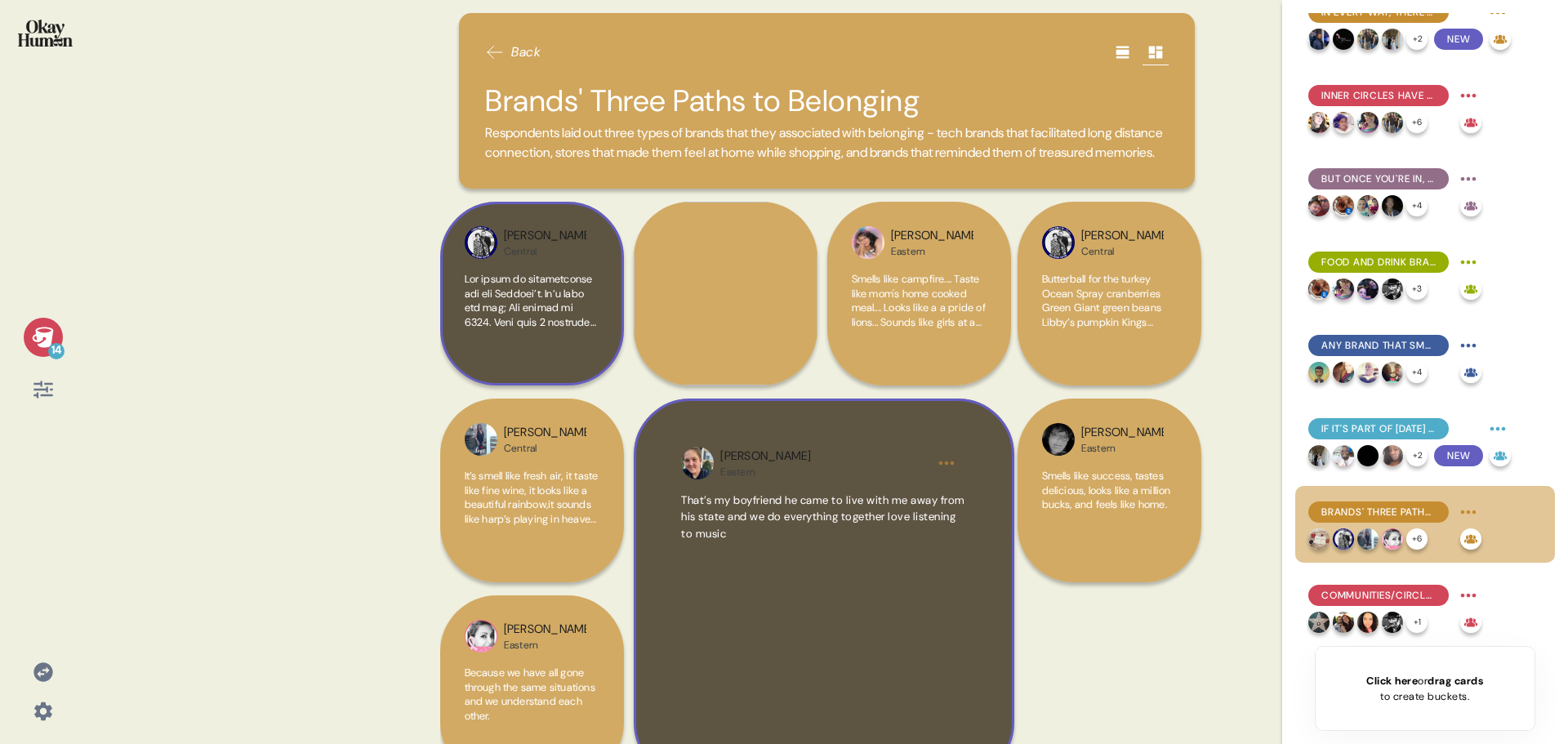
click at [807, 568] on div "That’s my boyfriend he came to live with me away from his state and we do every…" at bounding box center [822, 611] width 284 height 238
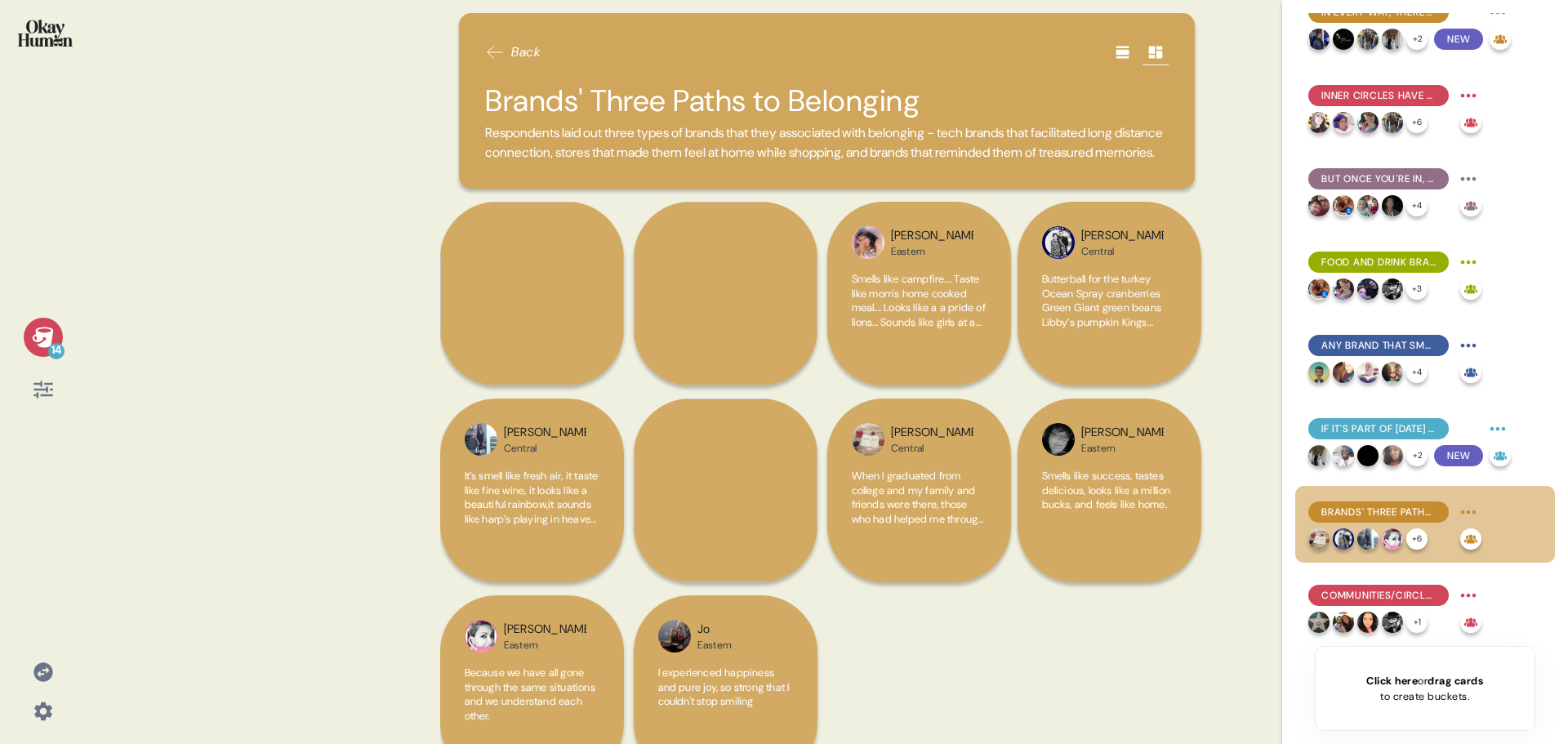
click at [369, 395] on div "14 Back Brands' Three Paths to Belonging Respondents laid out three types of br…" at bounding box center [784, 372] width 1568 height 744
click at [1388, 421] on div "If It's Part of Thanksgiving (Or Other Holidays), It's Associated with Belonging" at bounding box center [1379, 428] width 141 height 21
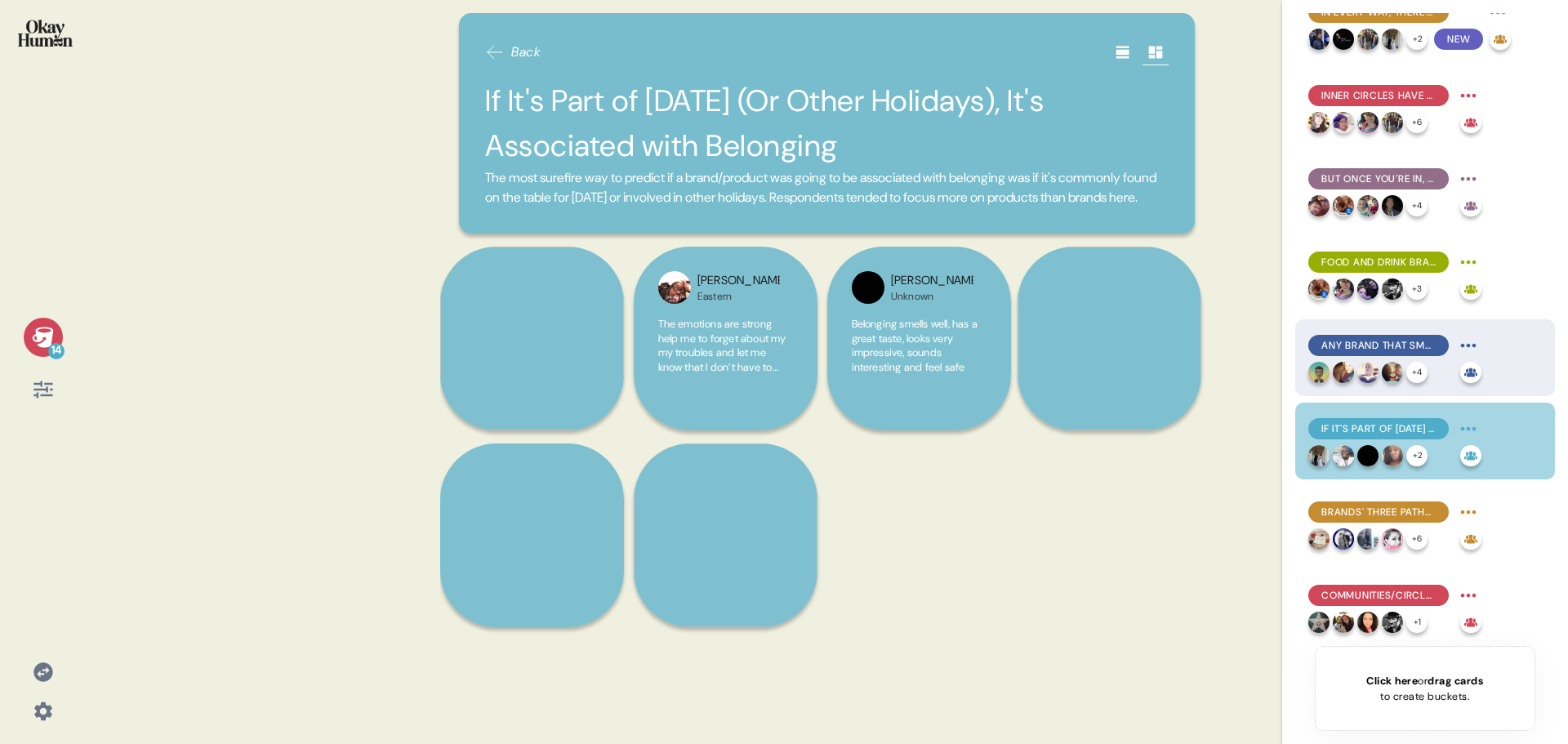
click at [1395, 342] on span "Any Brand that Smells Like Home Has an Advantage" at bounding box center [1379, 345] width 115 height 15
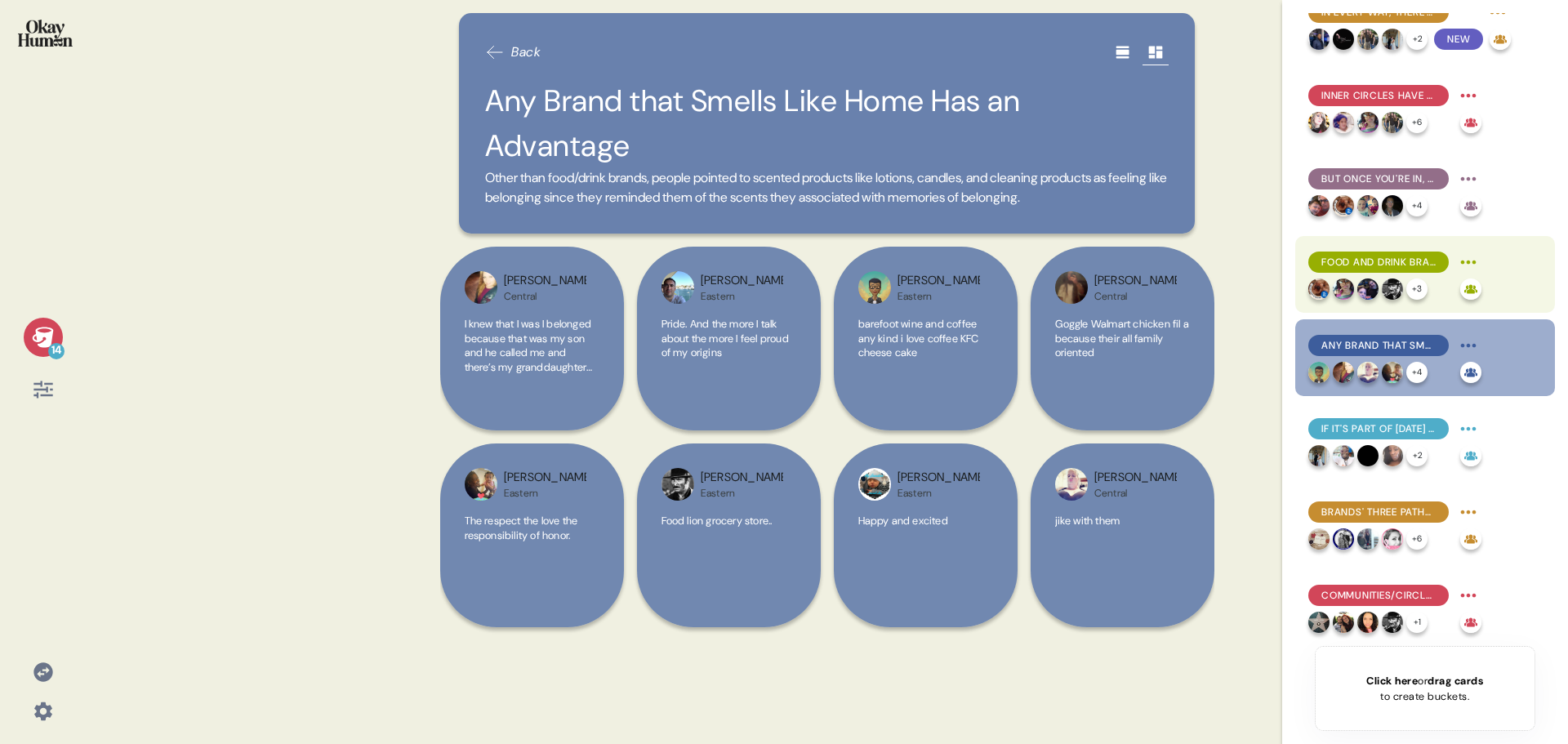
click at [1372, 259] on span "Food and Drink Brands Recall Time Spent with Loved Ones" at bounding box center [1379, 262] width 115 height 15
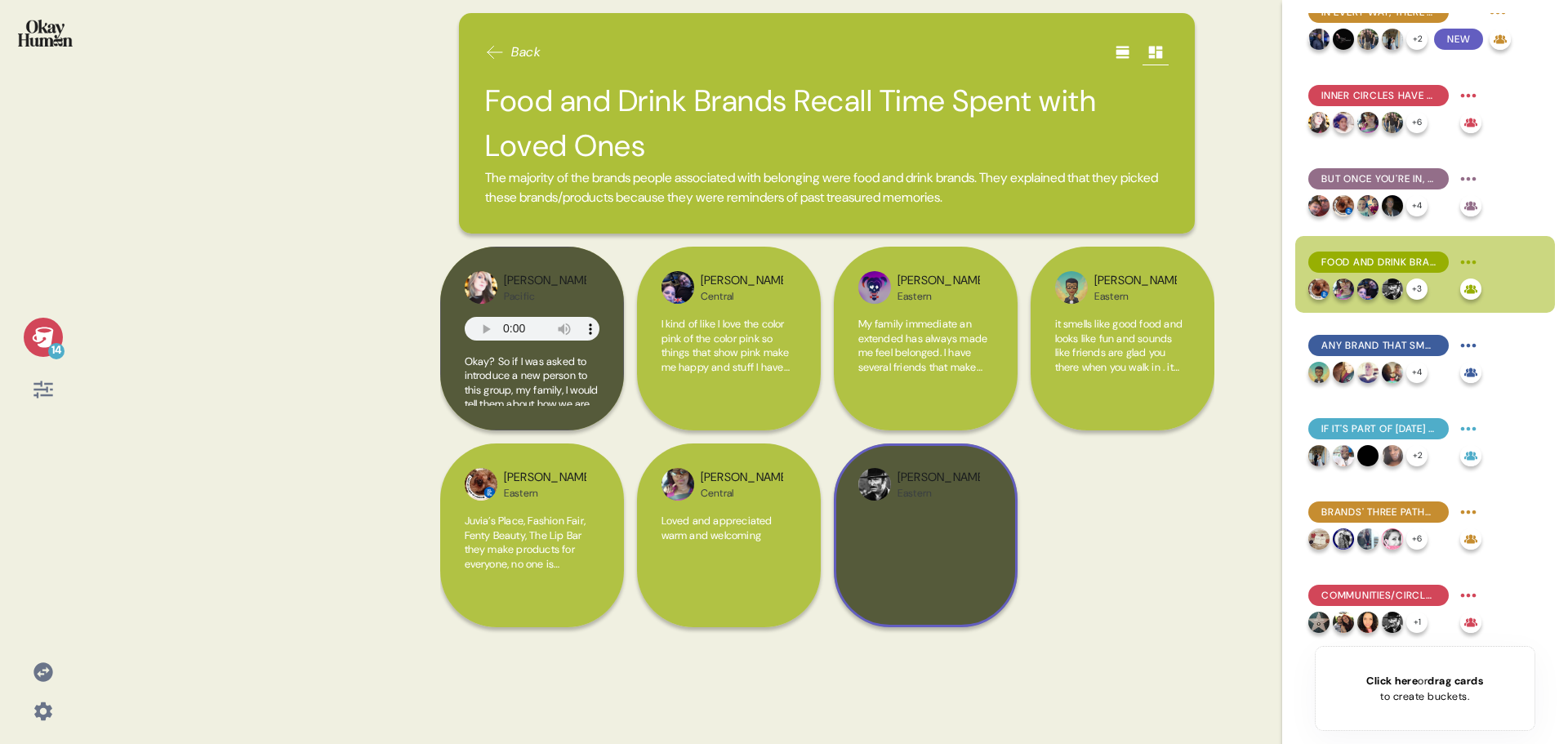
click at [924, 573] on div at bounding box center [925, 558] width 135 height 89
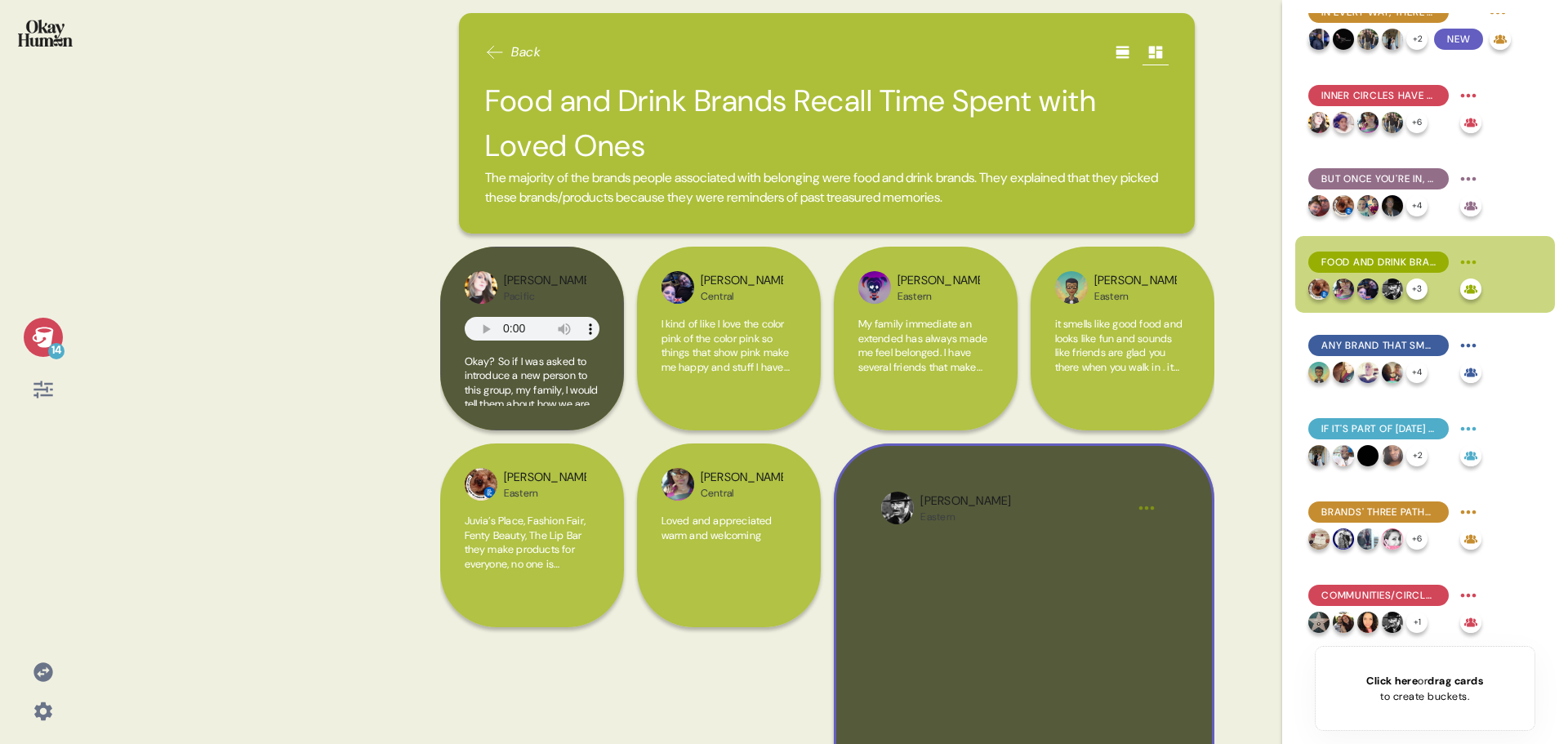
click at [1020, 613] on div at bounding box center [1023, 656] width 284 height 238
